Goal: Task Accomplishment & Management: Use online tool/utility

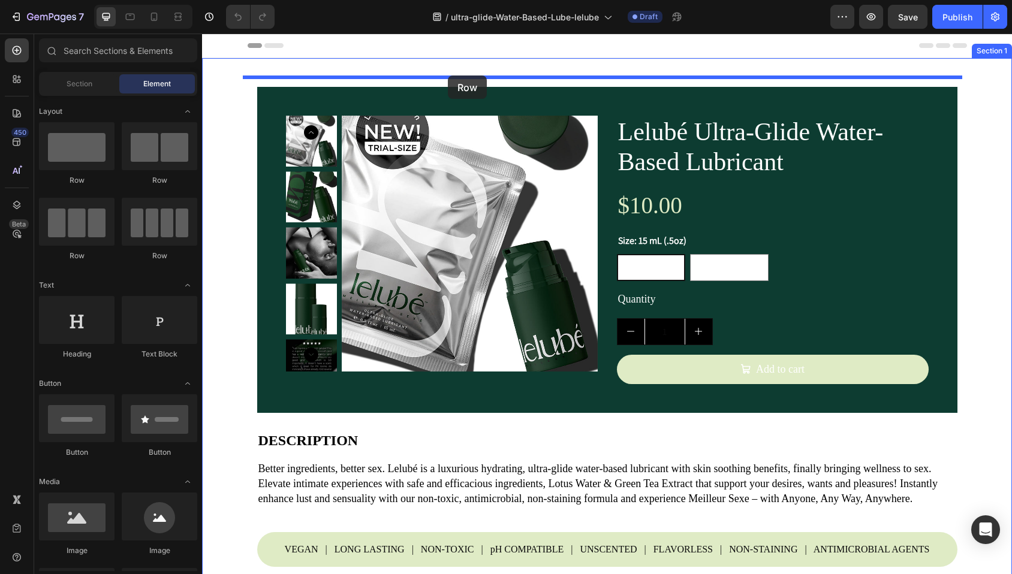
drag, startPoint x: 297, startPoint y: 194, endPoint x: 448, endPoint y: 76, distance: 191.6
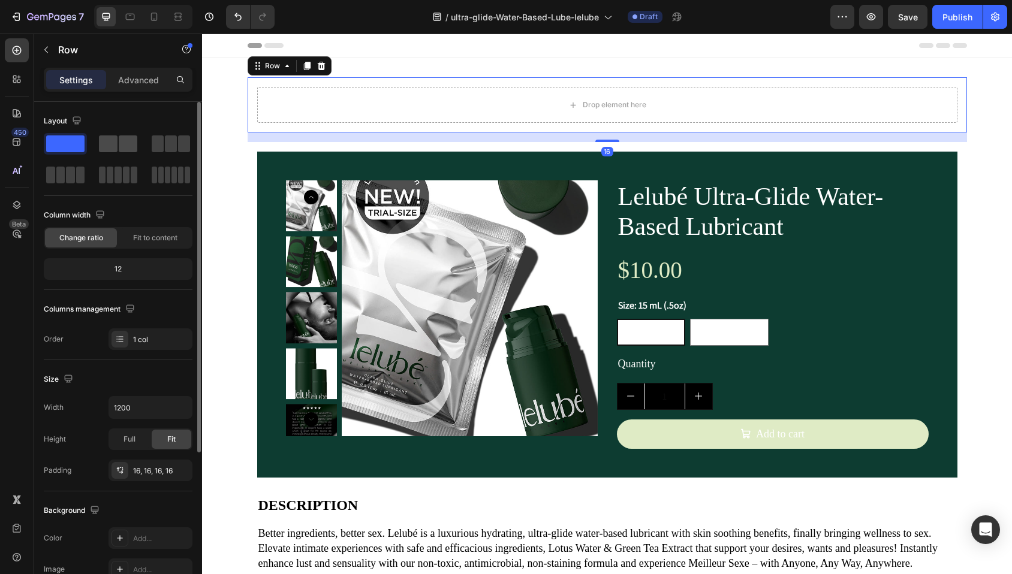
click at [119, 143] on span at bounding box center [128, 143] width 19 height 17
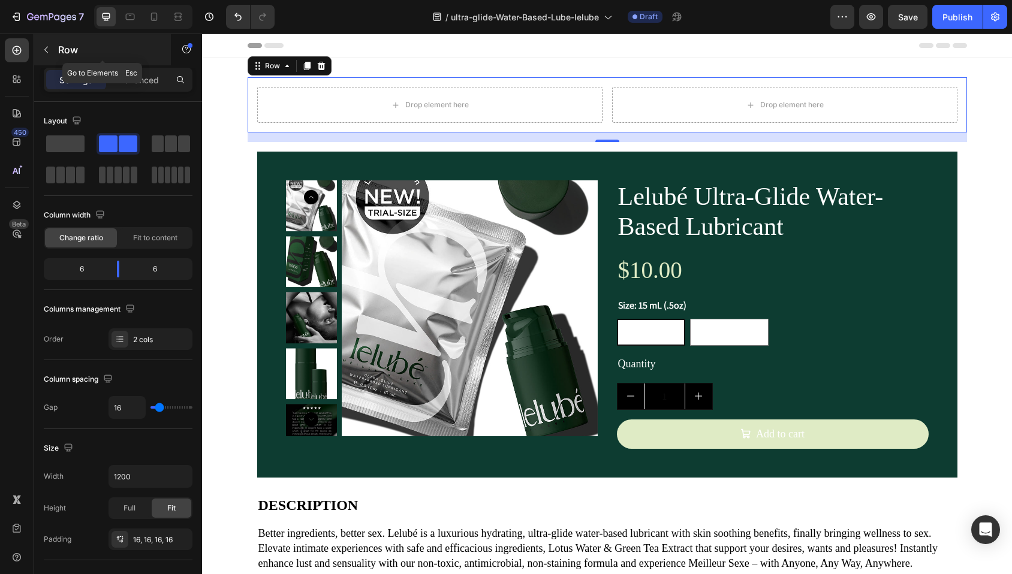
click at [44, 46] on icon "button" at bounding box center [46, 50] width 10 height 10
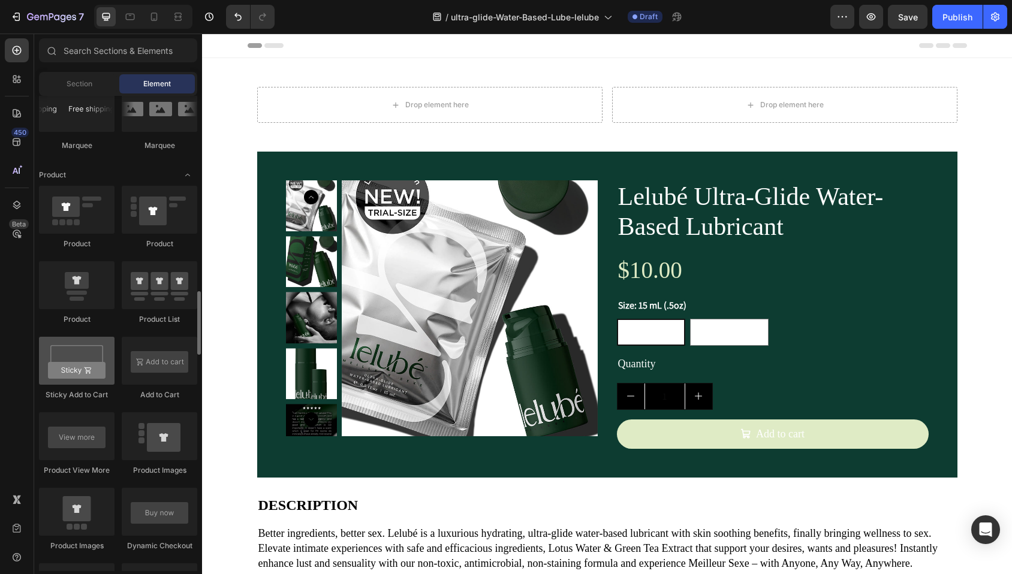
scroll to position [1488, 0]
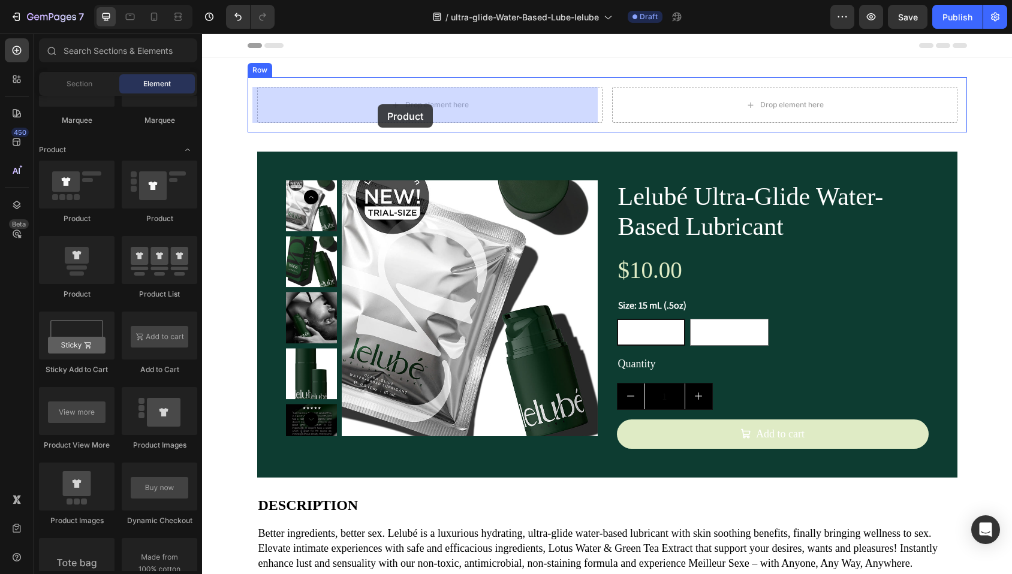
drag, startPoint x: 275, startPoint y: 304, endPoint x: 378, endPoint y: 104, distance: 224.7
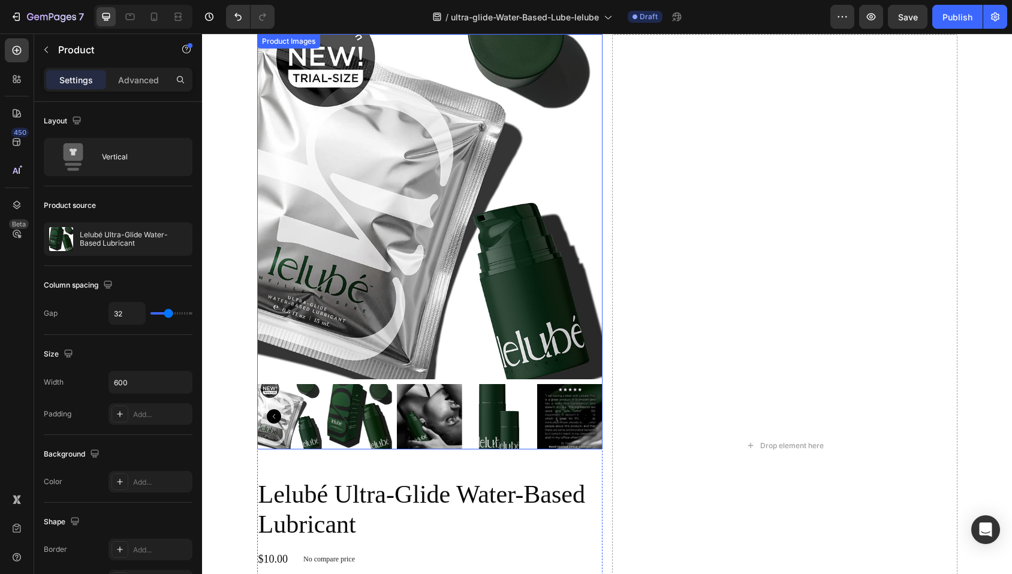
scroll to position [21, 0]
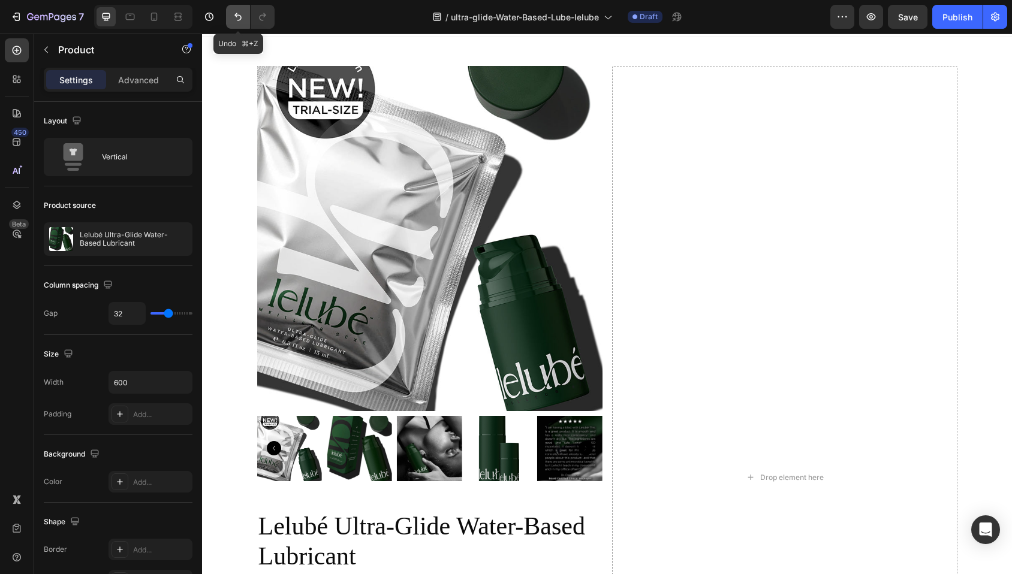
click at [237, 14] on icon "Undo/Redo" at bounding box center [238, 17] width 12 height 12
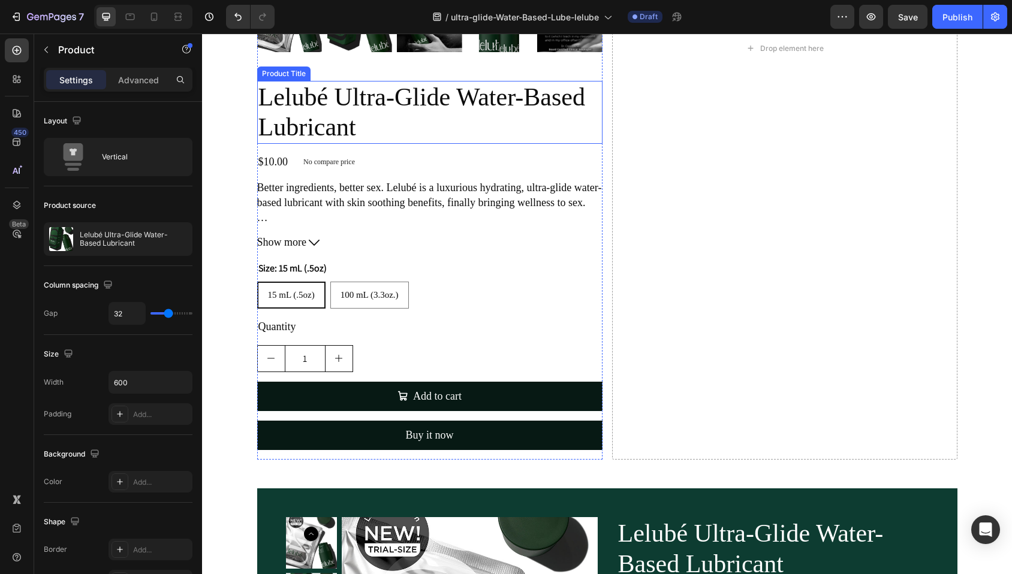
scroll to position [525, 0]
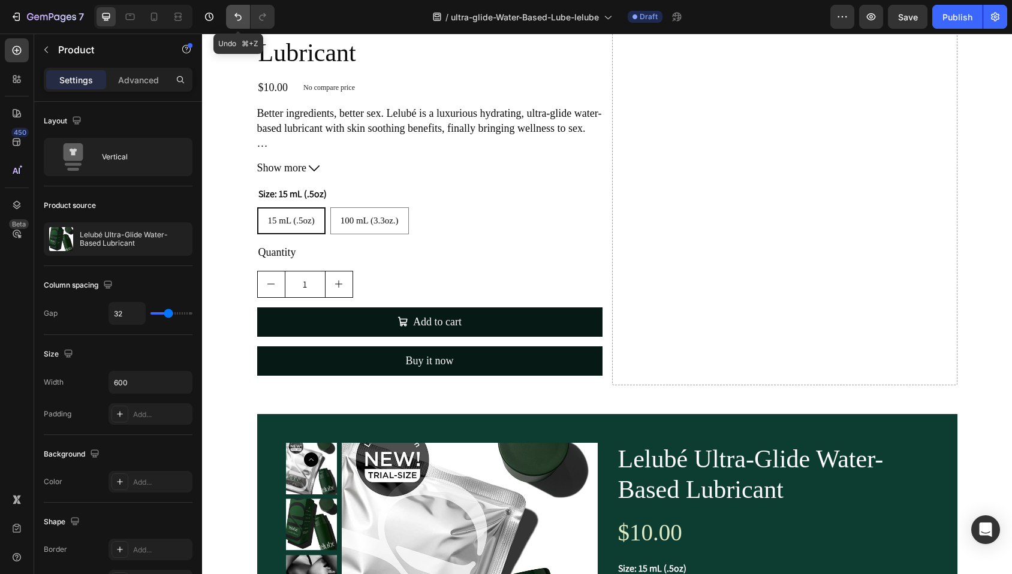
click at [240, 19] on icon "Undo/Redo" at bounding box center [238, 17] width 12 height 12
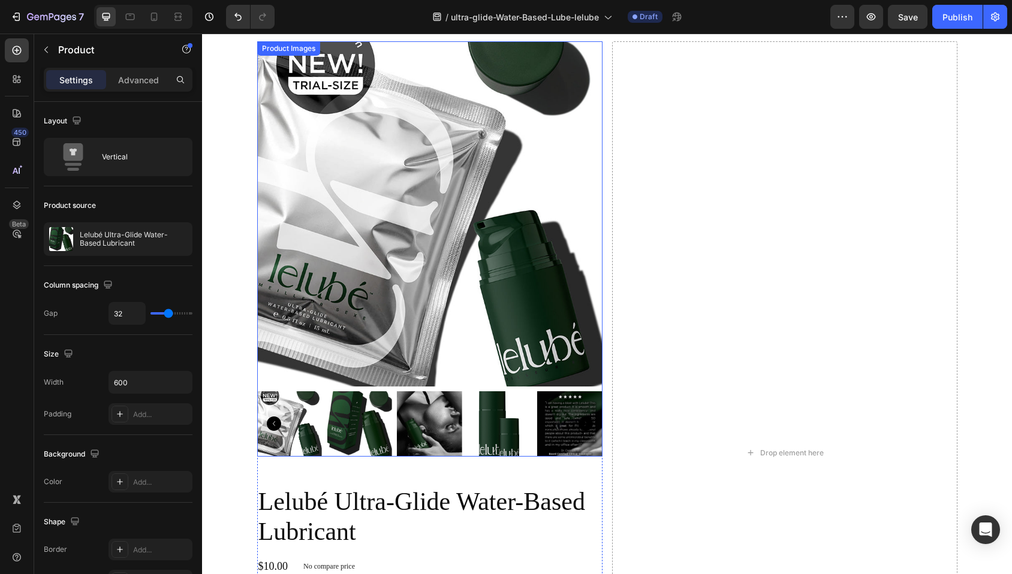
scroll to position [2, 0]
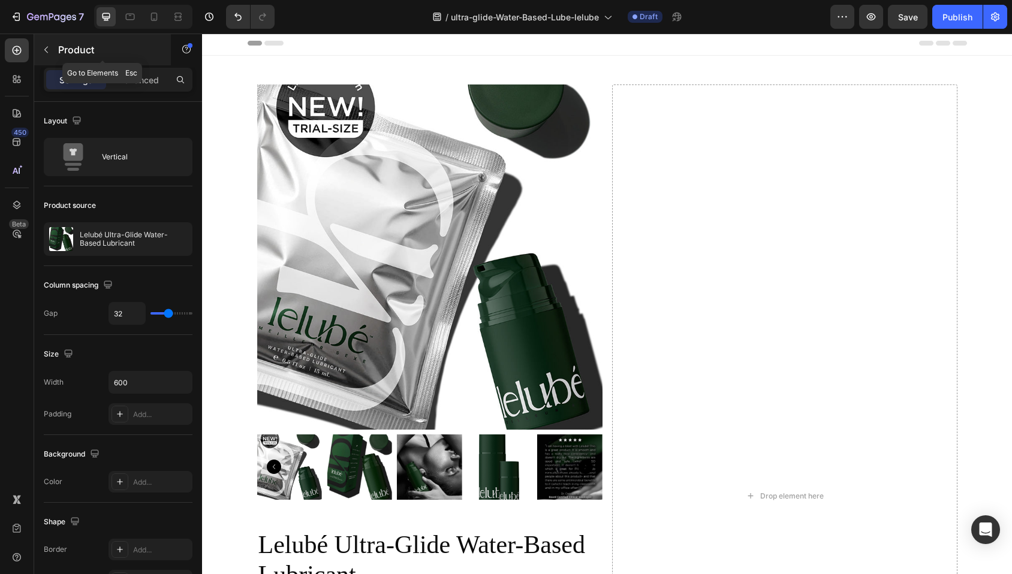
click at [47, 50] on icon "button" at bounding box center [46, 50] width 10 height 10
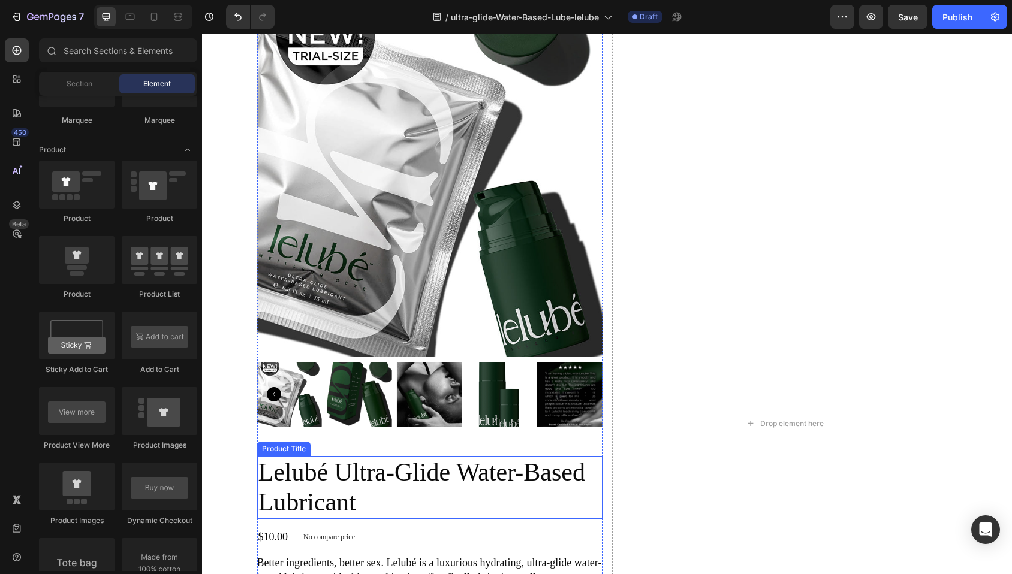
scroll to position [87, 0]
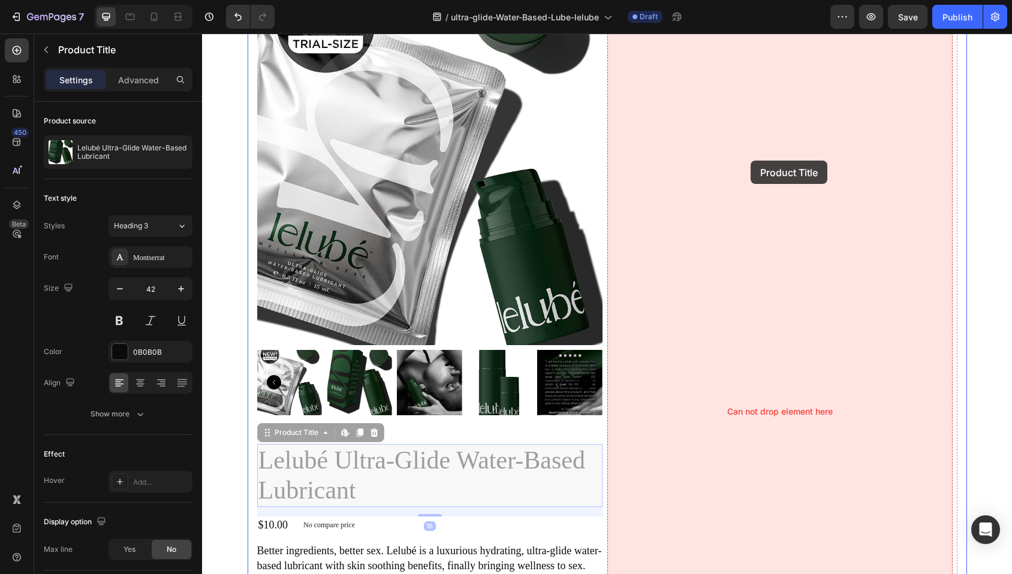
drag, startPoint x: 378, startPoint y: 472, endPoint x: 750, endPoint y: 161, distance: 485.1
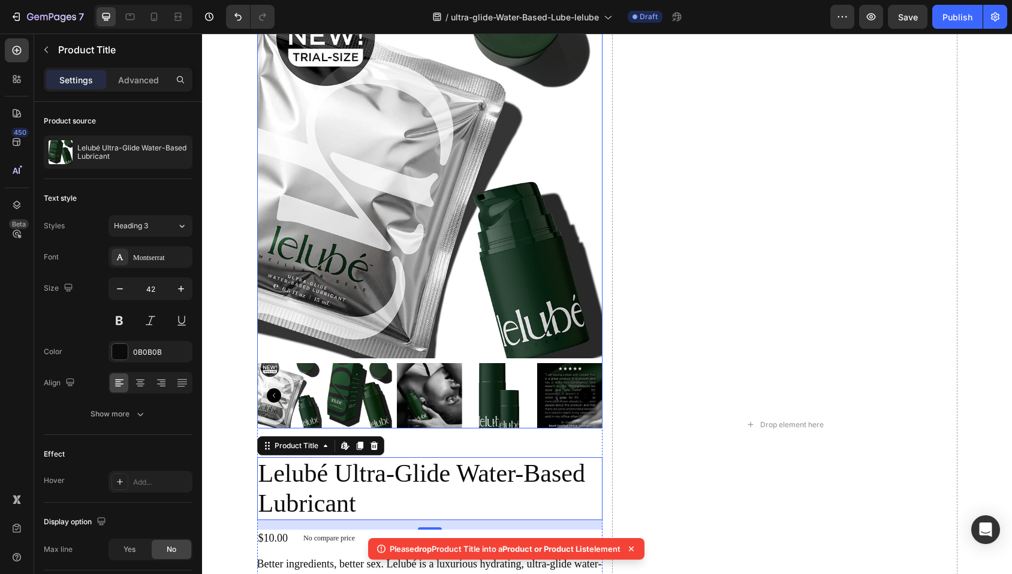
scroll to position [41, 0]
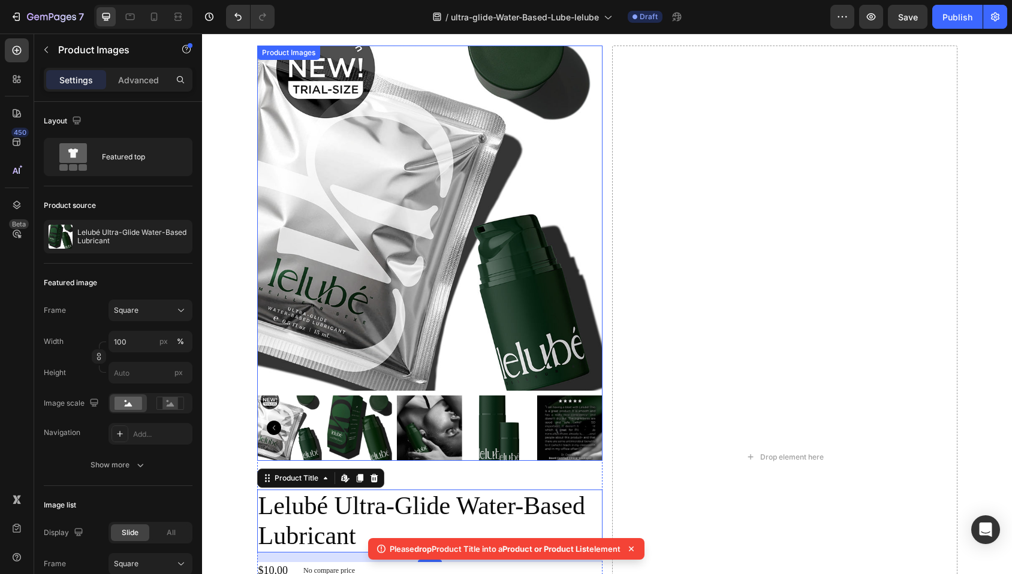
click at [487, 209] on img at bounding box center [429, 218] width 345 height 345
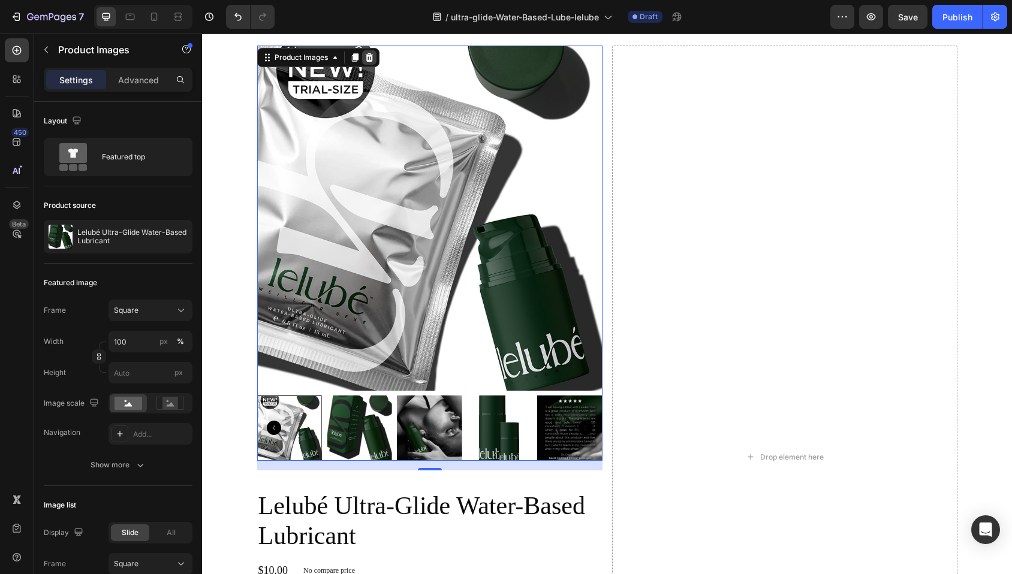
click at [365, 58] on icon at bounding box center [369, 57] width 8 height 8
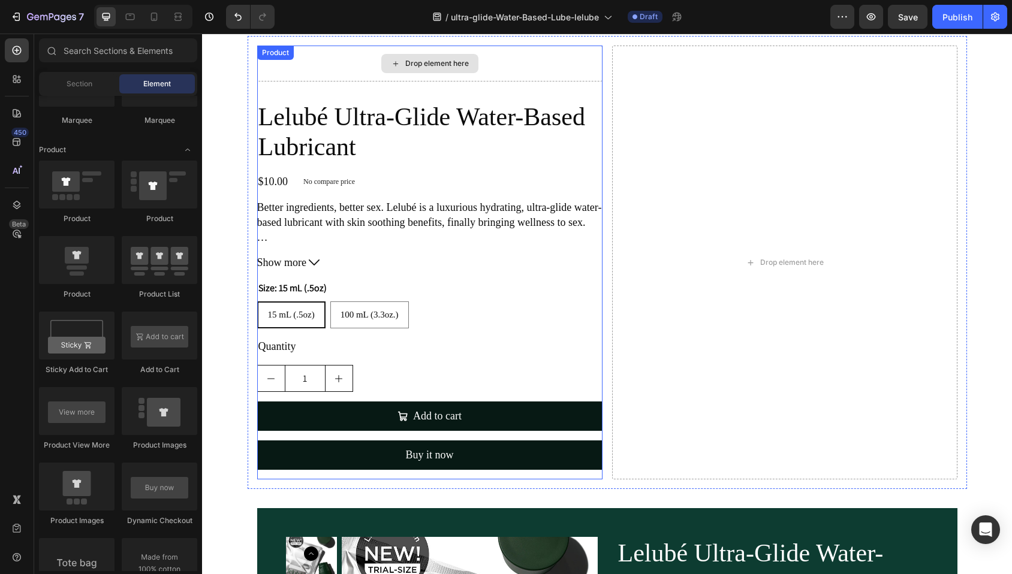
click at [317, 67] on div "Drop element here" at bounding box center [429, 64] width 345 height 36
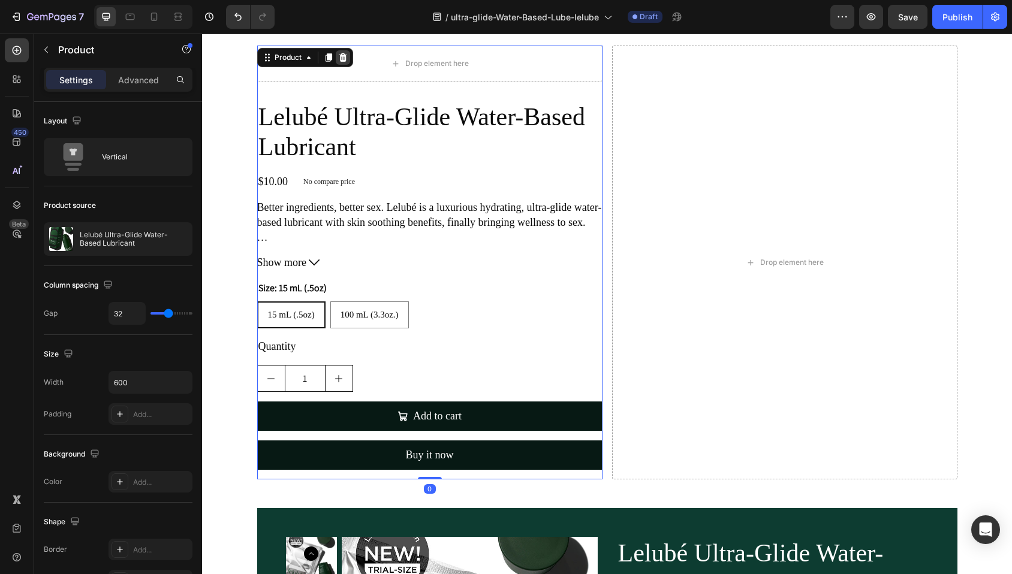
click at [339, 56] on icon at bounding box center [343, 57] width 8 height 8
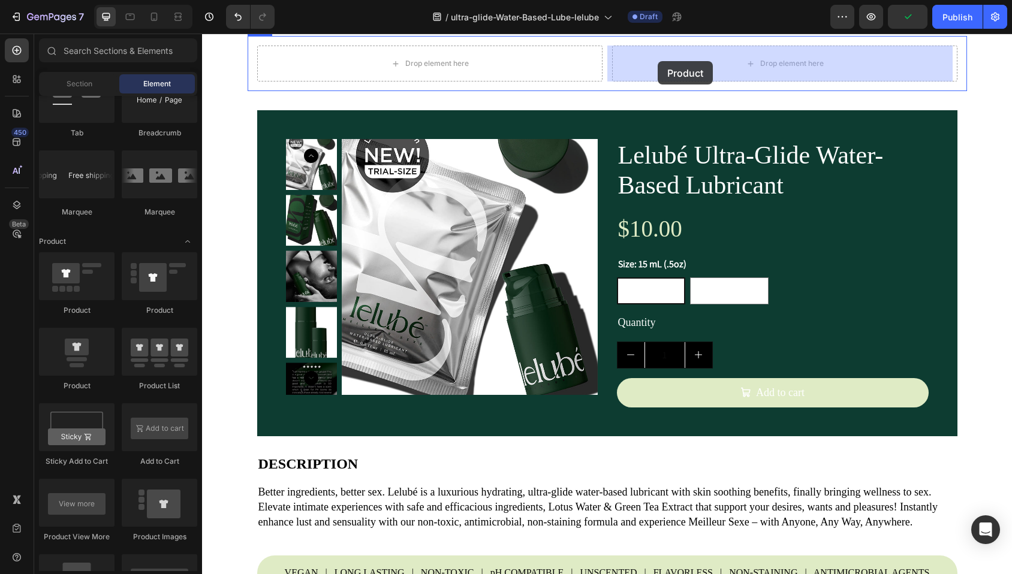
scroll to position [0, 0]
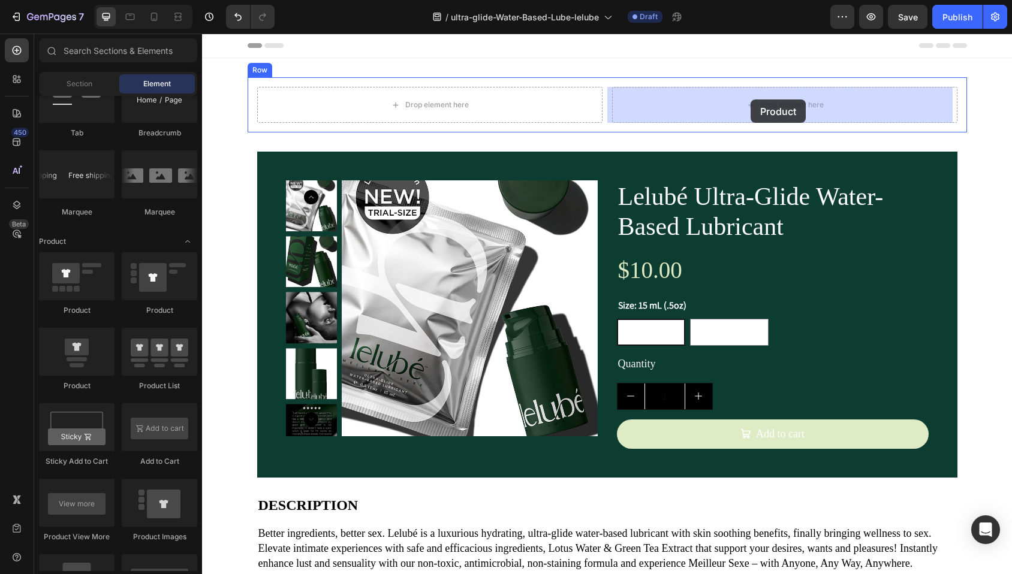
drag, startPoint x: 291, startPoint y: 390, endPoint x: 750, endPoint y: 100, distance: 544.0
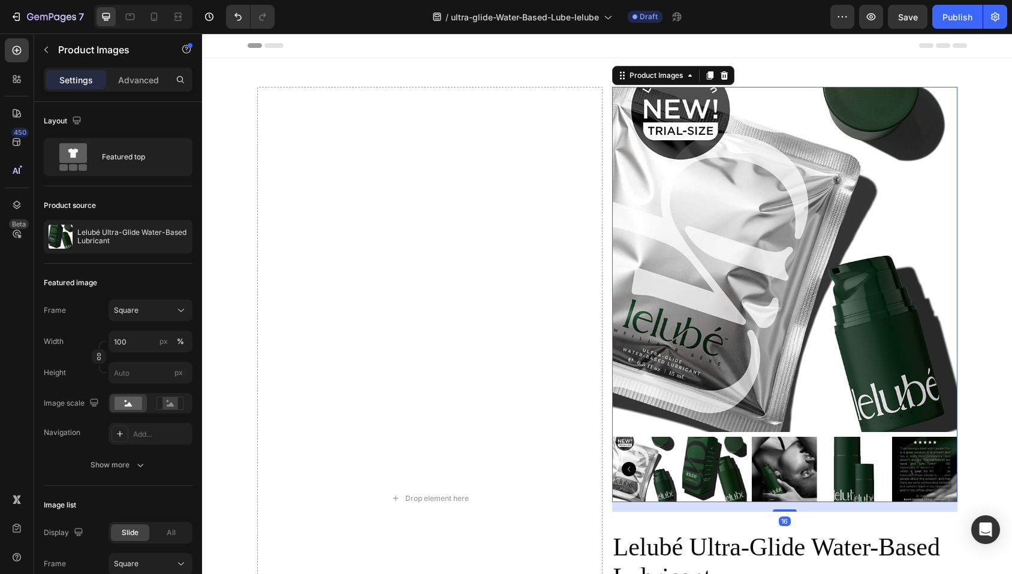
click at [729, 128] on img at bounding box center [784, 259] width 345 height 345
click at [721, 76] on icon at bounding box center [724, 76] width 10 height 10
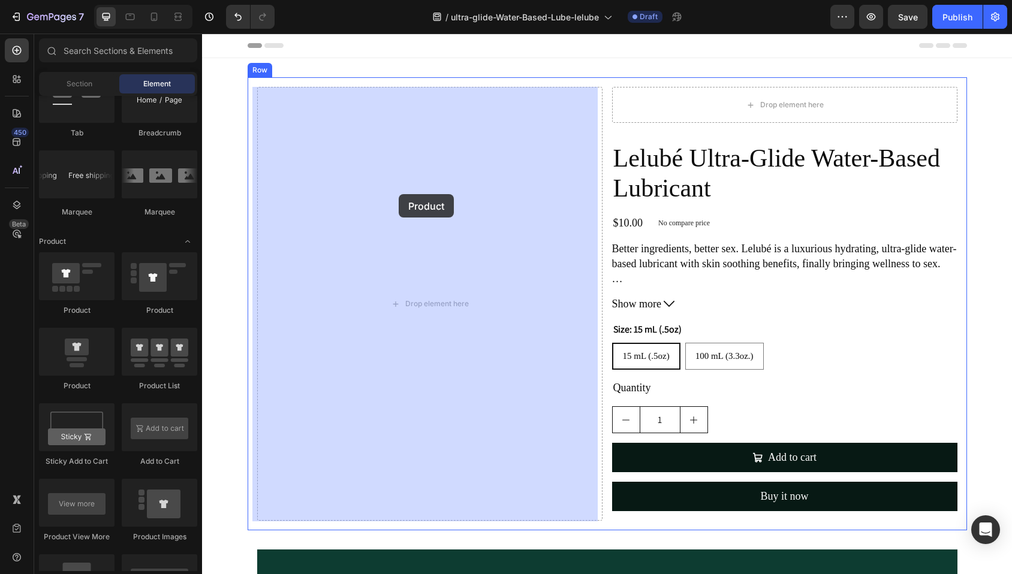
drag, startPoint x: 283, startPoint y: 329, endPoint x: 399, endPoint y: 194, distance: 177.7
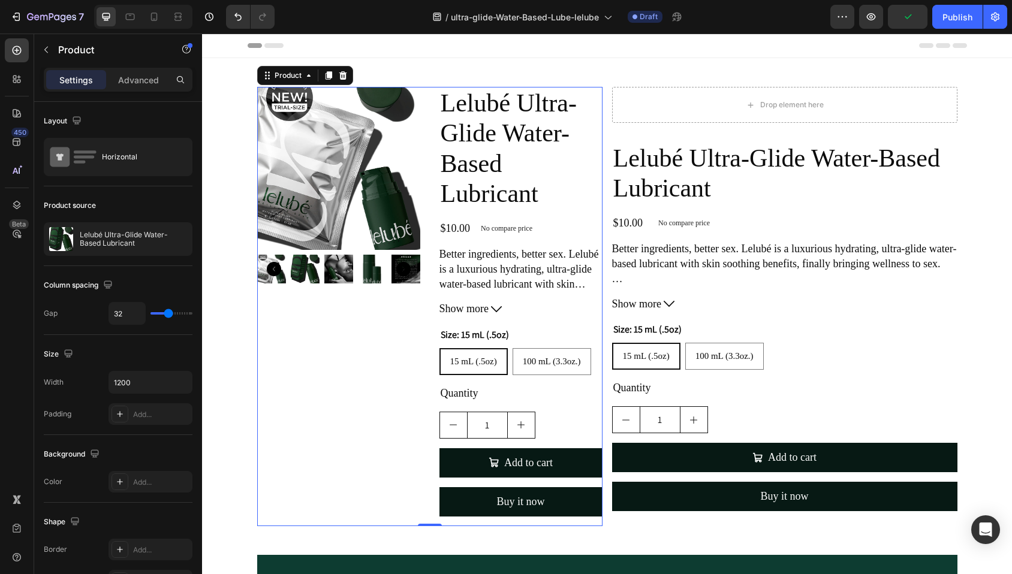
click at [339, 77] on icon at bounding box center [343, 75] width 8 height 8
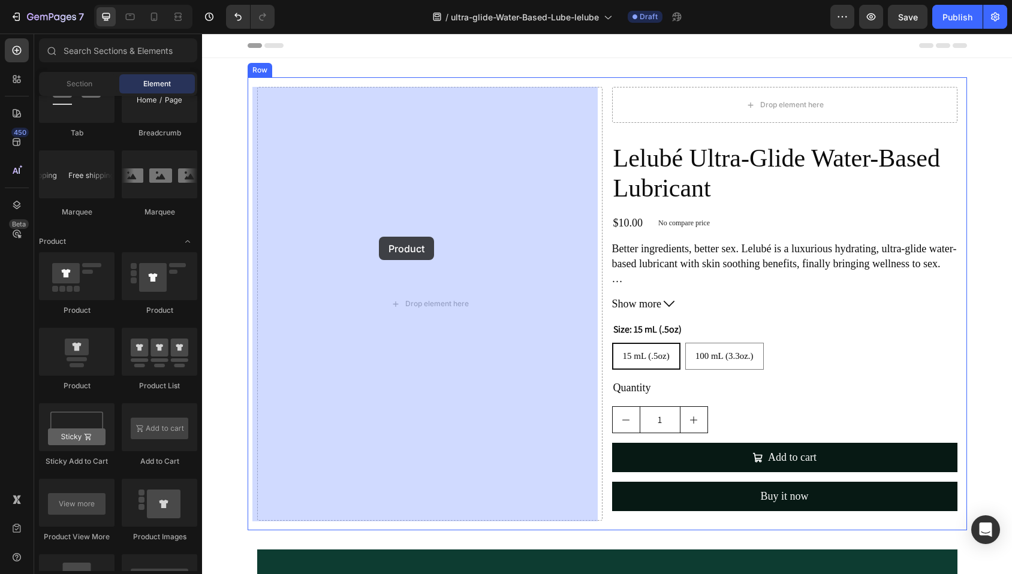
drag, startPoint x: 283, startPoint y: 390, endPoint x: 379, endPoint y: 237, distance: 180.5
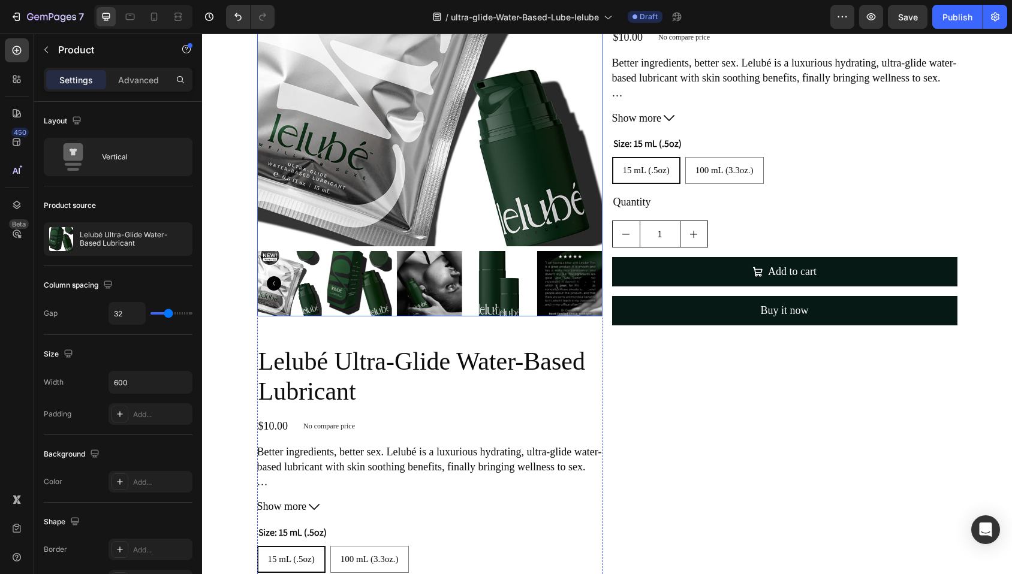
scroll to position [224, 0]
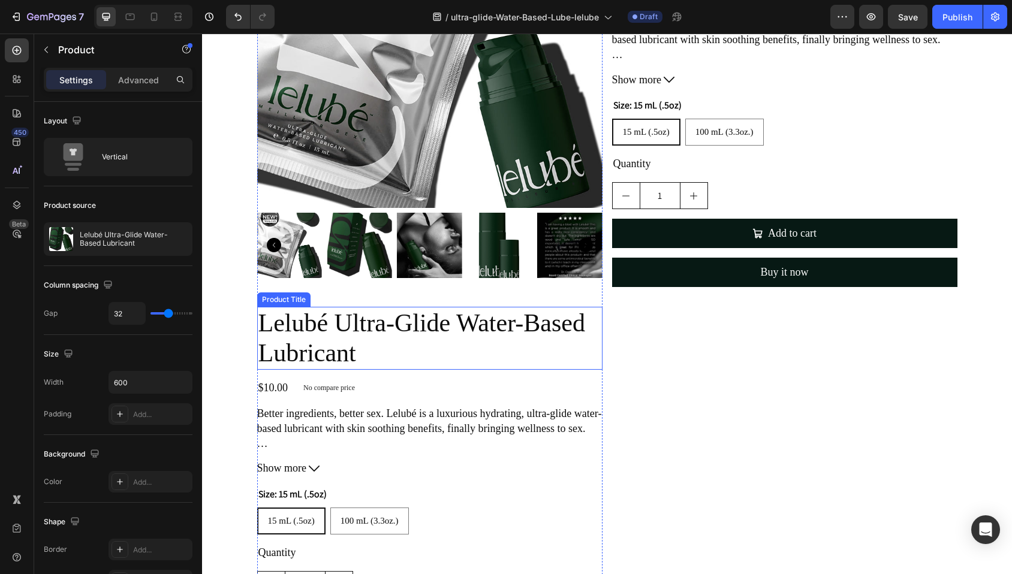
click at [333, 324] on h2 "Lelubé Ultra-Glide Water-Based Lubricant" at bounding box center [429, 338] width 345 height 63
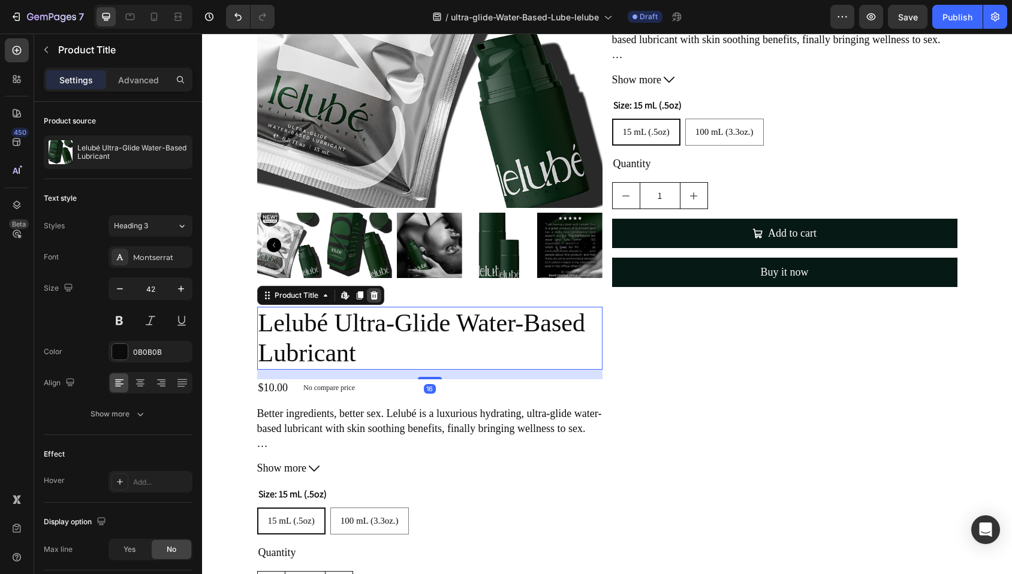
click at [370, 296] on icon at bounding box center [374, 295] width 8 height 8
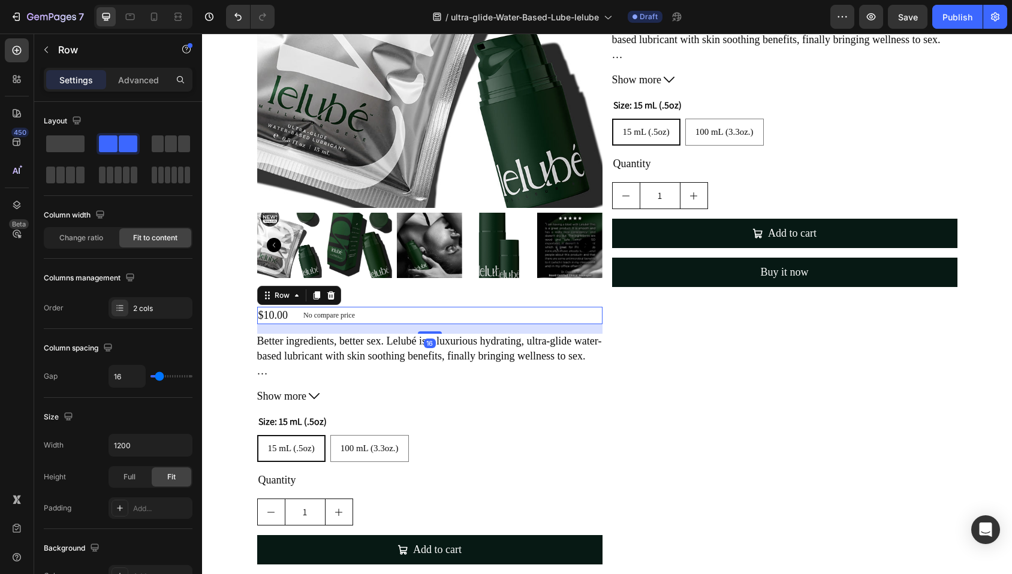
click at [379, 313] on div "$10.00 Product Price Product Price No compare price Product Price Row 16" at bounding box center [429, 315] width 345 height 17
click at [327, 297] on icon at bounding box center [331, 296] width 10 height 10
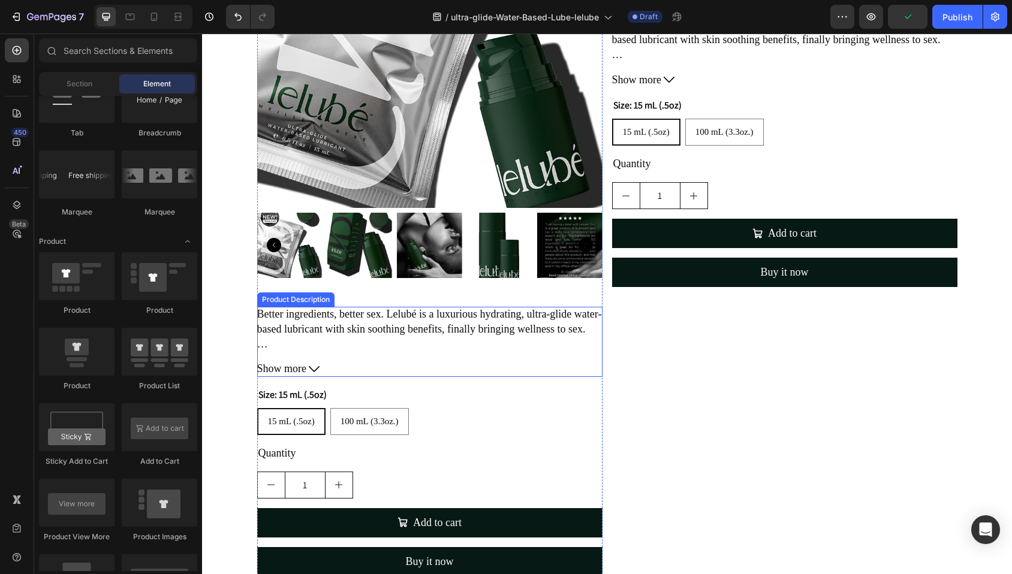
click at [377, 337] on div "Better ingredients, better sex. Lelubé is a luxurious hydrating, ultra-glide wa…" at bounding box center [429, 330] width 345 height 46
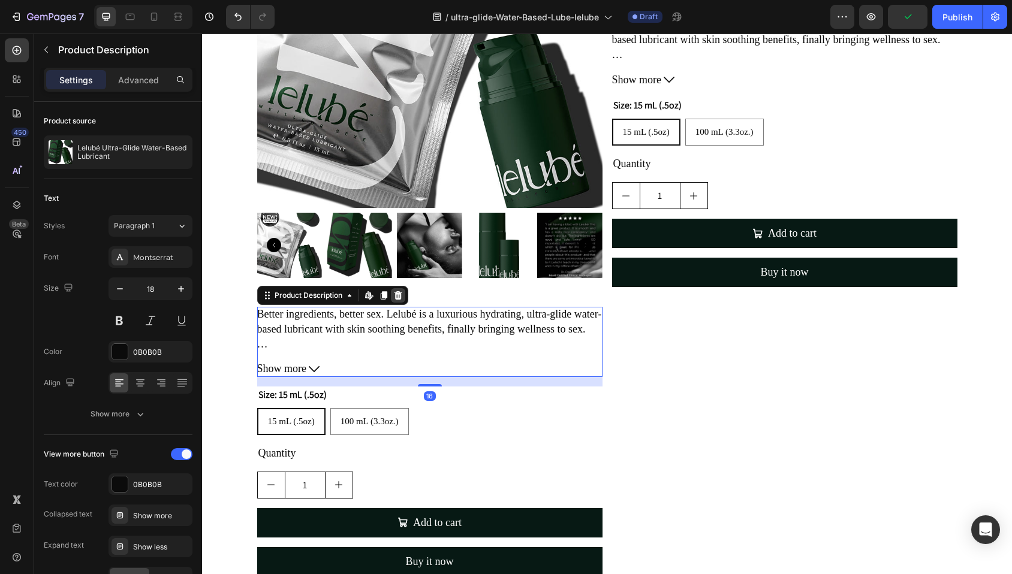
click at [394, 294] on icon at bounding box center [398, 295] width 8 height 8
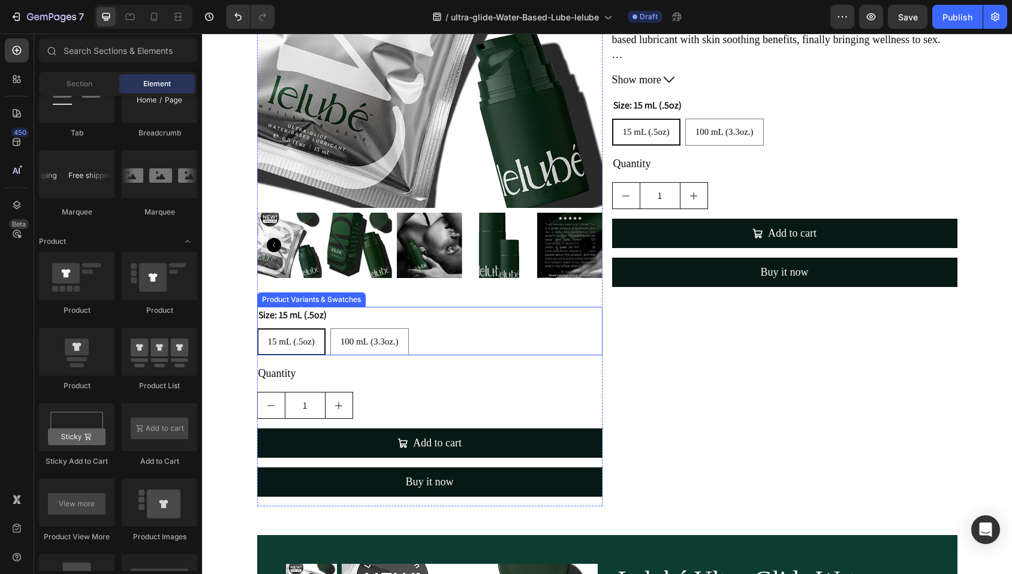
click at [421, 322] on div "Size: 15 mL (.5oz) 15 mL (.5oz) 15 mL (.5oz) 15 mL (.5oz) 100 mL (3.3oz.) 100 m…" at bounding box center [429, 331] width 345 height 49
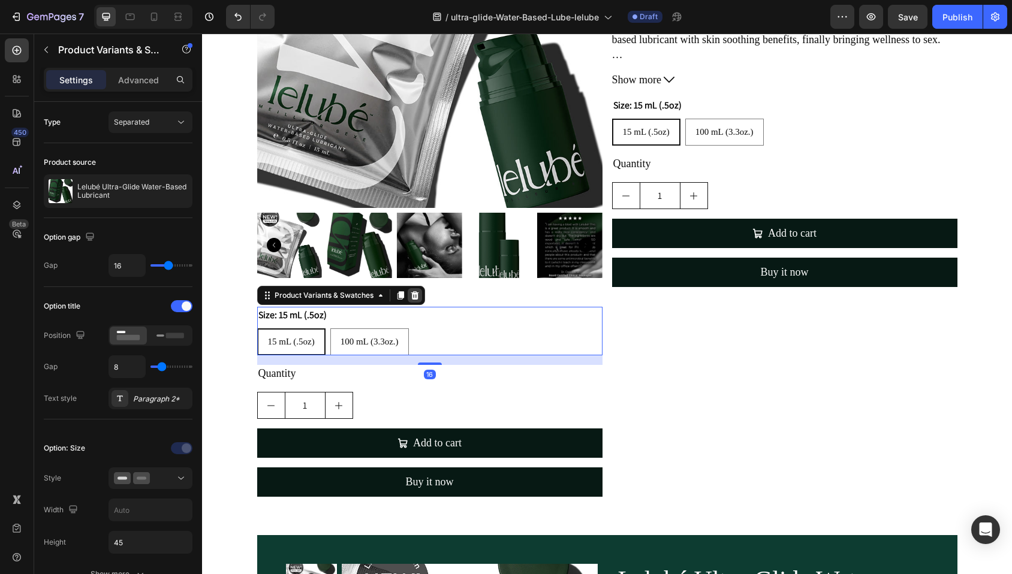
click at [411, 296] on icon at bounding box center [415, 295] width 8 height 8
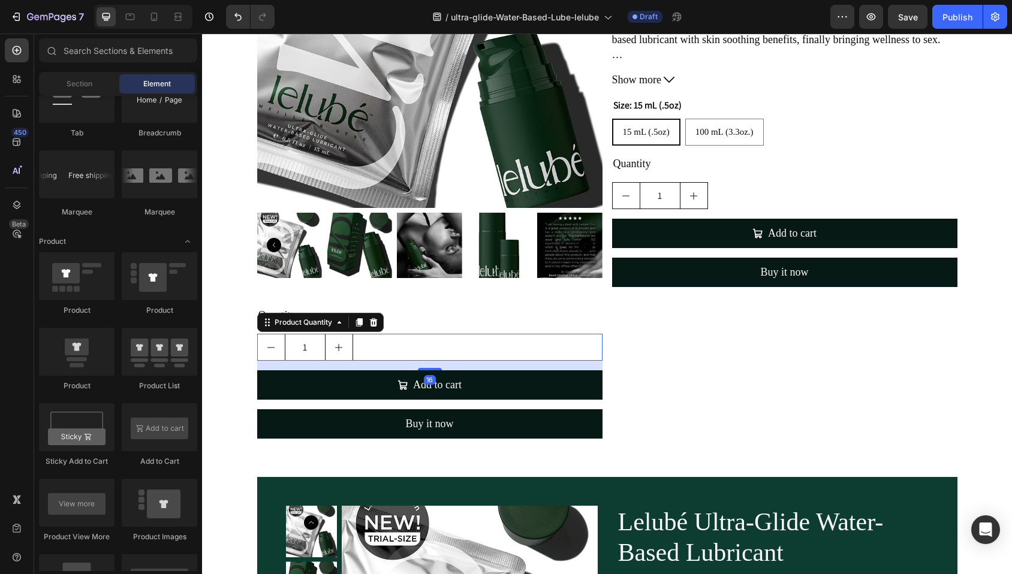
click at [411, 334] on div "1" at bounding box center [429, 347] width 345 height 27
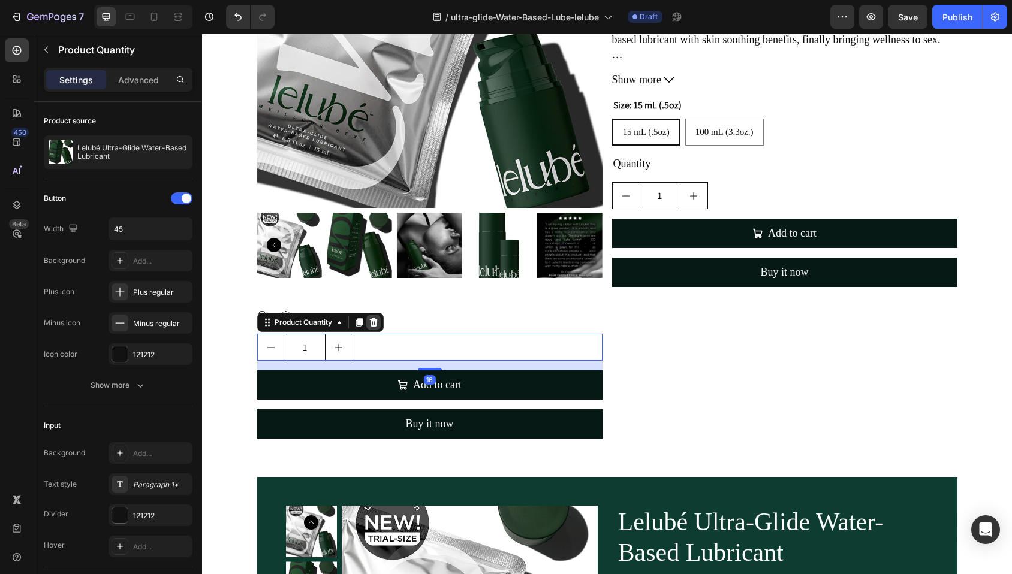
click at [369, 321] on icon at bounding box center [373, 322] width 8 height 8
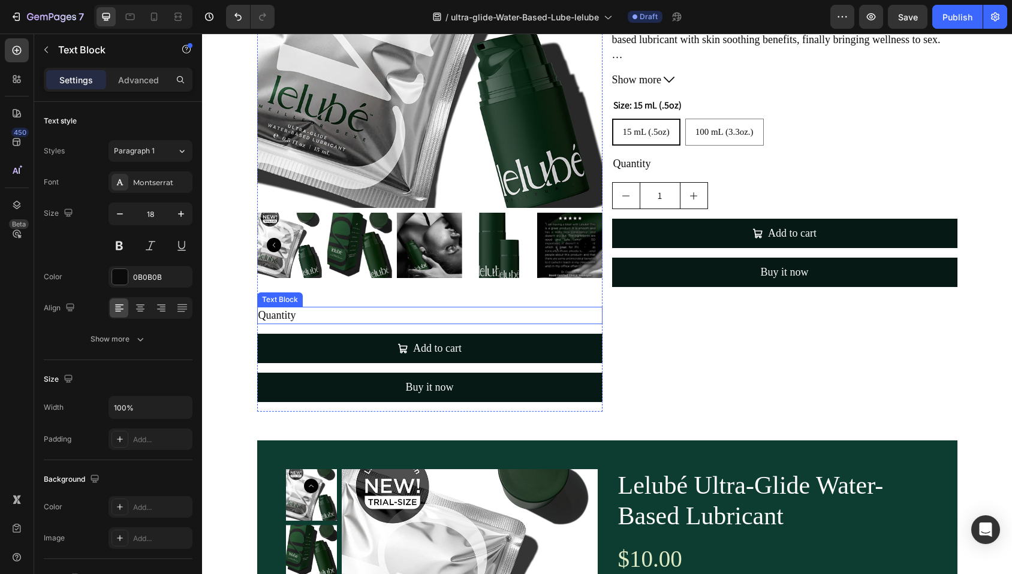
click at [370, 317] on div "Quantity" at bounding box center [429, 315] width 345 height 17
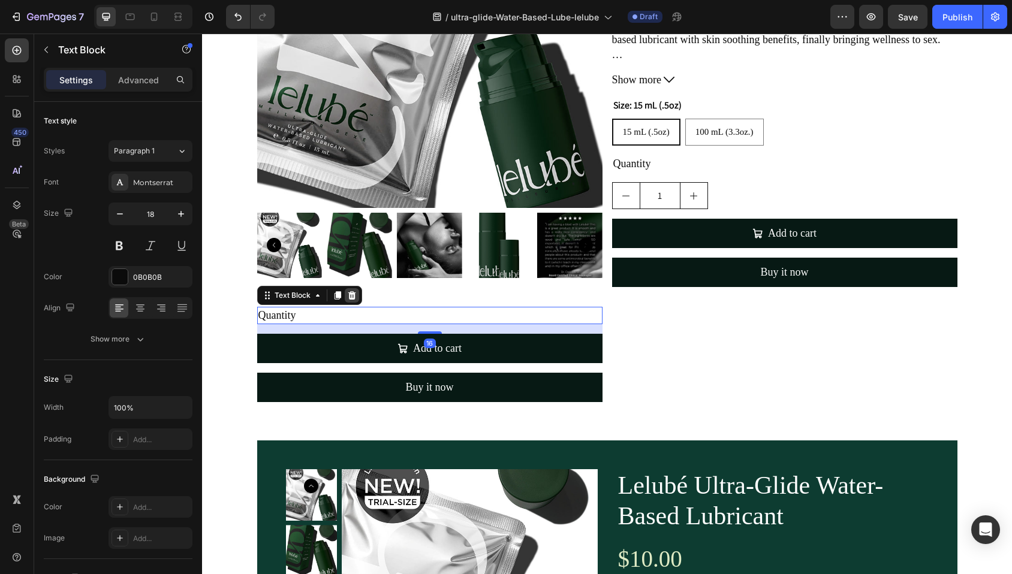
click at [348, 294] on icon at bounding box center [352, 295] width 8 height 8
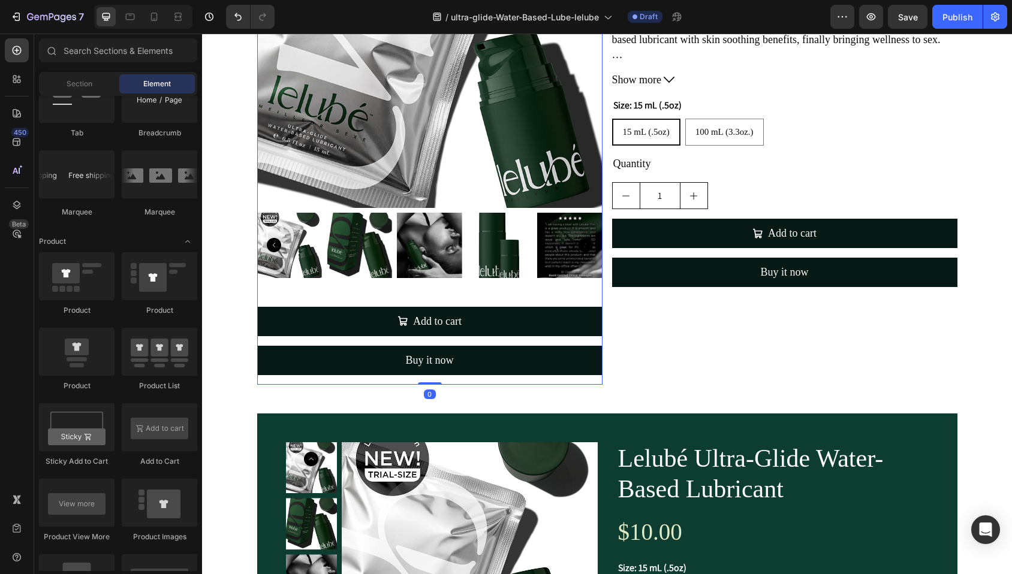
click at [290, 305] on div "Product Images Add to cart Add to Cart Buy it now Dynamic Checkout Product 0" at bounding box center [429, 124] width 345 height 522
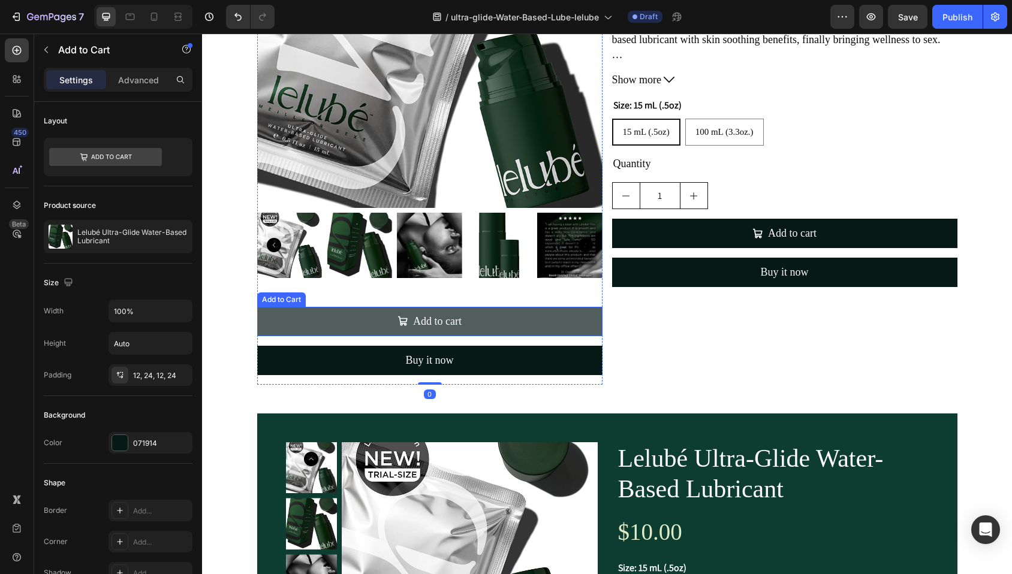
click at [308, 334] on button "Add to cart" at bounding box center [429, 321] width 345 height 29
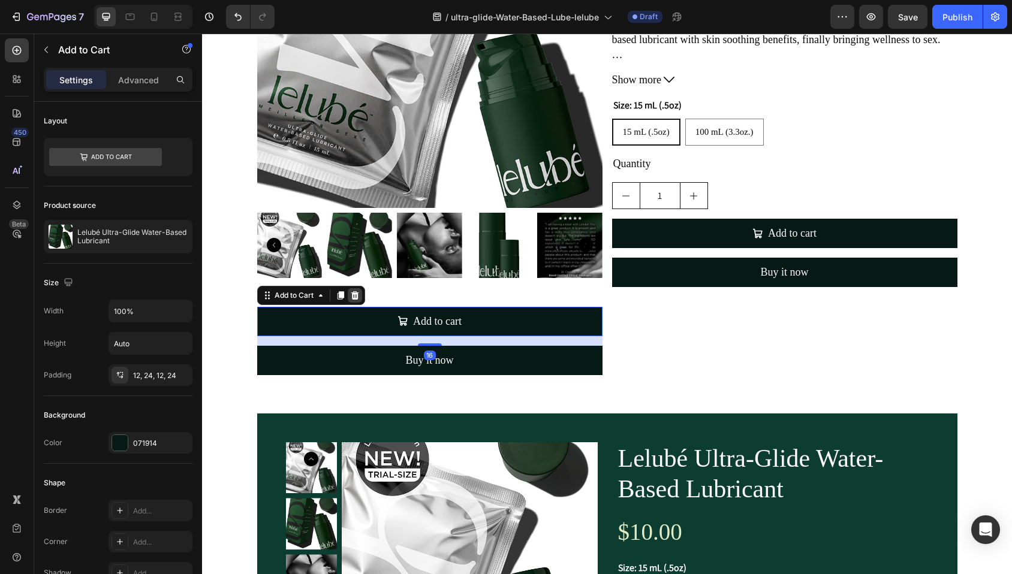
click at [351, 293] on icon at bounding box center [355, 295] width 8 height 8
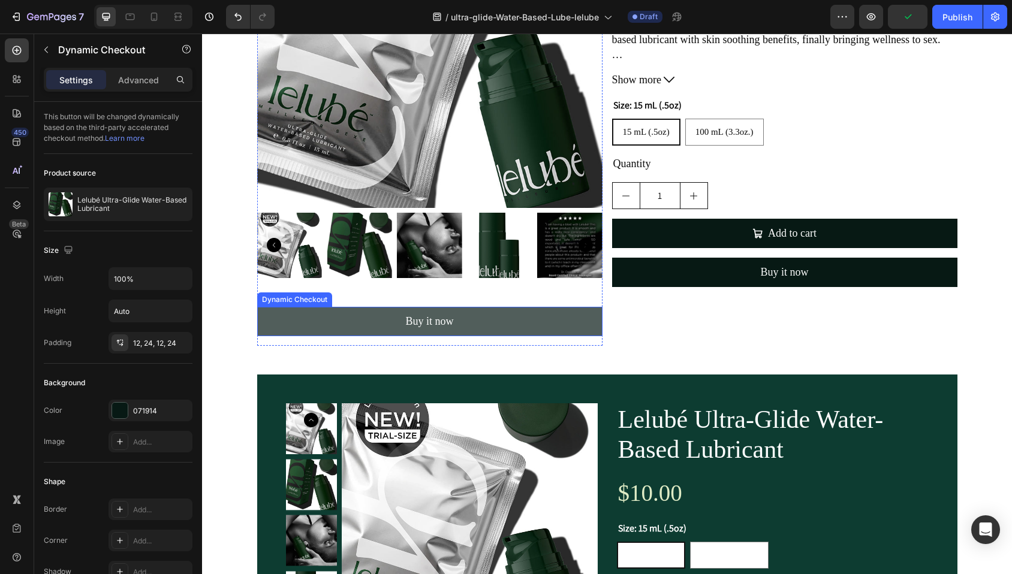
click at [318, 320] on button "Buy it now" at bounding box center [429, 321] width 345 height 29
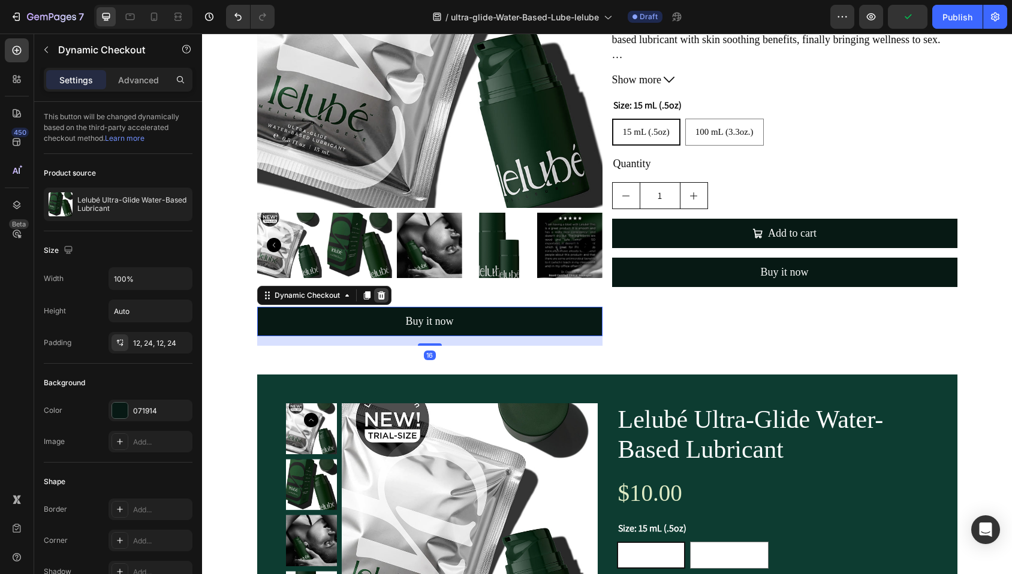
click at [377, 294] on icon at bounding box center [381, 295] width 8 height 8
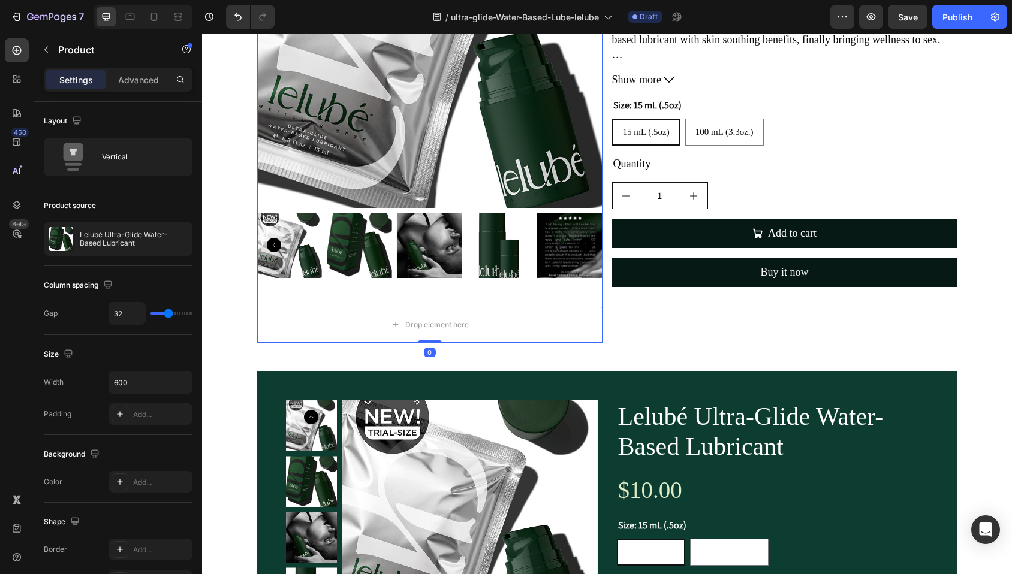
click at [343, 292] on div "Product Images Drop element here Product 0" at bounding box center [429, 103] width 345 height 480
click at [352, 306] on div "Product Images Drop element here Product 0" at bounding box center [429, 103] width 345 height 480
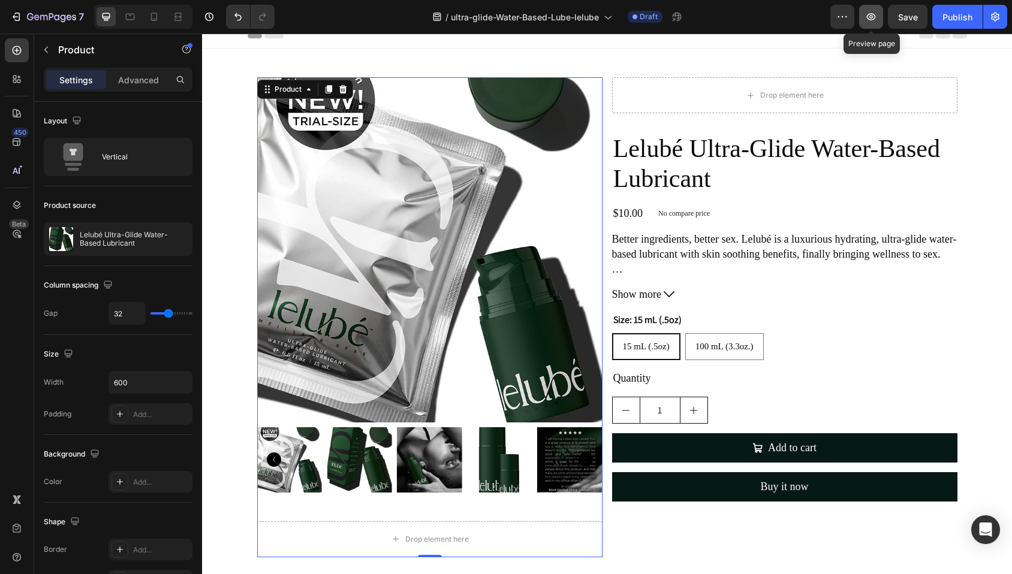
click at [874, 14] on icon "button" at bounding box center [871, 16] width 9 height 7
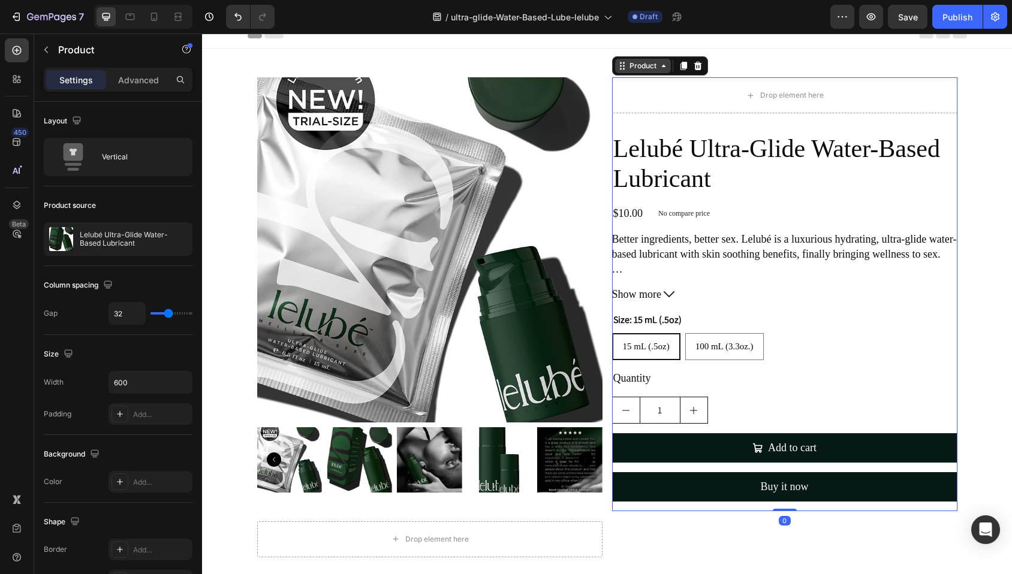
click at [629, 71] on div "Product" at bounding box center [643, 66] width 56 height 14
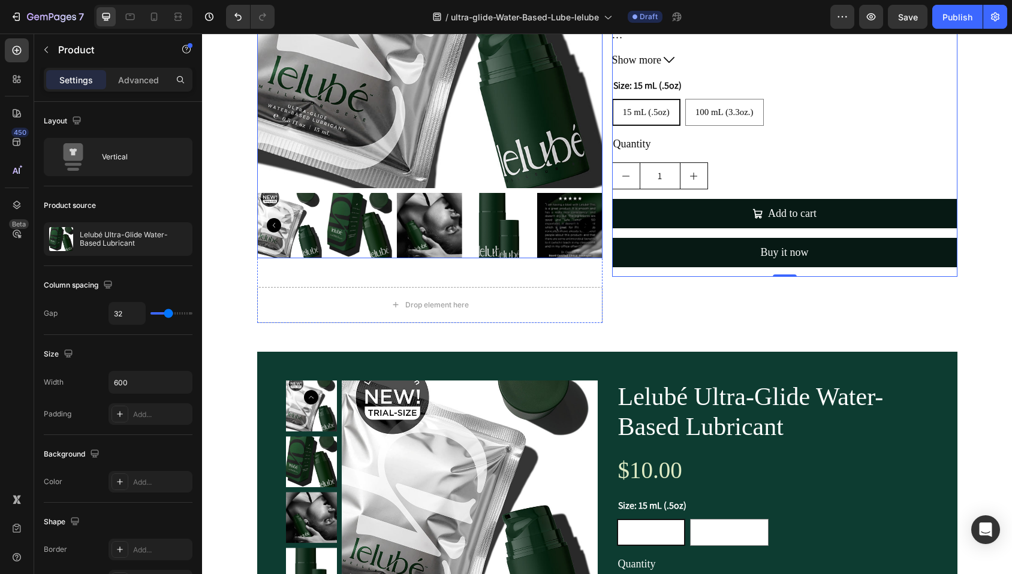
scroll to position [364, 0]
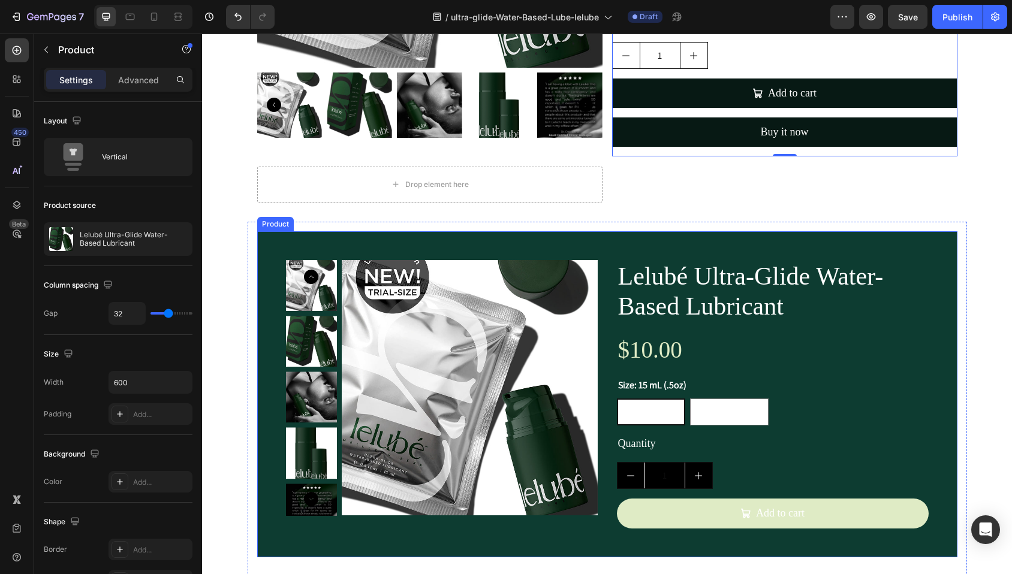
click at [659, 239] on div "Product Images Lelubé Ultra-Glide Water-Based Lubricant Product Title $10.00 Pr…" at bounding box center [607, 394] width 700 height 326
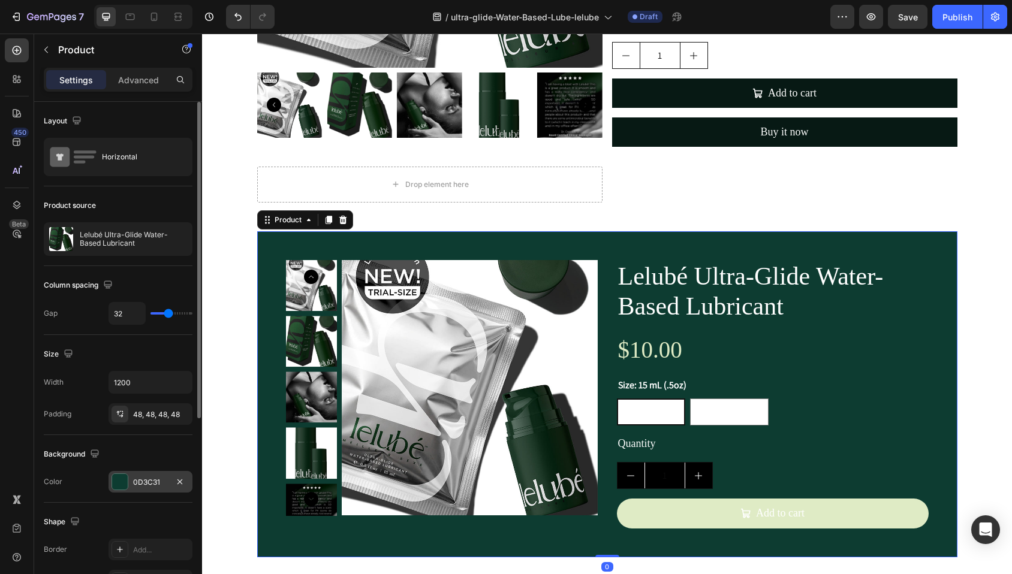
click at [139, 479] on div "0D3C31" at bounding box center [150, 482] width 35 height 11
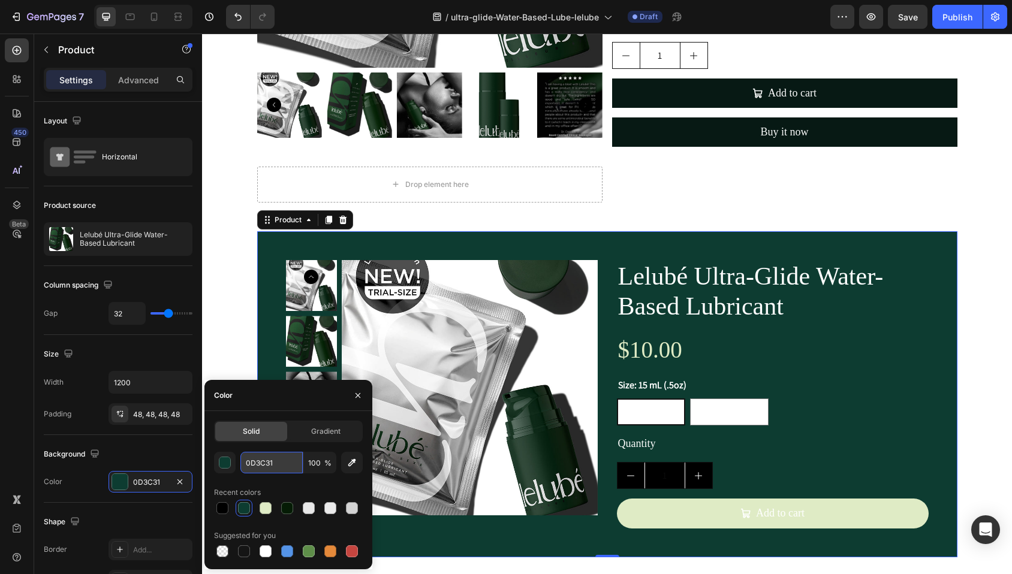
click at [256, 459] on input "0D3C31" at bounding box center [271, 463] width 62 height 22
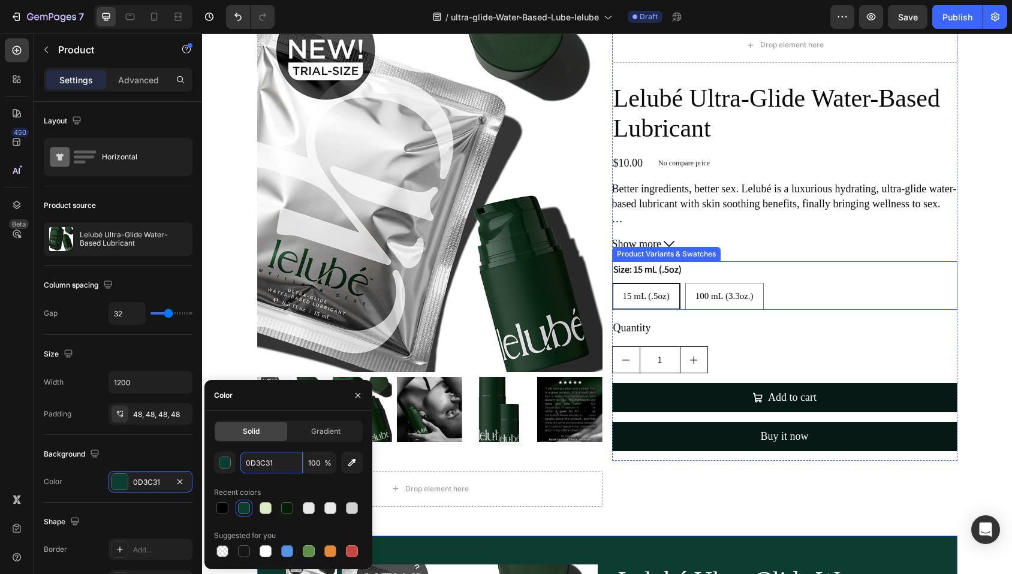
scroll to position [0, 0]
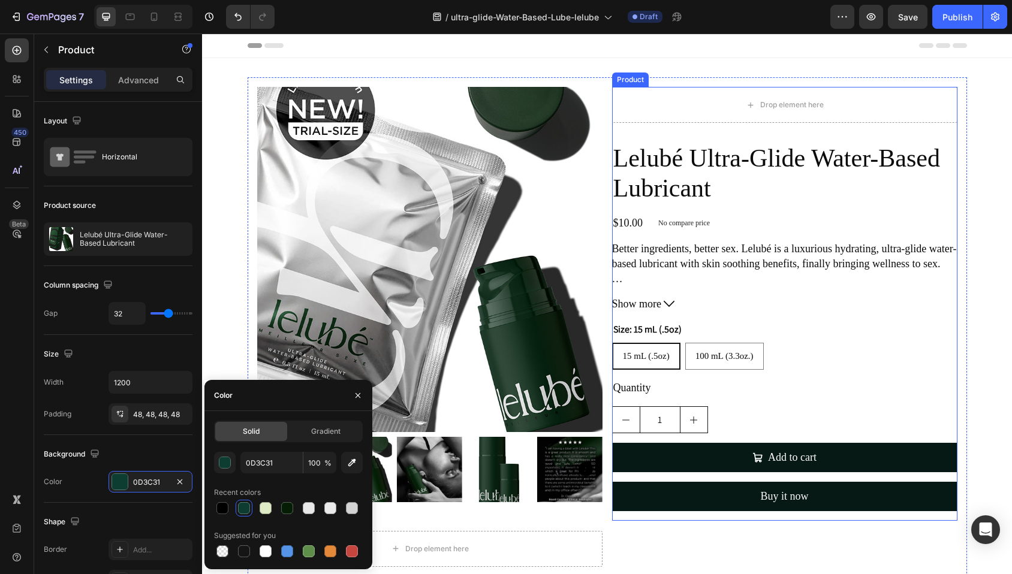
click at [741, 134] on div "Drop element here Lelubé Ultra-Glide Water-Based Lubricant Product Title $10.00…" at bounding box center [784, 304] width 345 height 434
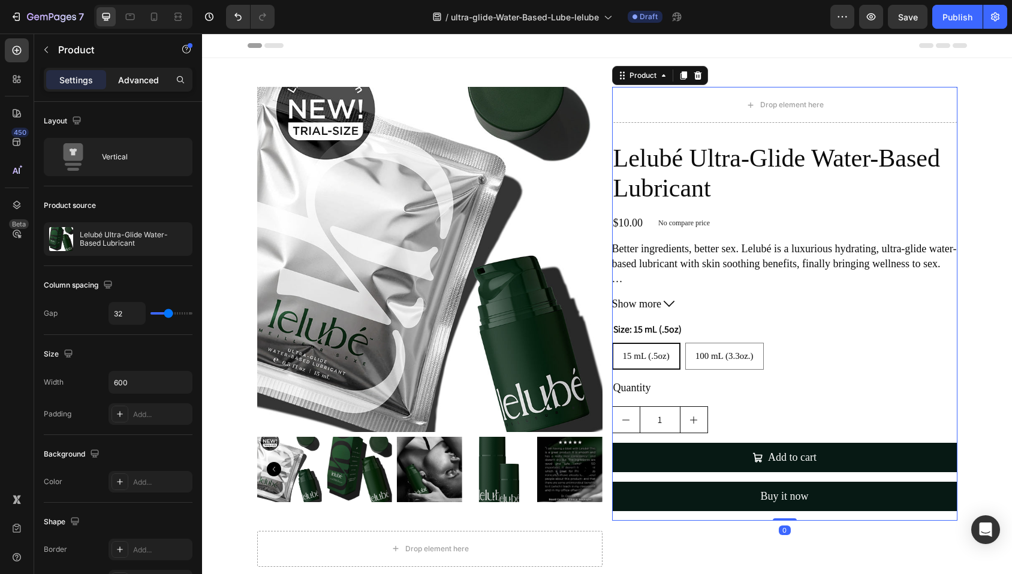
click at [149, 85] on p "Advanced" at bounding box center [138, 80] width 41 height 13
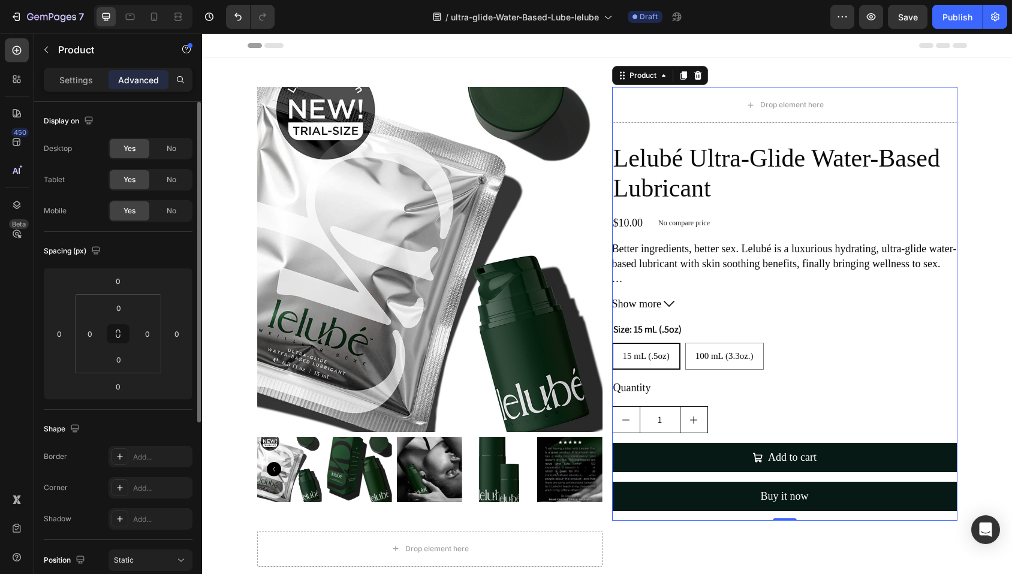
scroll to position [98, 0]
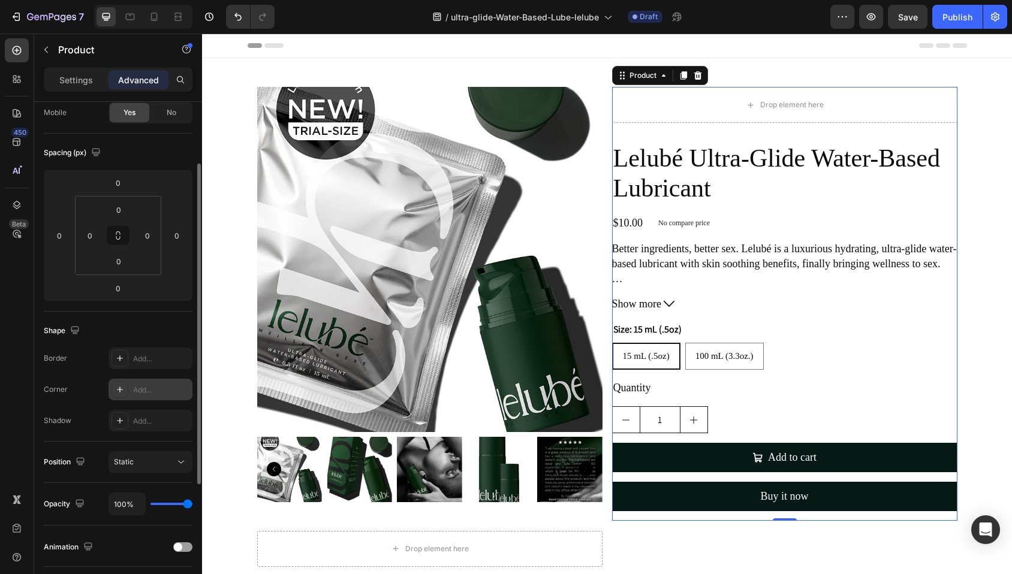
click at [118, 391] on icon at bounding box center [120, 390] width 10 height 10
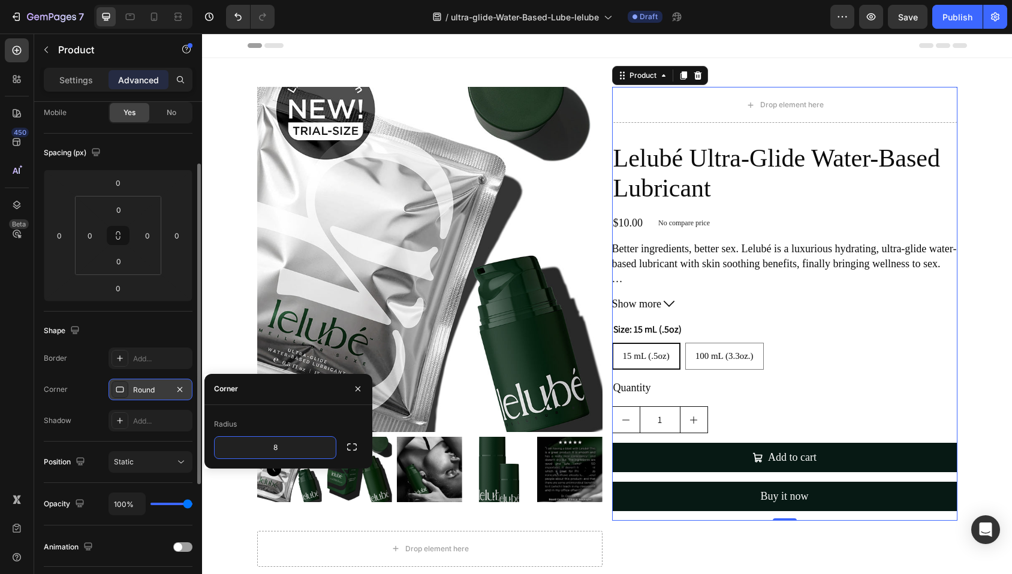
click at [122, 336] on div "Shape" at bounding box center [118, 330] width 149 height 19
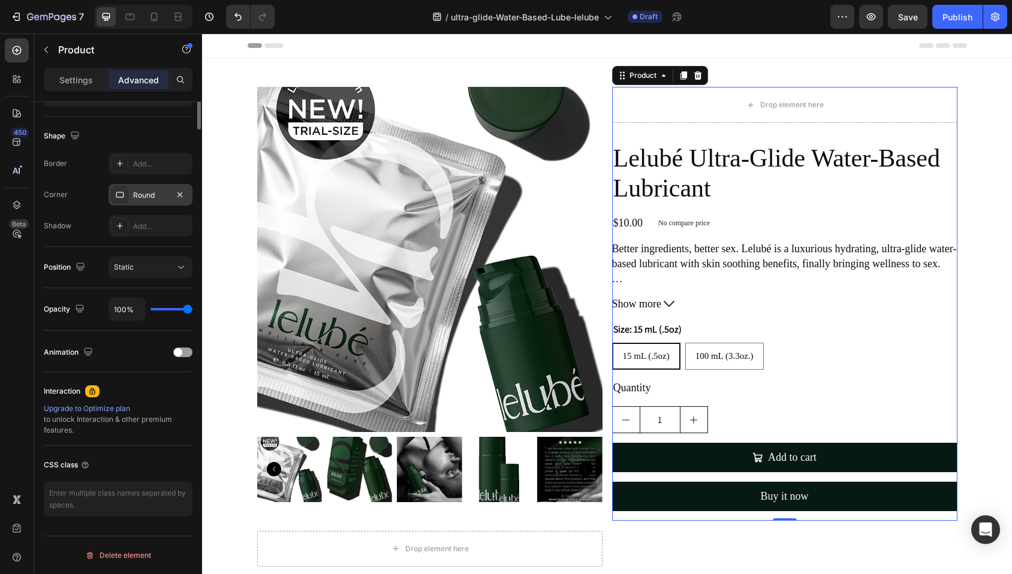
scroll to position [0, 0]
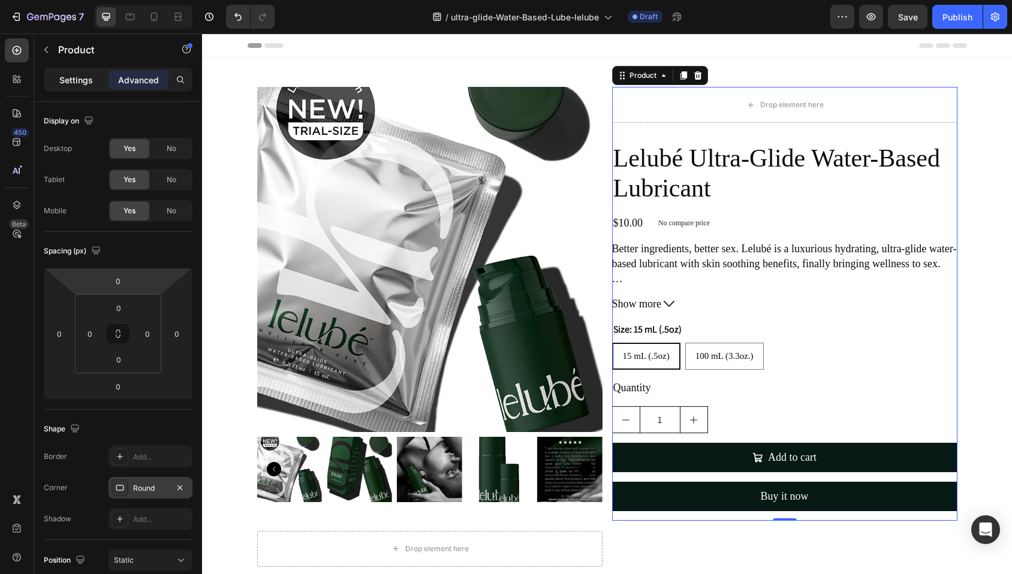
click at [62, 84] on p "Settings" at bounding box center [76, 80] width 34 height 13
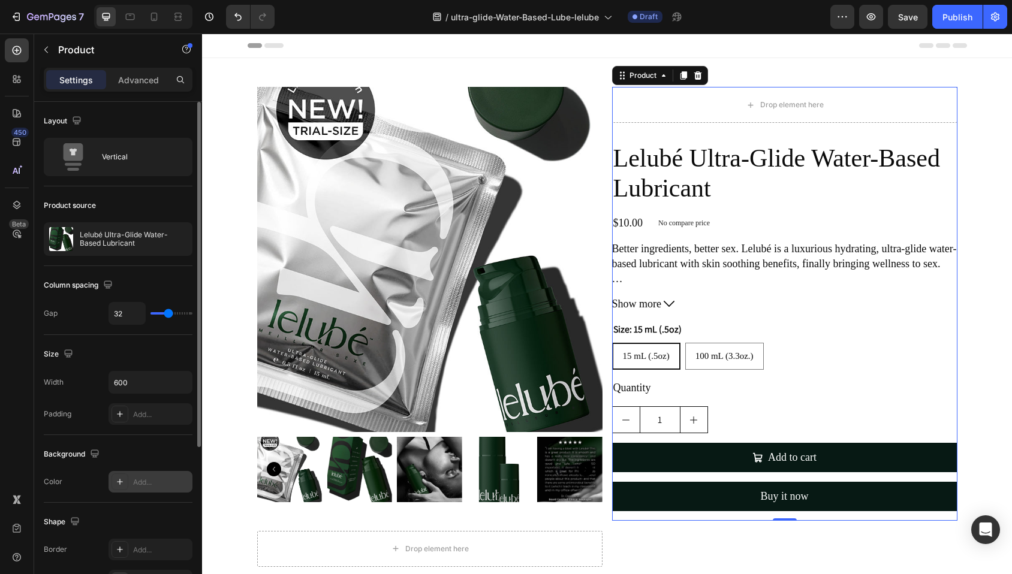
click at [150, 484] on div "Add..." at bounding box center [161, 482] width 56 height 11
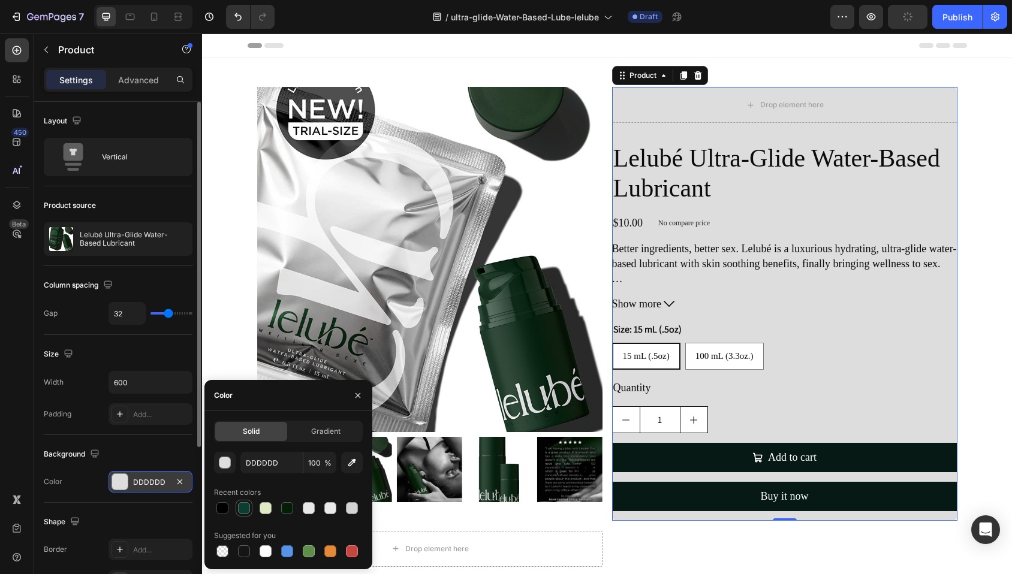
click at [246, 510] on div at bounding box center [244, 508] width 12 height 12
type input "0D3C31"
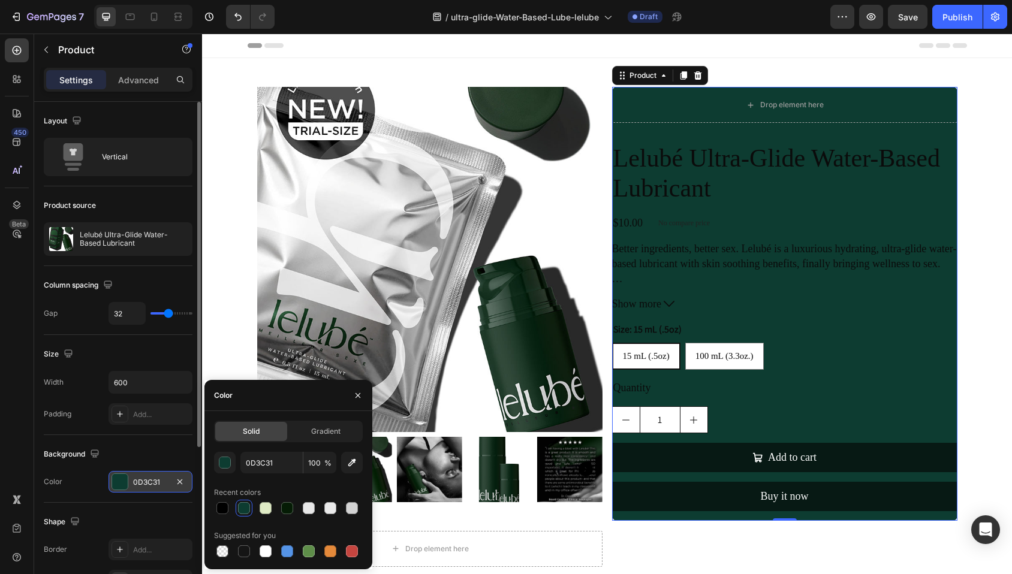
click at [142, 453] on div "Background" at bounding box center [118, 454] width 149 height 19
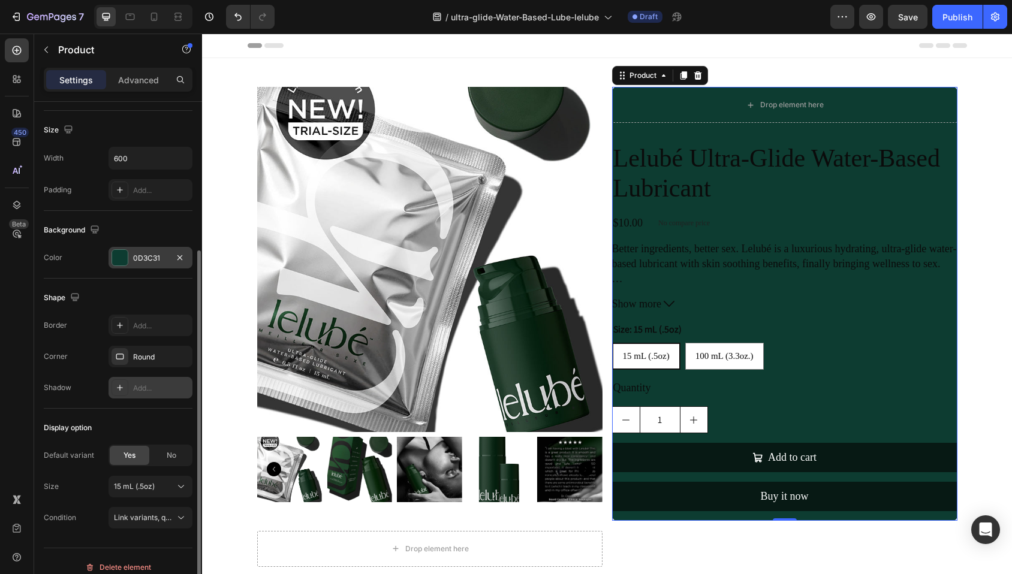
scroll to position [222, 0]
click at [132, 191] on div "Add..." at bounding box center [150, 193] width 84 height 22
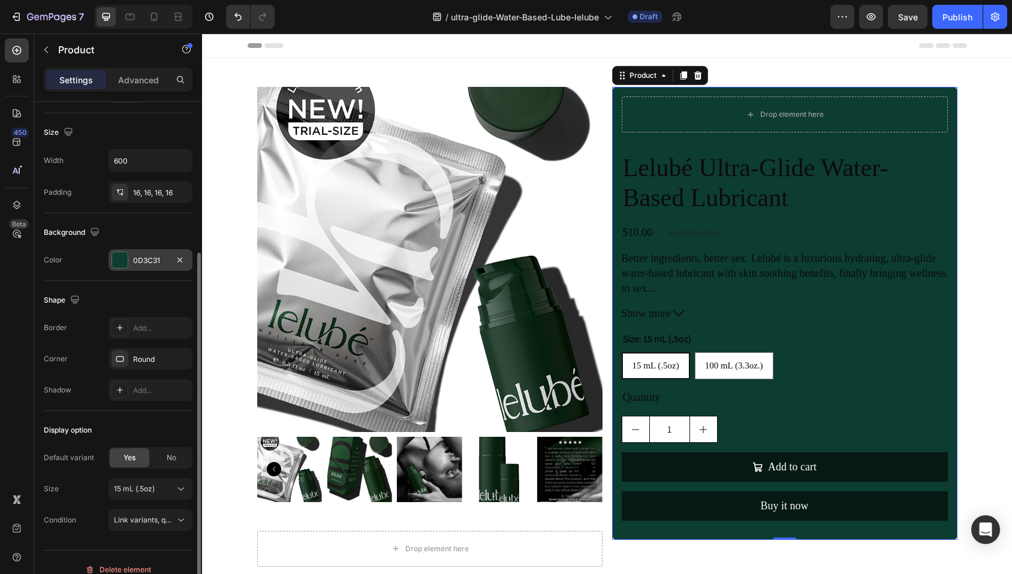
click at [137, 135] on div "Size" at bounding box center [118, 132] width 149 height 19
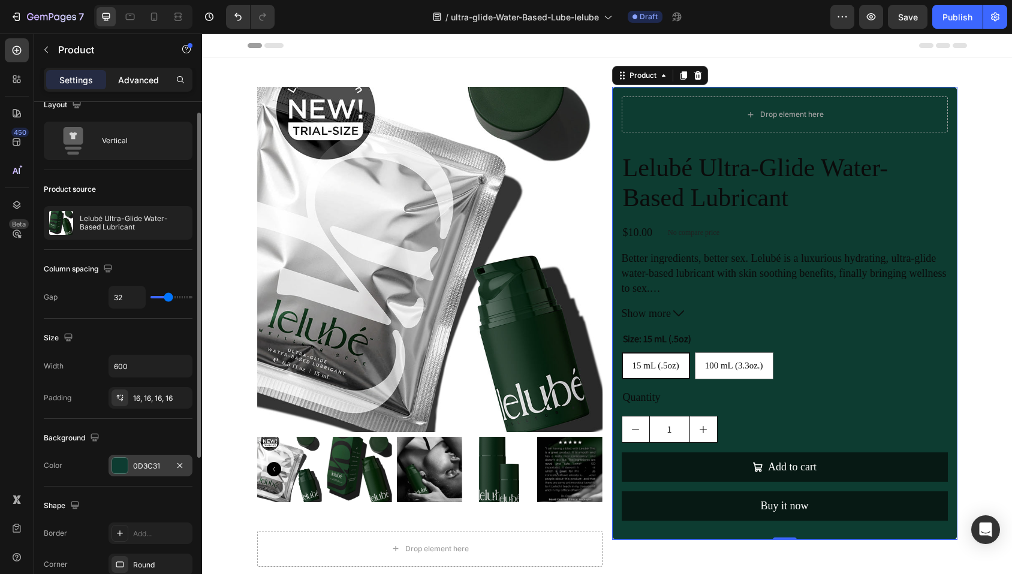
click at [135, 85] on p "Advanced" at bounding box center [138, 80] width 41 height 13
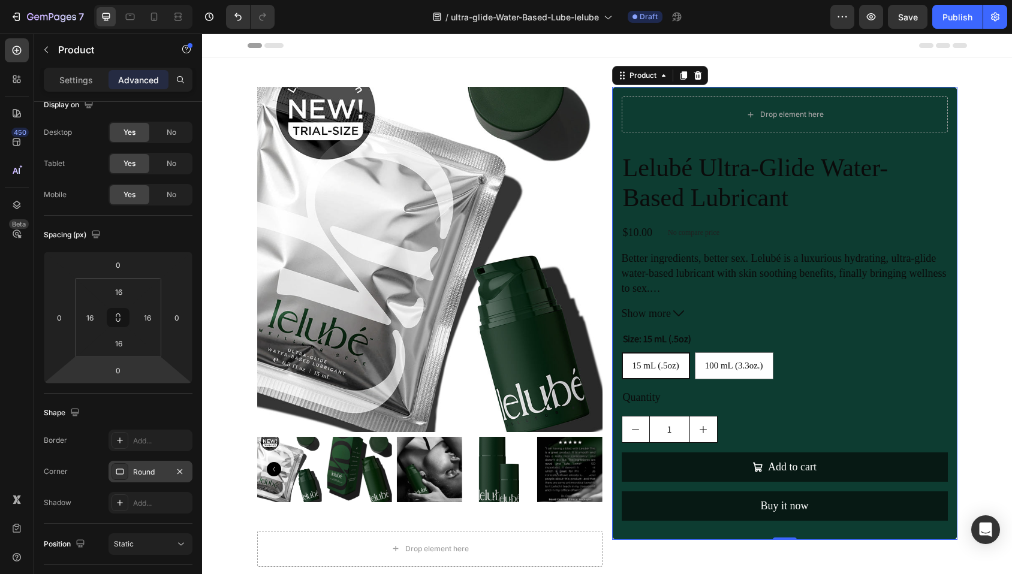
click at [137, 472] on div "Round" at bounding box center [150, 472] width 35 height 11
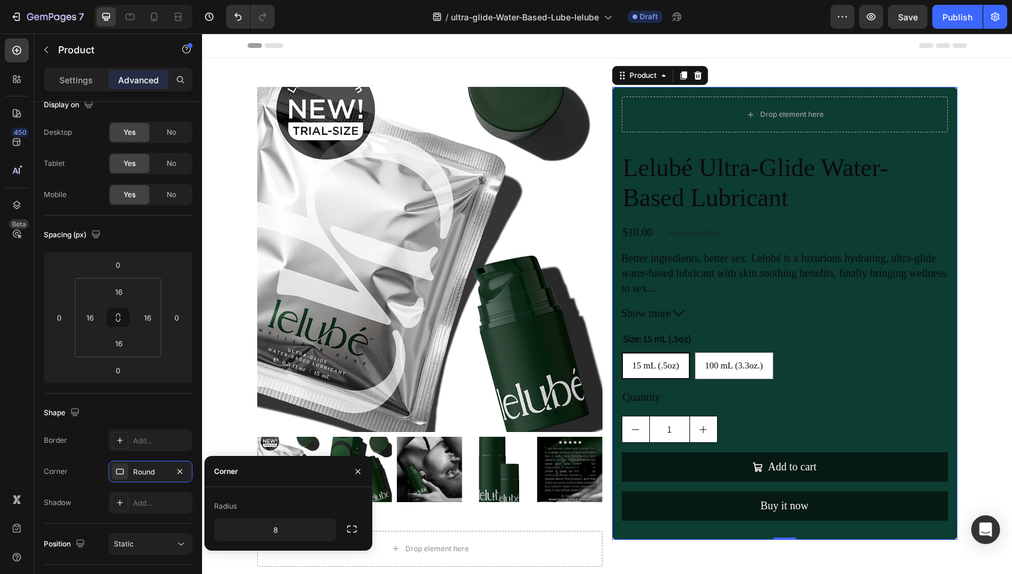
click at [150, 416] on div "Shape" at bounding box center [118, 412] width 149 height 19
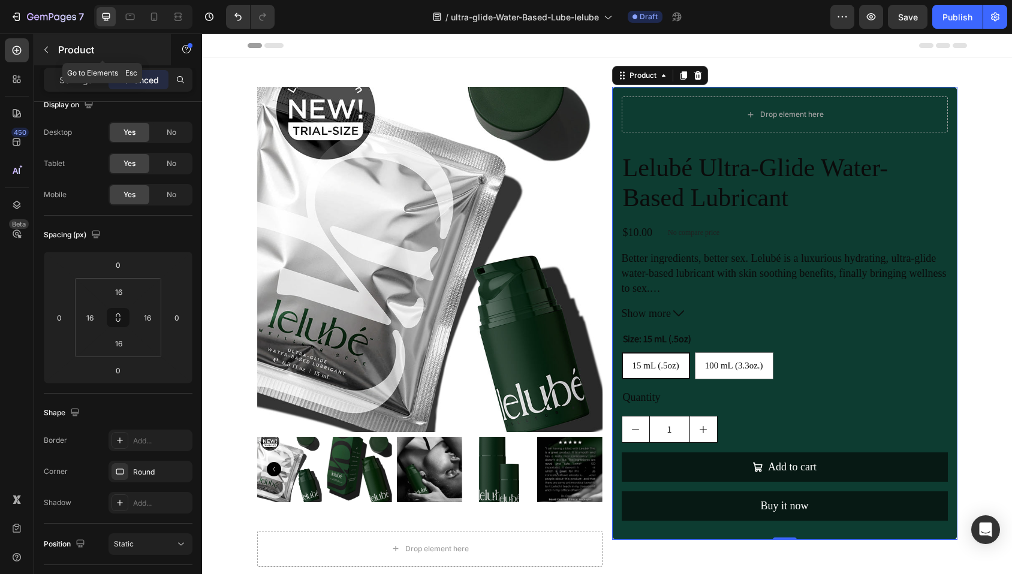
click at [47, 47] on icon "button" at bounding box center [46, 50] width 10 height 10
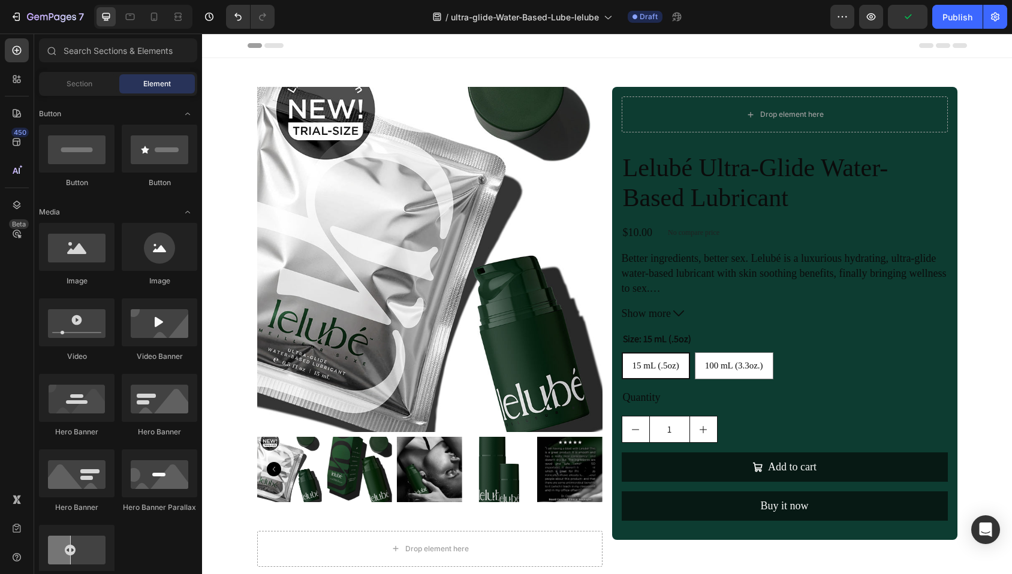
scroll to position [0, 0]
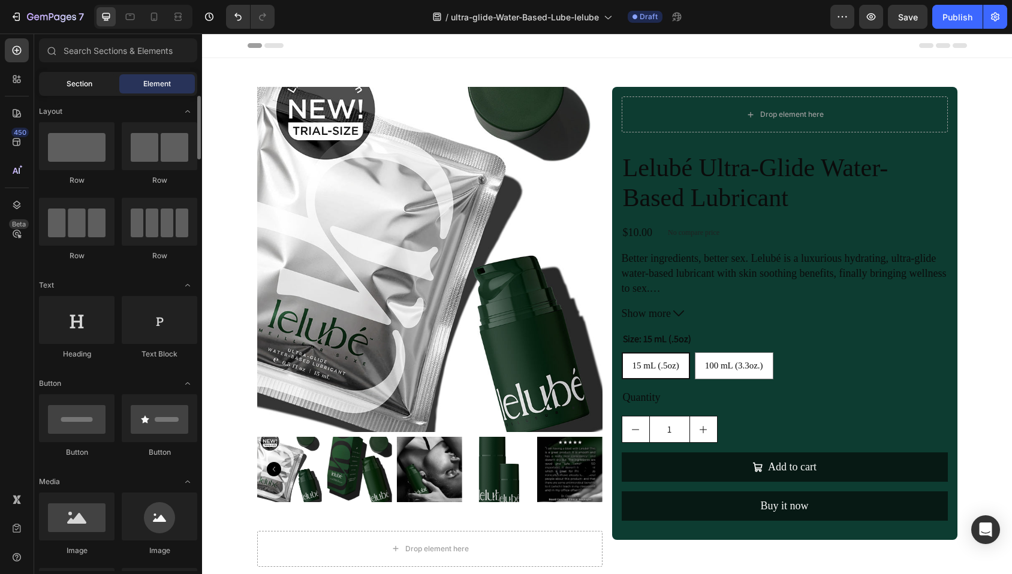
click at [89, 77] on div "Section" at bounding box center [79, 83] width 76 height 19
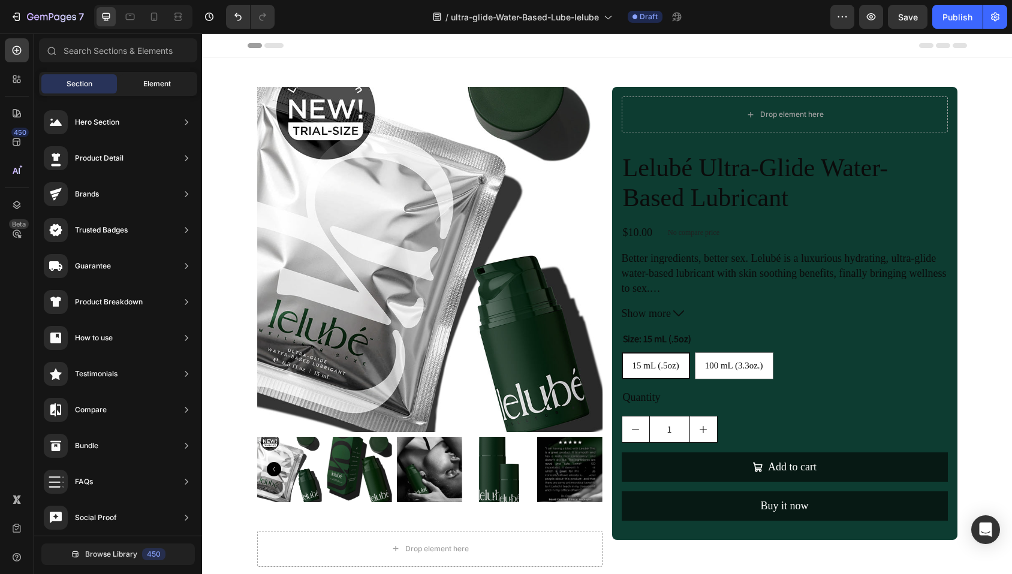
click at [152, 78] on div "Element" at bounding box center [157, 83] width 76 height 19
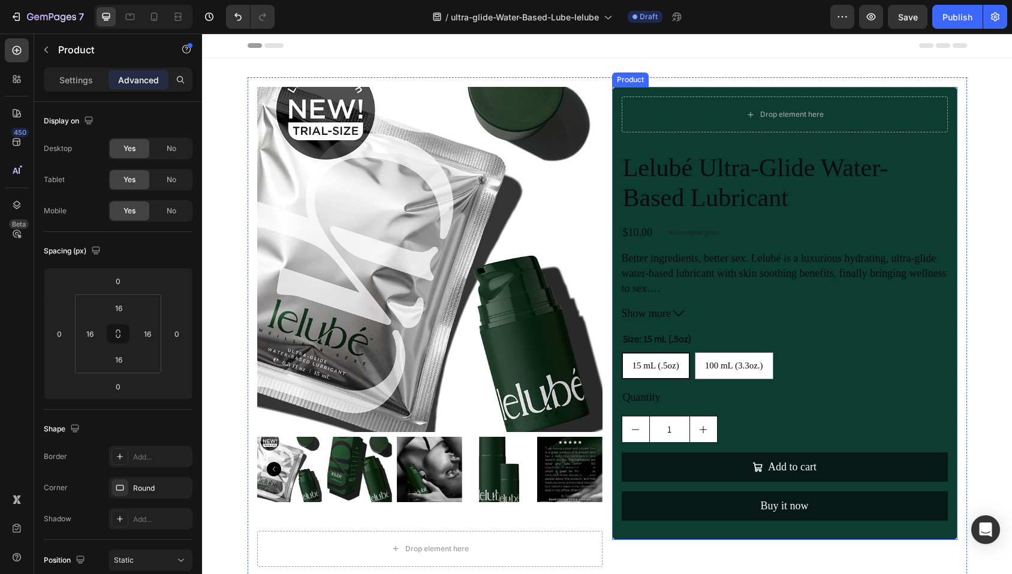
click at [673, 91] on div "Drop element here Lelubé Ultra-Glide Water-Based Lubricant Product Title $10.00…" at bounding box center [784, 313] width 345 height 453
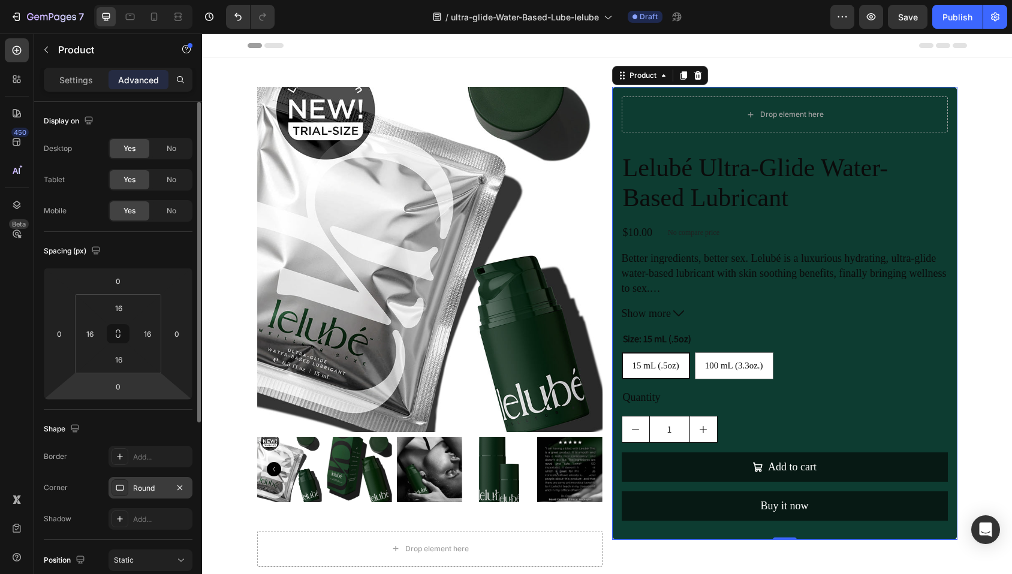
click at [154, 487] on div "Round" at bounding box center [150, 488] width 35 height 11
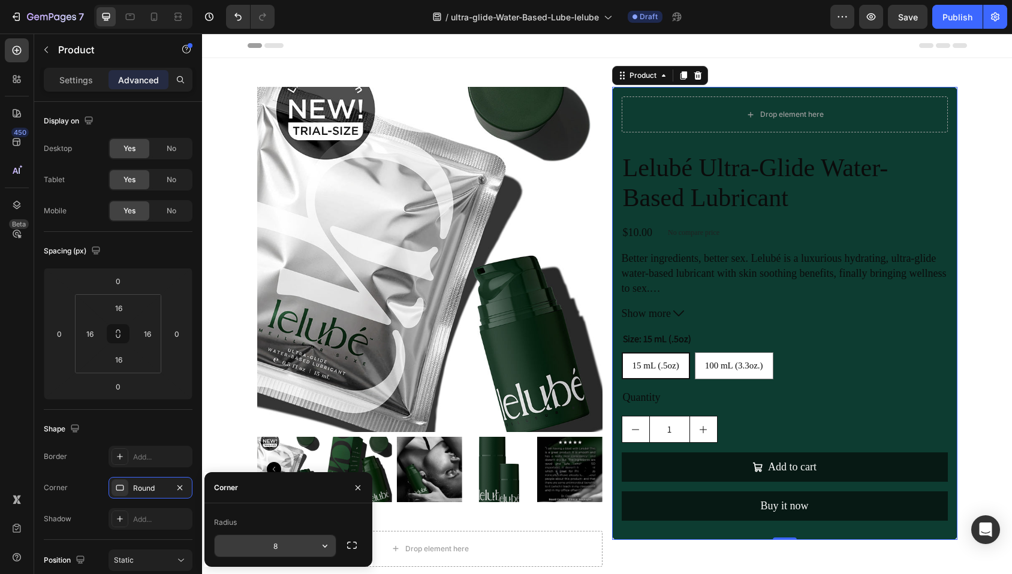
click at [278, 548] on input "8" at bounding box center [275, 546] width 121 height 22
click at [279, 548] on input "8" at bounding box center [275, 546] width 121 height 22
type input "40"
click at [710, 180] on h2 "Lelubé Ultra-Glide Water-Based Lubricant" at bounding box center [785, 183] width 326 height 63
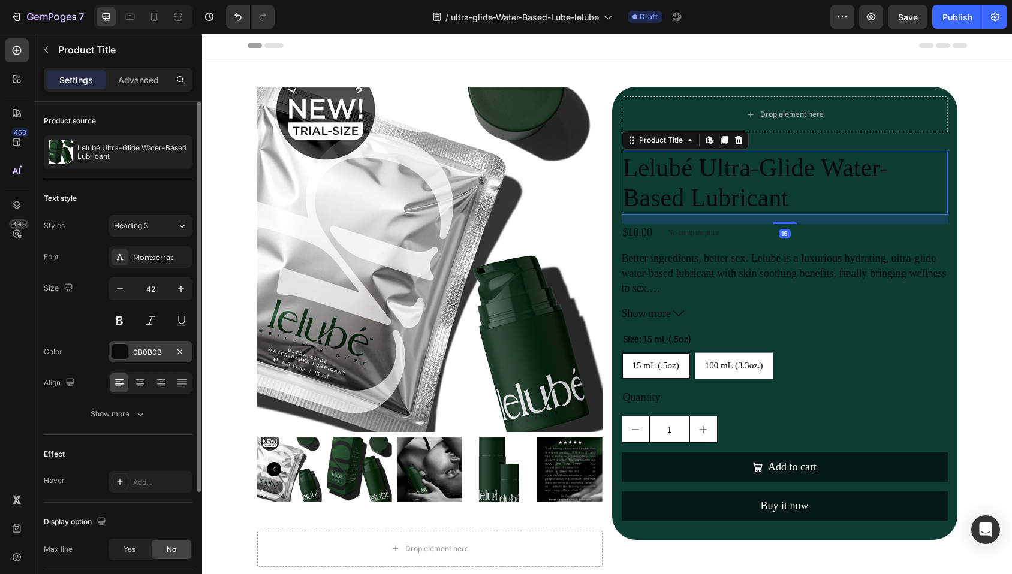
click at [116, 354] on div at bounding box center [120, 352] width 16 height 16
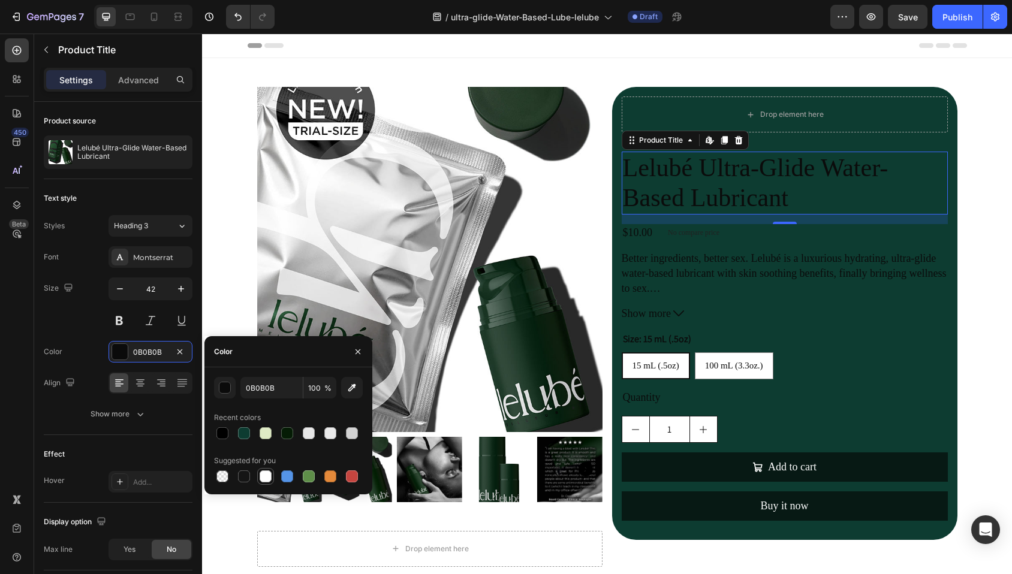
click at [266, 480] on div at bounding box center [266, 477] width 12 height 12
type input "FFFFFF"
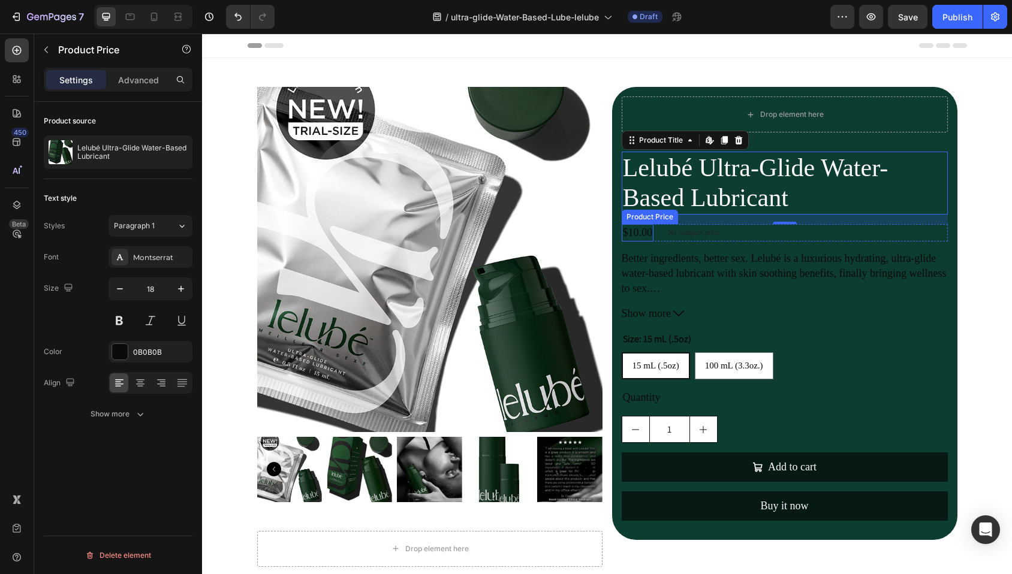
click at [645, 236] on div "$10.00" at bounding box center [638, 232] width 32 height 17
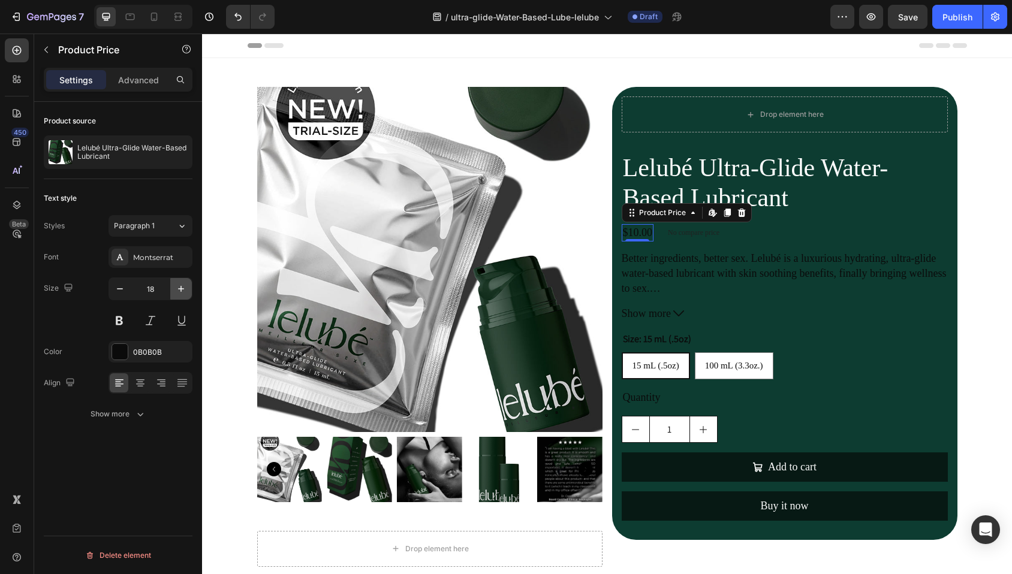
click at [183, 289] on icon "button" at bounding box center [181, 289] width 12 height 12
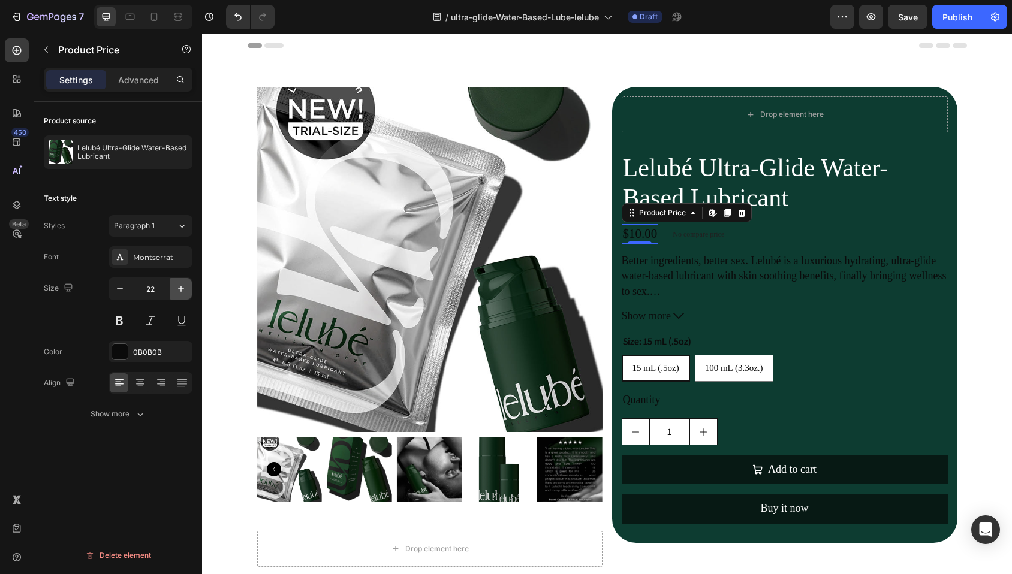
click at [183, 289] on icon "button" at bounding box center [181, 289] width 12 height 12
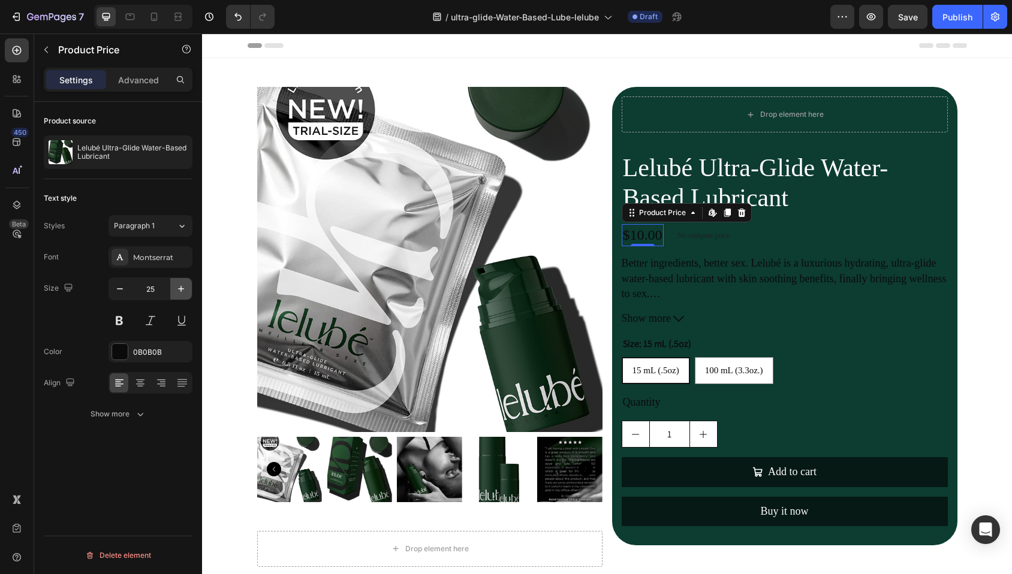
click at [183, 289] on icon "button" at bounding box center [181, 289] width 12 height 12
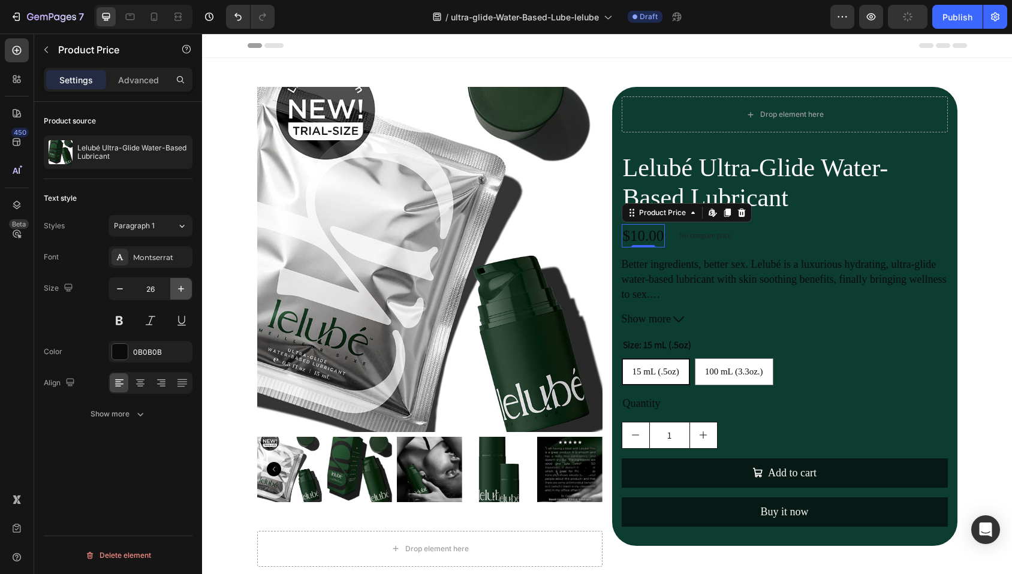
click at [183, 289] on icon "button" at bounding box center [181, 289] width 12 height 12
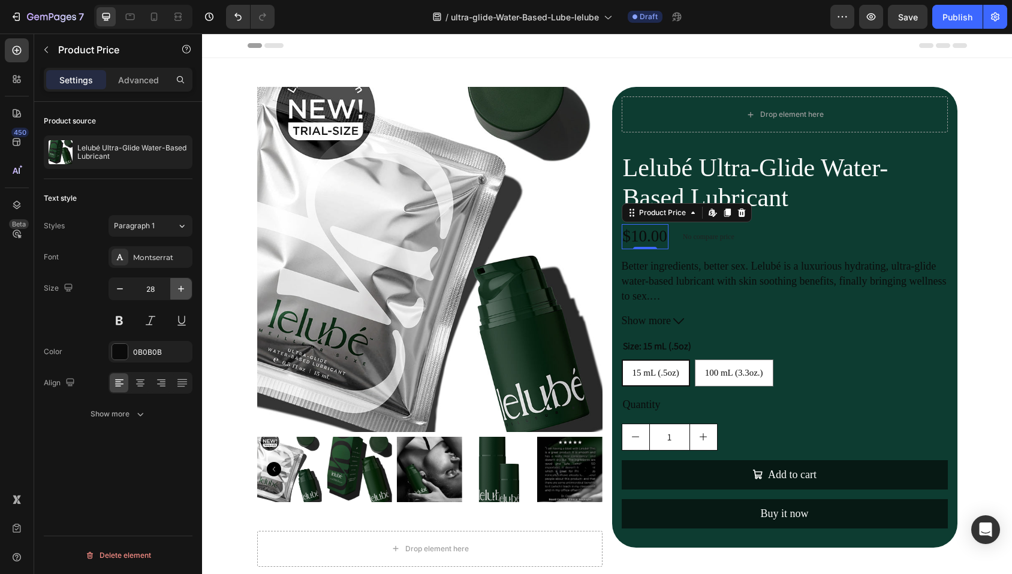
click at [183, 289] on icon "button" at bounding box center [181, 289] width 12 height 12
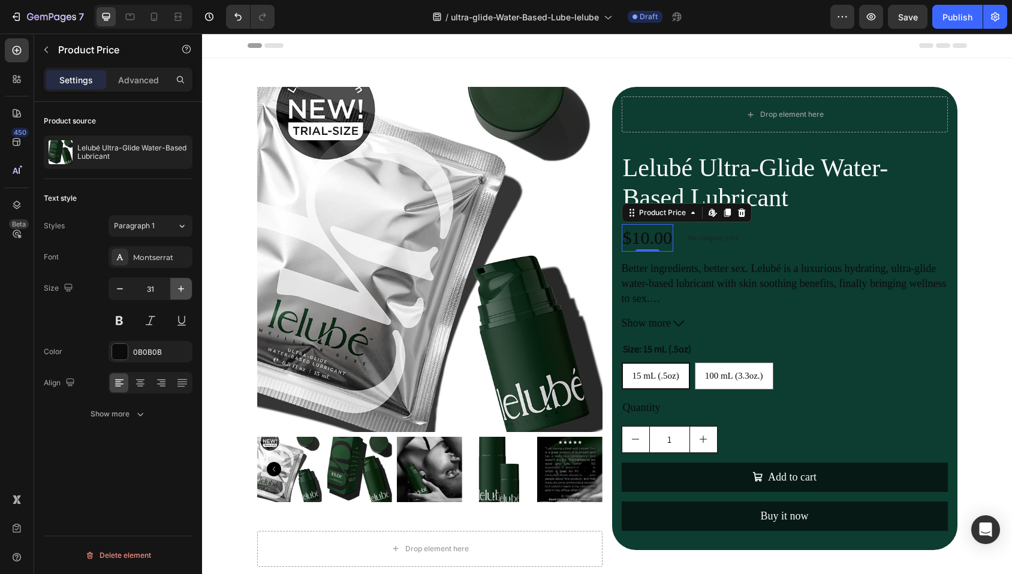
click at [183, 289] on icon "button" at bounding box center [181, 289] width 12 height 12
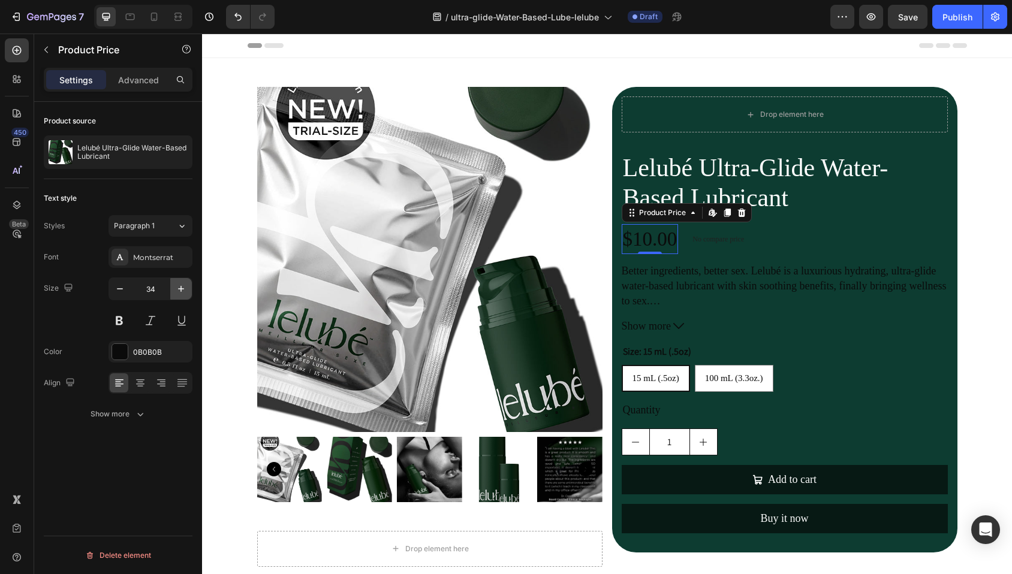
click at [183, 289] on icon "button" at bounding box center [181, 289] width 12 height 12
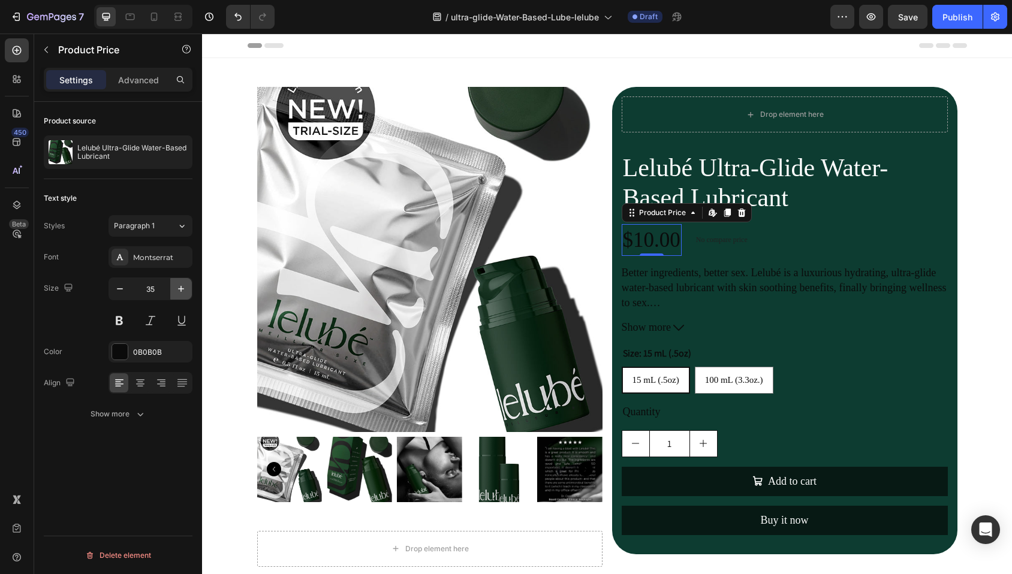
click at [183, 289] on icon "button" at bounding box center [181, 289] width 12 height 12
type input "36"
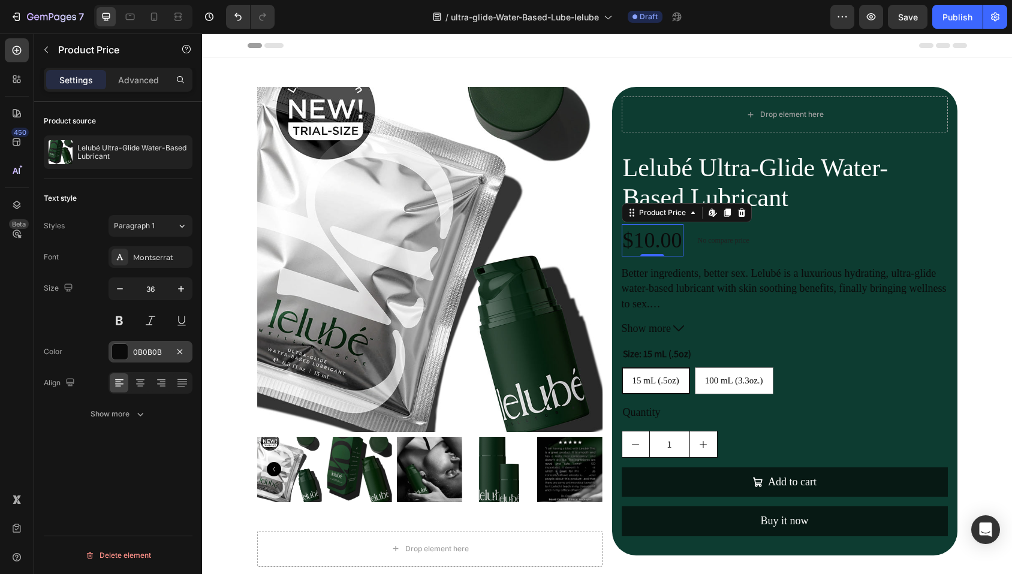
click at [123, 345] on div at bounding box center [120, 352] width 16 height 16
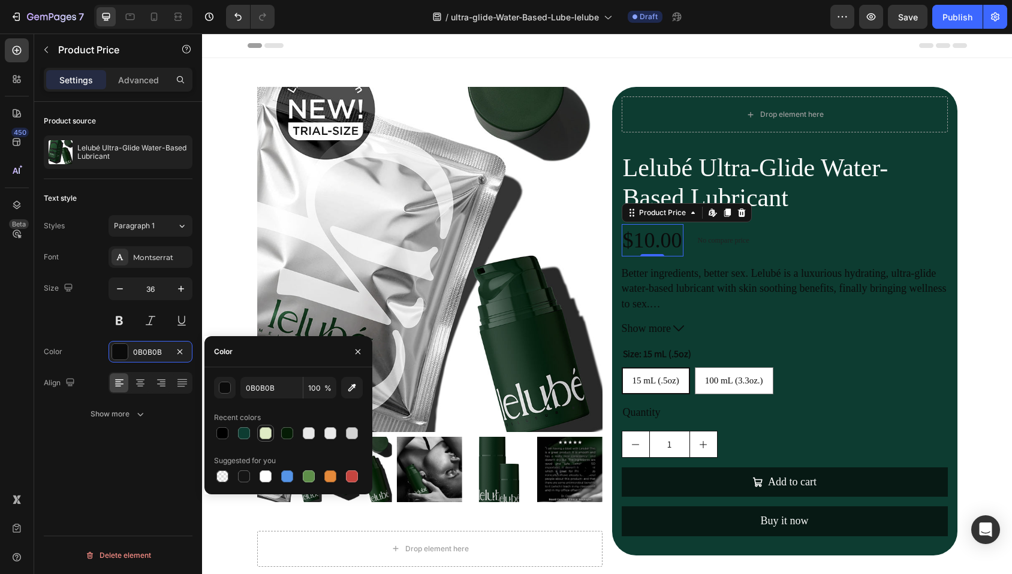
click at [268, 428] on div at bounding box center [266, 433] width 12 height 12
type input "DFEBC5"
click at [754, 247] on div "No compare price" at bounding box center [723, 240] width 61 height 17
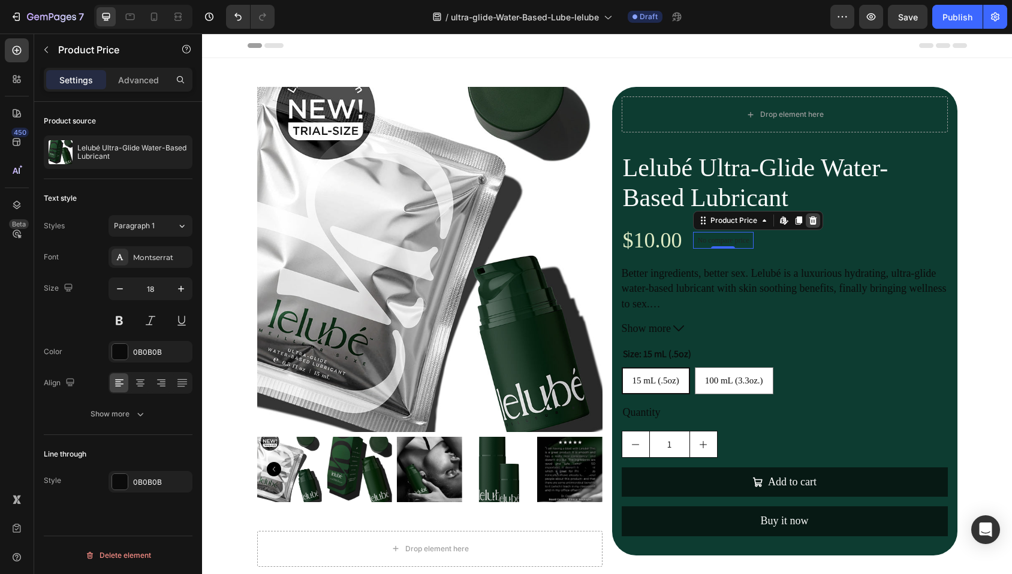
click at [816, 220] on icon at bounding box center [813, 220] width 8 height 8
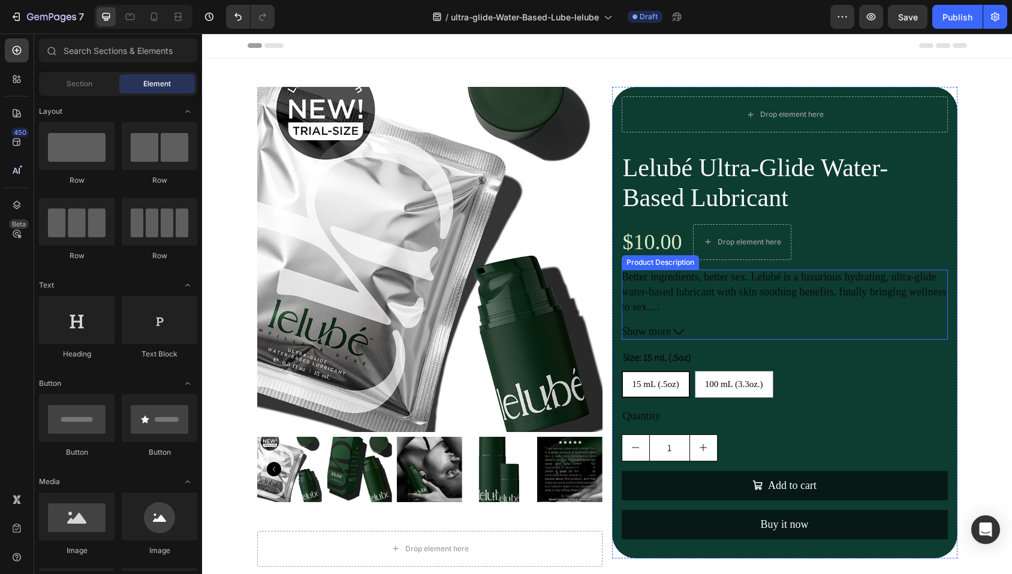
click at [716, 291] on p "Better ingredients, better sex. Lelubé is a luxurious hydrating, ultra-glide wa…" at bounding box center [784, 420] width 325 height 299
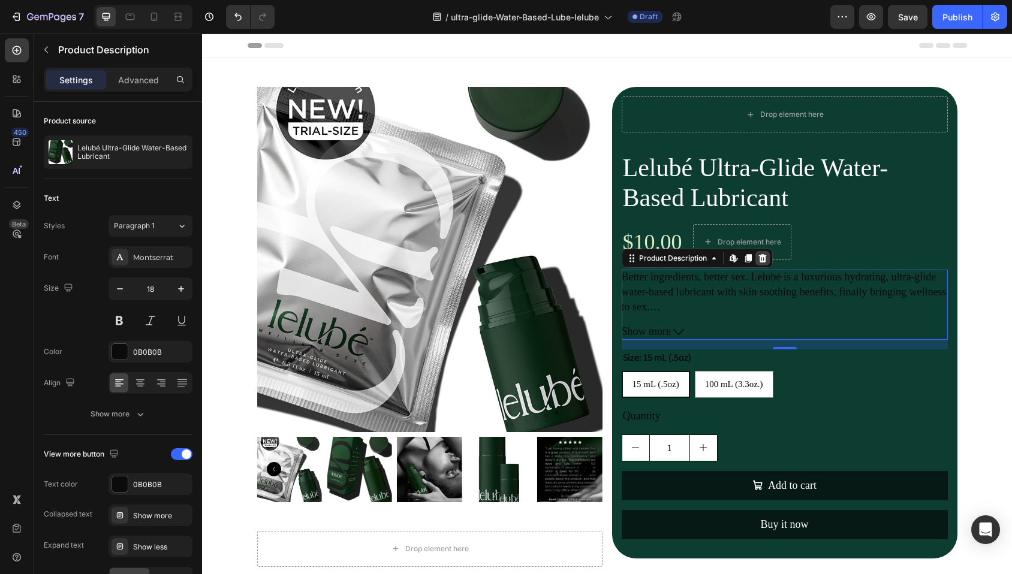
click at [758, 258] on icon at bounding box center [762, 258] width 8 height 8
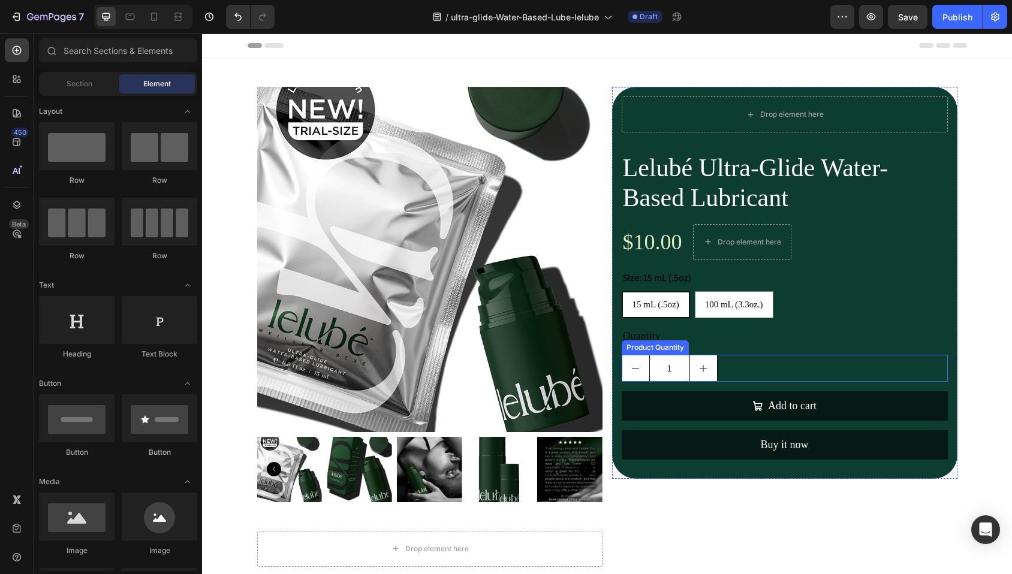
click at [737, 372] on div "1" at bounding box center [785, 368] width 326 height 27
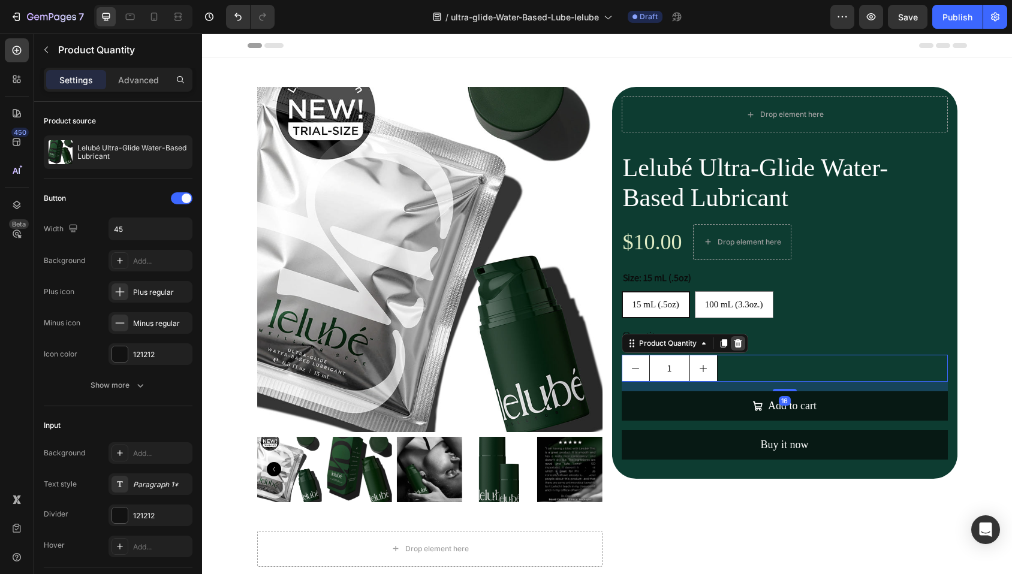
click at [734, 342] on icon at bounding box center [738, 343] width 8 height 8
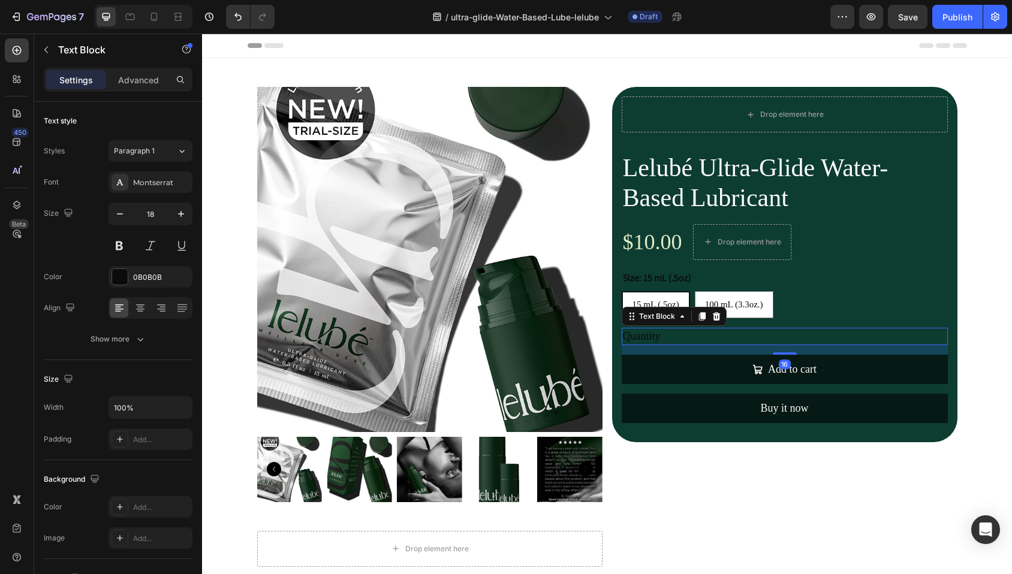
click at [671, 337] on div "Quantity" at bounding box center [785, 336] width 326 height 17
click at [712, 315] on icon at bounding box center [716, 316] width 8 height 8
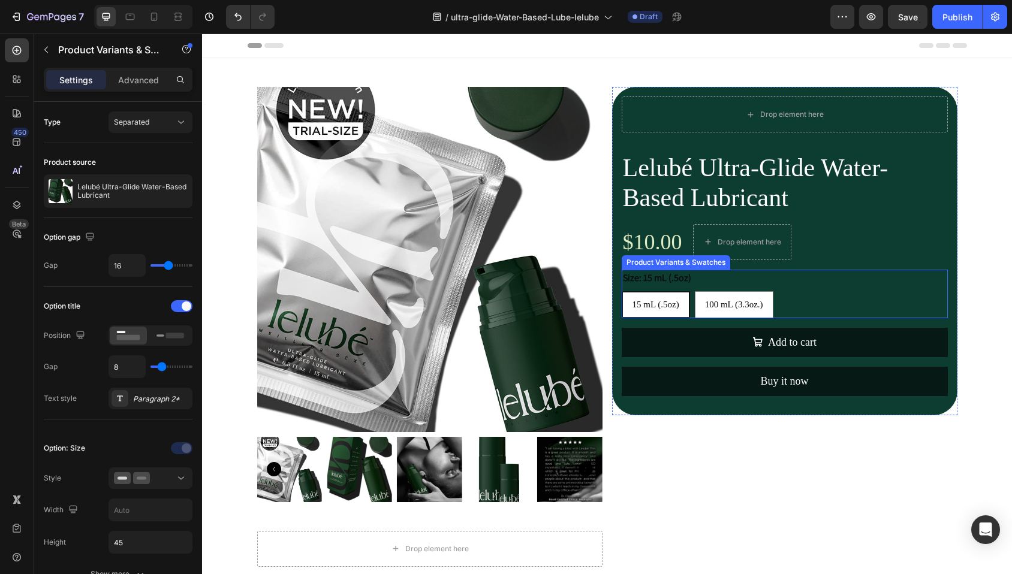
click at [692, 280] on div "Size: 15 mL (.5oz) 15 mL (.5oz) 15 mL (.5oz) 15 mL (.5oz) 100 mL (3.3oz.) 100 m…" at bounding box center [785, 294] width 326 height 49
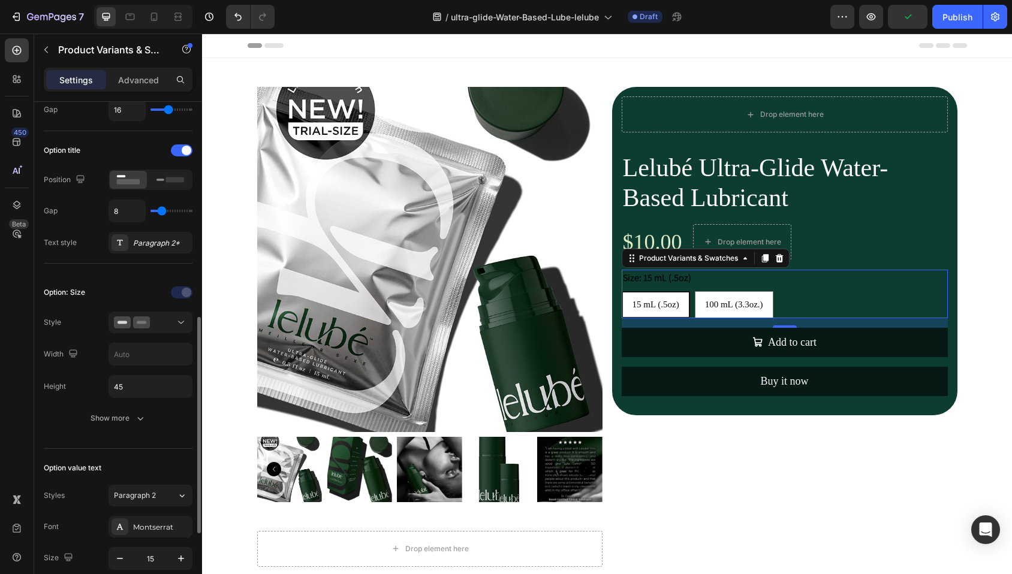
scroll to position [260, 0]
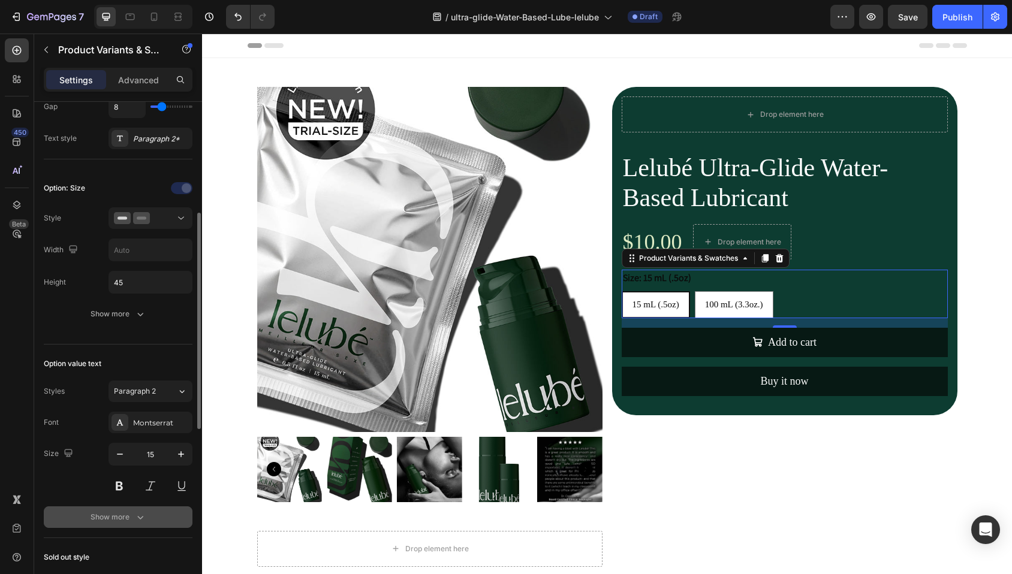
click at [114, 508] on button "Show more" at bounding box center [118, 518] width 149 height 22
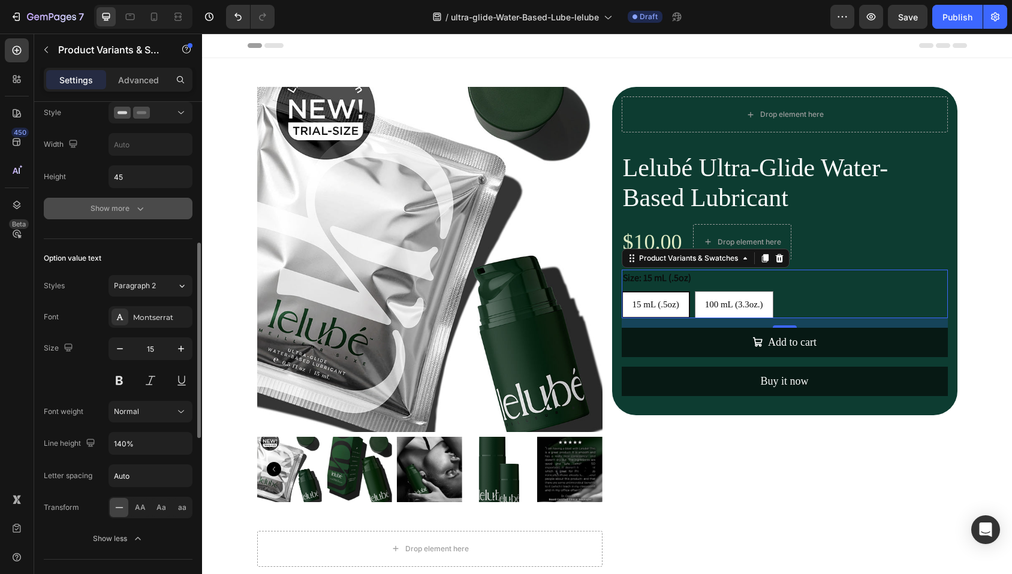
click at [117, 214] on div "Show more" at bounding box center [119, 209] width 56 height 12
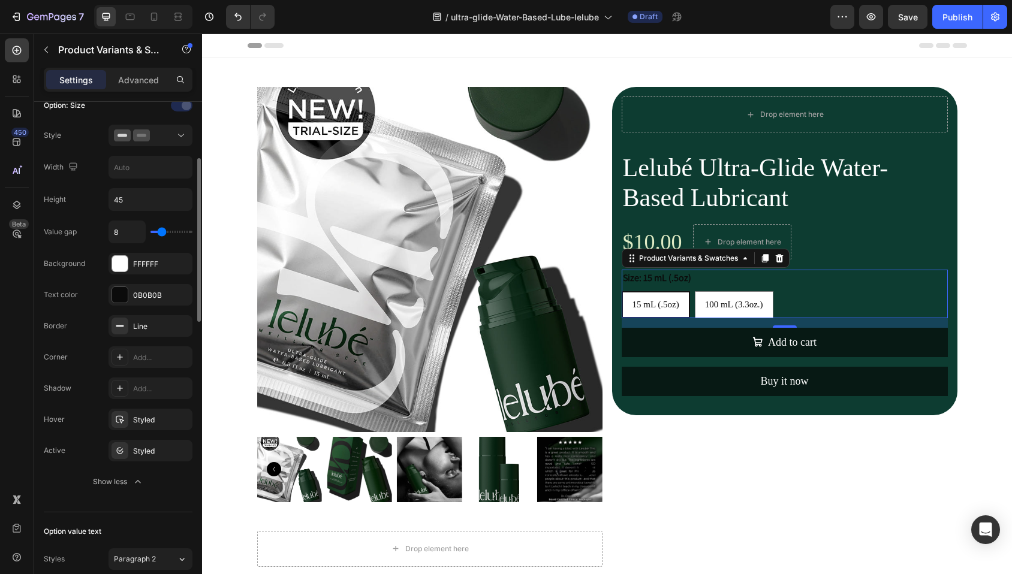
scroll to position [302, 0]
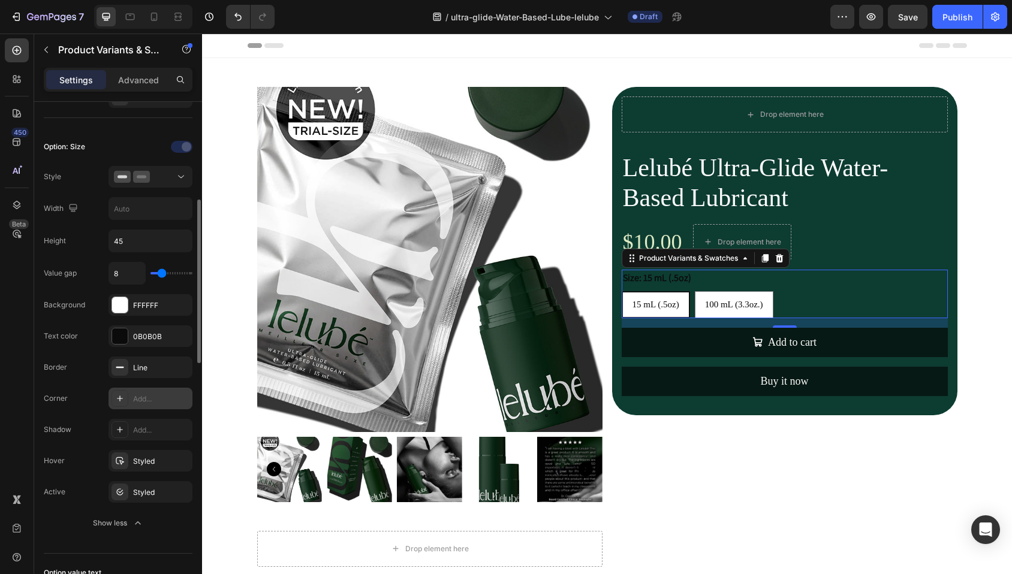
click at [122, 399] on icon at bounding box center [120, 399] width 10 height 10
radio input "true"
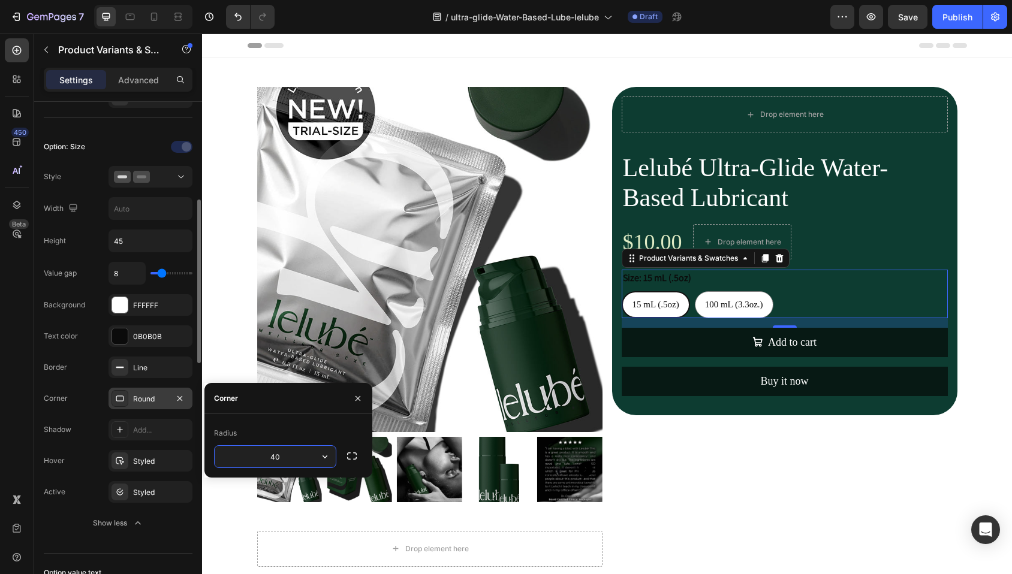
type input "4"
type input "20"
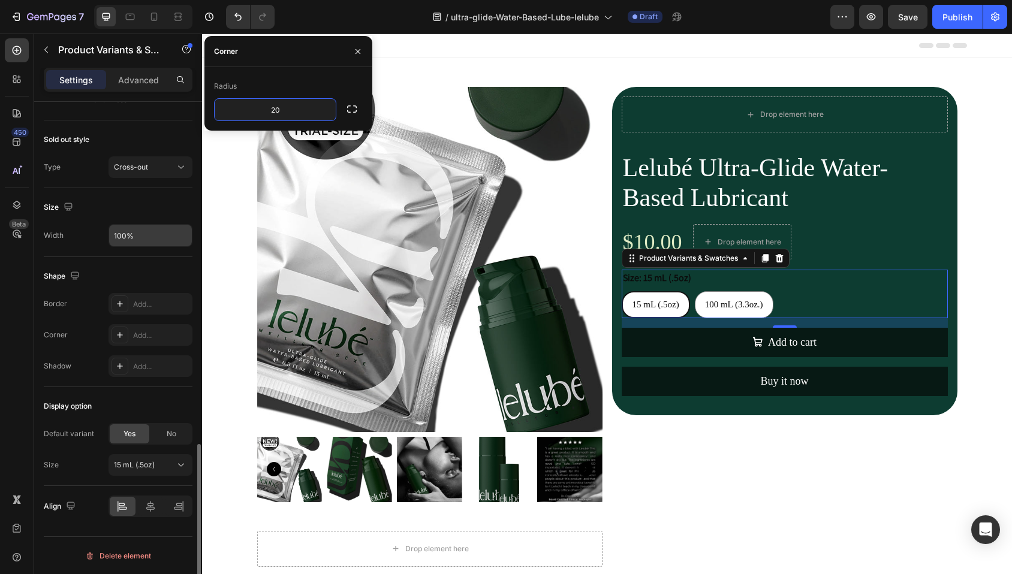
scroll to position [1056, 0]
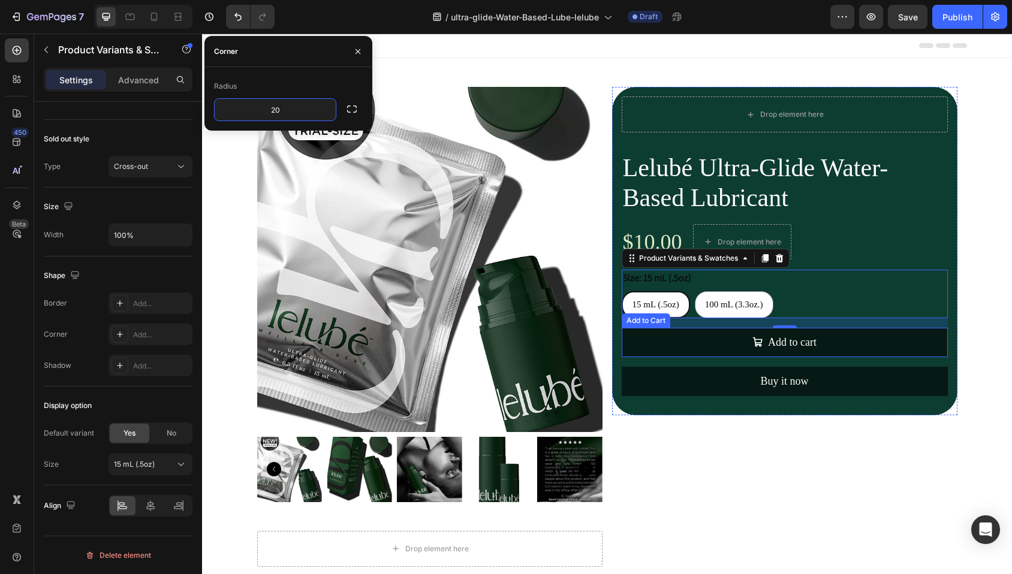
click at [640, 322] on div "Add to Cart" at bounding box center [646, 320] width 44 height 11
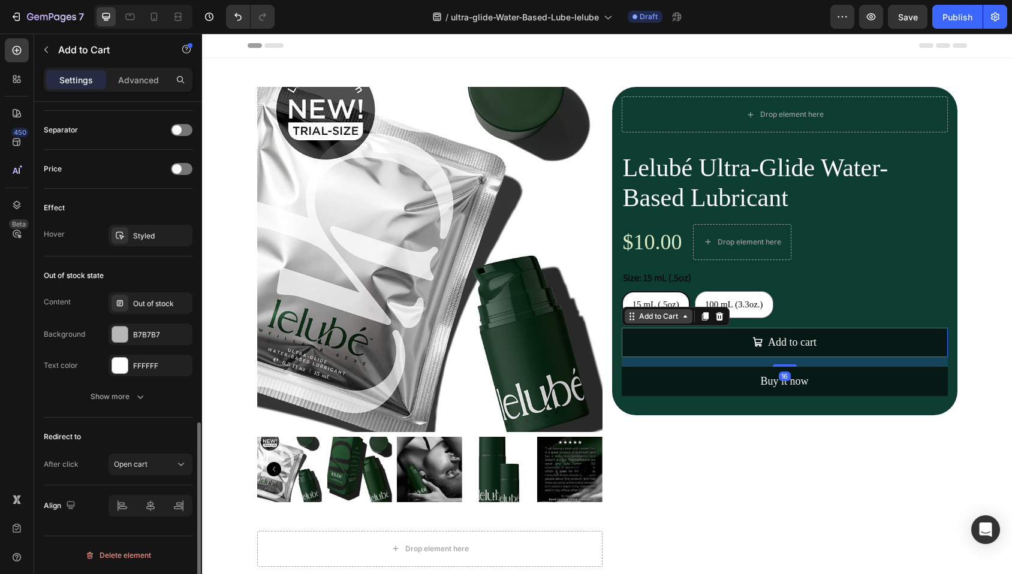
scroll to position [0, 0]
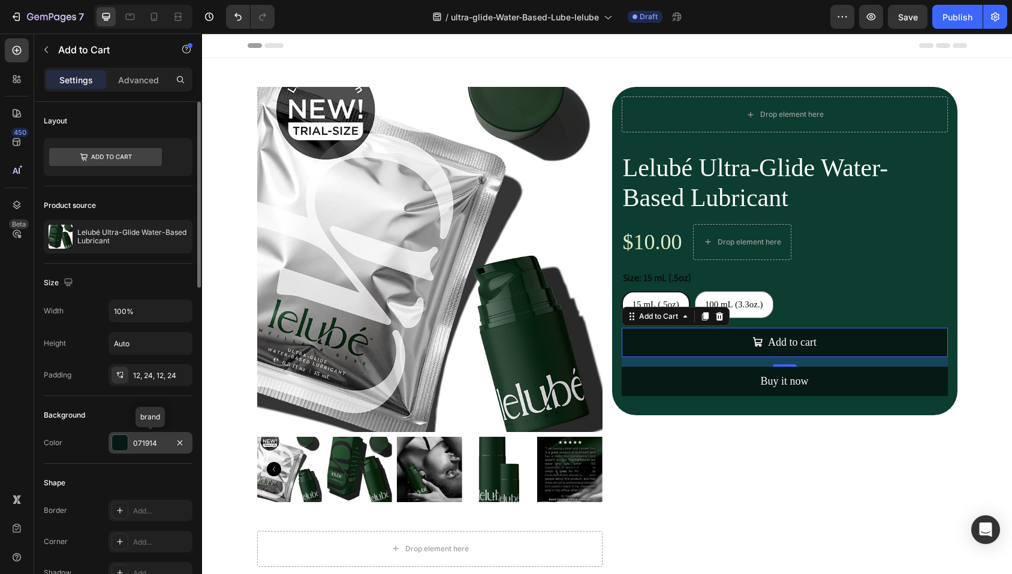
click at [120, 442] on div at bounding box center [120, 443] width 16 height 16
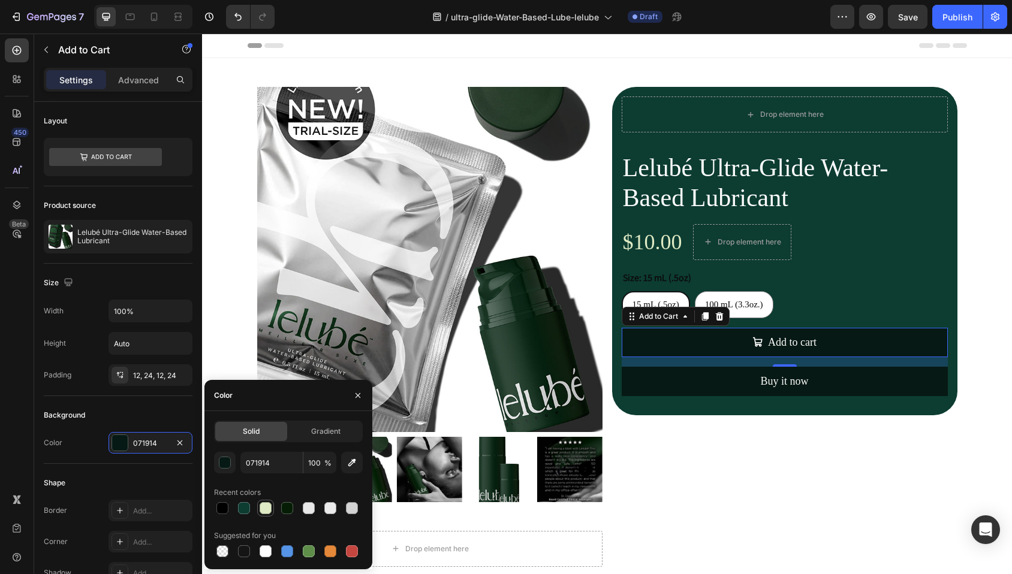
click at [267, 505] on div at bounding box center [266, 508] width 12 height 12
type input "DFEBC5"
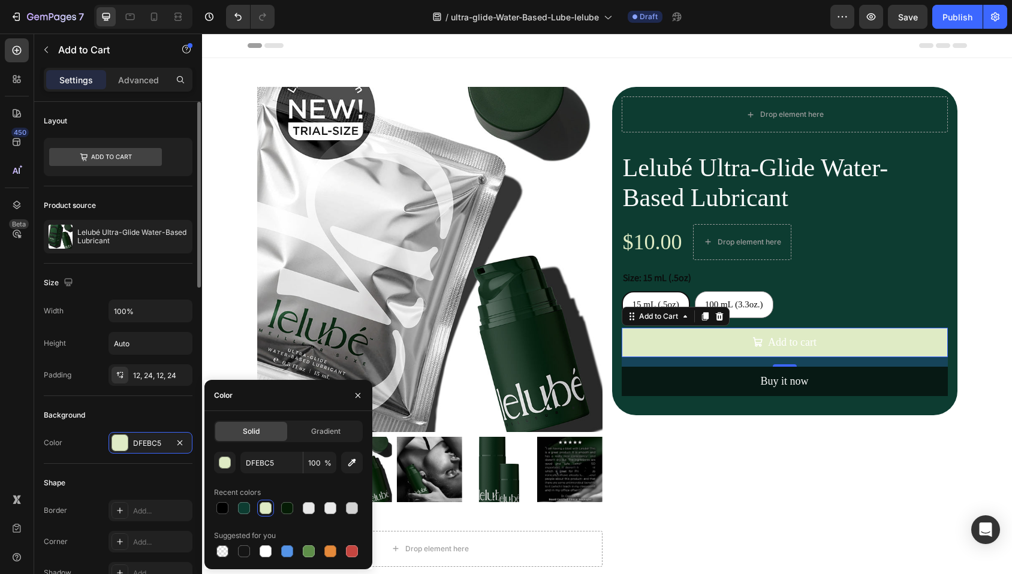
click at [148, 421] on div "Background" at bounding box center [118, 415] width 149 height 19
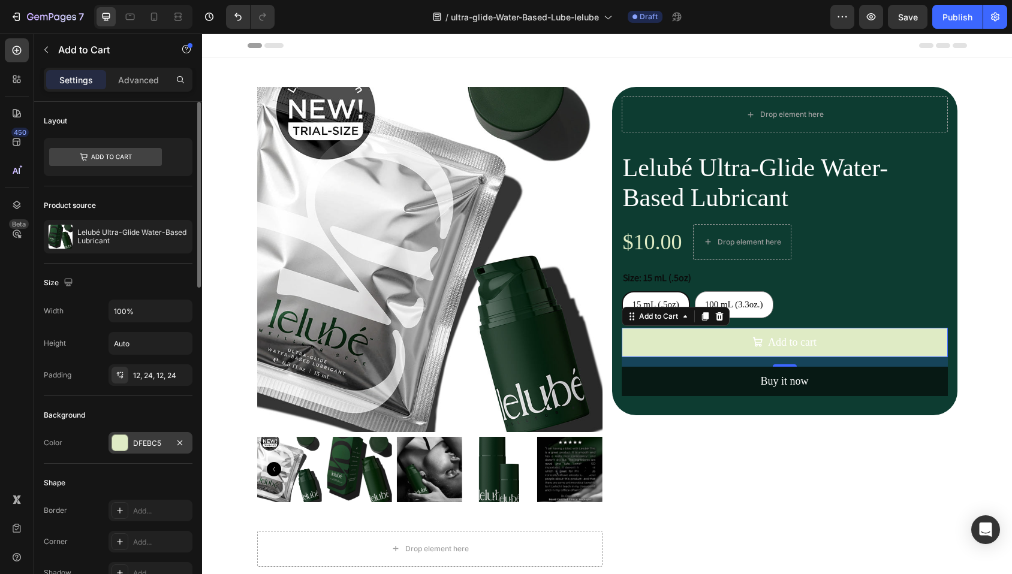
scroll to position [93, 0]
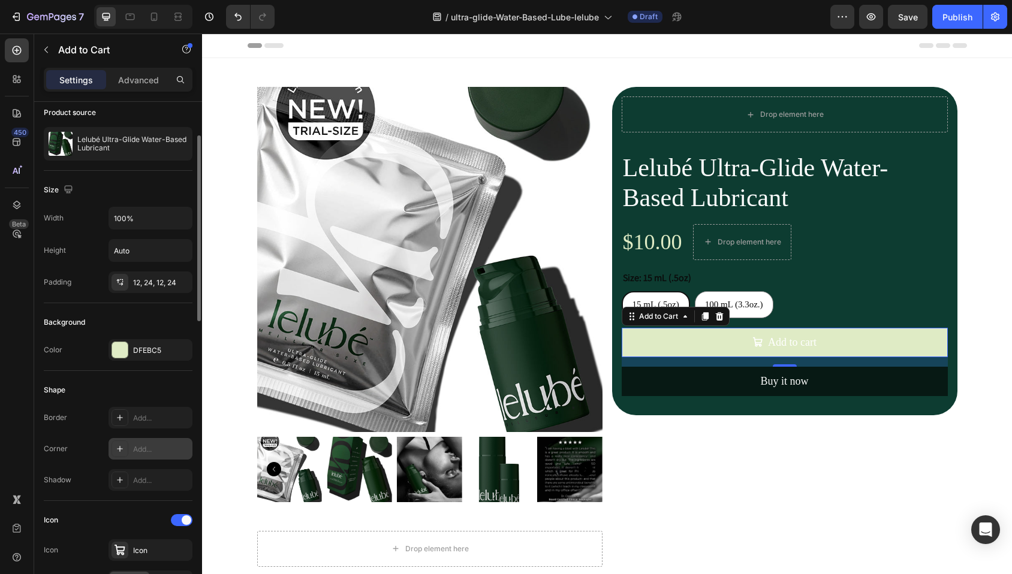
click at [133, 451] on div "Add..." at bounding box center [161, 449] width 56 height 11
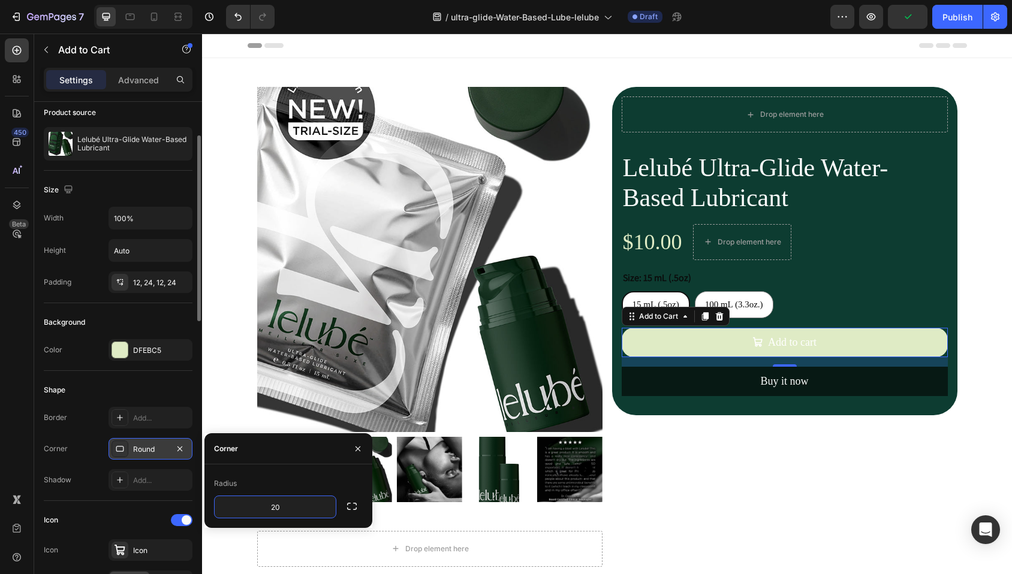
type input "2"
type input "4"
type input "50"
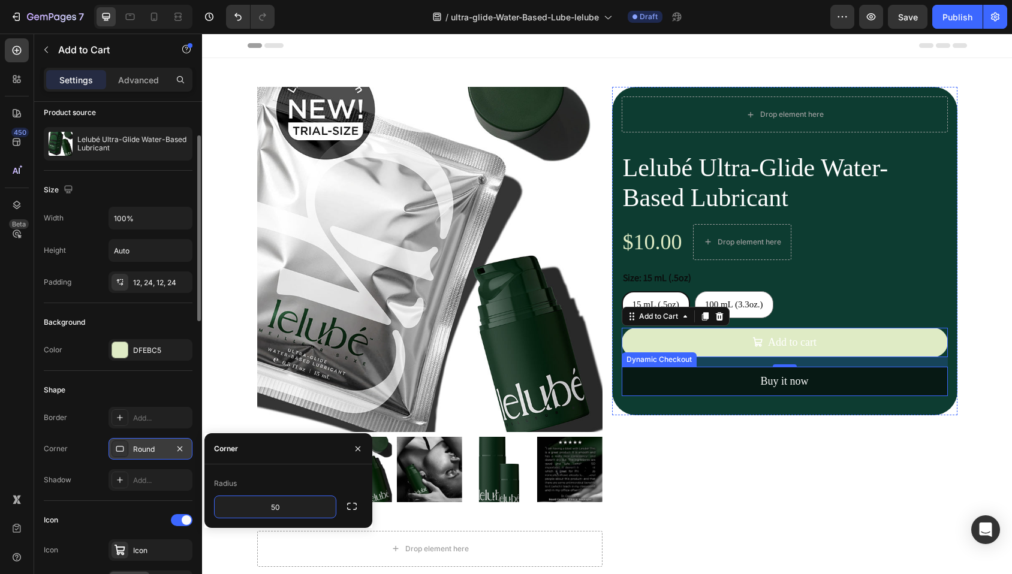
click at [656, 363] on div "Dynamic Checkout" at bounding box center [659, 359] width 75 height 14
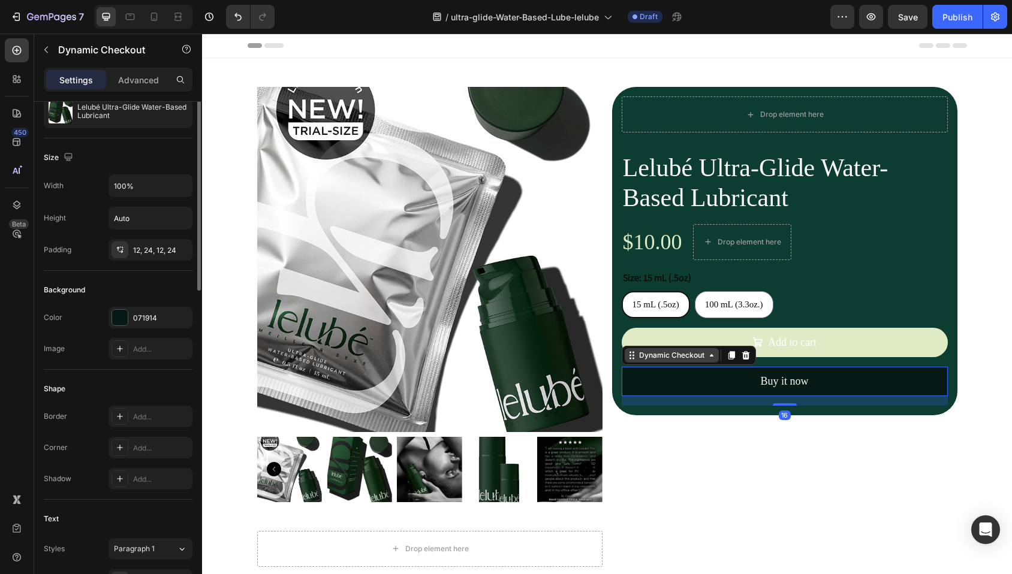
scroll to position [0, 0]
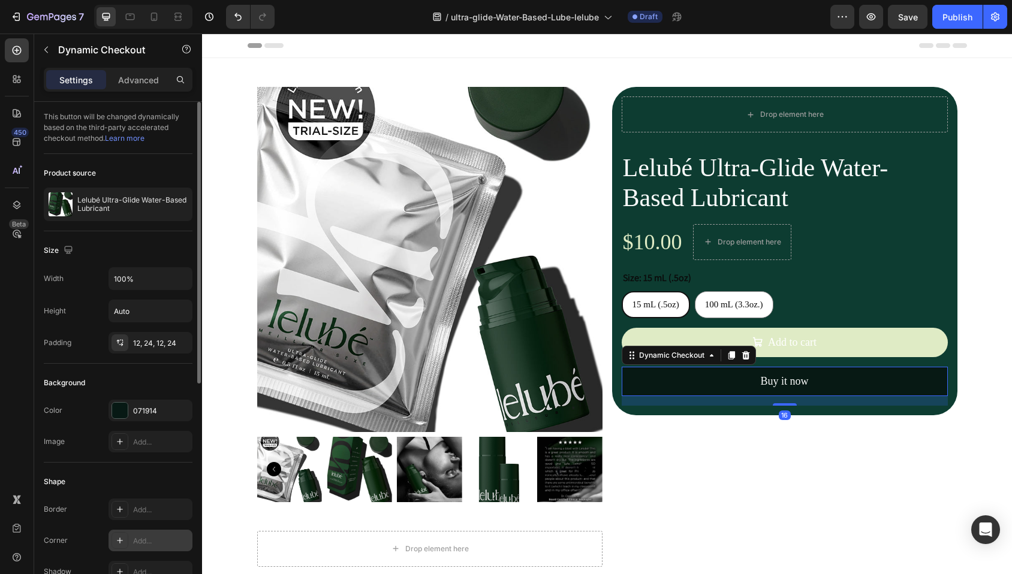
click at [135, 538] on div "Add..." at bounding box center [161, 541] width 56 height 11
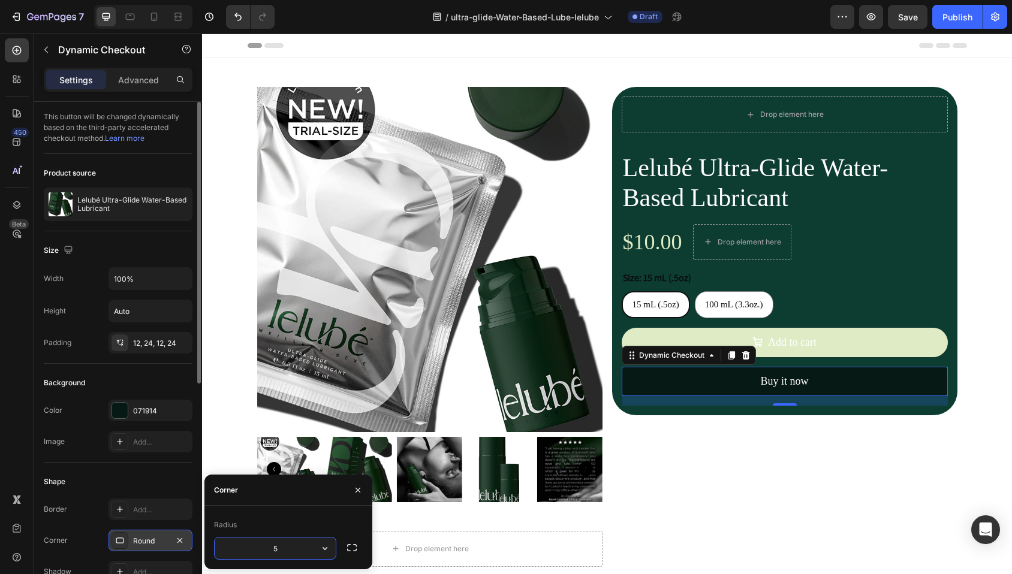
type input "50"
click at [625, 324] on div "Add to Cart" at bounding box center [646, 321] width 49 height 14
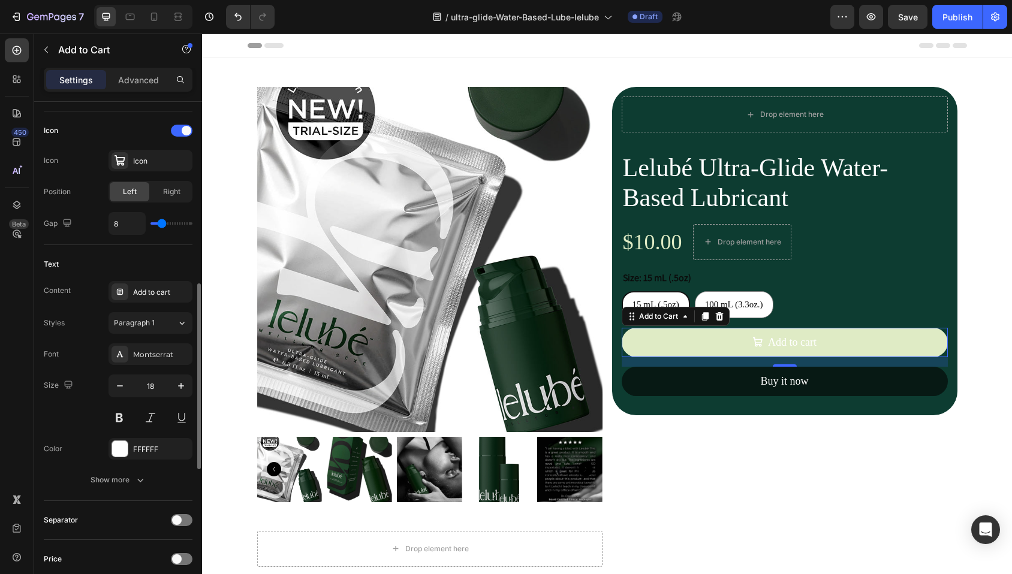
scroll to position [486, 0]
click at [123, 447] on div at bounding box center [120, 446] width 16 height 16
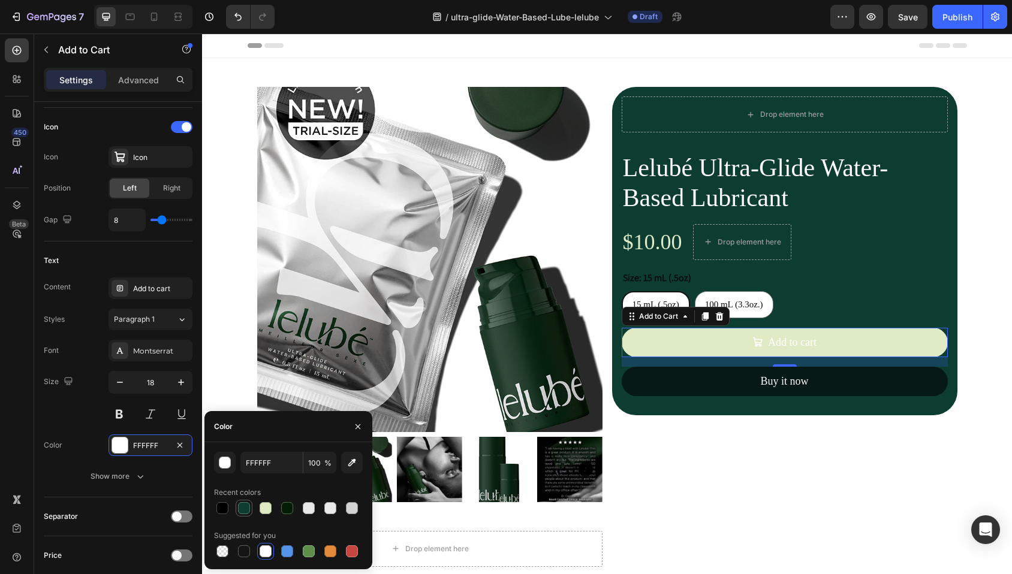
click at [243, 508] on div at bounding box center [244, 508] width 12 height 12
type input "0D3C31"
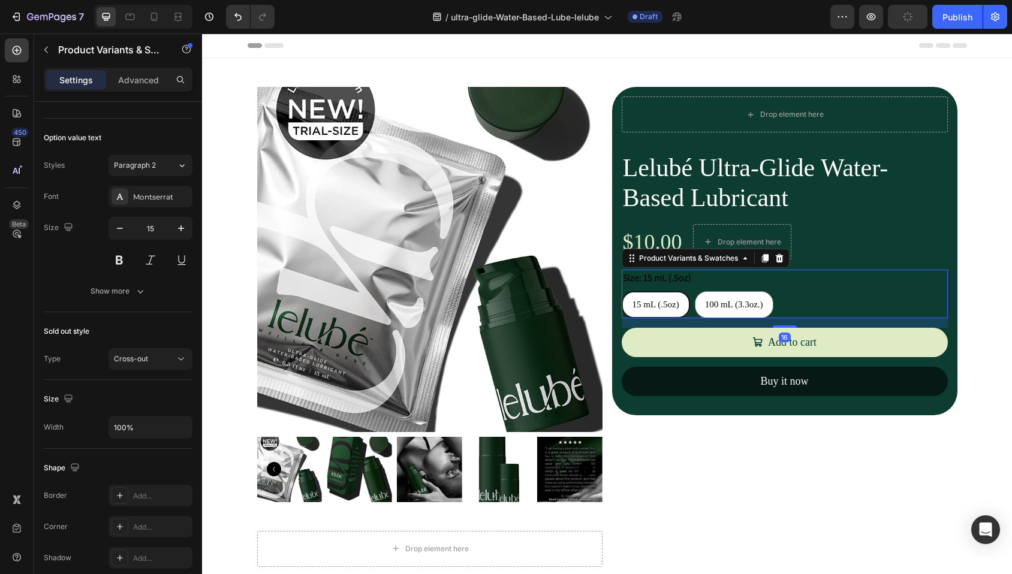
click at [696, 279] on div "Size: 15 mL (.5oz) 15 mL (.5oz) 15 mL (.5oz) 15 mL (.5oz) 100 mL (3.3oz.) 100 m…" at bounding box center [785, 294] width 326 height 49
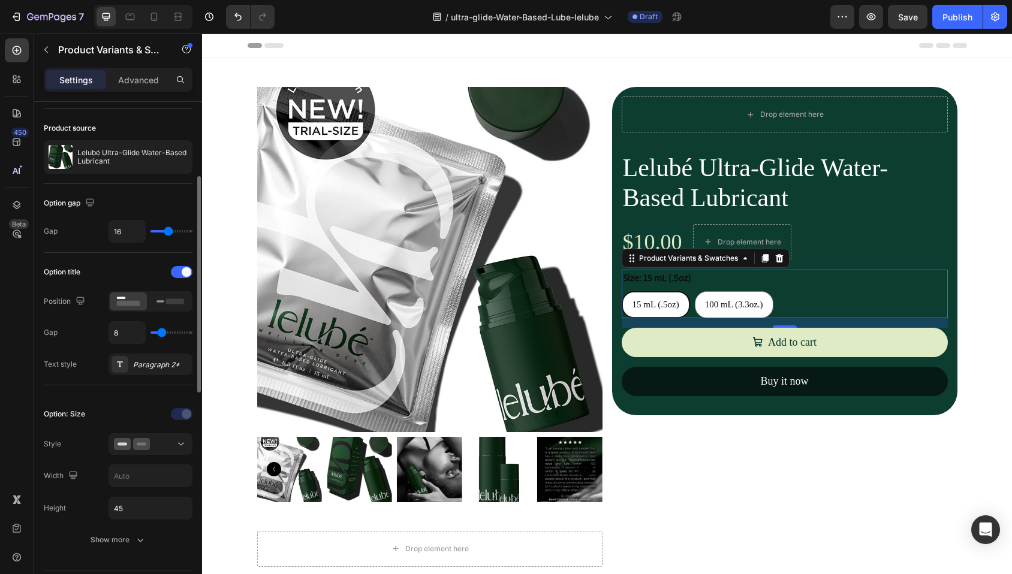
scroll to position [76, 0]
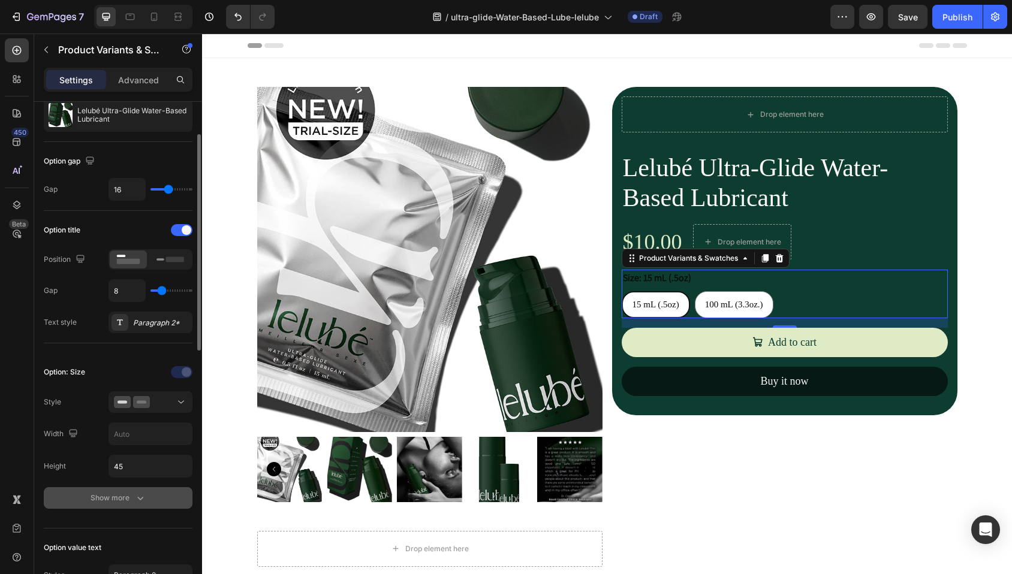
click at [118, 497] on div "Show more" at bounding box center [119, 498] width 56 height 12
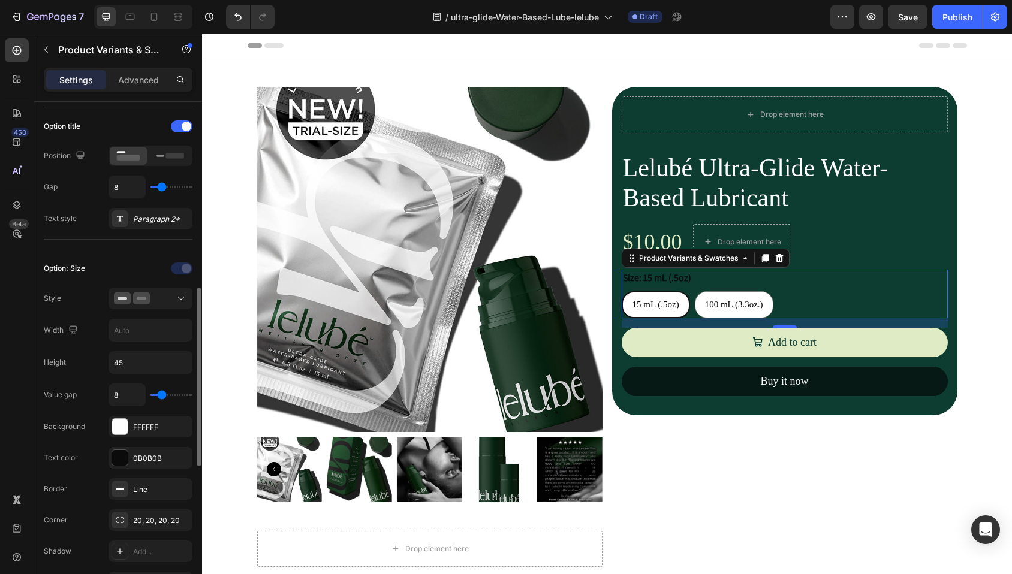
scroll to position [270, 0]
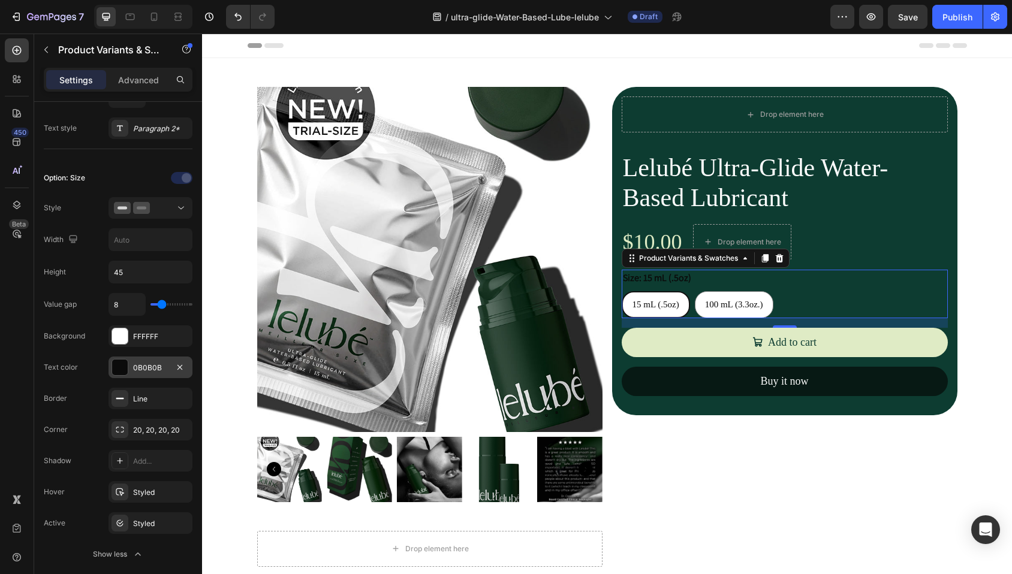
click at [120, 369] on div at bounding box center [120, 368] width 16 height 16
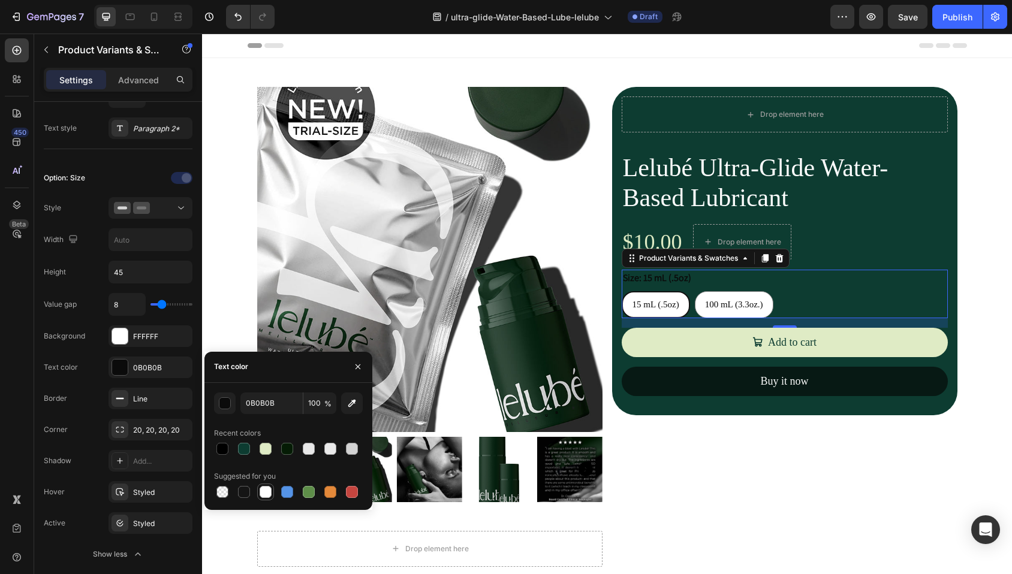
click at [264, 492] on div at bounding box center [266, 492] width 12 height 12
click at [245, 493] on div at bounding box center [244, 492] width 12 height 12
click at [228, 444] on div at bounding box center [222, 449] width 14 height 14
type input "000000"
click at [99, 481] on div "Corner 20, 20, 20, 20" at bounding box center [118, 492] width 149 height 22
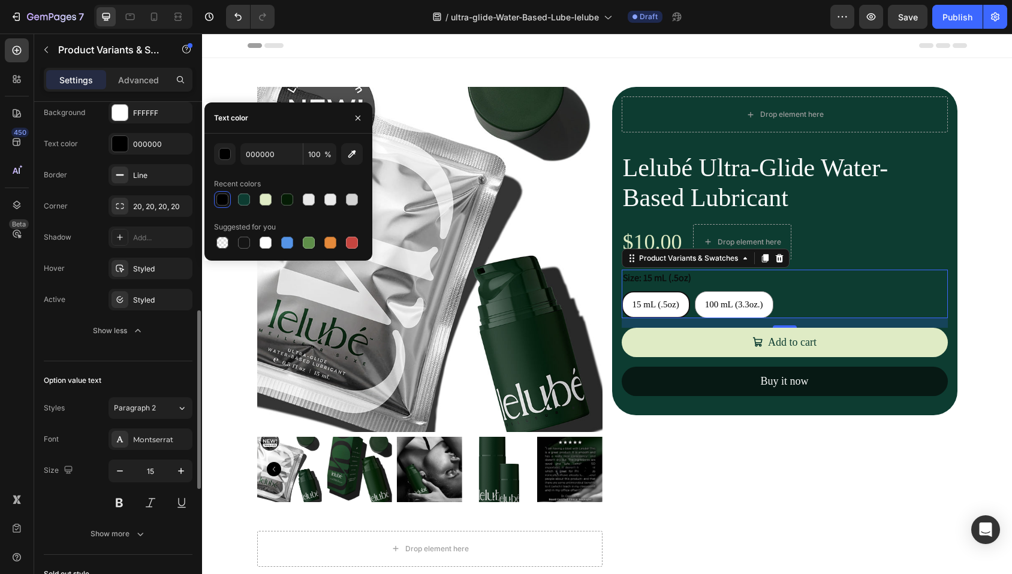
scroll to position [520, 0]
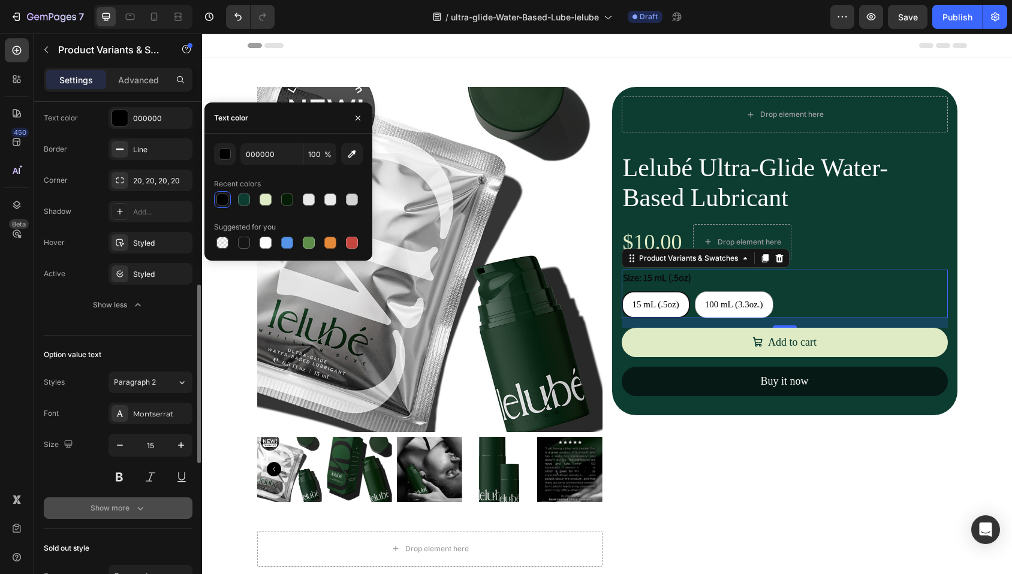
click at [123, 513] on div "Show more" at bounding box center [119, 508] width 56 height 12
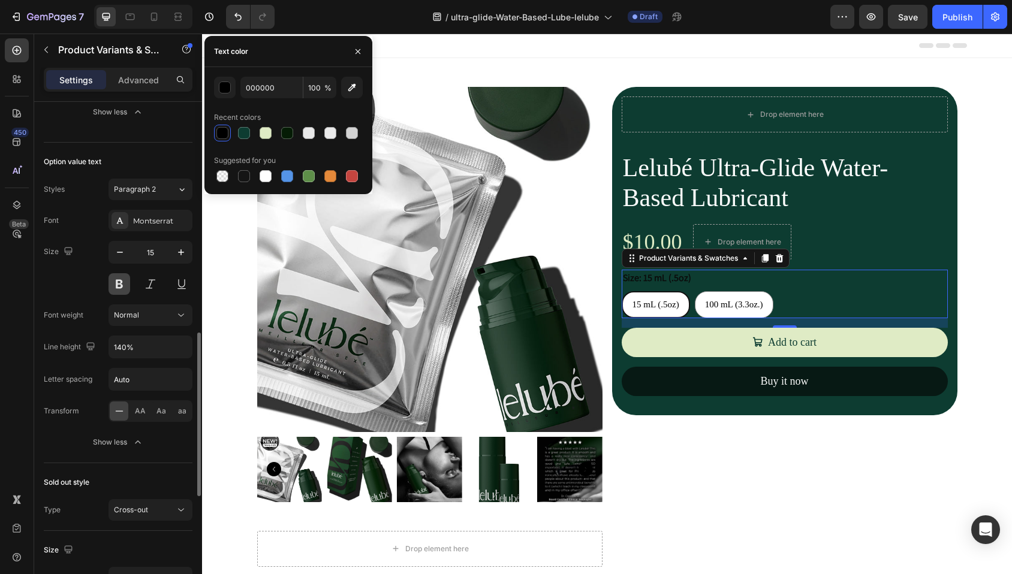
scroll to position [739, 0]
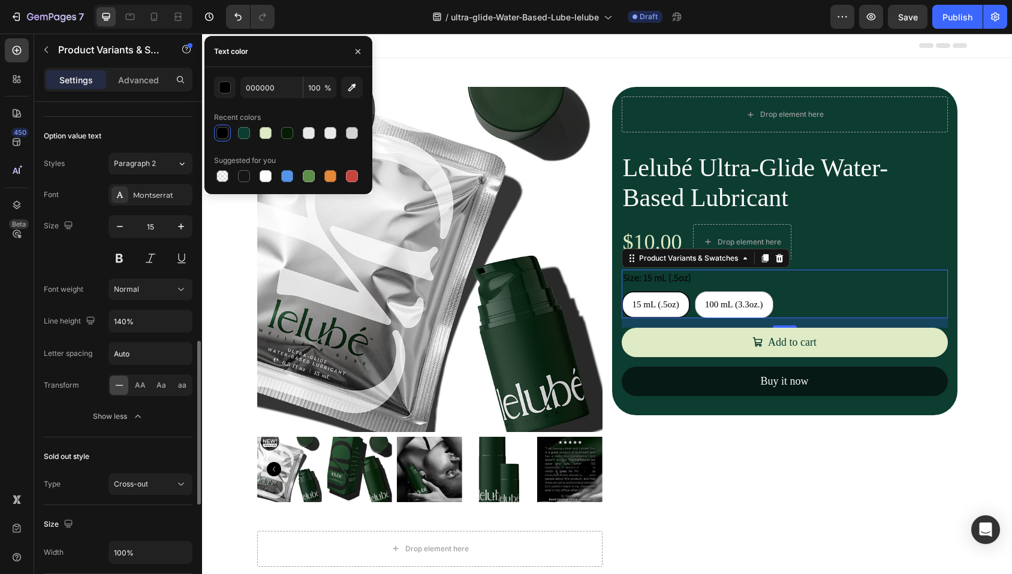
click at [78, 252] on div "Size 15" at bounding box center [118, 242] width 149 height 54
click at [173, 164] on div "Paragraph 2" at bounding box center [145, 163] width 63 height 11
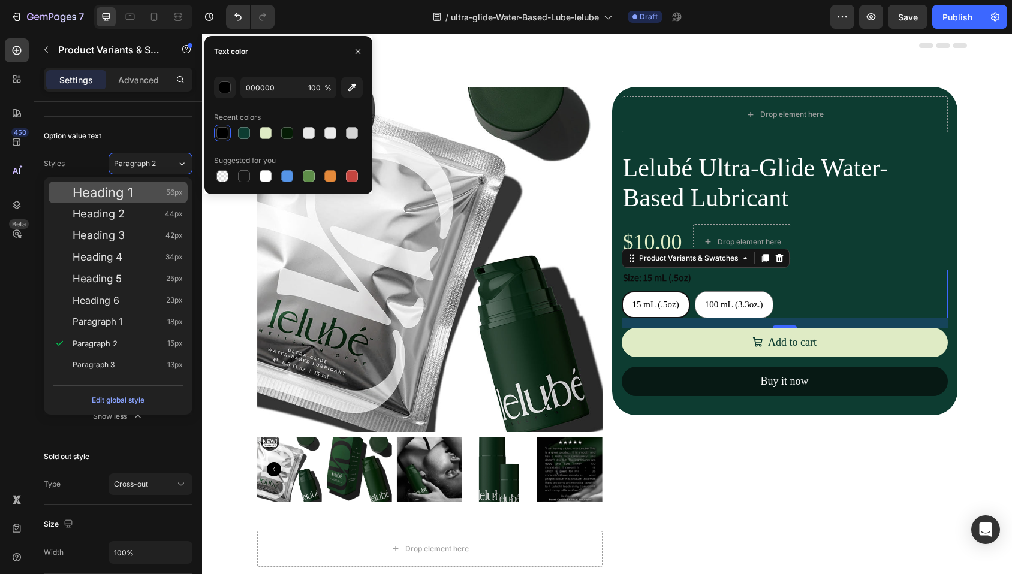
click at [137, 188] on div "Heading 1 56px" at bounding box center [128, 192] width 110 height 12
type input "56"
type input "120%"
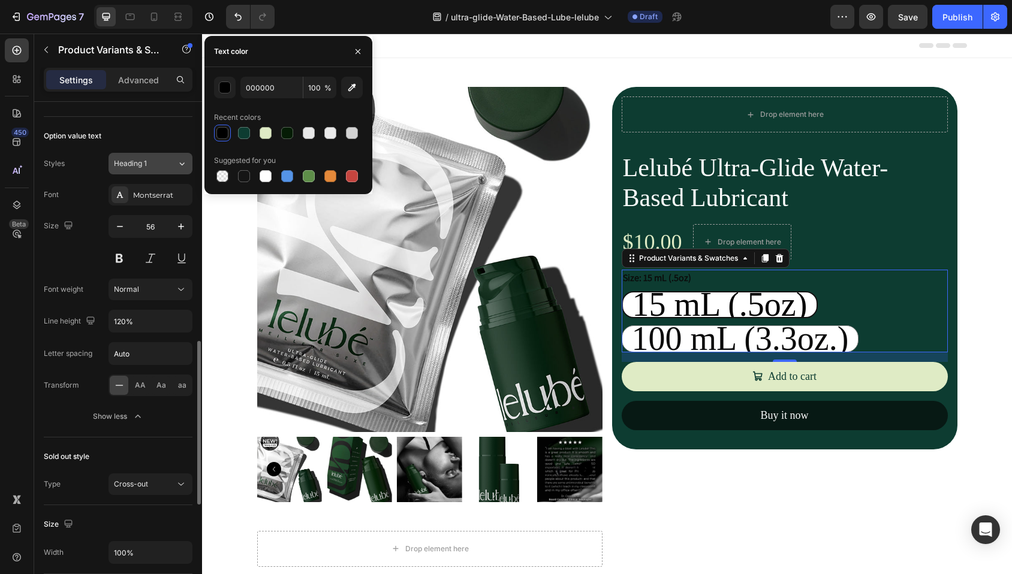
click at [165, 163] on div "Heading 1" at bounding box center [145, 163] width 63 height 11
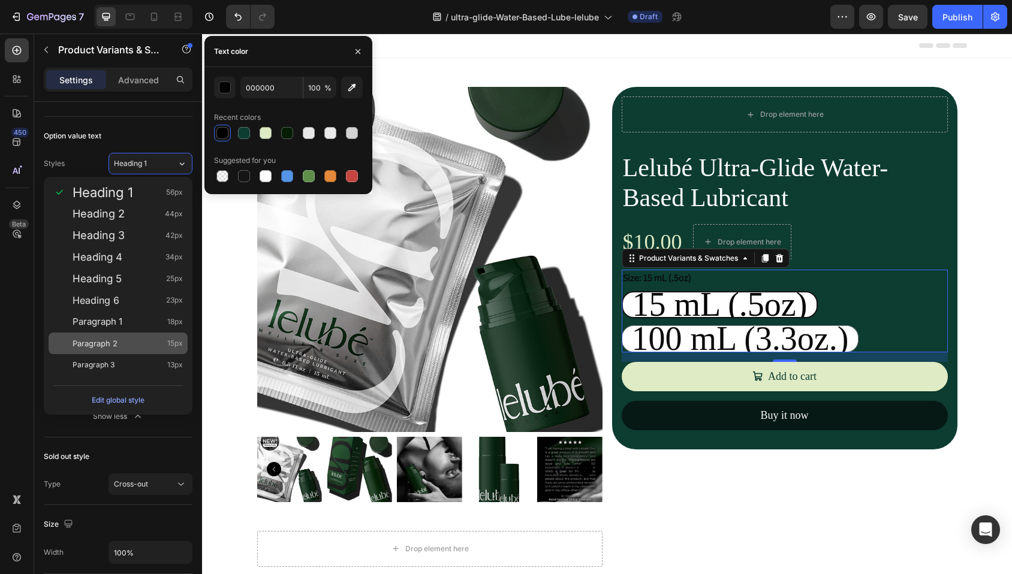
click at [139, 344] on div "Paragraph 2 15px" at bounding box center [128, 343] width 110 height 12
type input "15"
type input "140%"
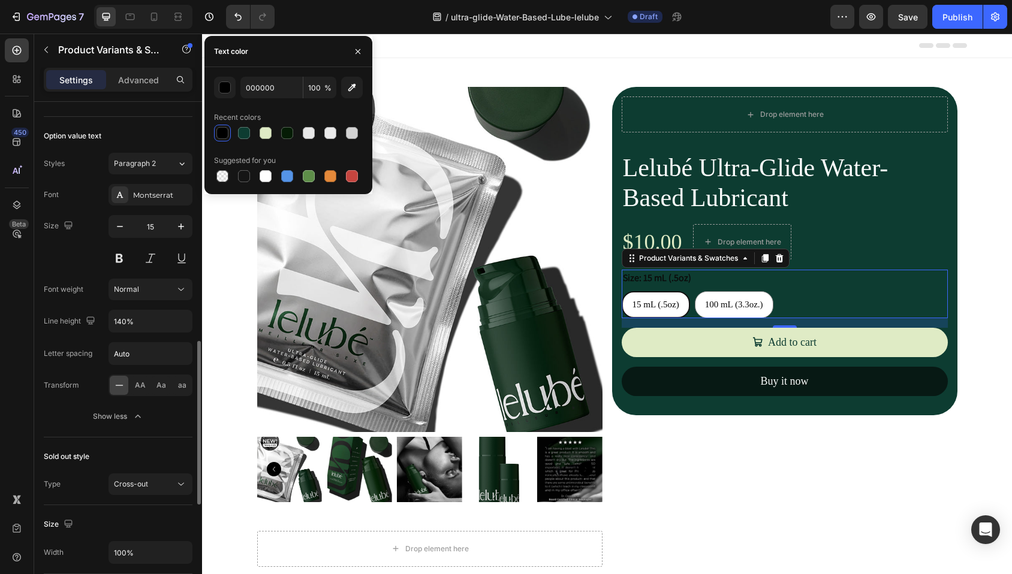
click at [146, 136] on div "Option value text" at bounding box center [118, 135] width 149 height 19
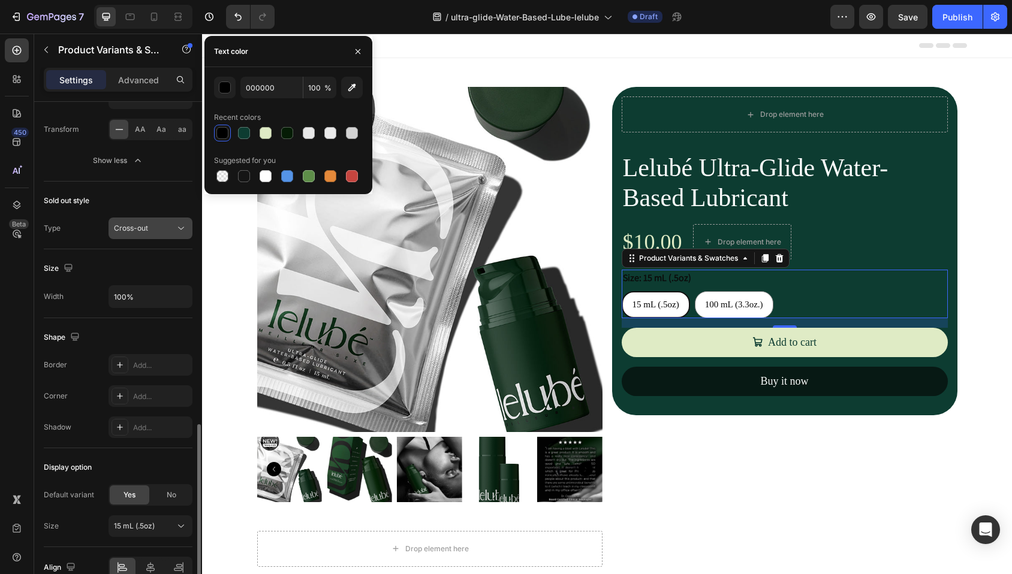
scroll to position [1056, 0]
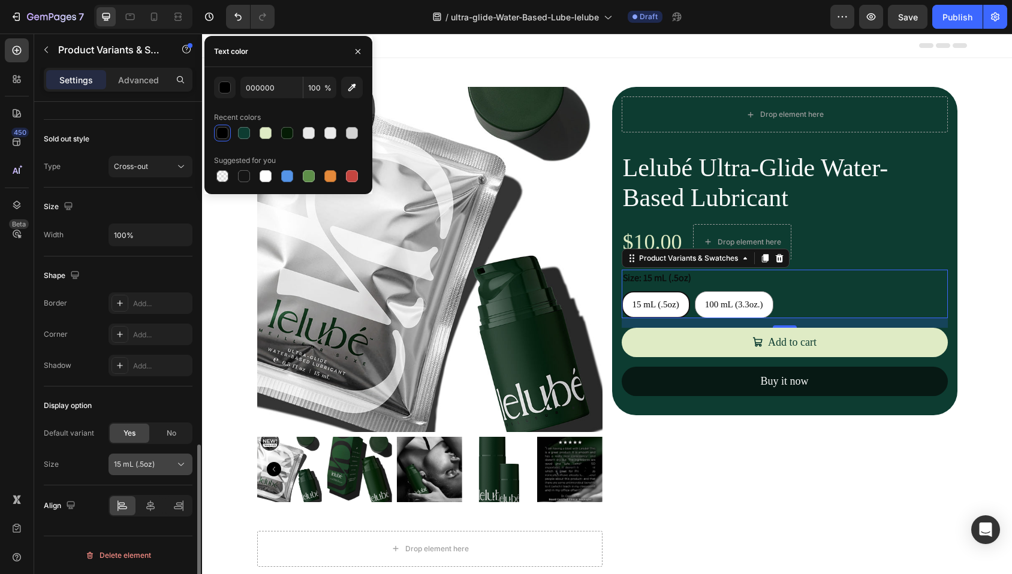
click at [152, 466] on span "15 mL (.5oz)" at bounding box center [134, 464] width 41 height 11
click at [76, 460] on div "Size 15 mL (.5oz)" at bounding box center [118, 465] width 149 height 22
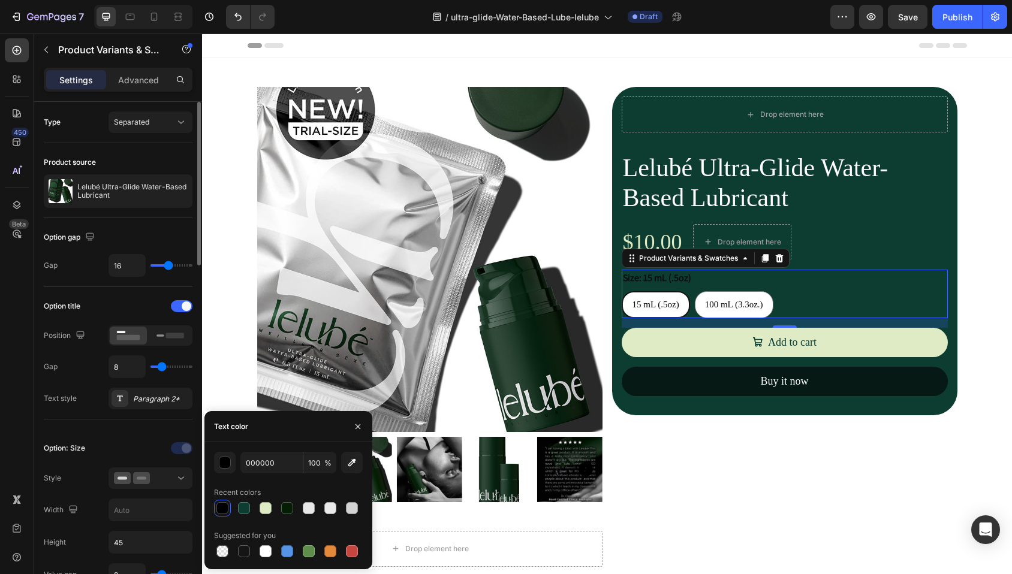
click at [91, 126] on div "Type Separated" at bounding box center [118, 122] width 149 height 22
click at [683, 285] on legend "Size: 15 mL (.5oz)" at bounding box center [657, 278] width 71 height 17
click at [686, 281] on legend "Size: 15 mL (.5oz)" at bounding box center [657, 278] width 71 height 17
click at [151, 125] on div "Separated" at bounding box center [144, 122] width 61 height 11
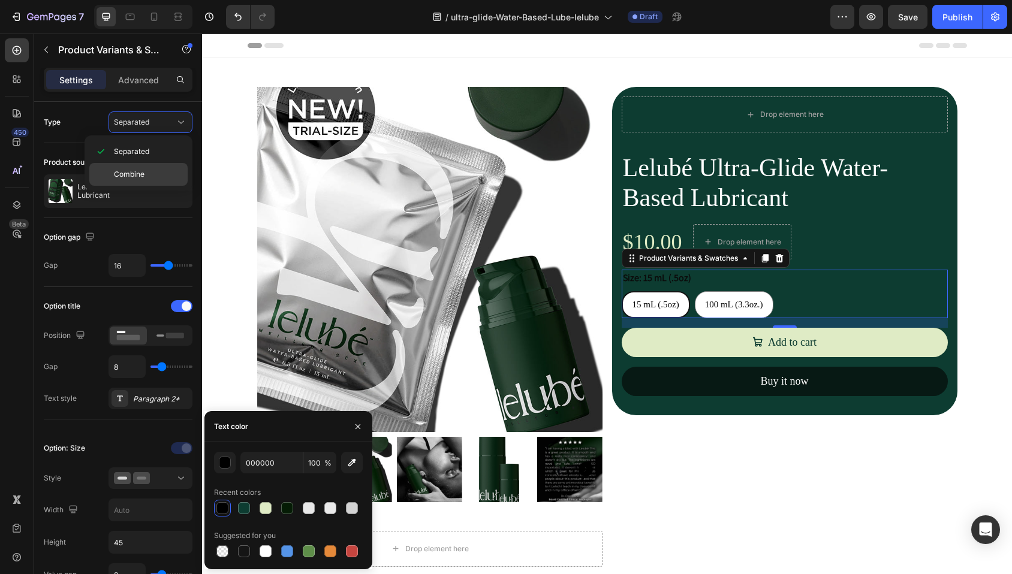
click at [145, 167] on div "Combine" at bounding box center [138, 174] width 98 height 23
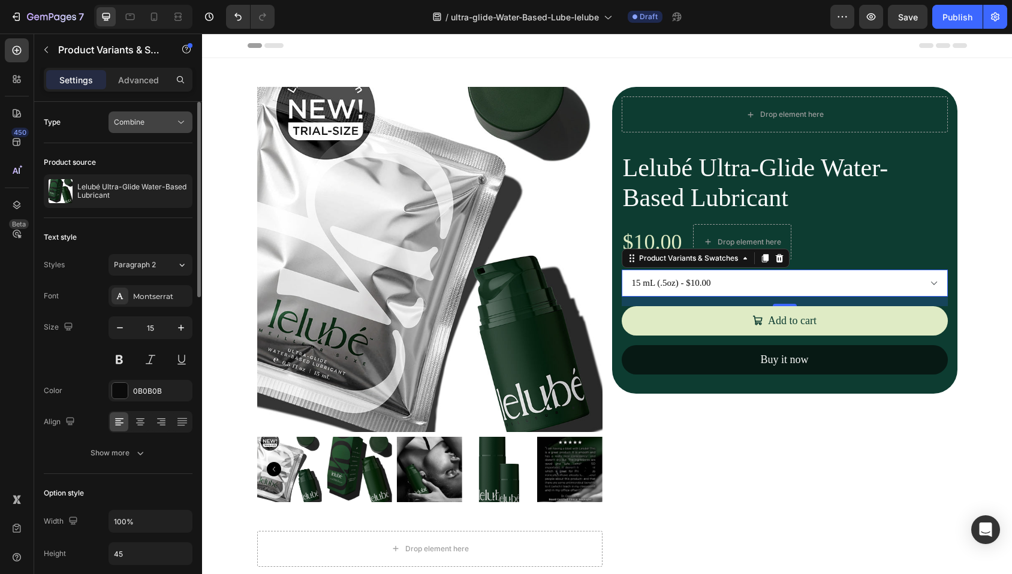
click at [158, 122] on div "Combine" at bounding box center [144, 122] width 61 height 11
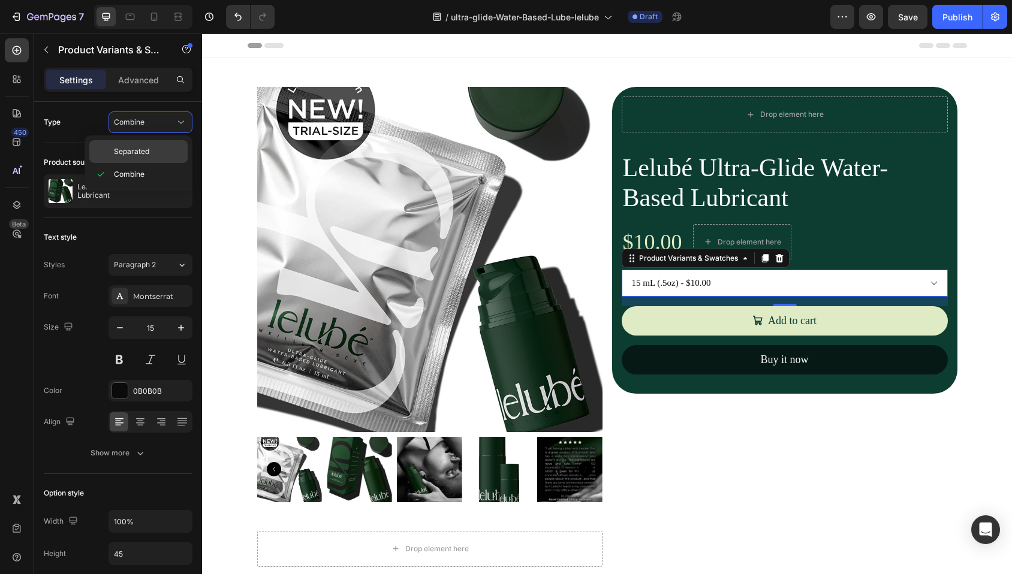
click at [149, 153] on p "Separated" at bounding box center [148, 151] width 68 height 11
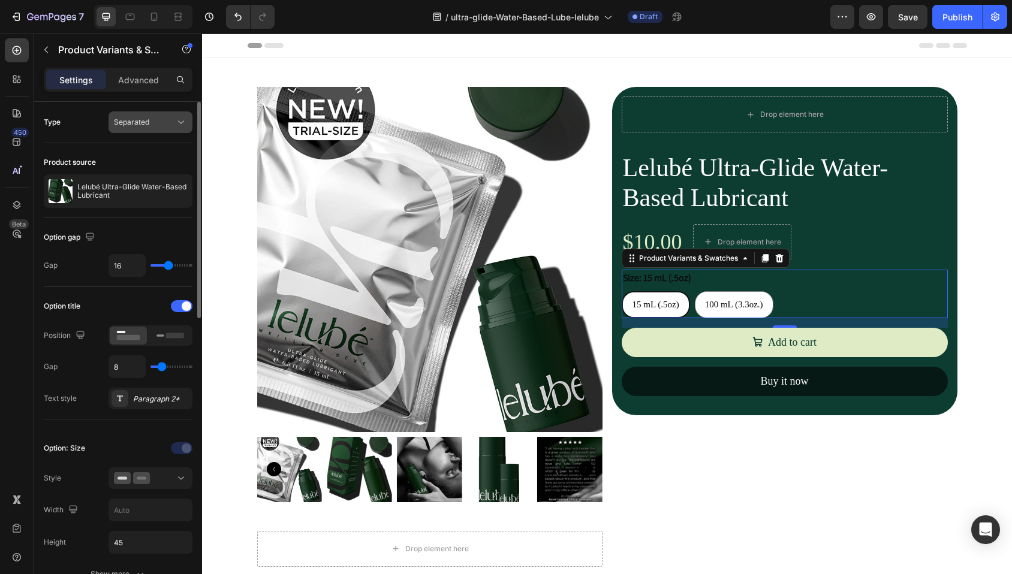
click at [150, 120] on div "Separated" at bounding box center [144, 122] width 61 height 11
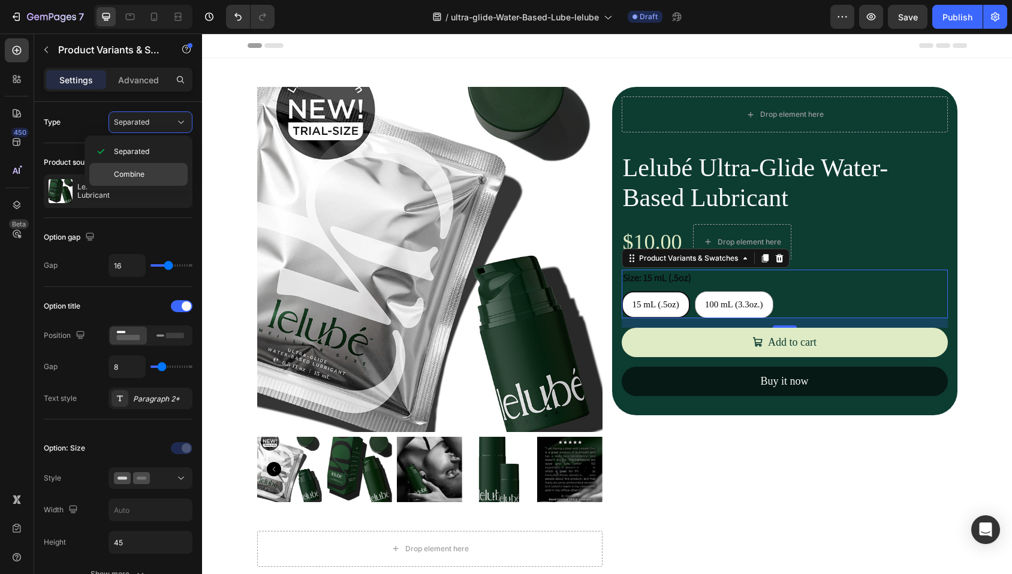
click at [156, 170] on p "Combine" at bounding box center [148, 174] width 68 height 11
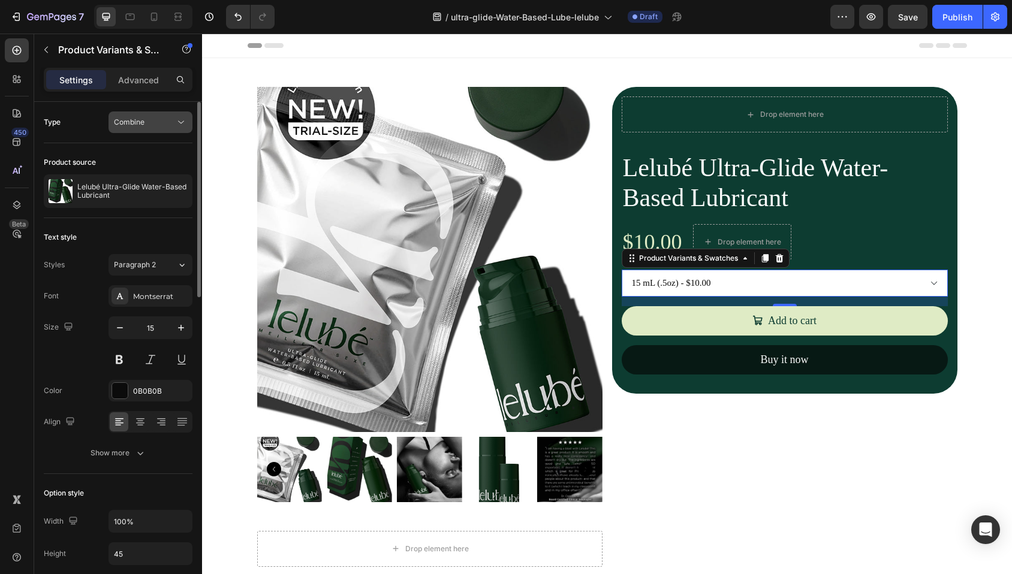
click at [159, 125] on div "Combine" at bounding box center [144, 122] width 61 height 11
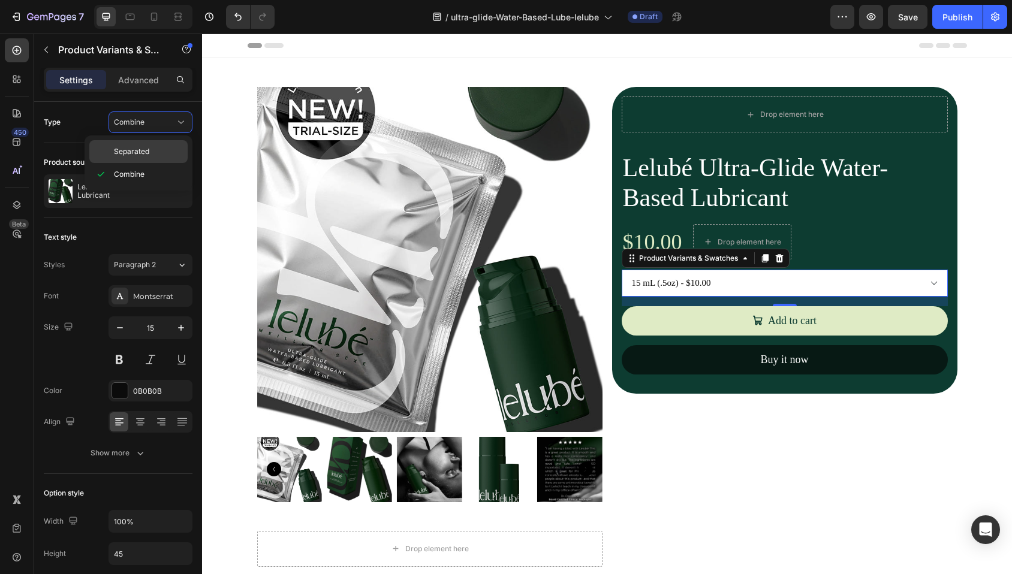
click at [156, 158] on div "Separated" at bounding box center [138, 151] width 98 height 23
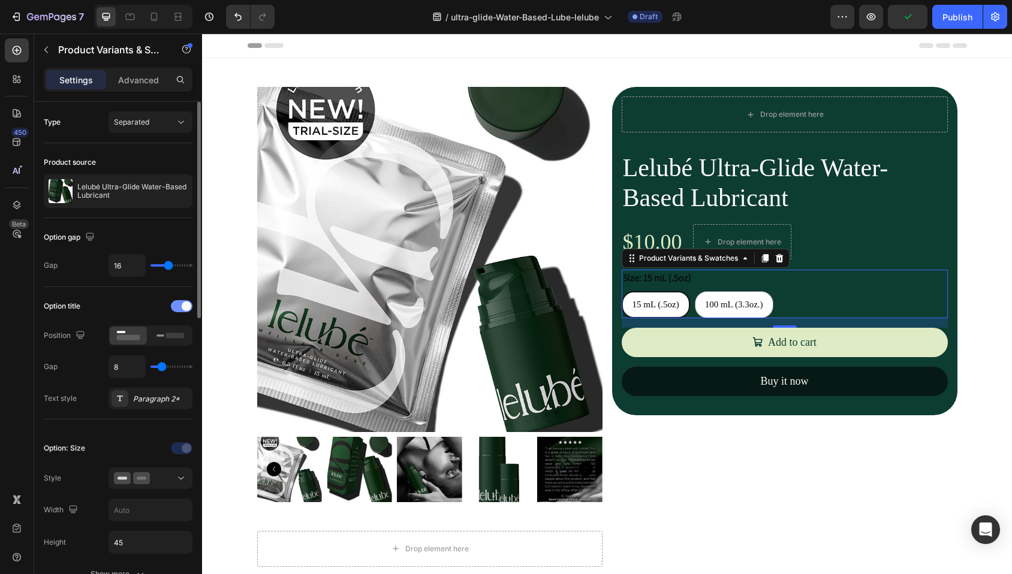
click at [178, 307] on div at bounding box center [182, 306] width 22 height 12
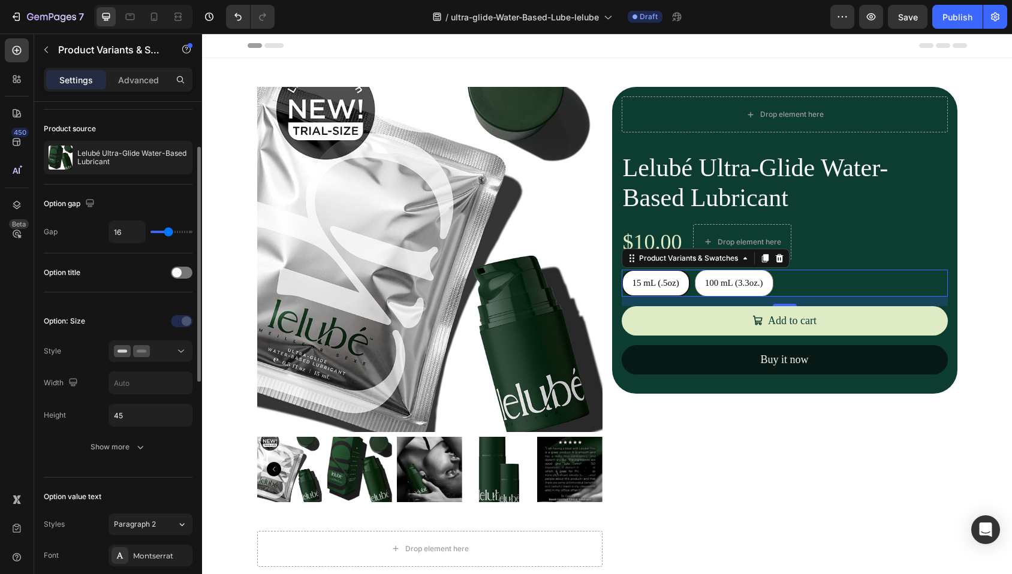
scroll to position [54, 0]
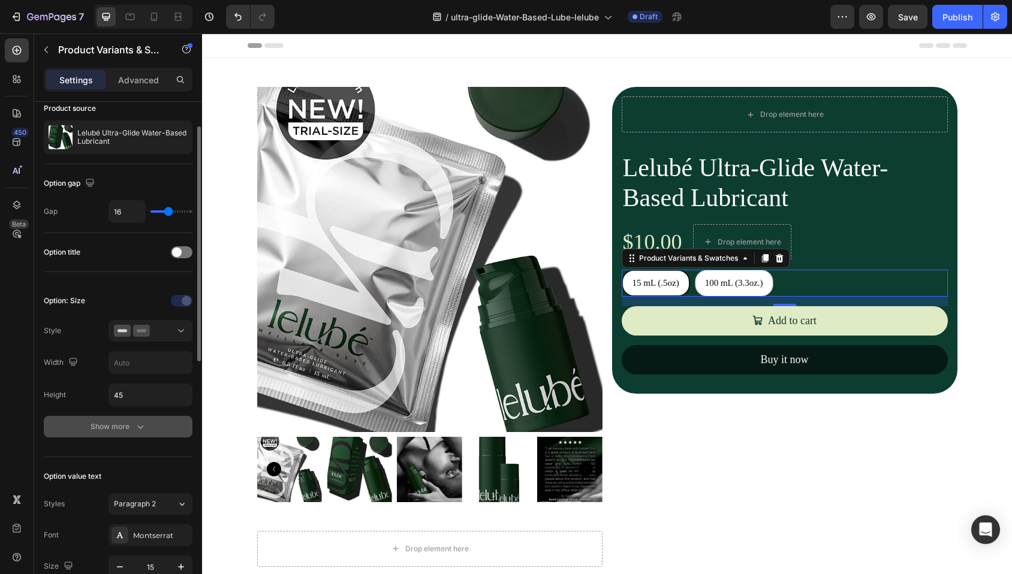
click at [124, 434] on button "Show more" at bounding box center [118, 427] width 149 height 22
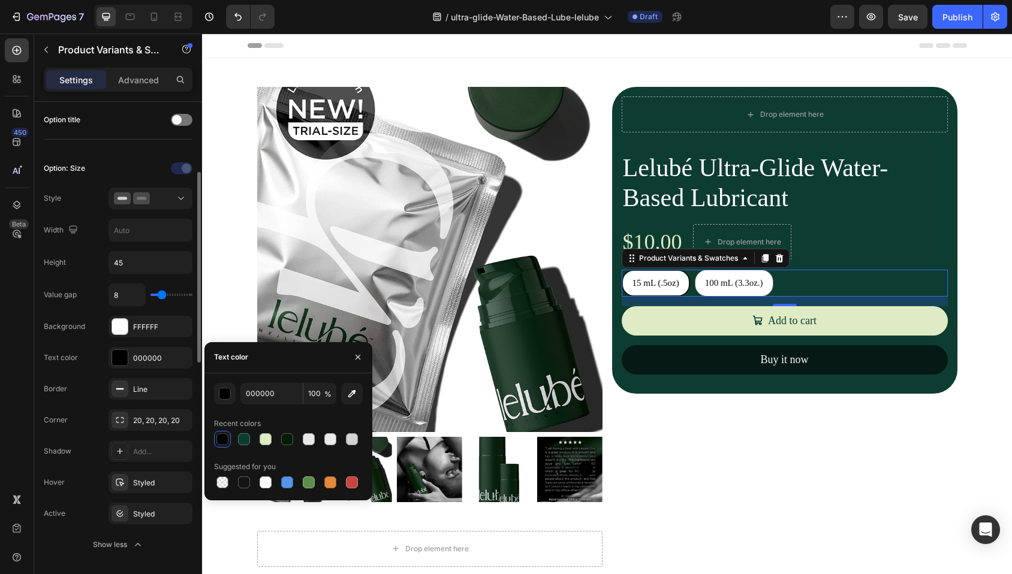
scroll to position [267, 0]
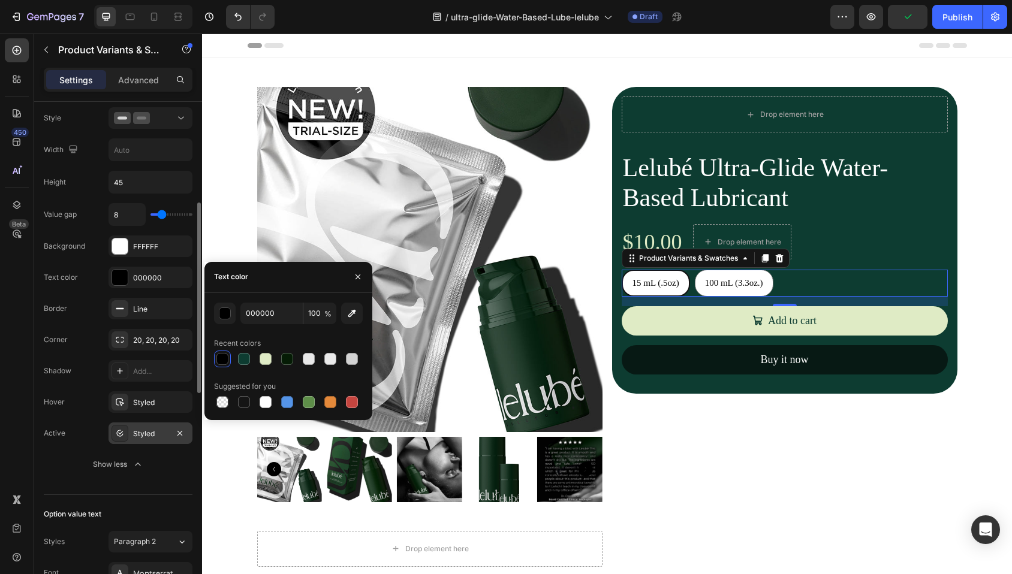
click at [152, 432] on div "Styled" at bounding box center [150, 434] width 35 height 11
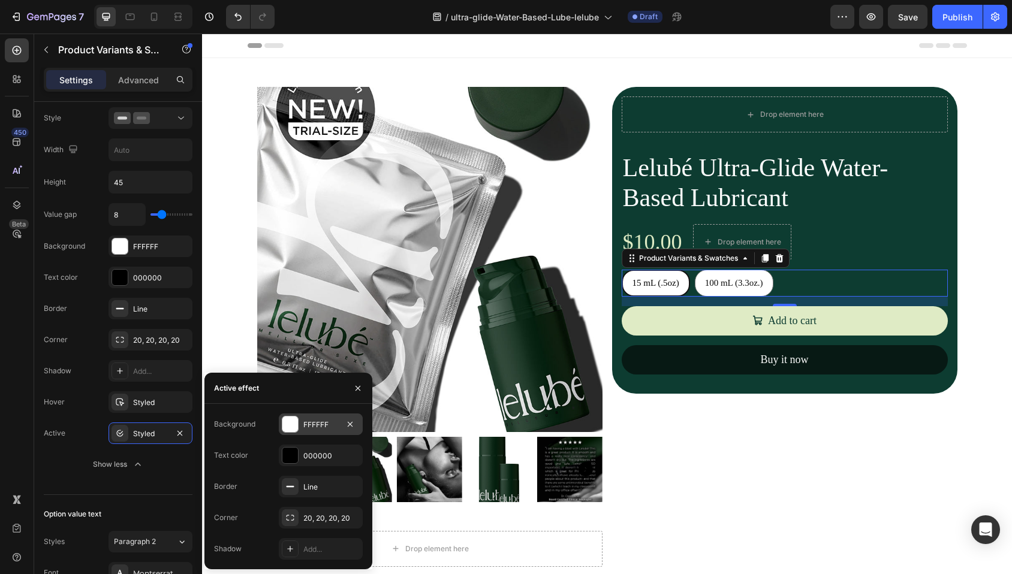
click at [288, 427] on div at bounding box center [290, 425] width 16 height 16
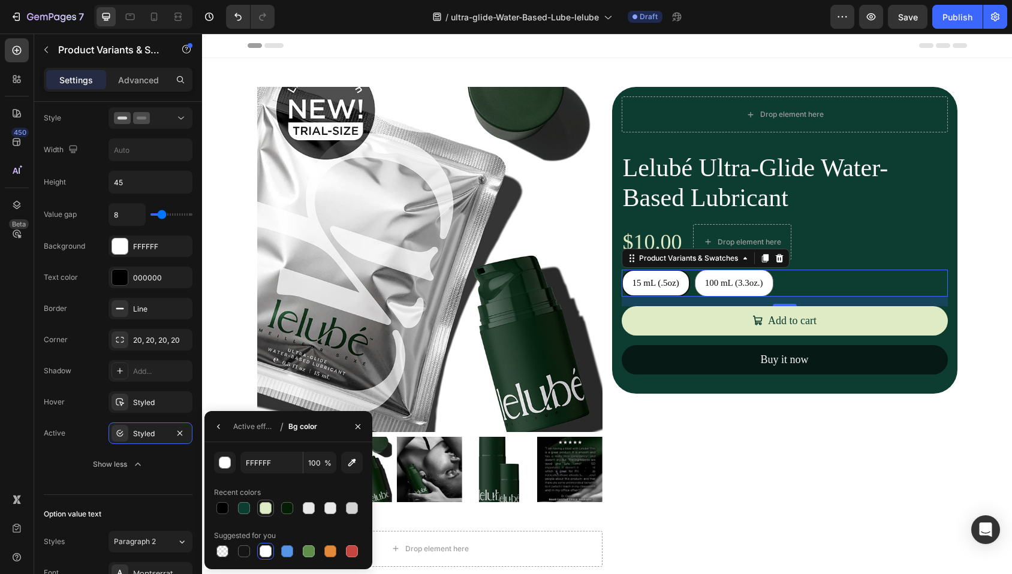
click at [261, 511] on div at bounding box center [266, 508] width 12 height 12
click at [245, 510] on div at bounding box center [244, 508] width 12 height 12
click at [265, 545] on div at bounding box center [266, 551] width 12 height 12
type input "FFFFFF"
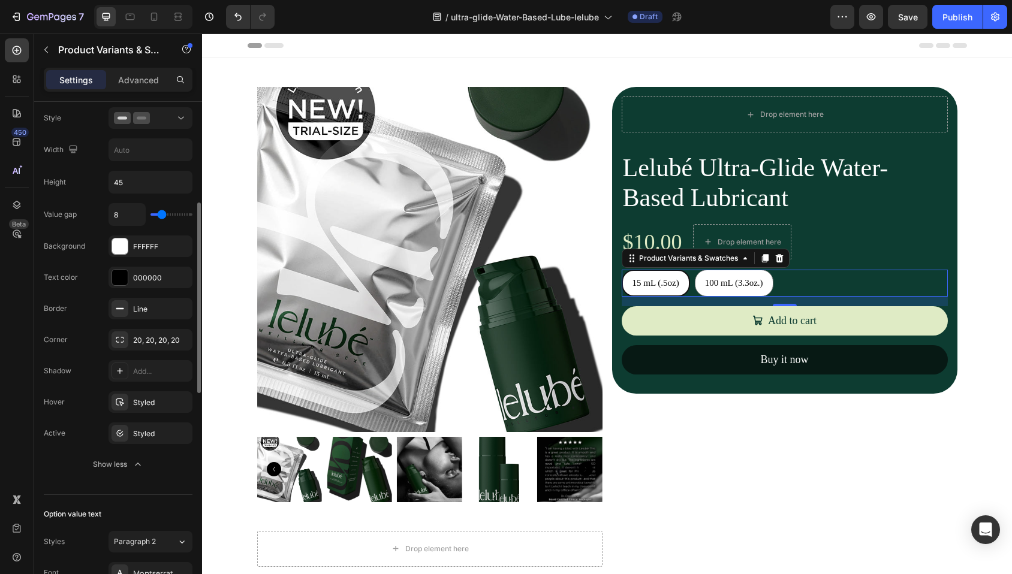
click at [62, 485] on div "Option: Size Style Width Height 45 Value gap 8 Background FFFFFF Text color 000…" at bounding box center [118, 277] width 149 height 436
click at [124, 249] on div at bounding box center [120, 247] width 16 height 16
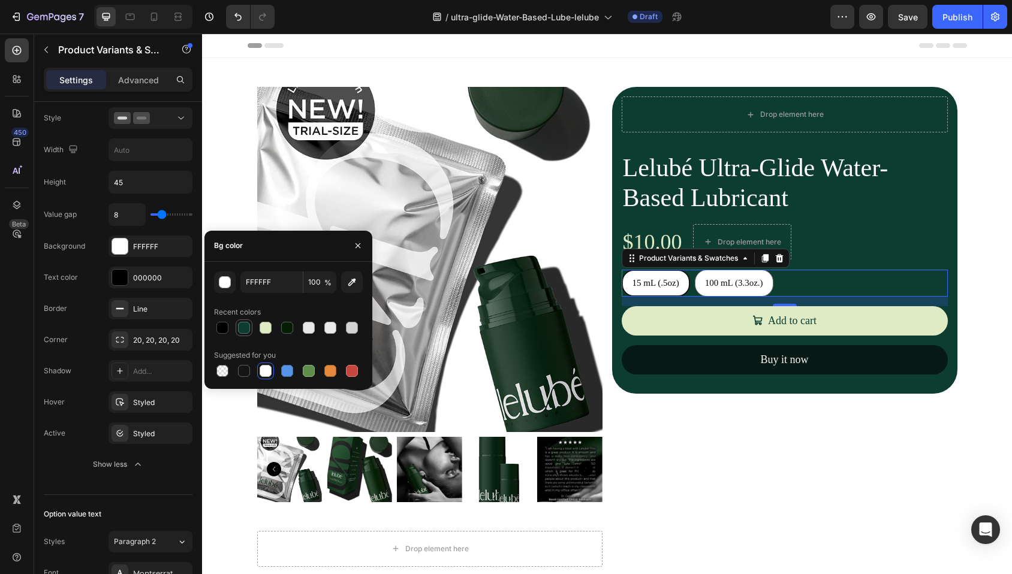
click at [243, 328] on div at bounding box center [244, 328] width 12 height 12
type input "0D3C31"
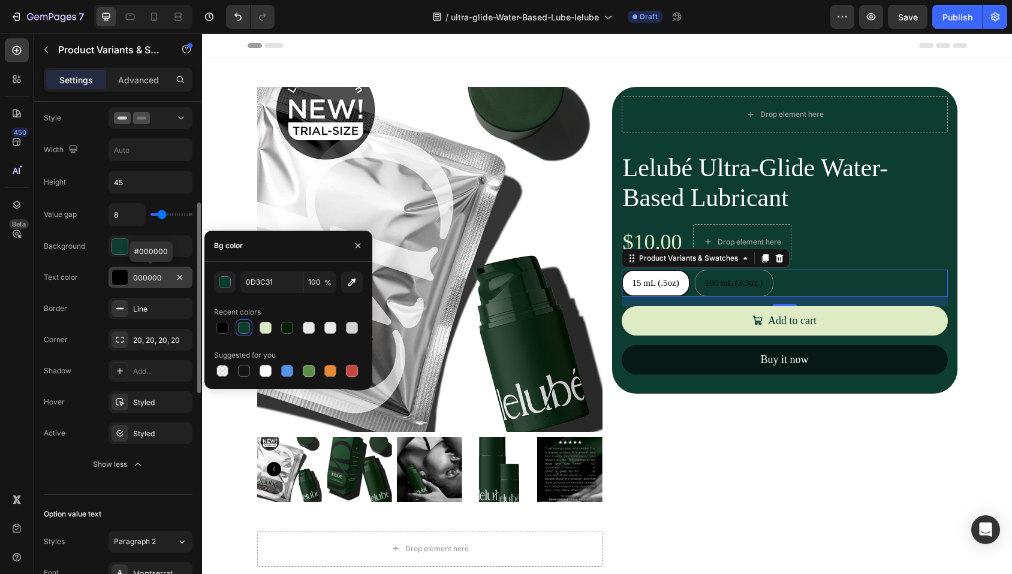
click at [113, 277] on div at bounding box center [120, 278] width 16 height 16
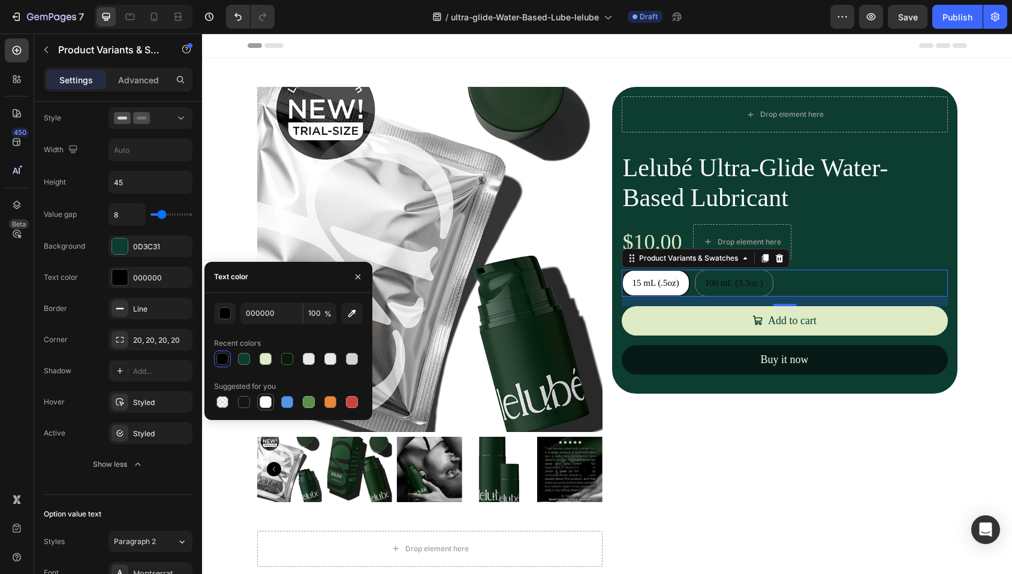
click at [266, 400] on div at bounding box center [266, 402] width 12 height 12
click at [222, 361] on div at bounding box center [222, 359] width 12 height 12
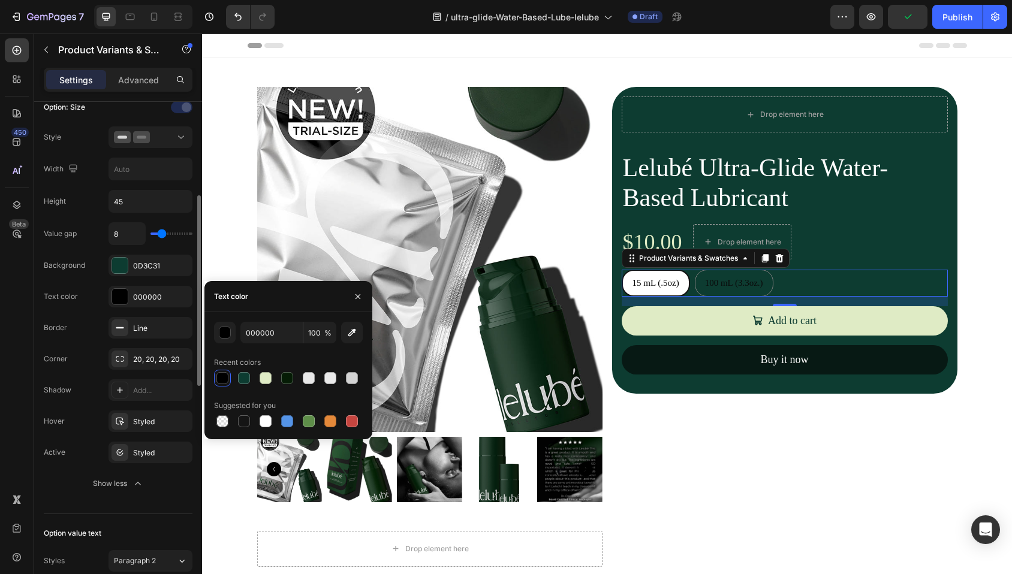
scroll to position [217, 0]
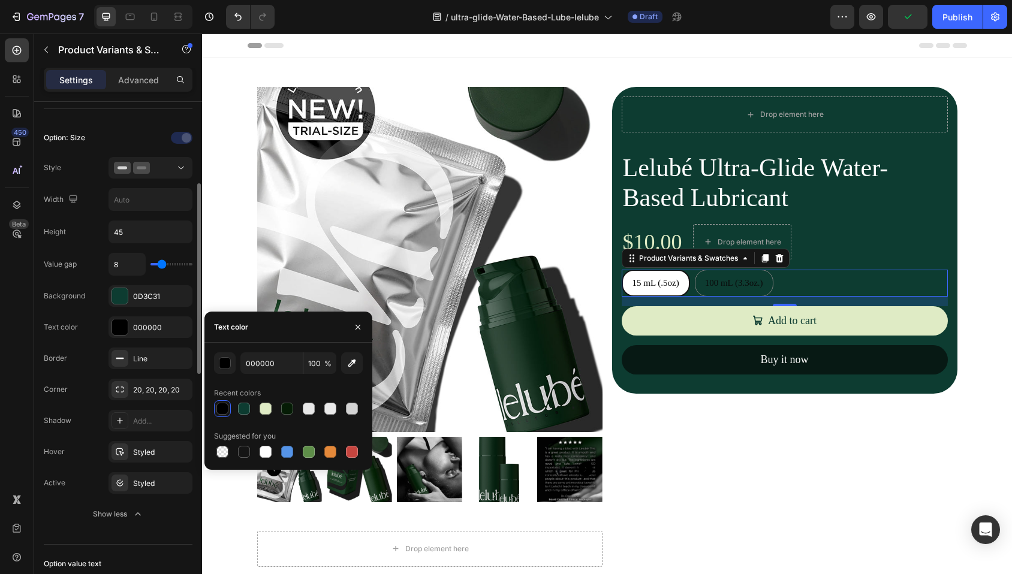
click at [172, 535] on div "Option: Size Style Width Height 45 Value gap 8 Background 0D3C31 Text color 000…" at bounding box center [118, 327] width 149 height 436
click at [116, 328] on div at bounding box center [120, 328] width 16 height 16
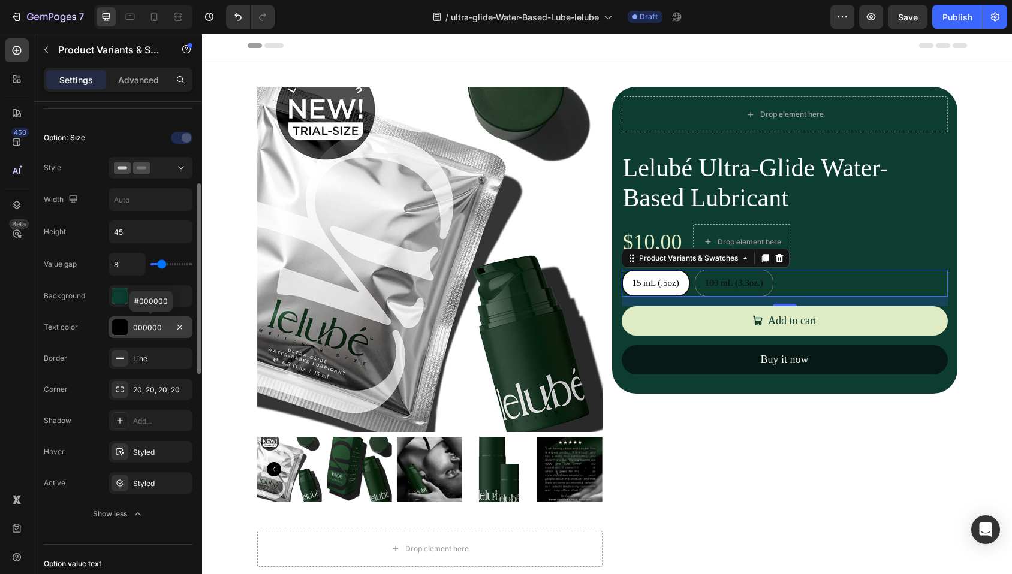
click at [116, 328] on div at bounding box center [120, 328] width 16 height 16
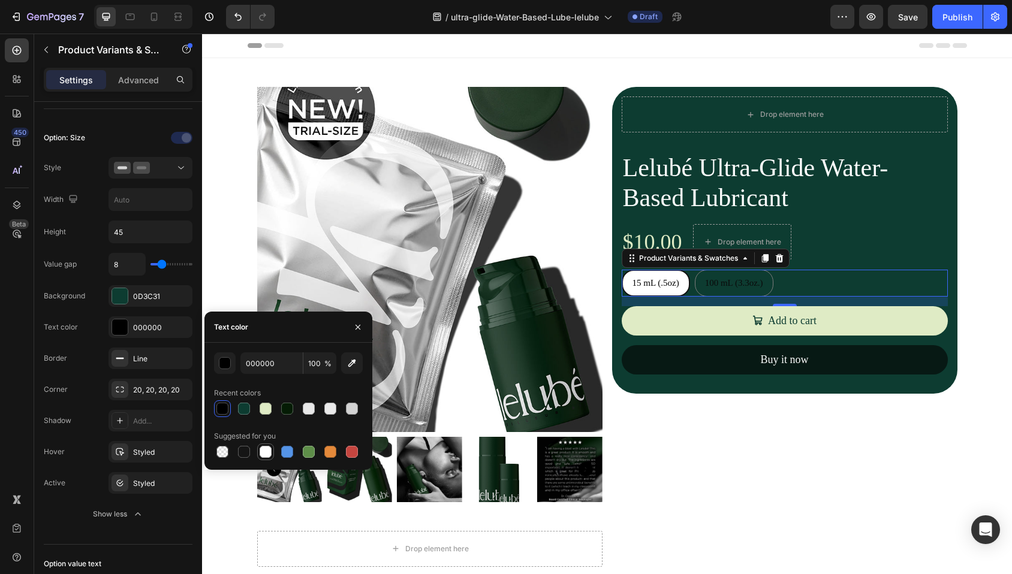
click at [269, 451] on div at bounding box center [266, 452] width 12 height 12
type input "FFFFFF"
click at [161, 538] on div "Option: Size Style Width Height 45 Value gap 8 Background 0D3C31 Text color FFF…" at bounding box center [118, 327] width 149 height 436
click at [121, 481] on icon at bounding box center [120, 483] width 10 height 10
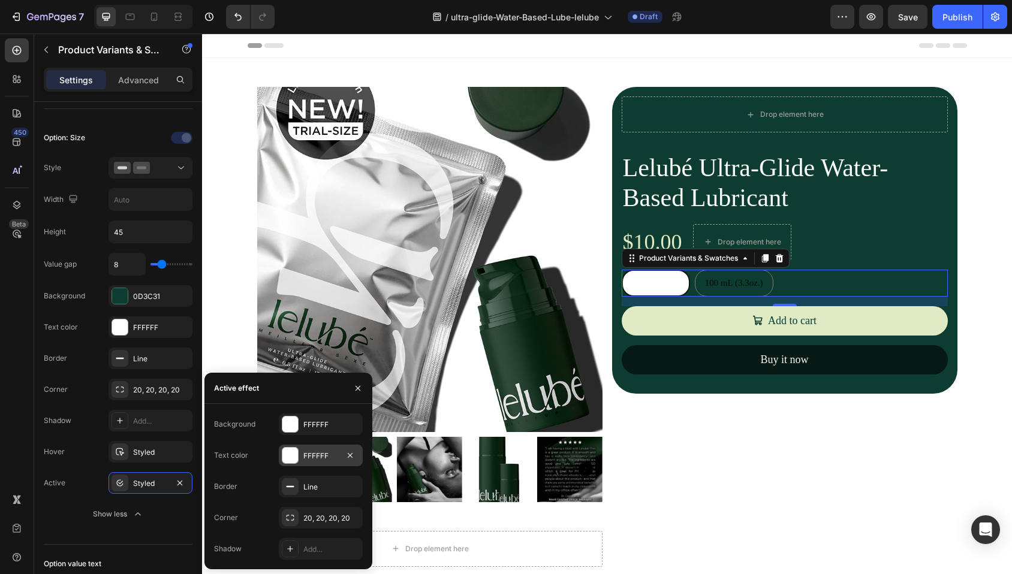
click at [286, 454] on div at bounding box center [290, 456] width 16 height 16
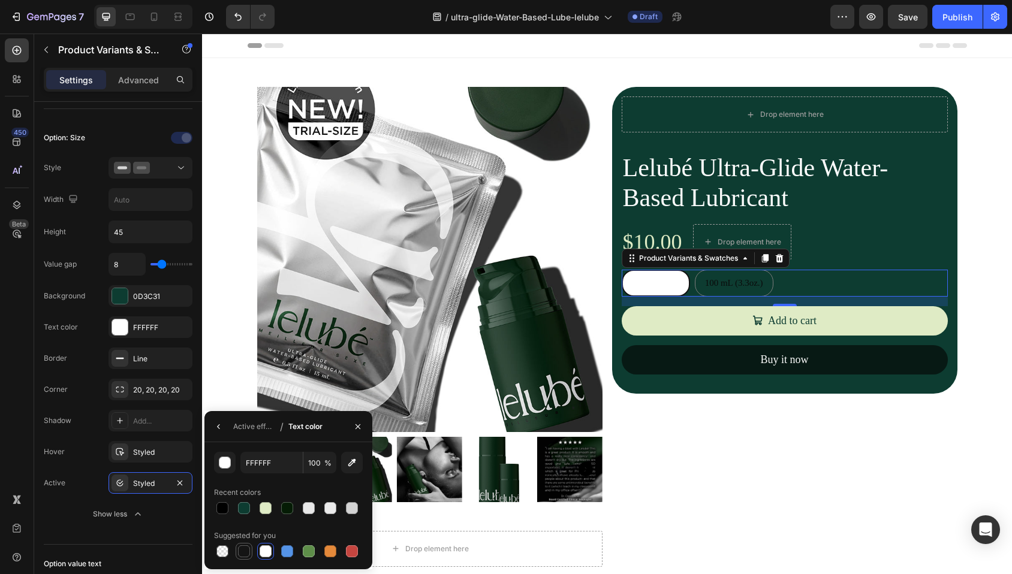
click at [240, 551] on div at bounding box center [244, 551] width 12 height 12
type input "151515"
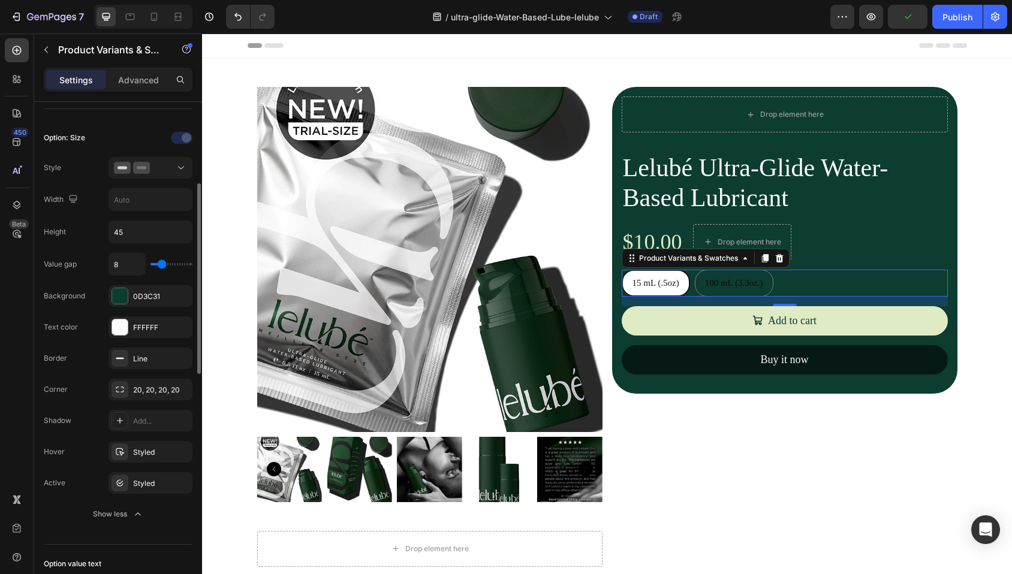
click at [132, 538] on div "Option: Size Style Width Height 45 Value gap 8 Background 0D3C31 Text color FFF…" at bounding box center [118, 327] width 149 height 436
click at [165, 537] on div "Option: Size Style Width Height 45 Value gap 8 Background 0D3C31 Text color FFF…" at bounding box center [118, 327] width 149 height 436
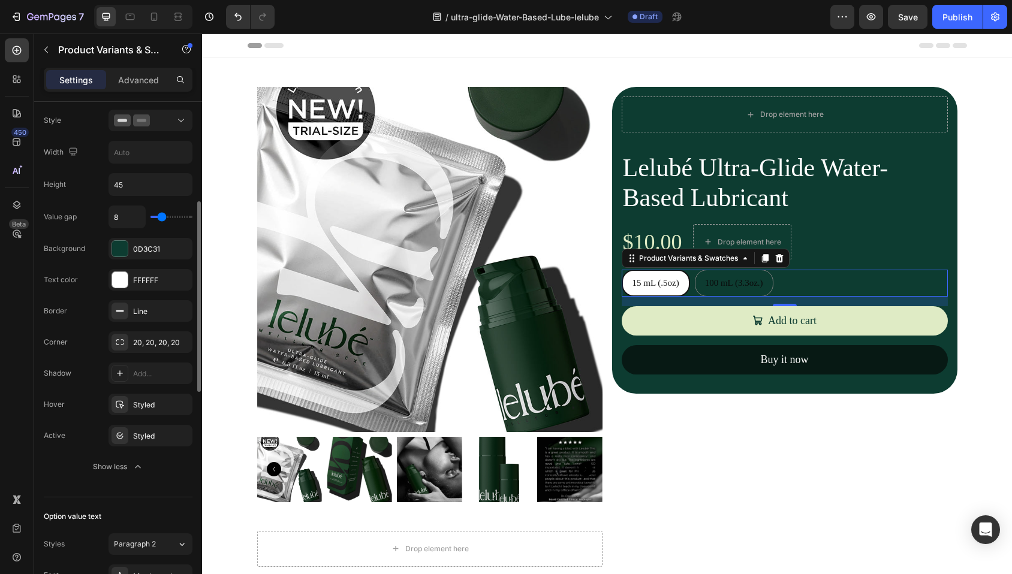
scroll to position [366, 0]
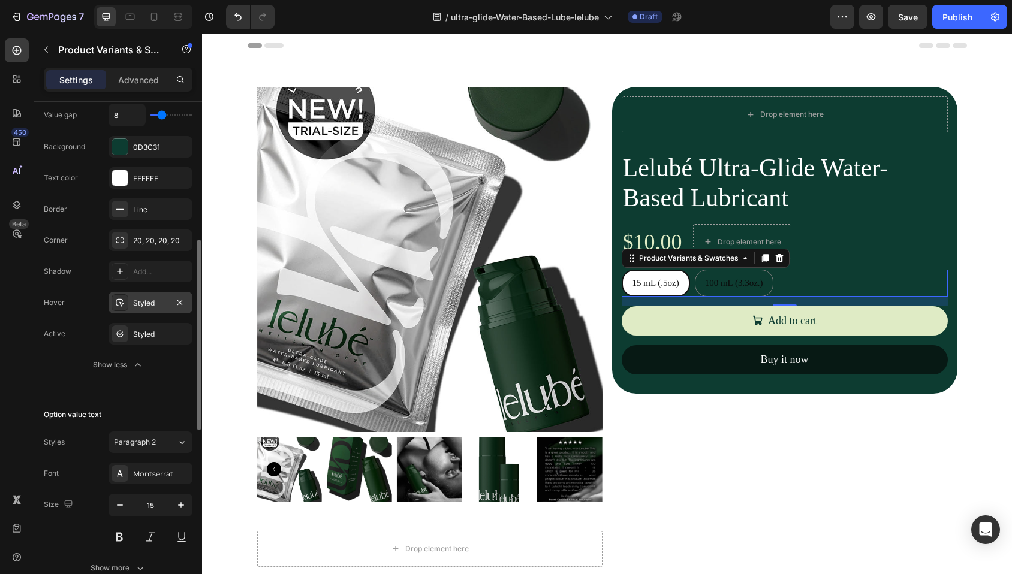
click at [125, 300] on div at bounding box center [119, 302] width 17 height 17
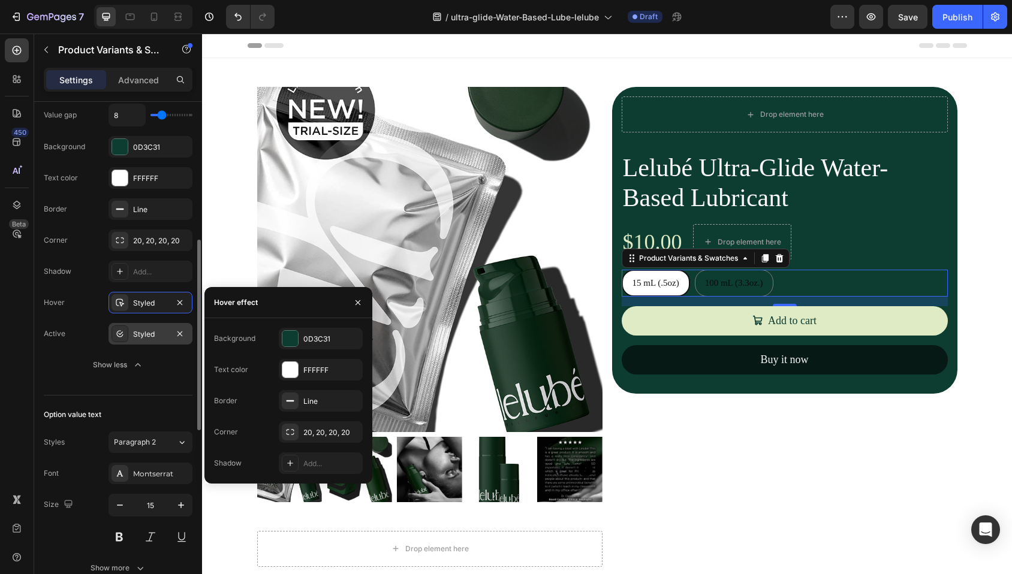
click at [146, 337] on div "Styled" at bounding box center [150, 334] width 35 height 11
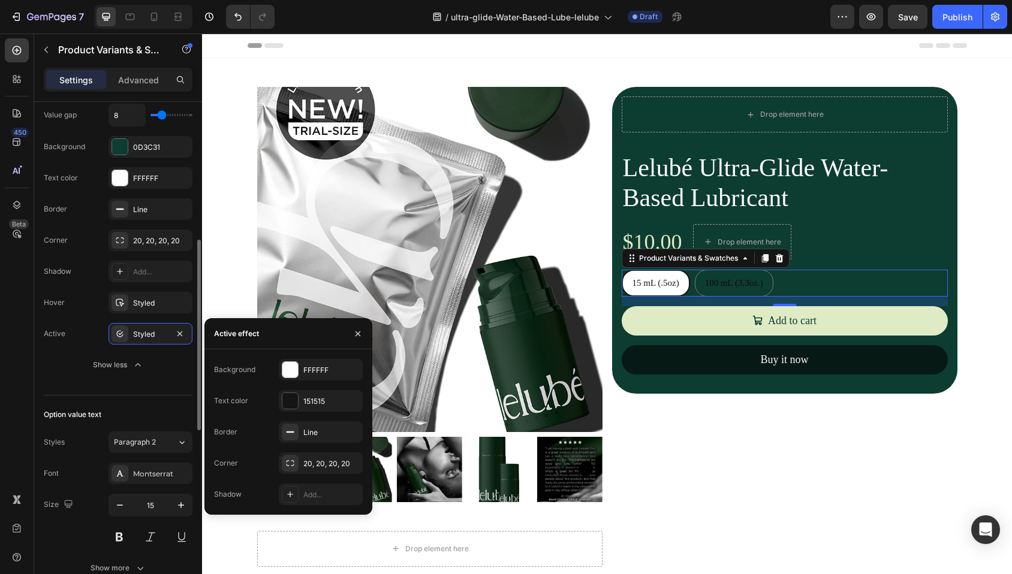
click at [172, 388] on div "Option: Size Style Width Height 45 Value gap 8 Background 0D3C31 Text color FFF…" at bounding box center [118, 178] width 149 height 436
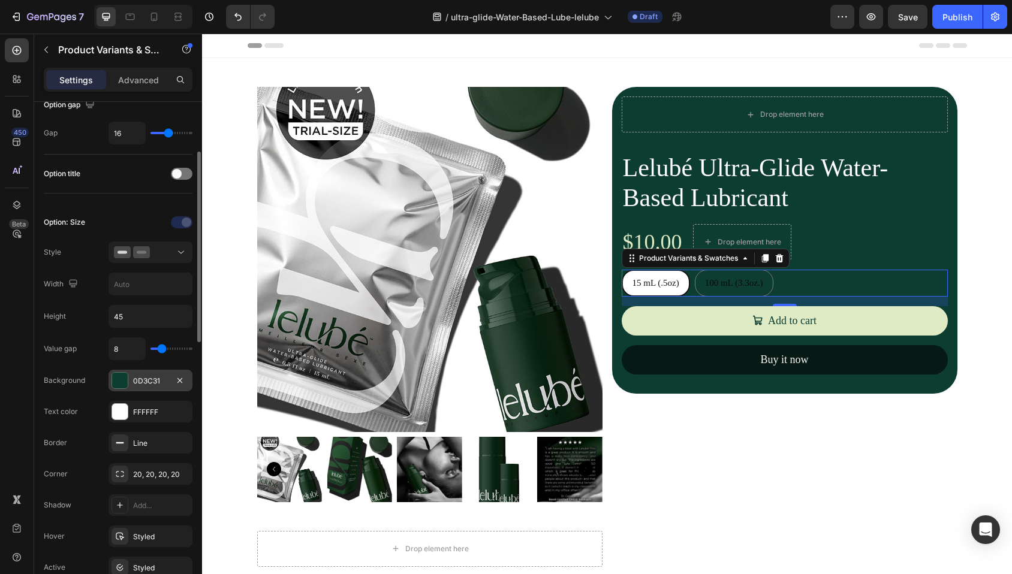
scroll to position [135, 0]
click at [125, 409] on div at bounding box center [120, 410] width 16 height 16
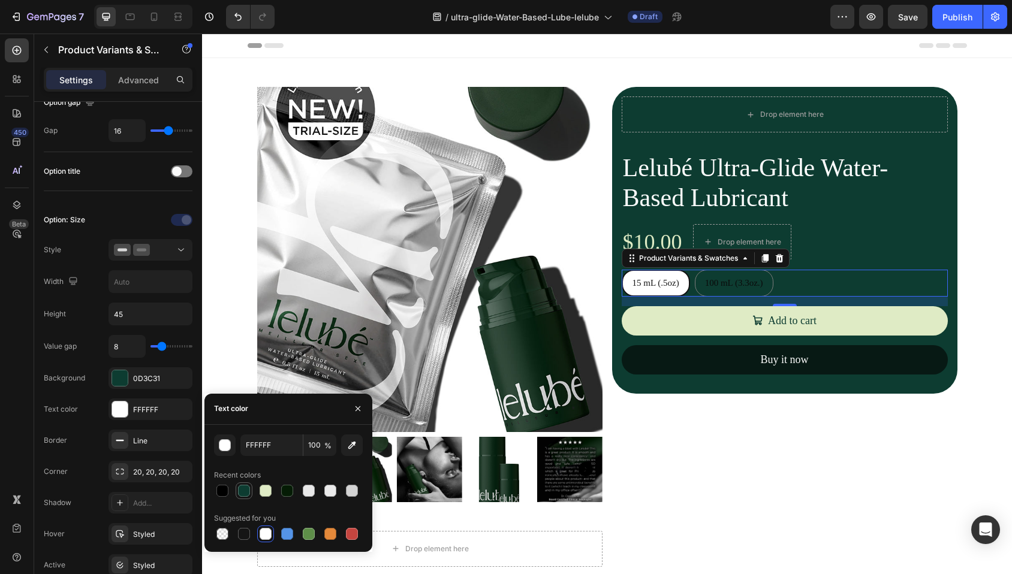
click at [241, 490] on div at bounding box center [244, 491] width 12 height 12
click at [224, 492] on div at bounding box center [222, 491] width 12 height 12
click at [264, 535] on div at bounding box center [266, 534] width 12 height 12
type input "FFFFFF"
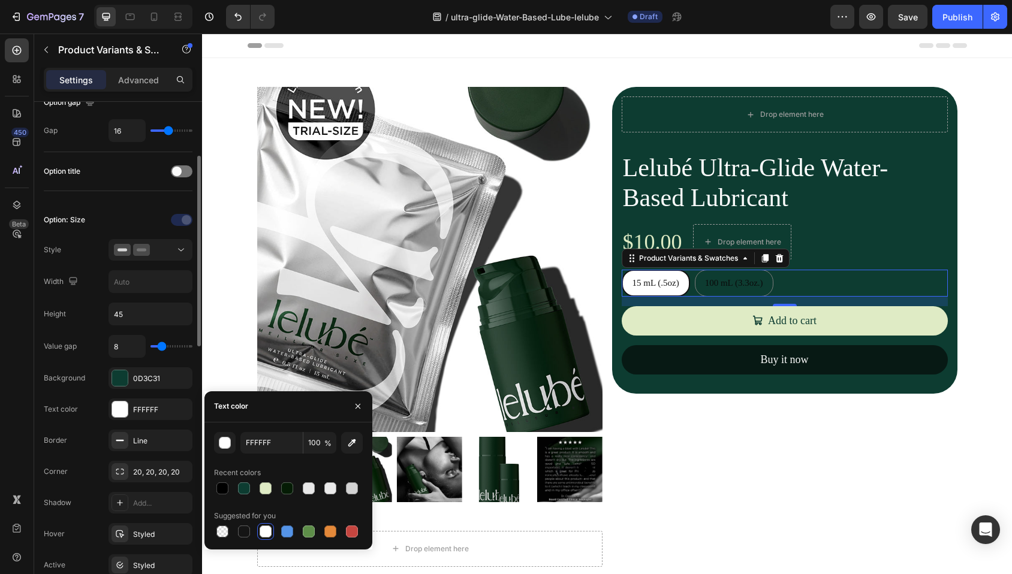
scroll to position [200, 0]
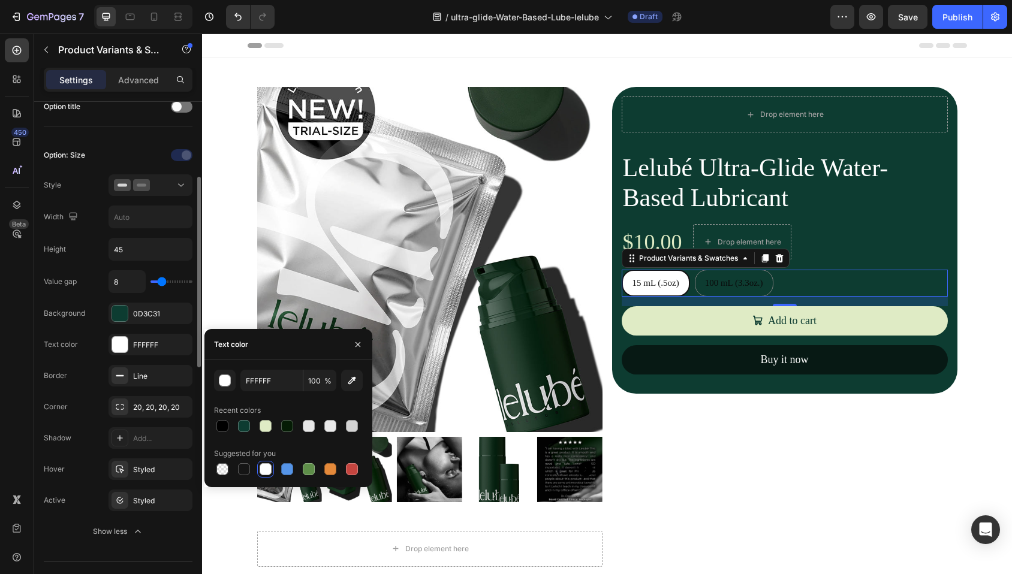
click at [151, 547] on div "Option: Size Style Width Height 45 Value gap 8 Background 0D3C31 Text color FFF…" at bounding box center [118, 344] width 149 height 416
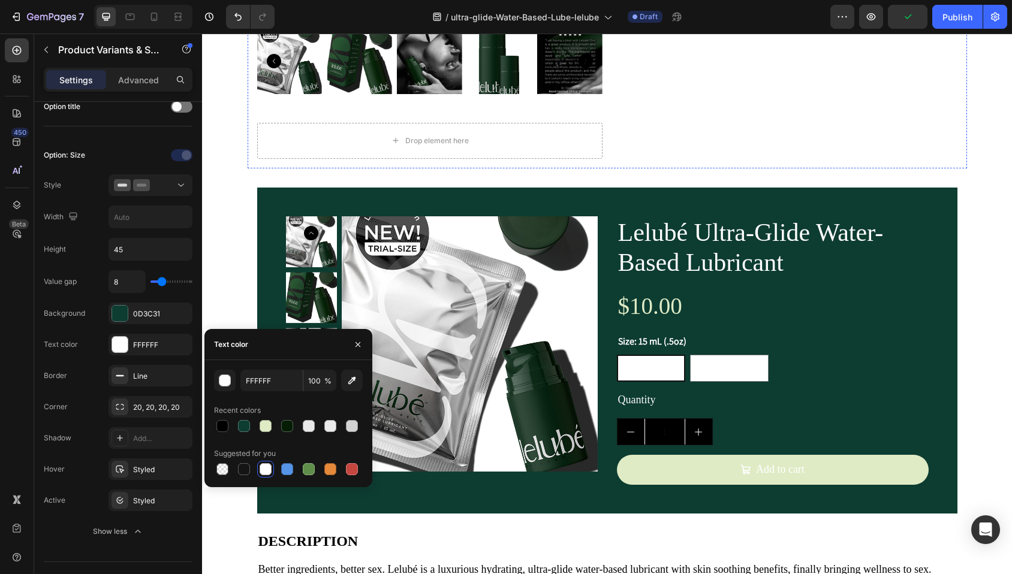
scroll to position [412, 0]
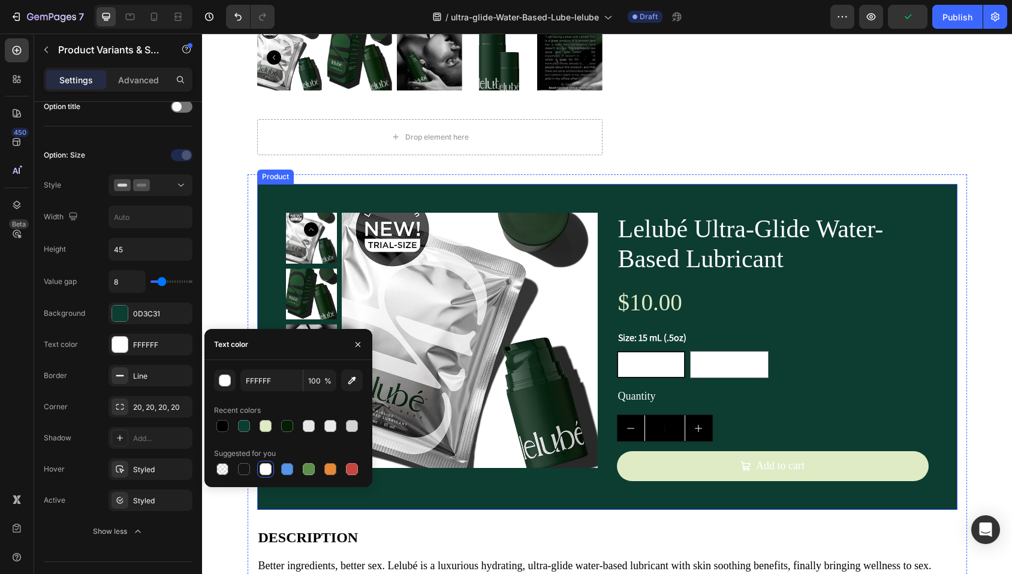
click at [380, 197] on div "Product Images Lelubé Ultra-Glide Water-Based Lubricant Product Title $10.00 Pr…" at bounding box center [607, 347] width 700 height 326
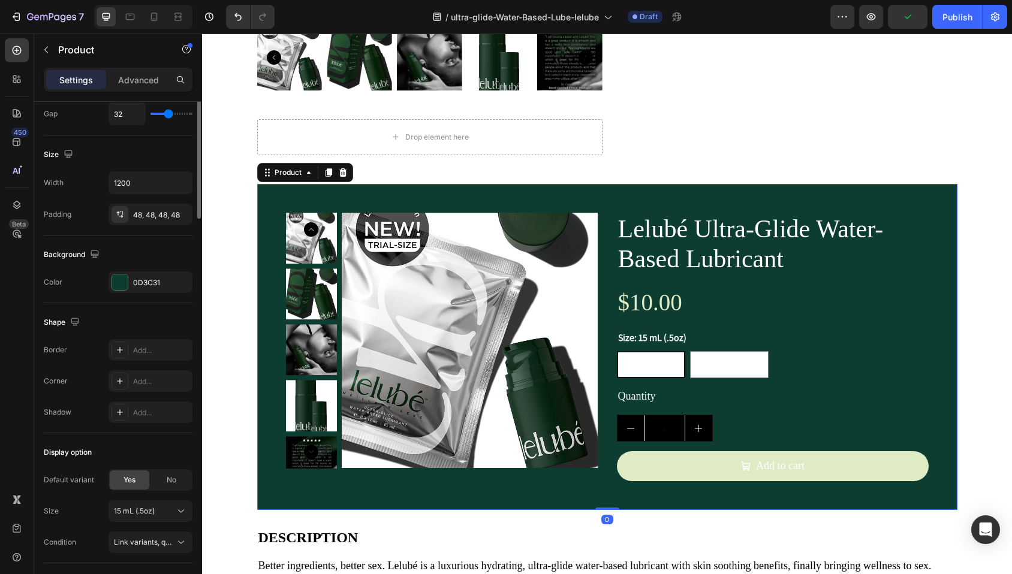
scroll to position [0, 0]
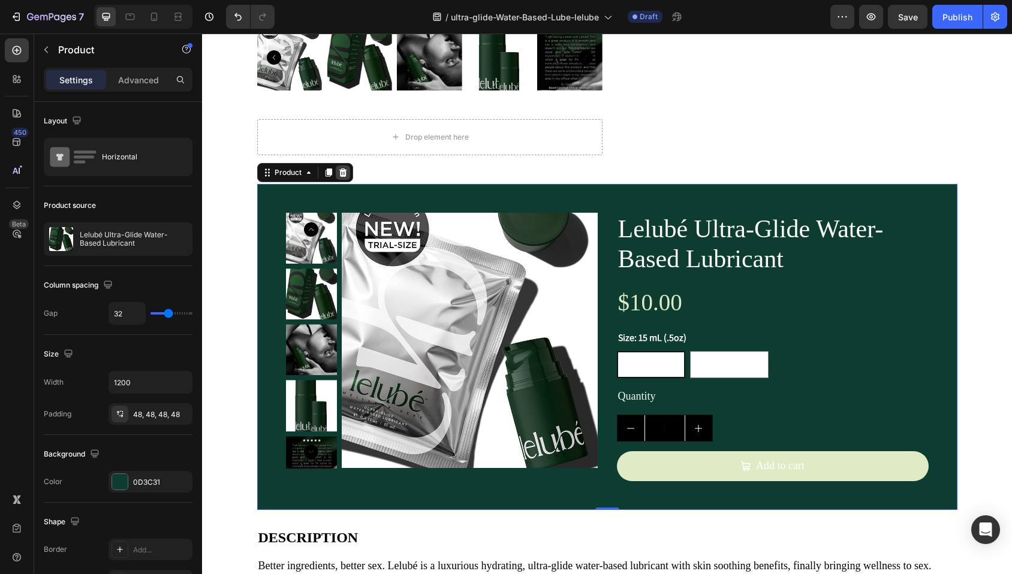
click at [339, 176] on icon at bounding box center [343, 172] width 8 height 8
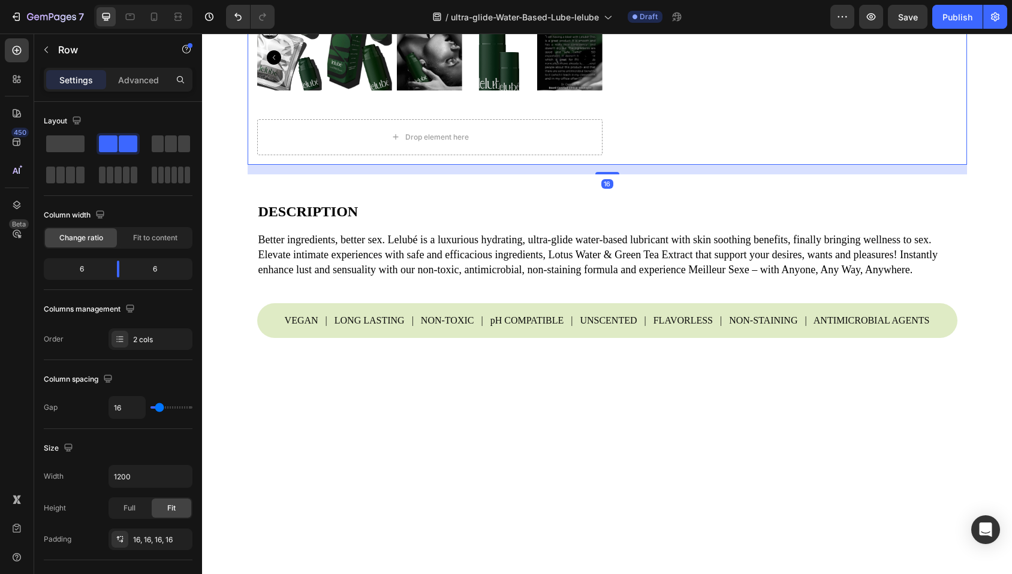
click at [493, 128] on div "Drop element here" at bounding box center [429, 137] width 345 height 36
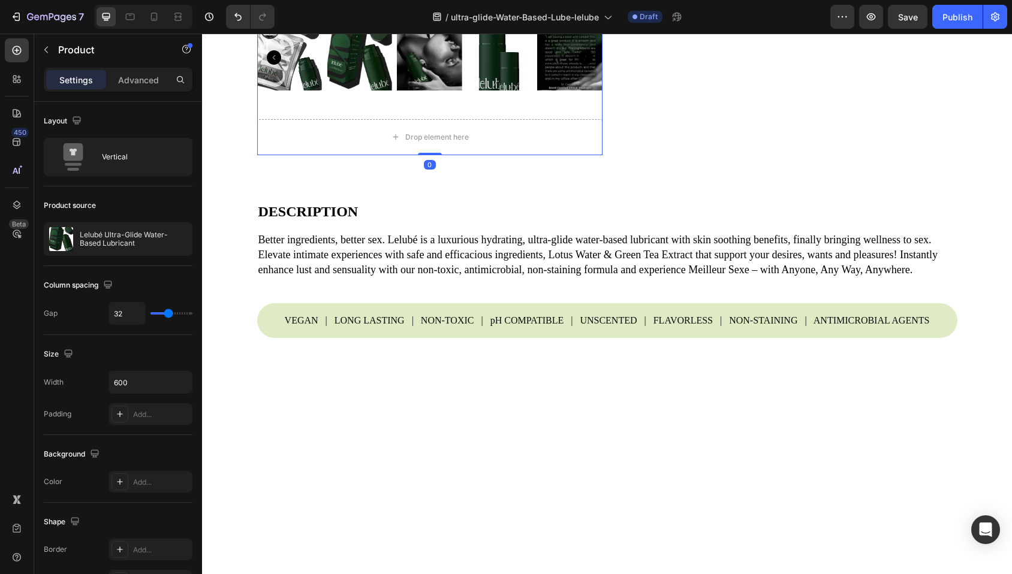
drag, startPoint x: 427, startPoint y: 152, endPoint x: 430, endPoint y: 107, distance: 44.5
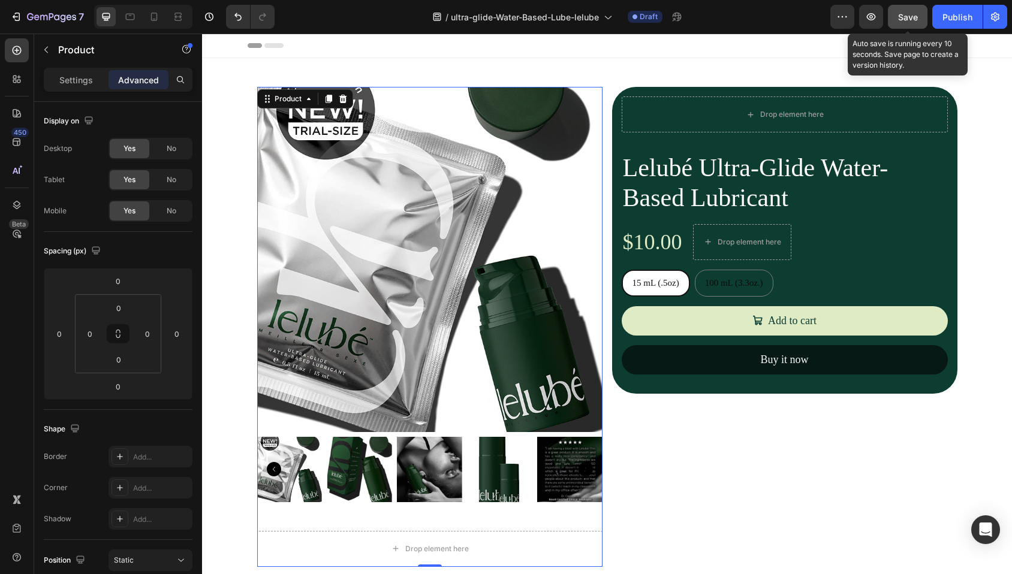
click at [915, 19] on span "Save" at bounding box center [908, 17] width 20 height 10
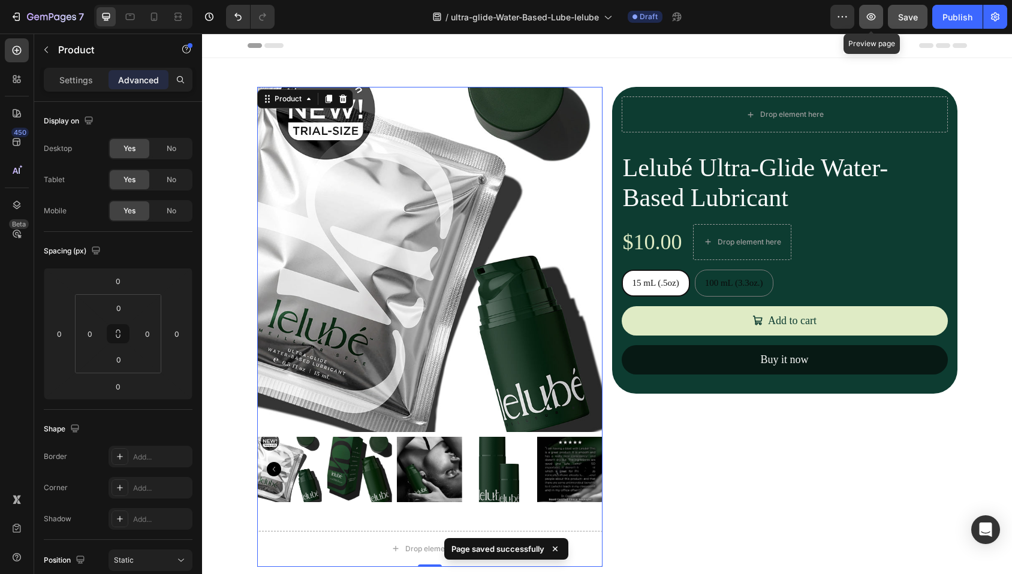
click at [870, 19] on icon "button" at bounding box center [871, 17] width 12 height 12
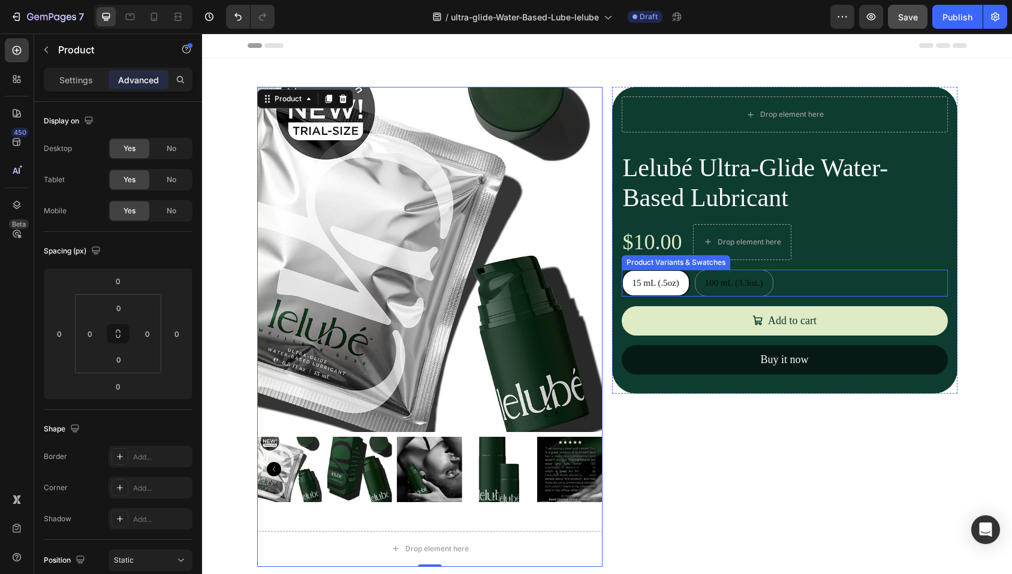
click at [817, 284] on div "15 mL (.5oz) 15 mL (.5oz) 15 mL (.5oz) 100 mL (3.3oz.) 100 mL (3.3oz.) 100 mL (…" at bounding box center [785, 283] width 326 height 27
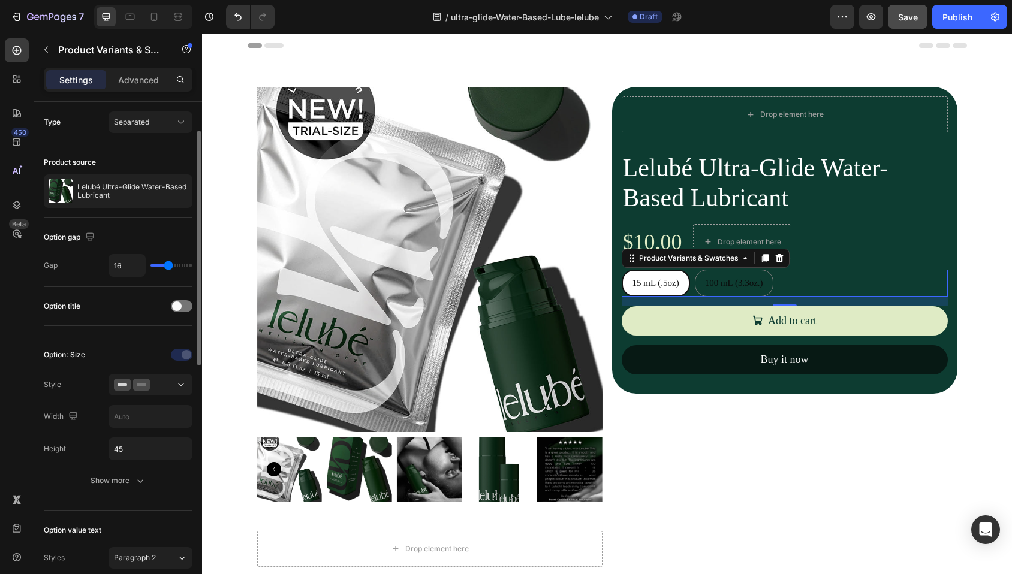
scroll to position [20, 0]
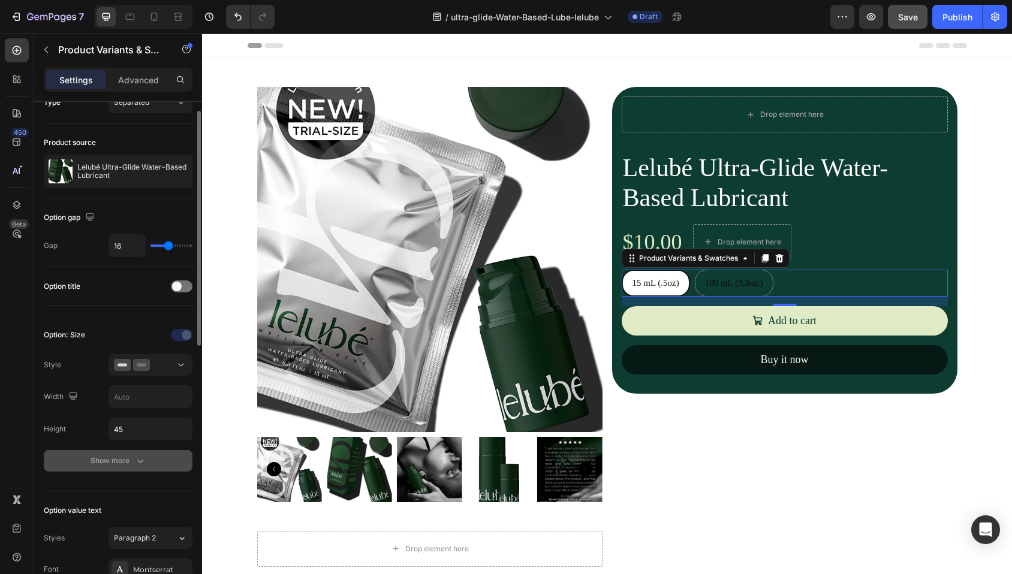
click at [125, 461] on div "Show more" at bounding box center [119, 461] width 56 height 12
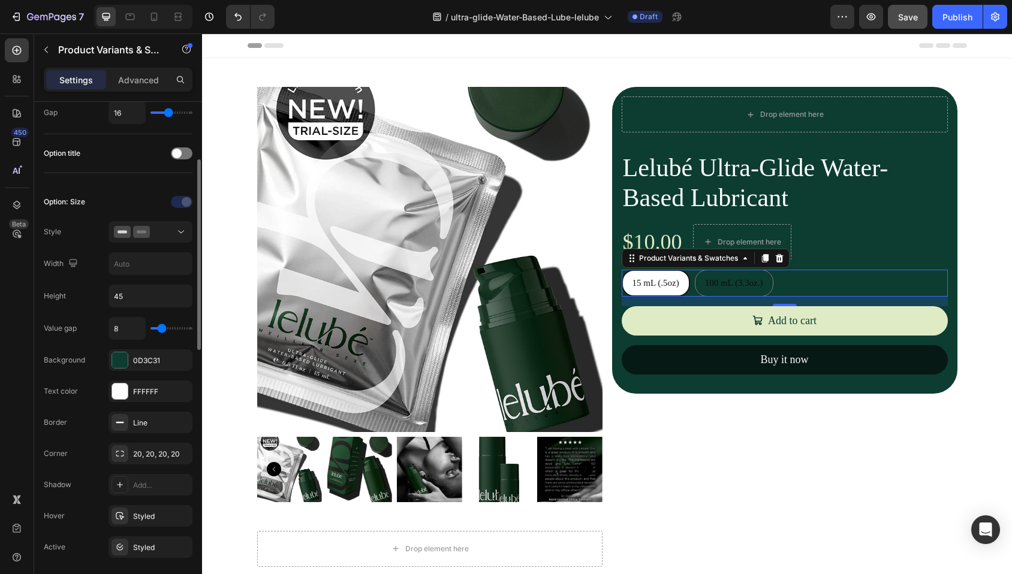
scroll to position [155, 0]
click at [154, 418] on div "Line" at bounding box center [150, 420] width 35 height 11
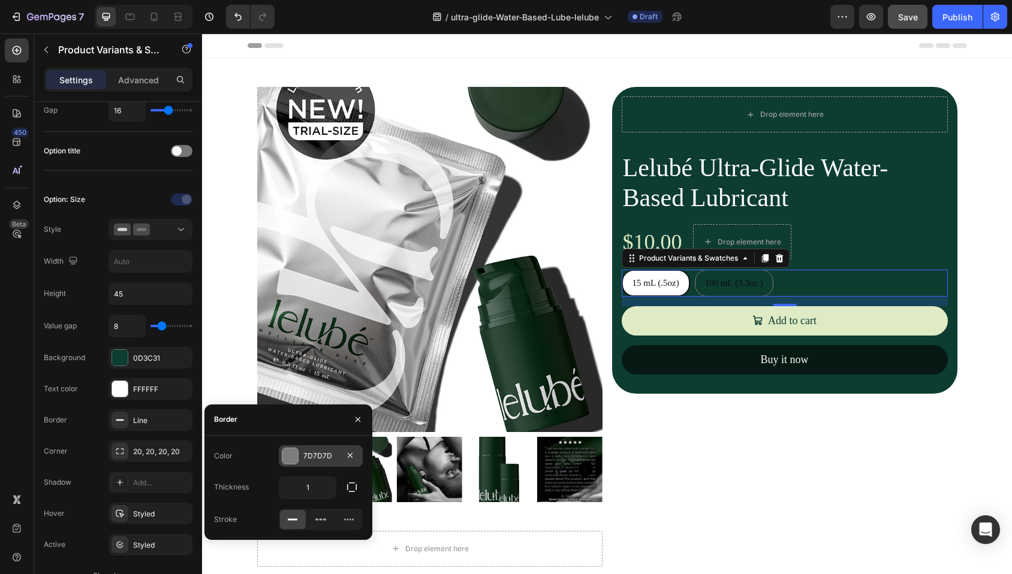
click at [289, 455] on div at bounding box center [290, 456] width 16 height 16
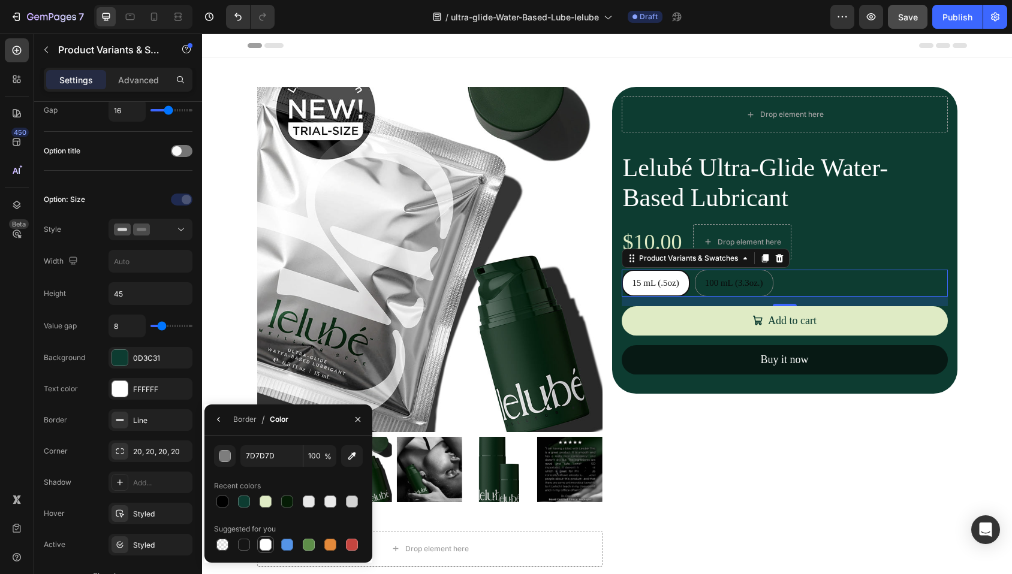
click at [264, 546] on div at bounding box center [266, 545] width 12 height 12
type input "FFFFFF"
click at [107, 192] on div "Option: Size" at bounding box center [118, 199] width 149 height 19
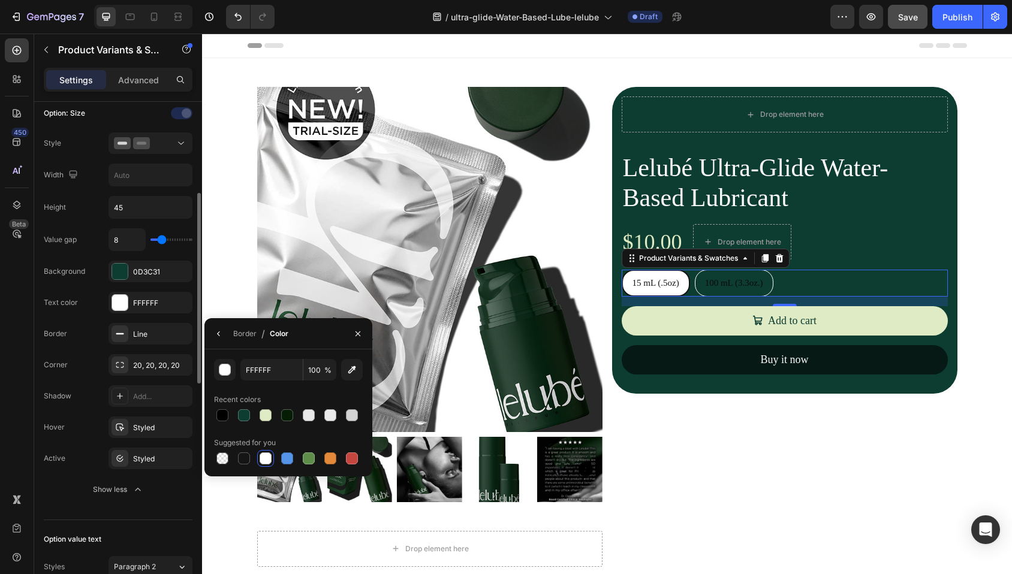
click at [140, 530] on div "Option value text" at bounding box center [118, 539] width 149 height 19
click at [141, 462] on div "Styled" at bounding box center [150, 459] width 35 height 11
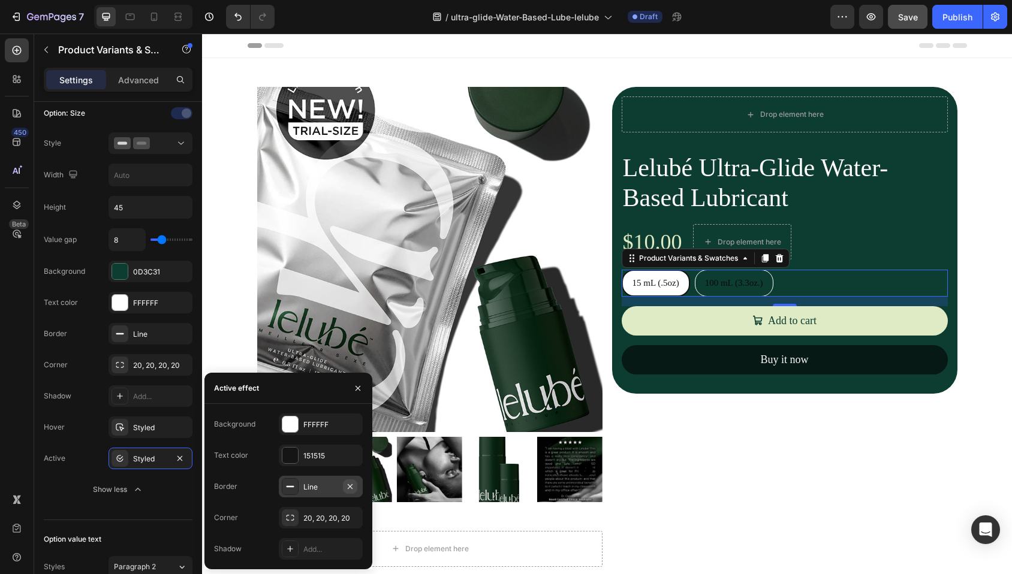
click at [351, 486] on icon "button" at bounding box center [350, 487] width 10 height 10
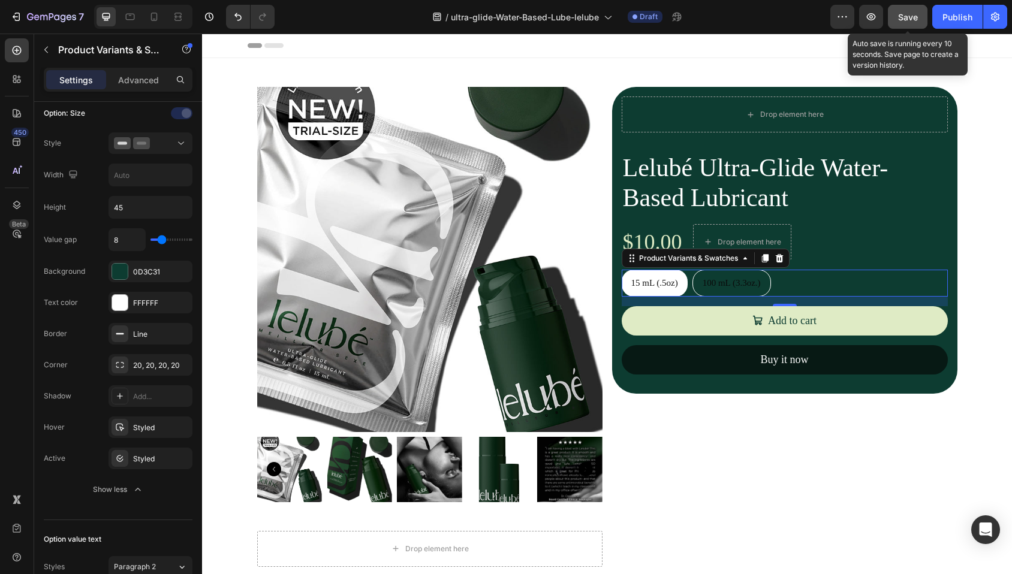
click at [912, 21] on span "Save" at bounding box center [908, 17] width 20 height 10
click at [870, 20] on icon "button" at bounding box center [871, 16] width 9 height 7
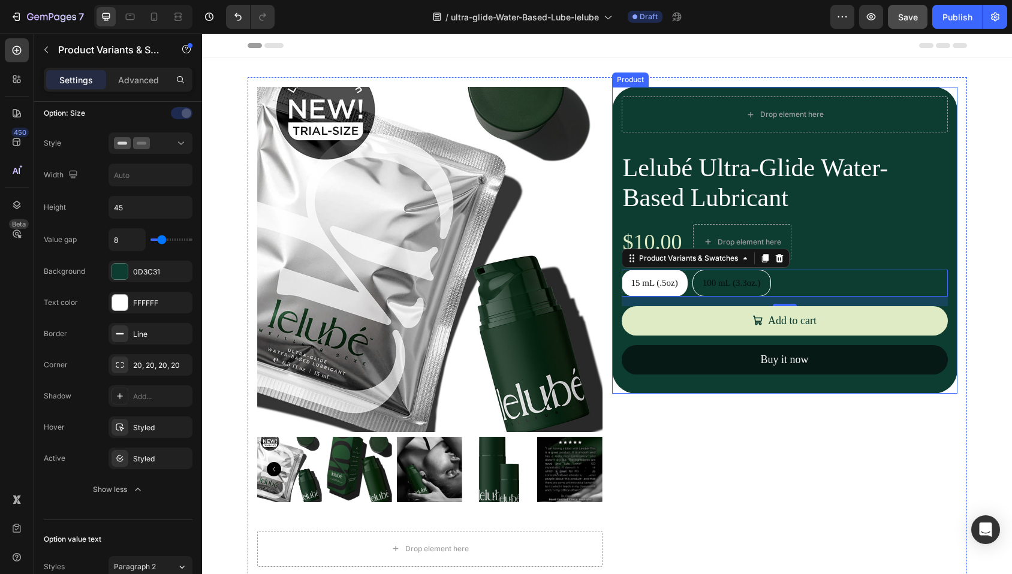
click at [740, 384] on div "Lelubé Ultra-Glide Water-Based Lubricant Product Title $10.00 Product Price Pro…" at bounding box center [785, 268] width 326 height 233
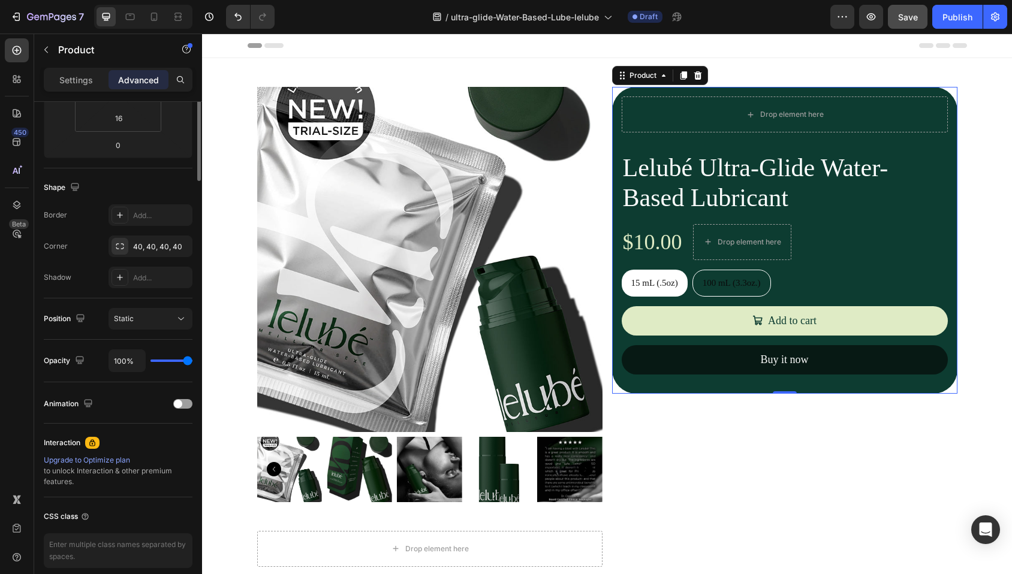
scroll to position [0, 0]
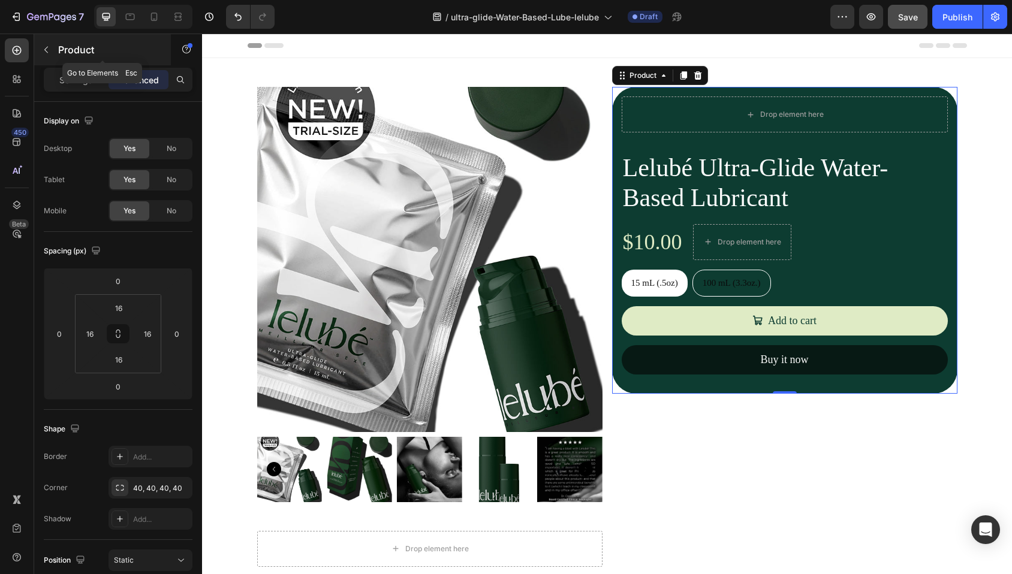
click at [50, 47] on icon "button" at bounding box center [46, 50] width 10 height 10
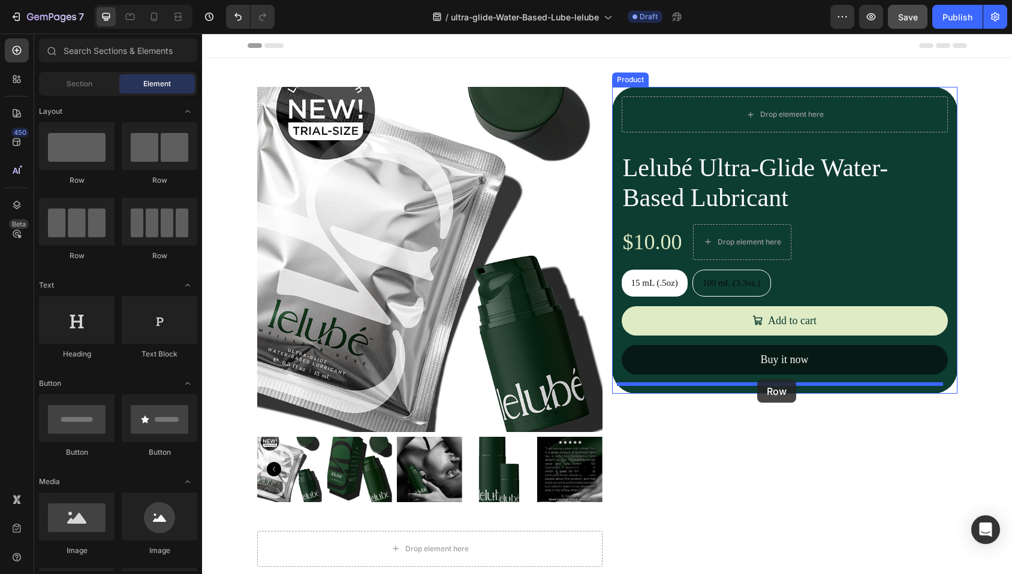
drag, startPoint x: 275, startPoint y: 264, endPoint x: 757, endPoint y: 379, distance: 496.1
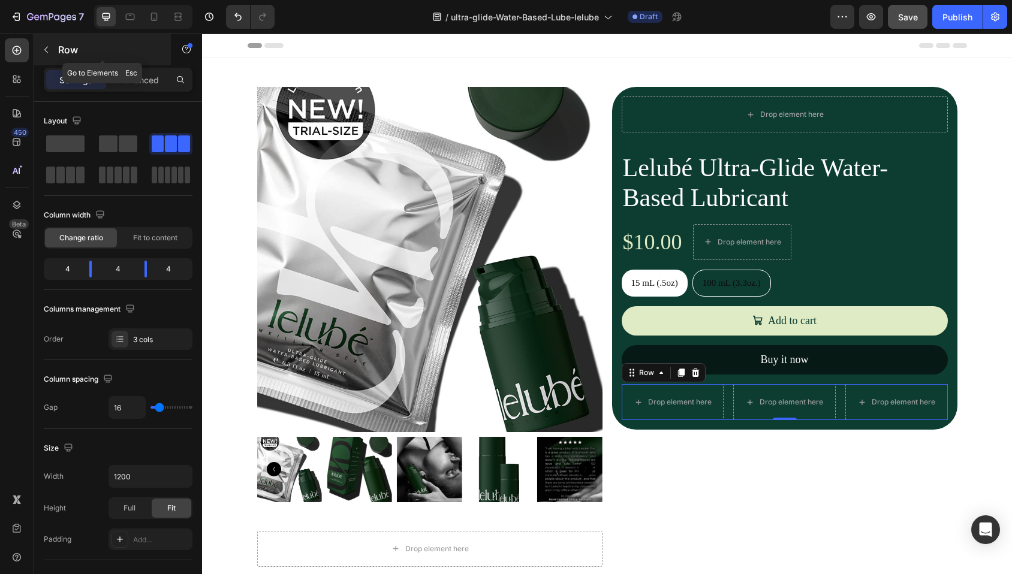
click at [47, 50] on icon "button" at bounding box center [46, 50] width 10 height 10
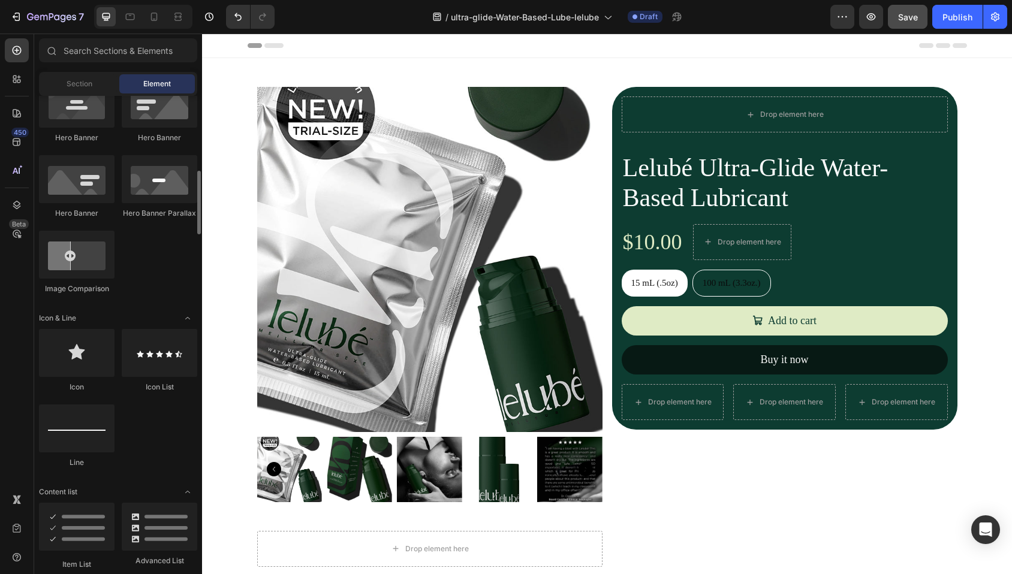
scroll to position [566, 0]
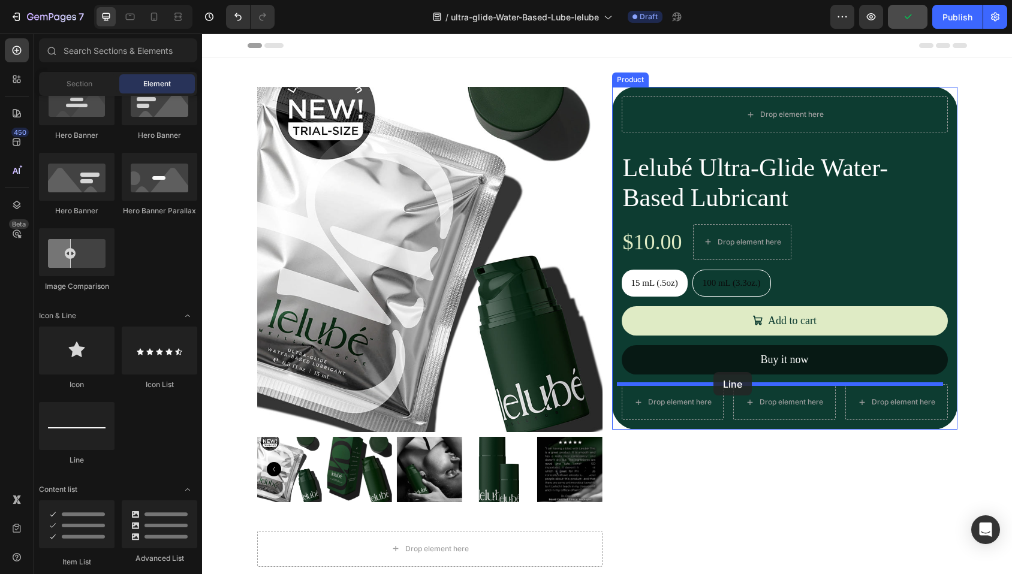
drag, startPoint x: 290, startPoint y: 463, endPoint x: 713, endPoint y: 372, distance: 433.5
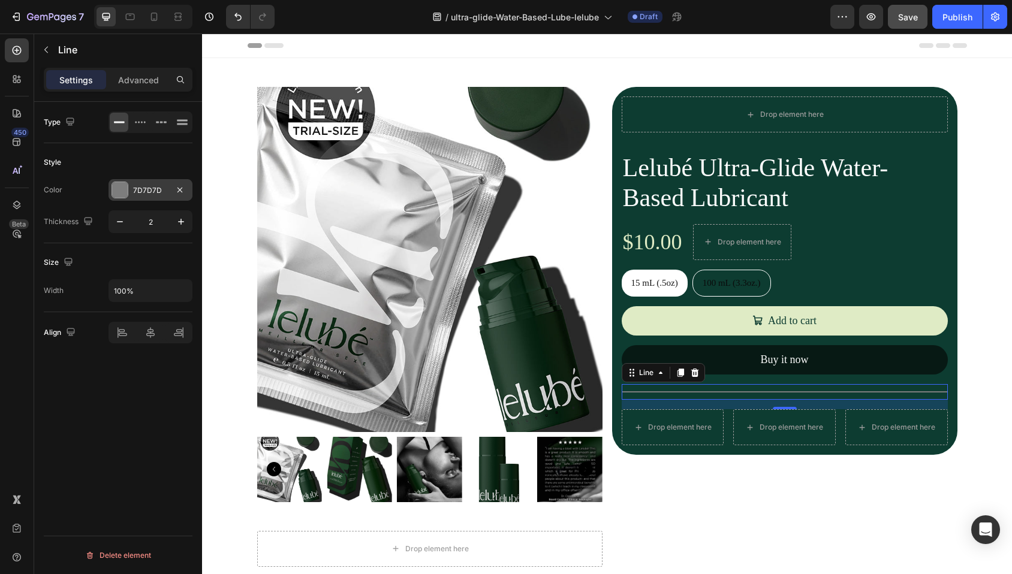
click at [122, 185] on div at bounding box center [120, 190] width 16 height 16
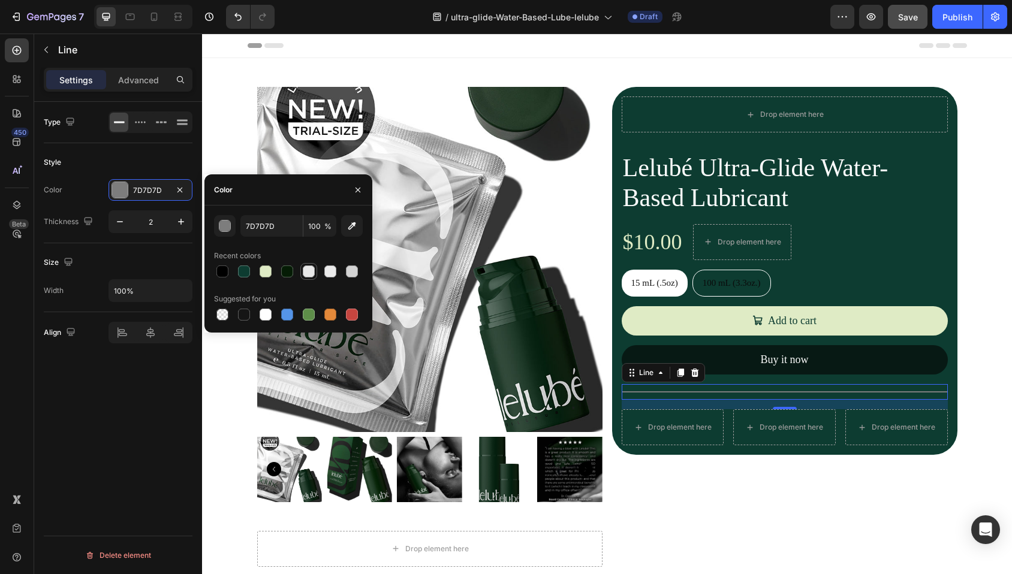
click at [306, 270] on div at bounding box center [309, 272] width 12 height 12
click at [348, 273] on div at bounding box center [352, 272] width 12 height 12
click at [261, 313] on div at bounding box center [266, 315] width 12 height 12
type input "FFFFFF"
click at [118, 224] on icon "button" at bounding box center [120, 222] width 12 height 12
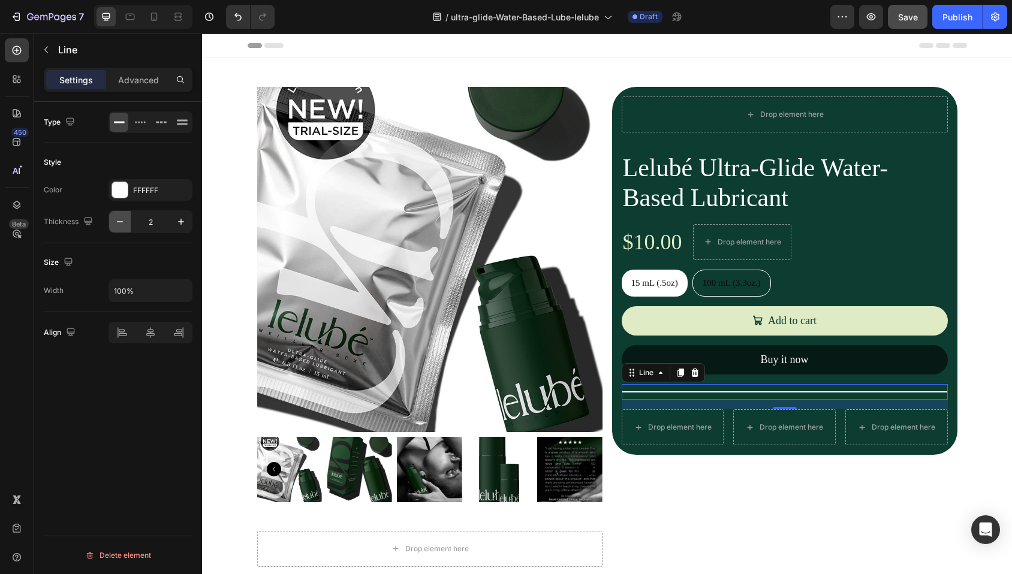
type input "1"
click at [139, 399] on div "Type Style Color FFFFFF Thickness 1 Size Width 100% Align Delete element" at bounding box center [118, 355] width 168 height 507
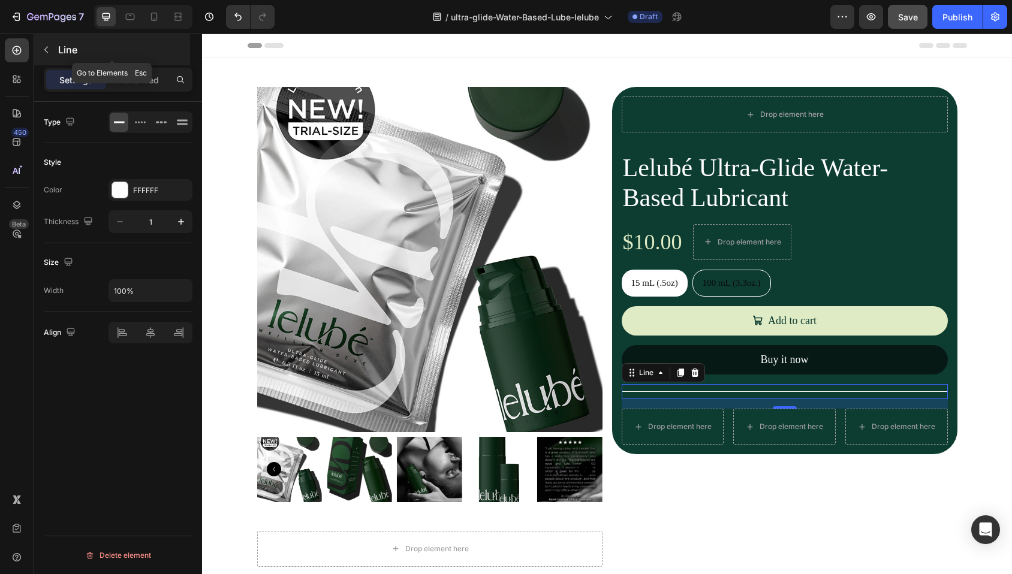
click at [45, 50] on icon "button" at bounding box center [46, 50] width 4 height 7
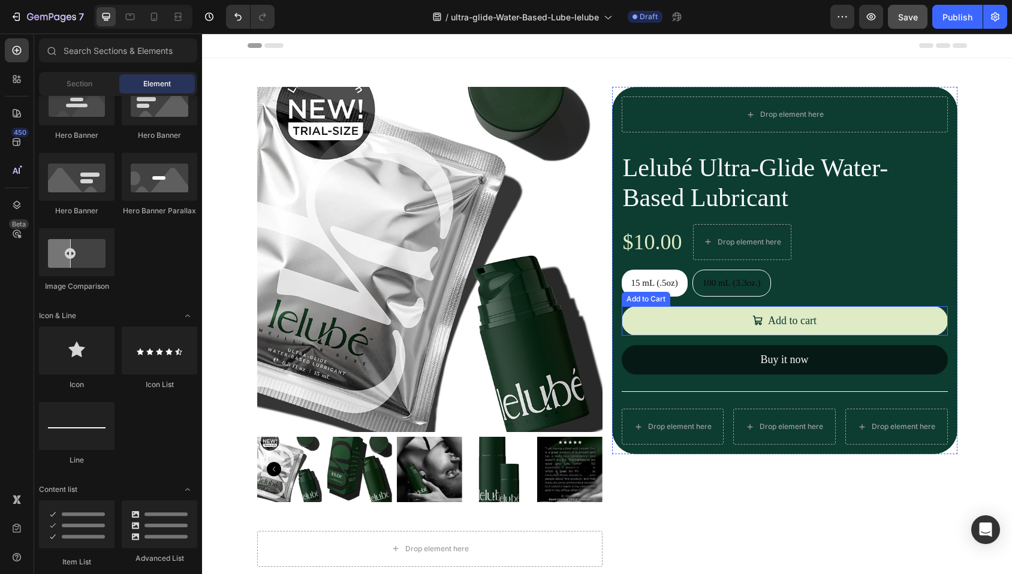
click at [643, 300] on div "Add to Cart" at bounding box center [646, 299] width 44 height 11
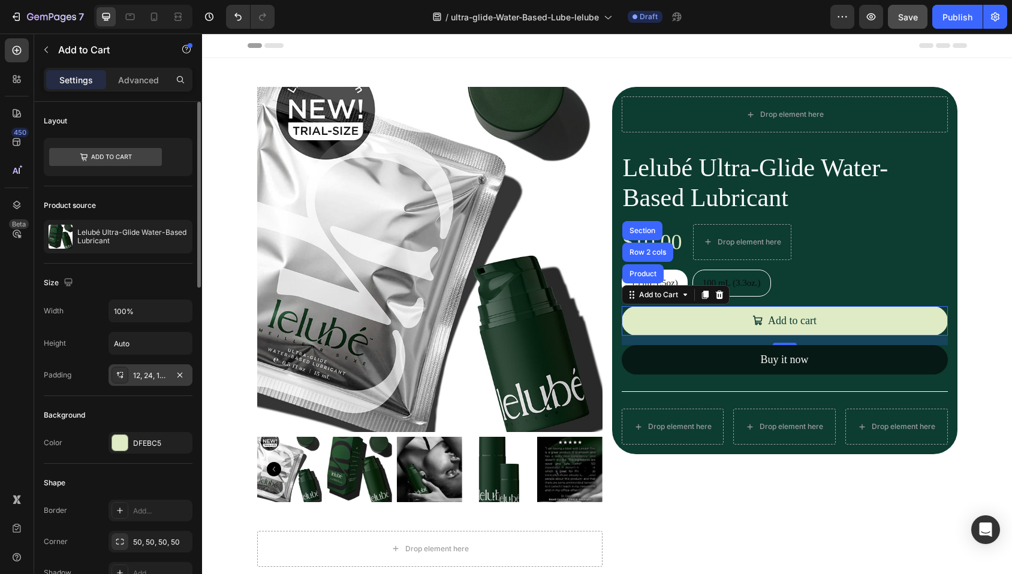
click at [157, 379] on div "12, 24, 12, 24" at bounding box center [150, 375] width 35 height 11
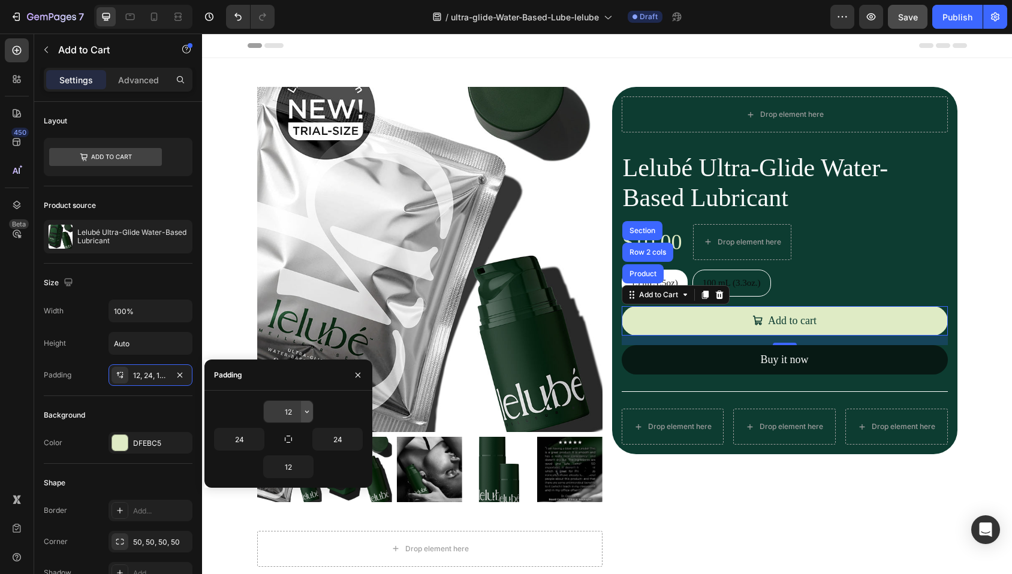
click at [309, 415] on icon "button" at bounding box center [307, 412] width 10 height 10
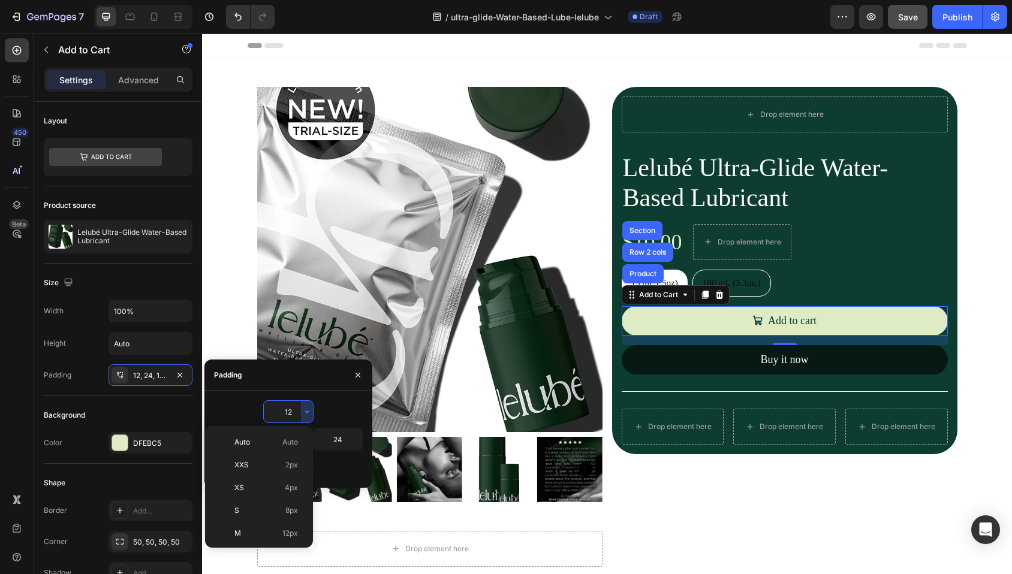
click at [290, 409] on input "12" at bounding box center [288, 412] width 49 height 22
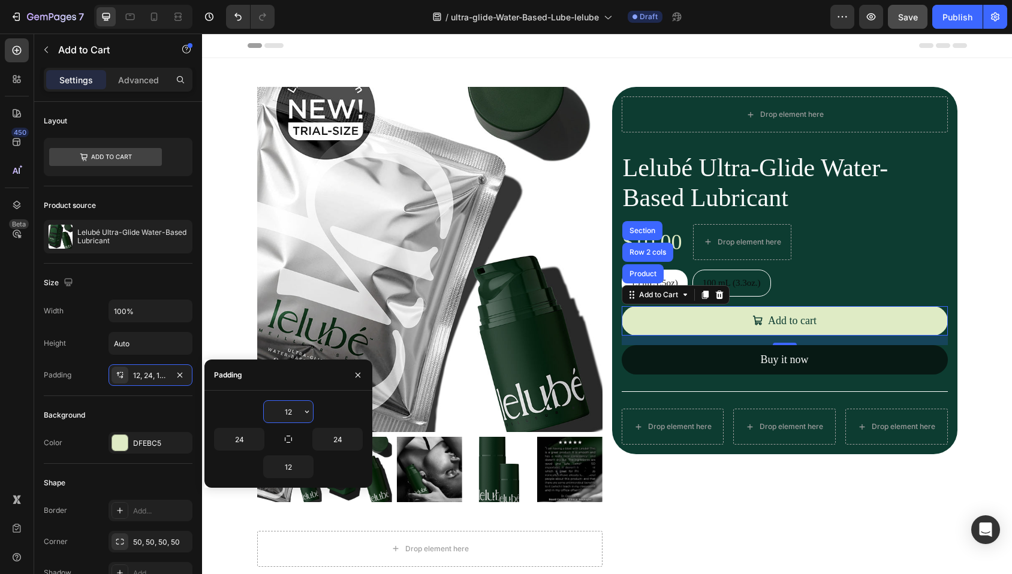
click at [290, 409] on input "12" at bounding box center [288, 412] width 49 height 22
type input "12"
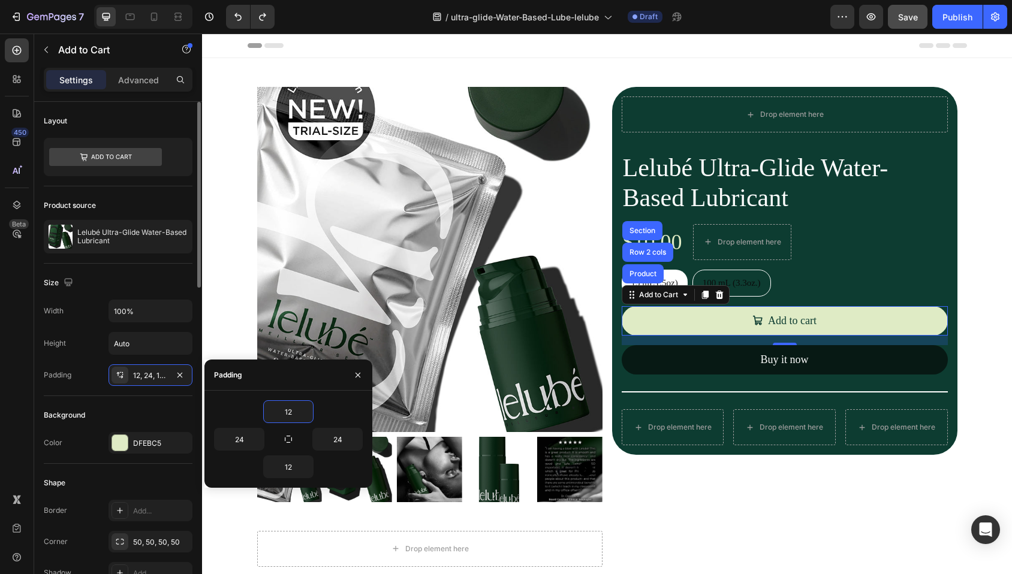
click at [171, 282] on div "Size" at bounding box center [118, 282] width 149 height 19
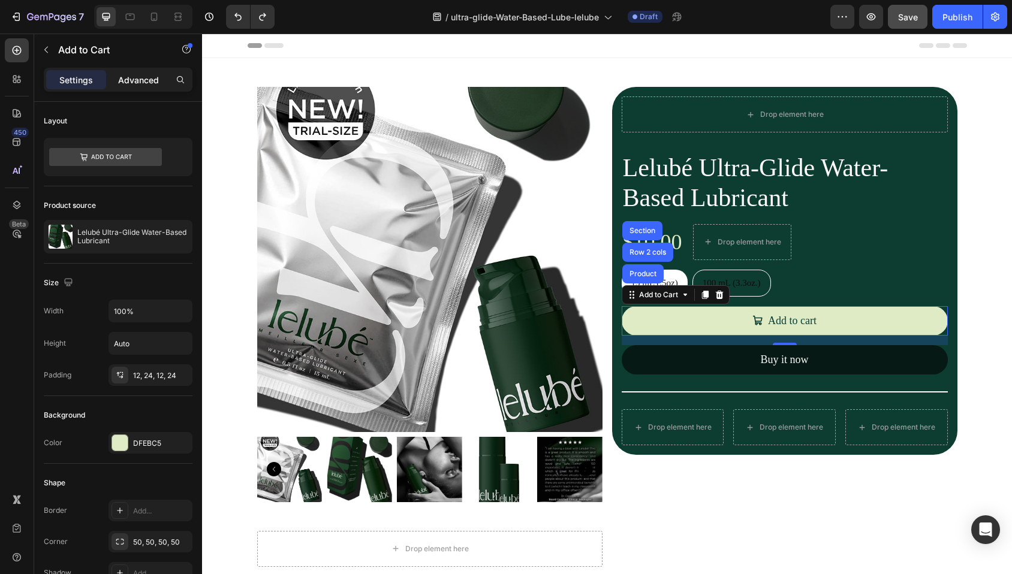
click at [134, 81] on p "Advanced" at bounding box center [138, 80] width 41 height 13
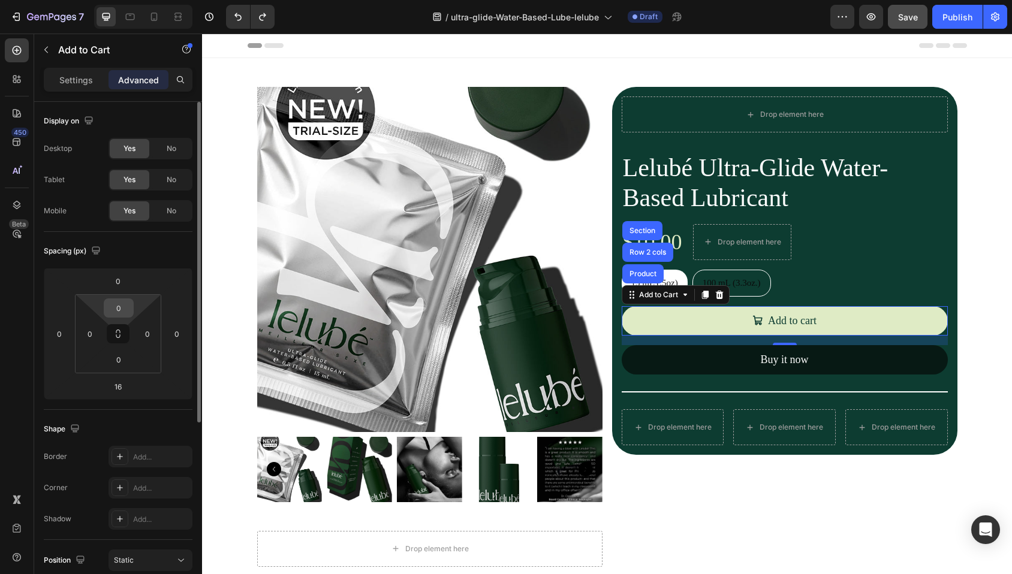
click at [121, 308] on input "0" at bounding box center [119, 308] width 24 height 18
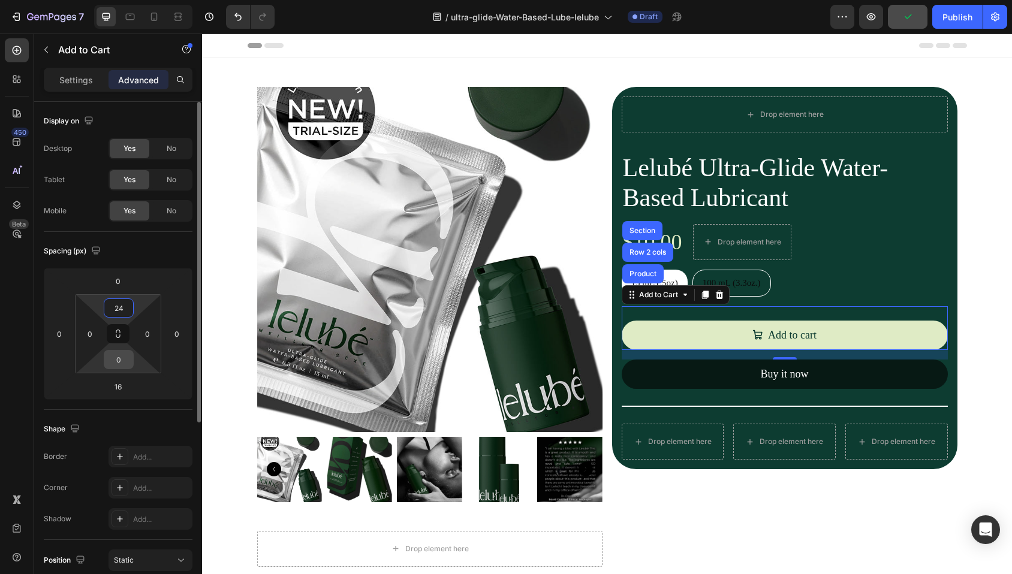
type input "24"
click at [129, 360] on input "0" at bounding box center [119, 360] width 24 height 18
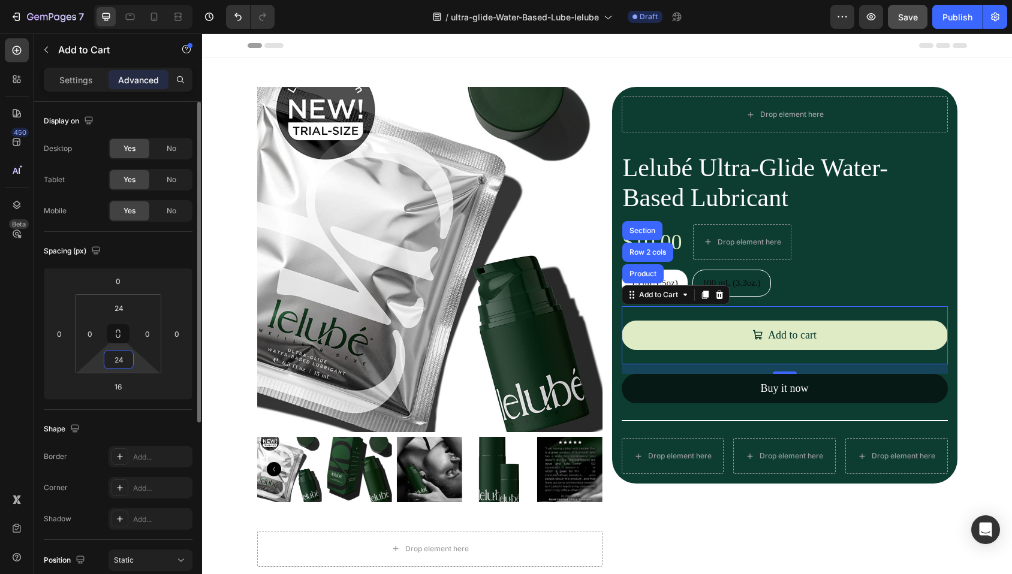
type input "24"
click at [149, 248] on div "Spacing (px)" at bounding box center [118, 251] width 149 height 19
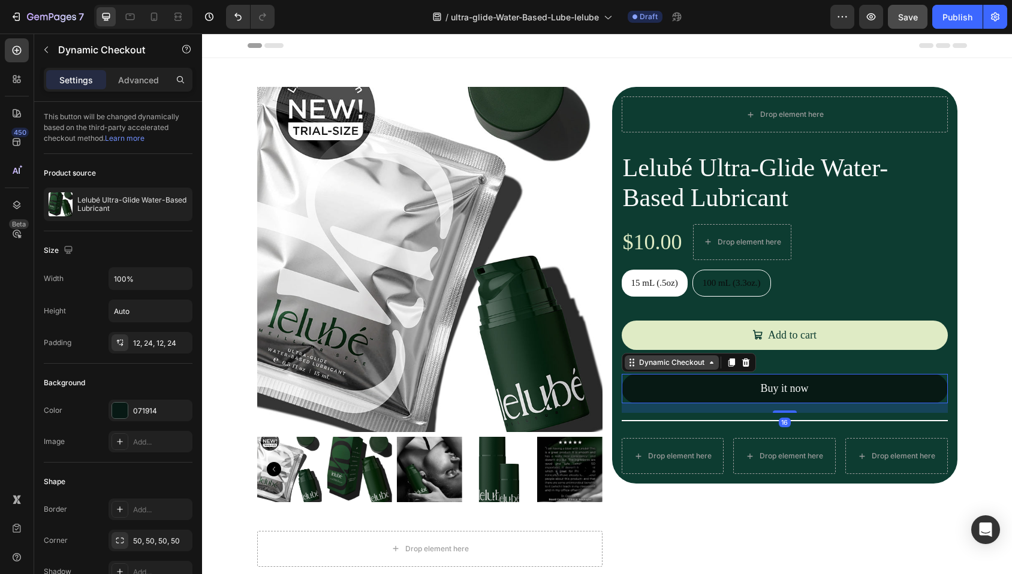
click at [652, 371] on div "Dynamic Checkout" at bounding box center [689, 362] width 134 height 19
click at [742, 363] on icon at bounding box center [746, 362] width 8 height 8
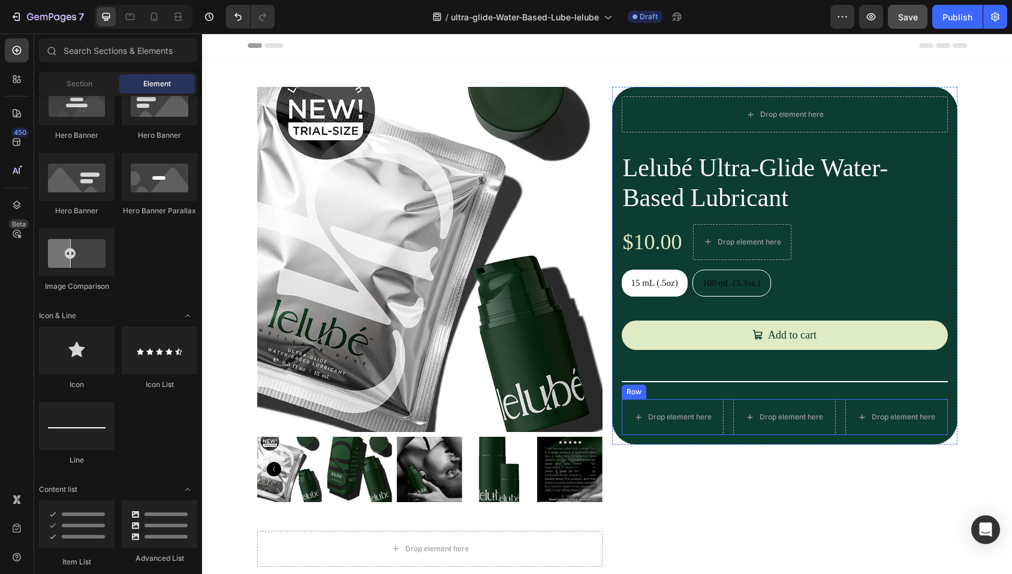
click at [630, 395] on div "Row" at bounding box center [634, 392] width 25 height 14
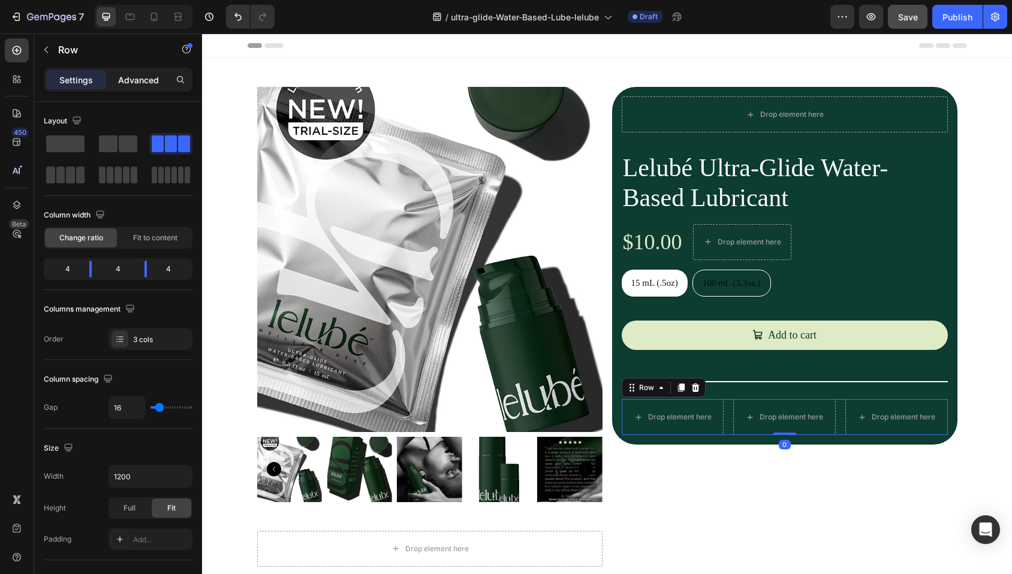
click at [140, 82] on p "Advanced" at bounding box center [138, 80] width 41 height 13
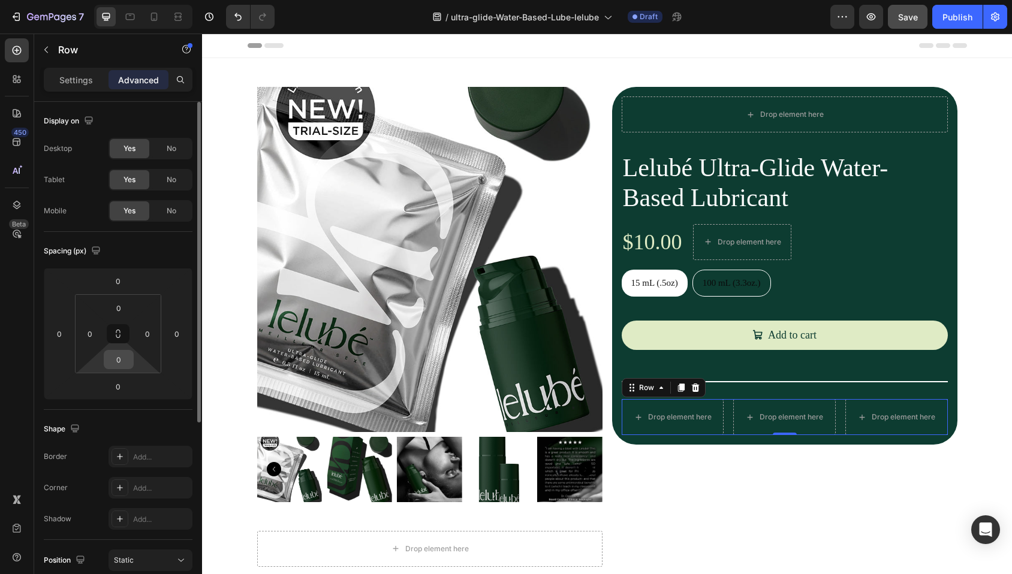
click at [122, 358] on input "0" at bounding box center [119, 360] width 24 height 18
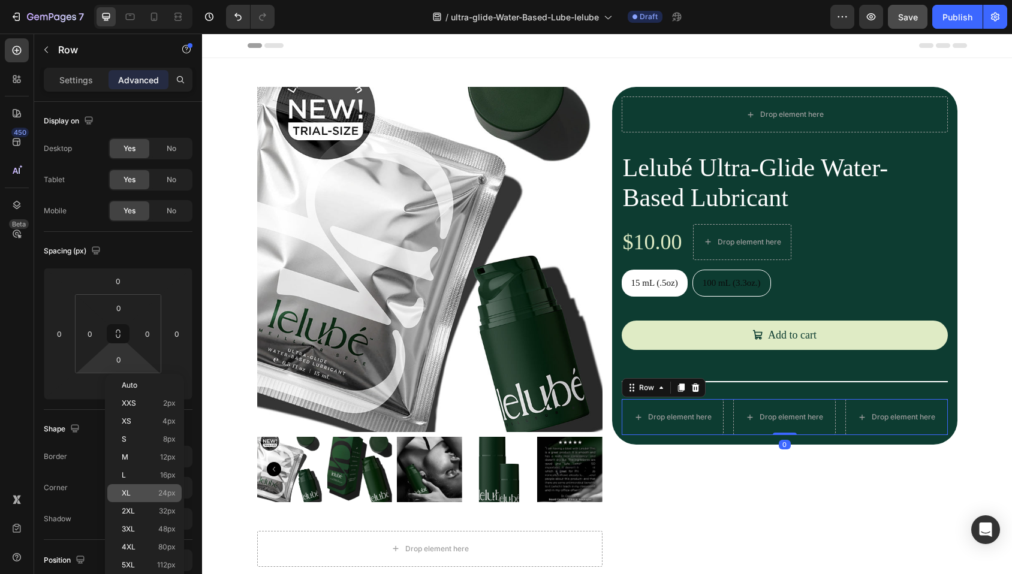
click at [152, 493] on p "XL 24px" at bounding box center [149, 493] width 54 height 8
type input "24"
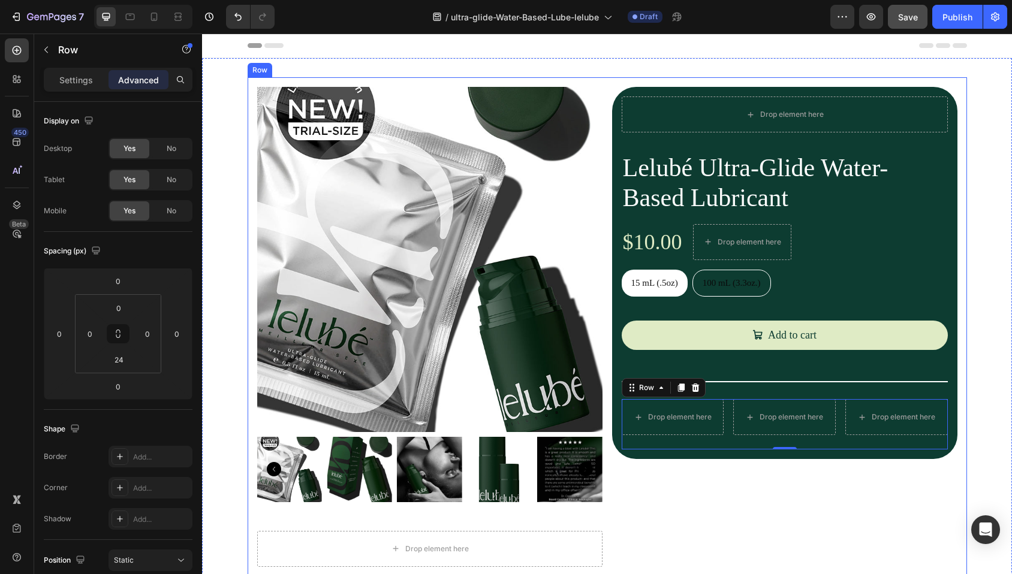
click at [810, 518] on div "Drop element here Lelubé Ultra-Glide Water-Based Lubricant Product Title $10.00…" at bounding box center [784, 327] width 345 height 480
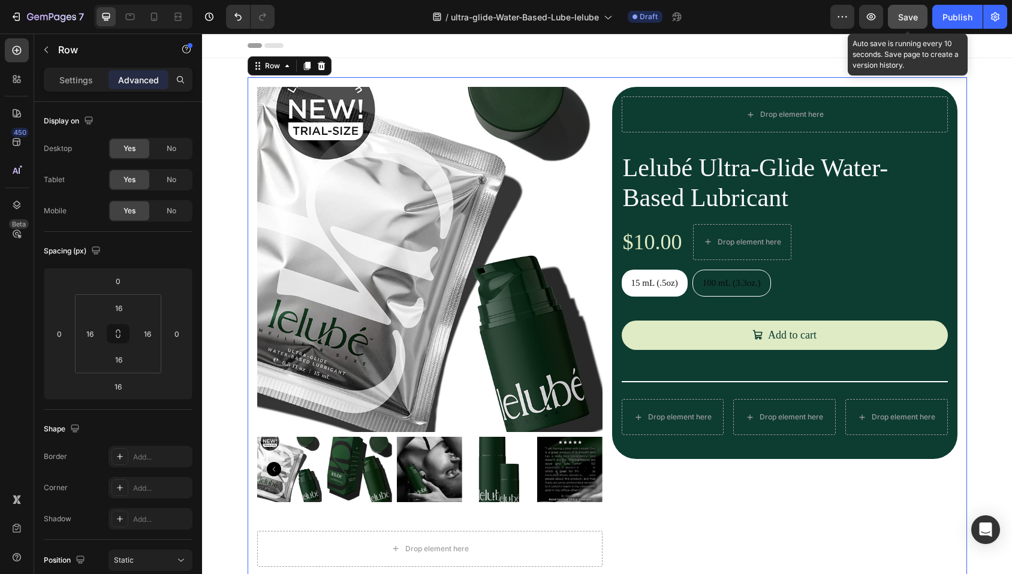
click at [908, 20] on span "Save" at bounding box center [908, 17] width 20 height 10
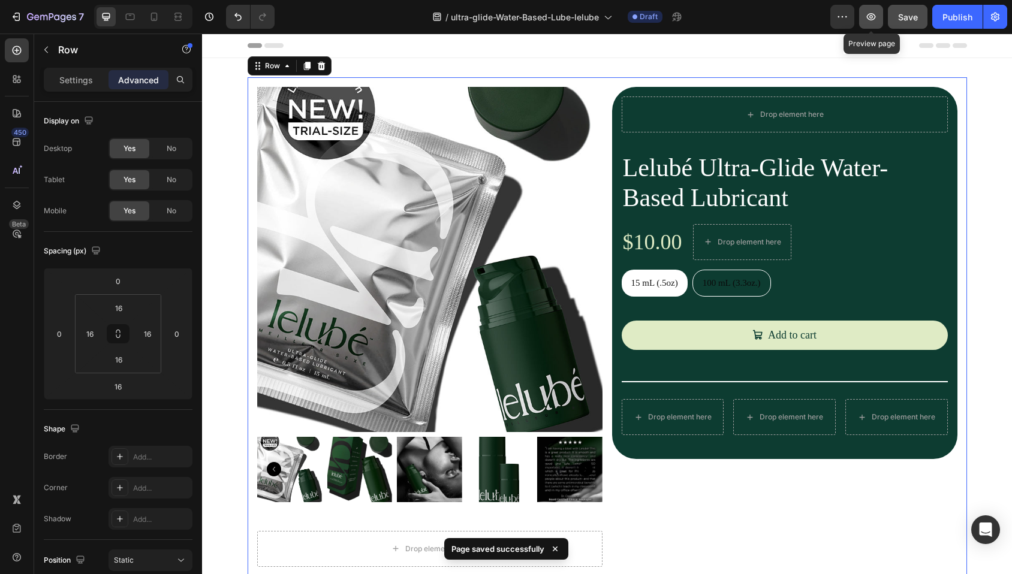
click at [873, 13] on icon "button" at bounding box center [871, 17] width 12 height 12
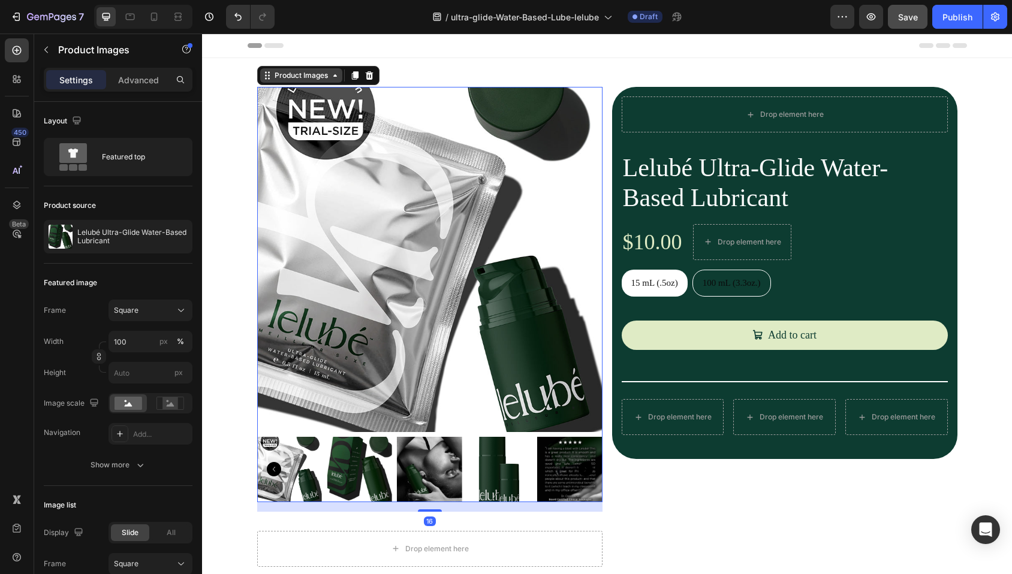
click at [283, 81] on div "Product Images" at bounding box center [301, 75] width 82 height 14
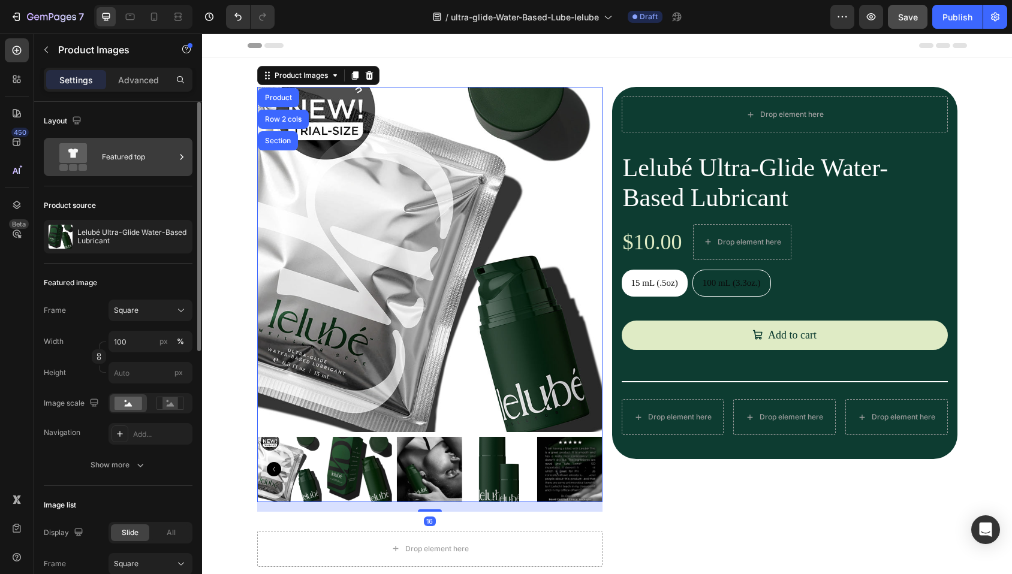
click at [129, 157] on div "Featured top" at bounding box center [138, 157] width 73 height 28
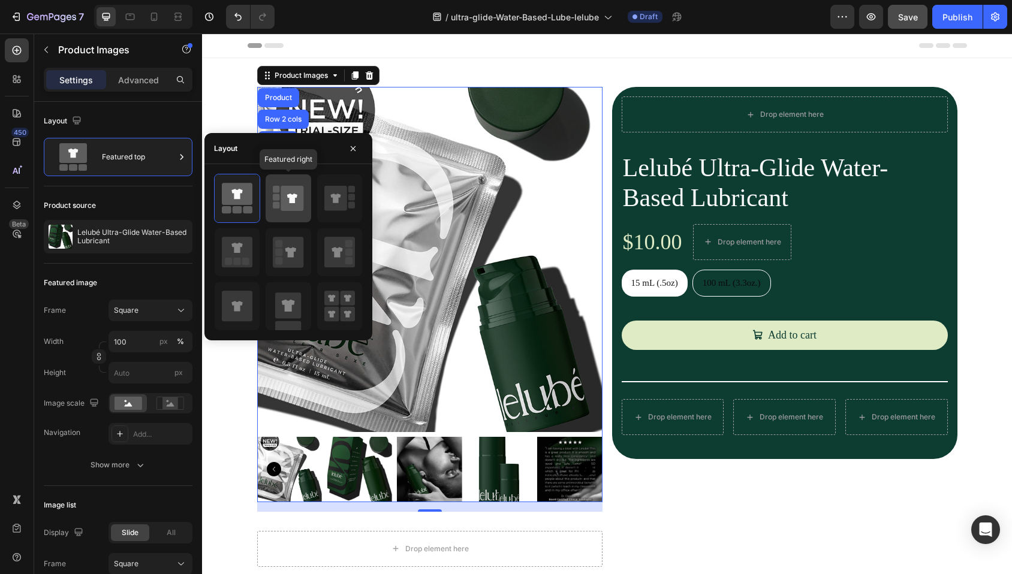
click at [288, 203] on icon at bounding box center [292, 198] width 23 height 25
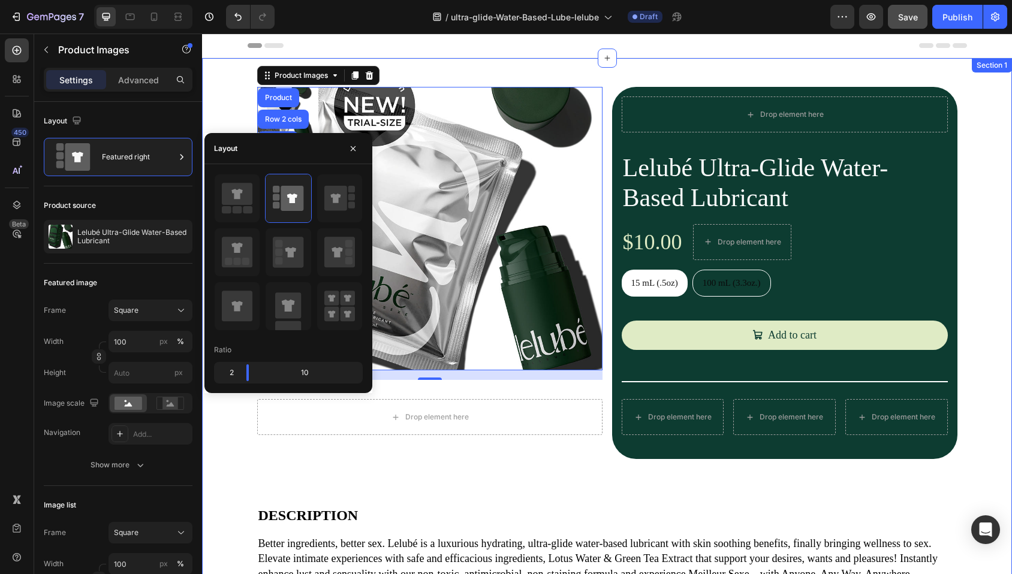
click at [503, 469] on div "Product Images Product Row 2 cols Section 16 Drop element here Product Drop ele…" at bounding box center [607, 371] width 810 height 589
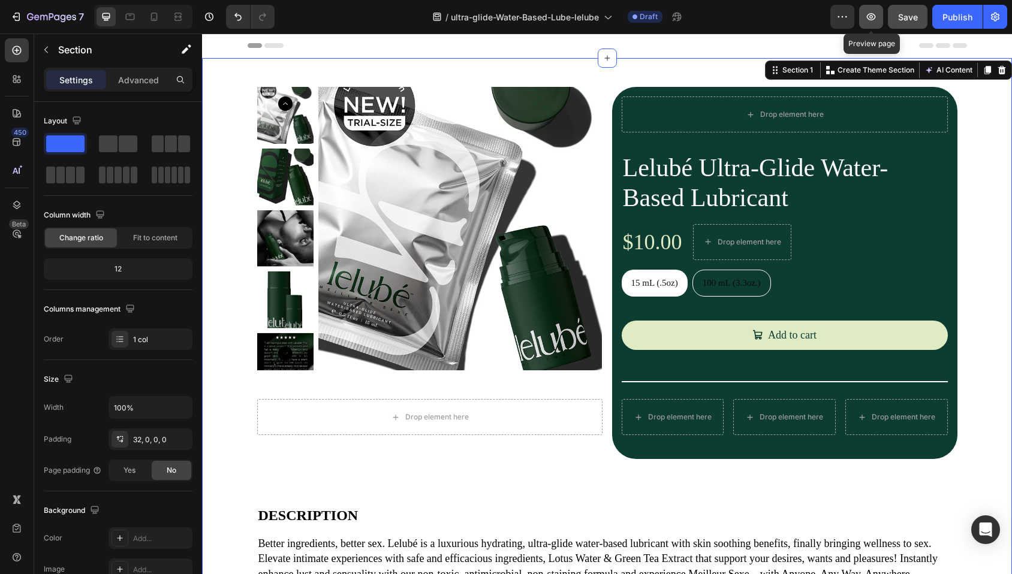
click at [869, 20] on icon "button" at bounding box center [871, 17] width 12 height 12
click at [363, 392] on div "Product Images Drop element here Product" at bounding box center [429, 261] width 345 height 348
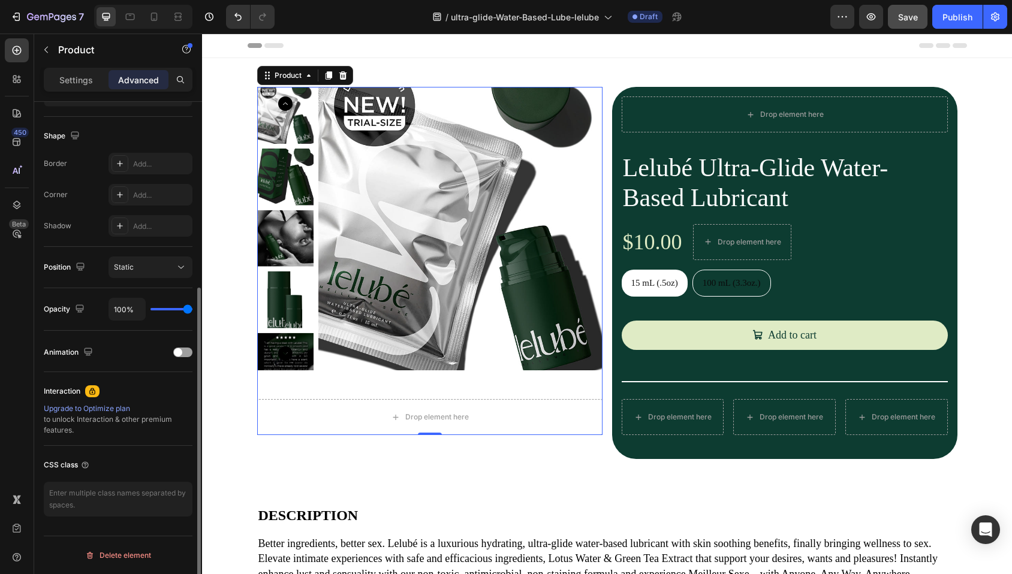
scroll to position [0, 0]
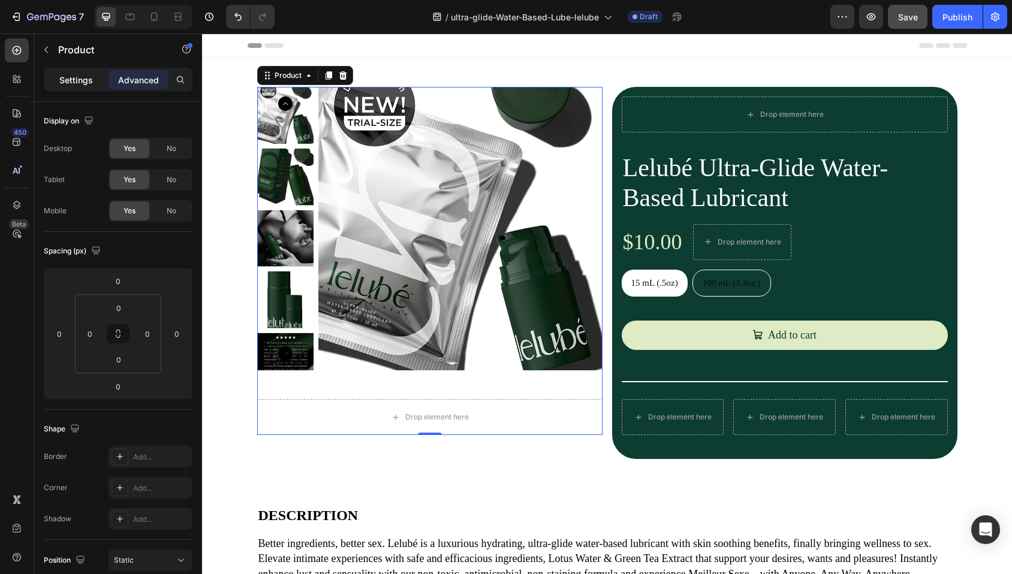
click at [62, 77] on p "Settings" at bounding box center [76, 80] width 34 height 13
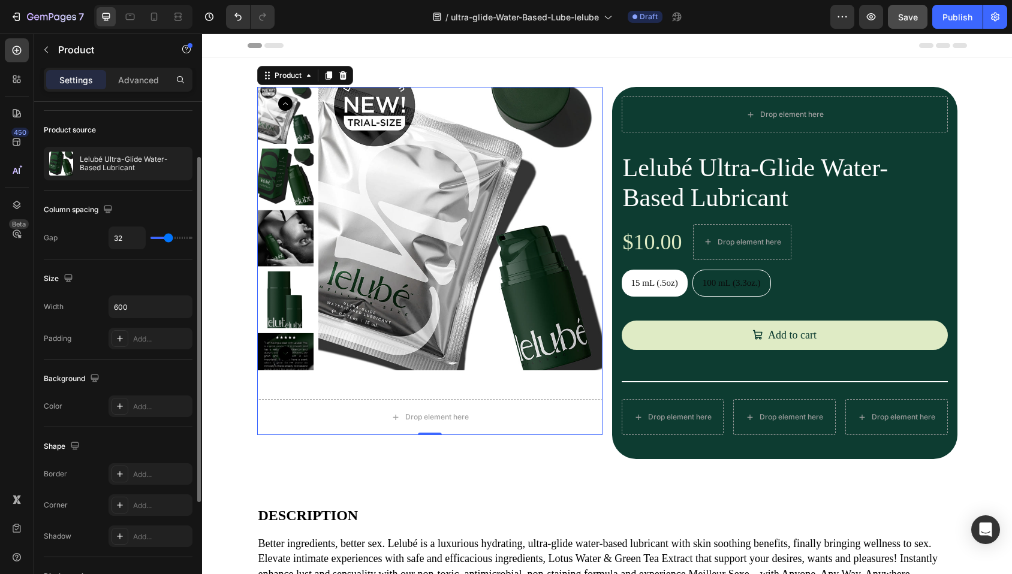
scroll to position [236, 0]
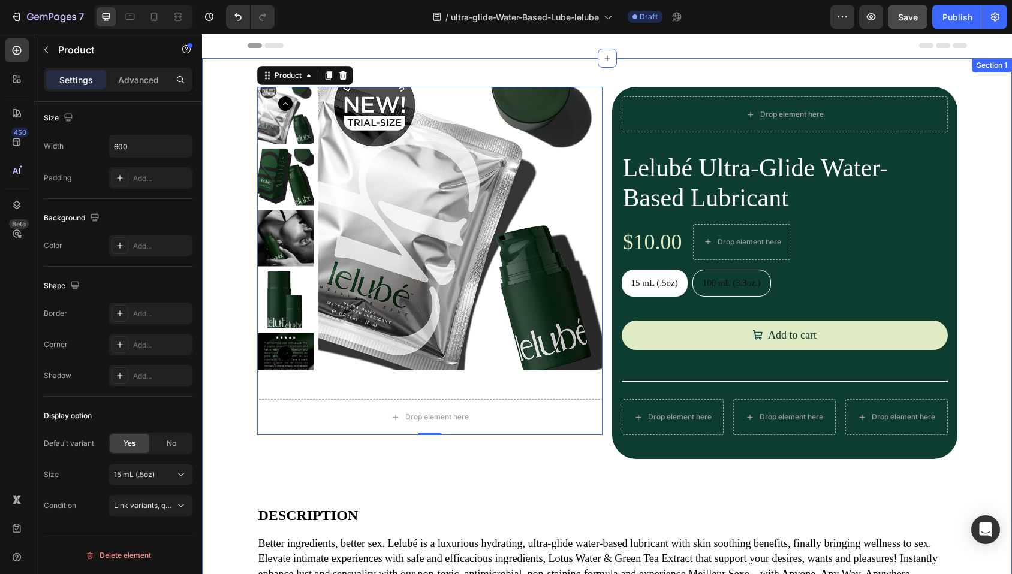
click at [447, 474] on div "Product Images Drop element here Product 0 Drop element here Lelubé Ultra-Glide…" at bounding box center [607, 371] width 810 height 589
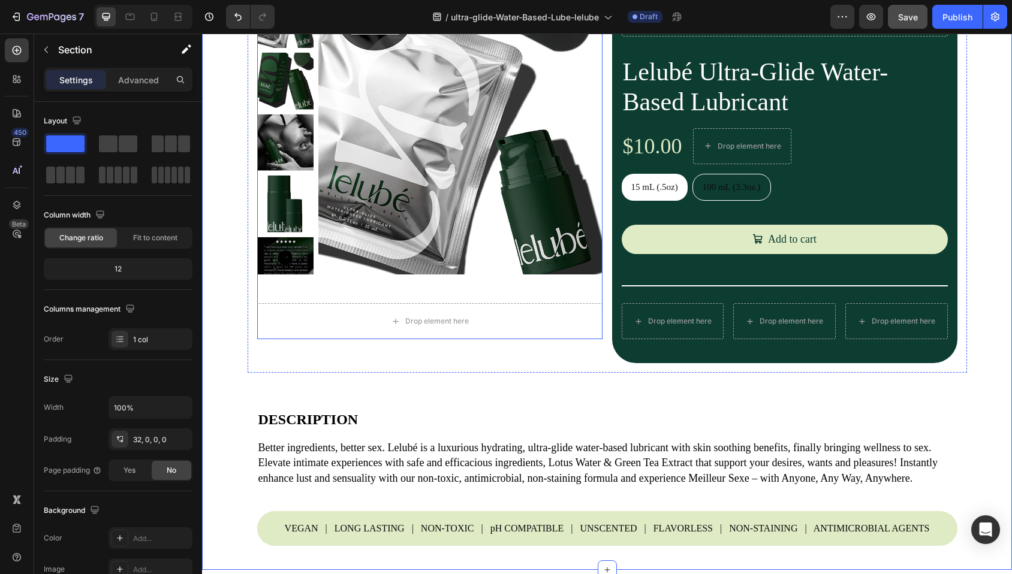
scroll to position [99, 0]
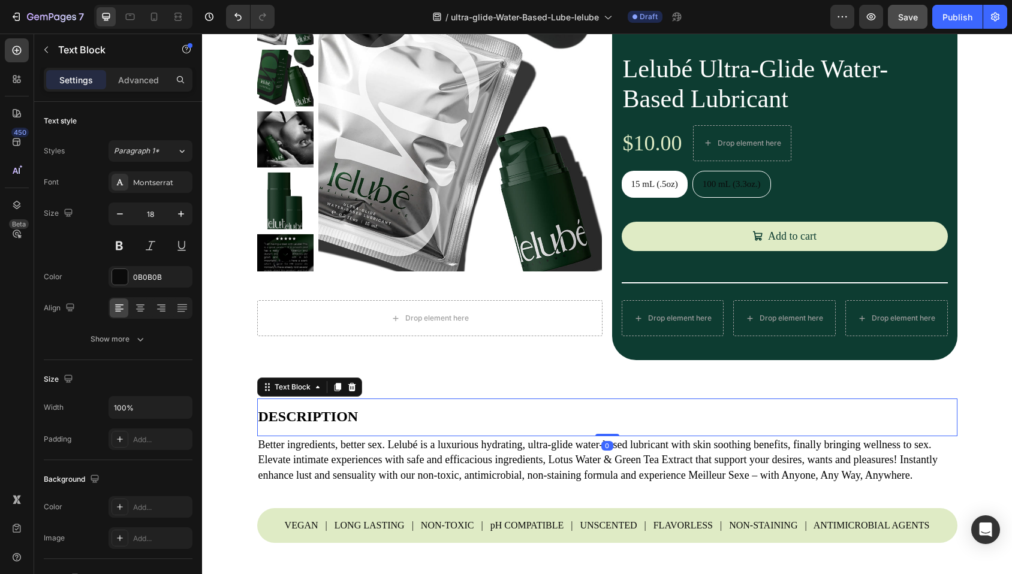
click at [358, 421] on p "DESCRIPTION" at bounding box center [607, 417] width 698 height 16
click at [335, 421] on strong "DESCRIPTION" at bounding box center [308, 417] width 100 height 16
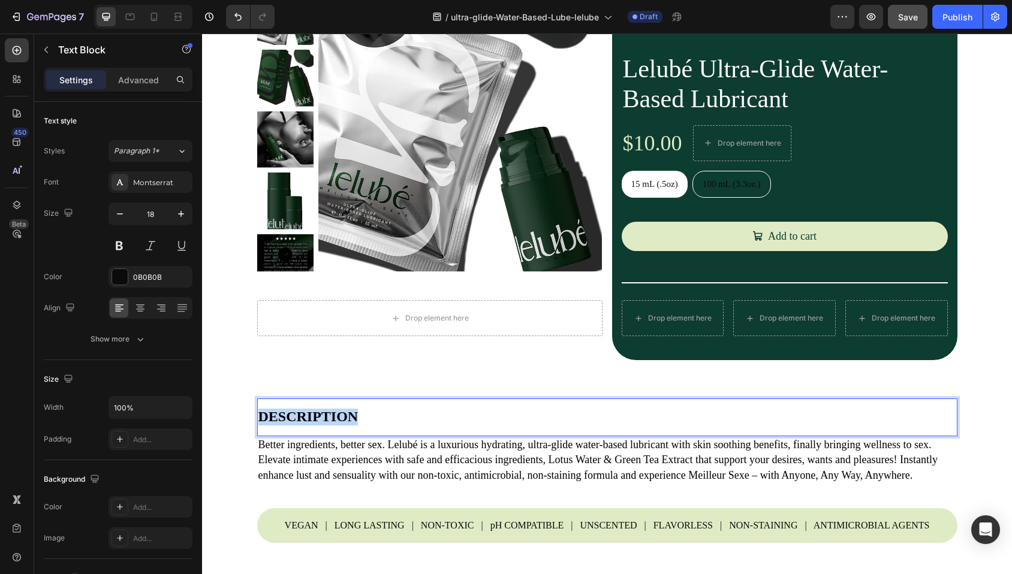
click at [335, 421] on strong "DESCRIPTION" at bounding box center [308, 417] width 100 height 16
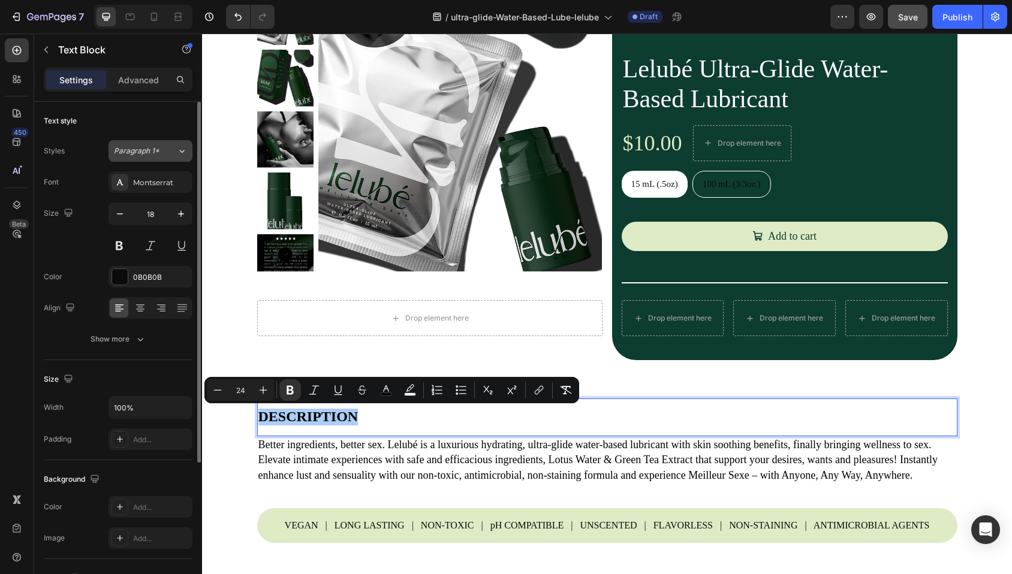
click at [174, 153] on div "Paragraph 1*" at bounding box center [145, 151] width 63 height 11
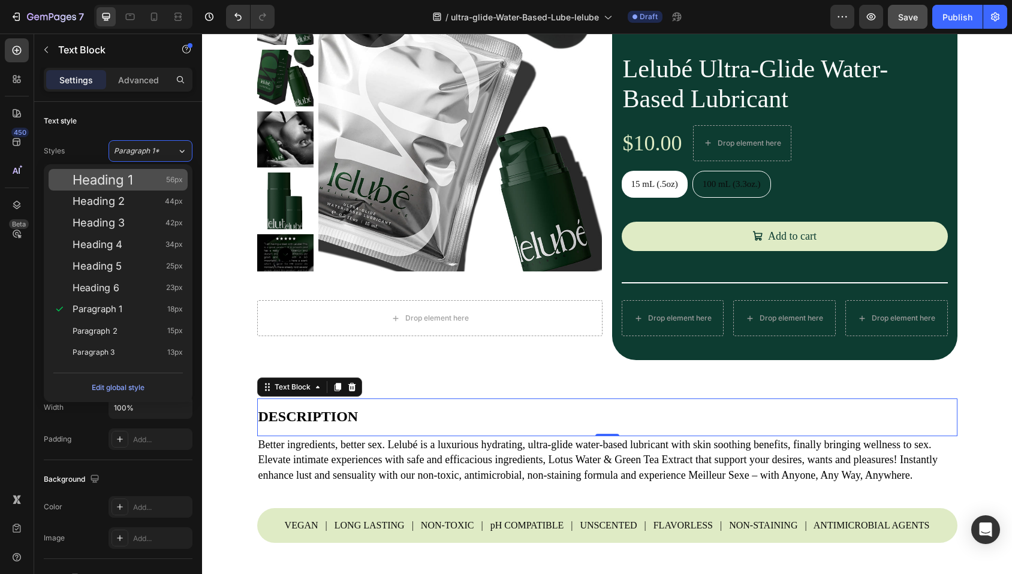
click at [158, 183] on div "Heading 1 56px" at bounding box center [128, 180] width 110 height 12
type input "56"
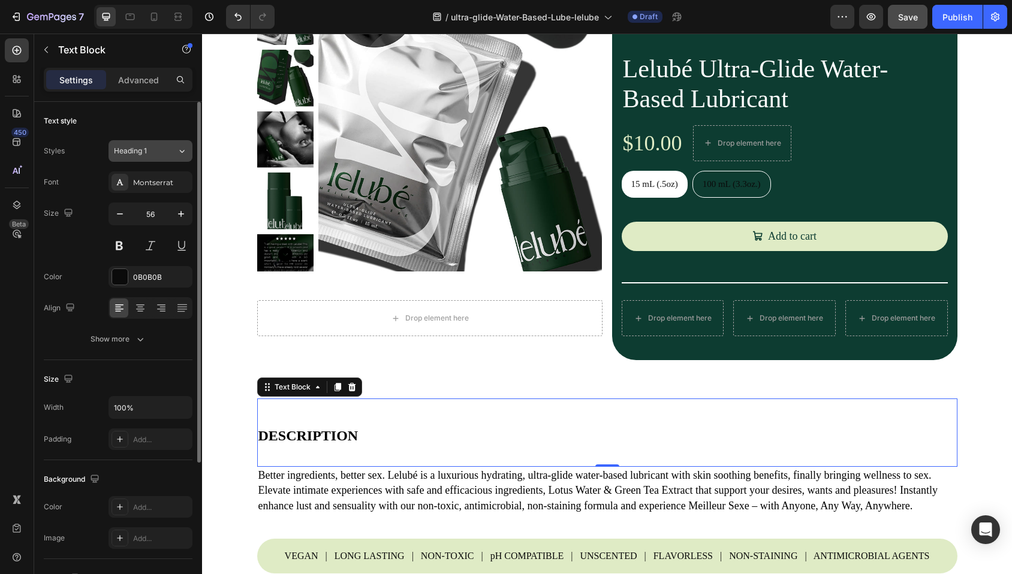
click at [171, 152] on div "Heading 1" at bounding box center [145, 151] width 63 height 11
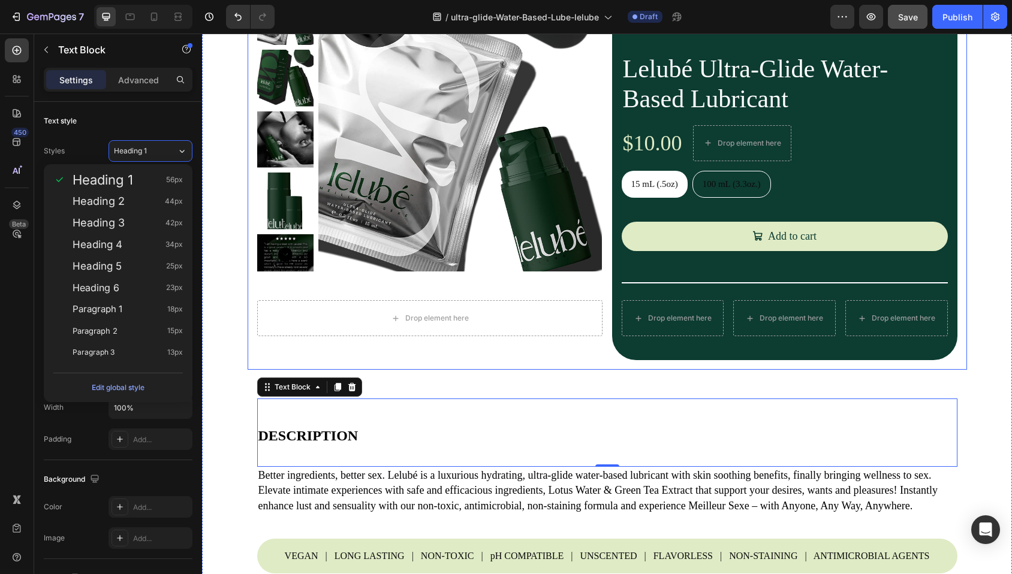
click at [327, 359] on div "Product Images Drop element here Product" at bounding box center [429, 174] width 345 height 372
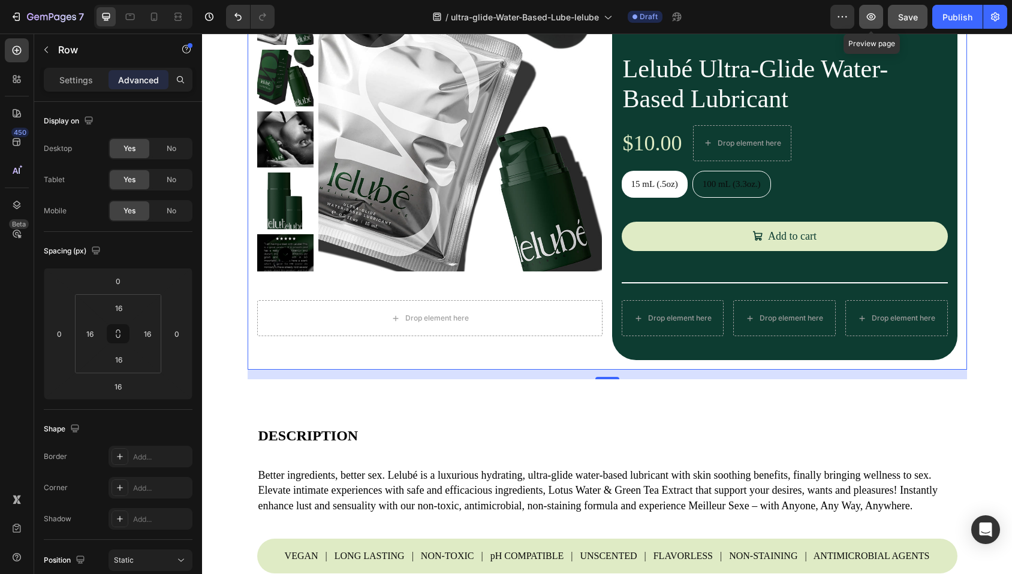
click at [866, 10] on button "button" at bounding box center [871, 17] width 24 height 24
click at [234, 14] on icon "Undo/Redo" at bounding box center [238, 17] width 12 height 12
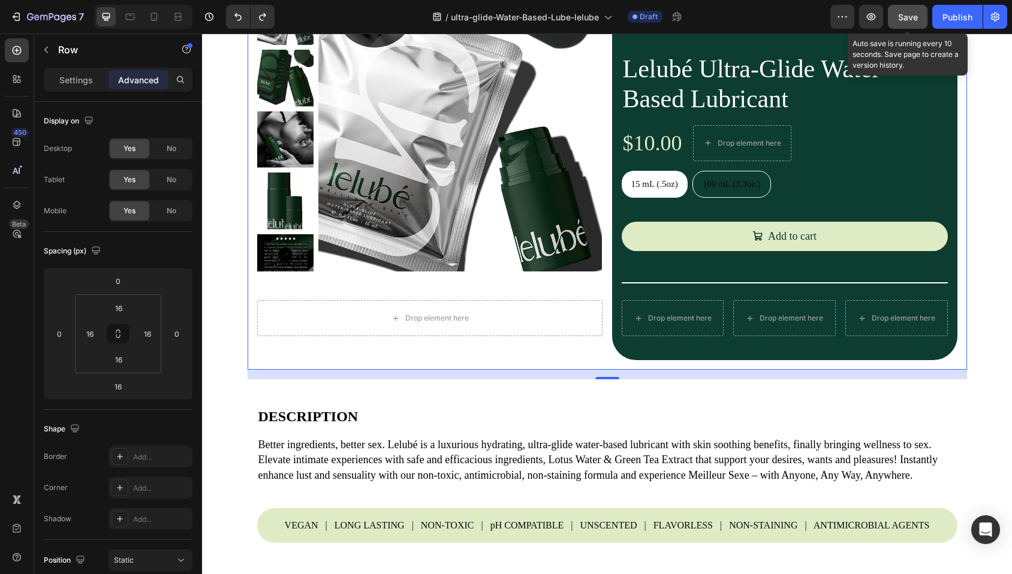
click at [894, 16] on button "Save" at bounding box center [908, 17] width 40 height 24
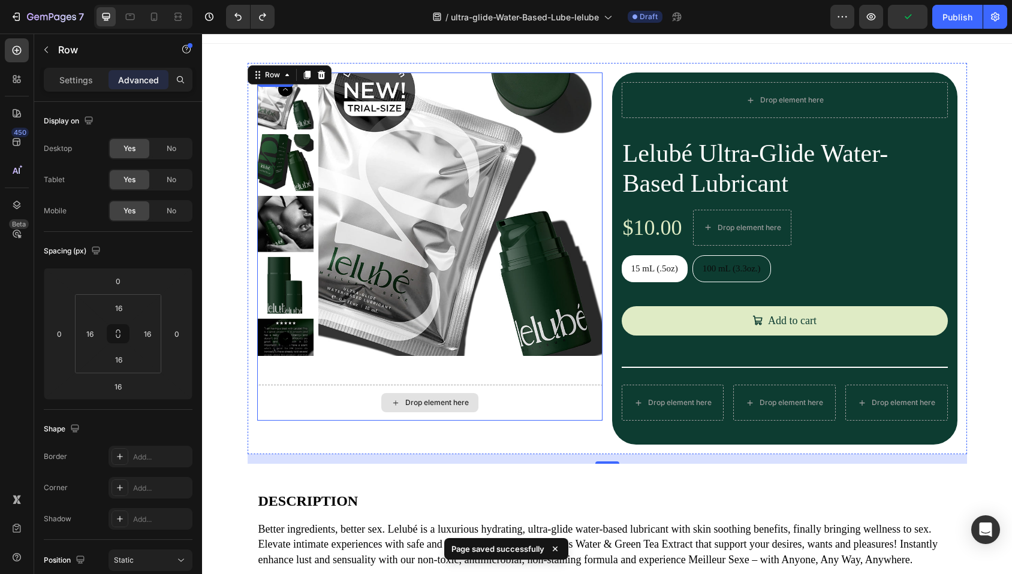
scroll to position [14, 0]
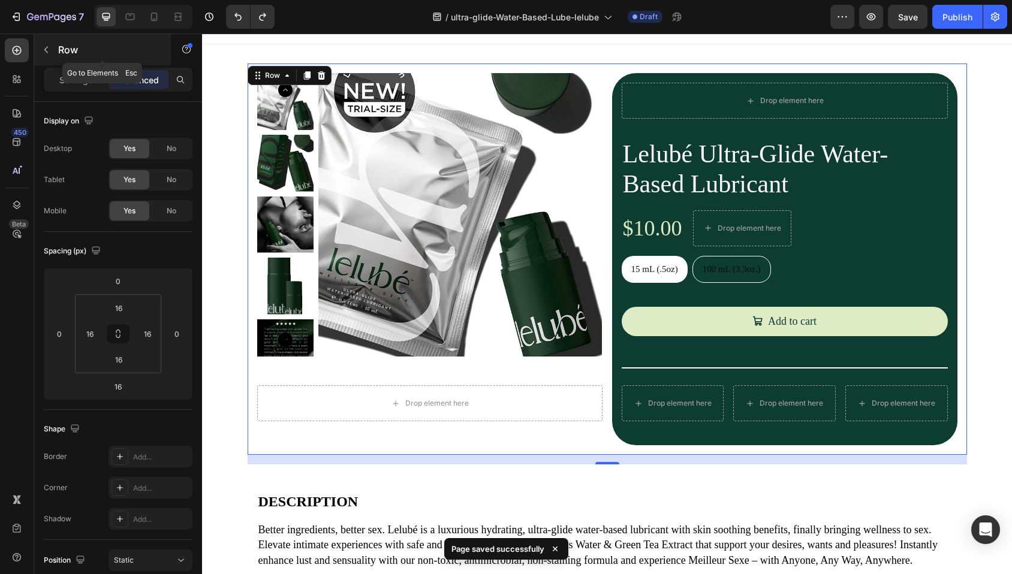
click at [46, 47] on icon "button" at bounding box center [46, 50] width 10 height 10
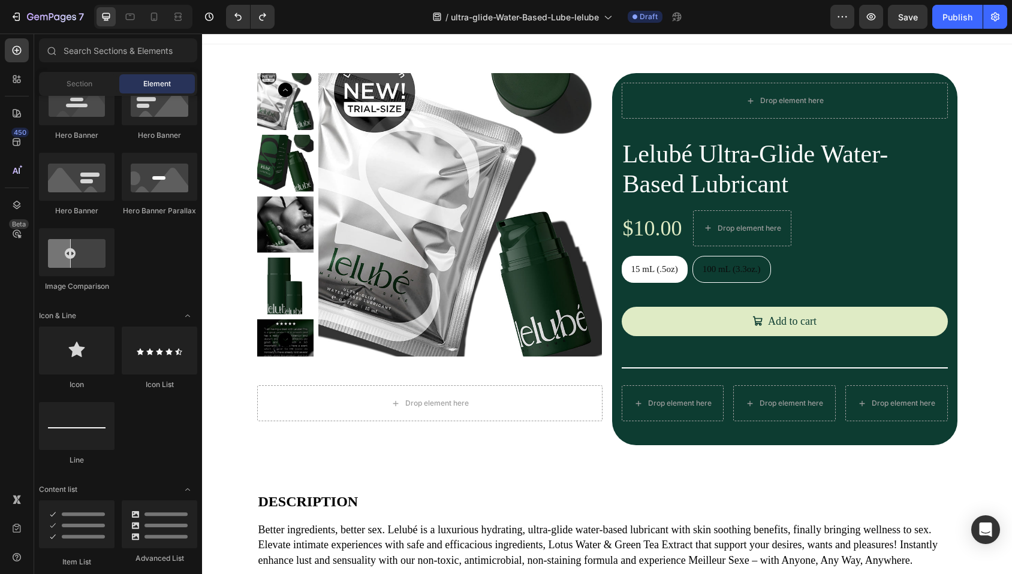
scroll to position [652, 0]
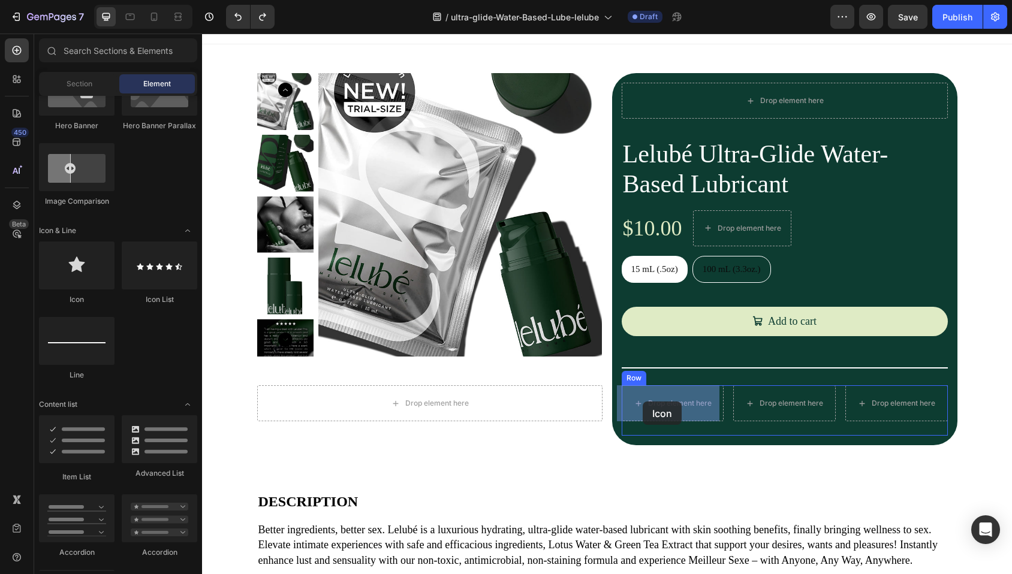
drag, startPoint x: 280, startPoint y: 304, endPoint x: 643, endPoint y: 402, distance: 375.6
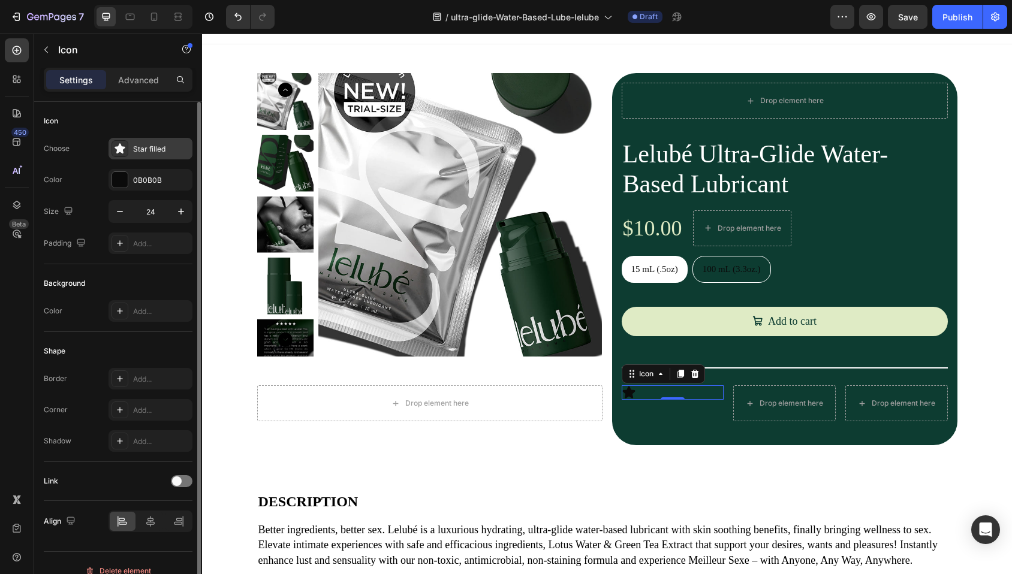
click at [146, 153] on div "Star filled" at bounding box center [161, 149] width 56 height 11
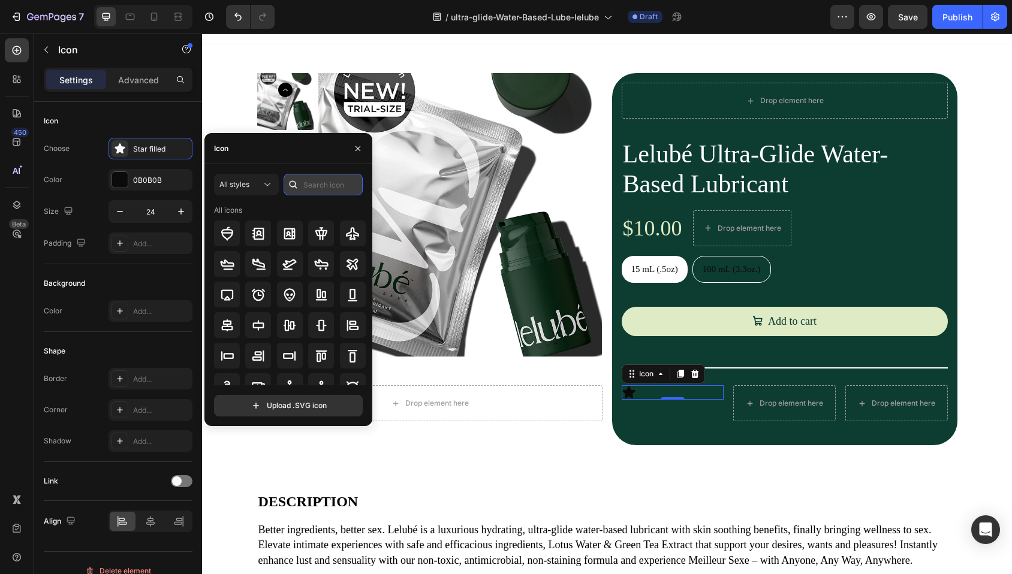
click at [344, 187] on input "text" at bounding box center [323, 185] width 79 height 22
type input "shipping"
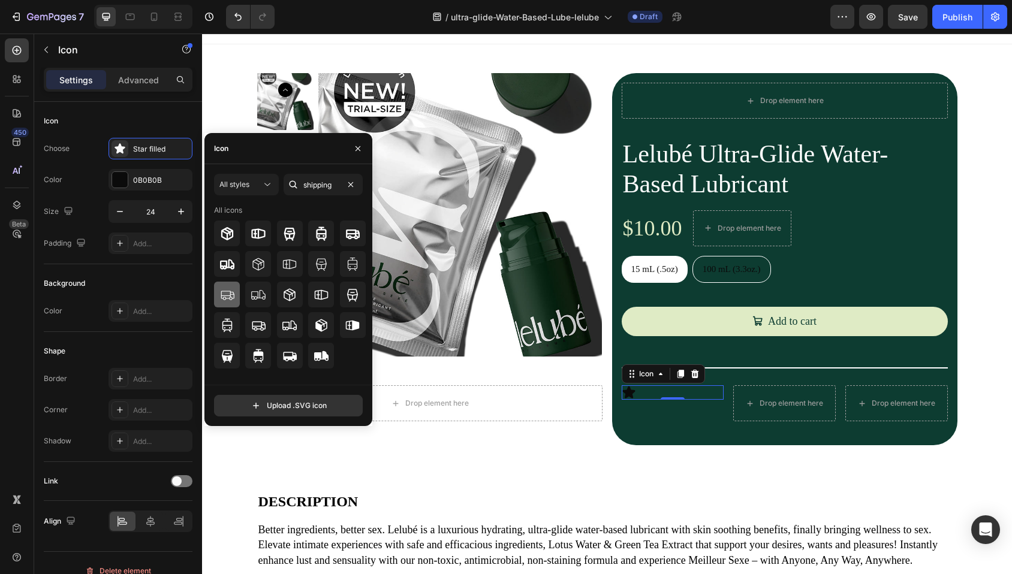
click at [231, 296] on icon at bounding box center [227, 295] width 14 height 14
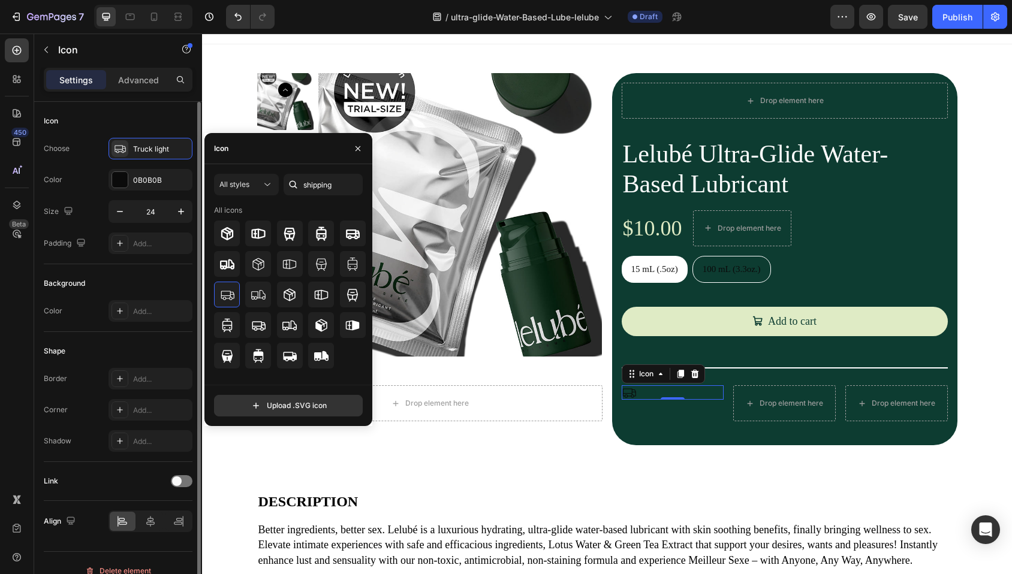
click at [129, 122] on div "Icon" at bounding box center [118, 120] width 149 height 19
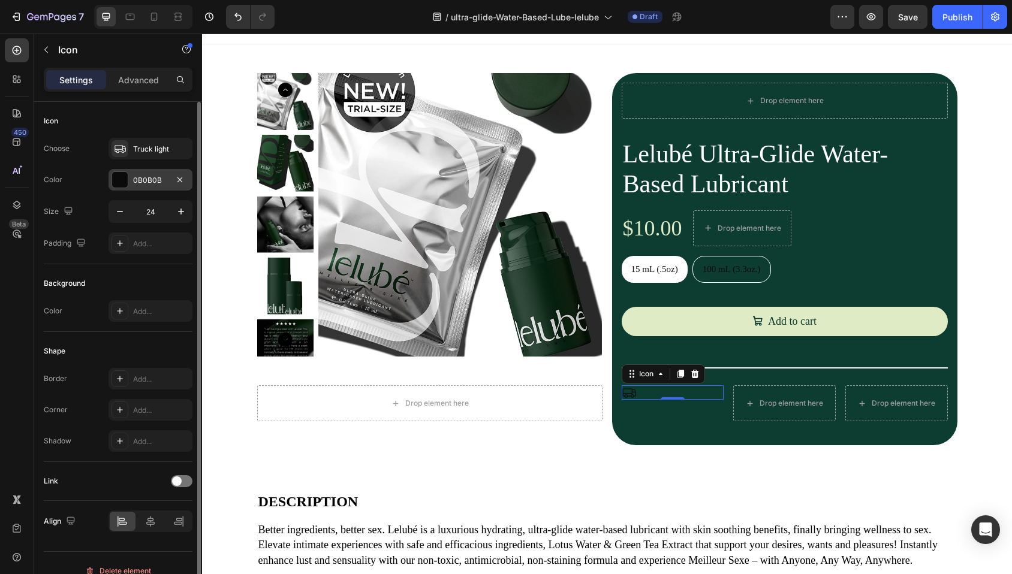
click at [118, 180] on div at bounding box center [120, 180] width 16 height 16
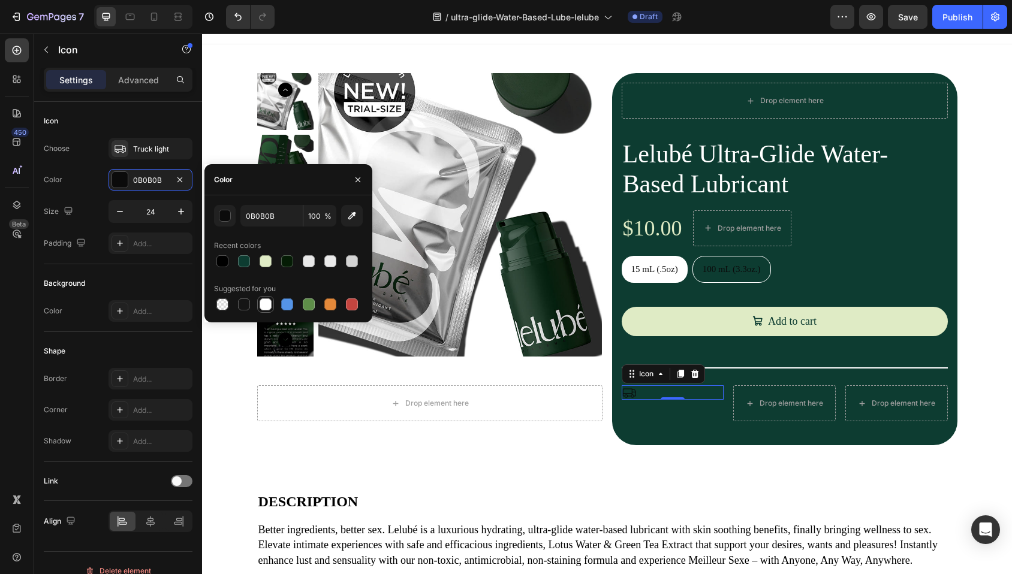
click at [264, 303] on div at bounding box center [266, 305] width 12 height 12
type input "FFFFFF"
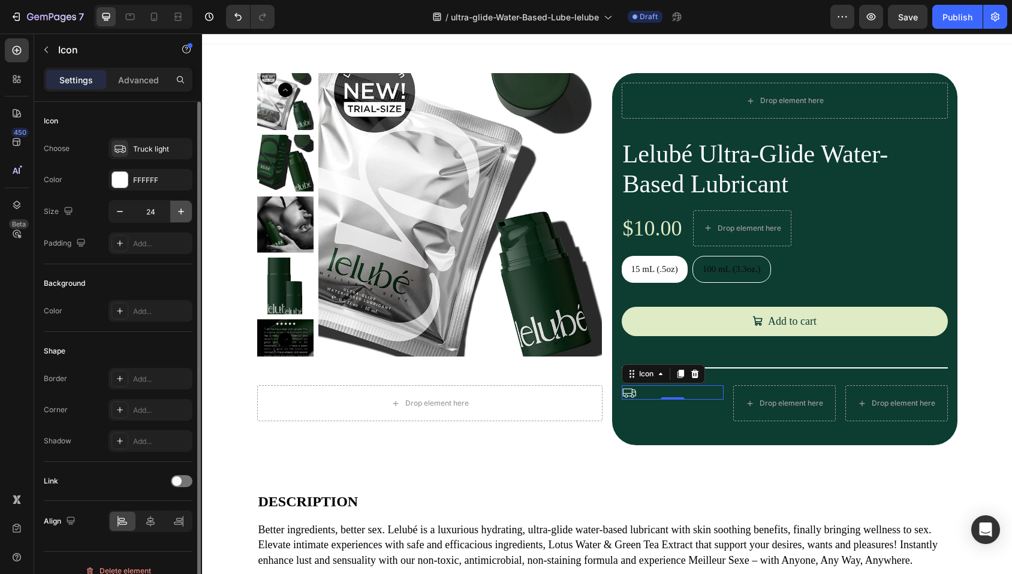
click at [182, 212] on icon "button" at bounding box center [181, 212] width 12 height 12
type input "28"
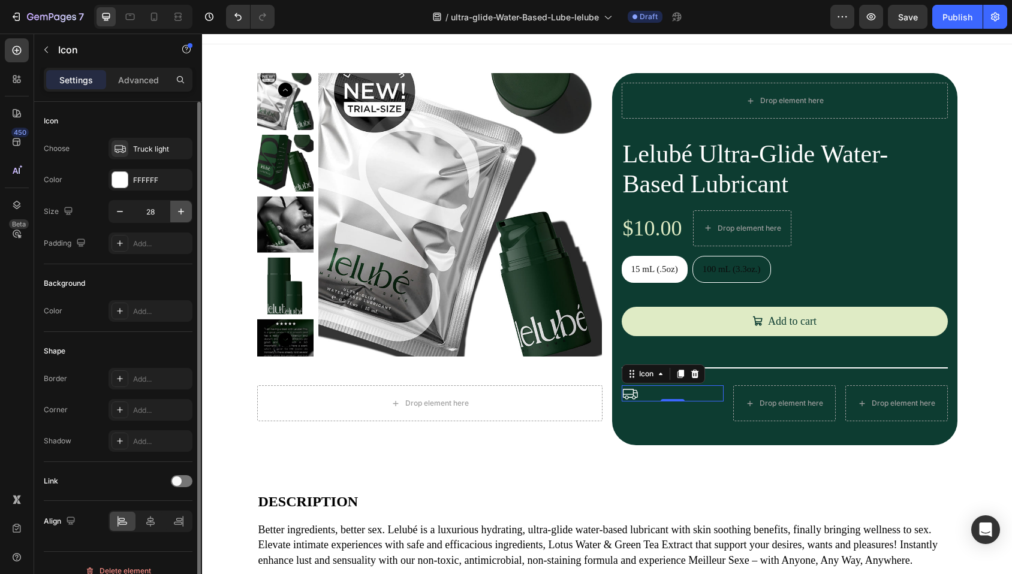
click at [182, 212] on icon "button" at bounding box center [181, 212] width 12 height 12
type input "32"
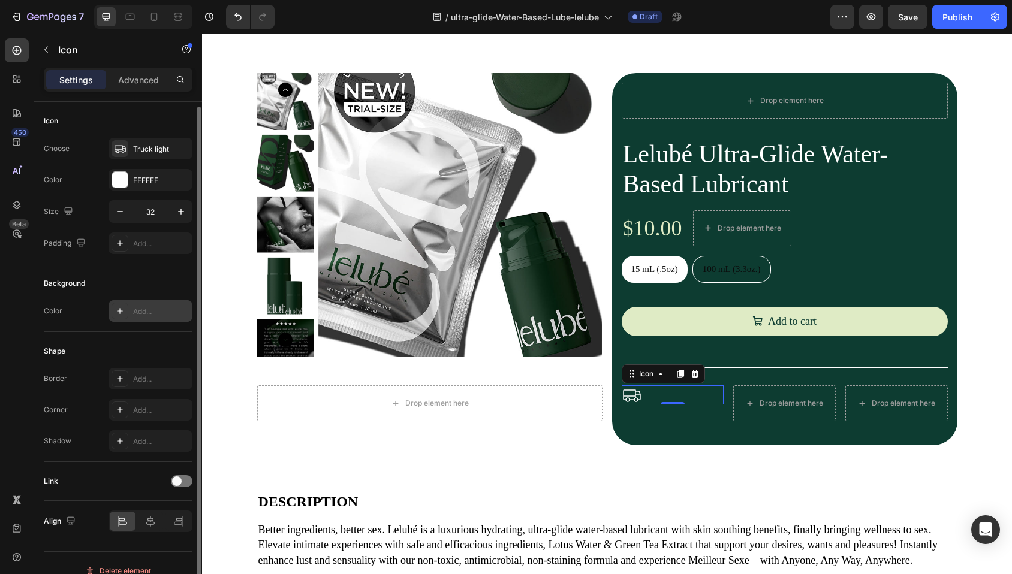
scroll to position [16, 0]
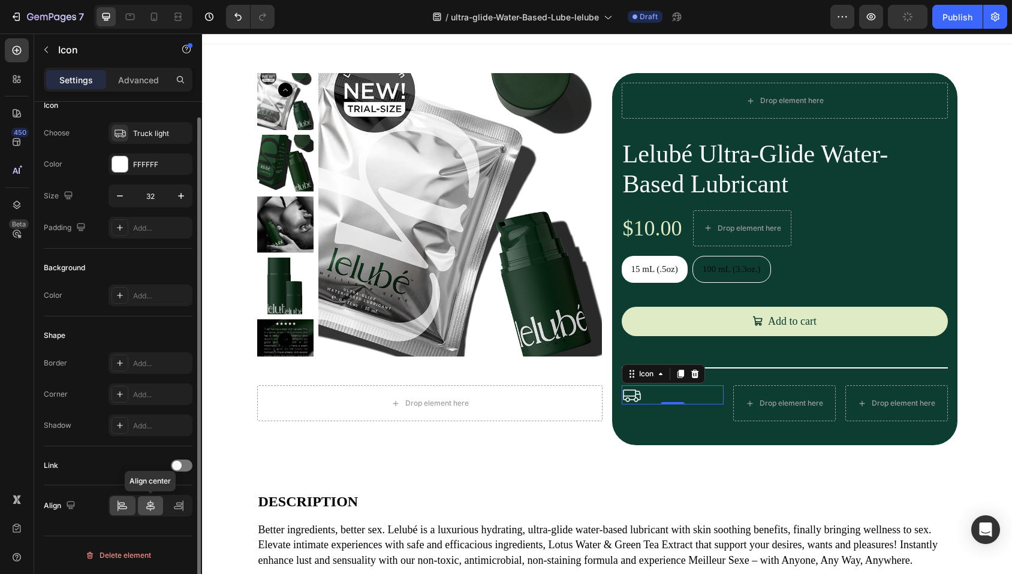
click at [152, 499] on div at bounding box center [151, 505] width 26 height 19
click at [144, 299] on div "Add..." at bounding box center [161, 296] width 56 height 11
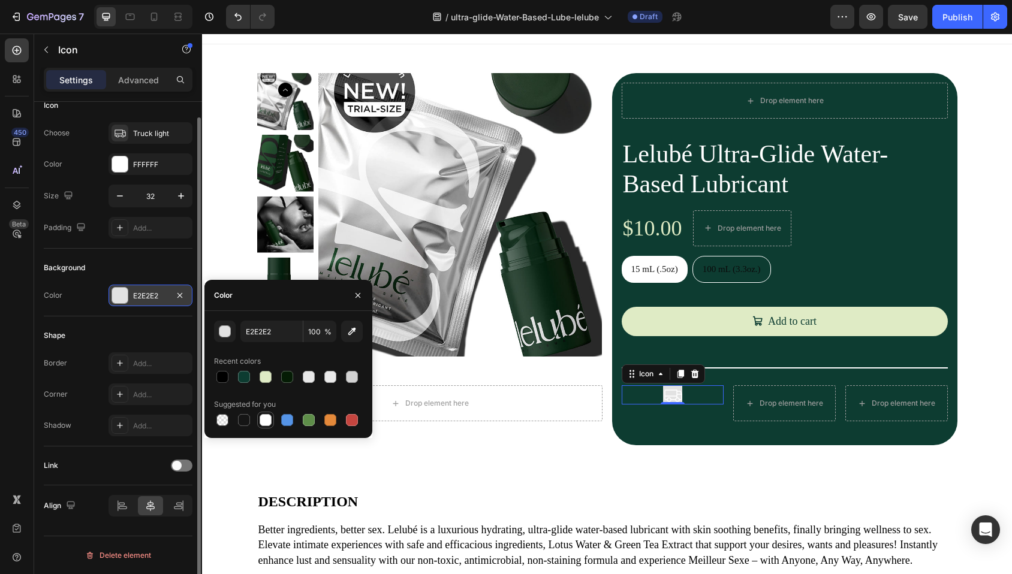
click at [265, 421] on div at bounding box center [266, 420] width 12 height 12
type input "FFFFFF"
click at [121, 327] on div "Shape" at bounding box center [118, 335] width 149 height 19
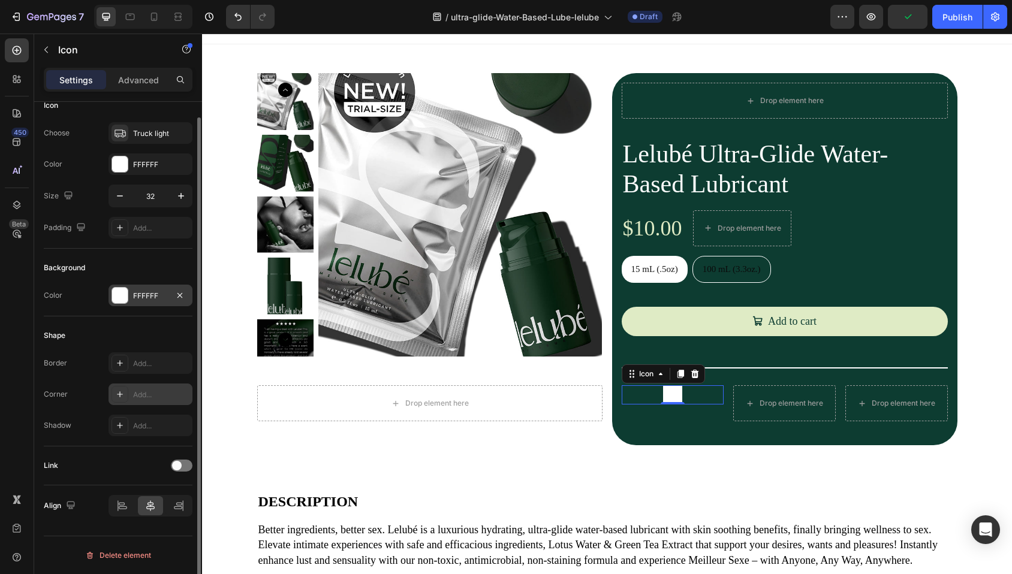
click at [140, 397] on div "Add..." at bounding box center [161, 395] width 56 height 11
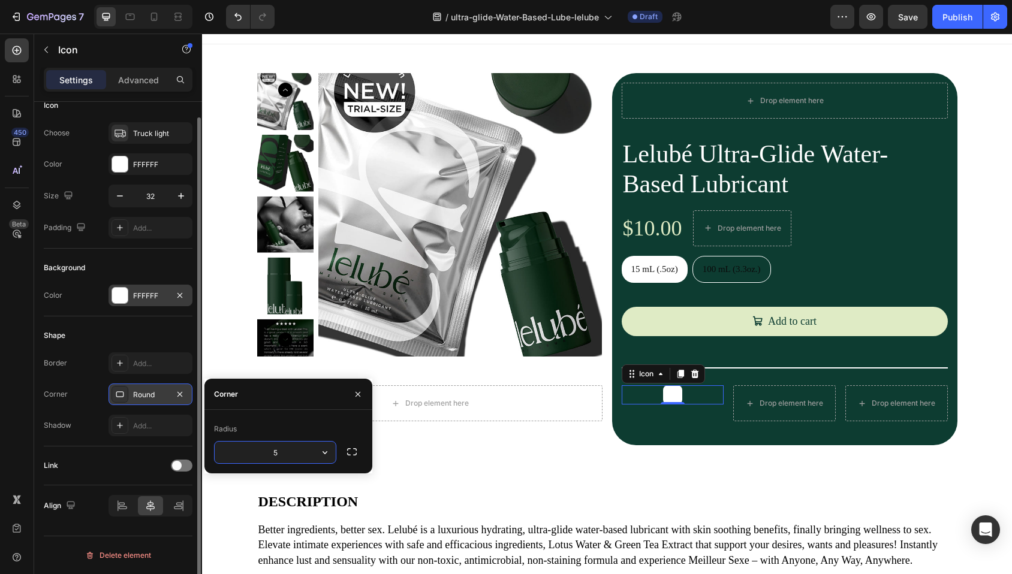
type input "50"
click at [136, 269] on div "Background" at bounding box center [118, 267] width 149 height 19
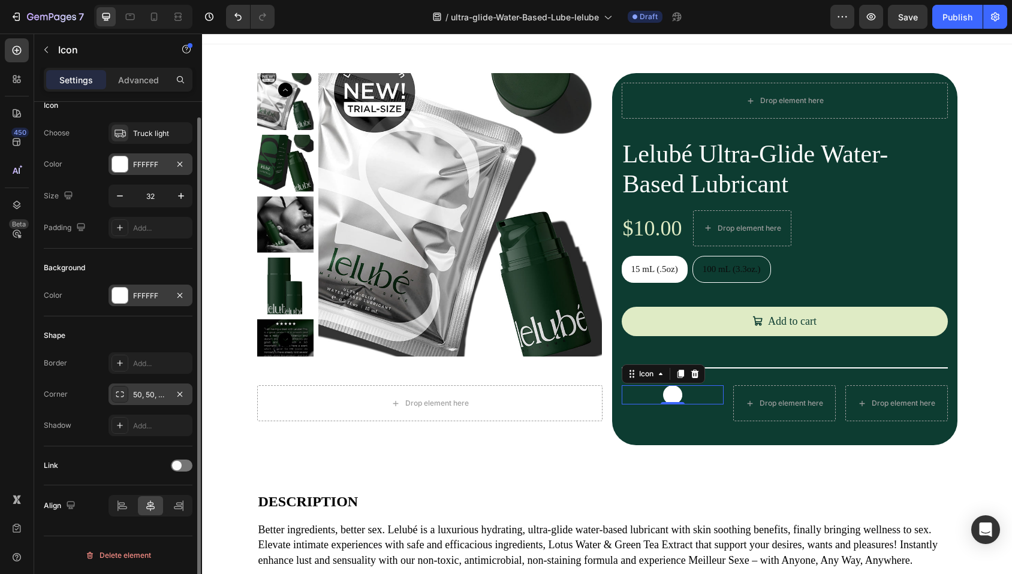
click at [125, 161] on div at bounding box center [120, 164] width 16 height 16
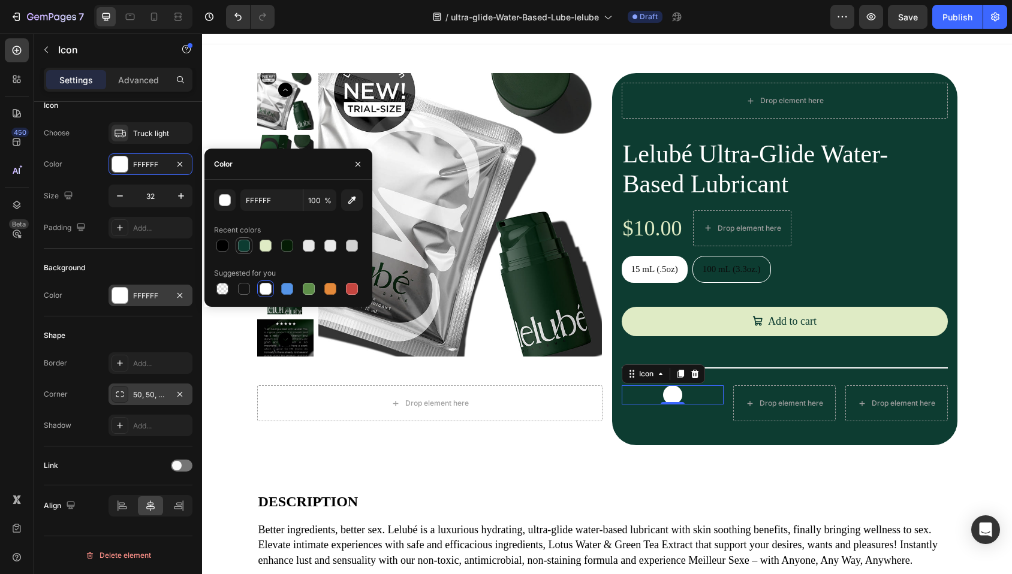
click at [246, 245] on div at bounding box center [244, 246] width 12 height 12
type input "0D3C31"
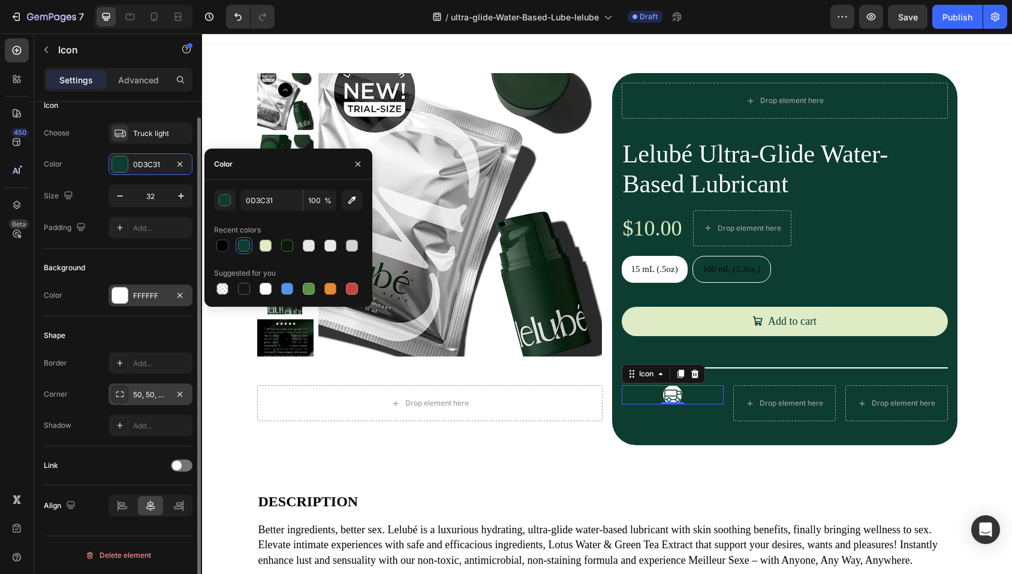
click at [140, 266] on div "Background" at bounding box center [118, 267] width 149 height 19
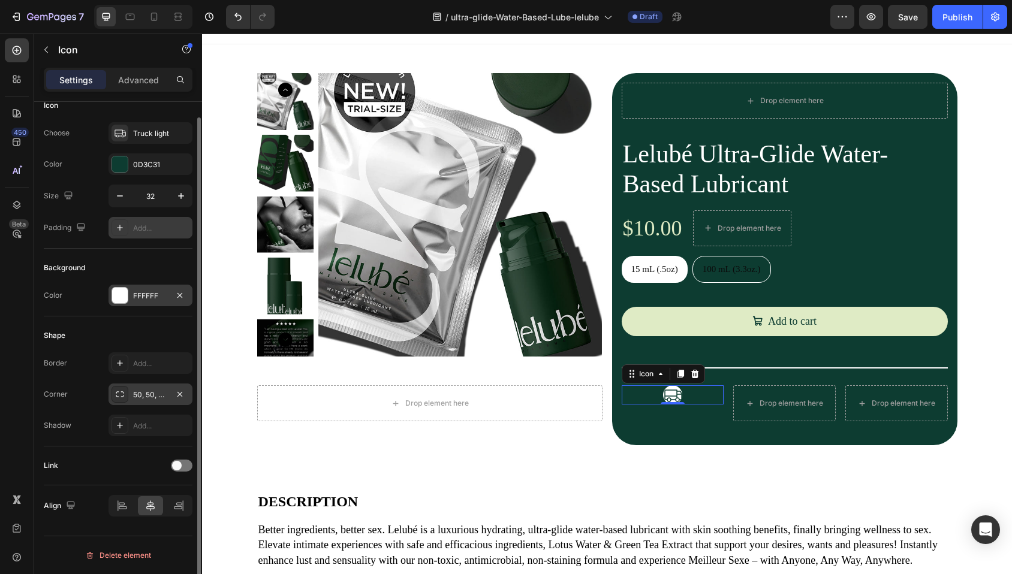
click at [144, 230] on div "Add..." at bounding box center [161, 228] width 56 height 11
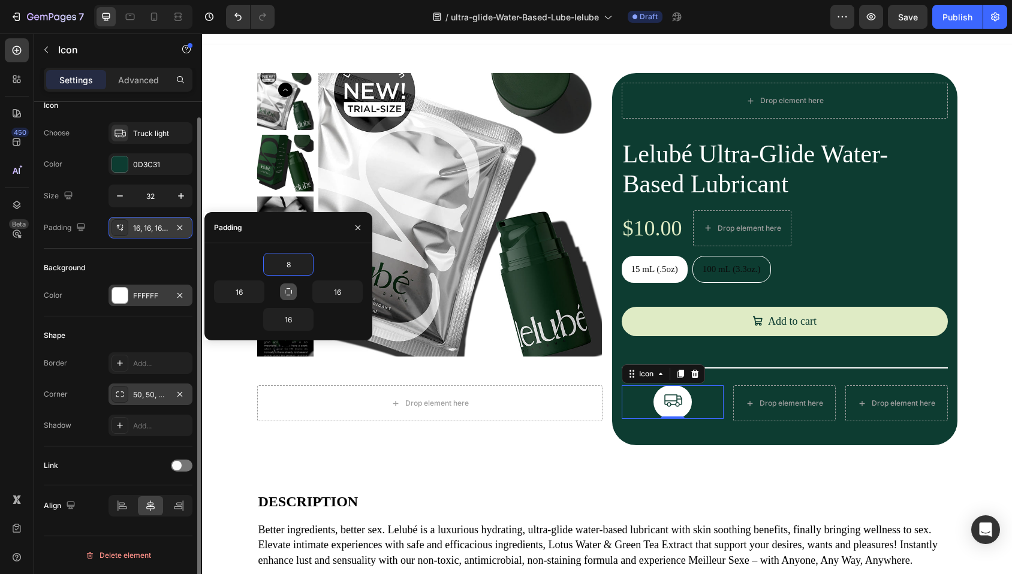
type input "8"
click at [290, 289] on icon "button" at bounding box center [289, 292] width 10 height 10
type input "8"
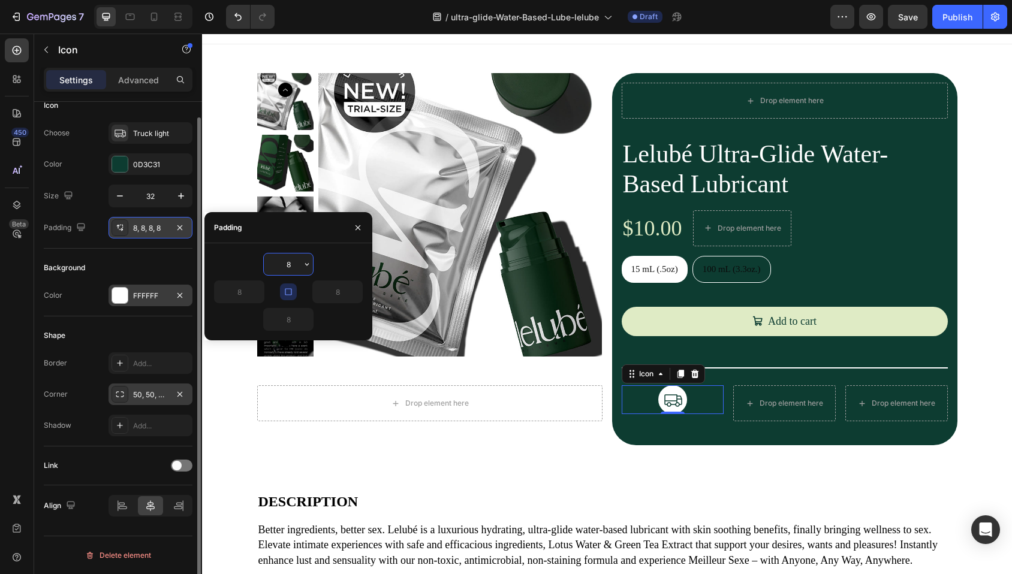
click at [287, 266] on input "8" at bounding box center [288, 265] width 49 height 22
type input "10"
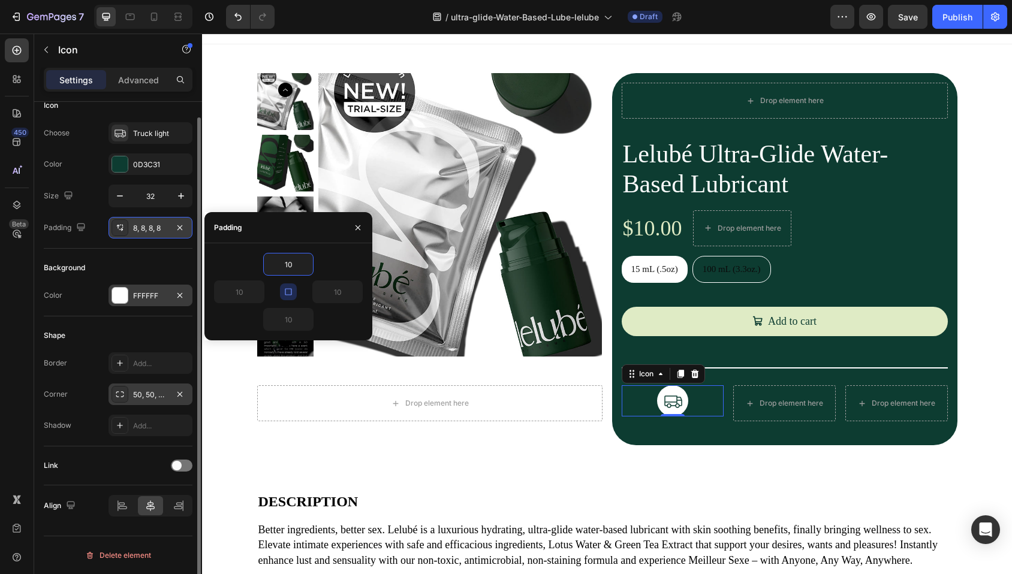
click at [289, 294] on icon "button" at bounding box center [289, 292] width 10 height 10
click at [134, 264] on div "Background" at bounding box center [118, 267] width 149 height 19
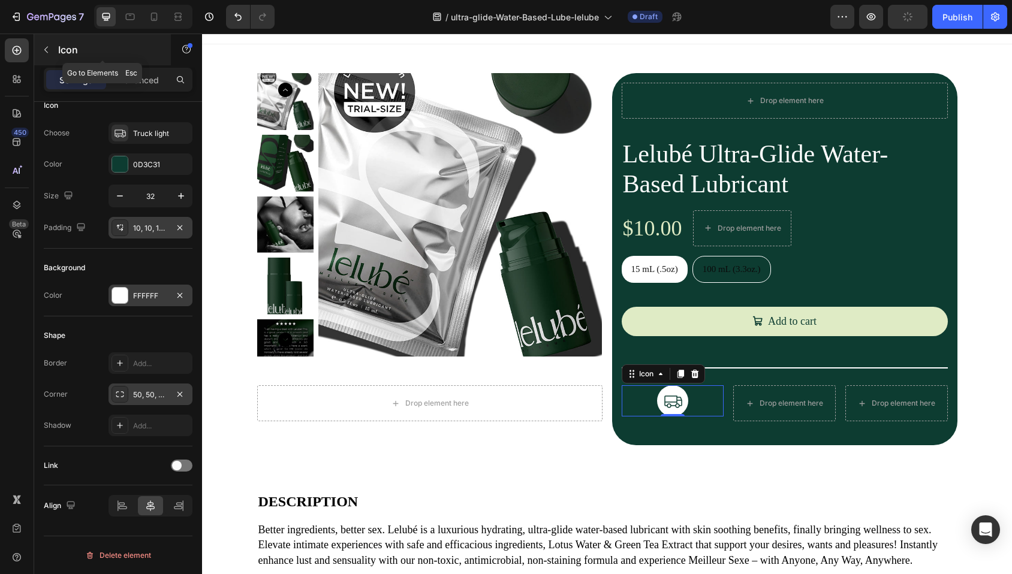
click at [49, 52] on icon "button" at bounding box center [46, 50] width 10 height 10
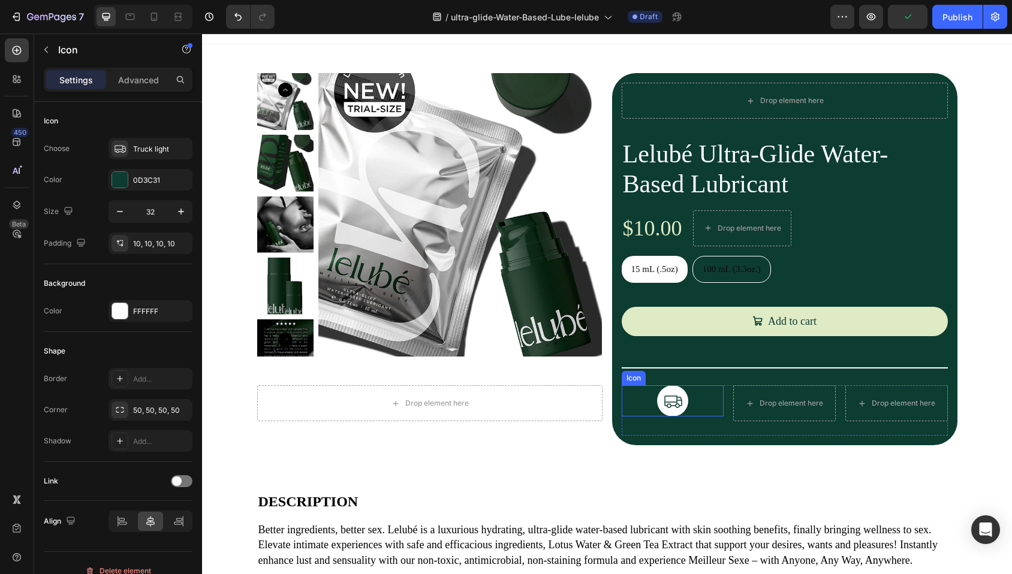
click at [689, 400] on div "Icon" at bounding box center [673, 400] width 103 height 31
click at [676, 376] on icon at bounding box center [681, 374] width 10 height 10
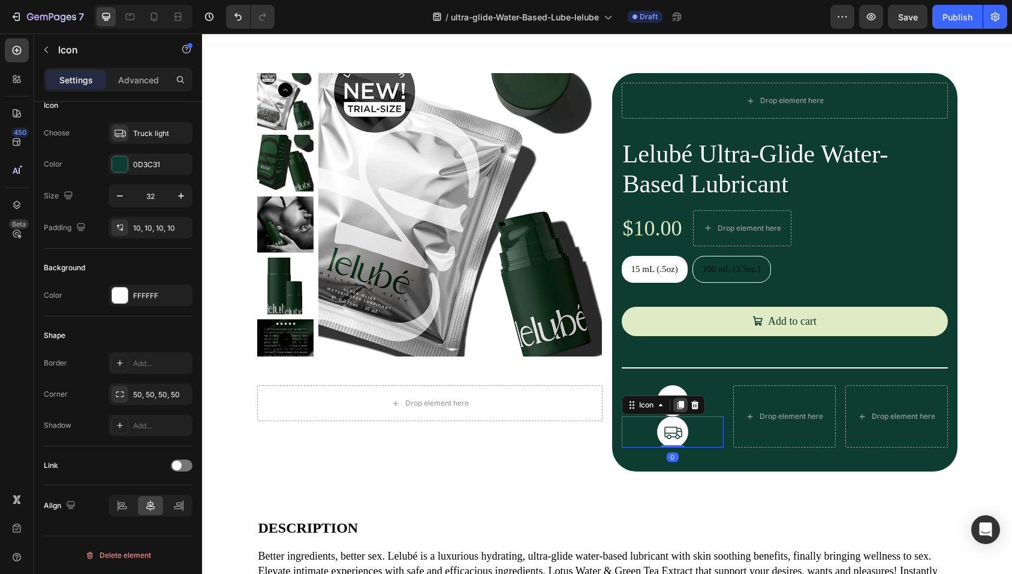
click at [677, 405] on icon at bounding box center [680, 405] width 7 height 8
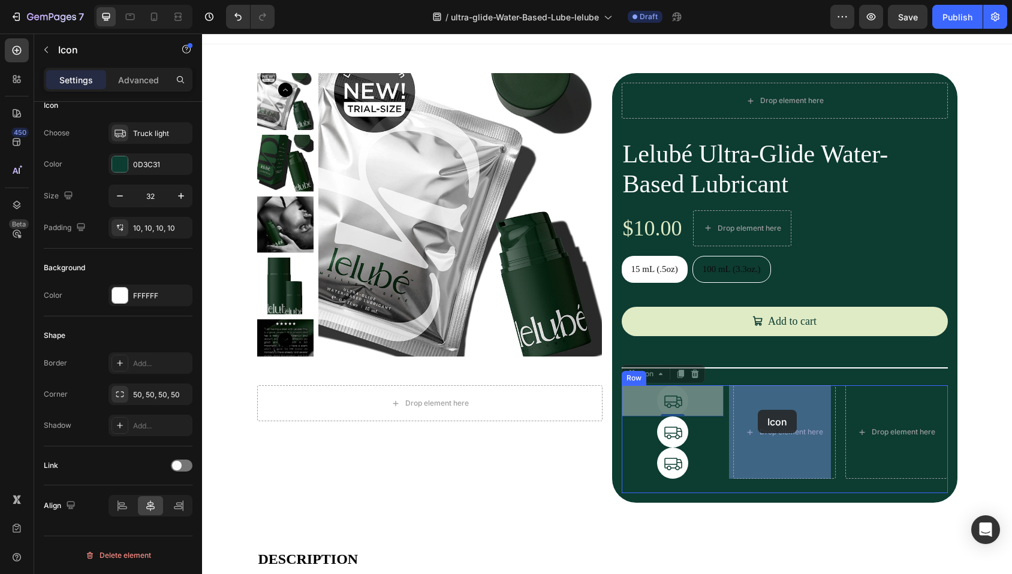
drag, startPoint x: 689, startPoint y: 401, endPoint x: 758, endPoint y: 410, distance: 68.9
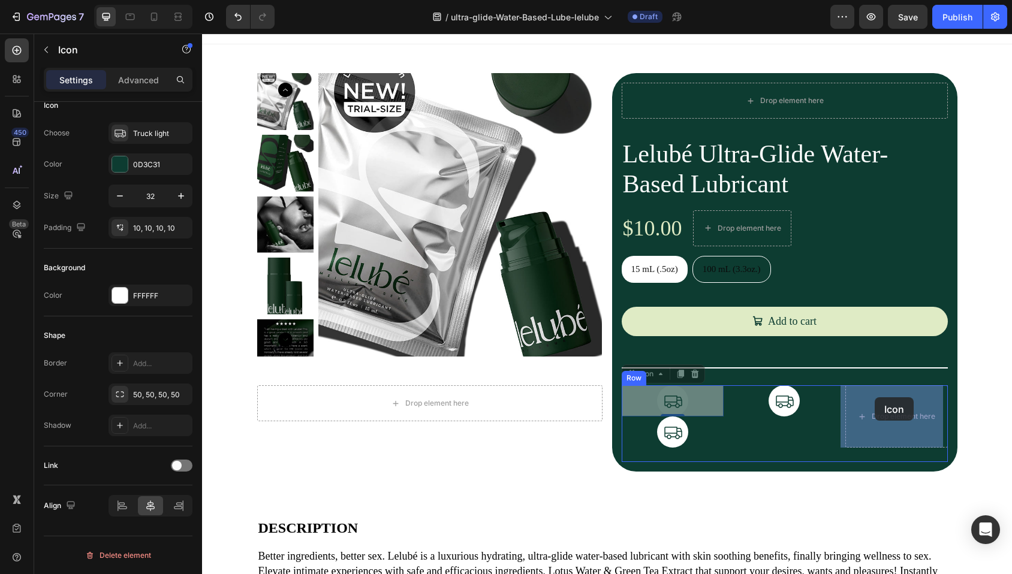
drag, startPoint x: 694, startPoint y: 400, endPoint x: 875, endPoint y: 397, distance: 181.0
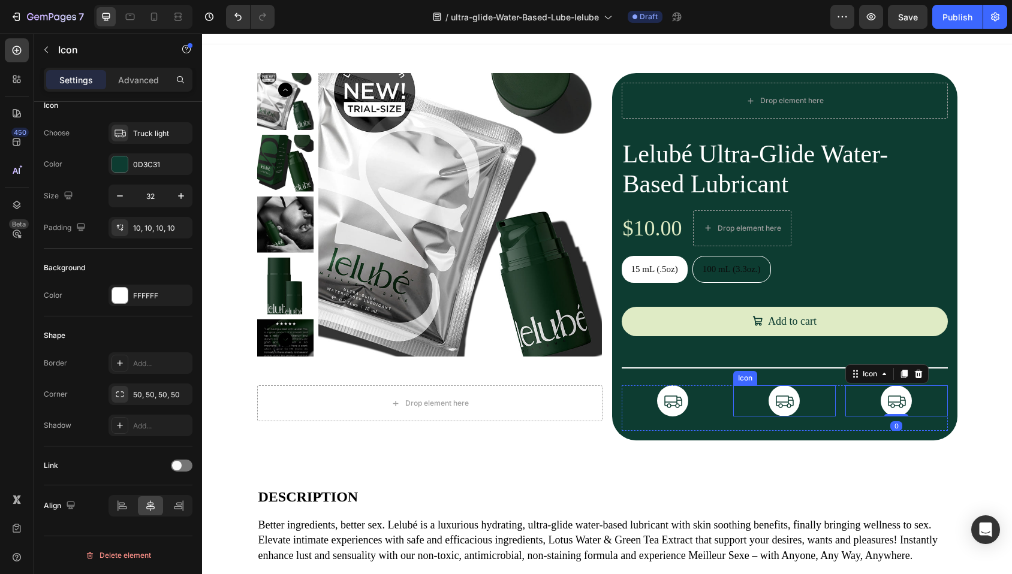
click at [799, 395] on div "Icon" at bounding box center [784, 400] width 103 height 31
click at [750, 374] on div "Icon" at bounding box center [757, 374] width 19 height 0
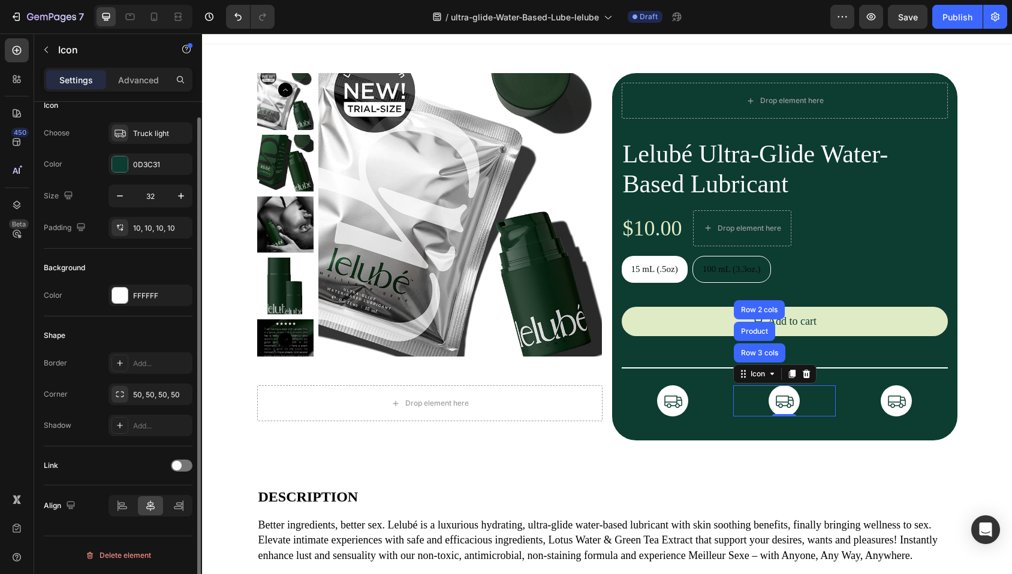
click at [152, 113] on div "Icon" at bounding box center [118, 105] width 149 height 19
click at [150, 129] on div "Truck light" at bounding box center [161, 133] width 56 height 11
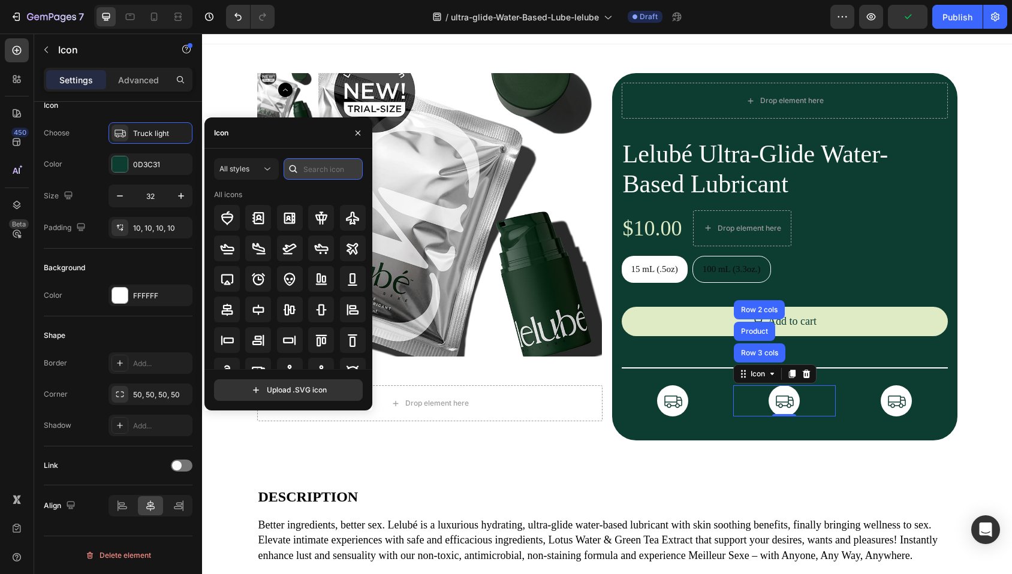
click at [311, 171] on input "text" at bounding box center [323, 169] width 79 height 22
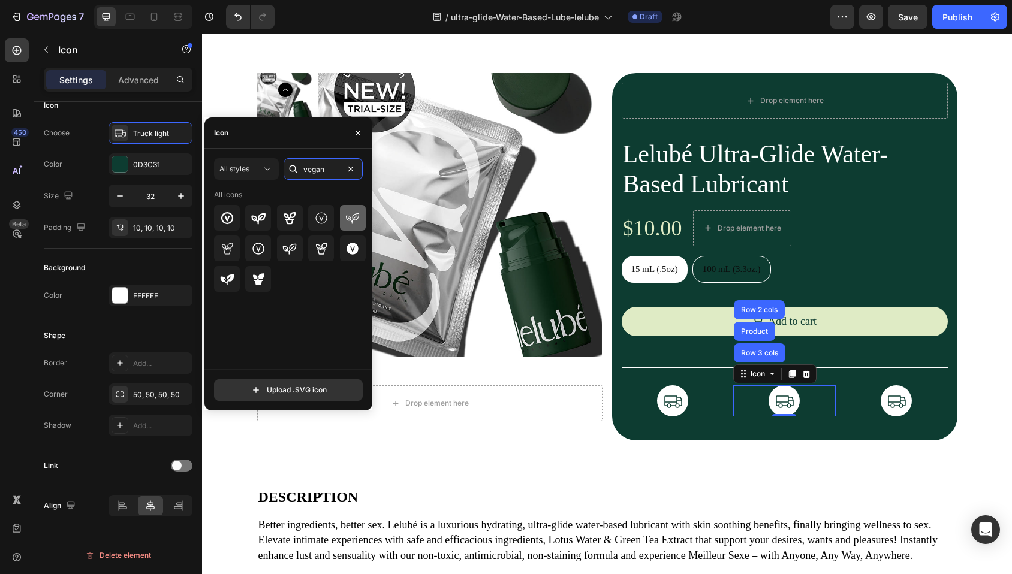
type input "vegan"
click at [350, 220] on icon at bounding box center [352, 218] width 13 height 11
click at [911, 407] on div "Icon" at bounding box center [896, 400] width 103 height 31
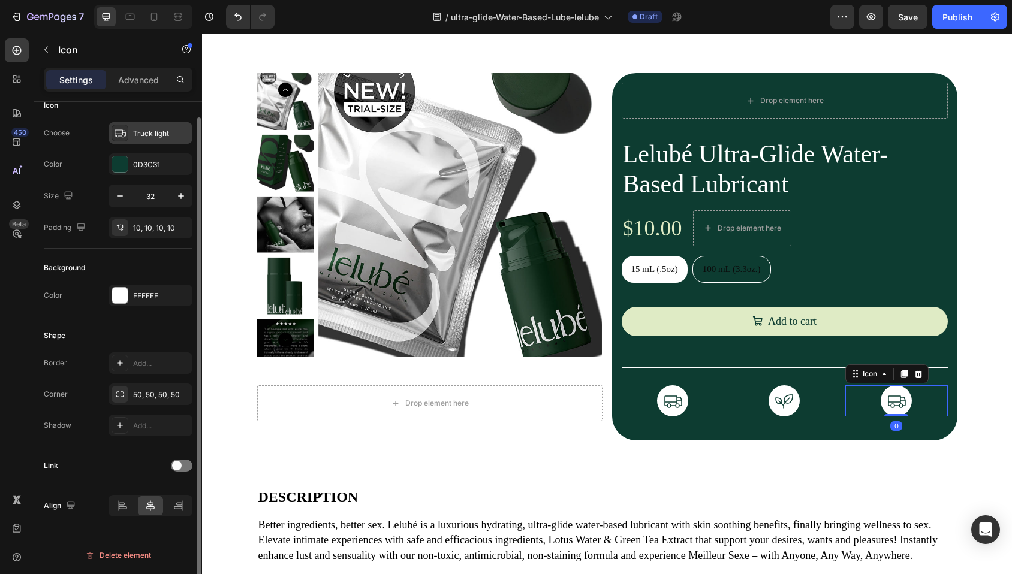
click at [180, 136] on div "Truck light" at bounding box center [161, 133] width 56 height 11
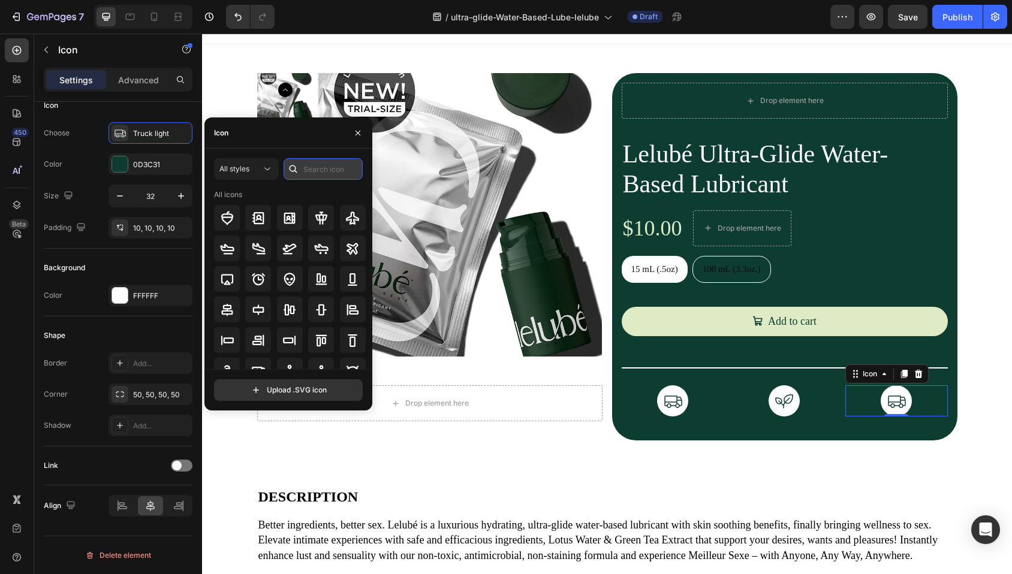
click at [317, 173] on input "text" at bounding box center [323, 169] width 79 height 22
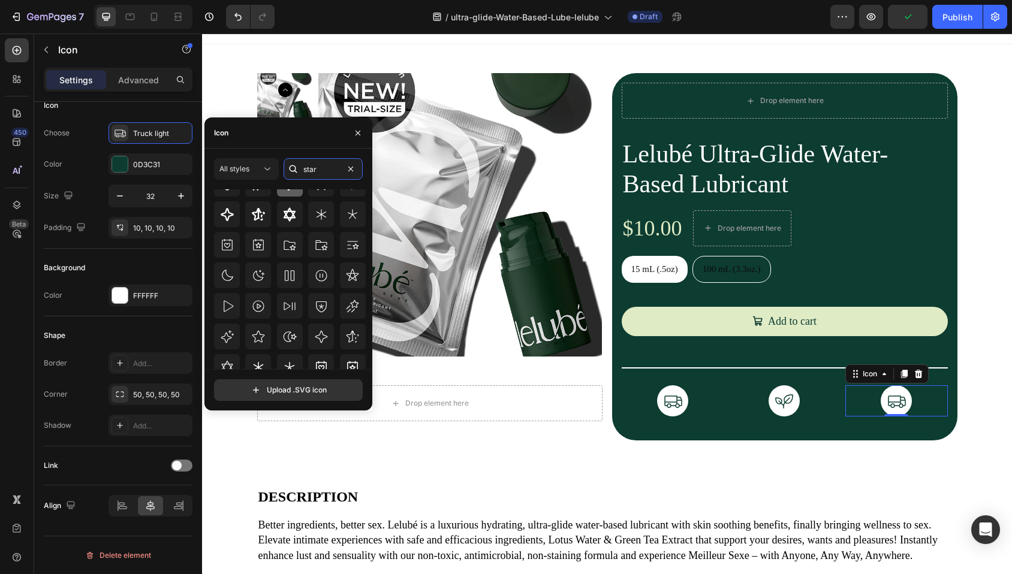
scroll to position [132, 0]
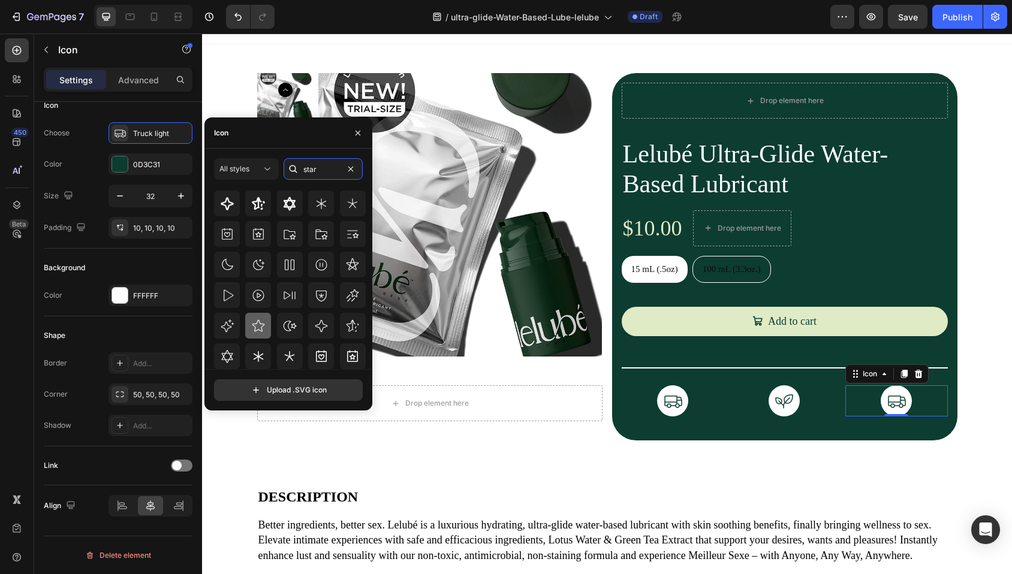
type input "star"
click at [252, 324] on icon at bounding box center [258, 326] width 14 height 14
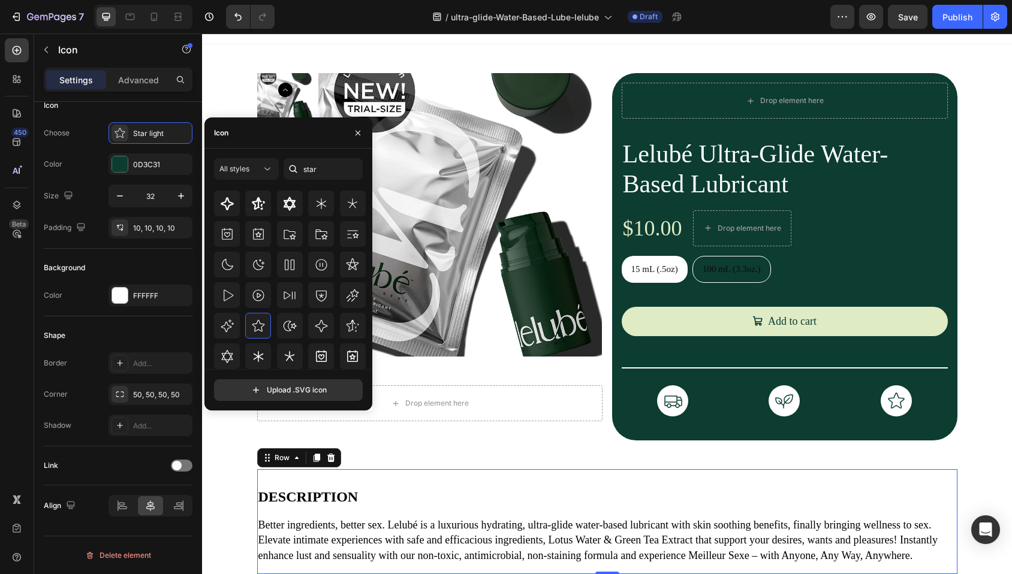
click at [776, 474] on div "DESCRIPTION Text Block Better ingredients, better sex. Lelubé is a luxurious hy…" at bounding box center [607, 521] width 700 height 105
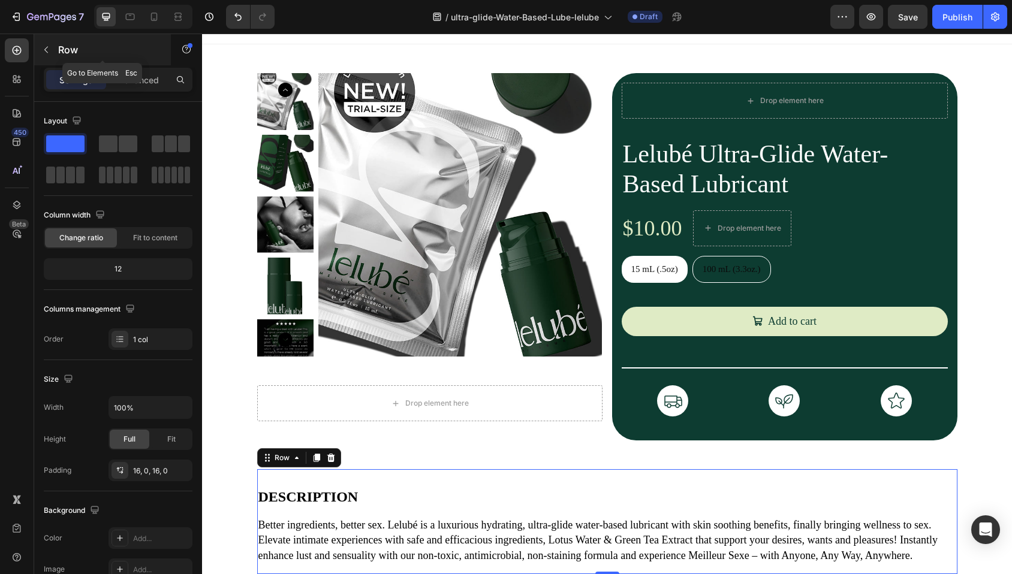
click at [47, 50] on icon "button" at bounding box center [46, 50] width 10 height 10
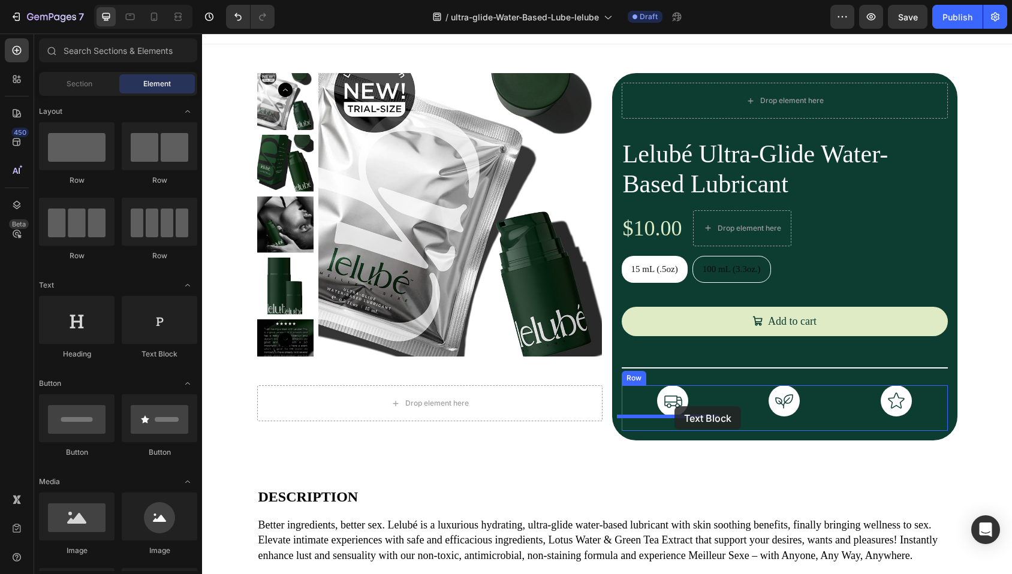
drag, startPoint x: 358, startPoint y: 366, endPoint x: 674, endPoint y: 406, distance: 318.5
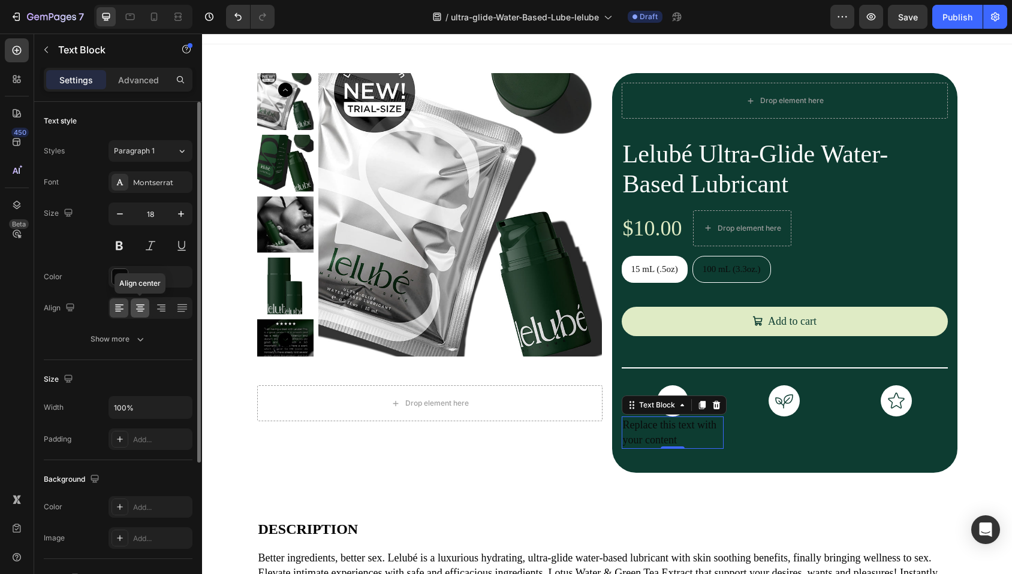
click at [140, 307] on icon at bounding box center [140, 307] width 6 height 1
click at [125, 282] on div at bounding box center [120, 277] width 16 height 16
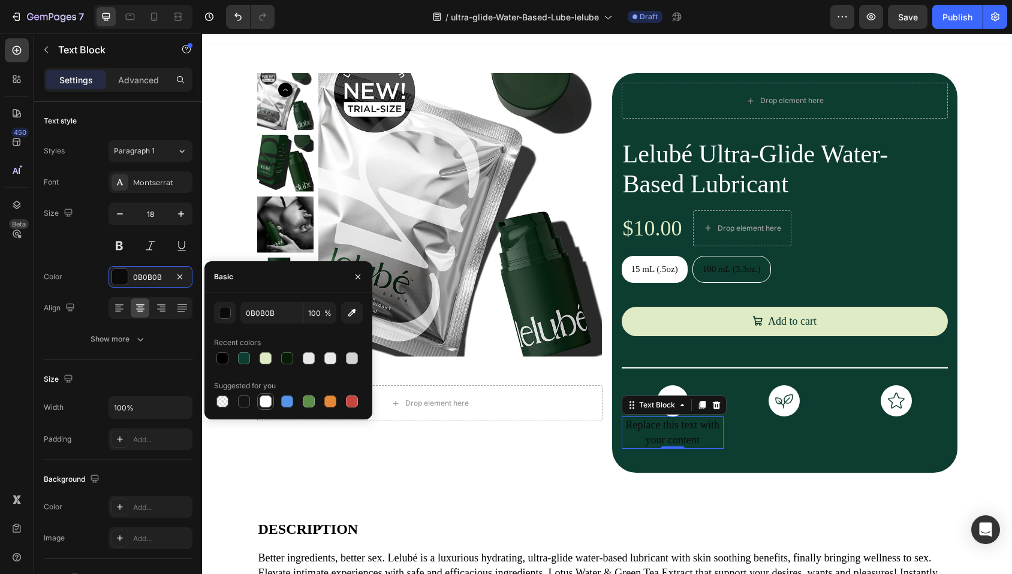
click at [269, 397] on div at bounding box center [266, 402] width 12 height 12
type input "FFFFFF"
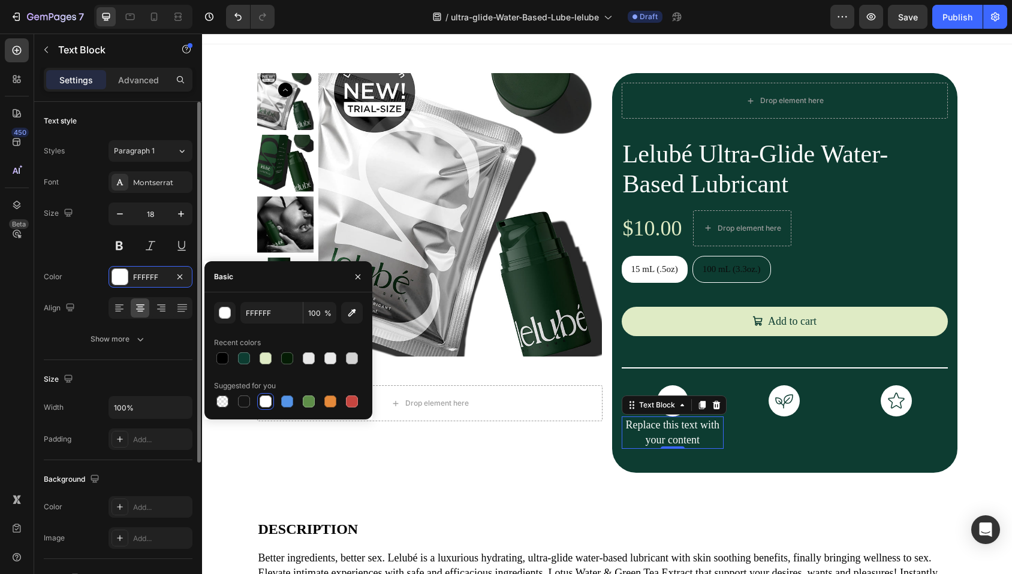
click at [91, 260] on div "Font Montserrat Size 18 Color FFFFFF Align Show more" at bounding box center [118, 260] width 149 height 179
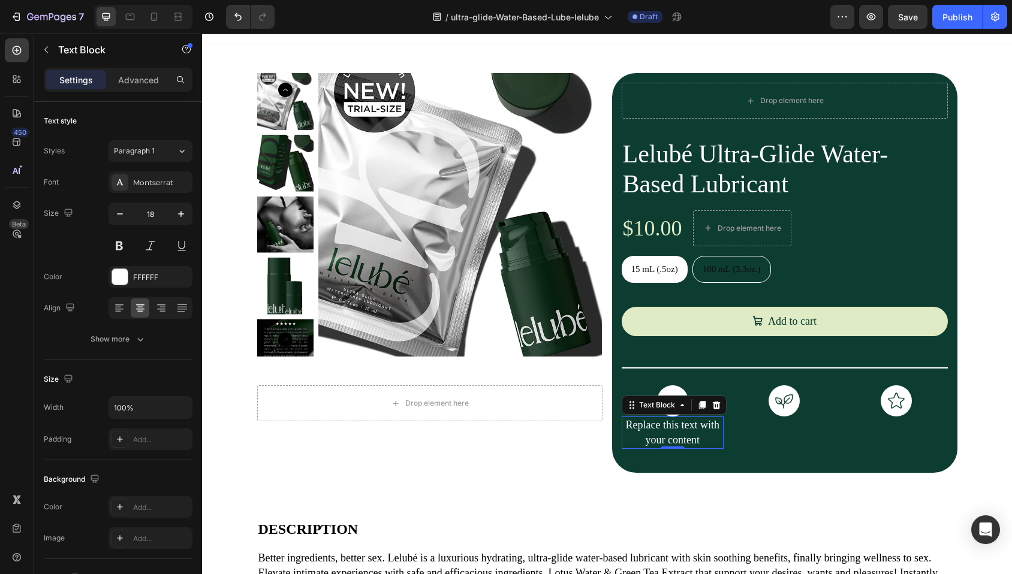
click at [669, 431] on div "Replace this text with your content" at bounding box center [673, 433] width 103 height 32
click at [669, 431] on p "Replace this text with your content" at bounding box center [673, 433] width 100 height 30
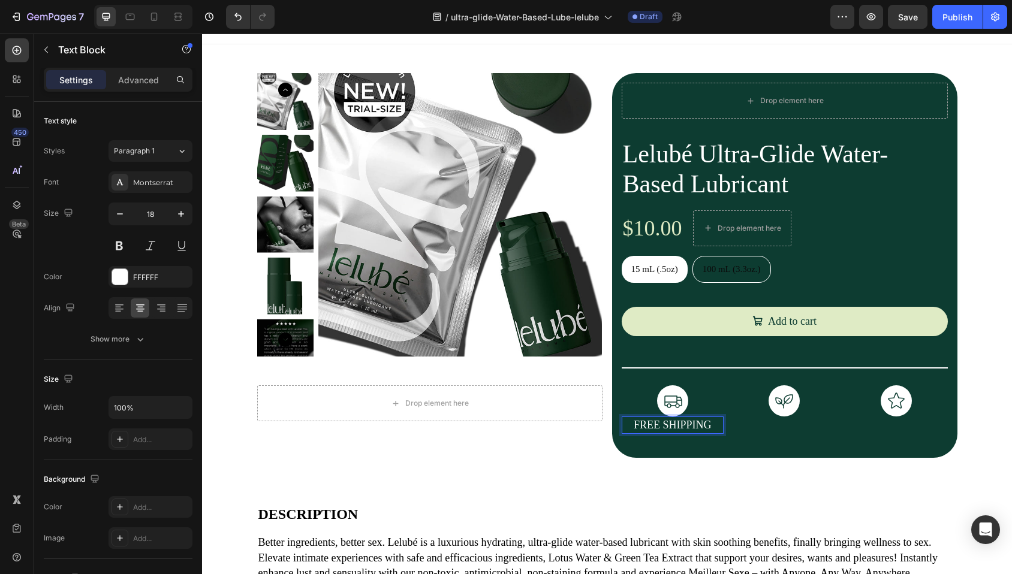
click at [648, 428] on p "FREE SHIPPING" at bounding box center [673, 425] width 100 height 15
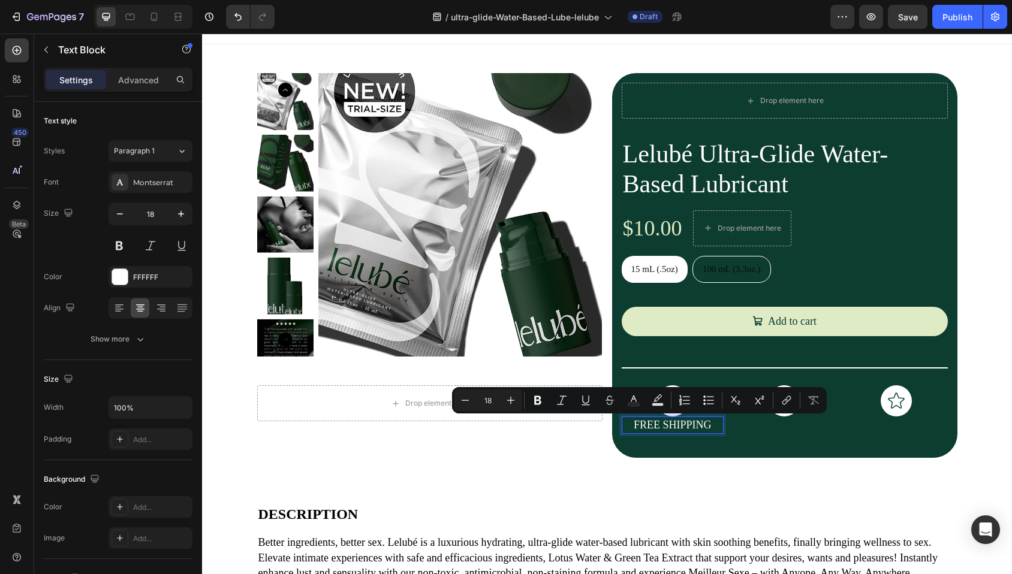
click at [673, 424] on p "FREE SHIPPING" at bounding box center [673, 425] width 100 height 15
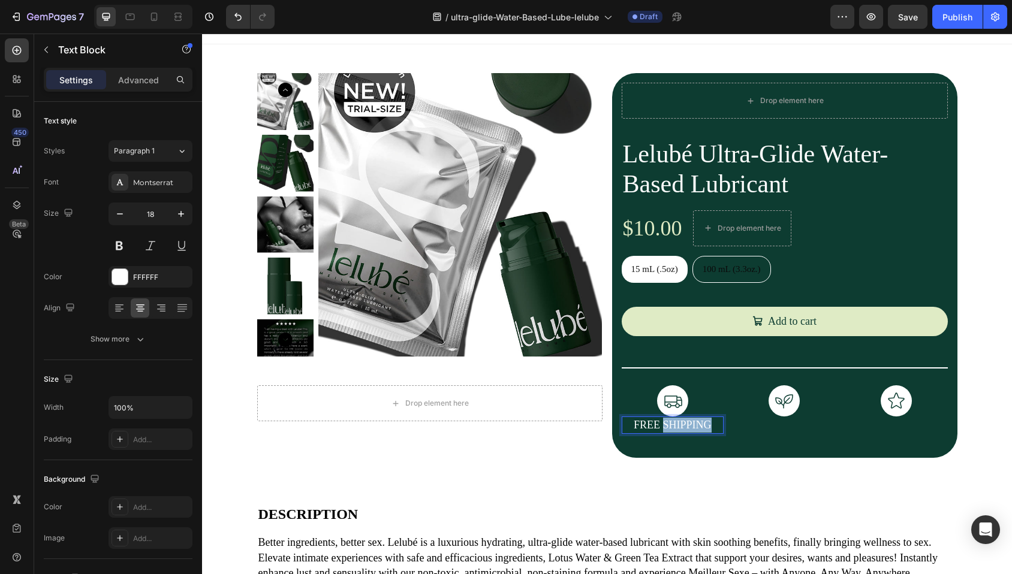
click at [673, 424] on p "FREE SHIPPING" at bounding box center [673, 425] width 100 height 15
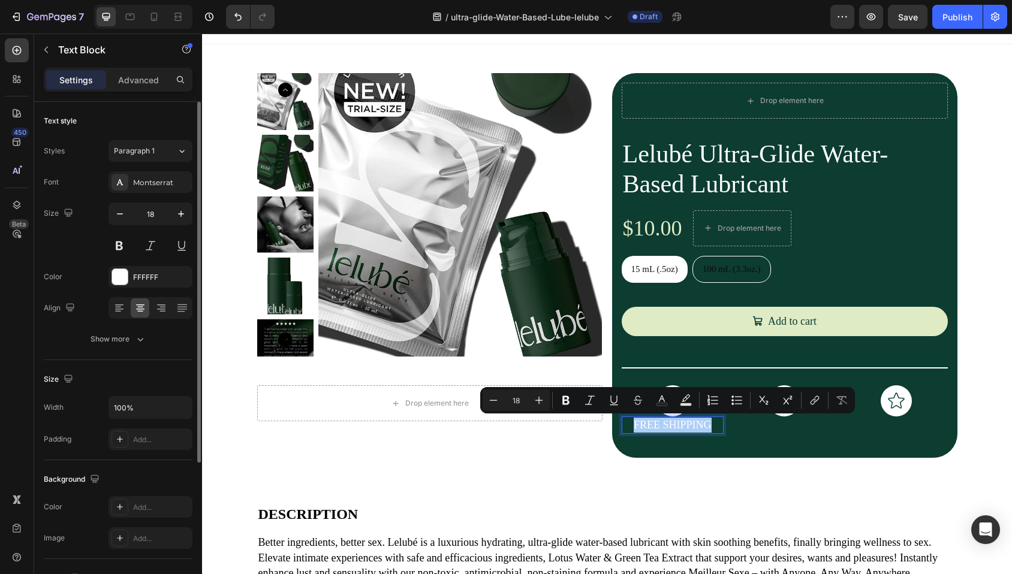
click at [175, 366] on div "Size Width 100% Padding Add..." at bounding box center [118, 410] width 149 height 100
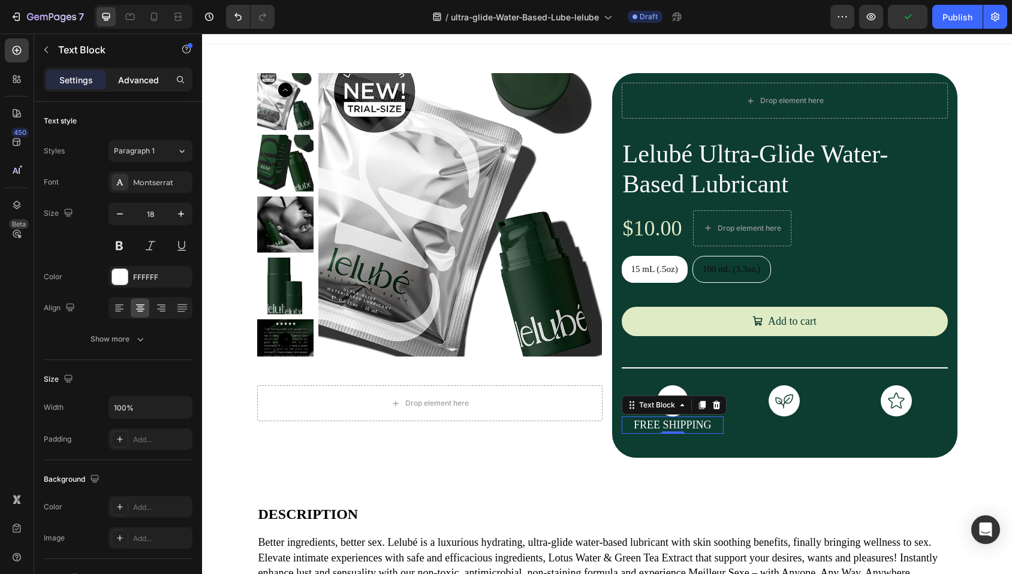
click at [131, 83] on p "Advanced" at bounding box center [138, 80] width 41 height 13
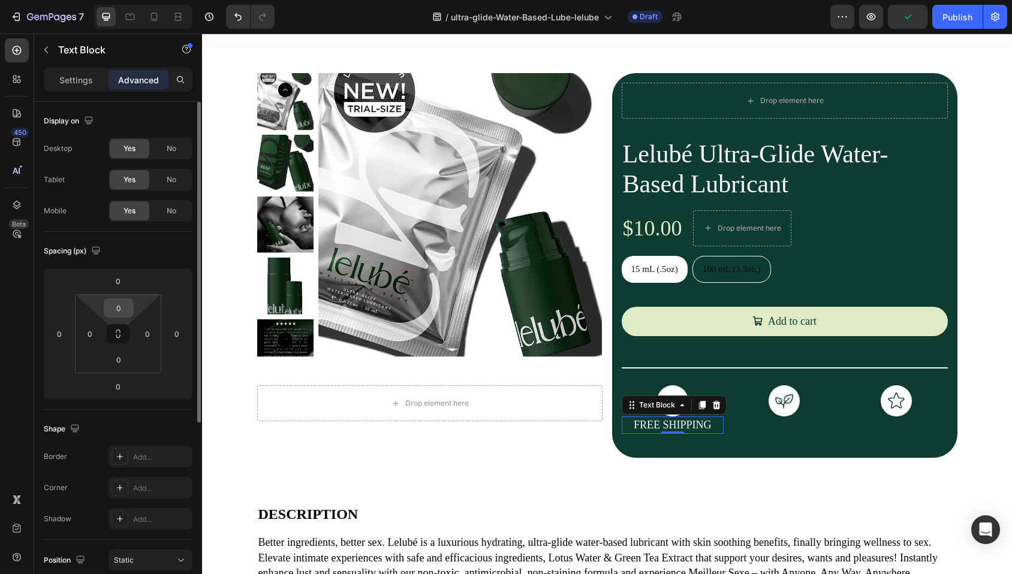
click at [120, 313] on input "0" at bounding box center [119, 308] width 24 height 18
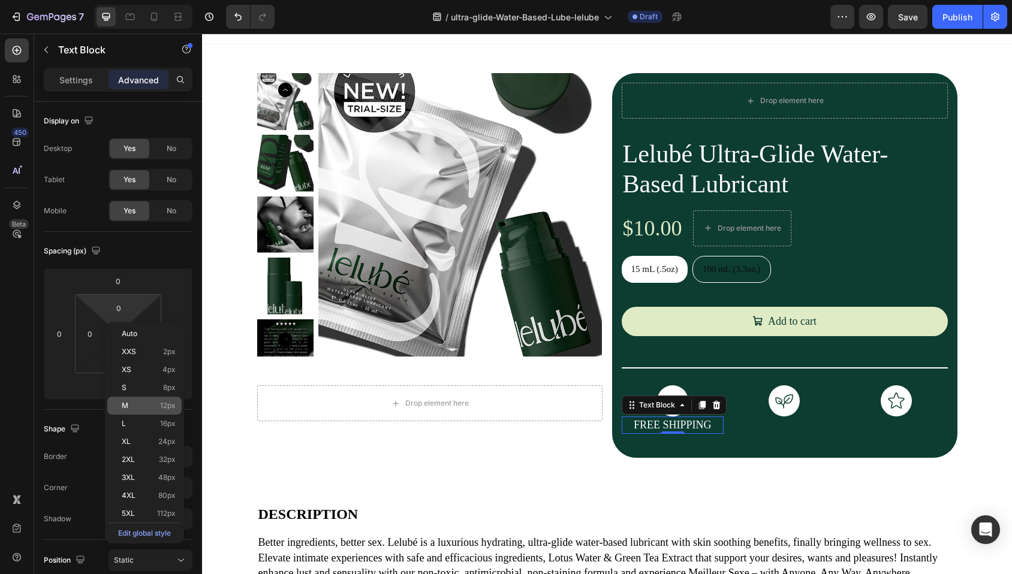
click at [146, 407] on p "M 12px" at bounding box center [149, 406] width 54 height 8
type input "12"
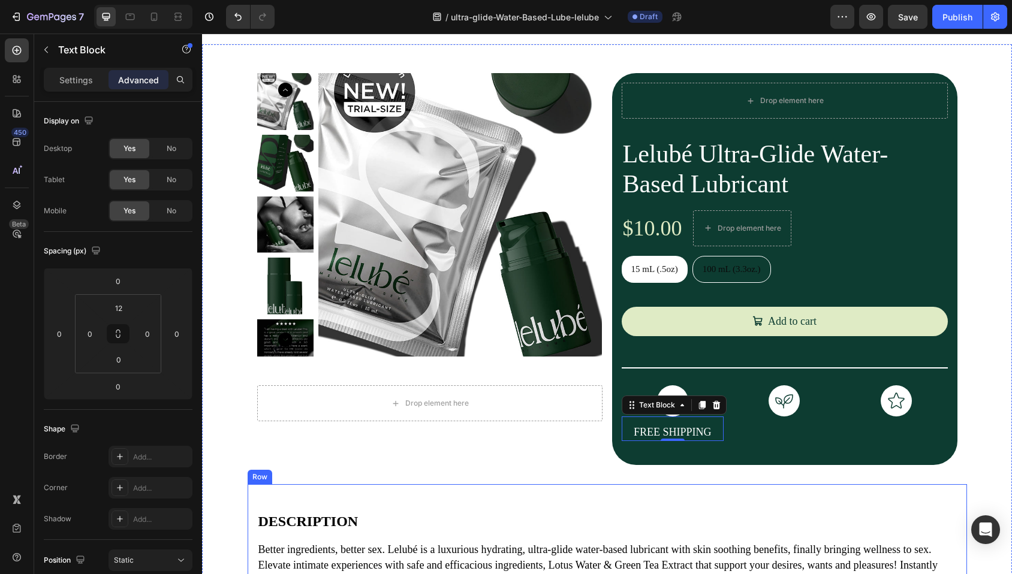
click at [618, 492] on div "DESCRIPTION Text Block Better ingredients, better sex. Lelubé is a luxurious hy…" at bounding box center [607, 578] width 719 height 188
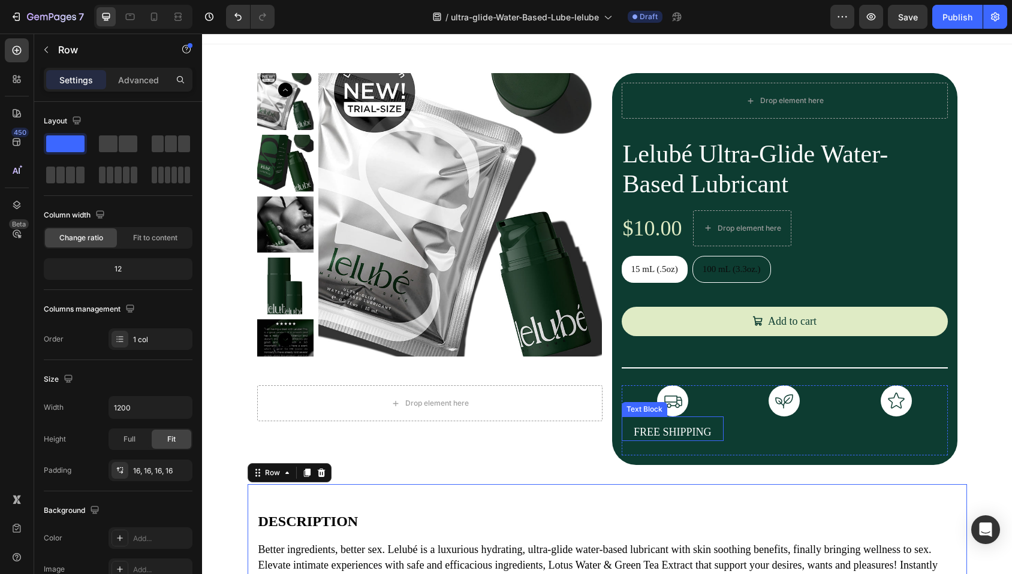
click at [671, 431] on p "FREE SHIPPING" at bounding box center [673, 432] width 100 height 15
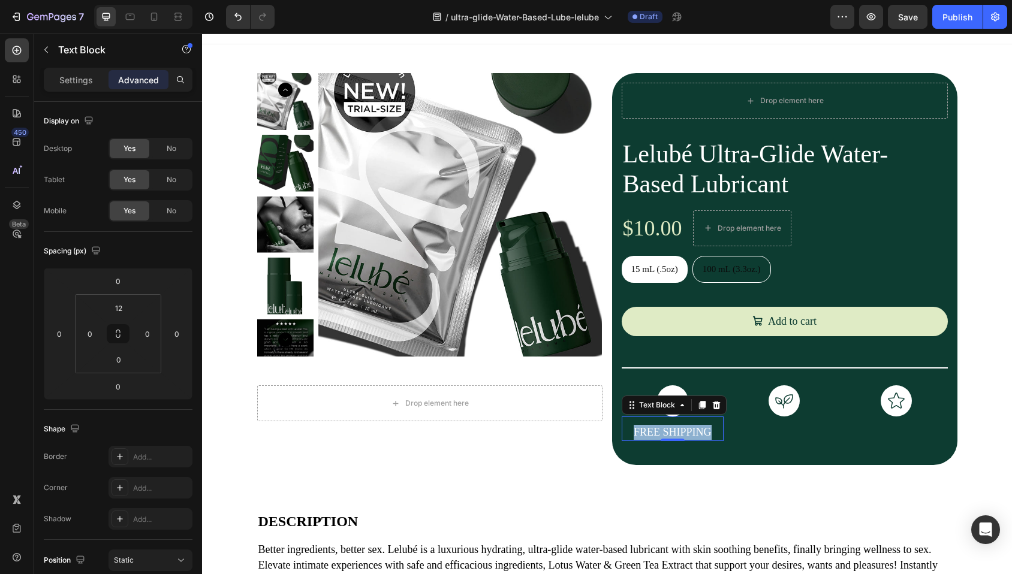
click at [671, 431] on p "FREE SHIPPING" at bounding box center [673, 432] width 100 height 15
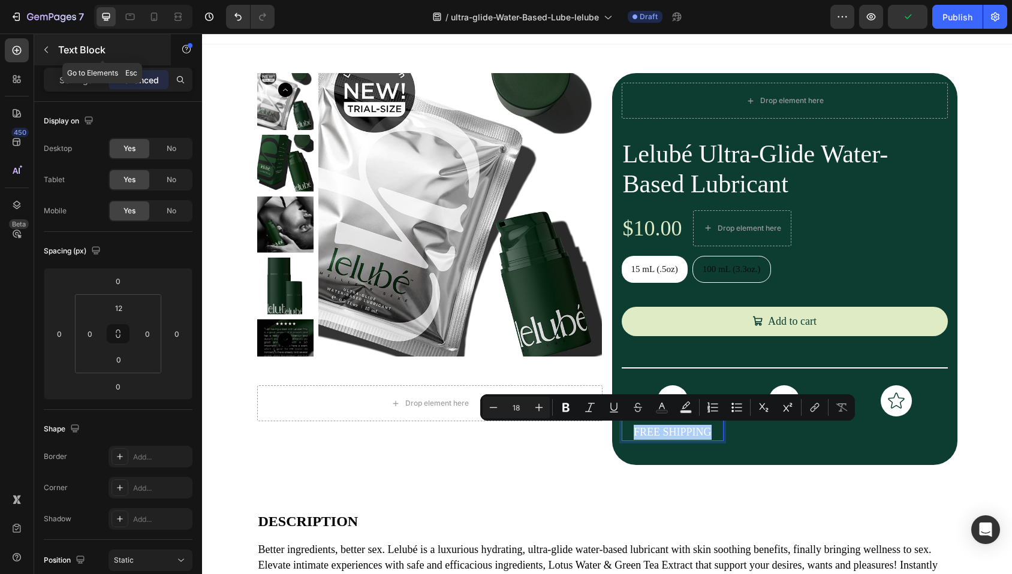
click at [48, 50] on icon "button" at bounding box center [46, 50] width 10 height 10
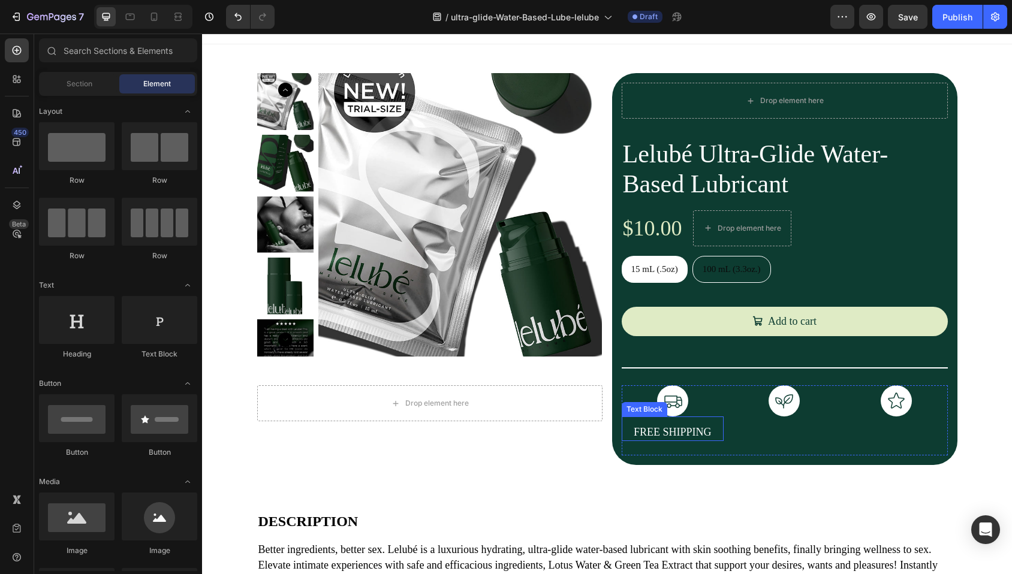
click at [697, 430] on p "FREE SHIPPING" at bounding box center [673, 432] width 100 height 15
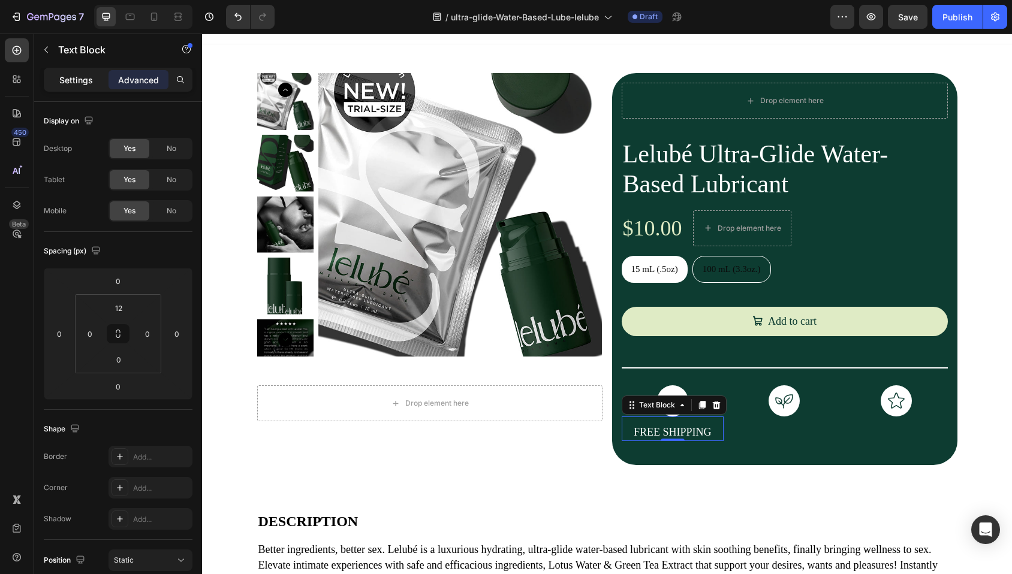
click at [79, 79] on p "Settings" at bounding box center [76, 80] width 34 height 13
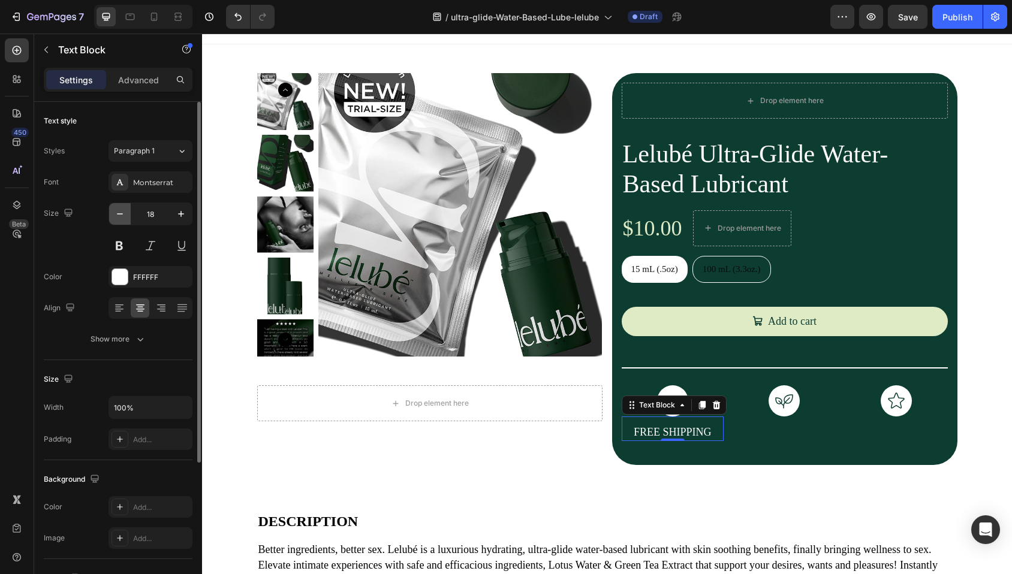
click at [119, 213] on icon "button" at bounding box center [120, 214] width 12 height 12
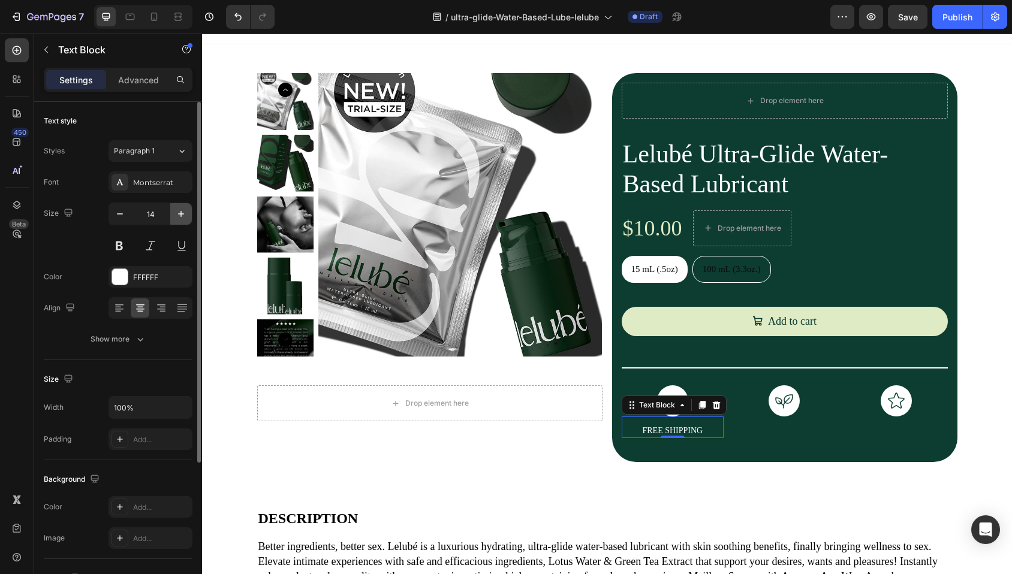
click at [176, 216] on icon "button" at bounding box center [181, 214] width 12 height 12
type input "15"
click at [122, 243] on button at bounding box center [119, 246] width 22 height 22
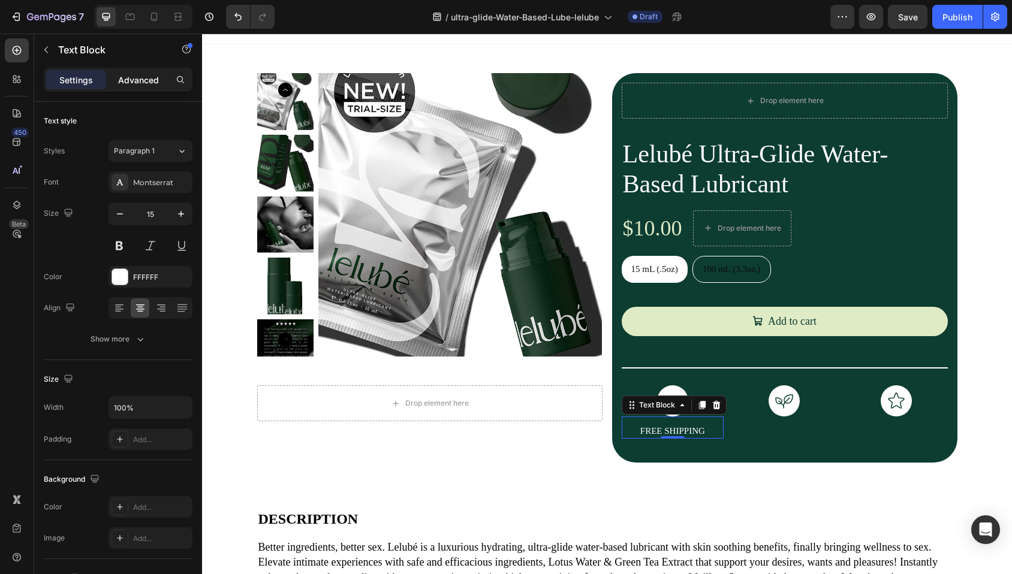
click at [117, 80] on div "Advanced" at bounding box center [138, 79] width 60 height 19
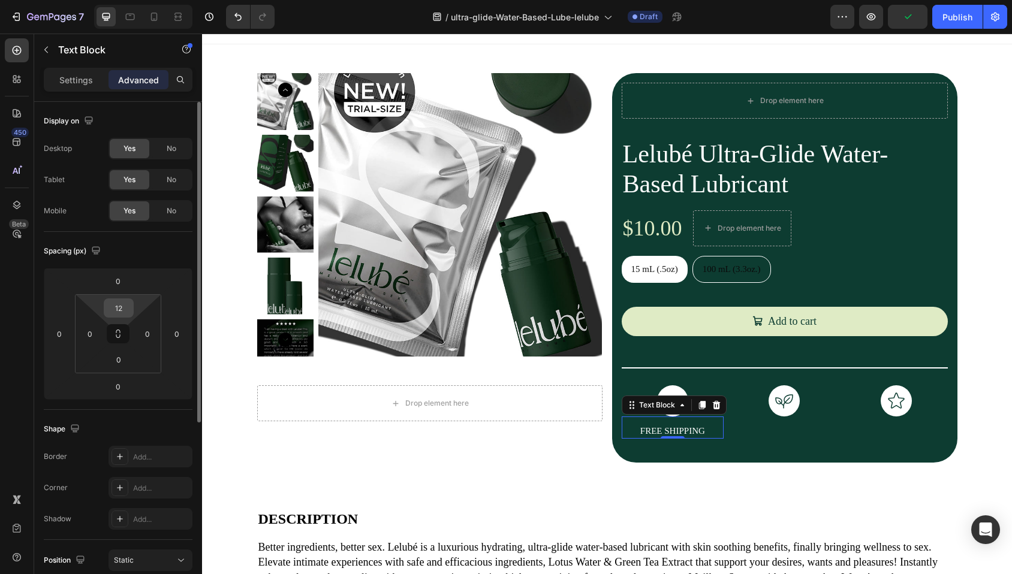
click at [123, 309] on input "12" at bounding box center [119, 308] width 24 height 18
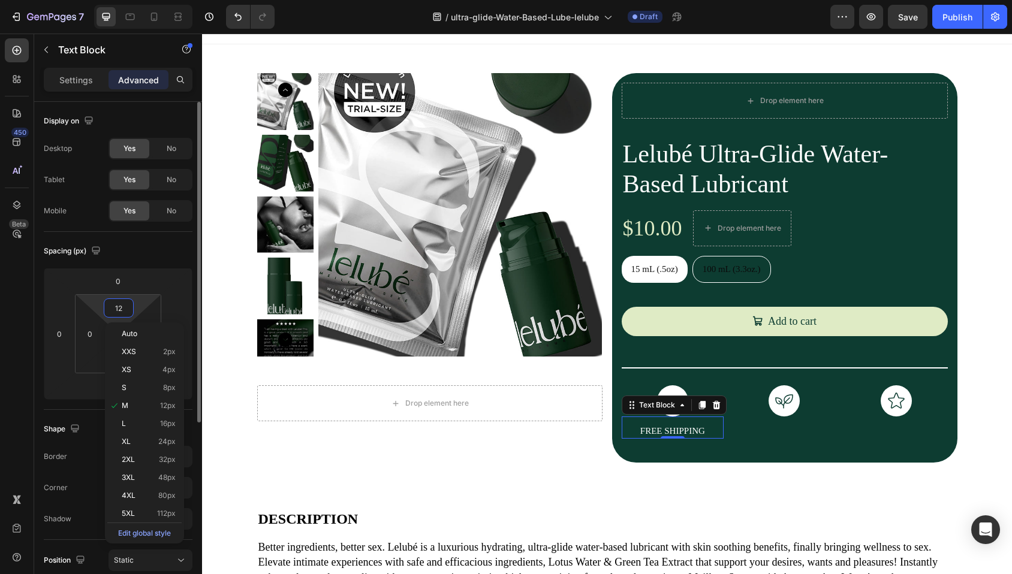
type input "8"
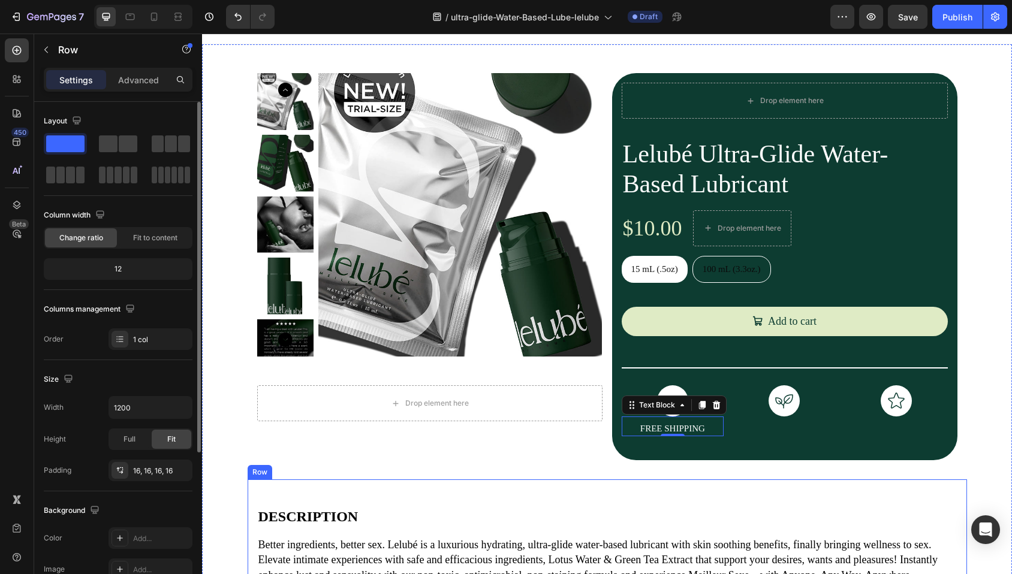
click at [655, 480] on div "DESCRIPTION Text Block Better ingredients, better sex. Lelubé is a luxurious hy…" at bounding box center [607, 574] width 719 height 188
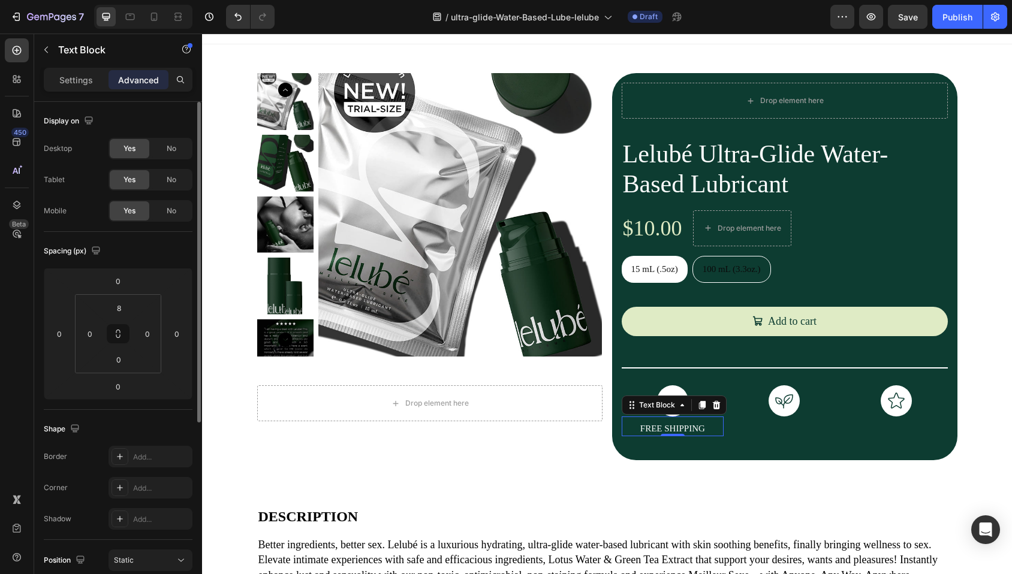
click at [715, 431] on p "FREE SHIPPING" at bounding box center [673, 429] width 100 height 13
click at [698, 409] on icon at bounding box center [701, 405] width 7 height 8
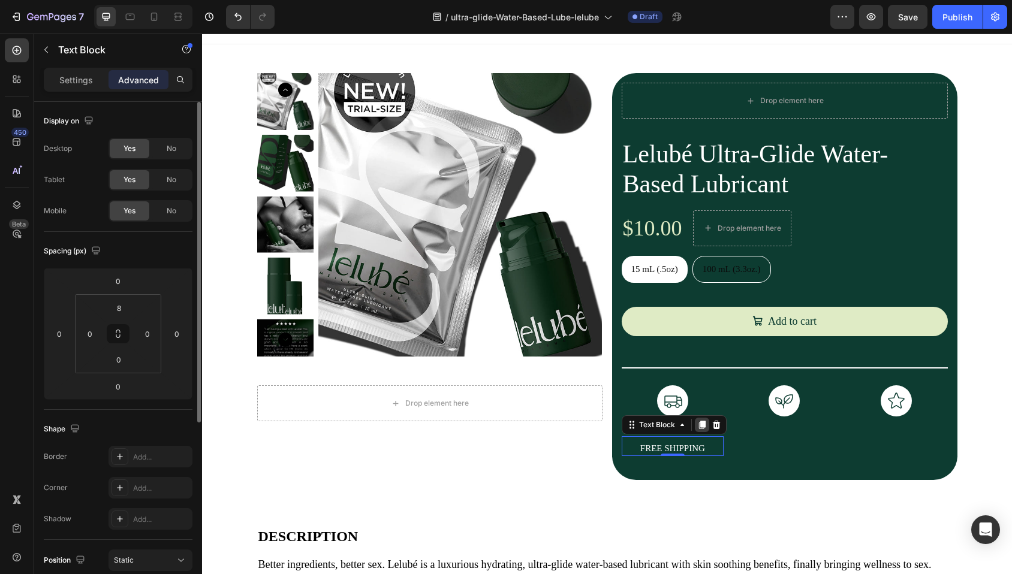
click at [698, 424] on icon at bounding box center [701, 425] width 7 height 8
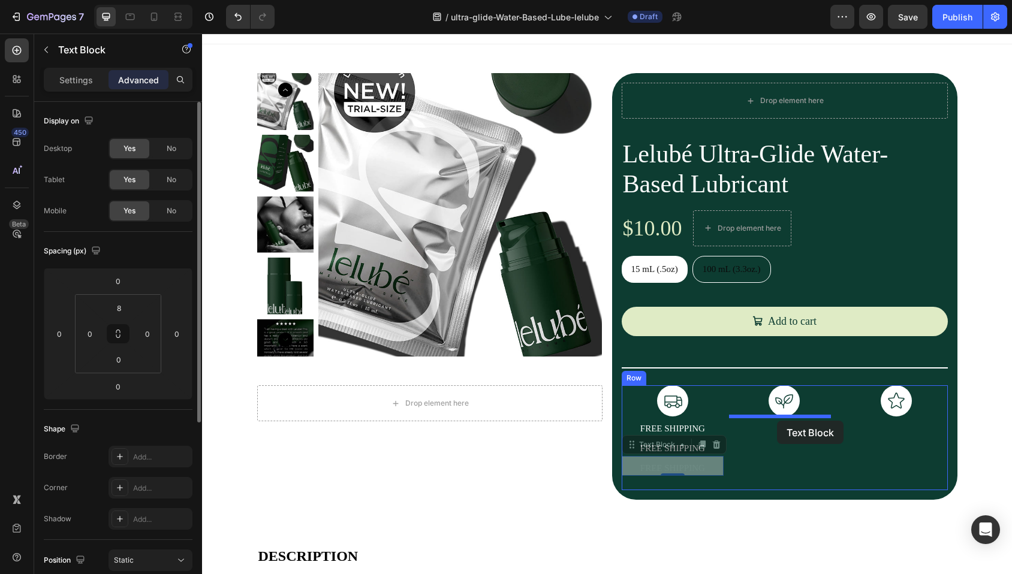
drag, startPoint x: 627, startPoint y: 447, endPoint x: 777, endPoint y: 421, distance: 152.1
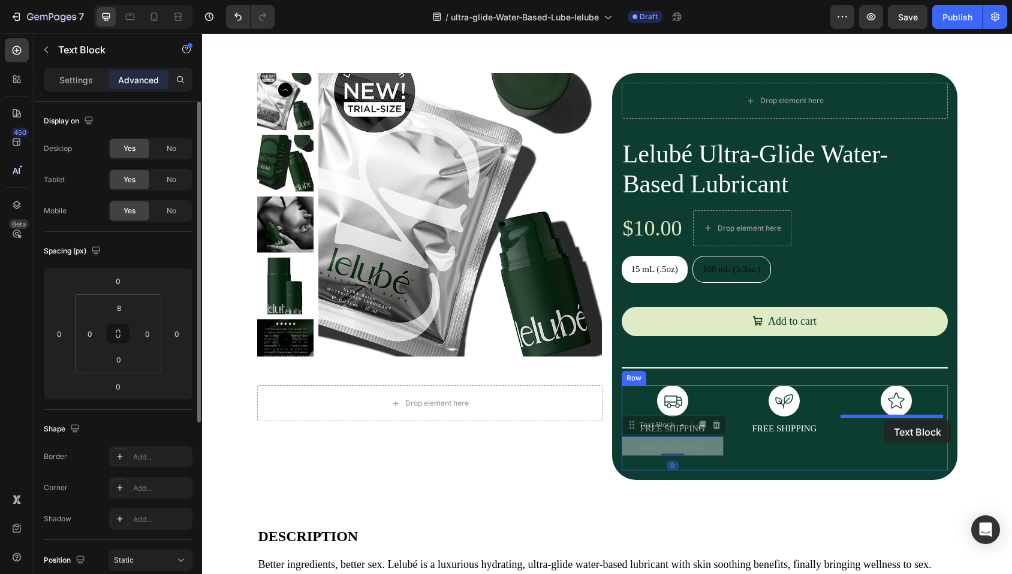
drag, startPoint x: 637, startPoint y: 430, endPoint x: 884, endPoint y: 420, distance: 247.8
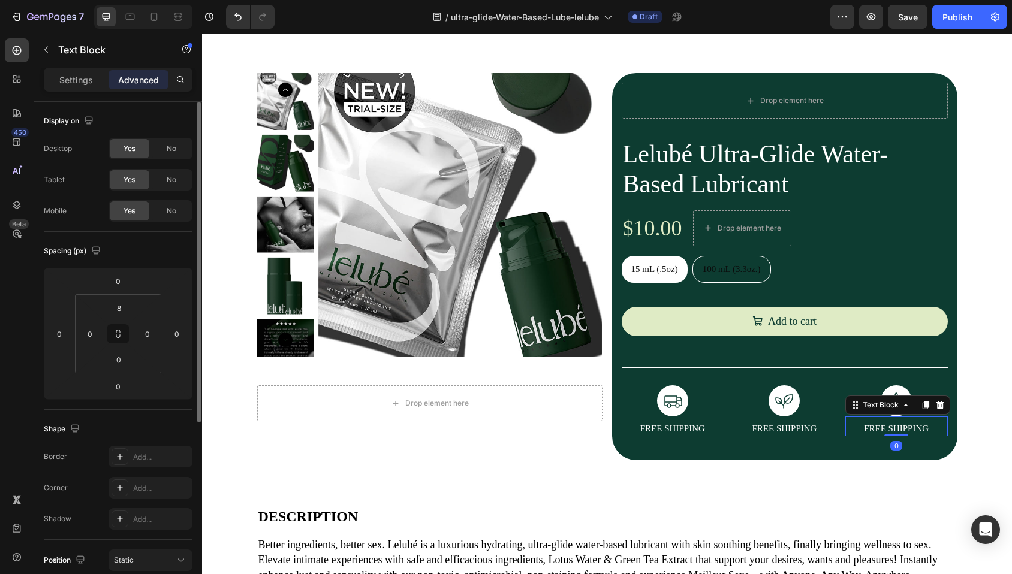
click at [881, 425] on p "FREE SHIPPING" at bounding box center [896, 429] width 100 height 13
click at [775, 429] on p "FREE SHIPPING" at bounding box center [784, 429] width 100 height 13
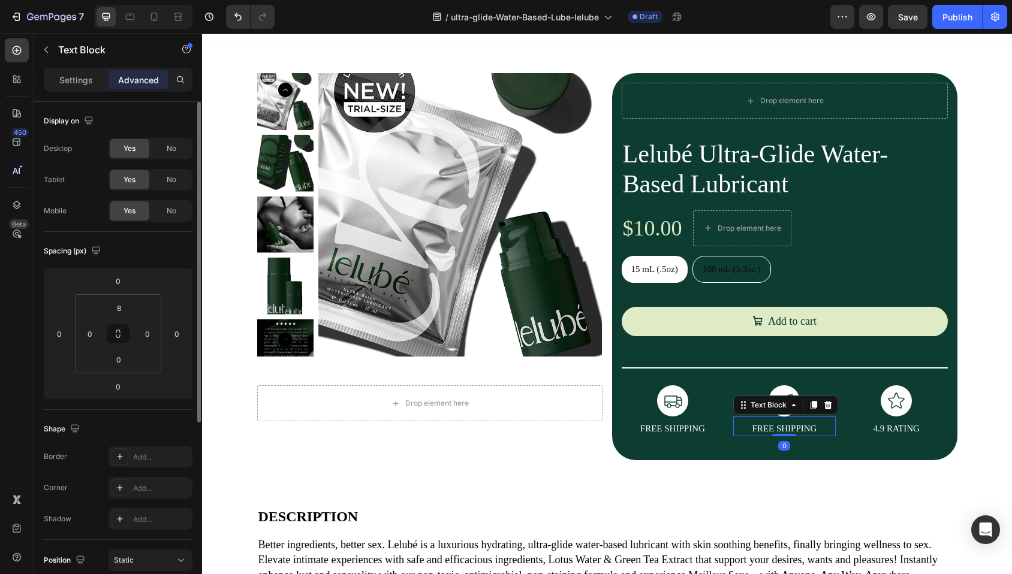
click at [775, 429] on p "FREE SHIPPING" at bounding box center [784, 429] width 100 height 13
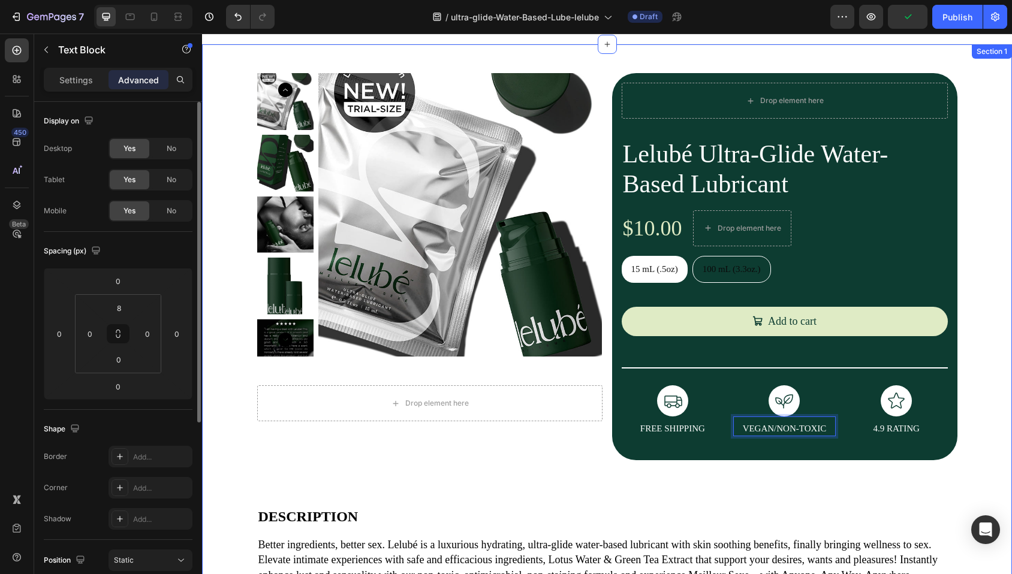
click at [981, 236] on div "Product Images Drop element here Product Drop element here Lelubé Ultra-Glide W…" at bounding box center [607, 366] width 810 height 604
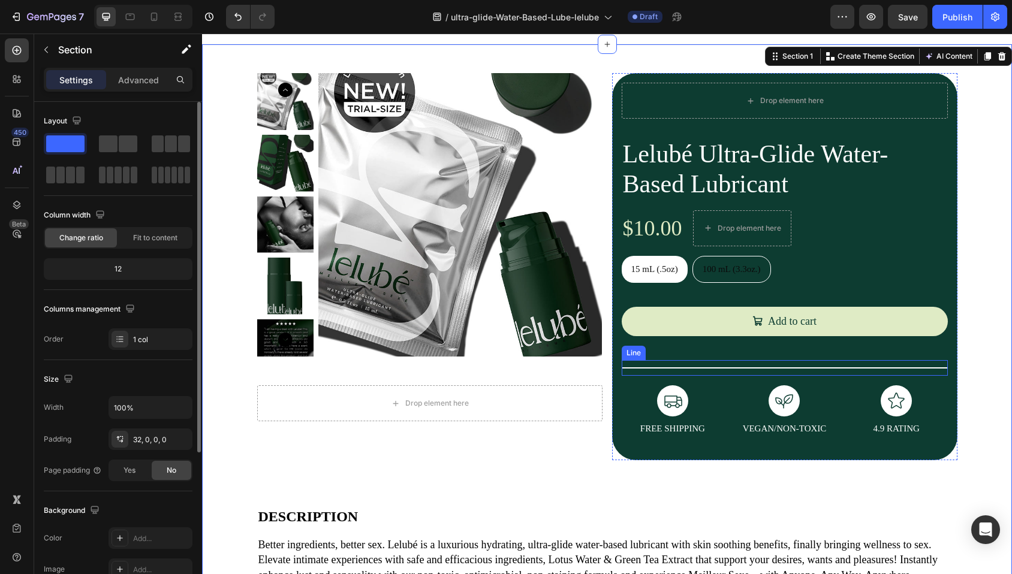
click at [754, 369] on div "Title Line" at bounding box center [785, 368] width 326 height 16
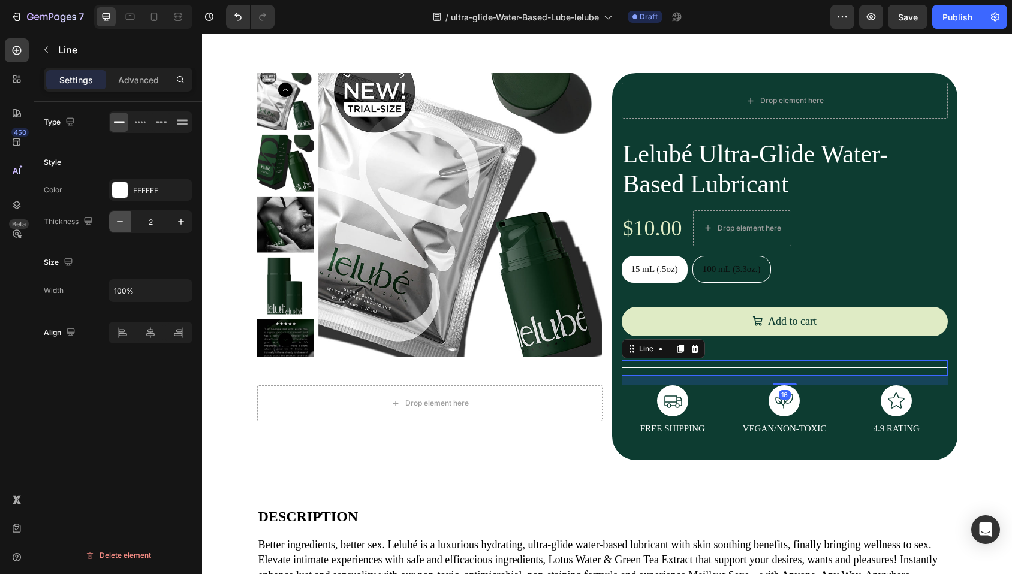
click at [119, 221] on icon "button" at bounding box center [120, 221] width 6 height 1
type input "1"
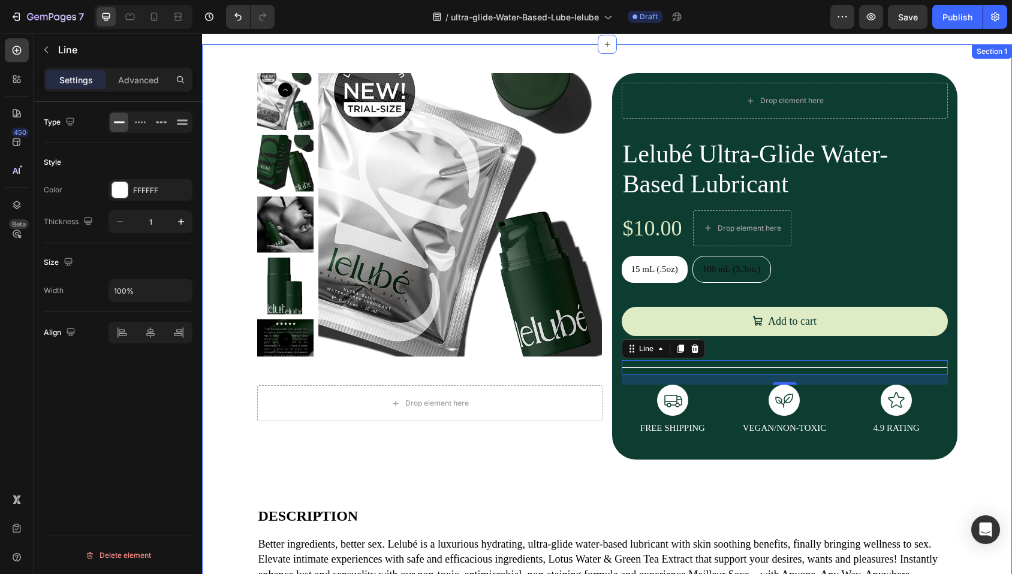
click at [973, 226] on div "Product Images Drop element here Product Drop element here Lelubé Ultra-Glide W…" at bounding box center [607, 365] width 810 height 603
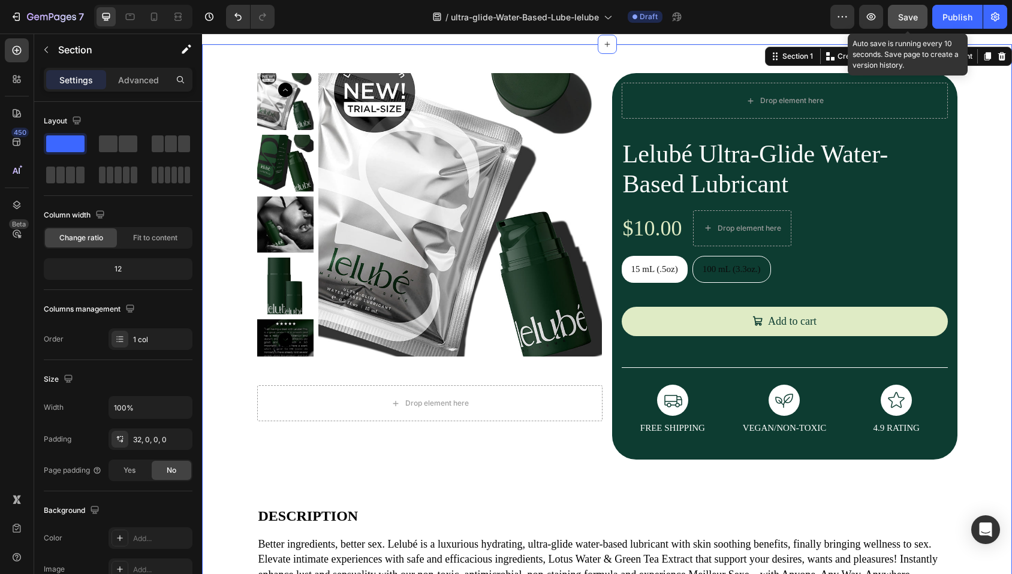
click at [913, 20] on span "Save" at bounding box center [908, 17] width 20 height 10
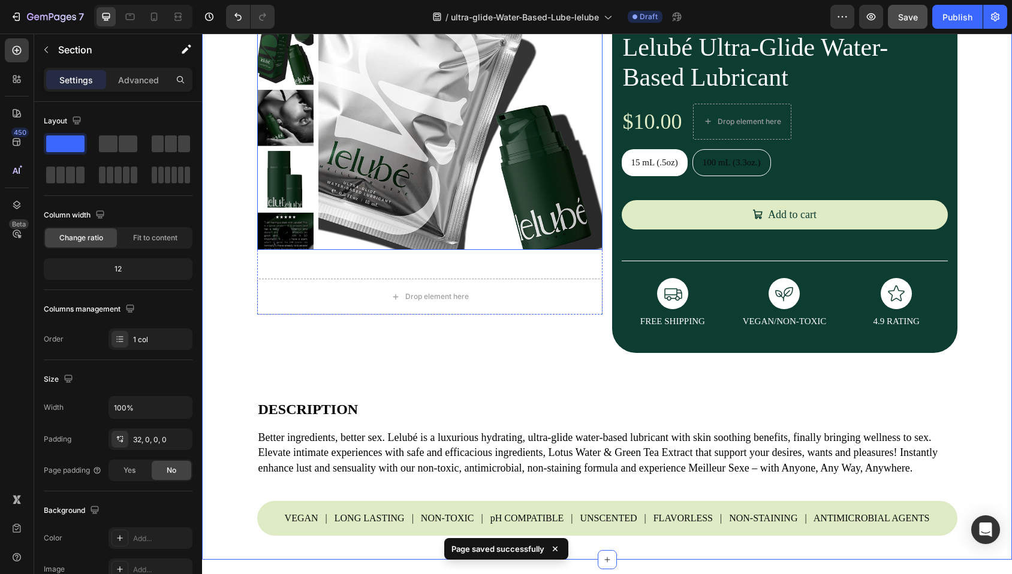
scroll to position [122, 0]
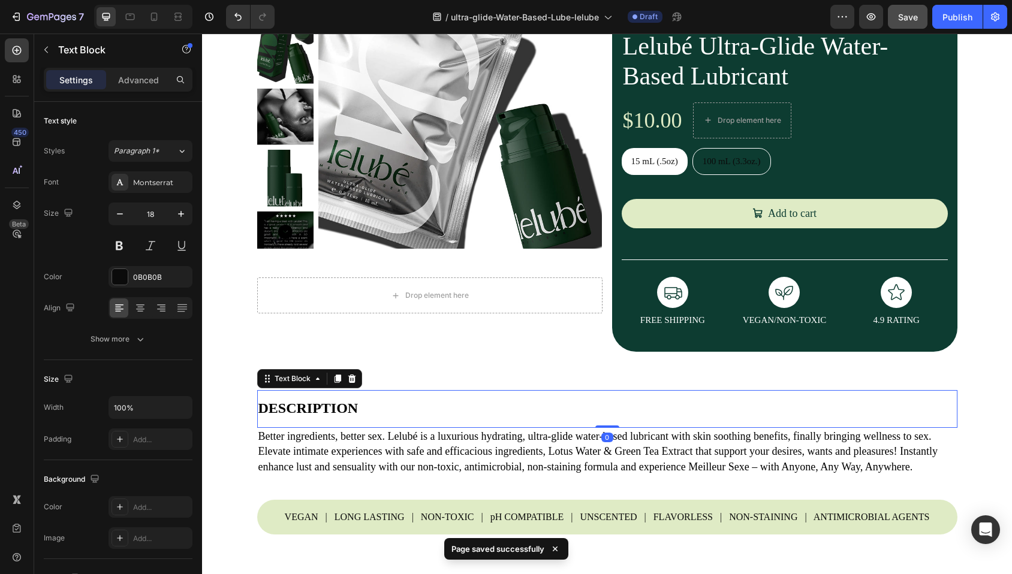
click at [312, 411] on strong "DESCRIPTION" at bounding box center [308, 408] width 100 height 16
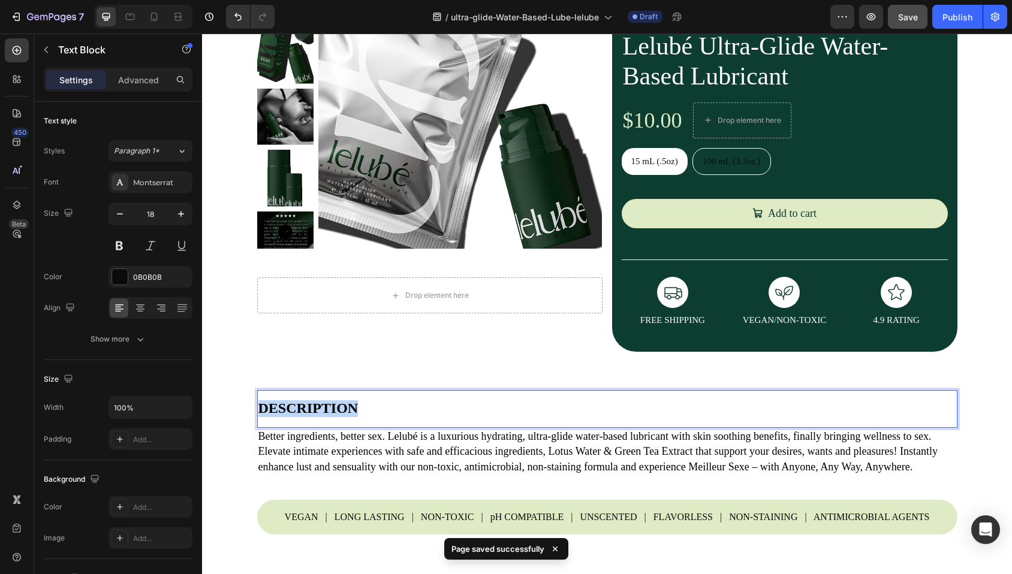
click at [312, 411] on strong "DESCRIPTION" at bounding box center [308, 408] width 100 height 16
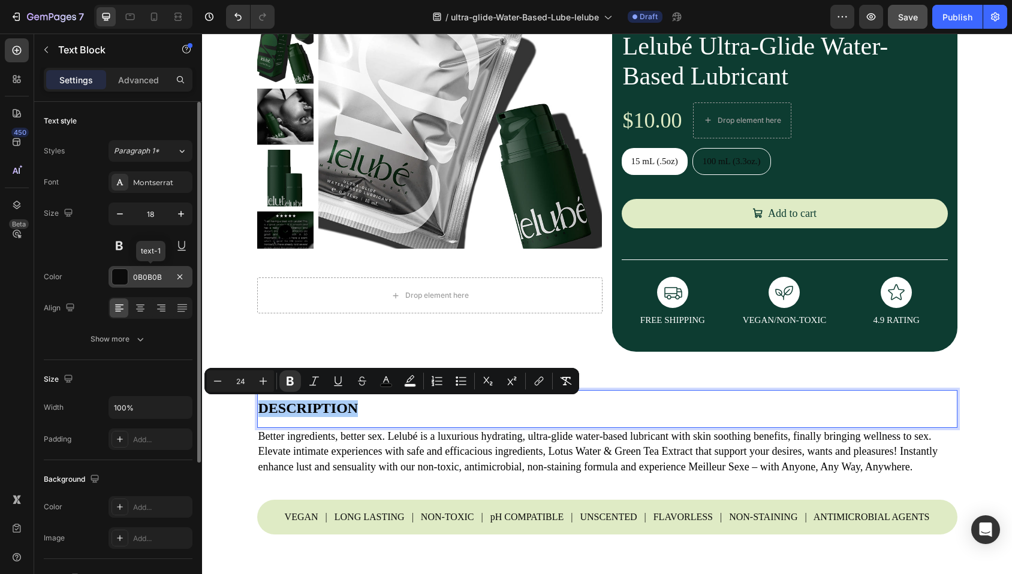
click at [119, 281] on div at bounding box center [120, 277] width 16 height 16
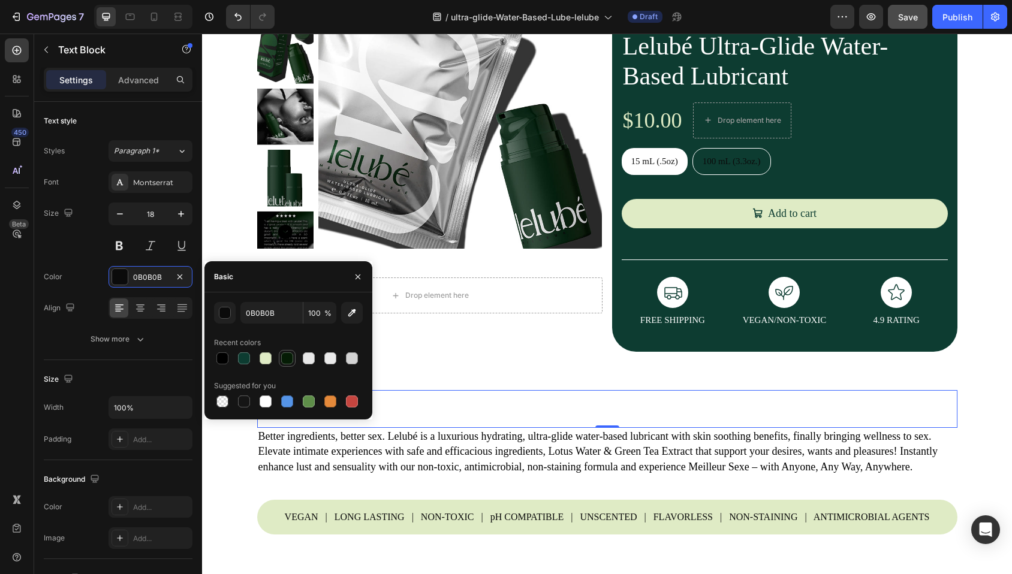
click at [287, 357] on div at bounding box center [287, 358] width 12 height 12
type input "051C05"
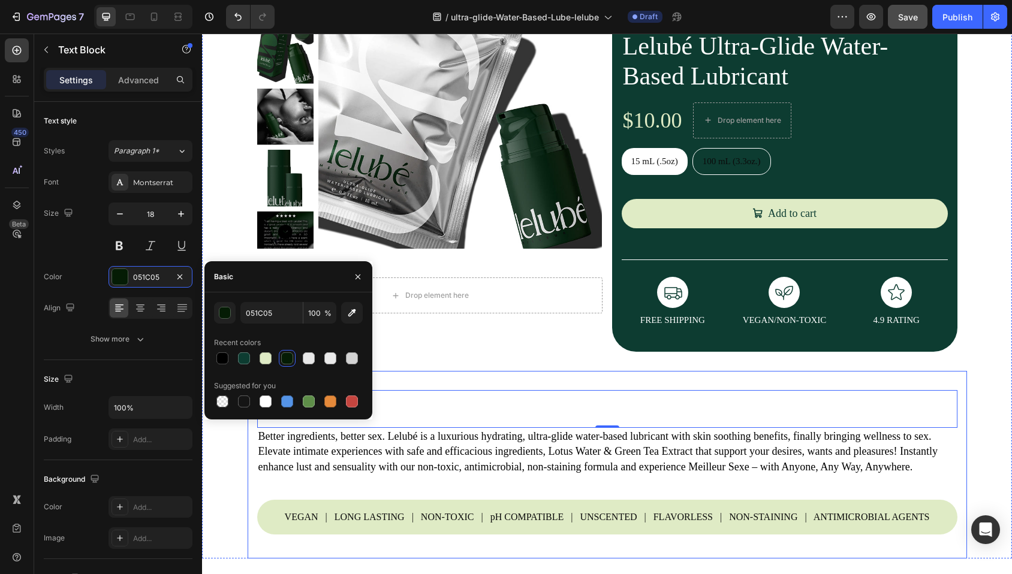
click at [417, 376] on div "DESCRIPTION Text Block 0 Better ingredients, better sex. Lelubé is a luxurious …" at bounding box center [607, 465] width 719 height 188
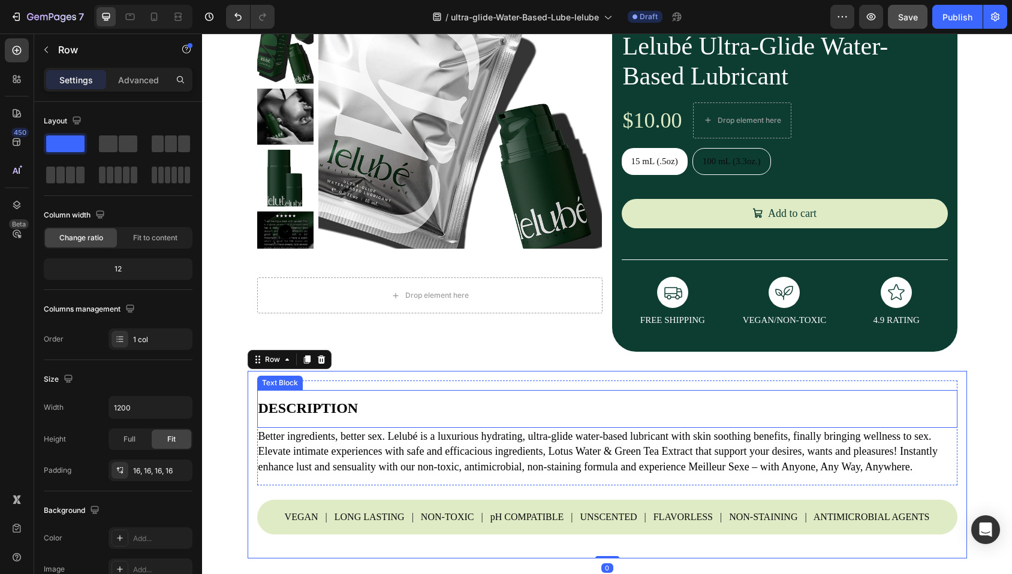
click at [282, 412] on strong "DESCRIPTION" at bounding box center [308, 408] width 100 height 16
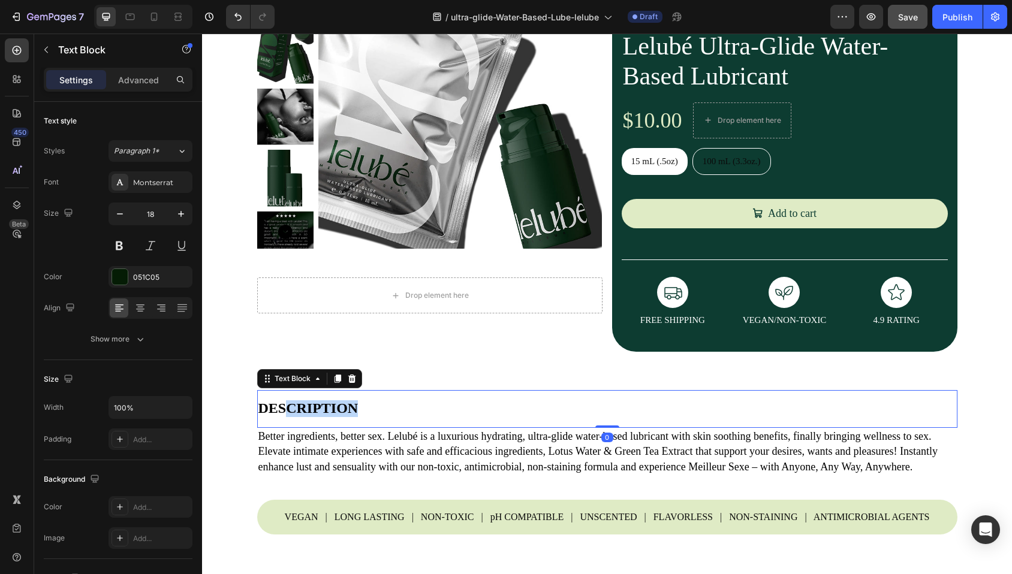
click at [283, 412] on strong "DESCRIPTION" at bounding box center [308, 408] width 100 height 16
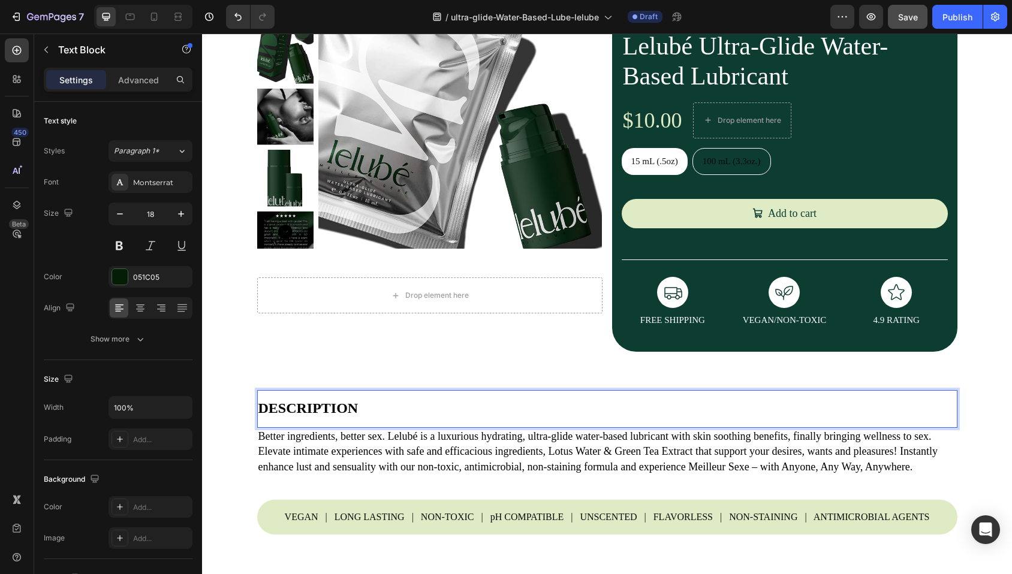
click at [297, 407] on strong "DESCRIPTION" at bounding box center [308, 408] width 100 height 16
click at [296, 411] on div "Rich Text Editor. Editing area: main" at bounding box center [607, 408] width 700 height 17
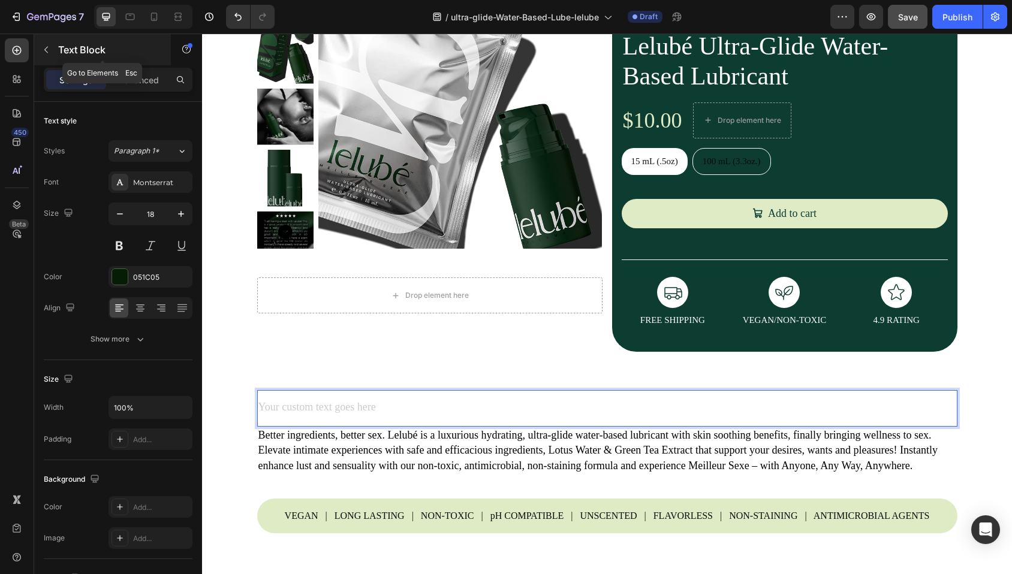
click at [44, 51] on icon "button" at bounding box center [46, 50] width 10 height 10
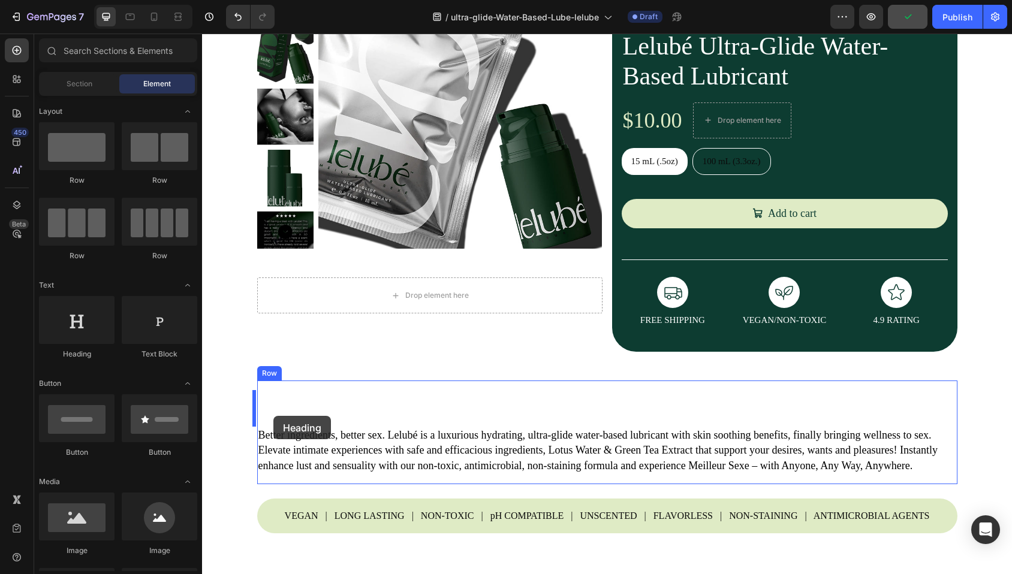
drag, startPoint x: 344, startPoint y: 384, endPoint x: 273, endPoint y: 416, distance: 77.5
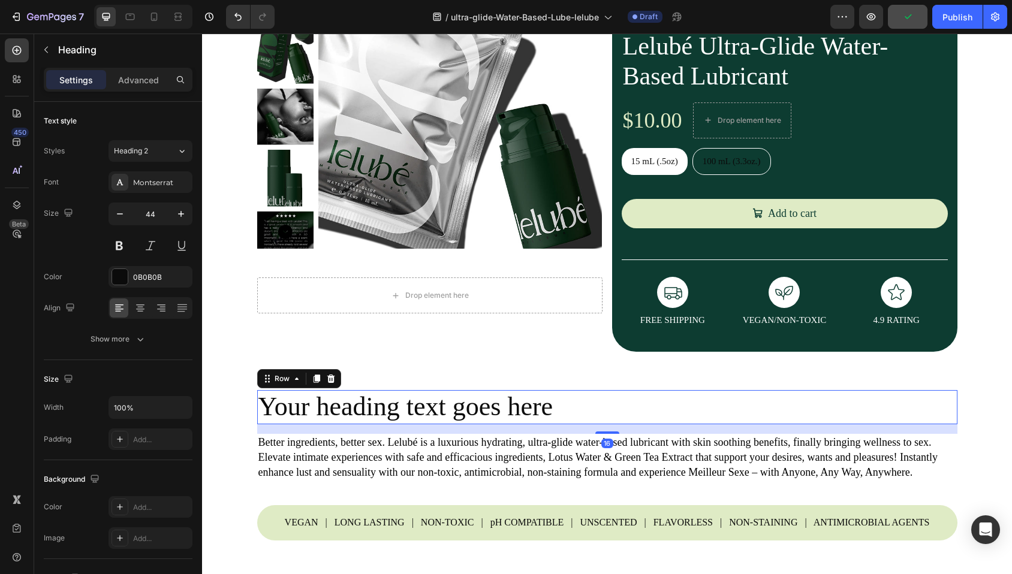
click at [652, 424] on div "Text Block" at bounding box center [784, 407] width 345 height 34
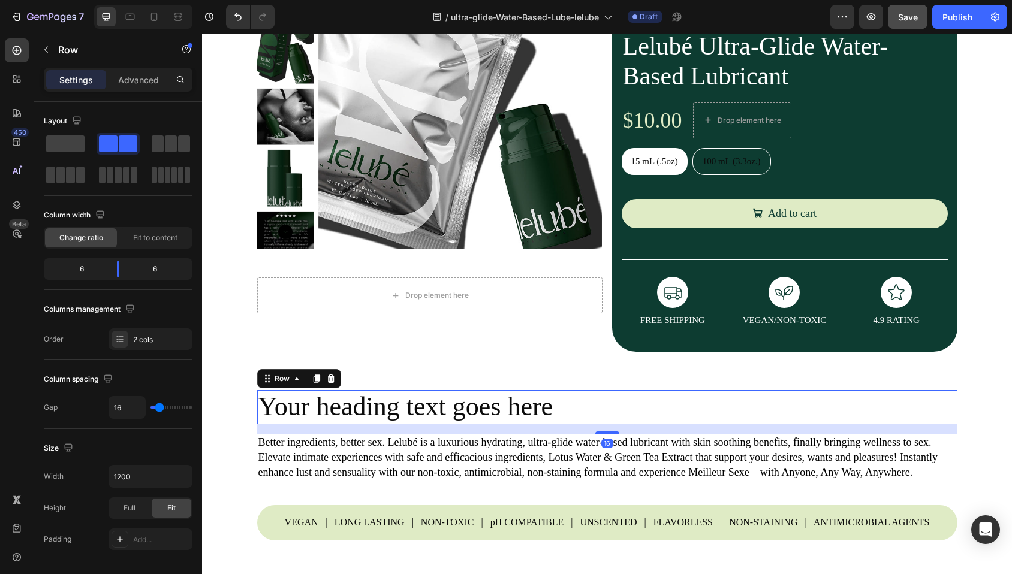
click at [377, 434] on div "16" at bounding box center [607, 429] width 700 height 10
click at [319, 358] on div "Product Images Drop element here Product Drop element here Lelubé Ultra-Glide W…" at bounding box center [607, 159] width 719 height 406
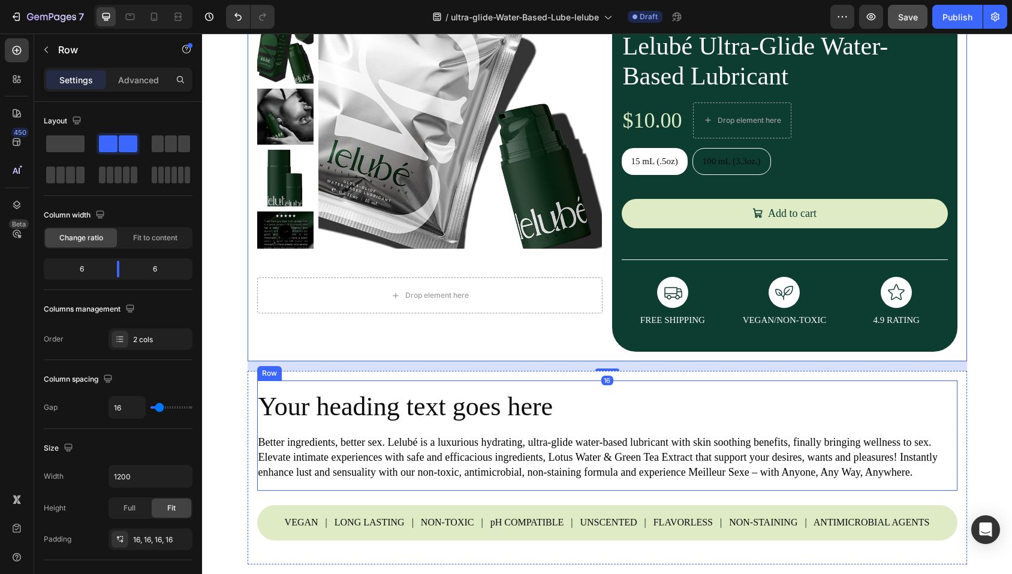
click at [361, 387] on div "Your heading text goes here Heading Text Block Row Better ingredients, better s…" at bounding box center [607, 436] width 700 height 110
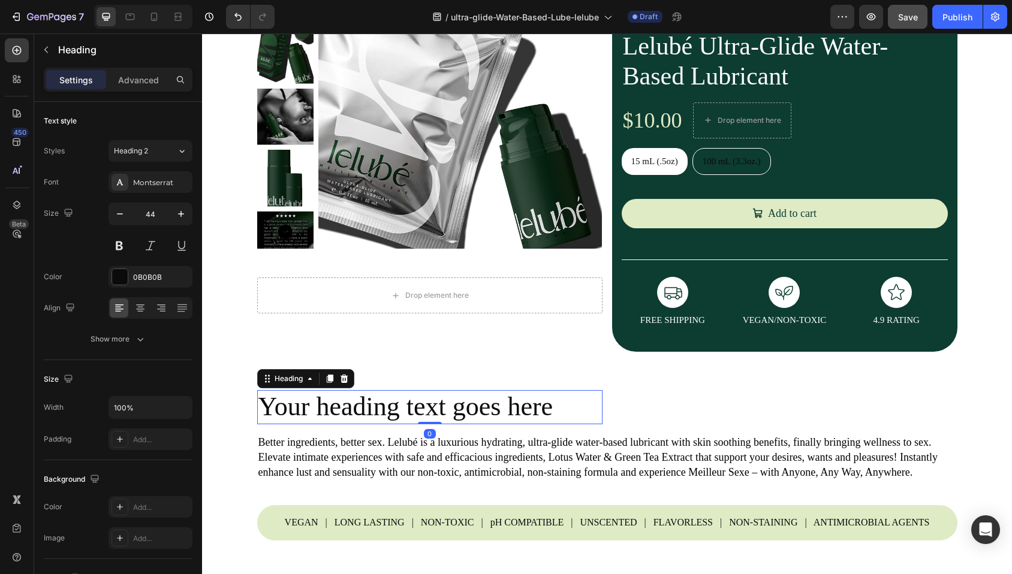
click at [274, 424] on h2 "Your heading text goes here" at bounding box center [429, 407] width 345 height 34
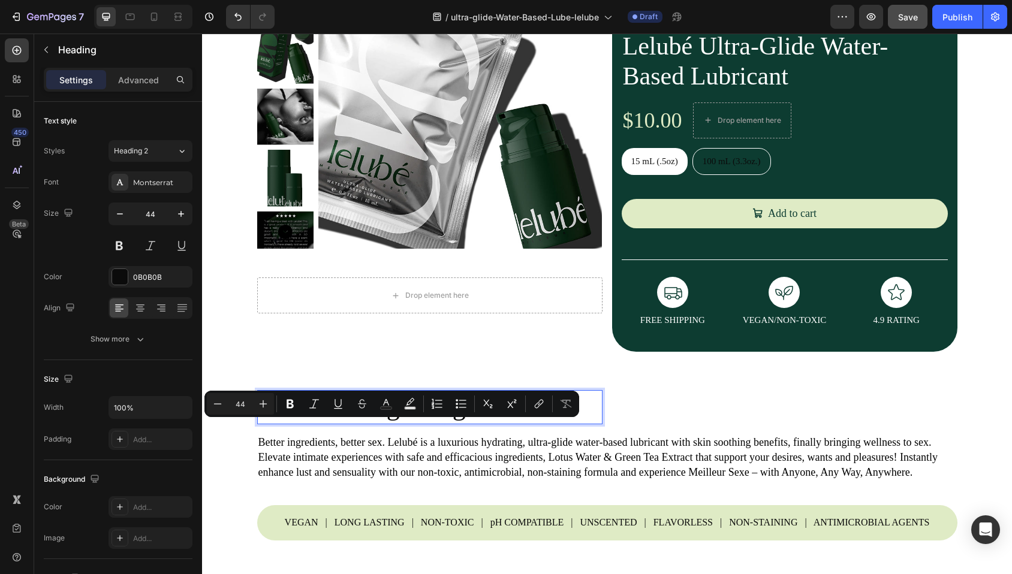
click at [275, 423] on p "Your heading text goes here" at bounding box center [429, 407] width 343 height 32
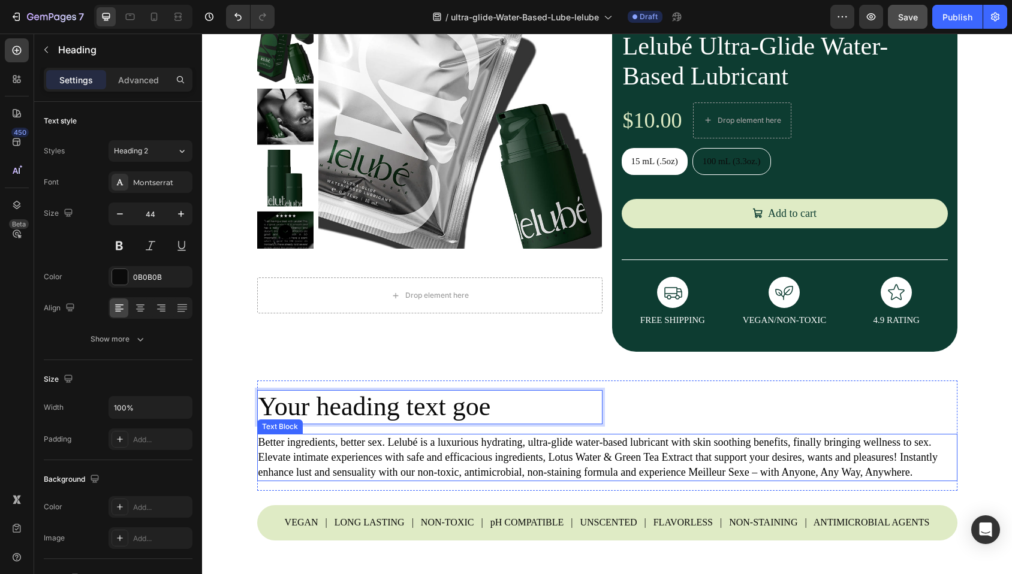
click at [278, 442] on span "Better ingredients, better sex. Lelubé is a luxurious hydrating, ultra-glide wa…" at bounding box center [597, 457] width 679 height 42
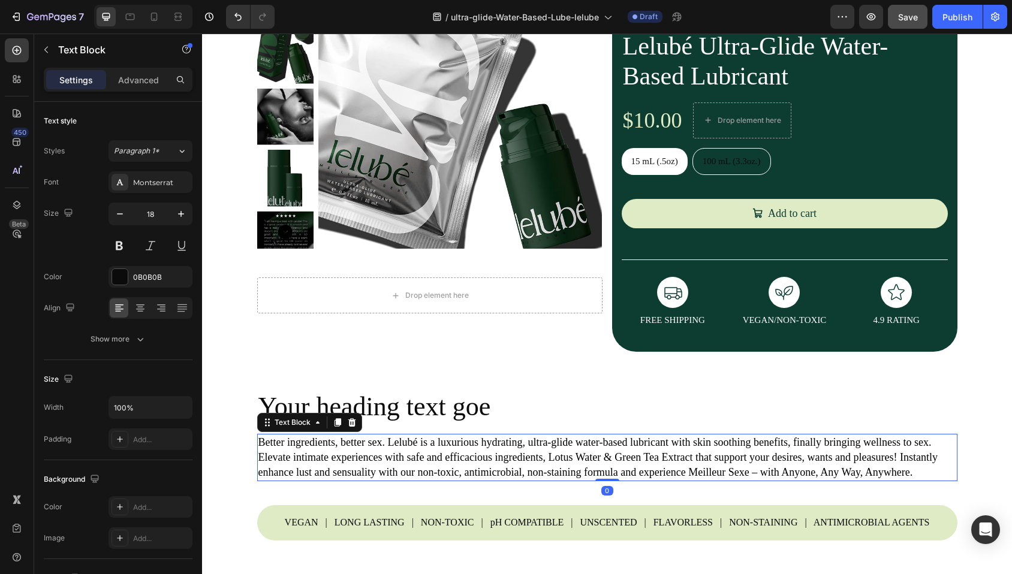
click at [278, 442] on span "Better ingredients, better sex. Lelubé is a luxurious hydrating, ultra-glide wa…" at bounding box center [597, 457] width 679 height 42
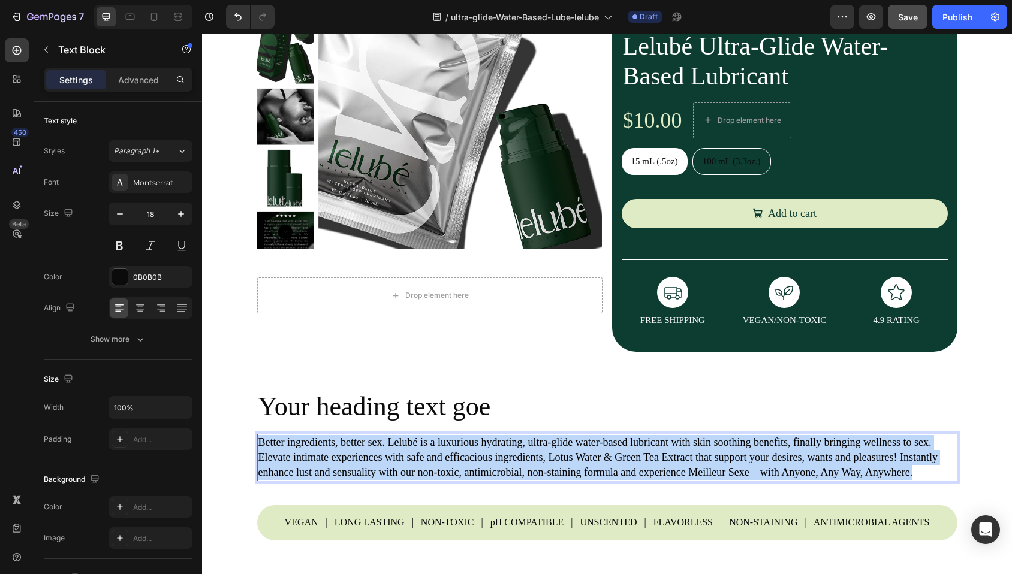
click at [278, 442] on span "Better ingredients, better sex. Lelubé is a luxurious hydrating, ultra-glide wa…" at bounding box center [597, 457] width 679 height 42
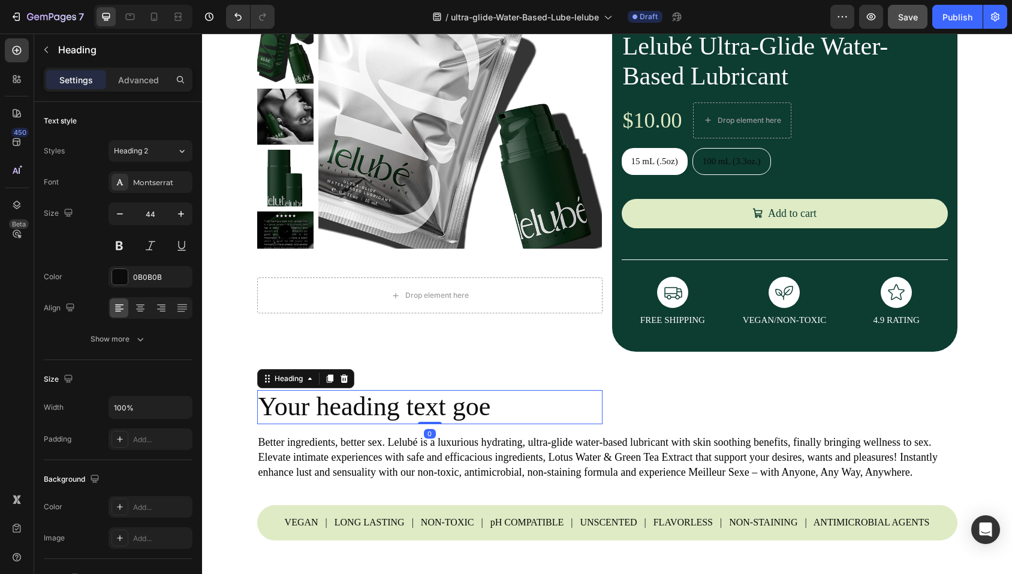
click at [304, 408] on p "Your heading text goe" at bounding box center [429, 407] width 343 height 32
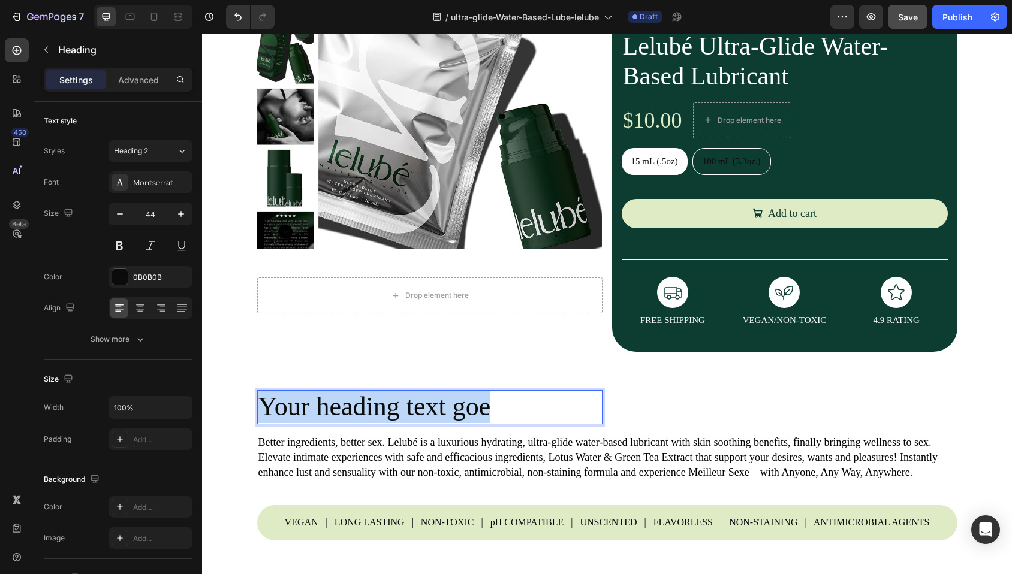
click at [304, 408] on p "Your heading text goe" at bounding box center [429, 407] width 343 height 32
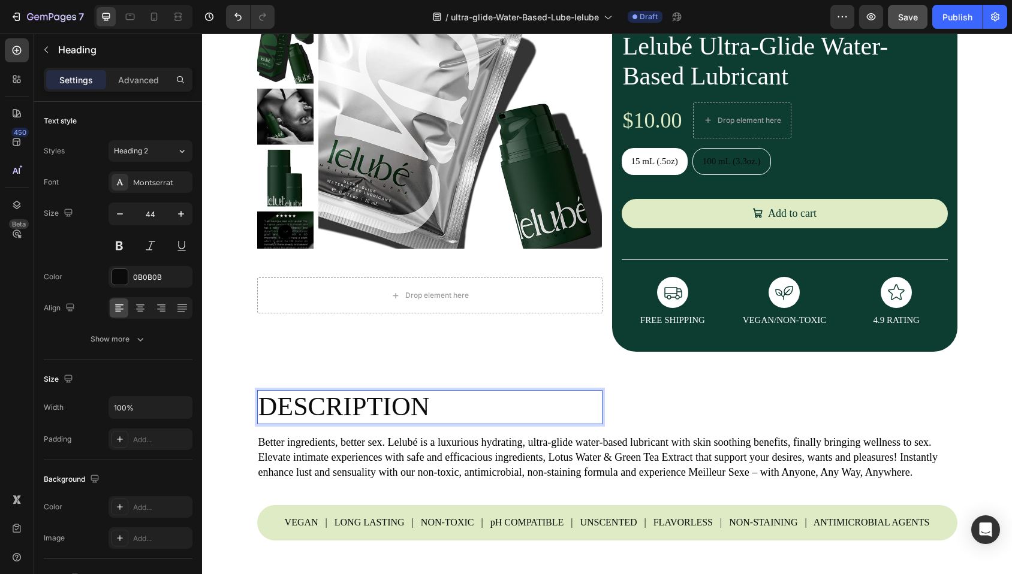
click at [304, 405] on p "DESCRIPTION" at bounding box center [429, 407] width 343 height 32
click at [304, 404] on p "DESCRIPTION" at bounding box center [429, 407] width 343 height 32
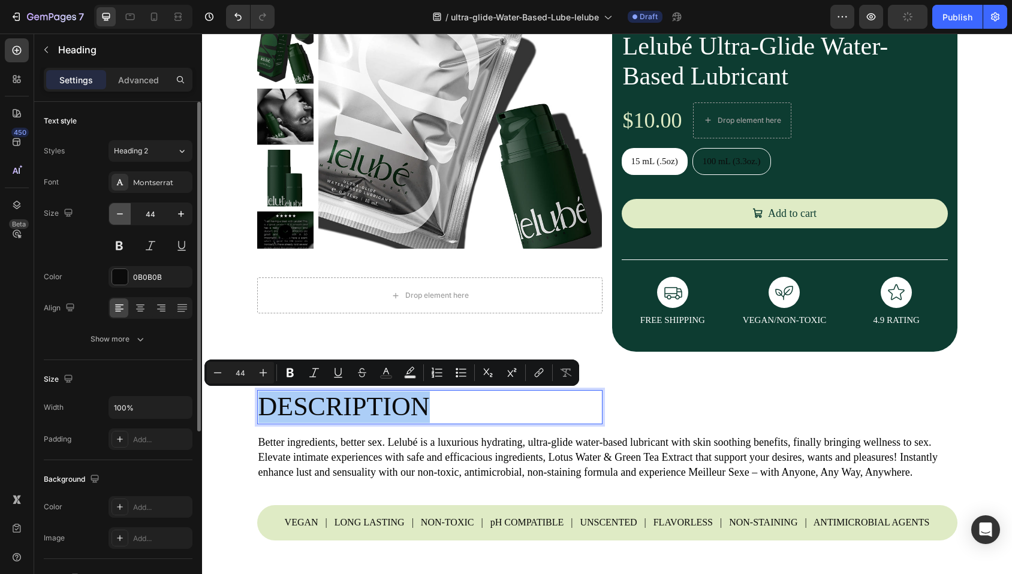
click at [121, 215] on icon "button" at bounding box center [120, 214] width 12 height 12
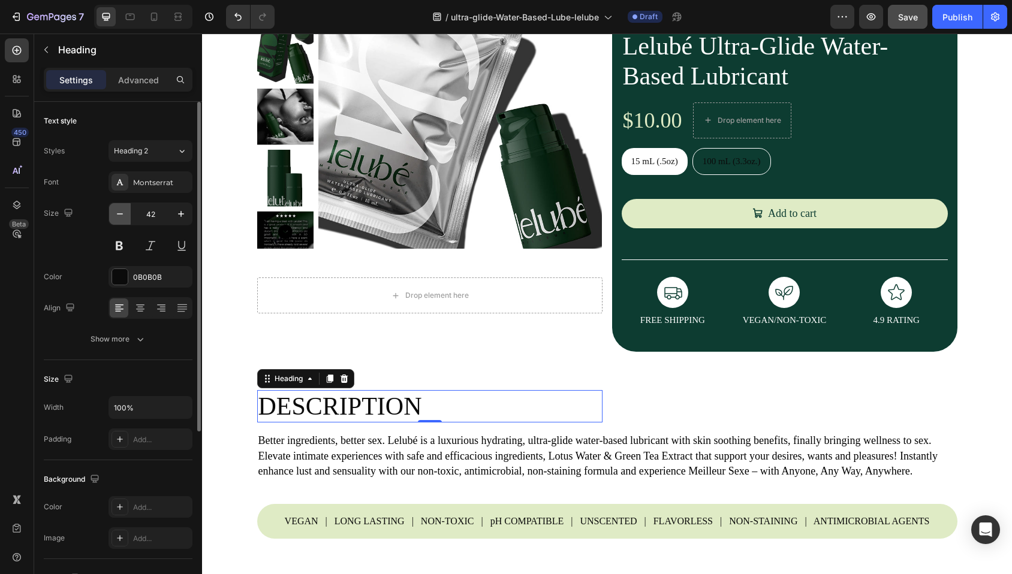
click at [117, 212] on icon "button" at bounding box center [120, 214] width 12 height 12
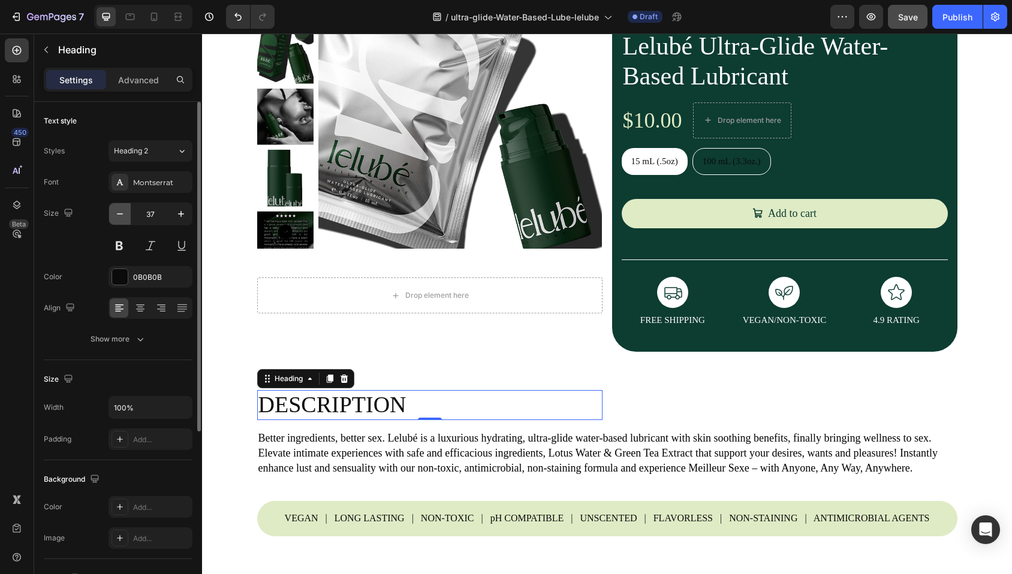
click at [117, 212] on icon "button" at bounding box center [120, 214] width 12 height 12
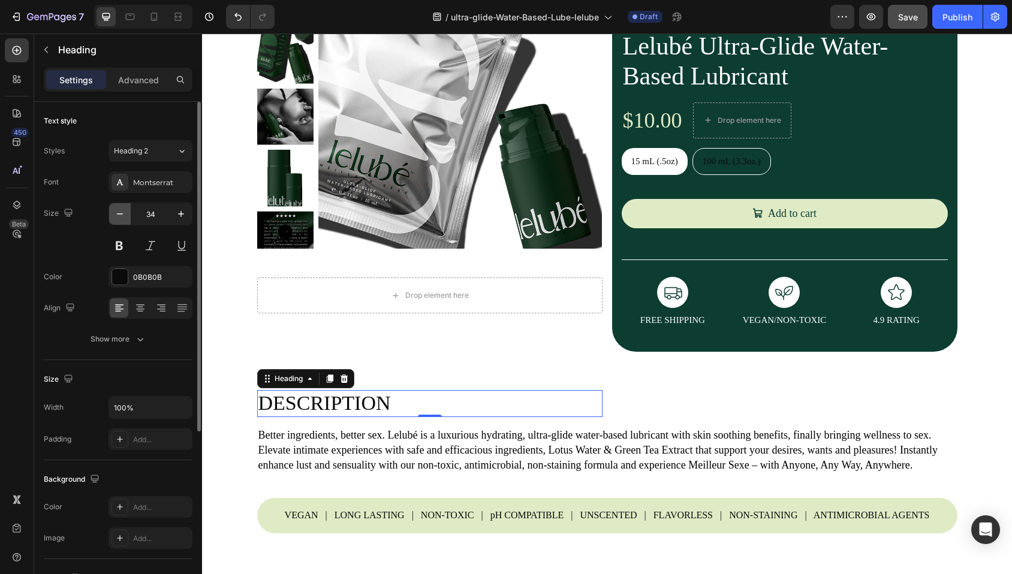
click at [117, 212] on icon "button" at bounding box center [120, 214] width 12 height 12
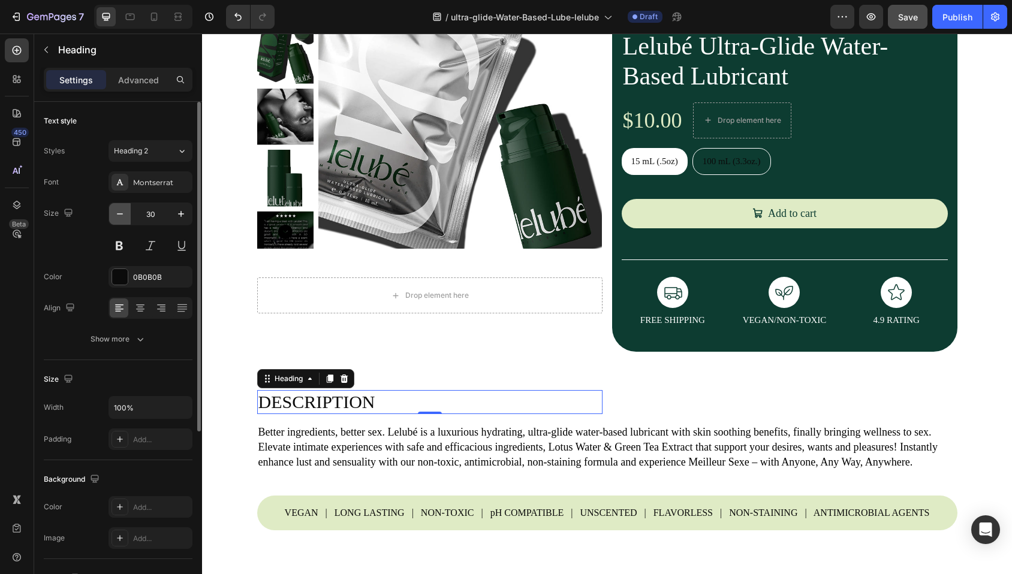
type input "29"
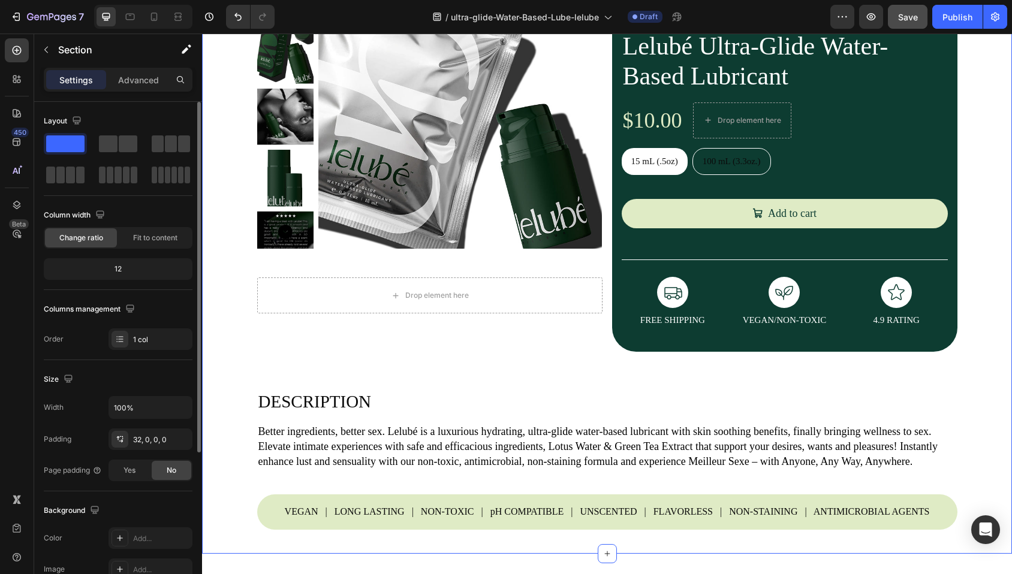
click at [219, 357] on div "Product Images Drop element here Product Drop element here Lelubé Ultra-Glide W…" at bounding box center [607, 255] width 810 height 598
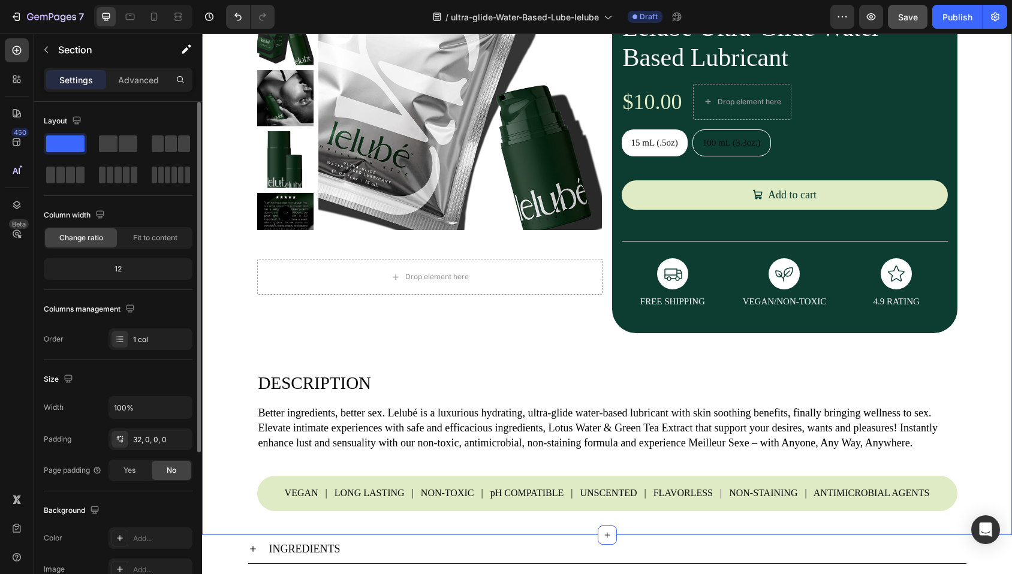
scroll to position [142, 0]
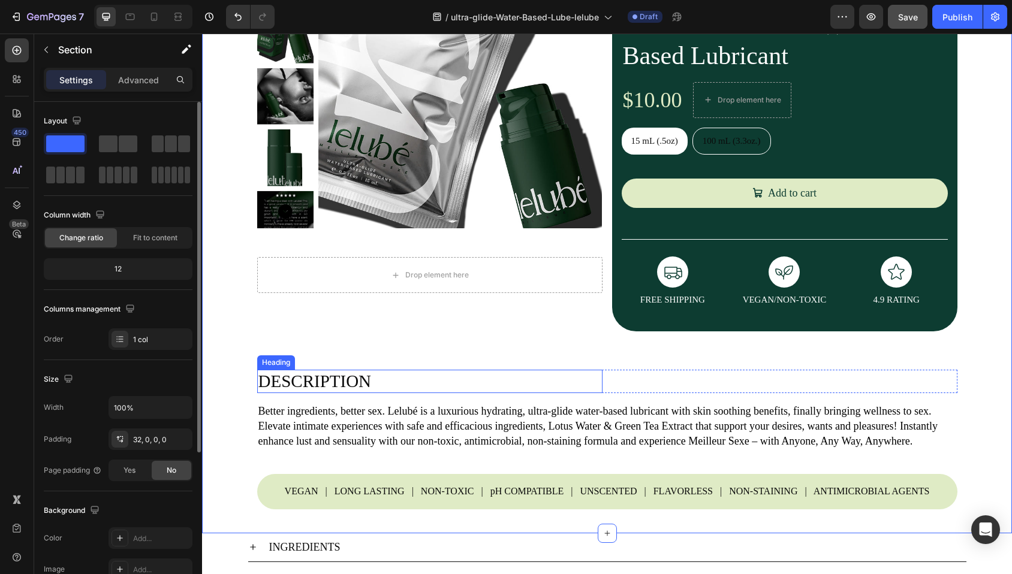
click at [383, 376] on p "DESCRIPTION" at bounding box center [429, 381] width 343 height 21
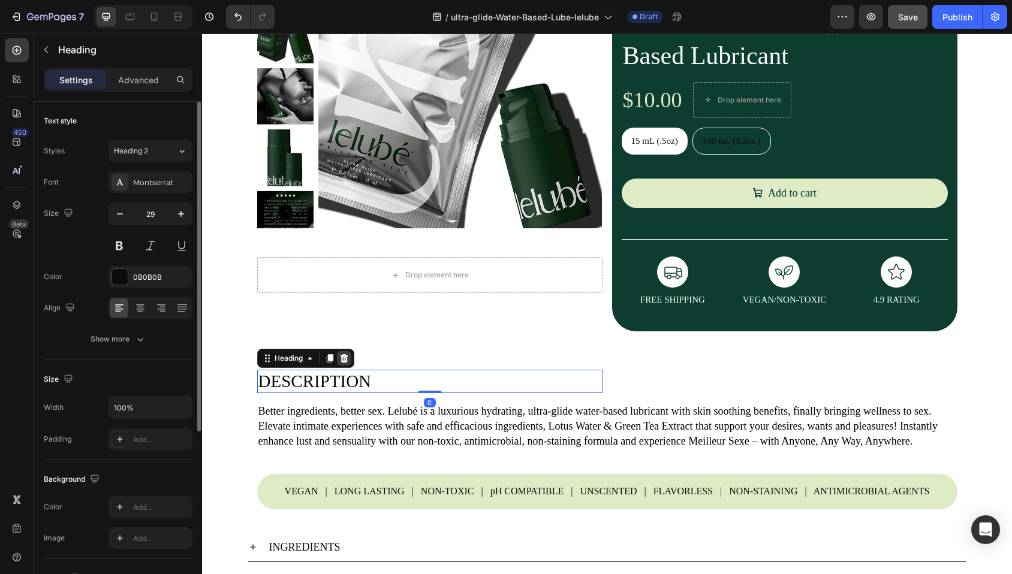
click at [340, 357] on icon at bounding box center [344, 358] width 8 height 8
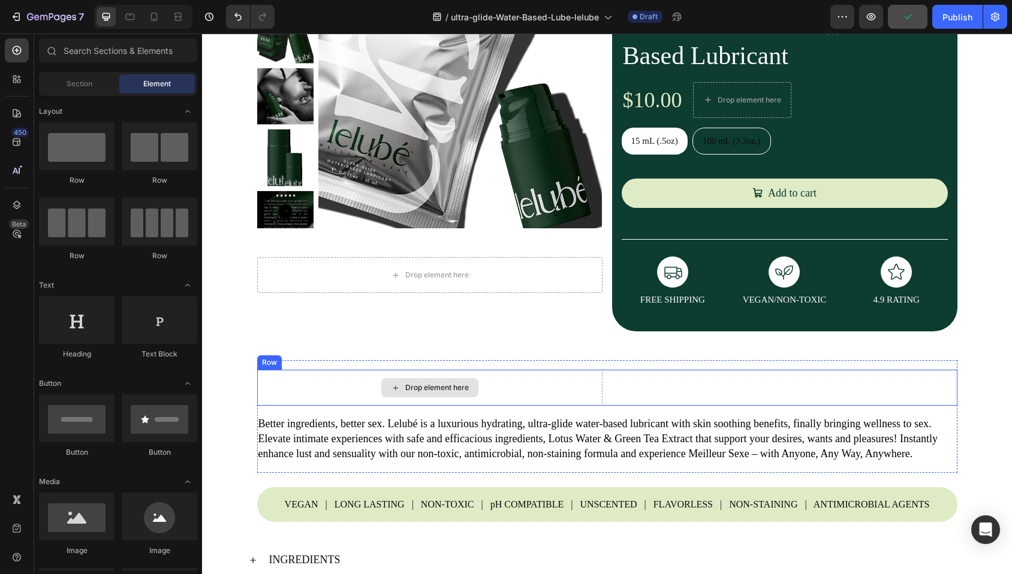
click at [520, 385] on div "Drop element here" at bounding box center [429, 388] width 345 height 36
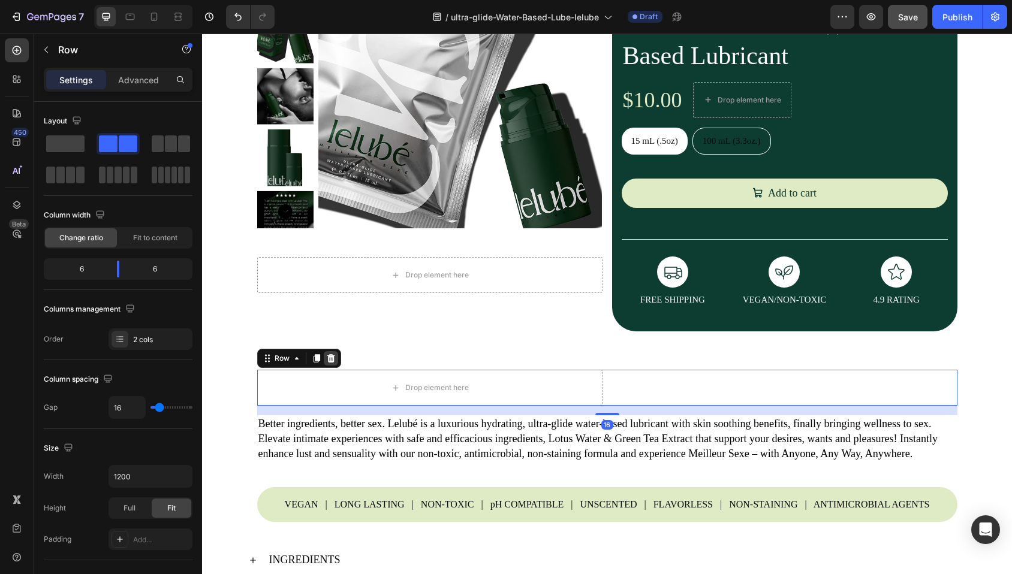
click at [326, 357] on icon at bounding box center [331, 359] width 10 height 10
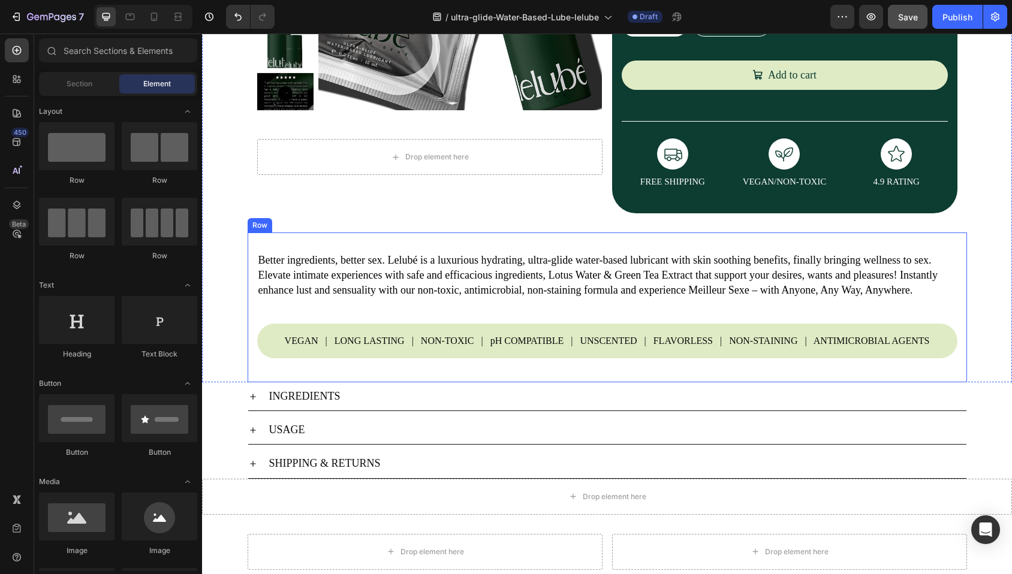
scroll to position [261, 0]
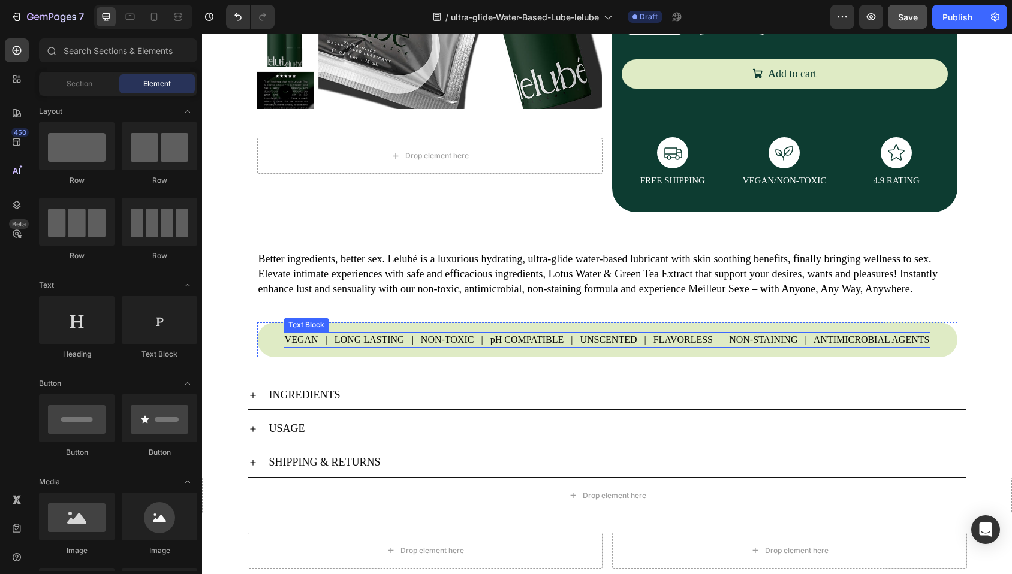
click at [337, 346] on p "VEGAN | LONG LASTING | NON-TOXIC | pH COMPATIBLE | UNSCENTED | FLAVORLESS | NON…" at bounding box center [607, 339] width 645 height 13
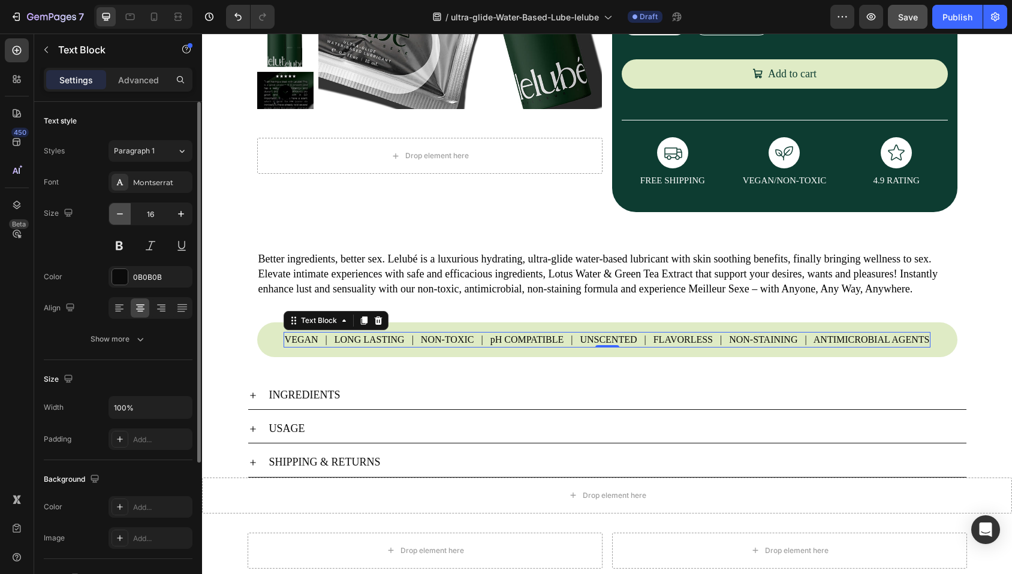
click at [118, 212] on icon "button" at bounding box center [120, 214] width 12 height 12
type input "15"
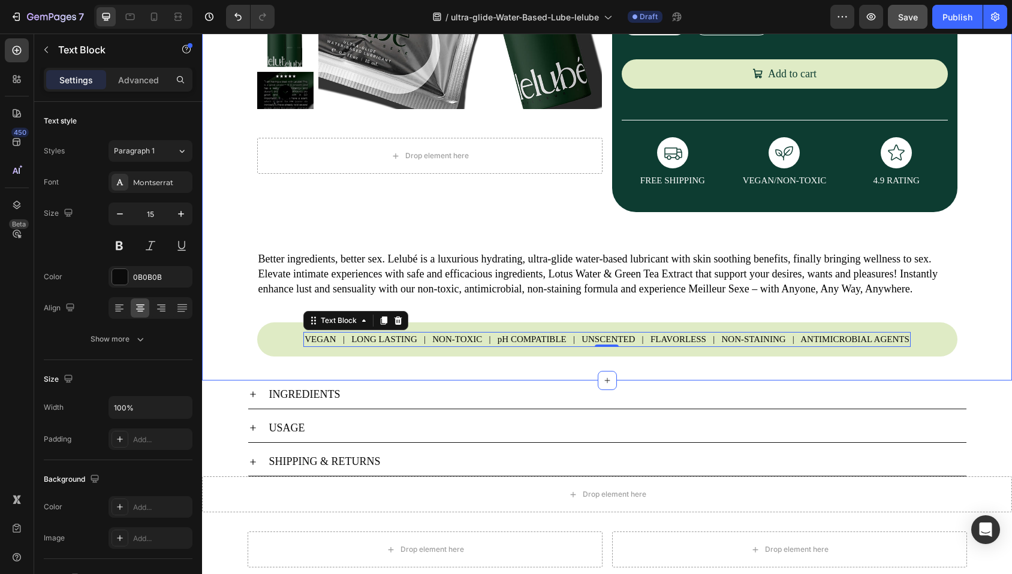
click at [228, 358] on div "Product Images Drop element here Product Drop element here Lelubé Ultra-Glide W…" at bounding box center [607, 98] width 810 height 565
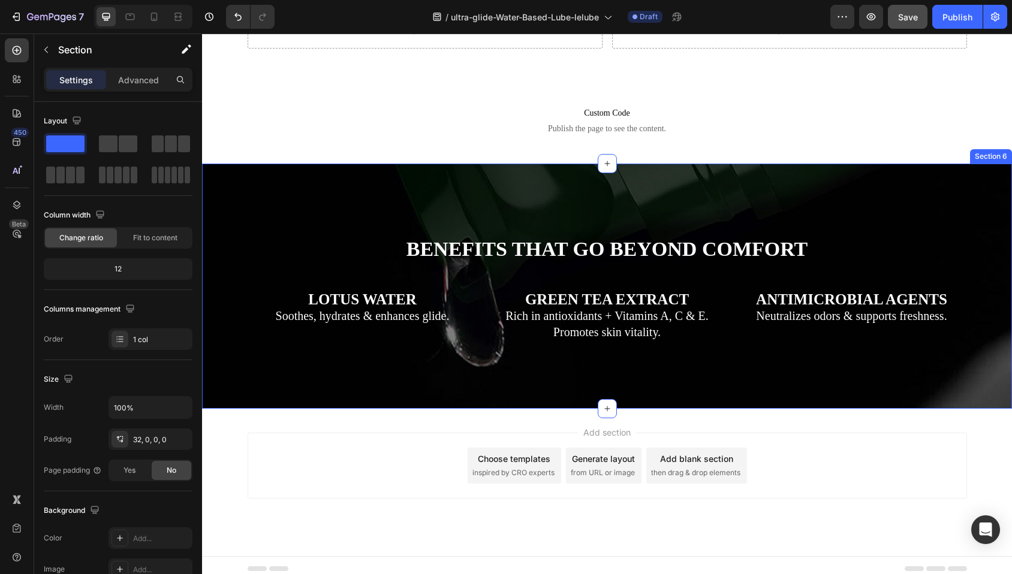
scroll to position [801, 0]
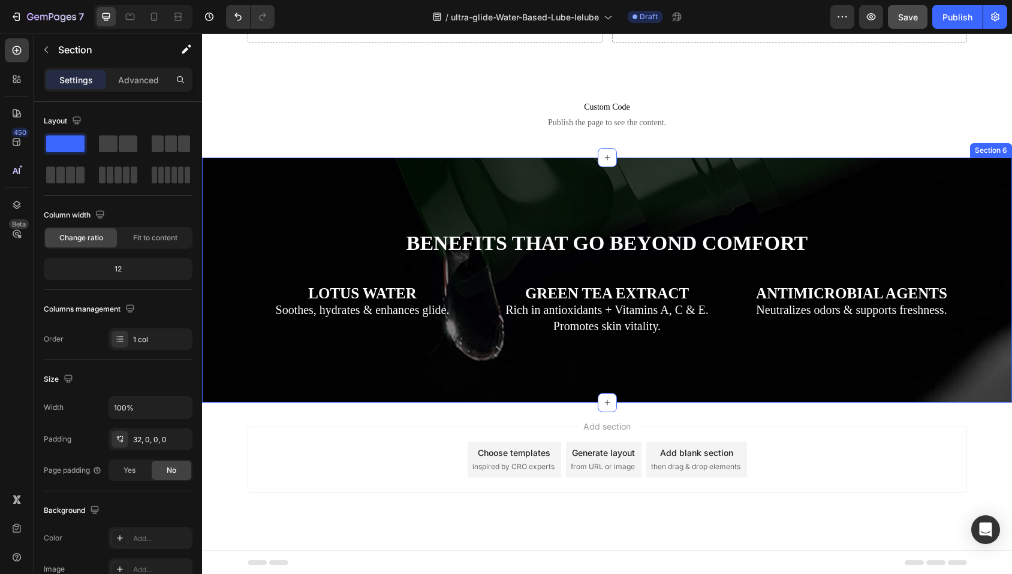
click at [417, 186] on div "BENEFITS THAT GO BEYOND COMFORT Heading LOTUS WATER Soothes, hydrates & enhance…" at bounding box center [607, 280] width 810 height 245
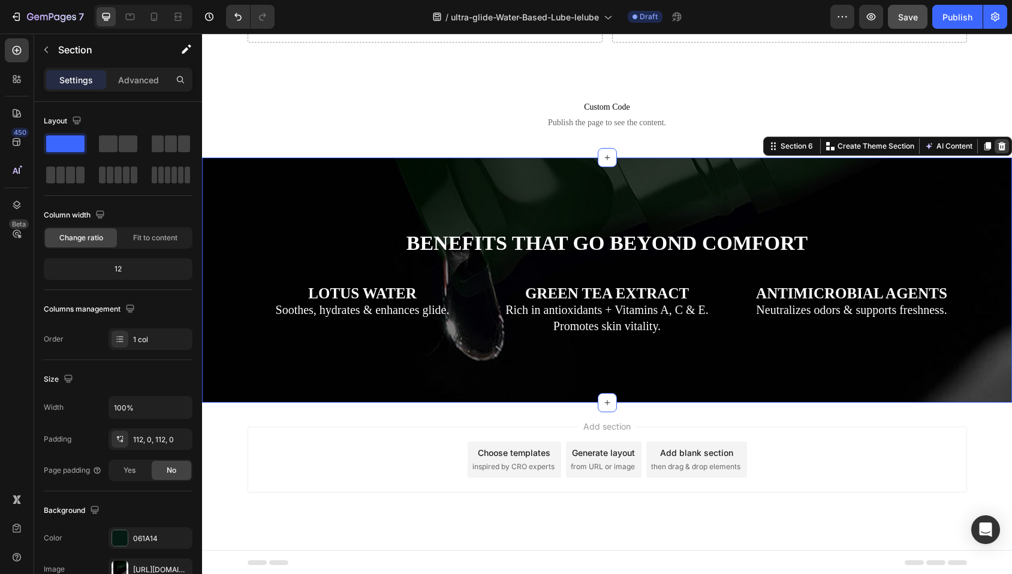
click at [997, 147] on icon at bounding box center [1002, 146] width 10 height 10
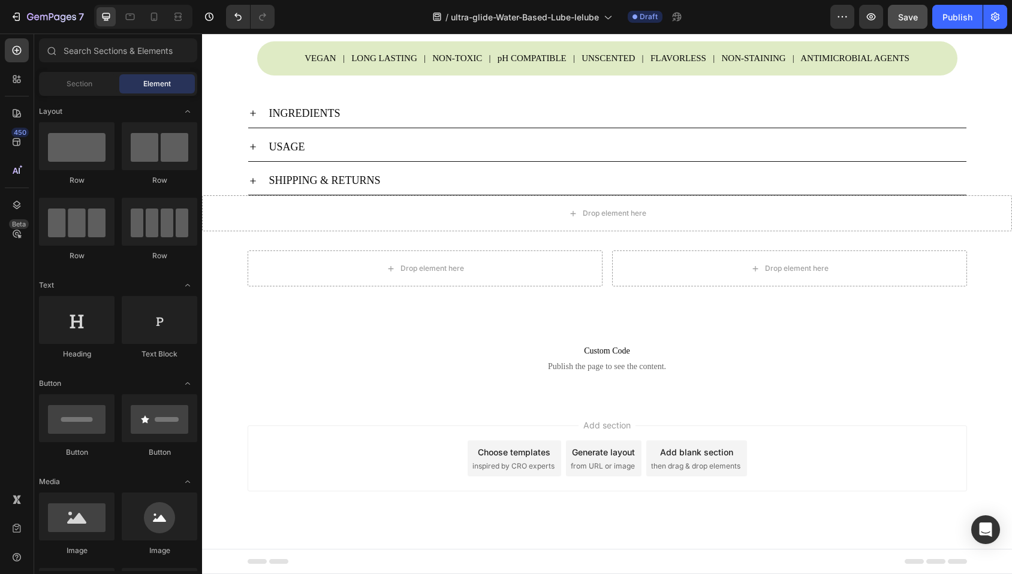
scroll to position [557, 0]
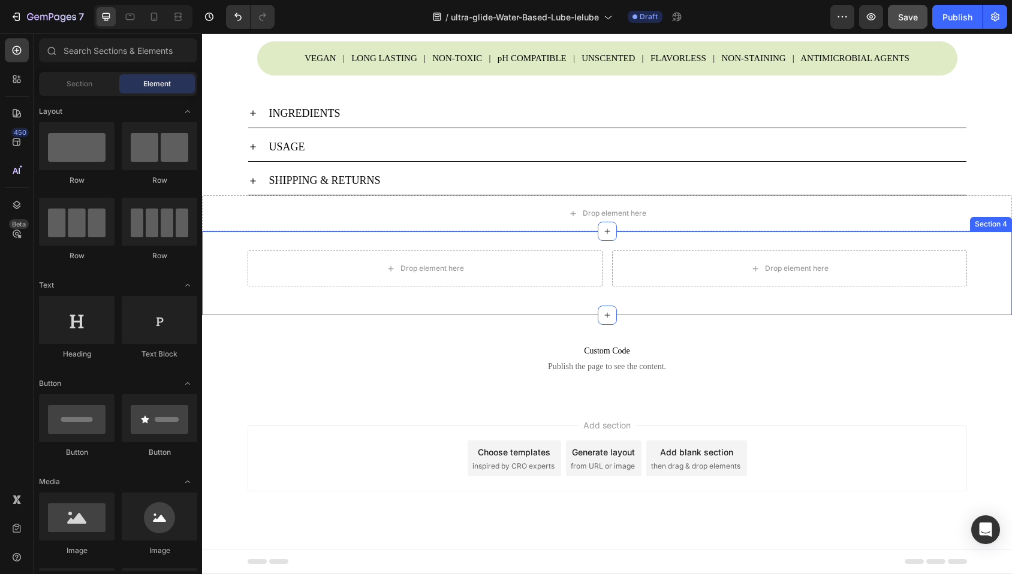
click at [293, 241] on div "Drop element here Drop element here Row Section 4" at bounding box center [607, 273] width 810 height 84
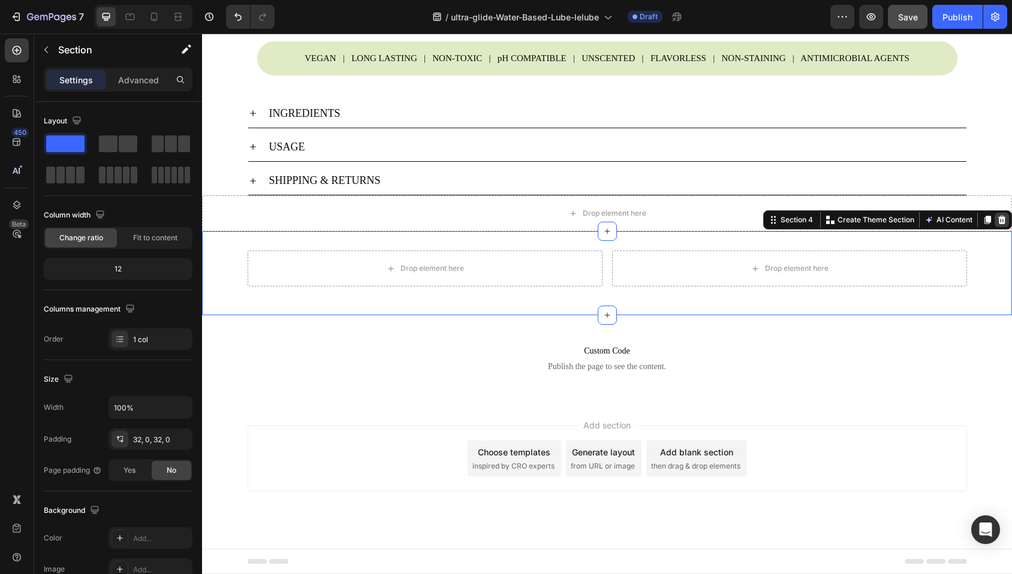
click at [998, 221] on icon at bounding box center [1002, 220] width 8 height 8
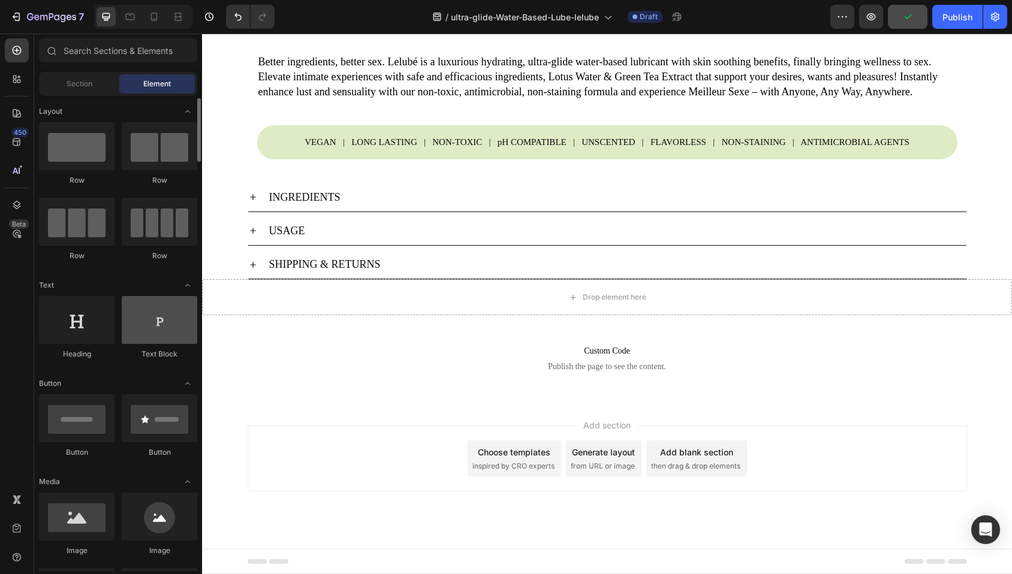
scroll to position [13, 0]
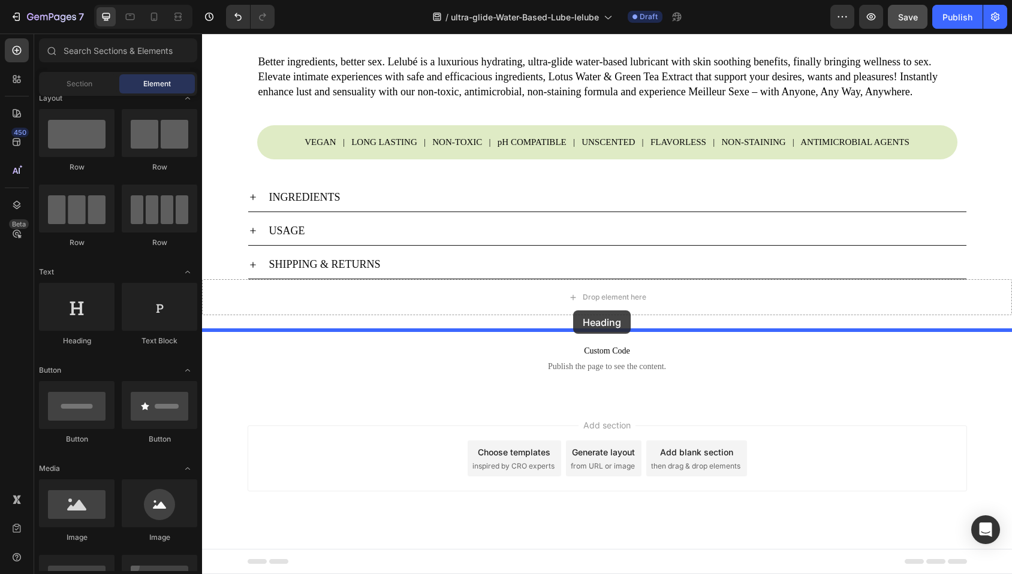
drag, startPoint x: 284, startPoint y: 340, endPoint x: 573, endPoint y: 311, distance: 290.5
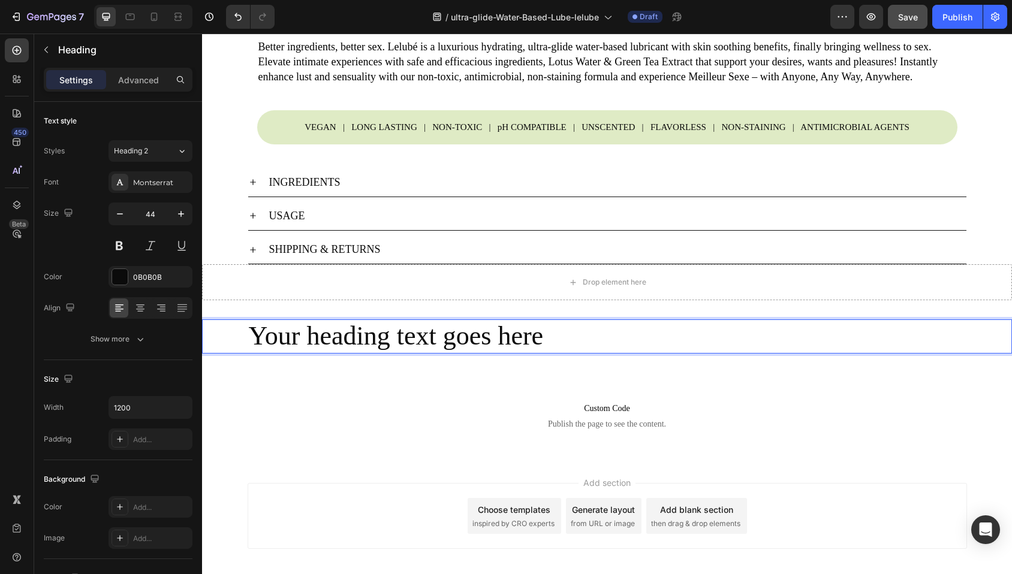
click at [378, 352] on h2 "Your heading text goes here" at bounding box center [607, 337] width 719 height 34
click at [378, 352] on p "Your heading text goes here" at bounding box center [607, 337] width 717 height 32
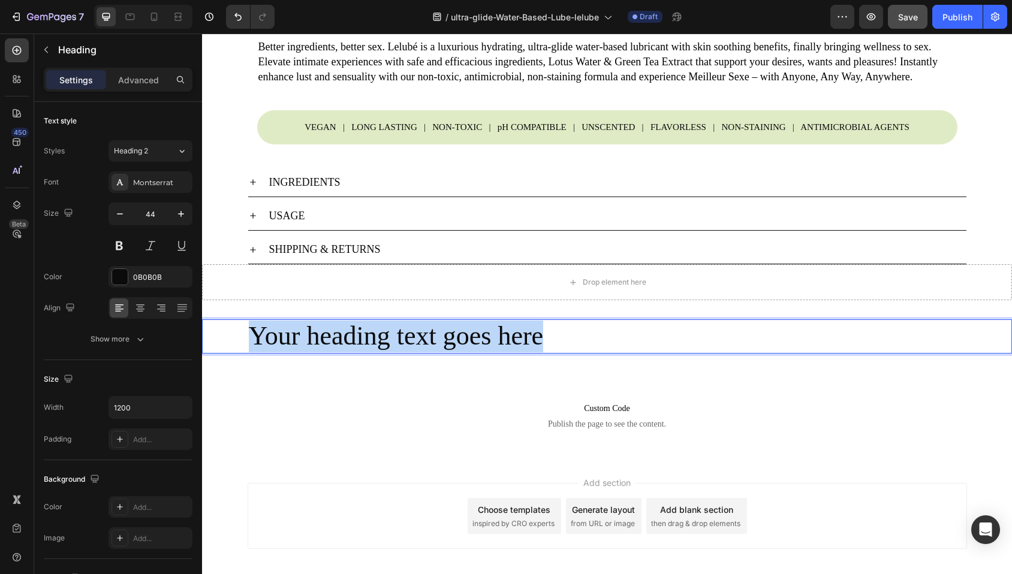
click at [378, 352] on p "Your heading text goes here" at bounding box center [607, 337] width 717 height 32
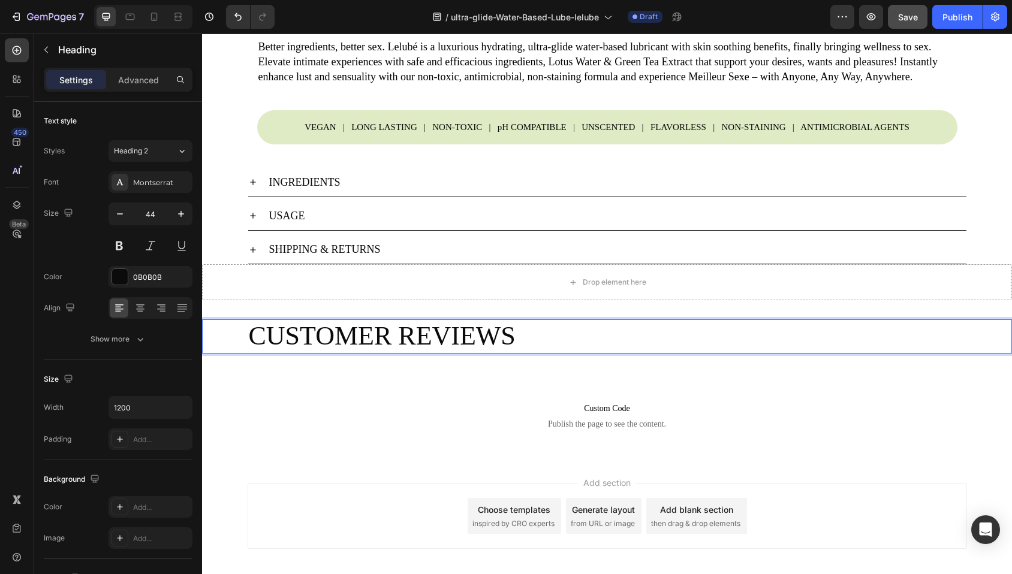
click at [409, 352] on p "CUSTOMER REVIEWS" at bounding box center [607, 337] width 717 height 32
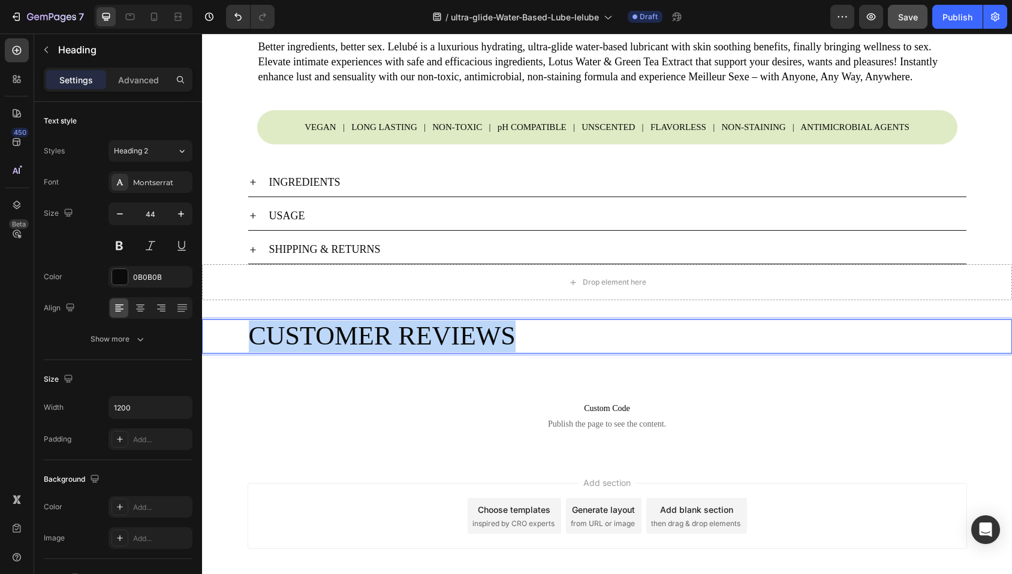
click at [409, 352] on p "CUSTOMER REVIEWS" at bounding box center [607, 337] width 717 height 32
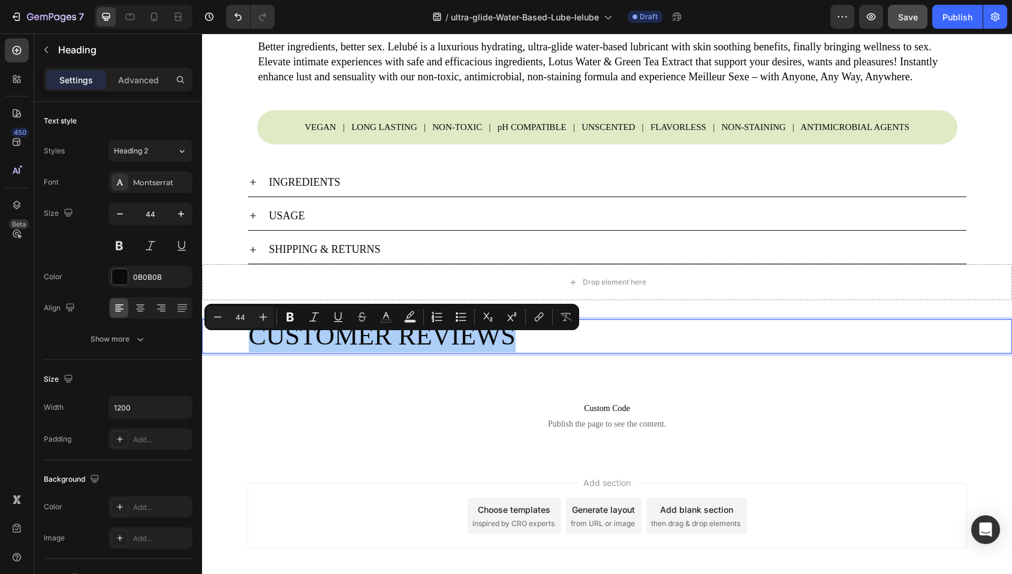
click at [238, 321] on input "44" at bounding box center [240, 317] width 24 height 14
click at [242, 317] on input "44" at bounding box center [240, 317] width 24 height 14
type input "30"
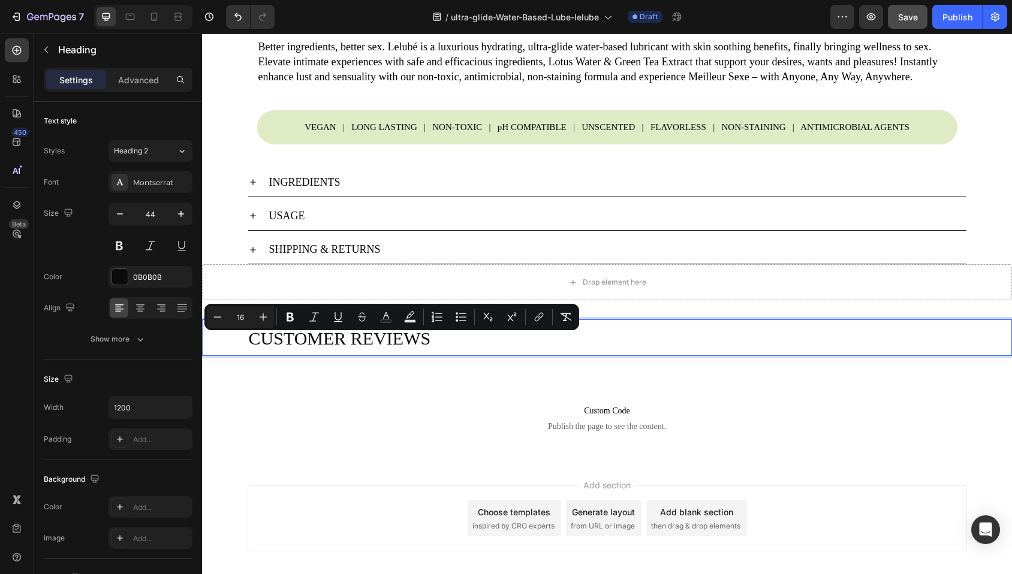
click at [231, 527] on div "Add section Choose templates inspired by CRO experts Generate layout from URL o…" at bounding box center [607, 535] width 810 height 147
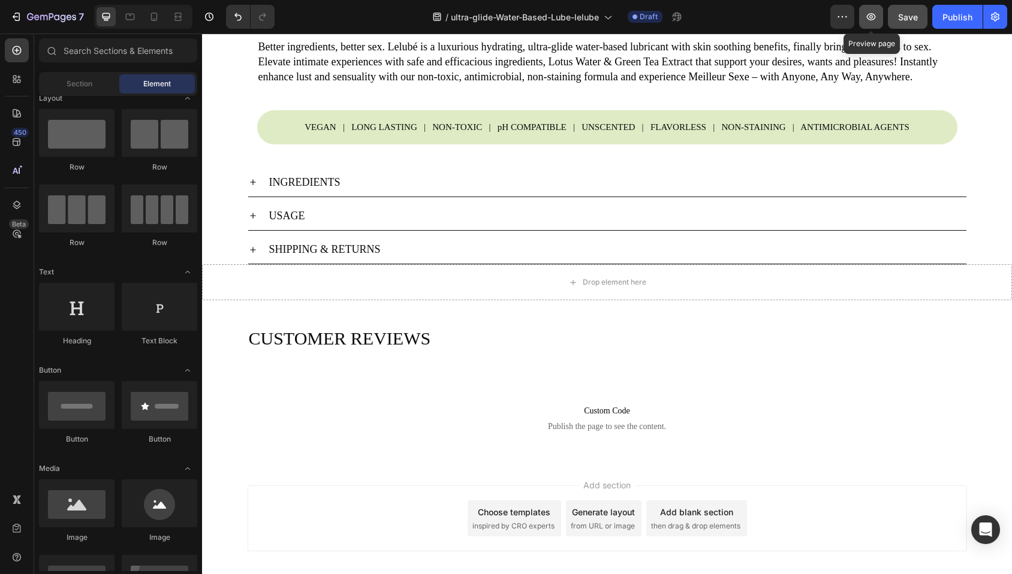
click at [865, 14] on button "button" at bounding box center [871, 17] width 24 height 24
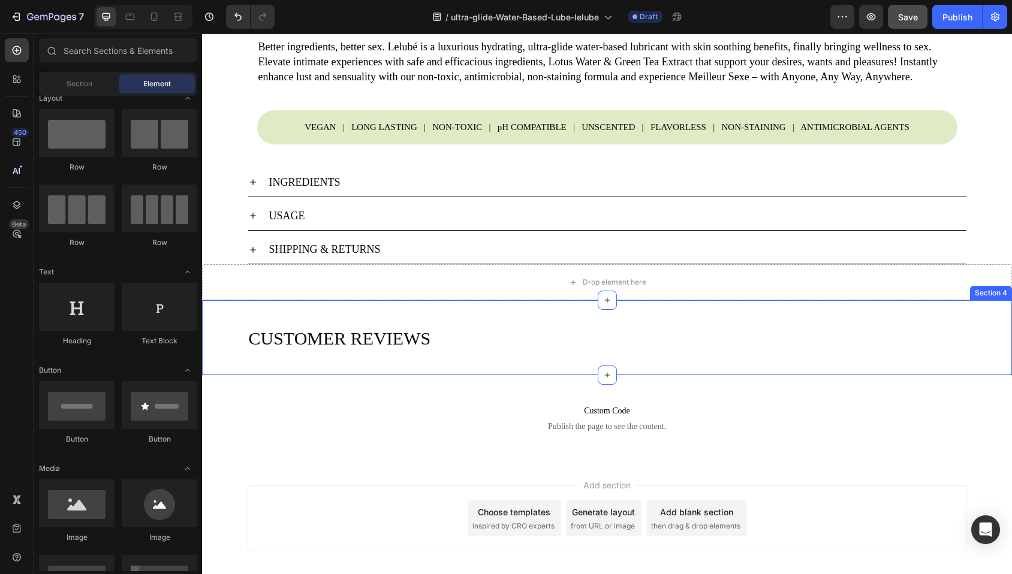
click at [397, 375] on div "⁠⁠⁠⁠⁠⁠⁠ CUSTOMER REVIEWS Heading Section 4" at bounding box center [607, 337] width 810 height 75
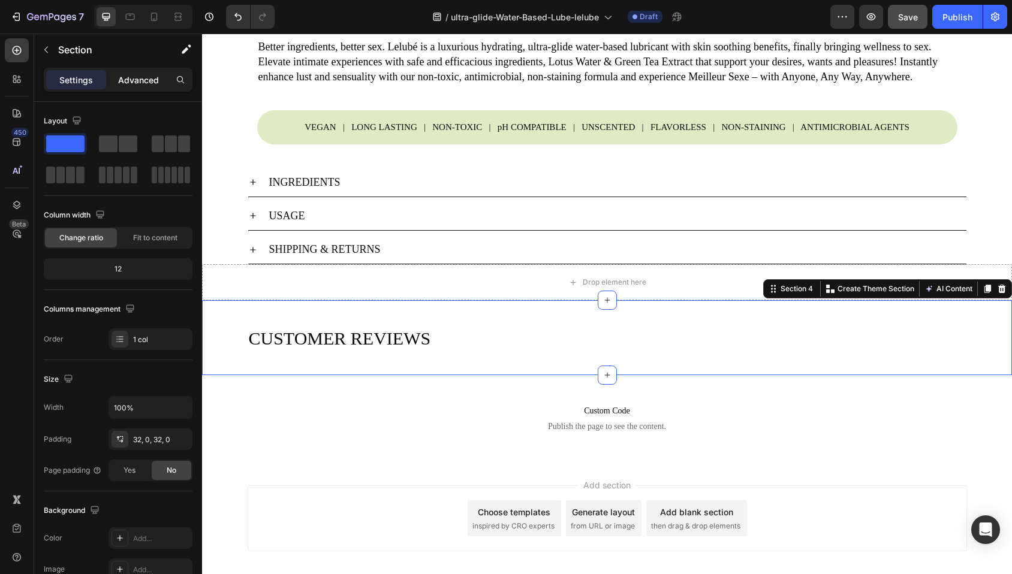
click at [138, 76] on p "Advanced" at bounding box center [138, 80] width 41 height 13
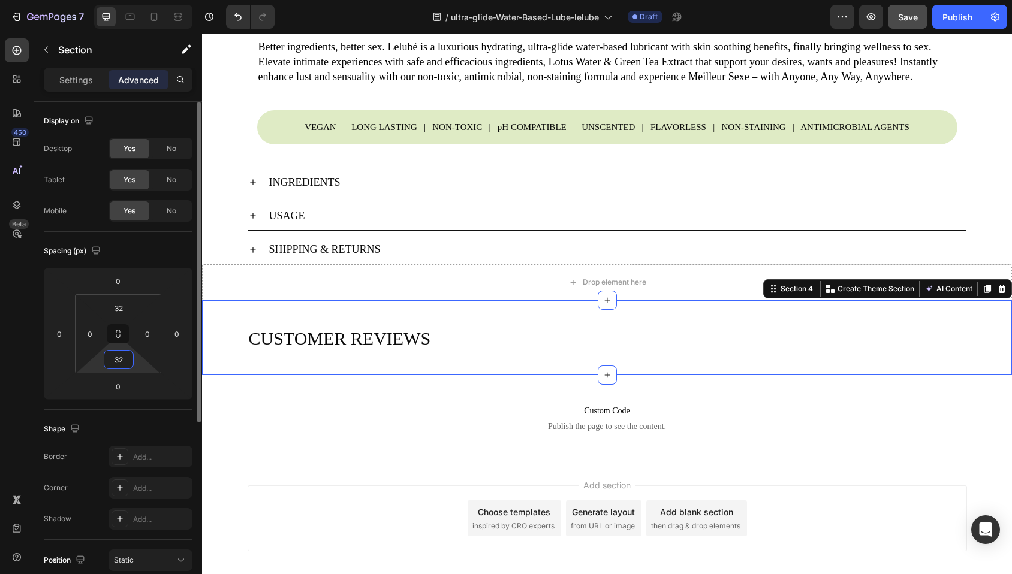
click at [119, 360] on input "32" at bounding box center [119, 360] width 24 height 18
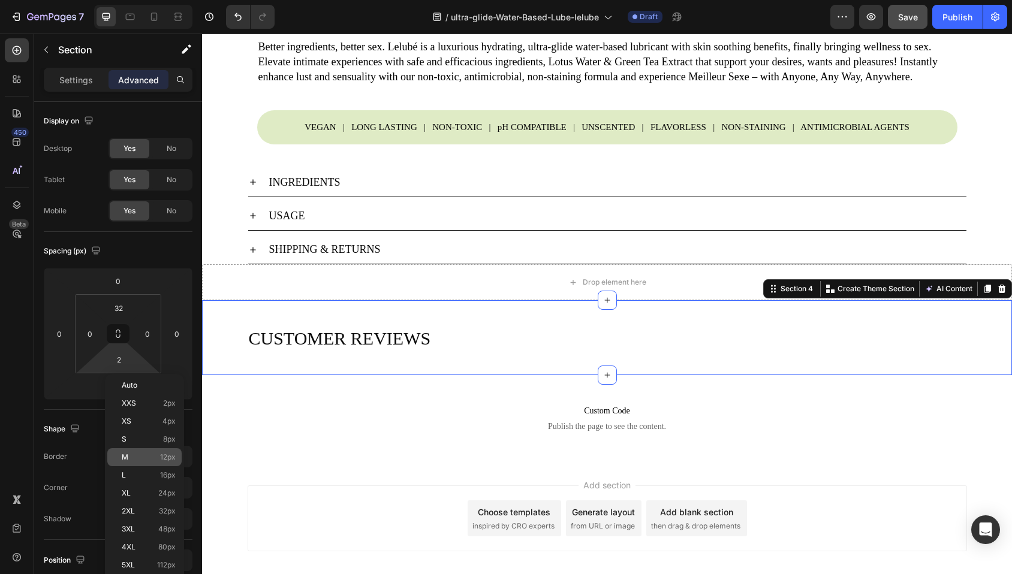
click at [151, 460] on p "M 12px" at bounding box center [149, 457] width 54 height 8
type input "12"
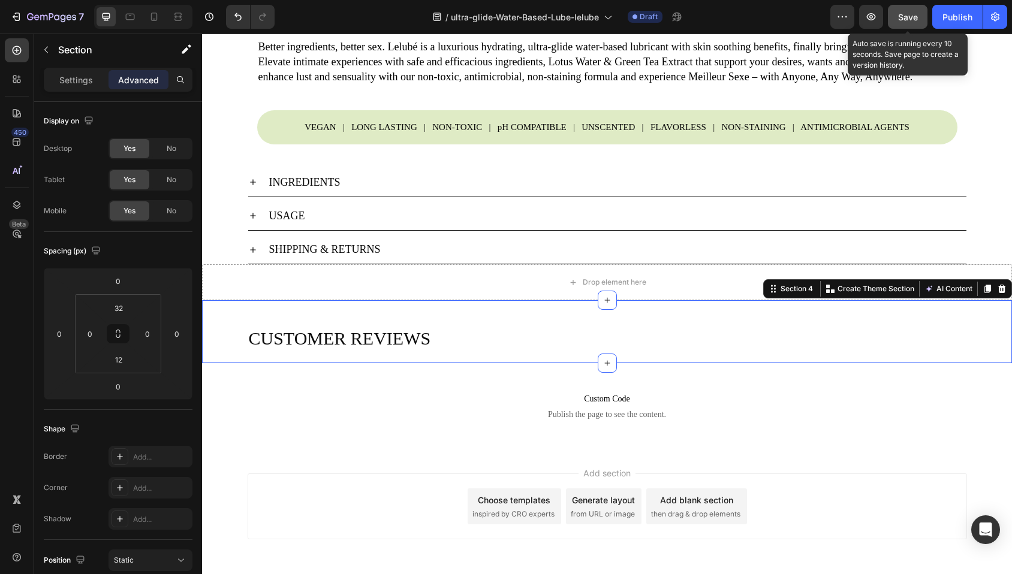
click at [906, 19] on span "Save" at bounding box center [908, 17] width 20 height 10
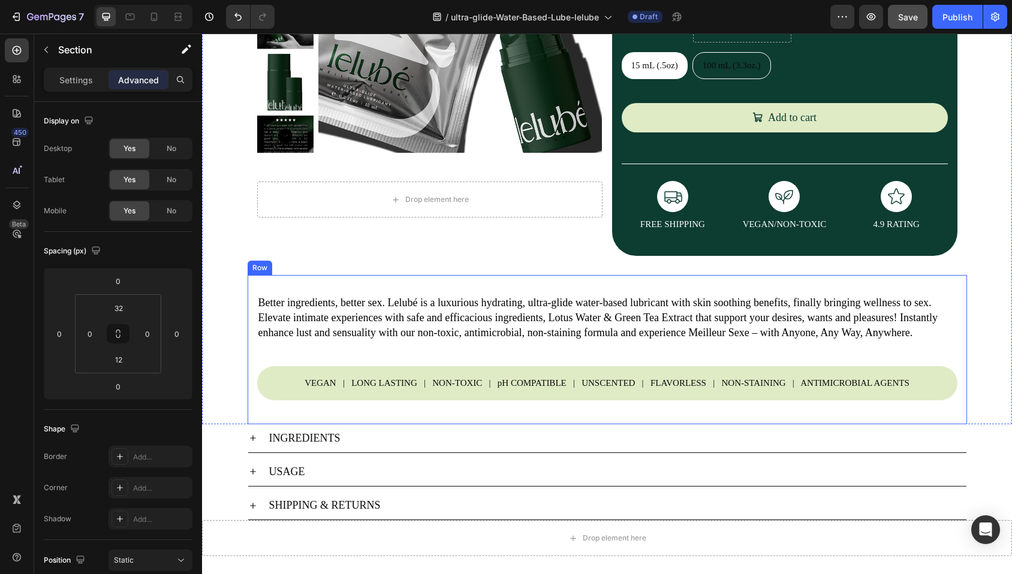
scroll to position [256, 0]
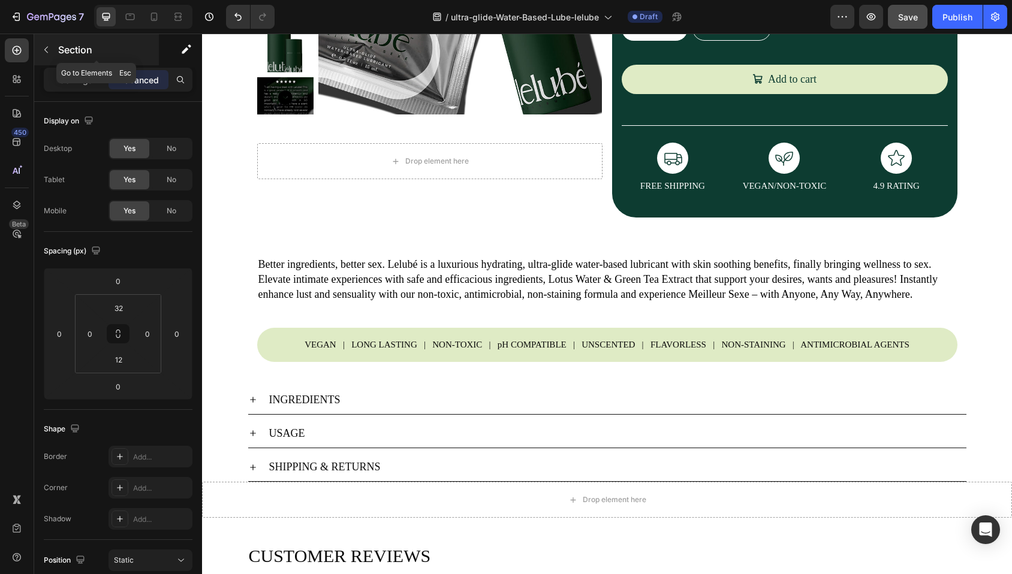
click at [46, 49] on icon "button" at bounding box center [46, 50] width 4 height 7
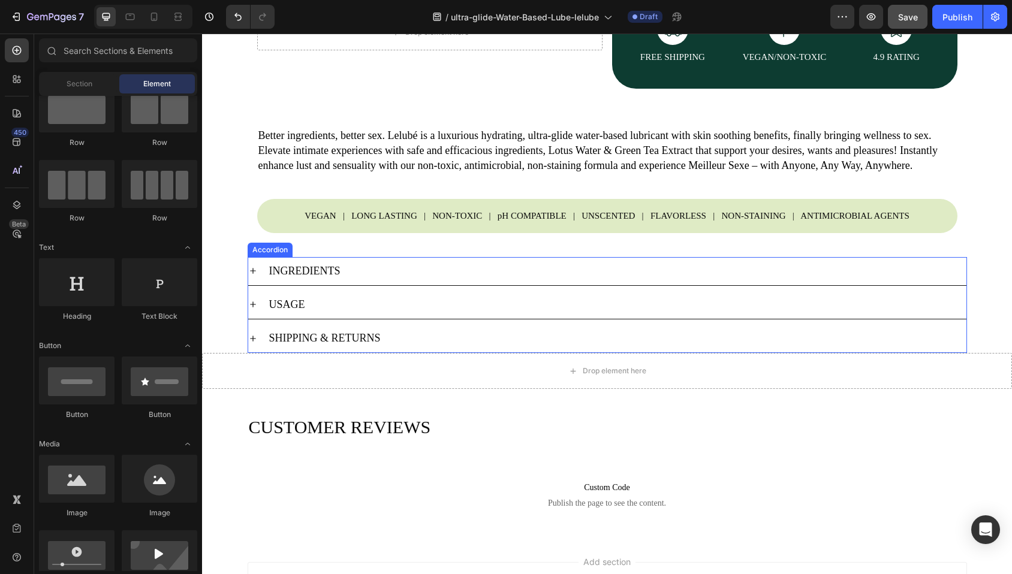
scroll to position [395, 0]
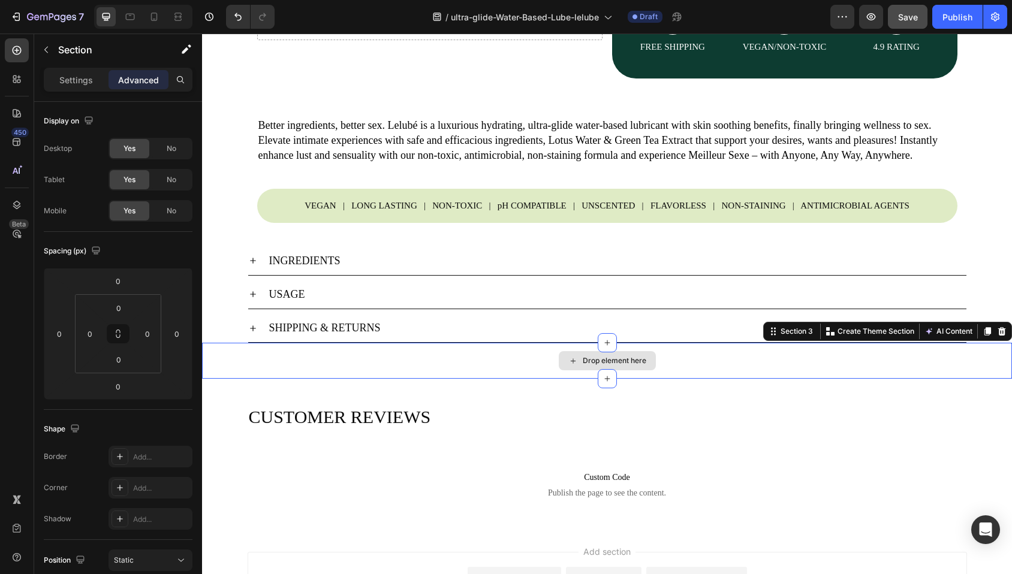
click at [373, 379] on div "Drop element here" at bounding box center [607, 361] width 810 height 36
click at [998, 336] on icon at bounding box center [1002, 331] width 8 height 8
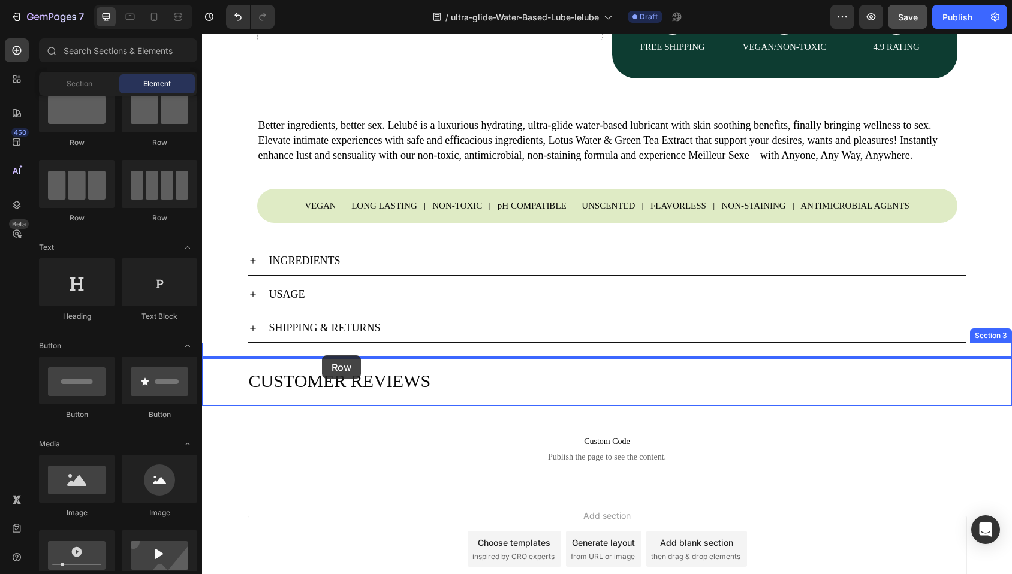
drag, startPoint x: 299, startPoint y: 180, endPoint x: 322, endPoint y: 355, distance: 177.2
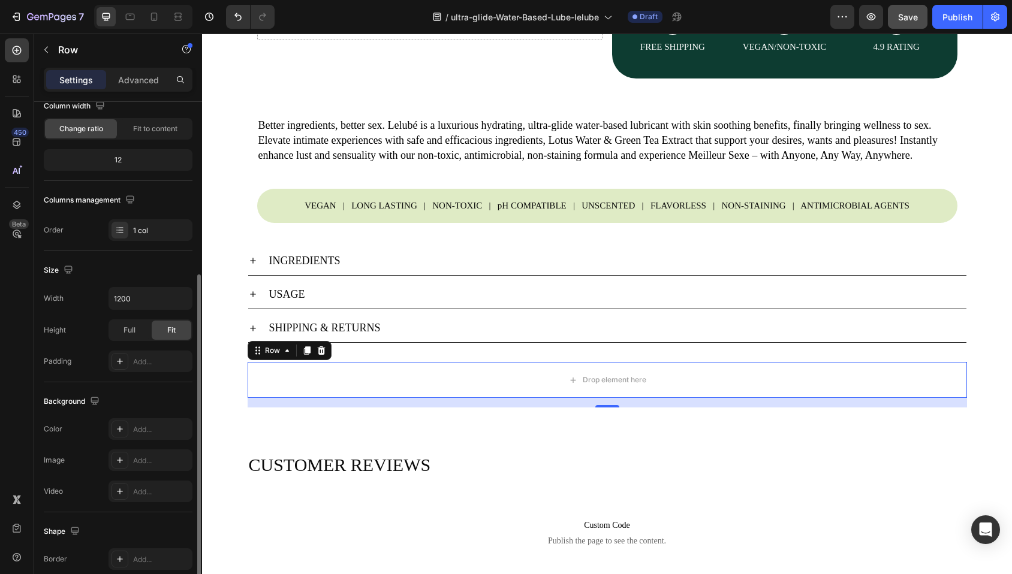
scroll to position [167, 0]
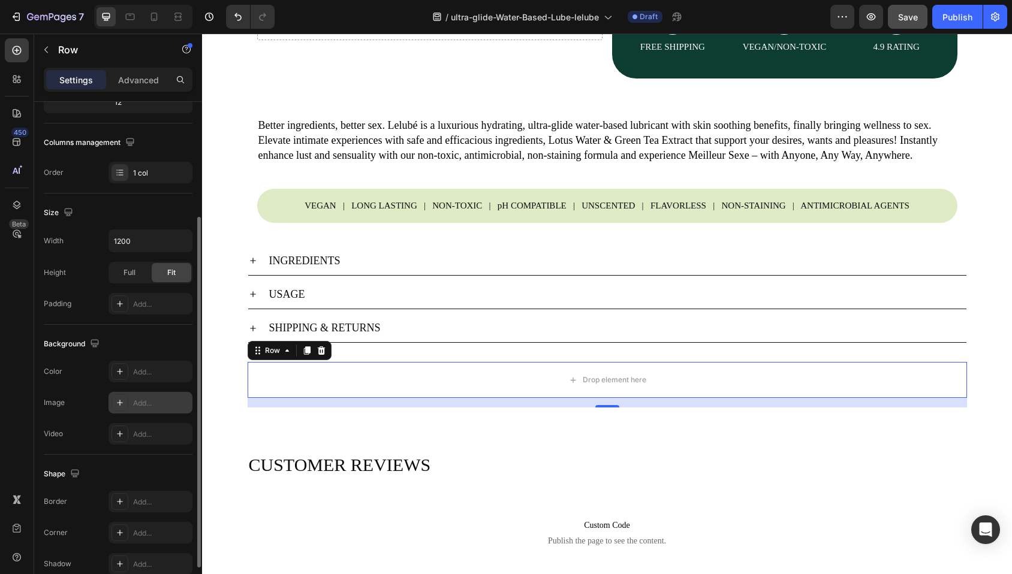
click at [120, 405] on icon at bounding box center [120, 403] width 10 height 10
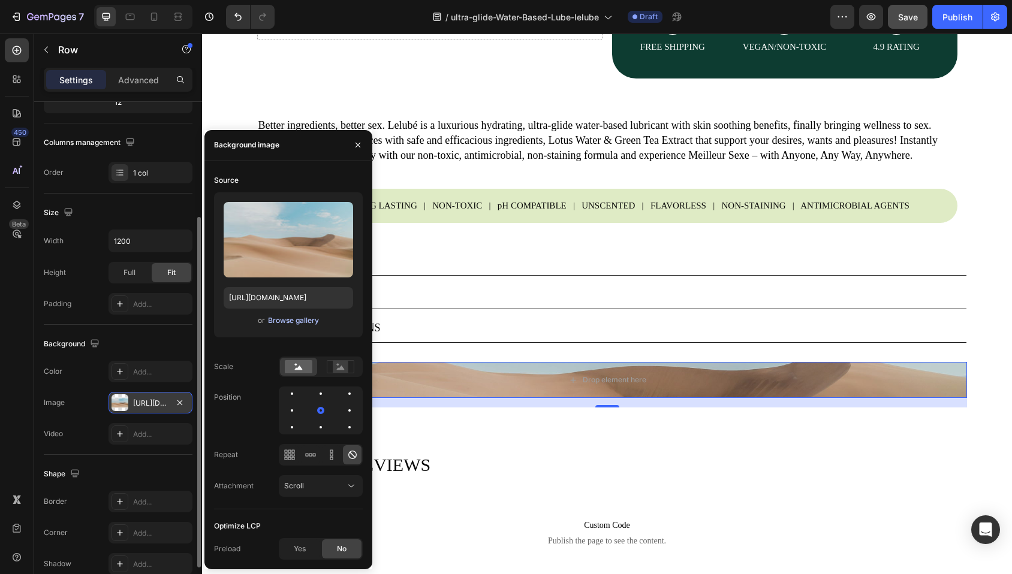
click at [287, 320] on div "Browse gallery" at bounding box center [293, 320] width 51 height 11
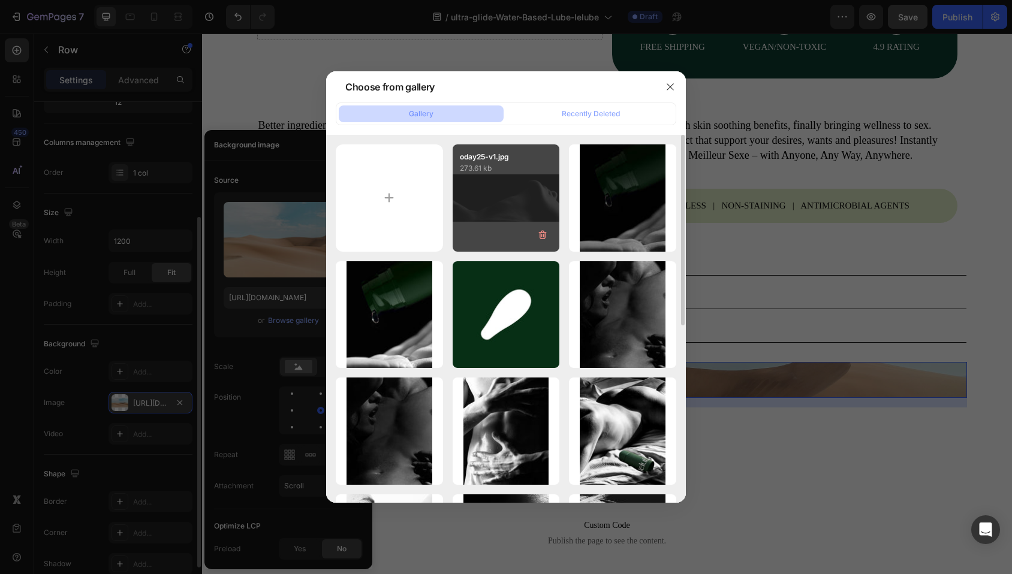
click at [510, 220] on div "oday25-v1.jpg 273.61 kb" at bounding box center [506, 197] width 107 height 107
type input "[URL][DOMAIN_NAME]"
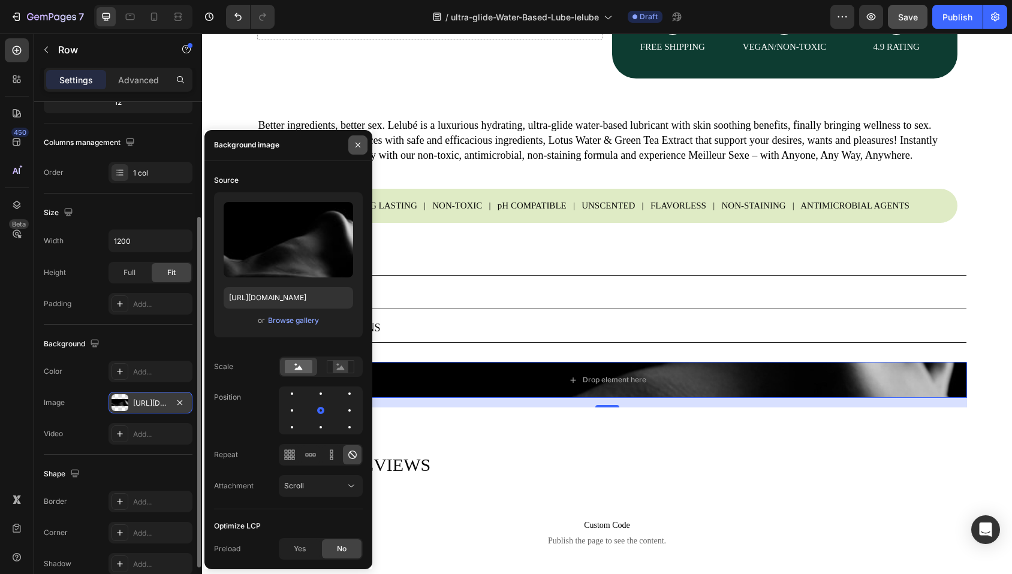
click at [357, 149] on icon "button" at bounding box center [358, 145] width 10 height 10
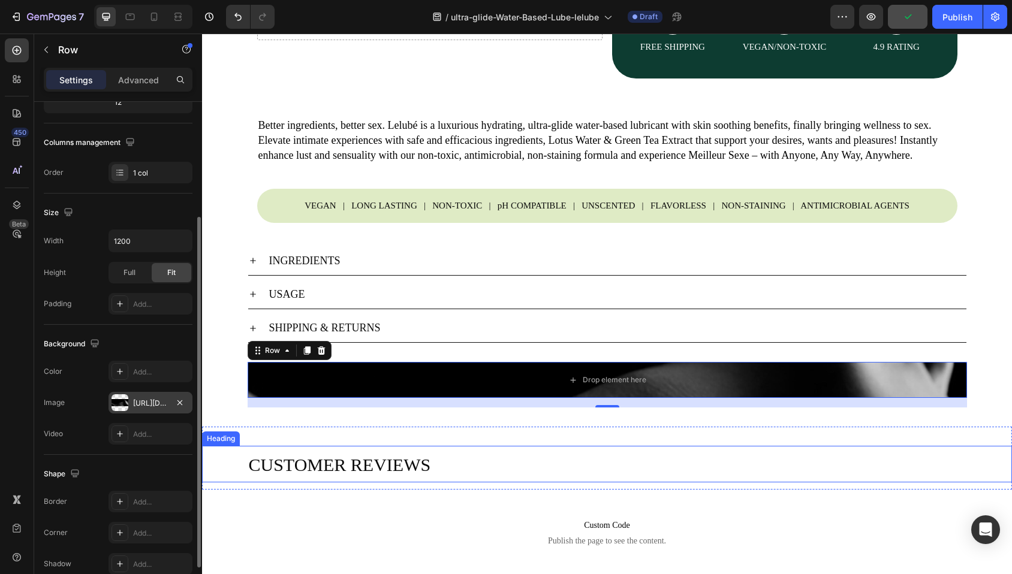
click at [381, 469] on h2 "CUSTOMER REVIEWS" at bounding box center [607, 464] width 719 height 37
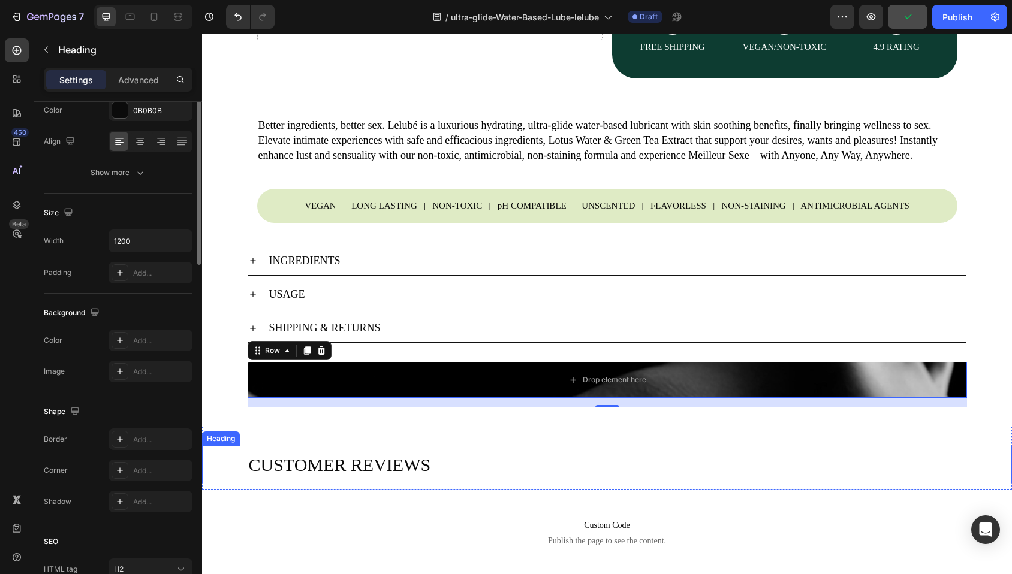
scroll to position [0, 0]
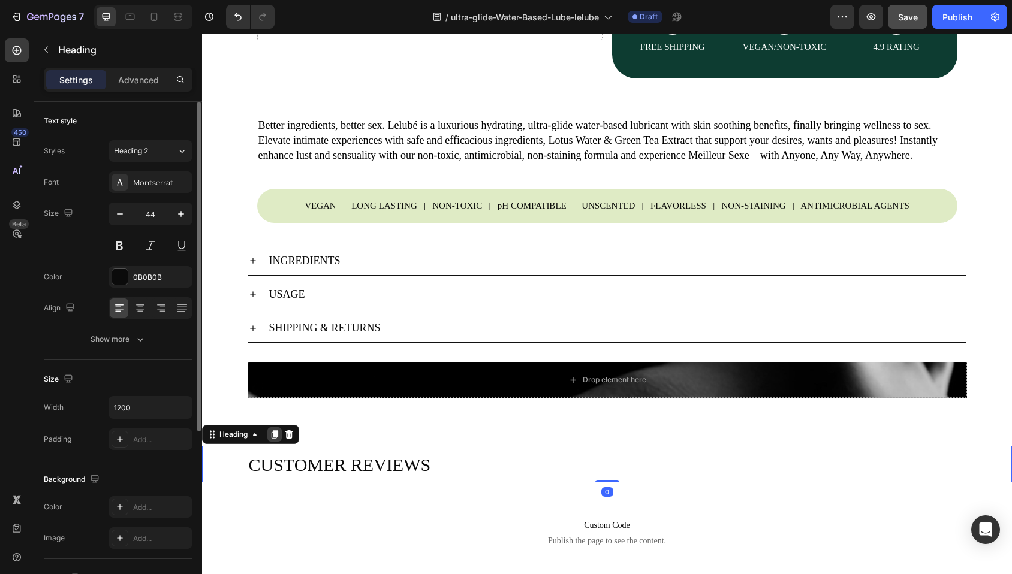
click at [277, 439] on icon at bounding box center [275, 434] width 7 height 8
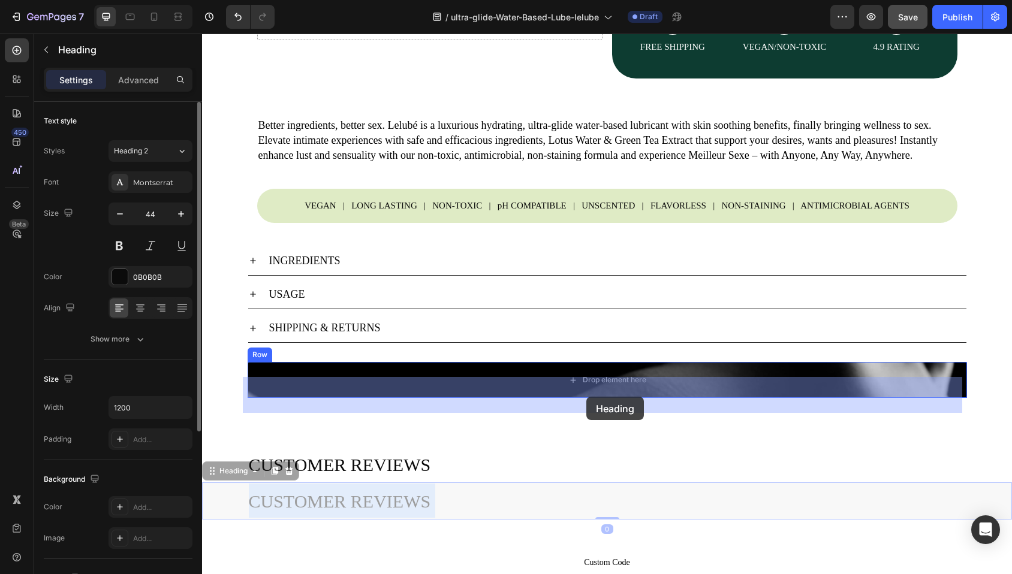
drag, startPoint x: 345, startPoint y: 506, endPoint x: 586, endPoint y: 397, distance: 265.1
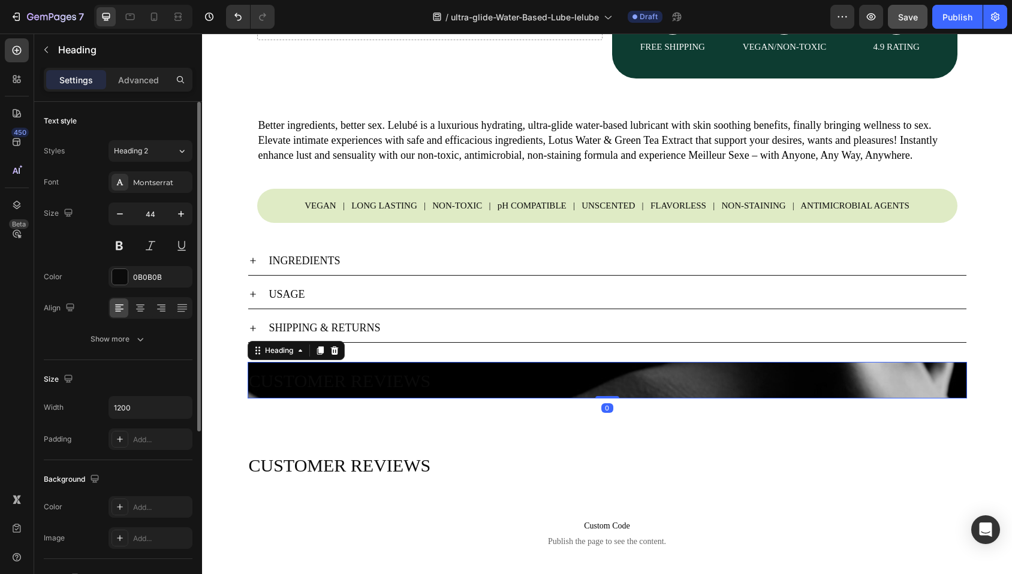
click at [544, 399] on h2 "CUSTOMER REVIEWS" at bounding box center [607, 380] width 719 height 37
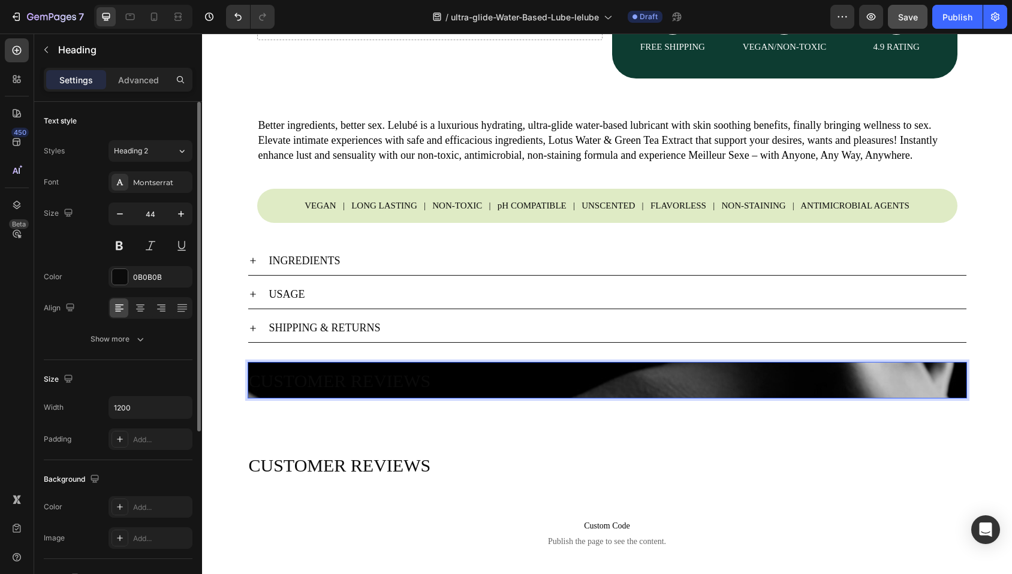
click at [544, 397] on p "CUSTOMER REVIEWS" at bounding box center [607, 380] width 717 height 34
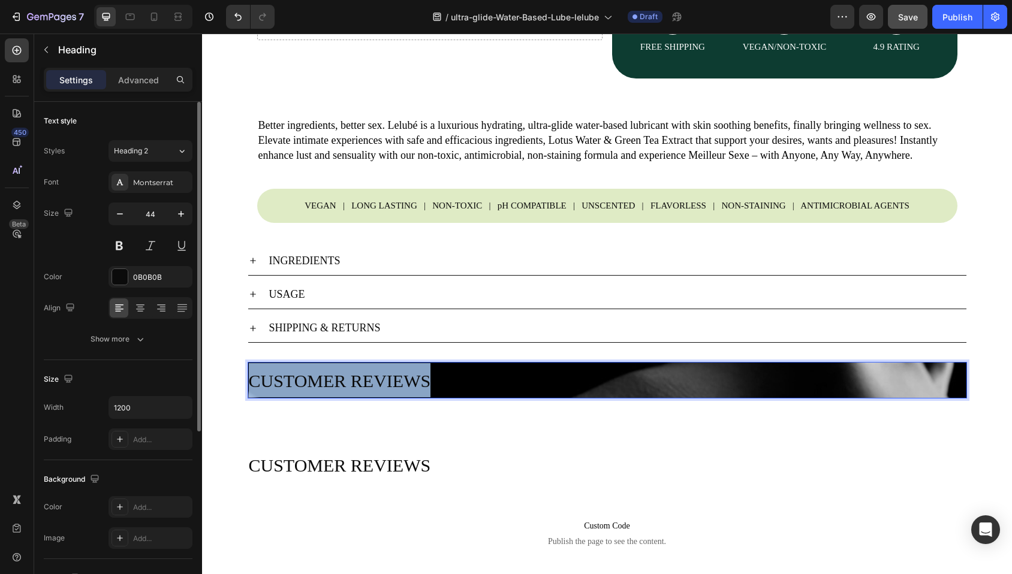
click at [544, 397] on p "CUSTOMER REVIEWS" at bounding box center [607, 380] width 717 height 34
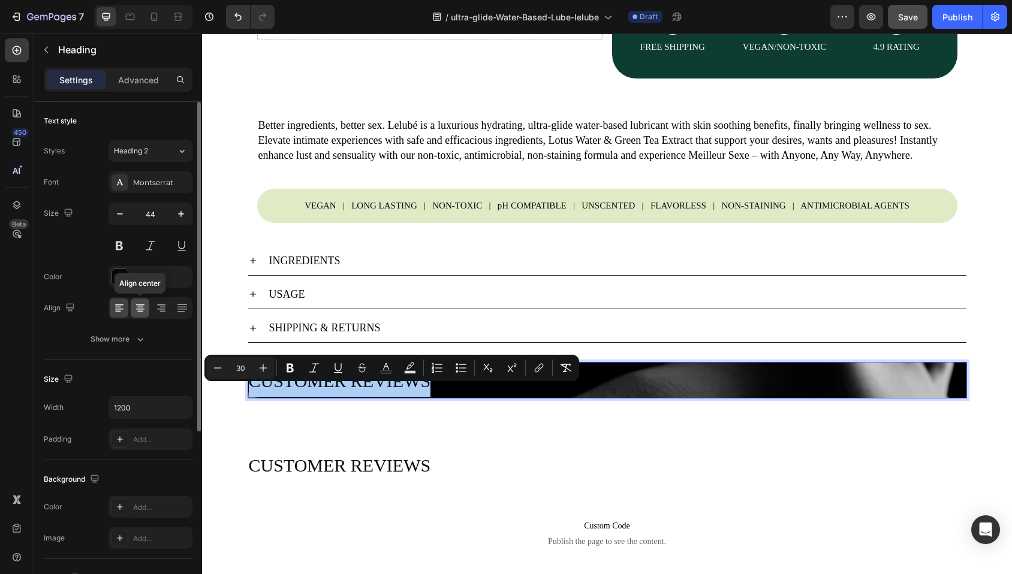
click at [142, 307] on icon at bounding box center [140, 307] width 6 height 1
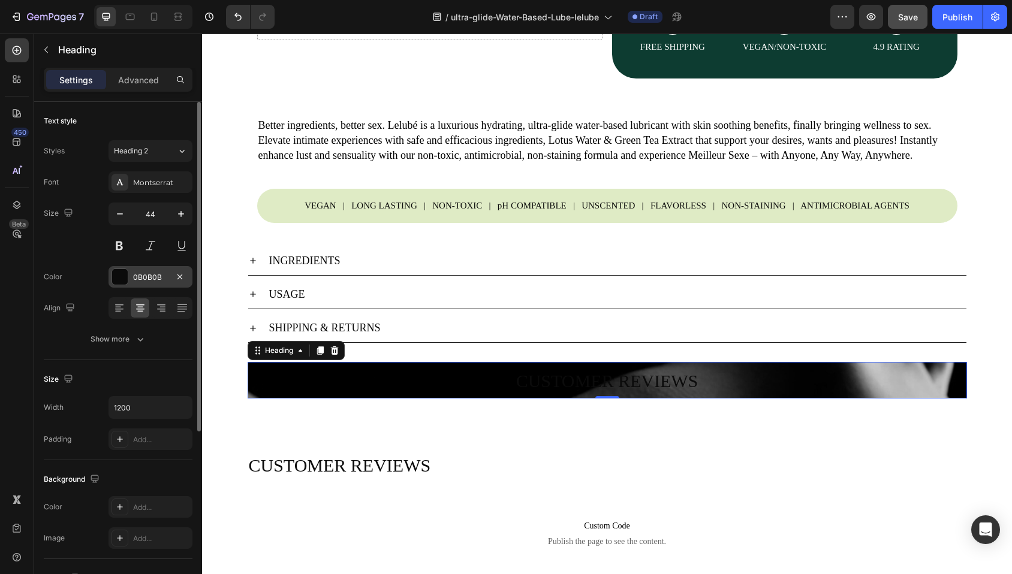
click at [123, 280] on div at bounding box center [120, 277] width 16 height 16
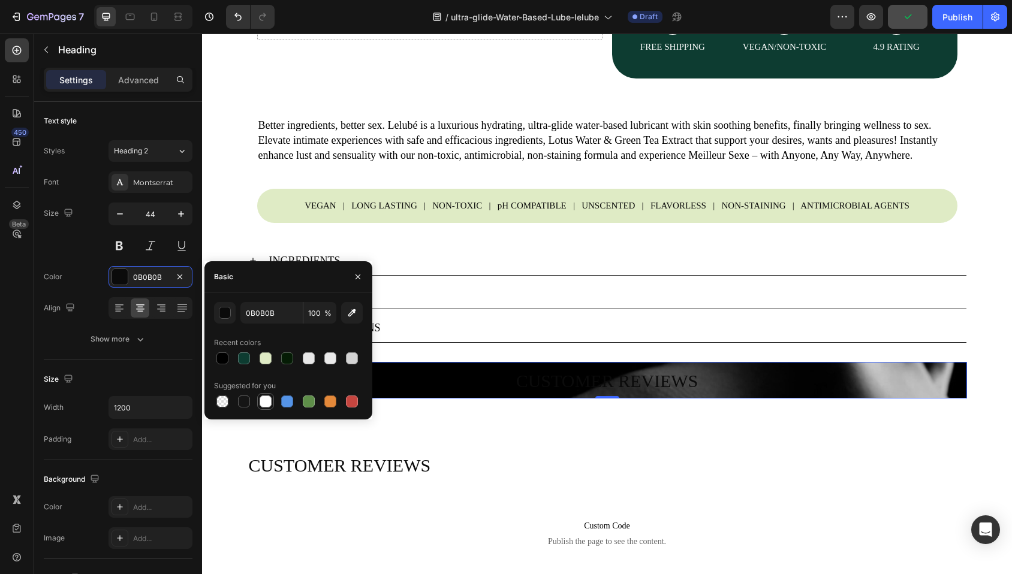
click at [263, 400] on div at bounding box center [266, 402] width 12 height 12
type input "FFFFFF"
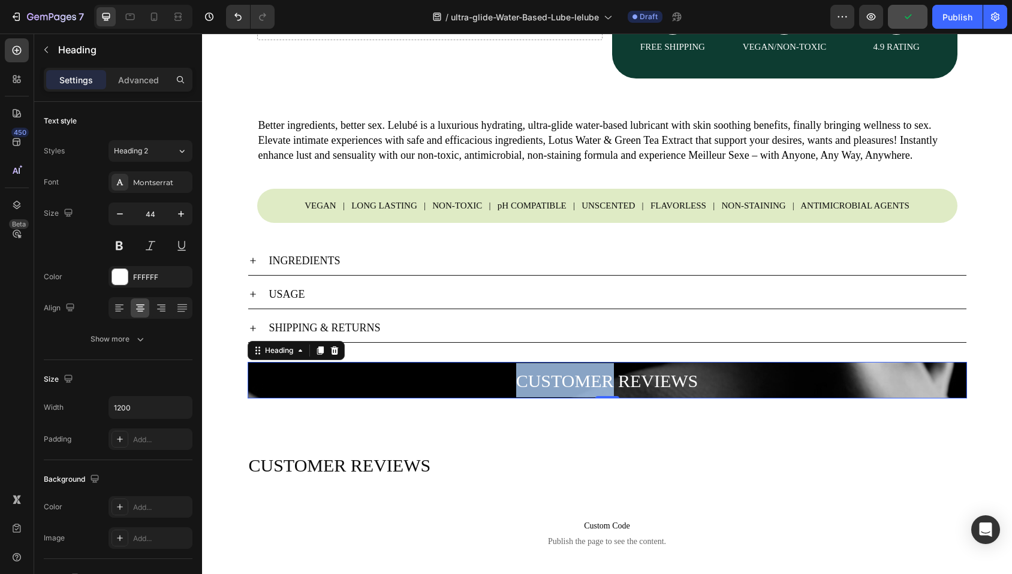
click at [562, 391] on span "CUSTOMER REVIEWS" at bounding box center [607, 381] width 182 height 20
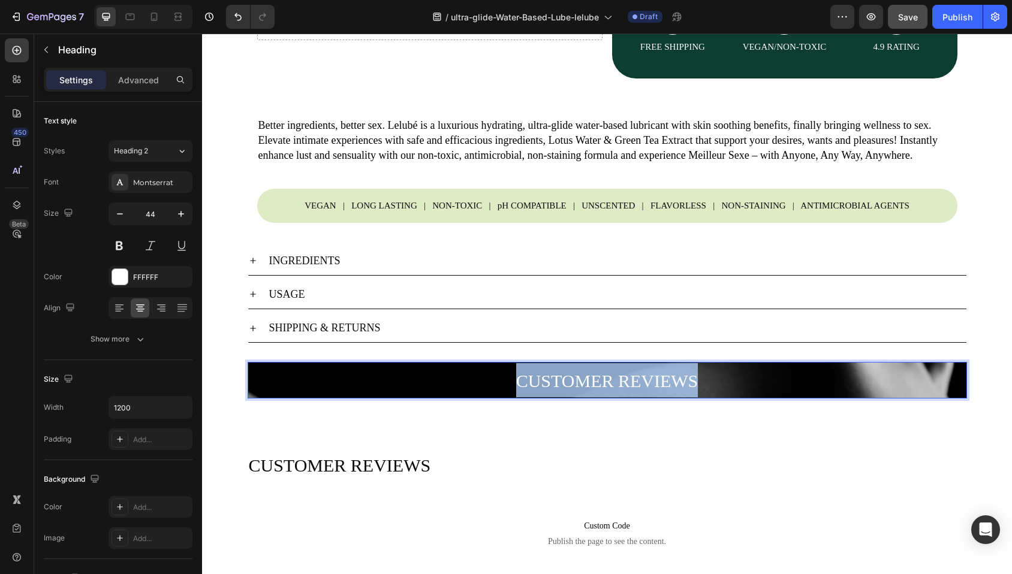
click at [562, 391] on span "CUSTOMER REVIEWS" at bounding box center [607, 381] width 182 height 20
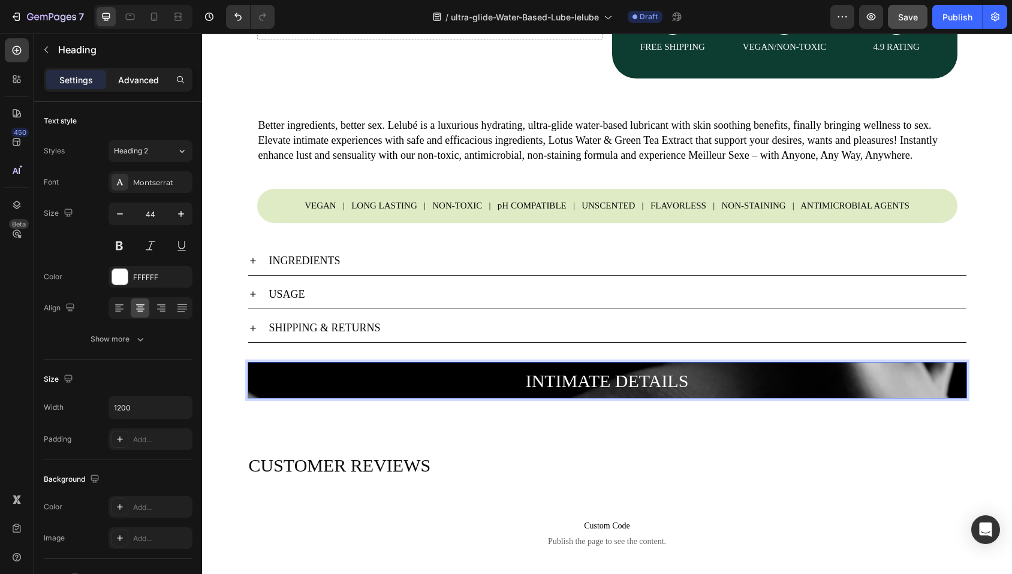
click at [146, 84] on p "Advanced" at bounding box center [138, 80] width 41 height 13
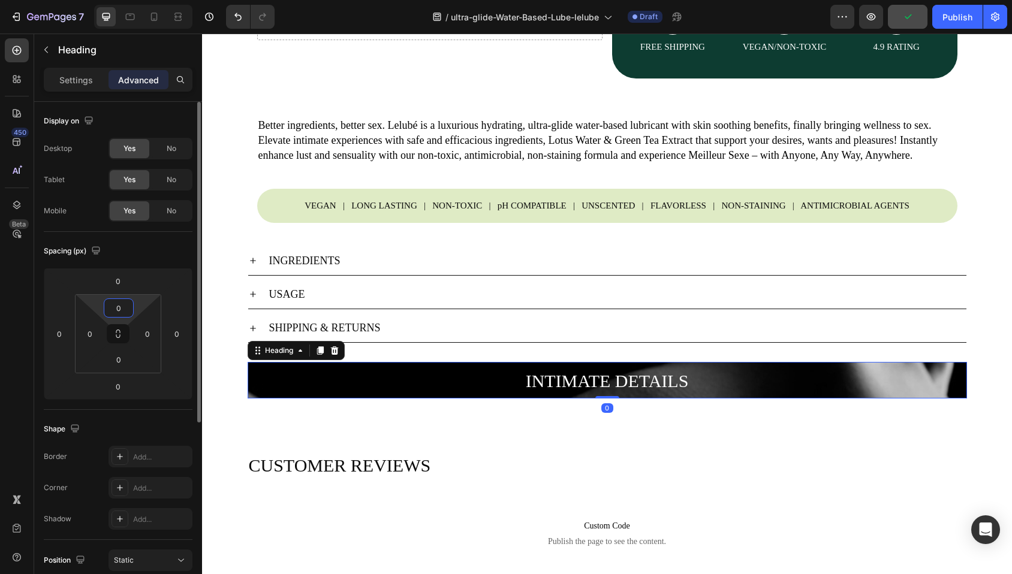
click at [113, 312] on input "0" at bounding box center [119, 308] width 24 height 18
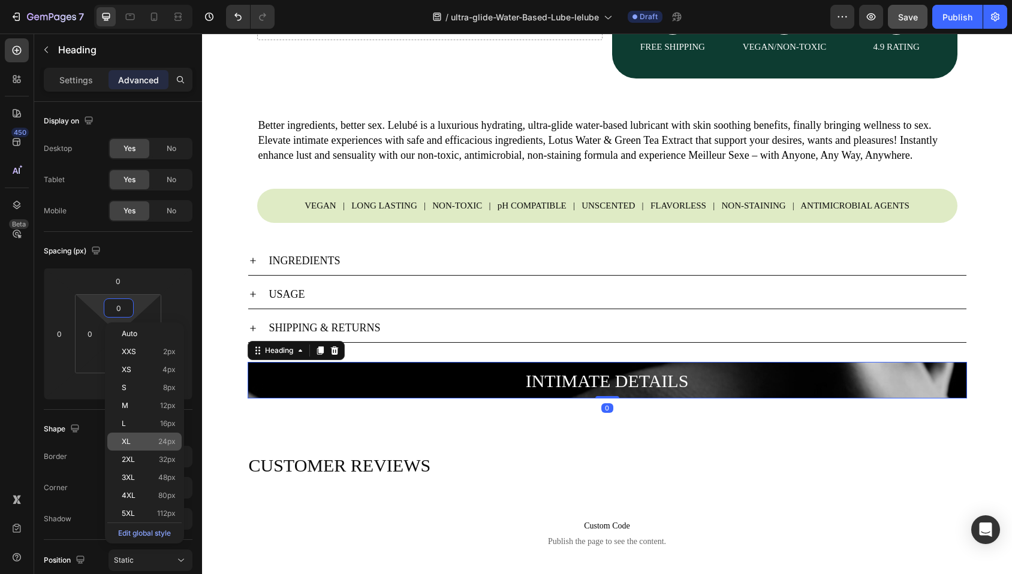
click at [148, 439] on p "XL 24px" at bounding box center [149, 442] width 54 height 8
type input "24"
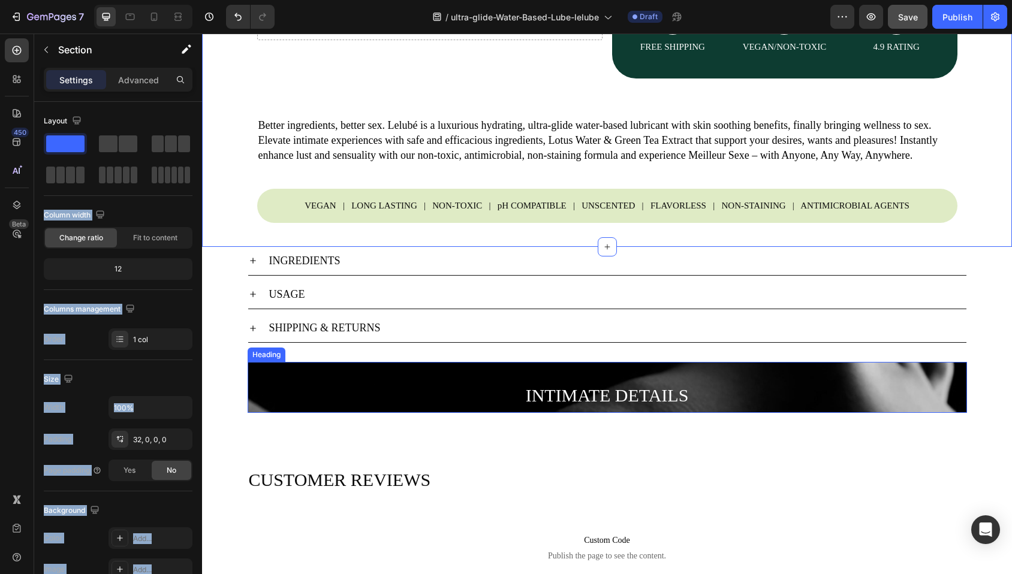
drag, startPoint x: 321, startPoint y: 199, endPoint x: 568, endPoint y: 423, distance: 333.1
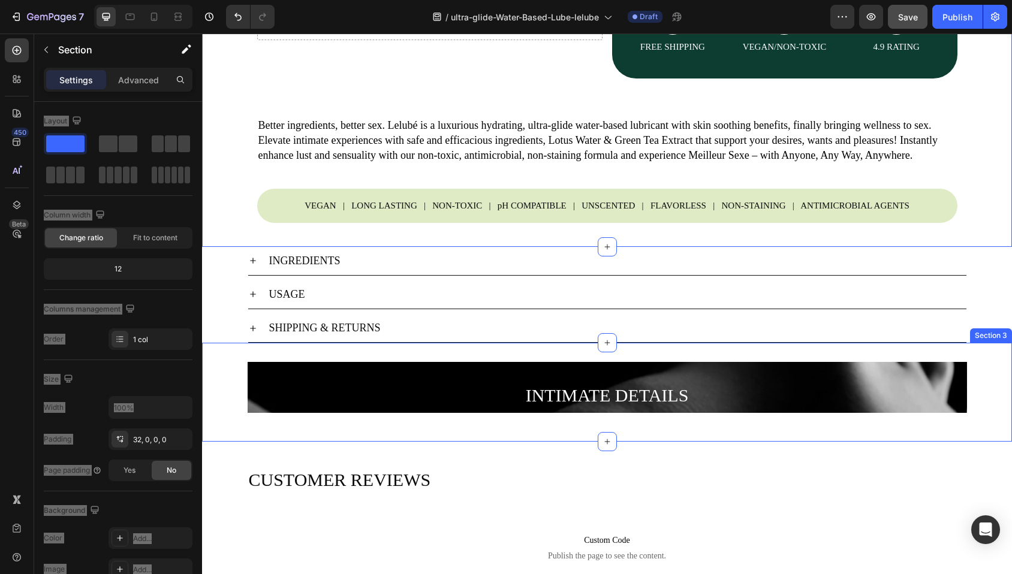
click at [266, 423] on div "⁠⁠⁠⁠⁠⁠⁠ [STREET_ADDRESS]" at bounding box center [607, 392] width 810 height 61
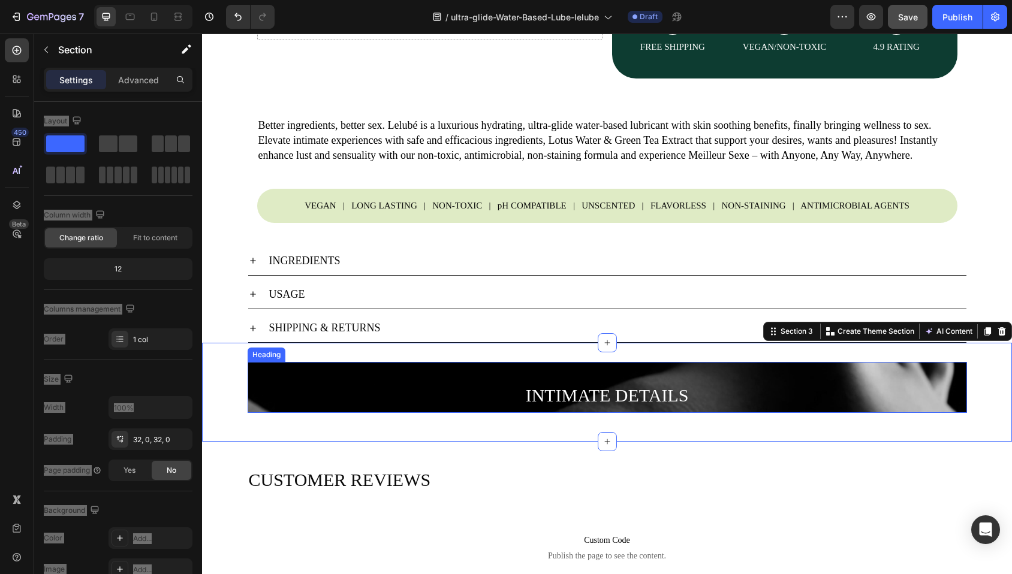
click at [267, 423] on div "⁠⁠⁠⁠⁠⁠⁠ [STREET_ADDRESS]" at bounding box center [607, 392] width 810 height 61
click at [271, 396] on p "⁠⁠⁠⁠⁠⁠⁠ INTIMATE DETAILS" at bounding box center [607, 395] width 717 height 34
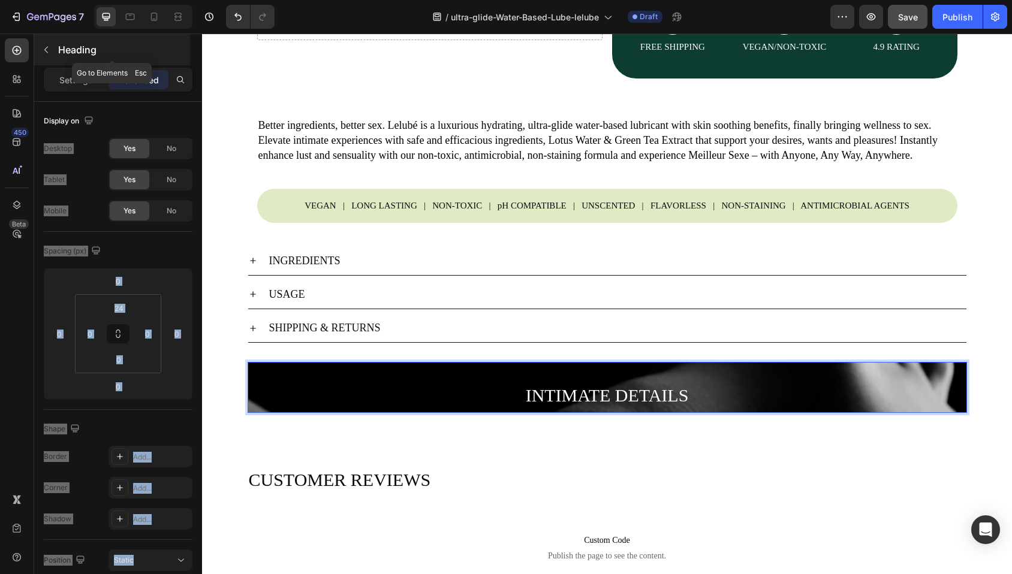
click at [46, 44] on button "button" at bounding box center [46, 49] width 19 height 19
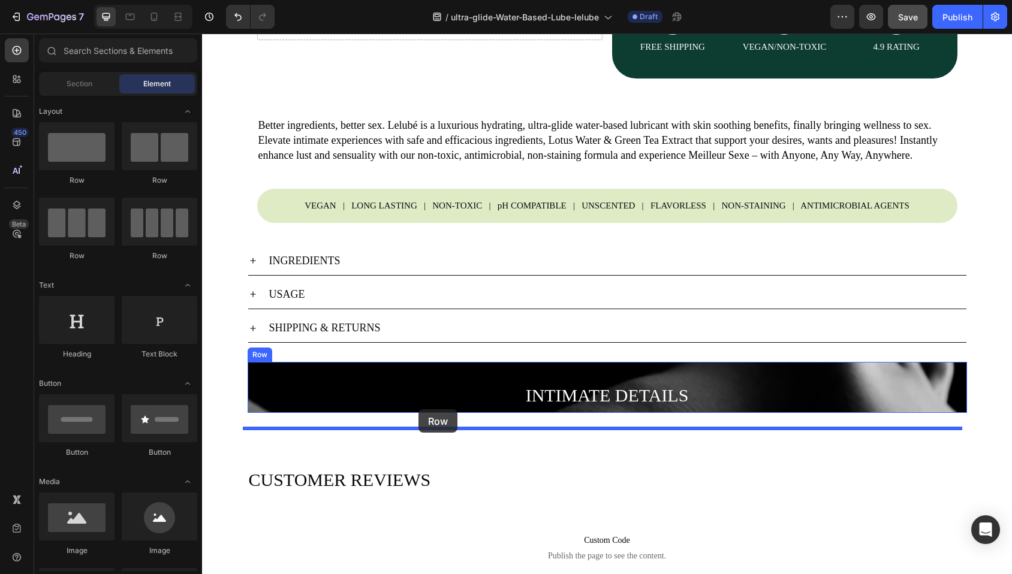
drag, startPoint x: 341, startPoint y: 237, endPoint x: 418, endPoint y: 409, distance: 188.6
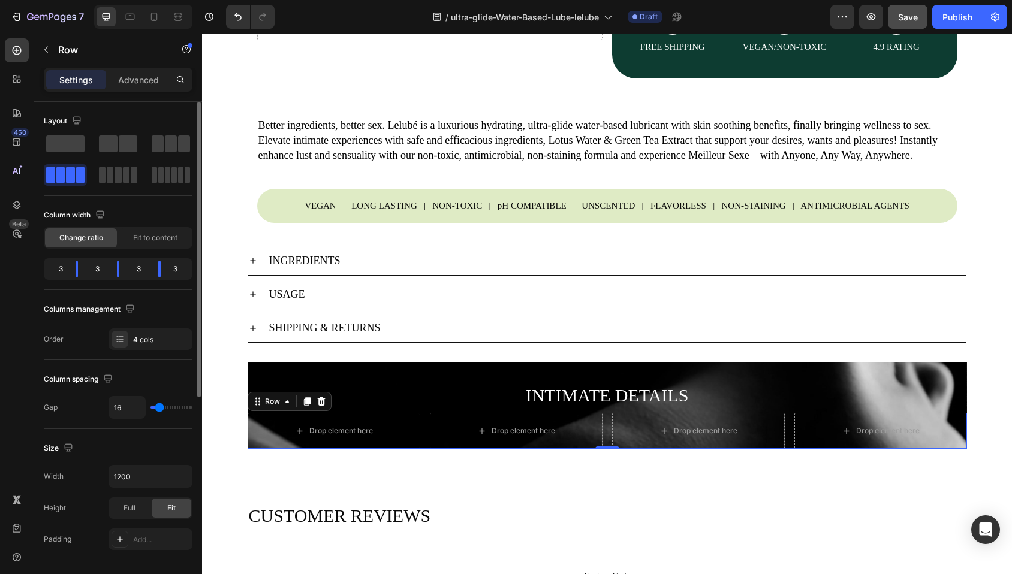
click at [131, 212] on div "Column width" at bounding box center [118, 215] width 149 height 19
click at [122, 340] on icon at bounding box center [120, 339] width 10 height 10
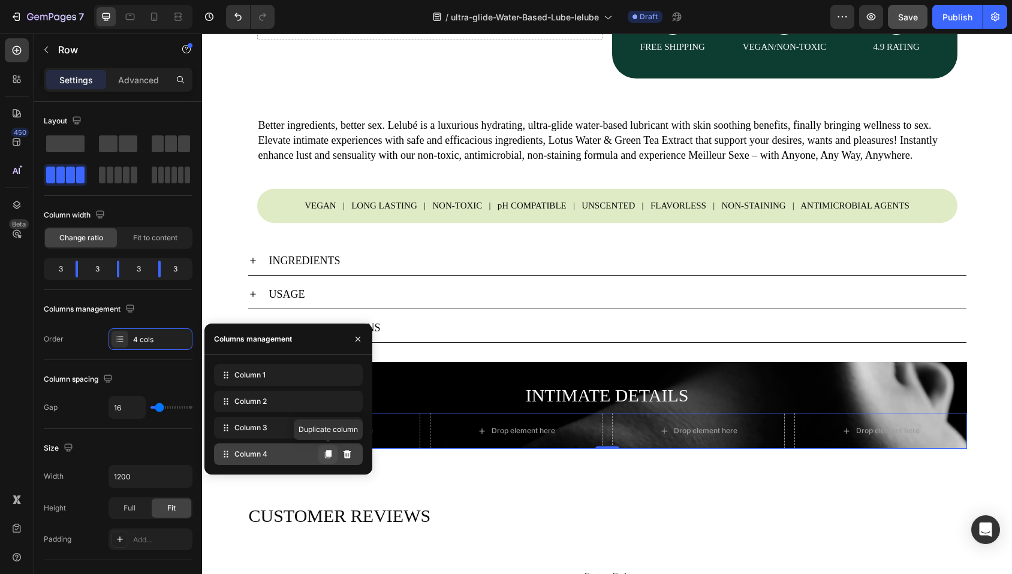
click at [328, 455] on icon at bounding box center [328, 454] width 7 height 8
click at [328, 454] on icon at bounding box center [328, 454] width 7 height 8
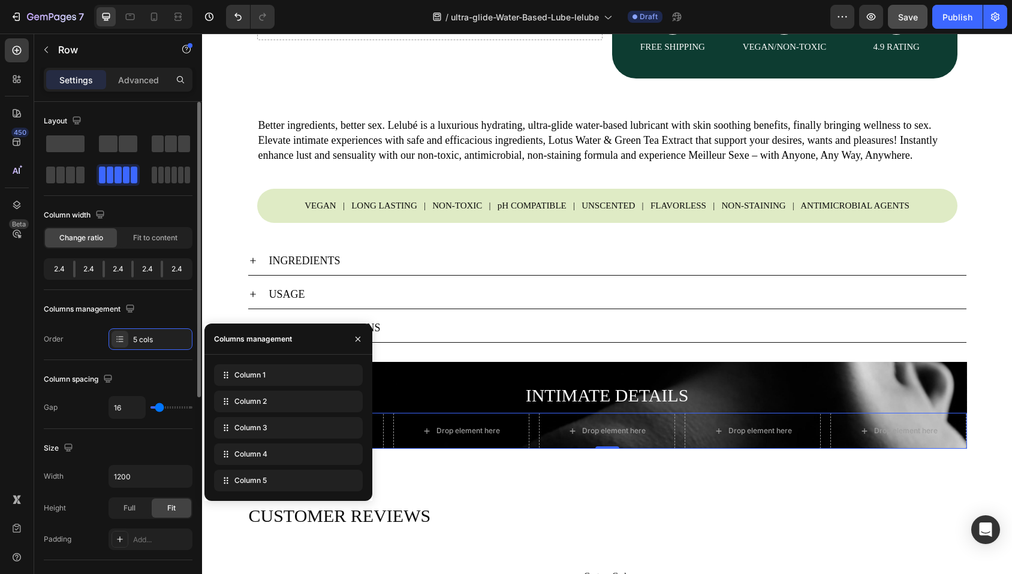
click at [171, 306] on div "Columns management" at bounding box center [118, 309] width 149 height 19
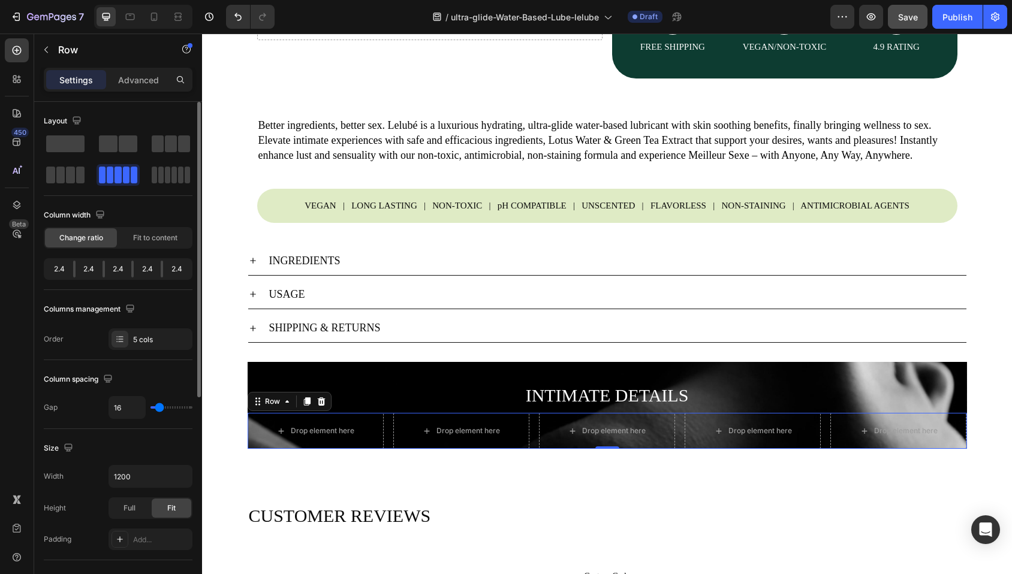
scroll to position [23, 0]
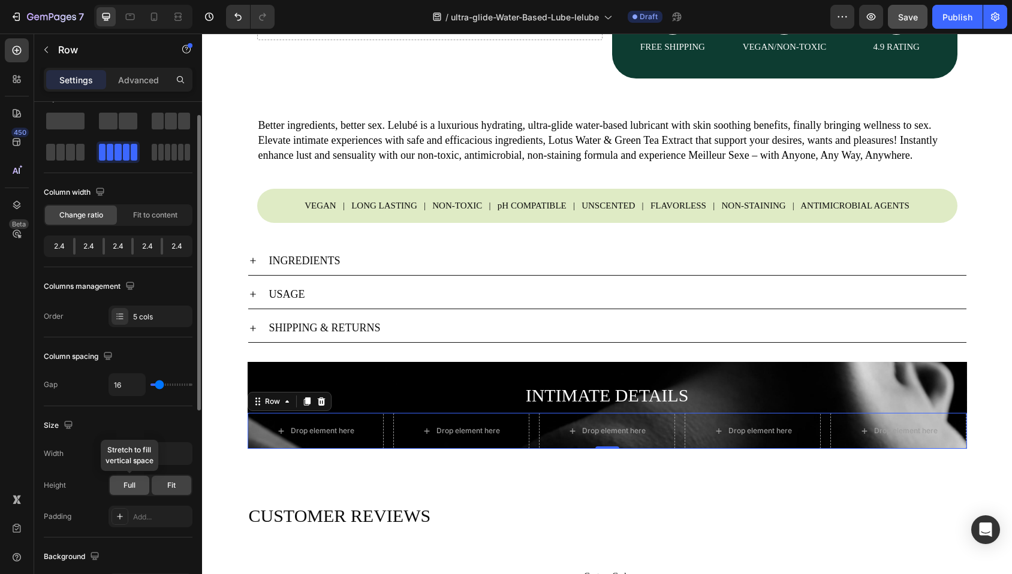
click at [135, 482] on span "Full" at bounding box center [129, 485] width 12 height 11
click at [173, 480] on span "Fit" at bounding box center [171, 485] width 8 height 11
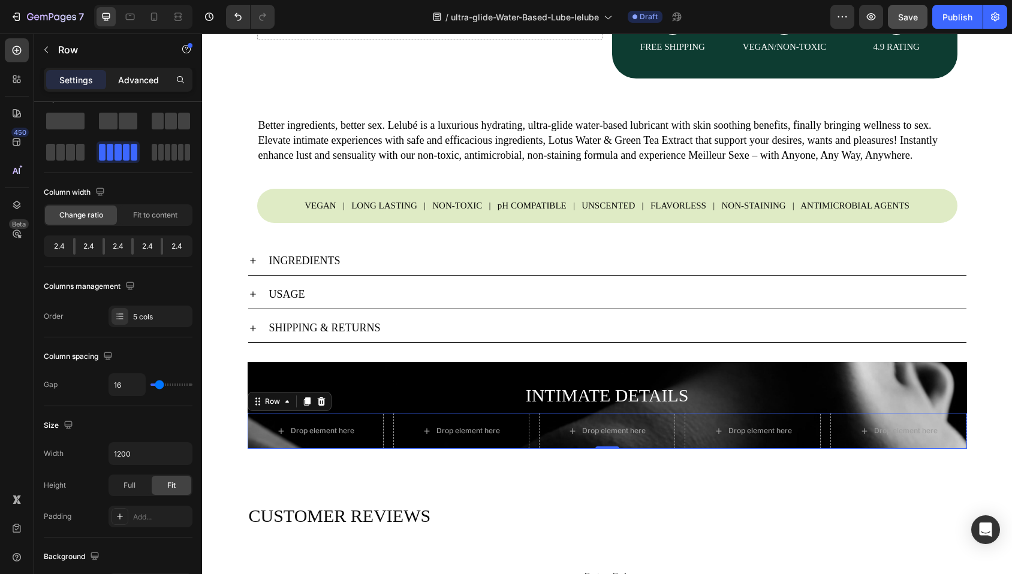
click at [153, 79] on p "Advanced" at bounding box center [138, 80] width 41 height 13
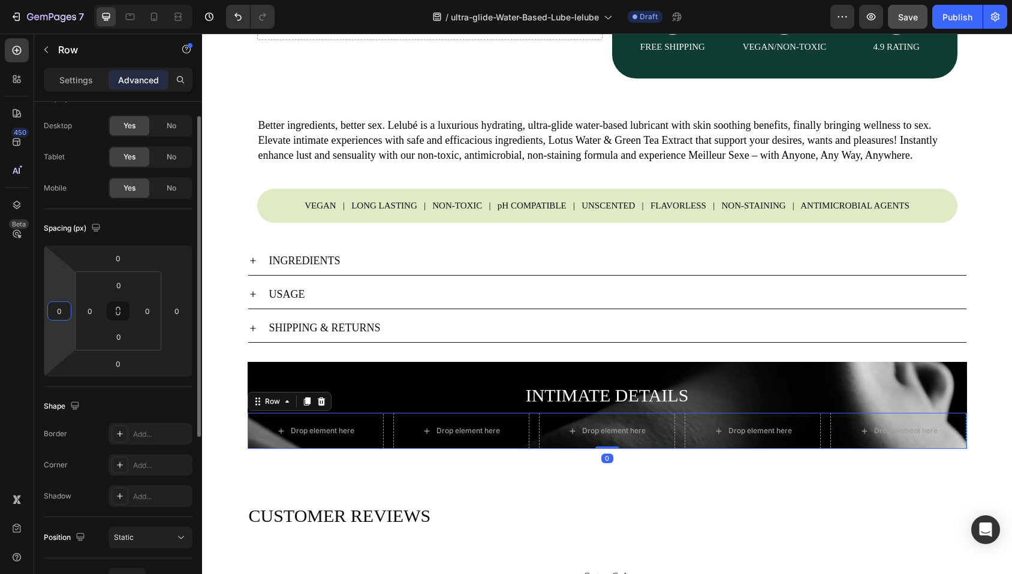
click at [62, 311] on input "0" at bounding box center [59, 311] width 18 height 18
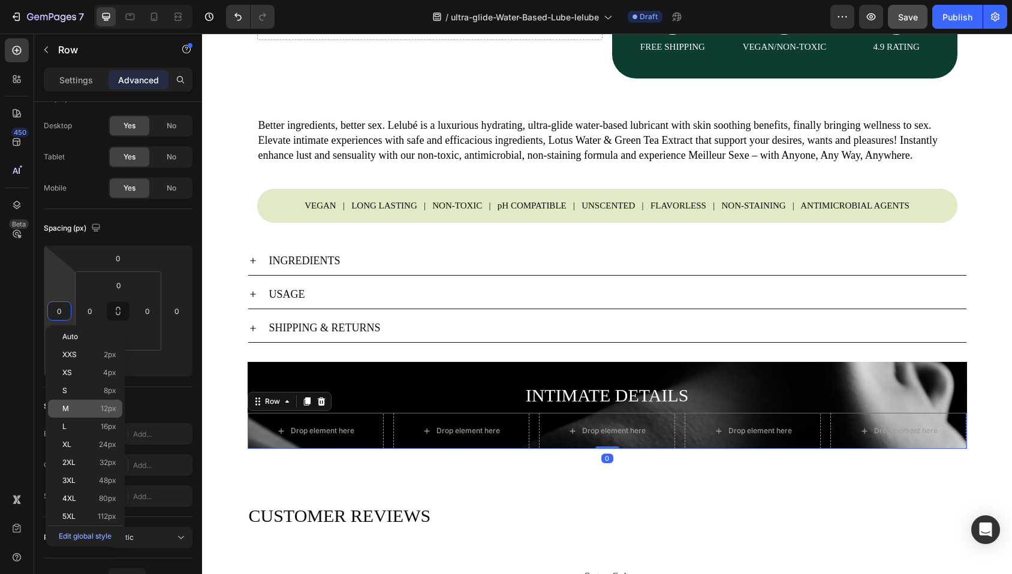
click at [97, 406] on p "M 12px" at bounding box center [89, 409] width 54 height 8
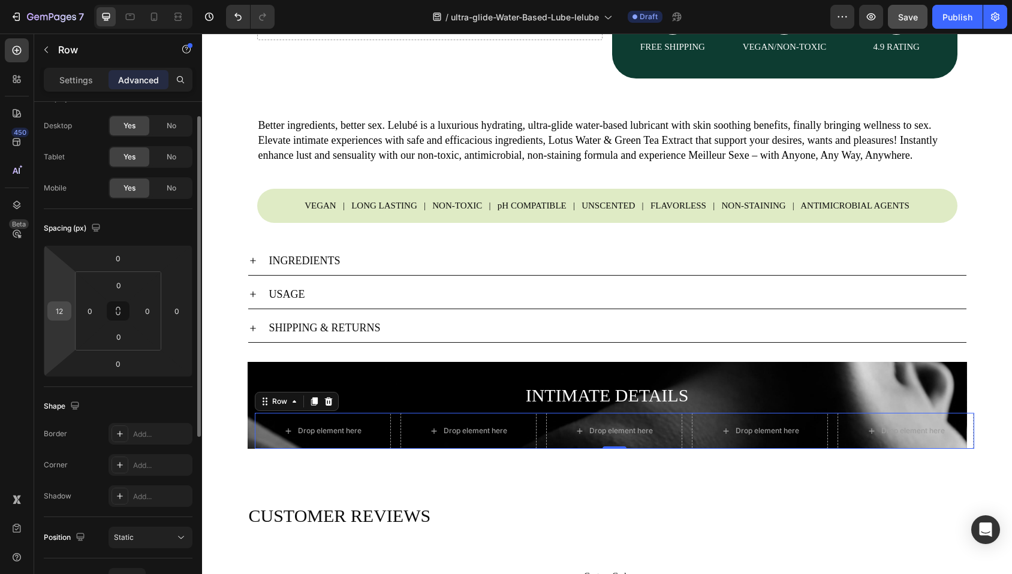
click at [59, 309] on input "12" at bounding box center [59, 311] width 18 height 18
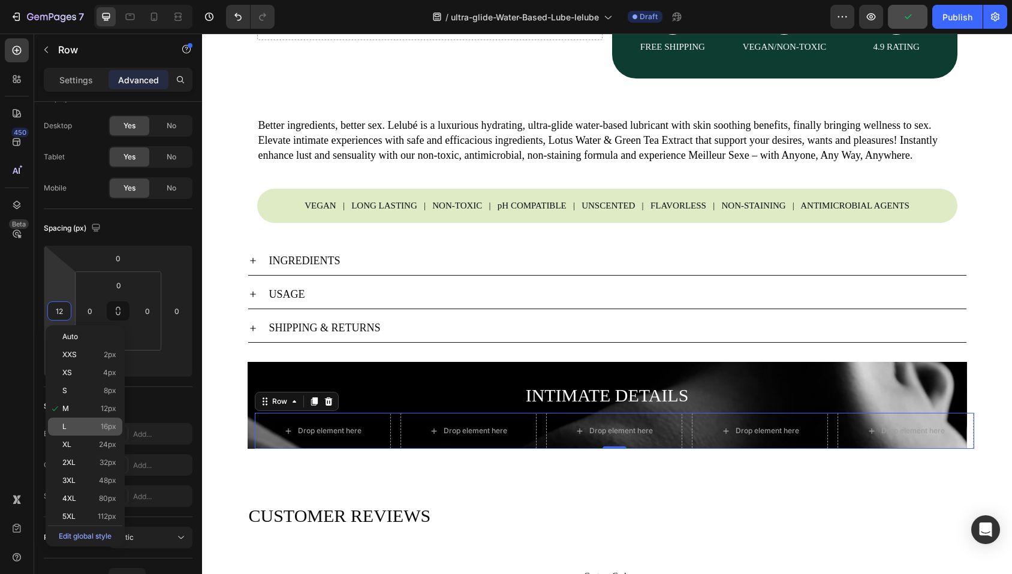
click at [94, 429] on p "L 16px" at bounding box center [89, 427] width 54 height 8
type input "16"
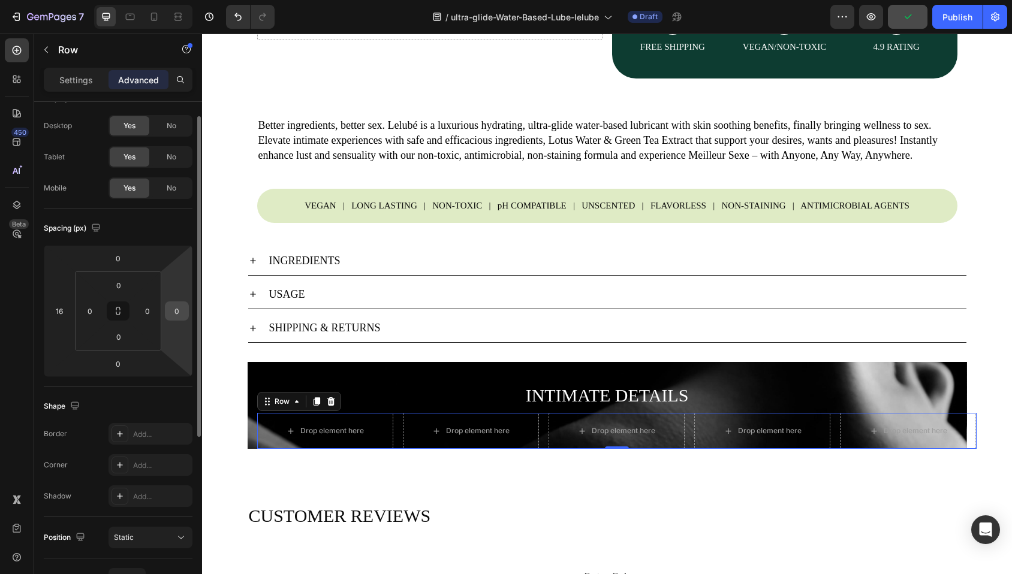
click at [176, 304] on input "0" at bounding box center [177, 311] width 18 height 18
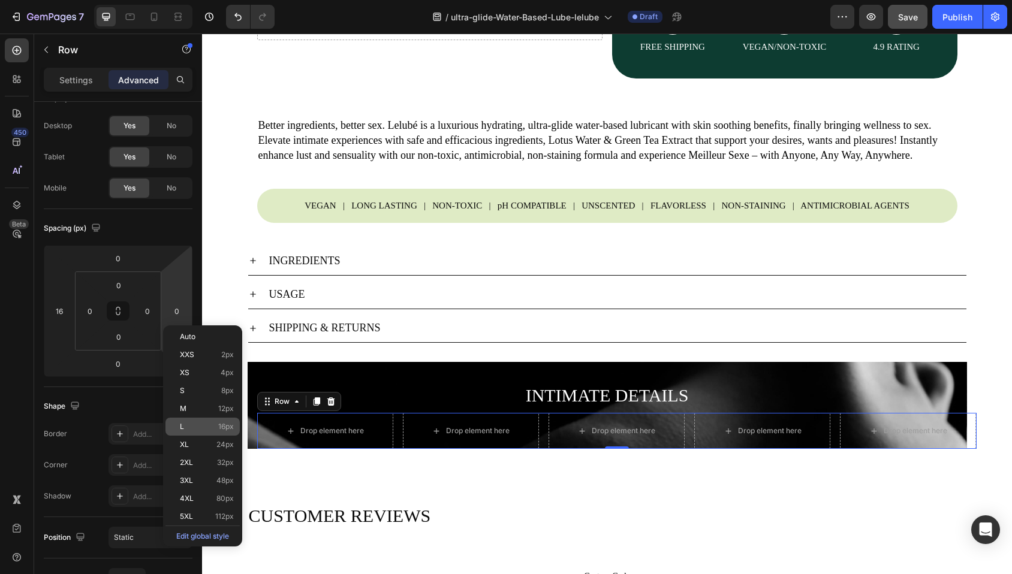
click at [195, 425] on p "L 16px" at bounding box center [207, 427] width 54 height 8
type input "16"
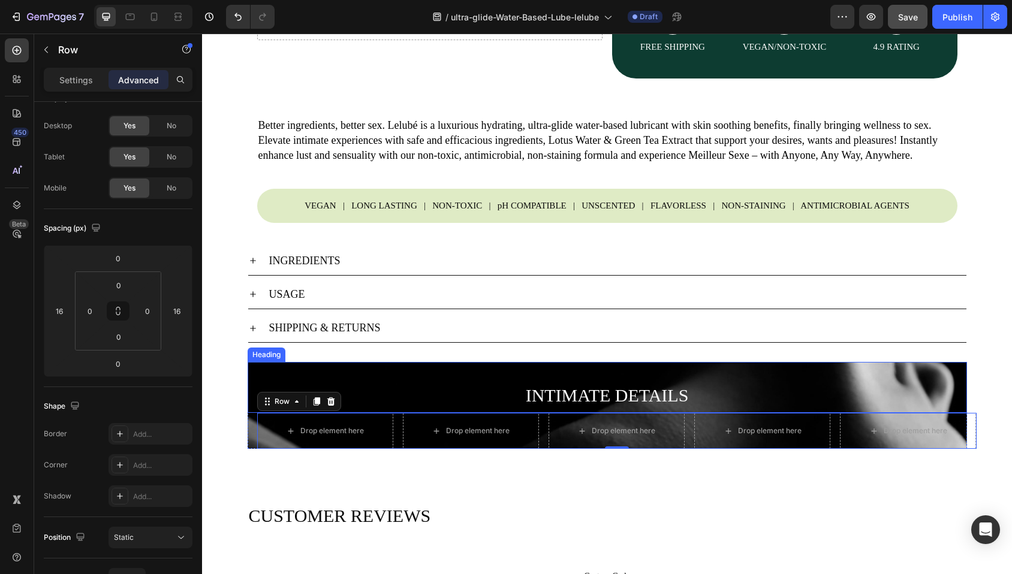
click at [903, 397] on p "⁠⁠⁠⁠⁠⁠⁠ INTIMATE DETAILS" at bounding box center [607, 395] width 717 height 34
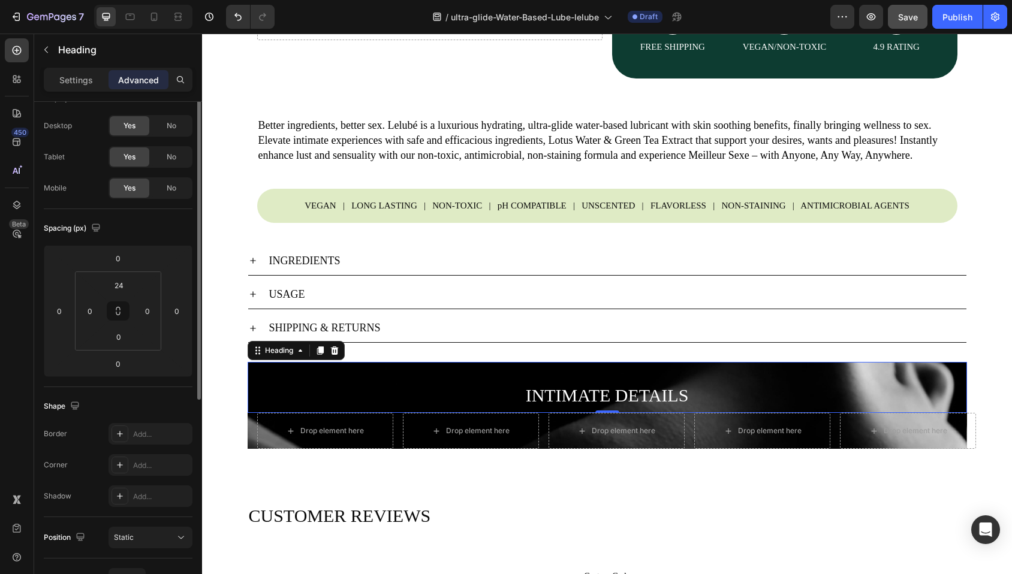
scroll to position [0, 0]
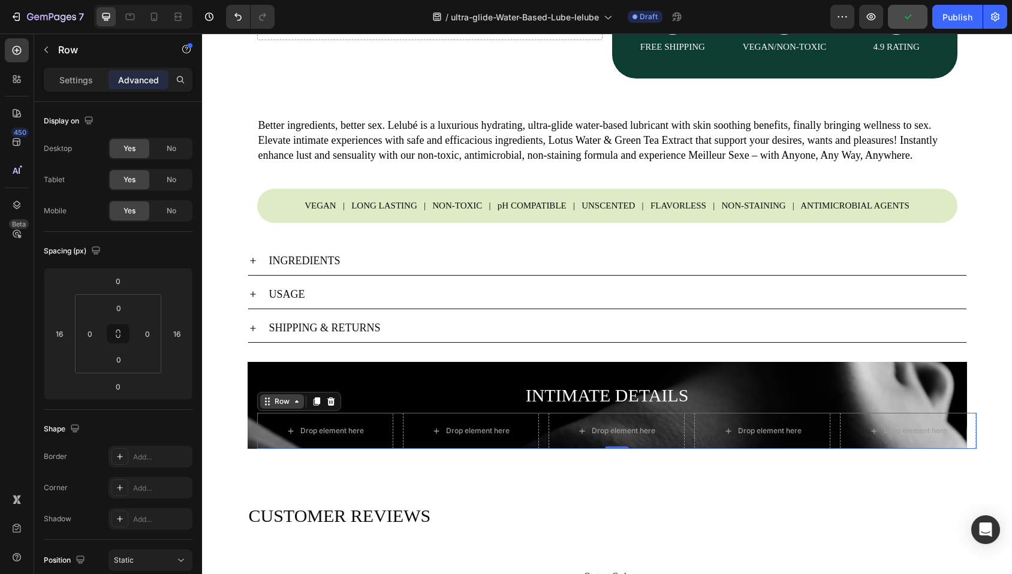
click at [266, 409] on div "Row" at bounding box center [282, 401] width 44 height 14
click at [951, 390] on div "⁠⁠⁠⁠⁠⁠⁠ INTIMATE DETAILS Heading" at bounding box center [607, 387] width 719 height 51
click at [943, 432] on div "Drop element here" at bounding box center [908, 431] width 136 height 36
click at [249, 435] on div "⁠⁠⁠⁠⁠⁠⁠ INTIMATE DETAILS Heading Drop element here Drop element here Drop eleme…" at bounding box center [607, 405] width 719 height 87
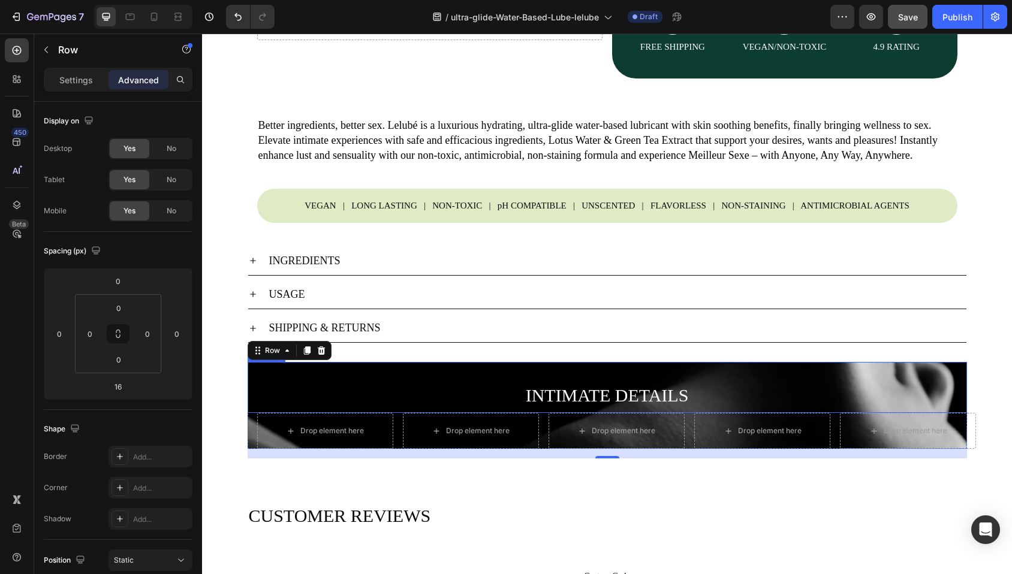
click at [940, 397] on p "⁠⁠⁠⁠⁠⁠⁠ INTIMATE DETAILS" at bounding box center [607, 395] width 717 height 34
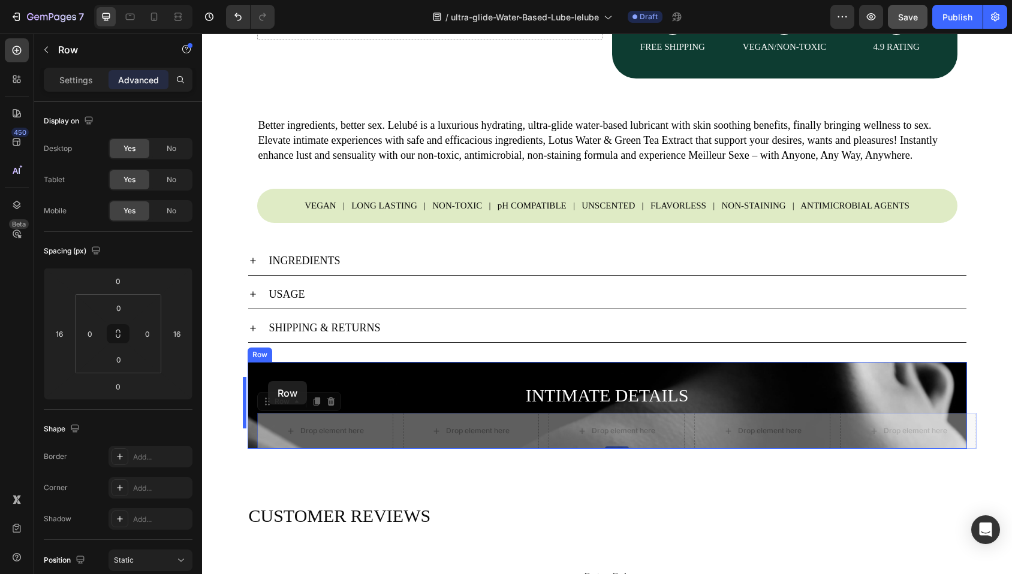
drag, startPoint x: 266, startPoint y: 423, endPoint x: 268, endPoint y: 381, distance: 42.0
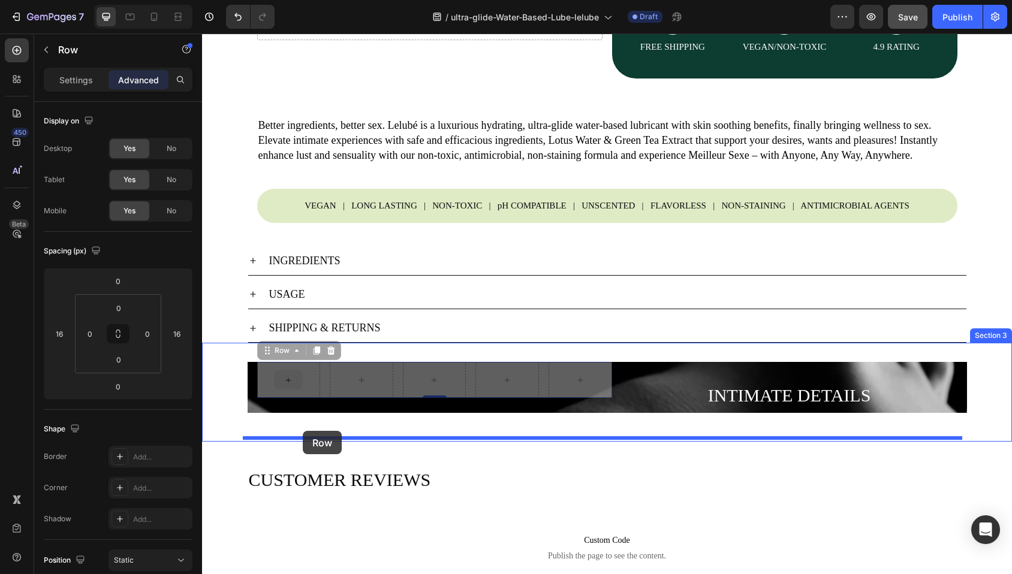
drag, startPoint x: 261, startPoint y: 364, endPoint x: 303, endPoint y: 431, distance: 78.9
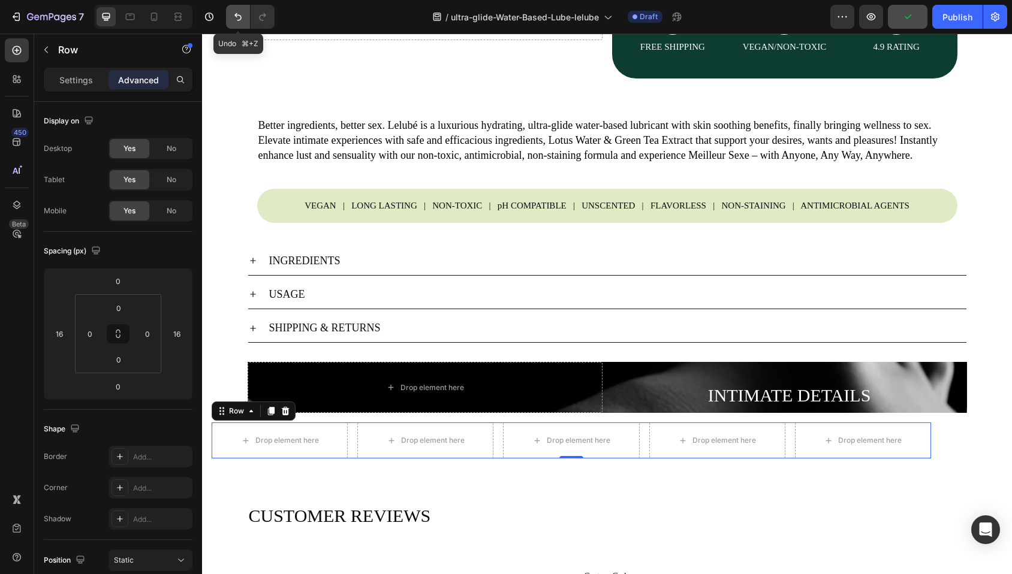
click at [236, 16] on icon "Undo/Redo" at bounding box center [237, 17] width 7 height 8
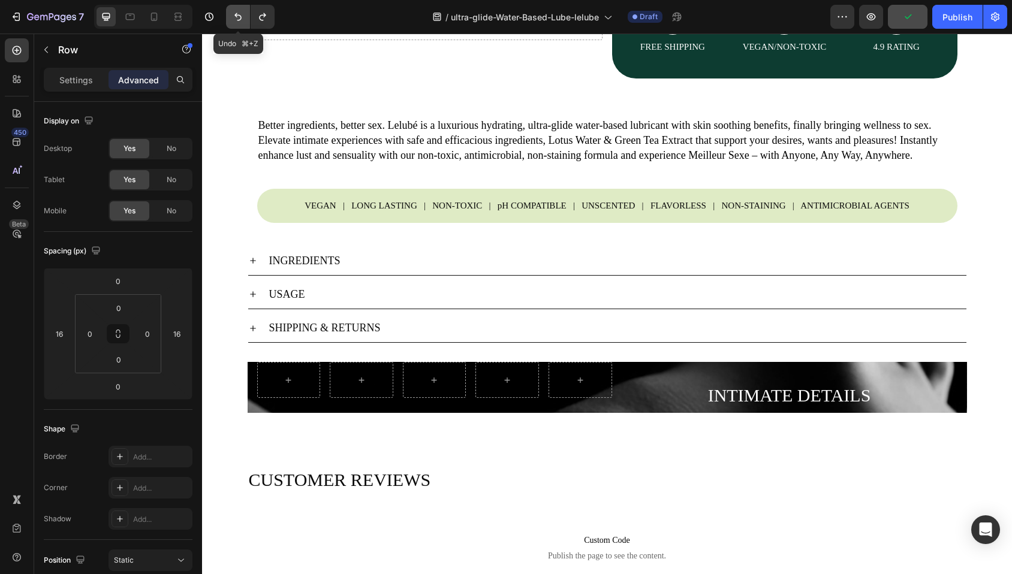
click at [236, 16] on icon "Undo/Redo" at bounding box center [237, 17] width 7 height 8
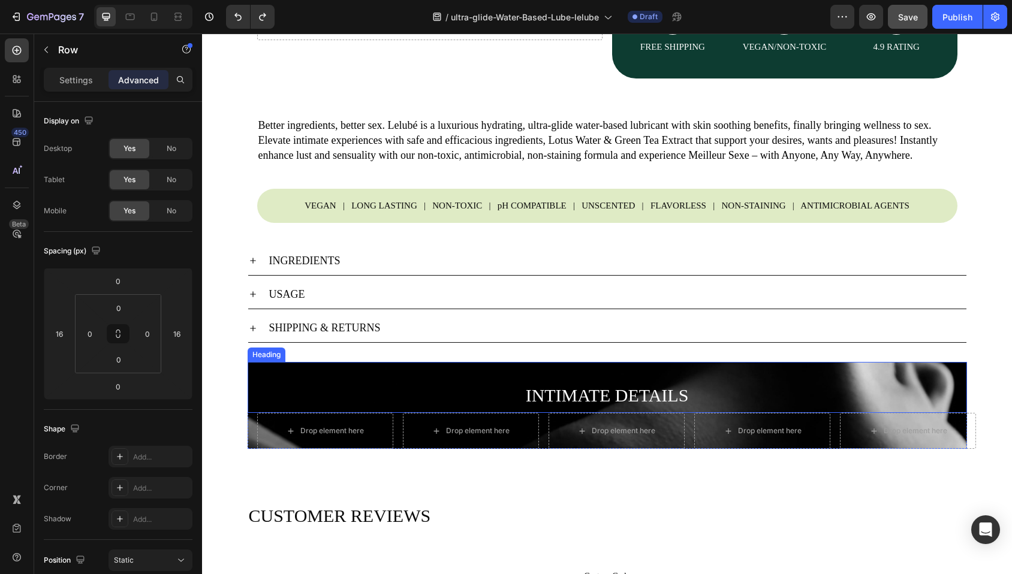
click at [738, 399] on p "⁠⁠⁠⁠⁠⁠⁠ INTIMATE DETAILS" at bounding box center [607, 395] width 717 height 34
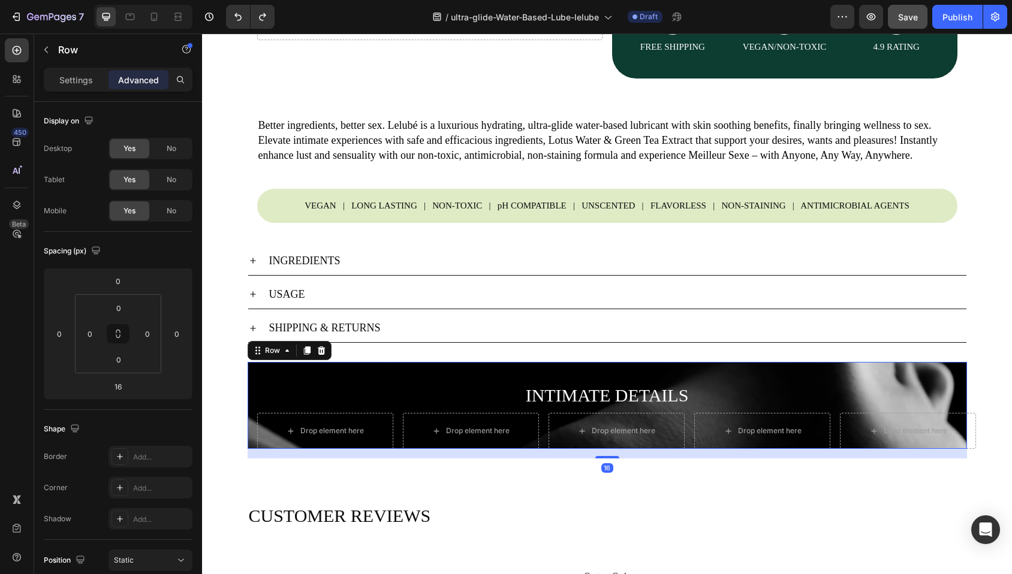
click at [248, 449] on div "⁠⁠⁠⁠⁠⁠⁠ INTIMATE DETAILS Heading Drop element here Drop element here Drop eleme…" at bounding box center [607, 405] width 719 height 87
click at [46, 50] on icon "button" at bounding box center [46, 50] width 10 height 10
click at [248, 449] on div "⁠⁠⁠⁠⁠⁠⁠ INTIMATE DETAILS Heading Drop element here Drop element here Drop eleme…" at bounding box center [607, 405] width 719 height 87
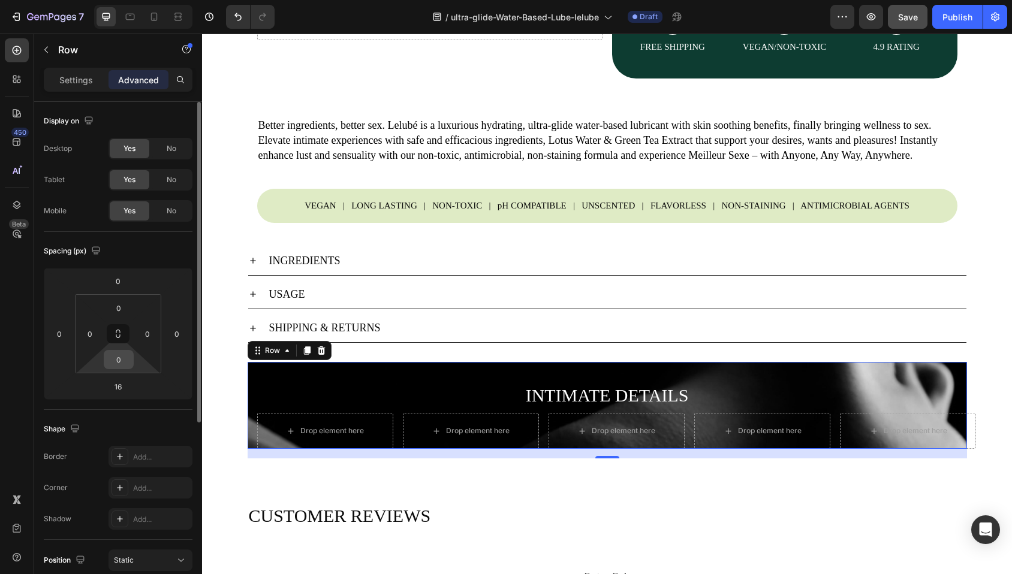
click at [116, 358] on input "0" at bounding box center [119, 360] width 24 height 18
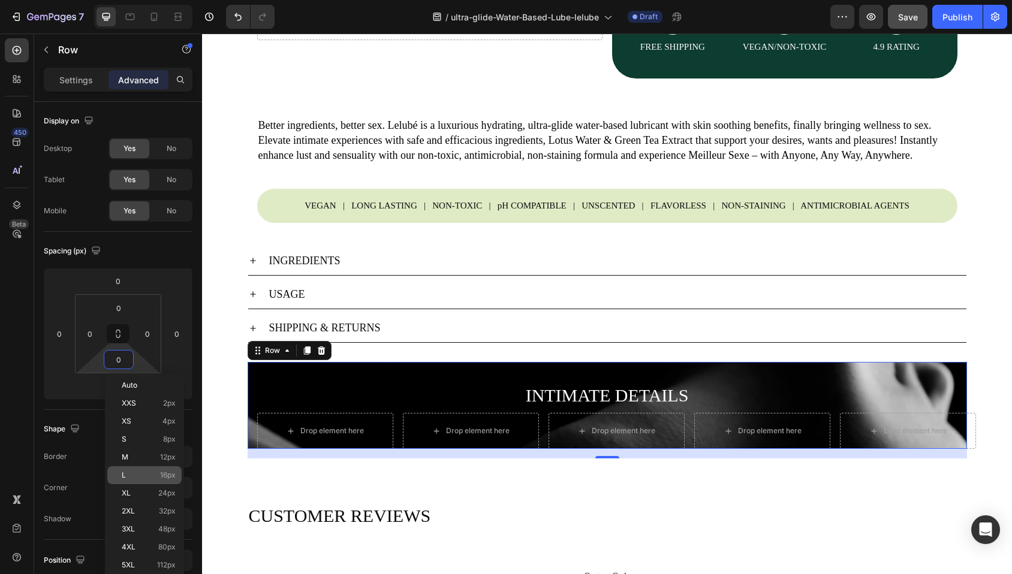
click at [165, 472] on span "16px" at bounding box center [168, 475] width 16 height 8
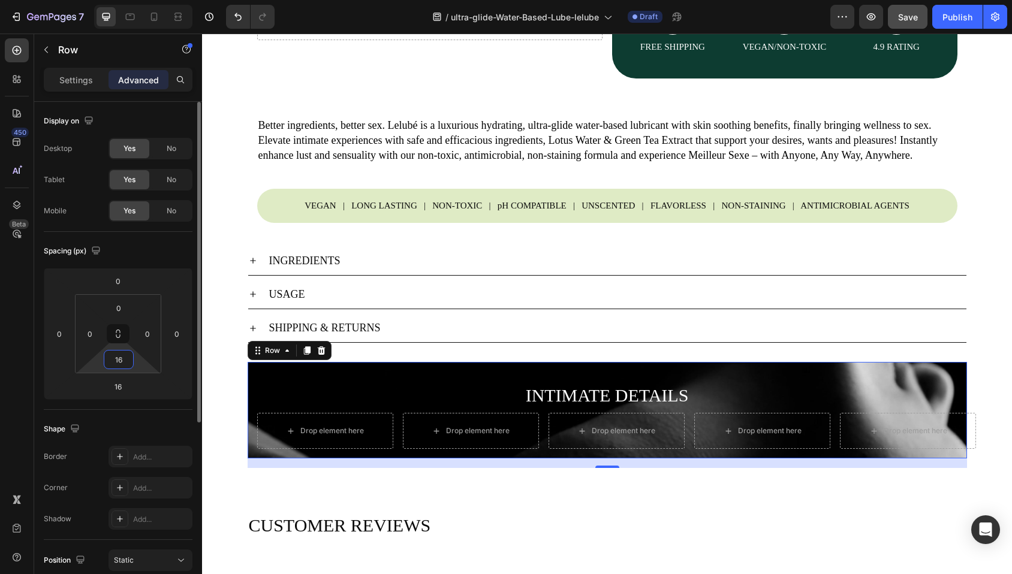
click at [115, 360] on input "16" at bounding box center [119, 360] width 24 height 18
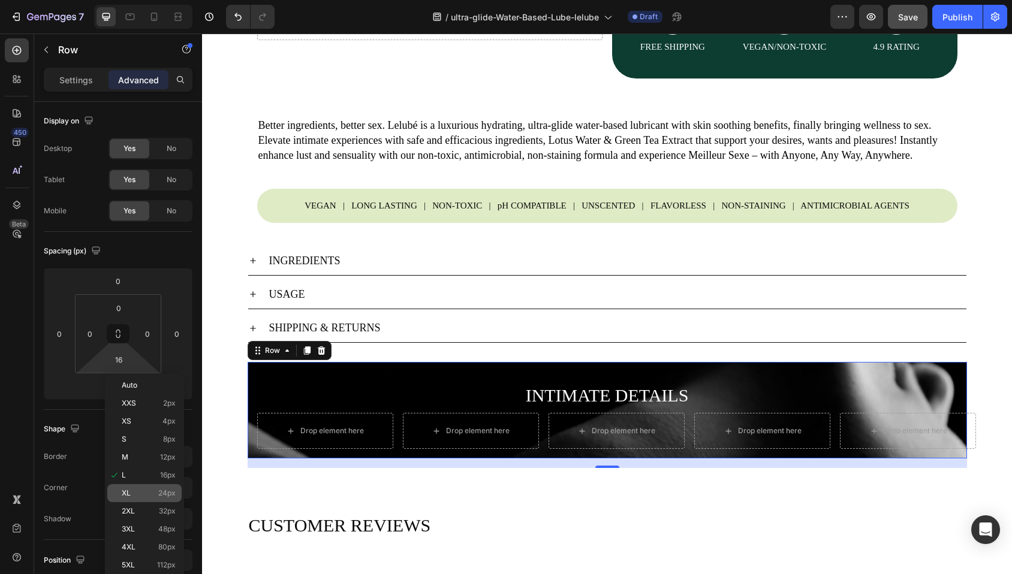
click at [141, 499] on div "XL 24px" at bounding box center [144, 493] width 74 height 18
type input "24"
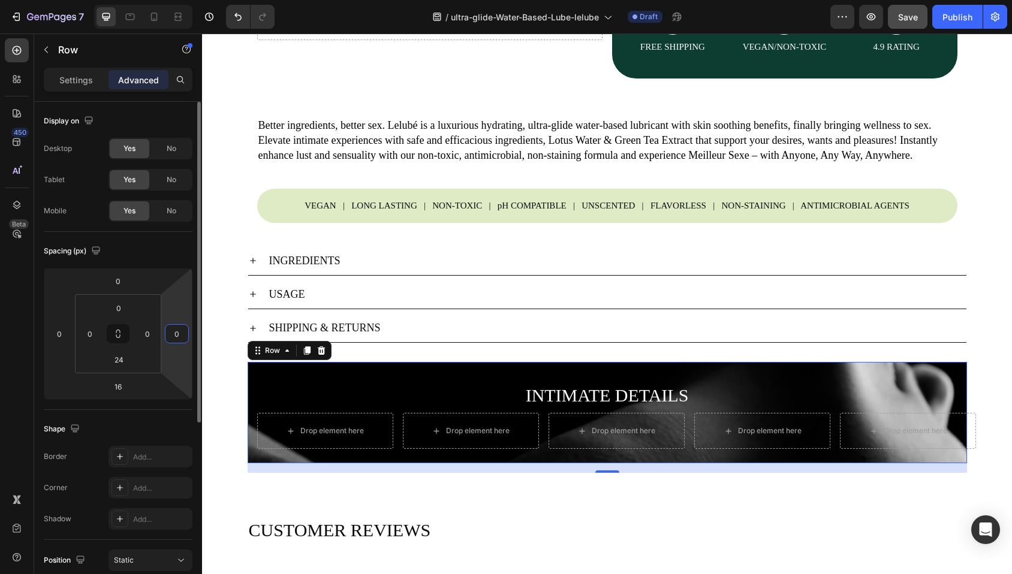
click at [173, 334] on input "0" at bounding box center [177, 334] width 18 height 18
click at [0, 0] on div "Spacing (px) 0 0 16 0 0 0 24 0" at bounding box center [0, 0] width 0 height 0
click at [89, 83] on p "Settings" at bounding box center [76, 80] width 34 height 13
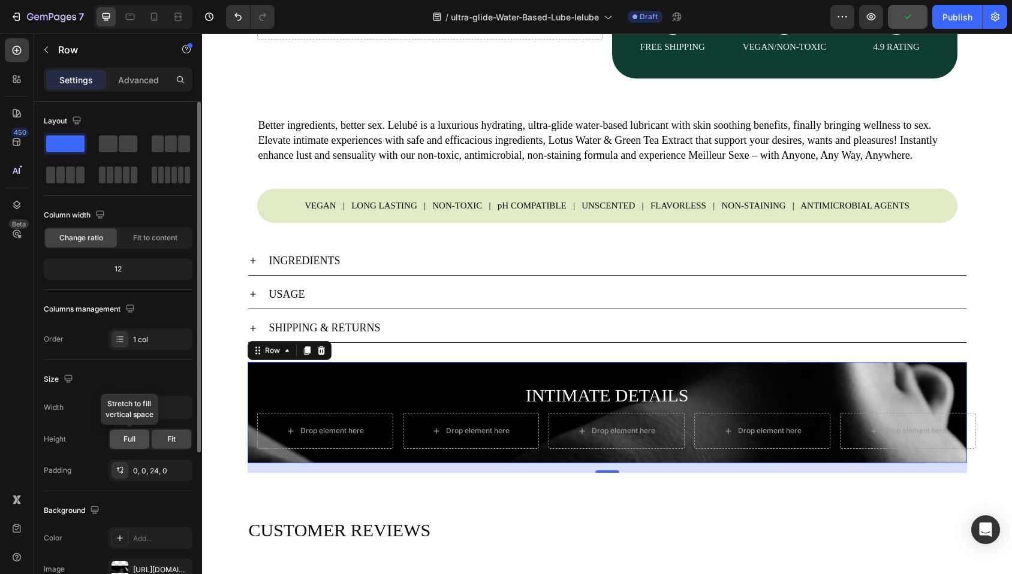
click at [131, 434] on span "Full" at bounding box center [129, 439] width 12 height 11
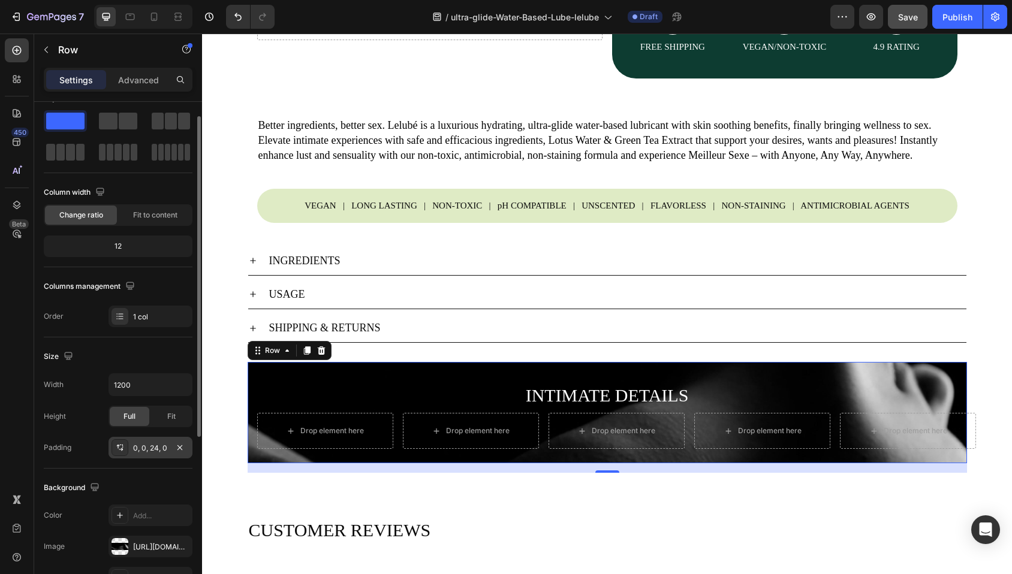
scroll to position [106, 0]
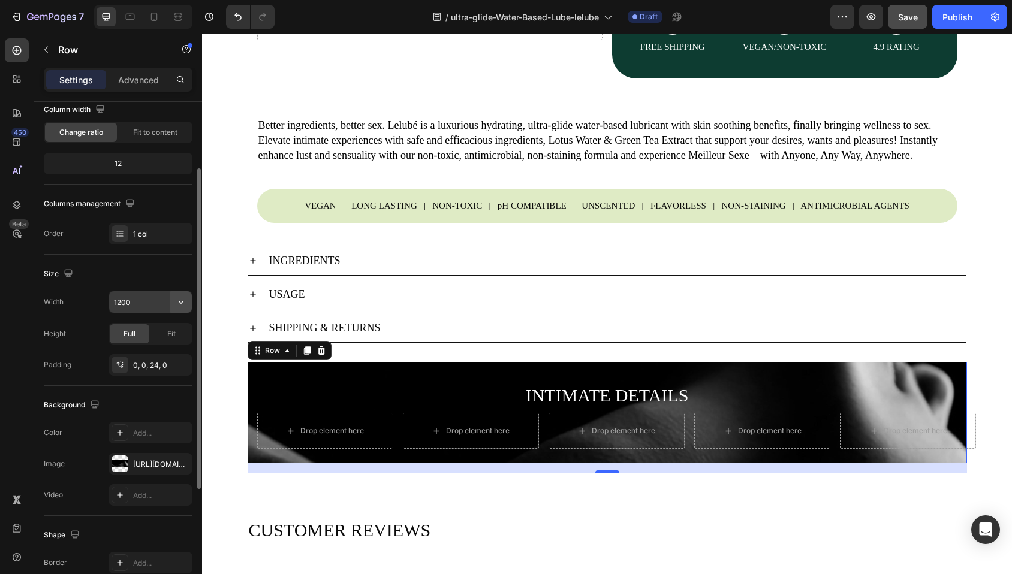
click at [178, 304] on icon "button" at bounding box center [181, 302] width 12 height 12
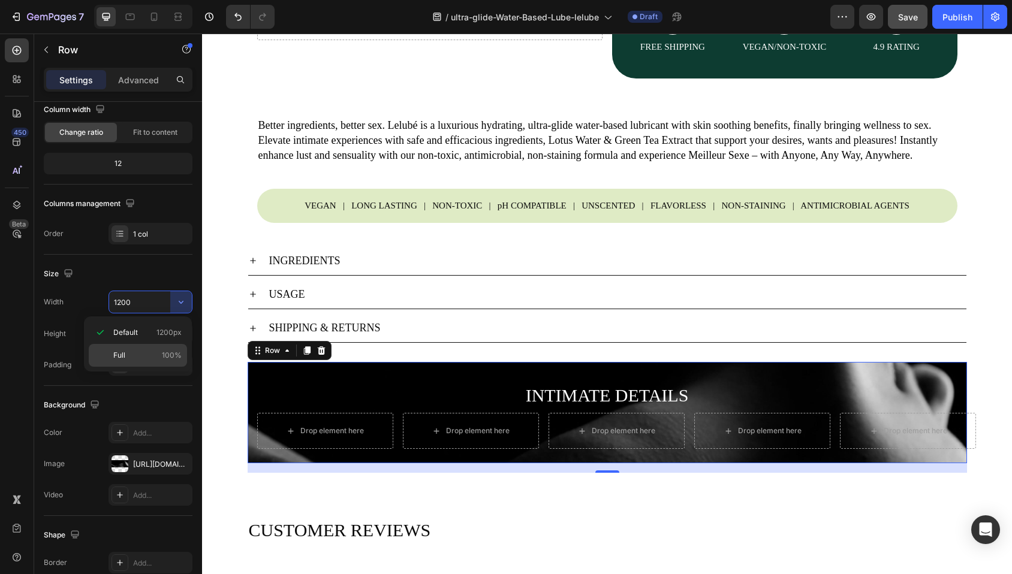
click at [150, 359] on p "Full 100%" at bounding box center [147, 355] width 68 height 11
type input "100%"
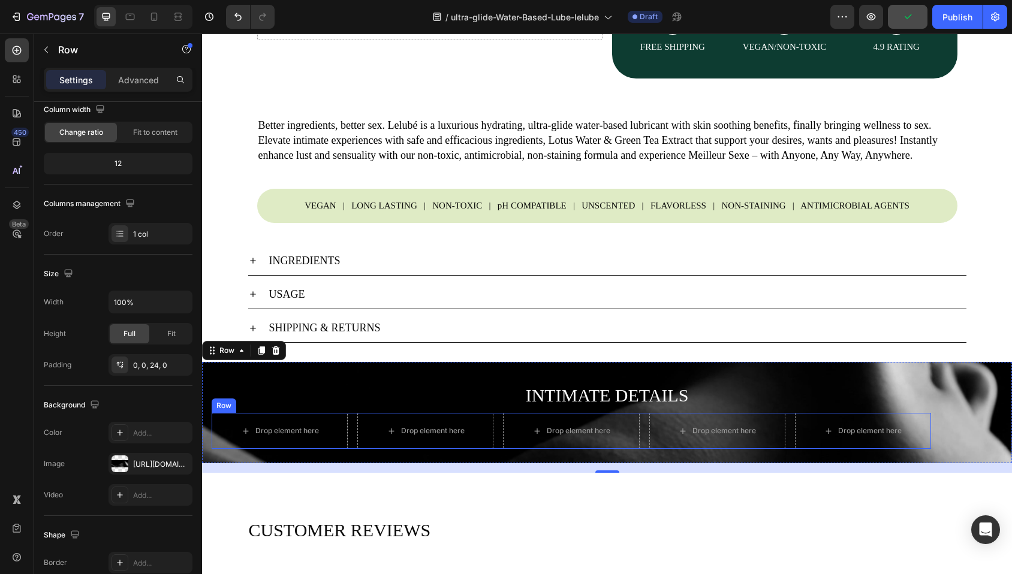
click at [227, 411] on div "Row" at bounding box center [224, 405] width 20 height 11
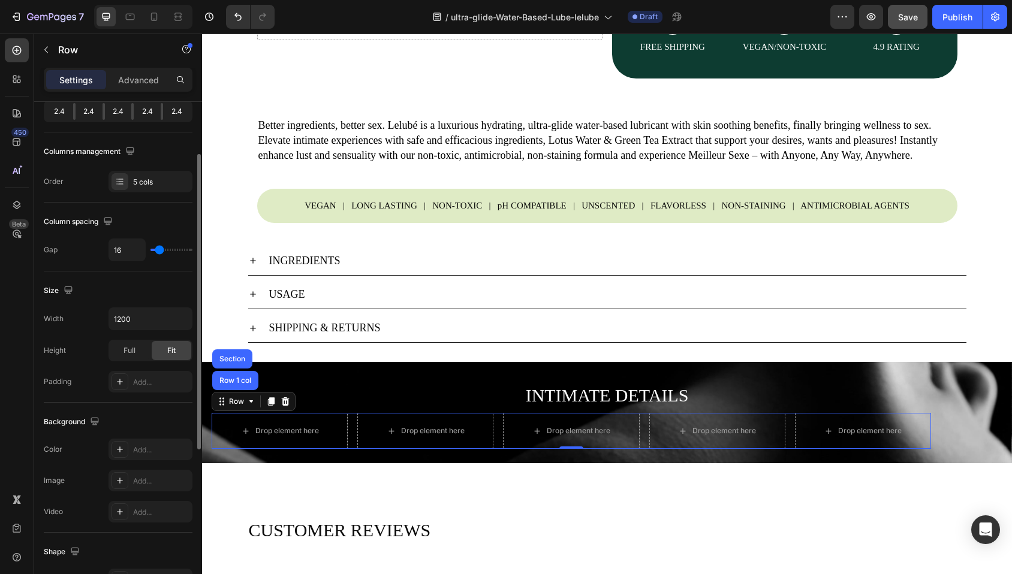
scroll to position [185, 0]
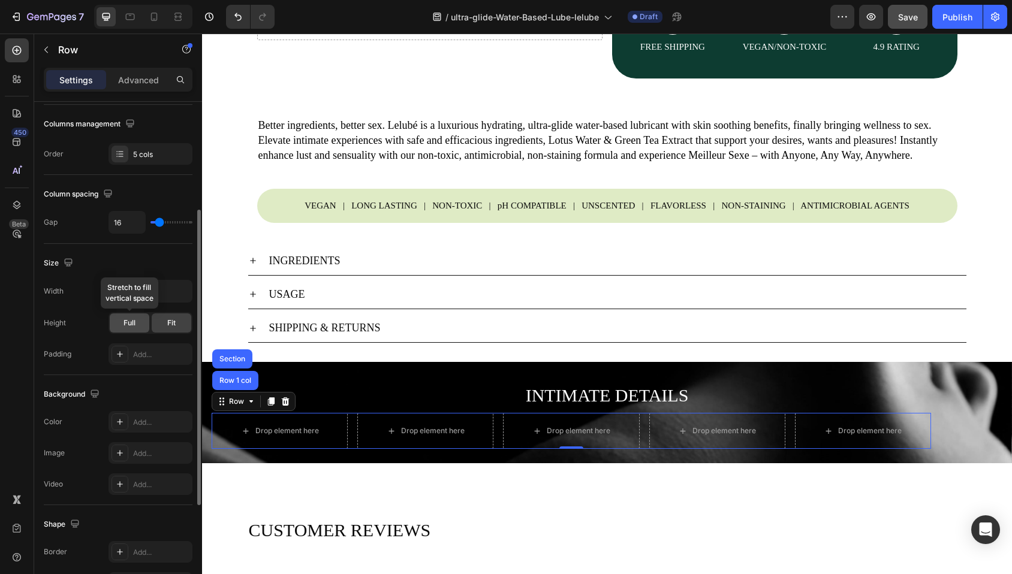
click at [126, 322] on span "Full" at bounding box center [129, 323] width 12 height 11
click at [85, 305] on div "Width 1200 Height Full Fit Padding Add..." at bounding box center [118, 322] width 149 height 85
click at [180, 293] on icon "button" at bounding box center [181, 291] width 12 height 12
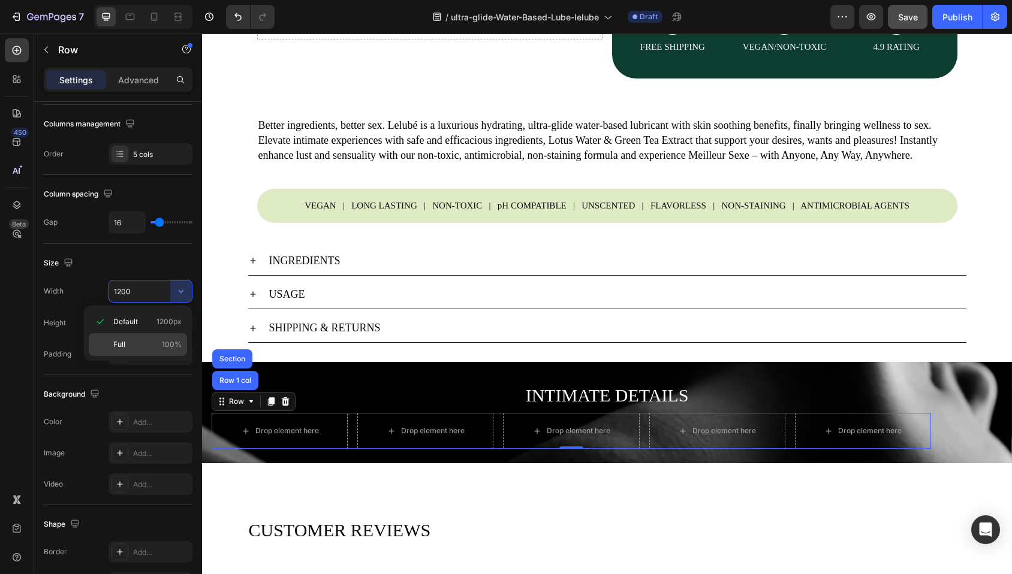
click at [143, 345] on p "Full 100%" at bounding box center [147, 344] width 68 height 11
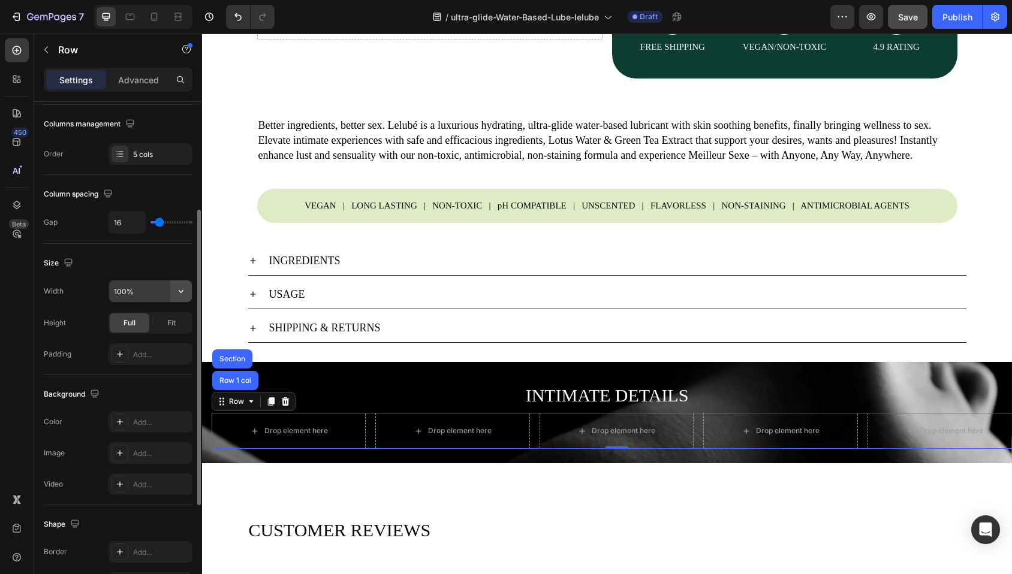
click at [179, 290] on icon "button" at bounding box center [181, 291] width 12 height 12
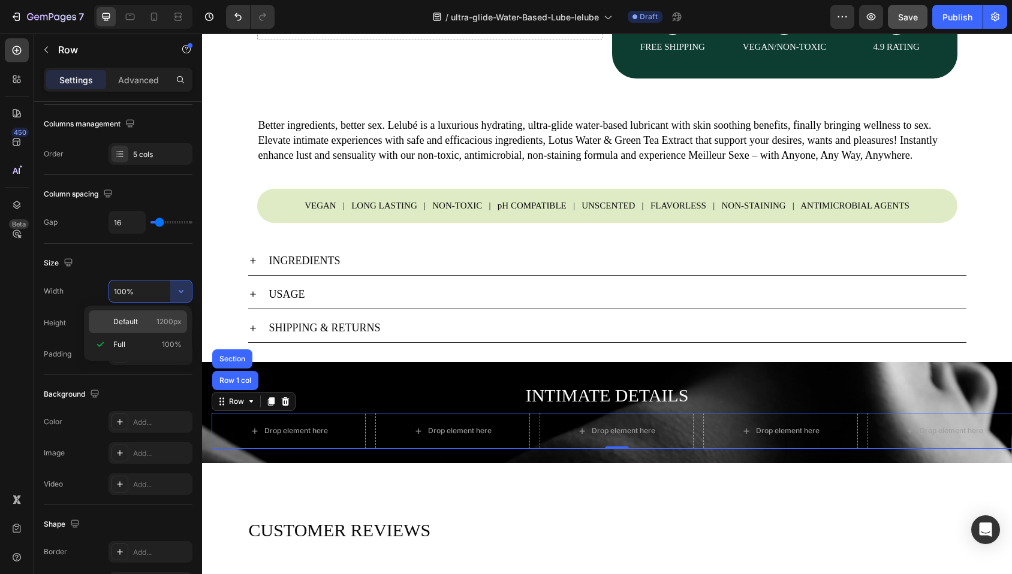
click at [155, 328] on div "Default 1200px" at bounding box center [138, 322] width 98 height 23
type input "1200"
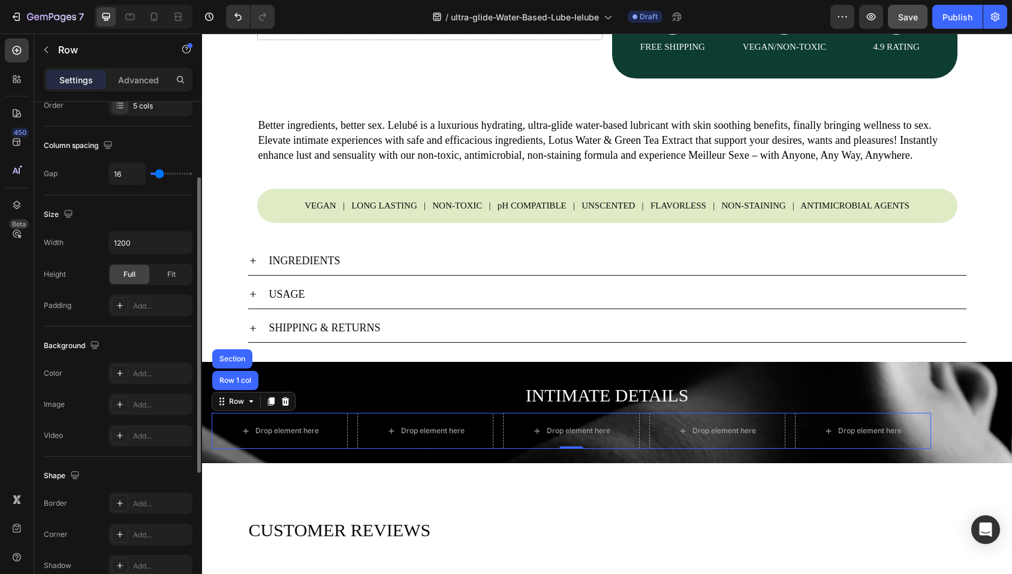
scroll to position [195, 0]
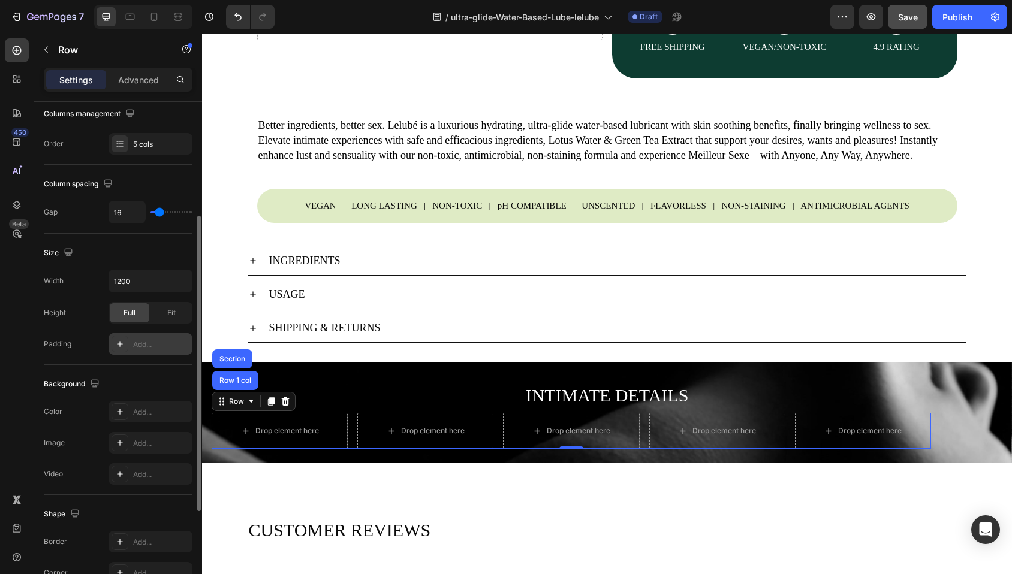
click at [122, 343] on icon at bounding box center [120, 344] width 6 height 6
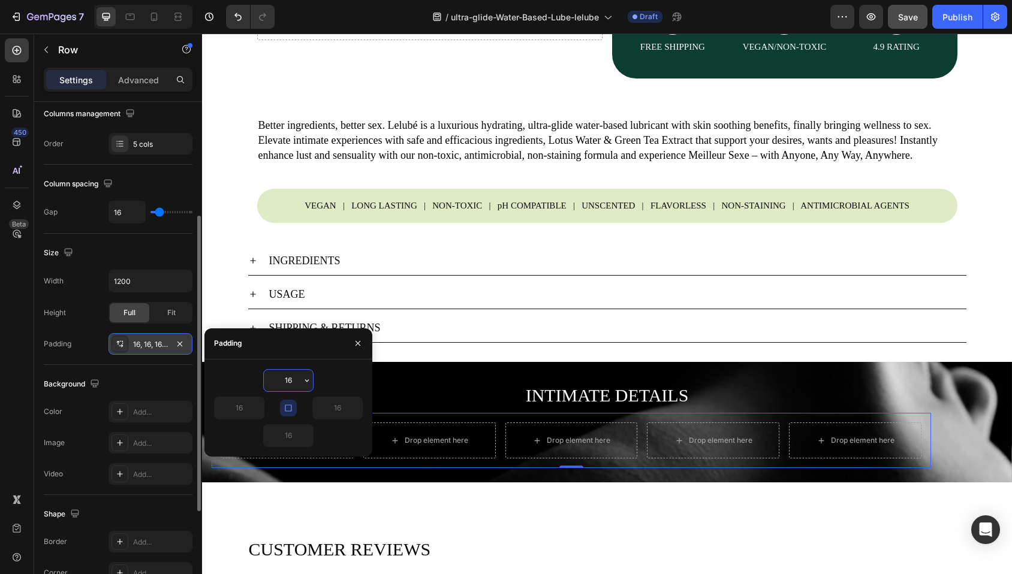
click at [146, 185] on div "Column spacing" at bounding box center [118, 183] width 149 height 19
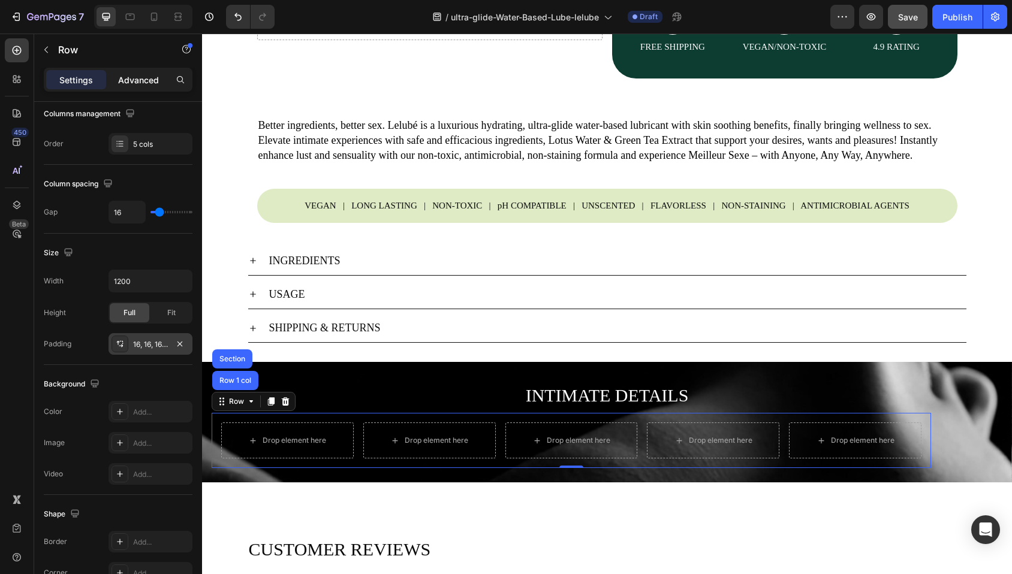
click at [138, 70] on div "Advanced" at bounding box center [138, 79] width 60 height 19
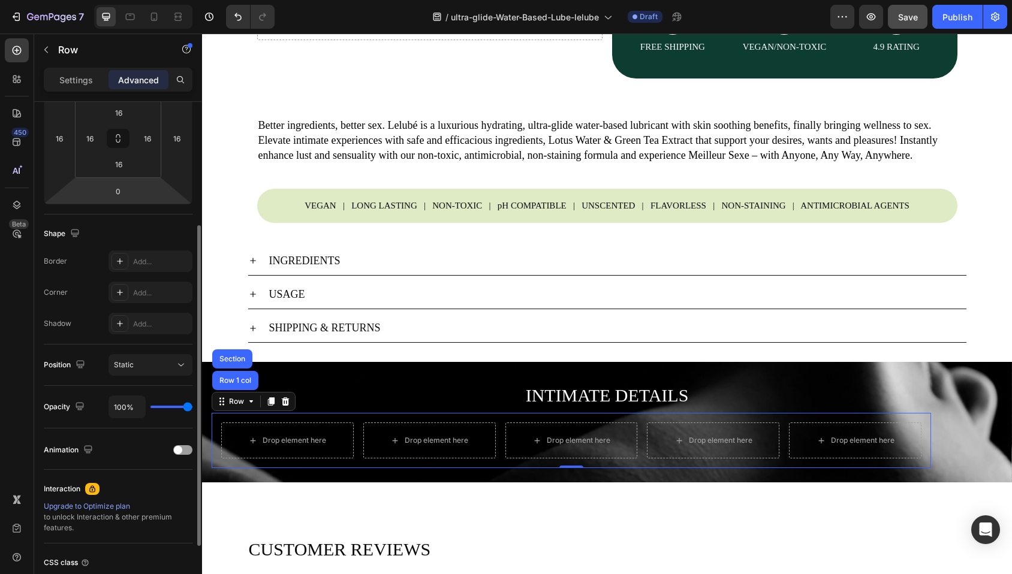
scroll to position [103, 0]
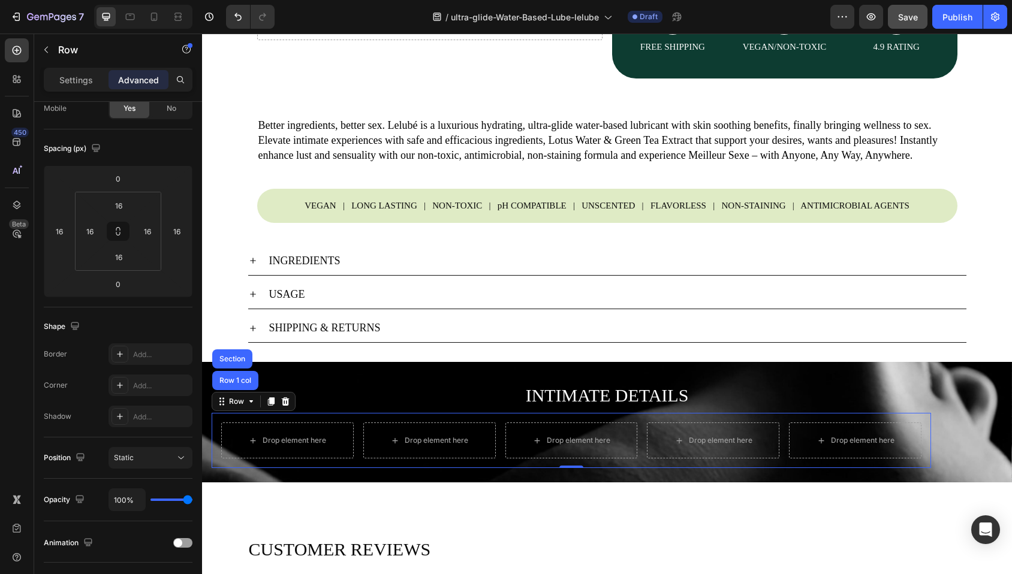
click at [126, 321] on div "Shape" at bounding box center [118, 326] width 149 height 19
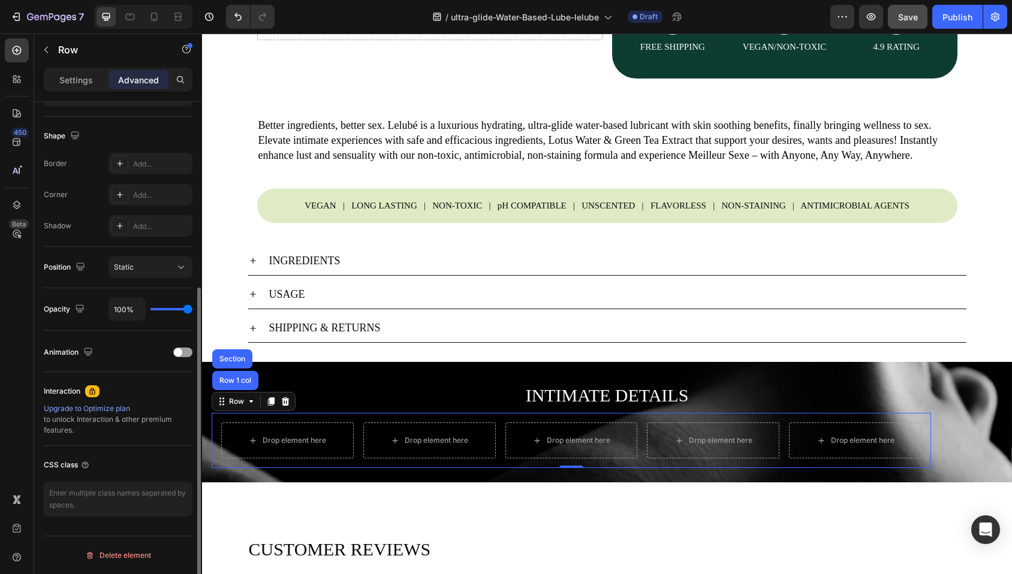
scroll to position [0, 0]
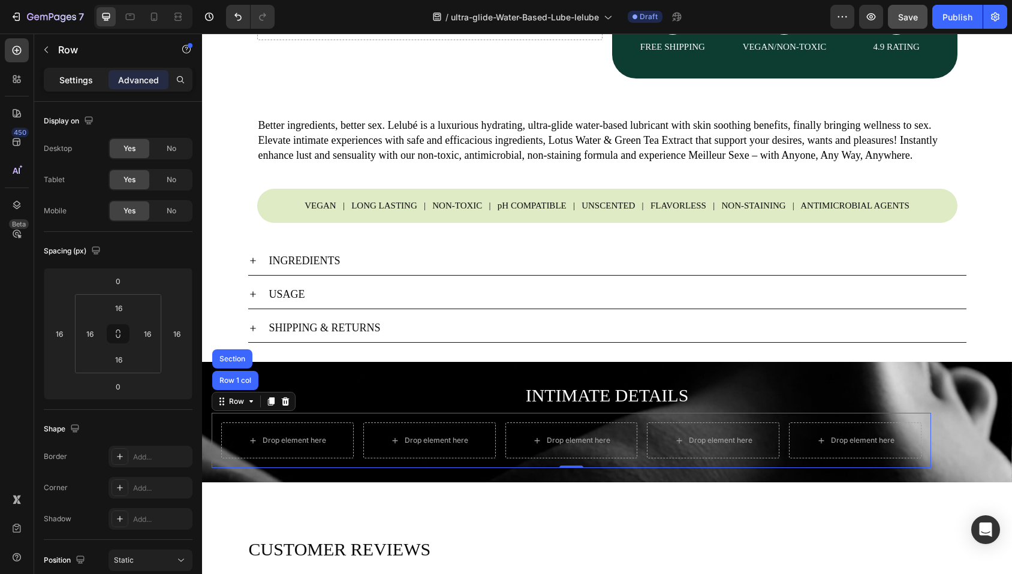
click at [89, 77] on p "Settings" at bounding box center [76, 80] width 34 height 13
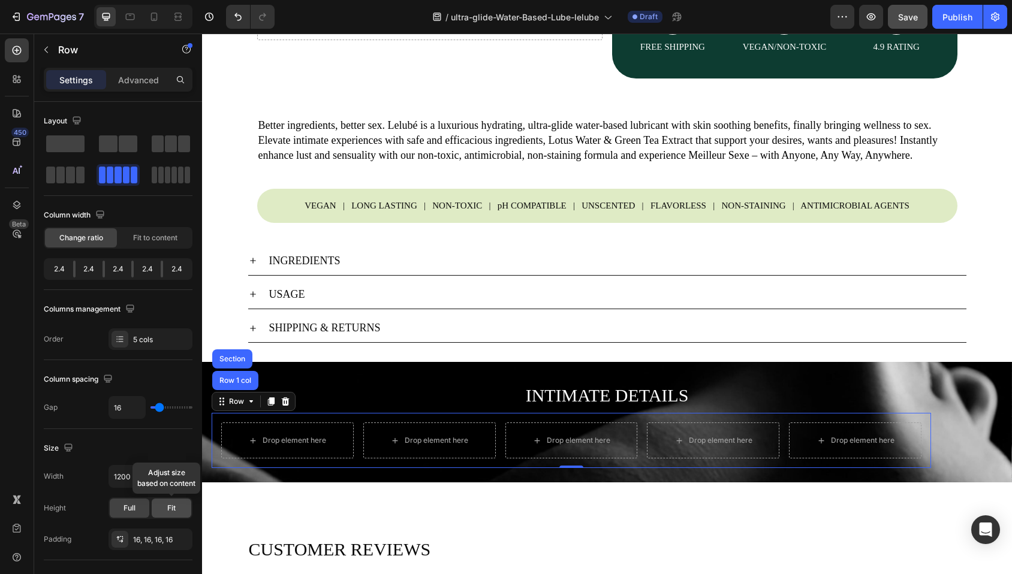
click at [169, 508] on span "Fit" at bounding box center [171, 508] width 8 height 11
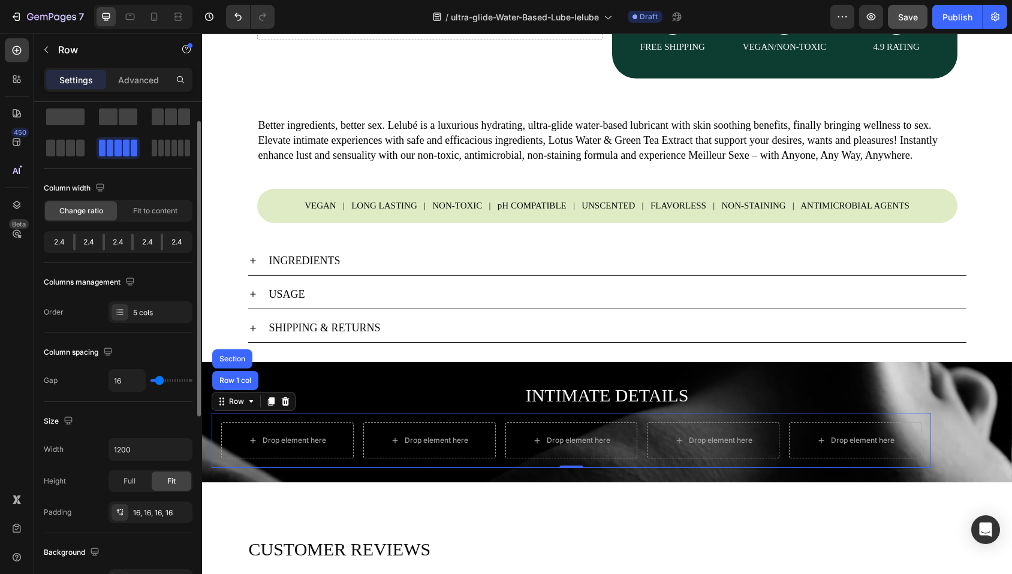
scroll to position [45, 0]
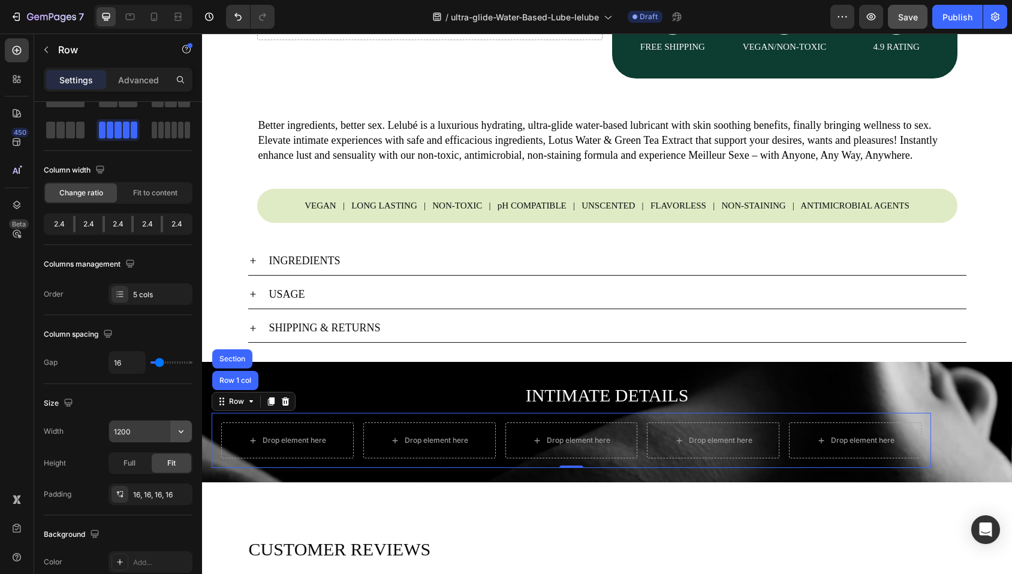
click at [182, 431] on icon "button" at bounding box center [181, 432] width 12 height 12
click at [155, 480] on p "Full 100%" at bounding box center [147, 485] width 68 height 11
type input "100%"
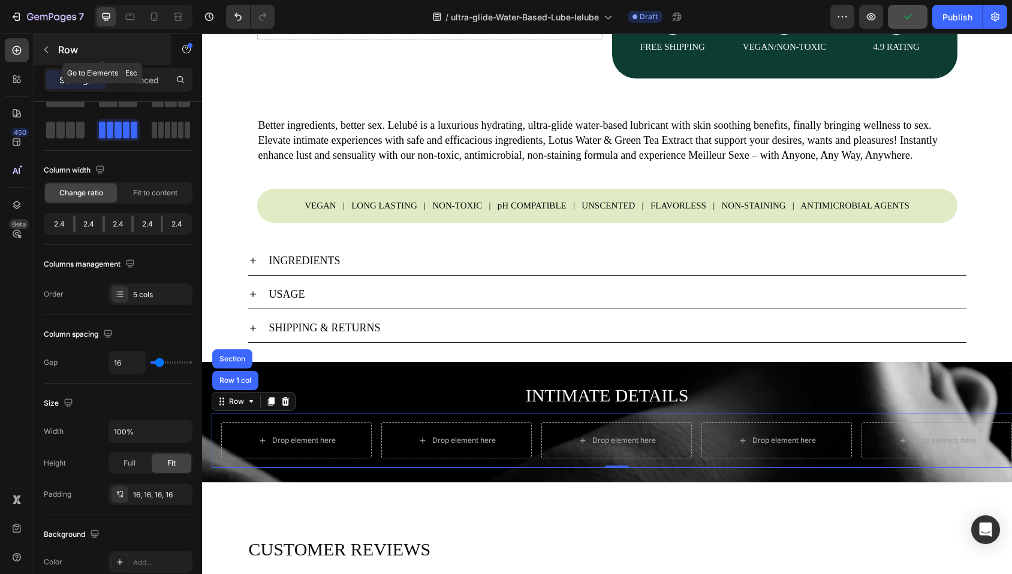
click at [45, 51] on icon "button" at bounding box center [46, 50] width 10 height 10
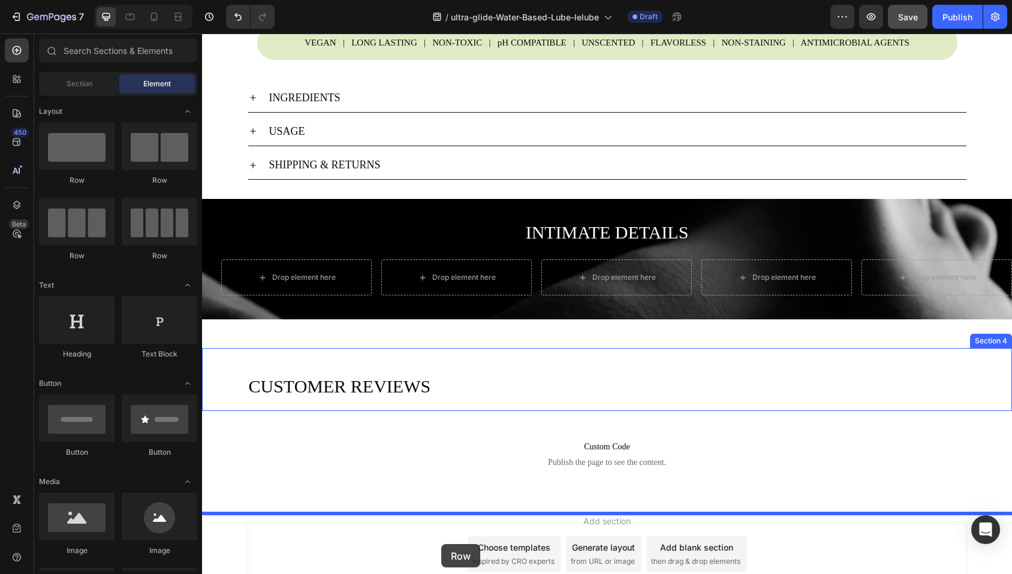
scroll to position [670, 0]
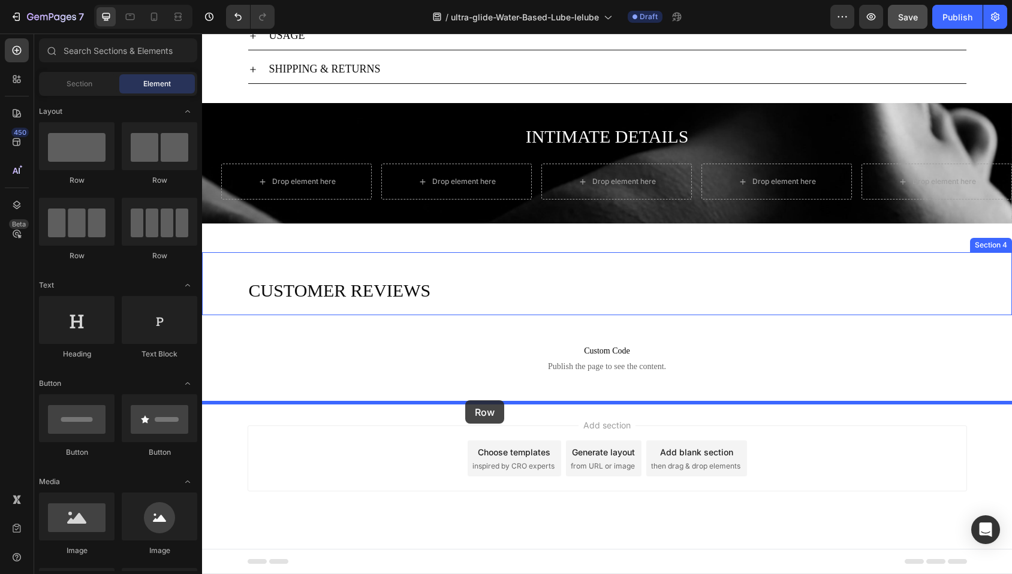
drag, startPoint x: 290, startPoint y: 189, endPoint x: 465, endPoint y: 400, distance: 274.6
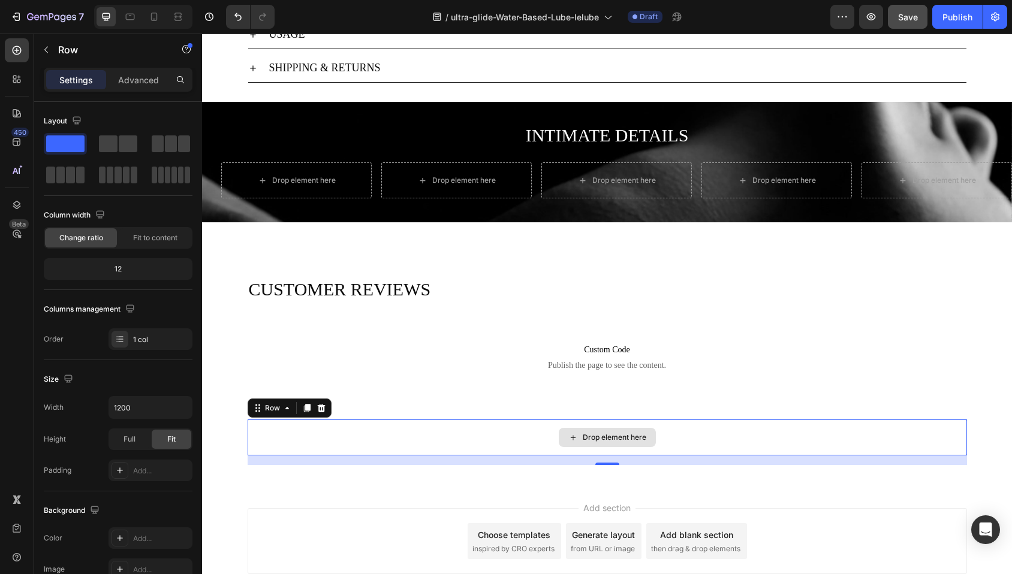
click at [447, 424] on div "Drop element here" at bounding box center [607, 438] width 719 height 36
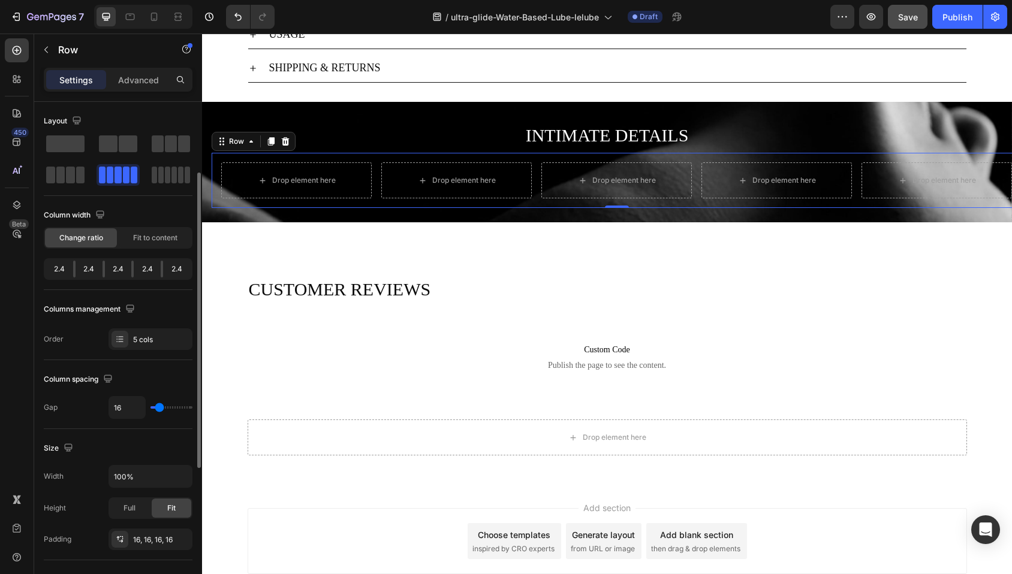
scroll to position [45, 0]
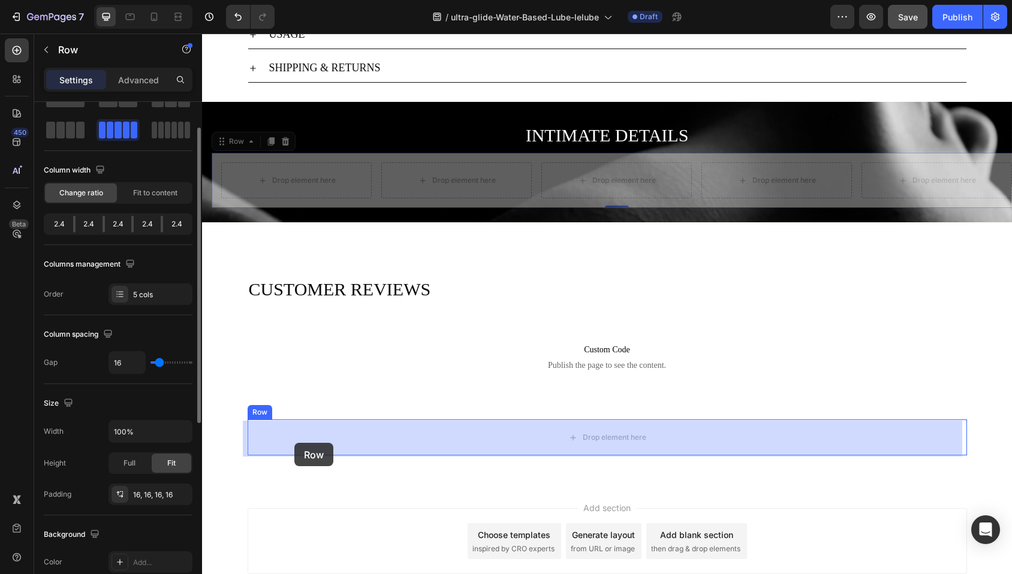
drag, startPoint x: 226, startPoint y: 149, endPoint x: 294, endPoint y: 443, distance: 301.6
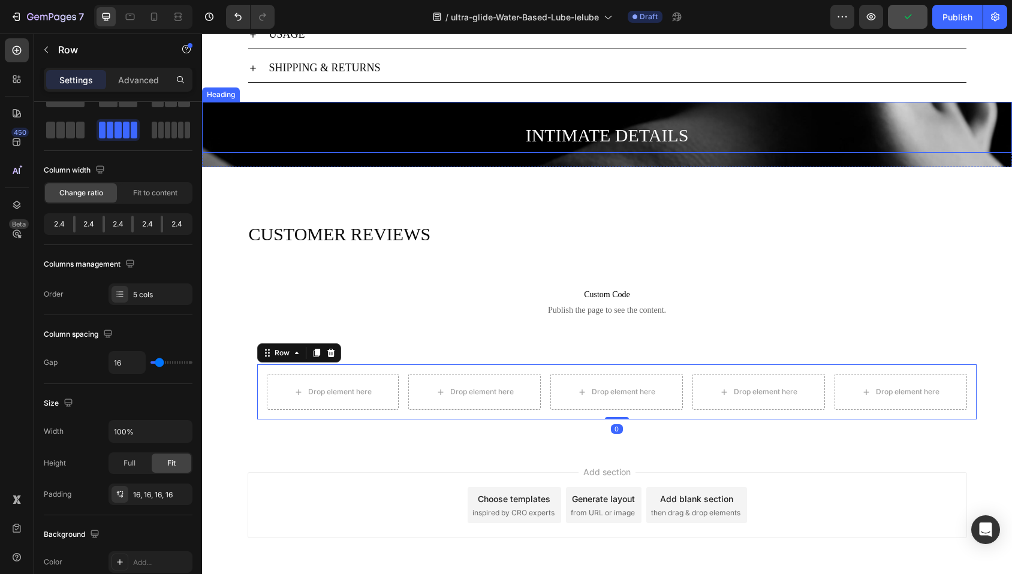
click at [554, 141] on span "INTIMATE DETAILS" at bounding box center [607, 135] width 163 height 20
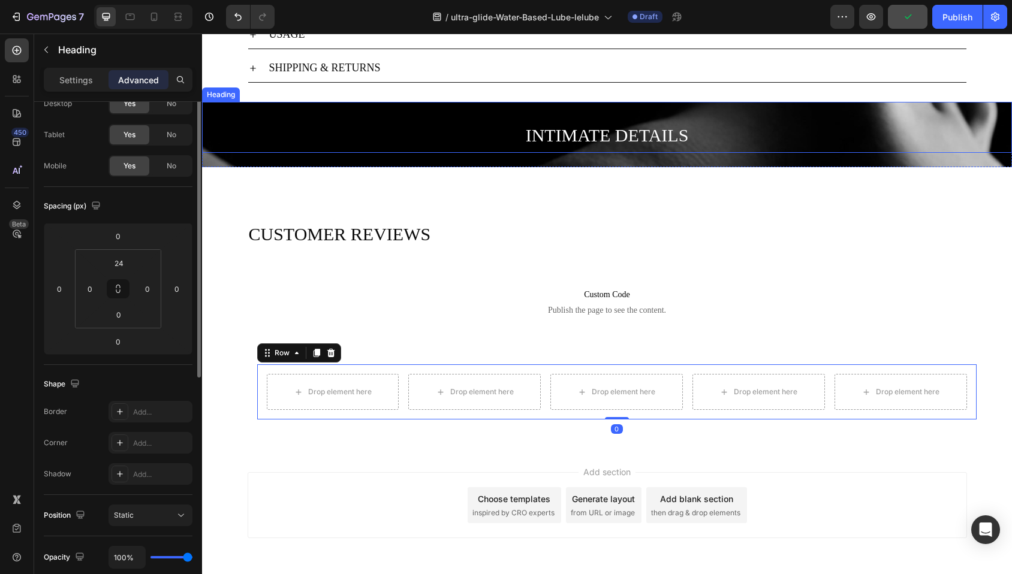
scroll to position [0, 0]
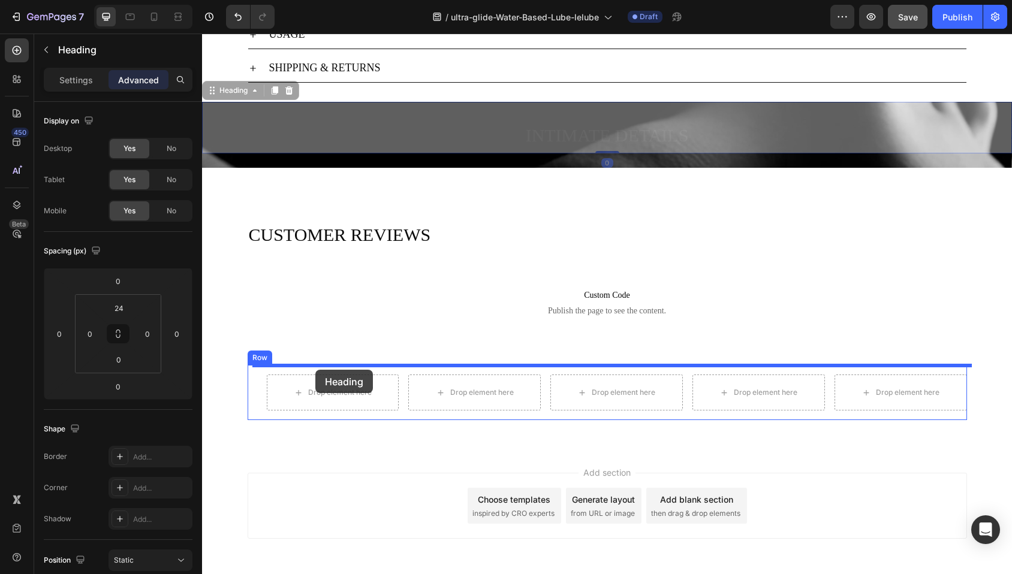
drag, startPoint x: 234, startPoint y: 93, endPoint x: 315, endPoint y: 370, distance: 288.7
type input "16"
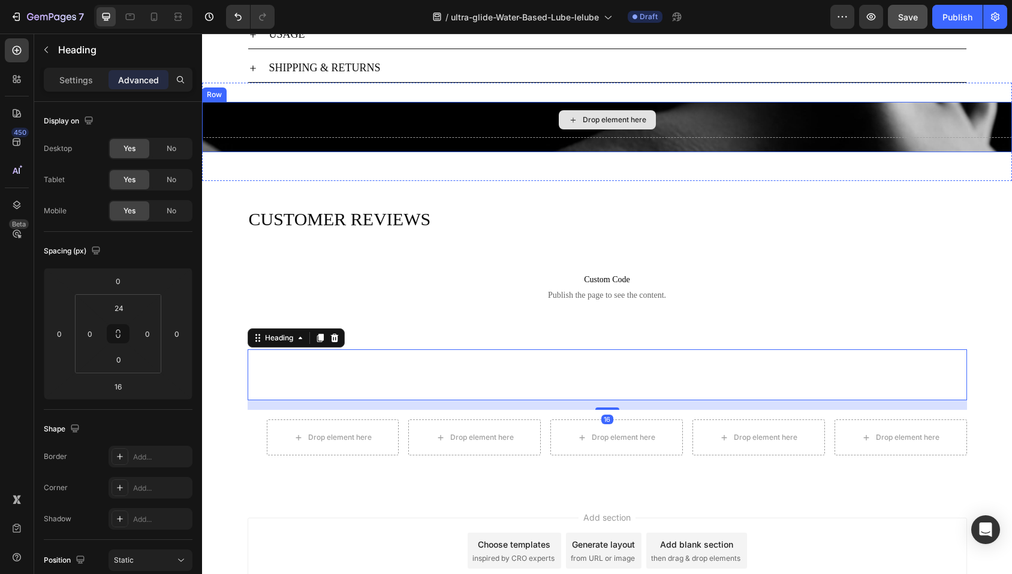
click at [264, 113] on div "Drop element here" at bounding box center [607, 120] width 810 height 36
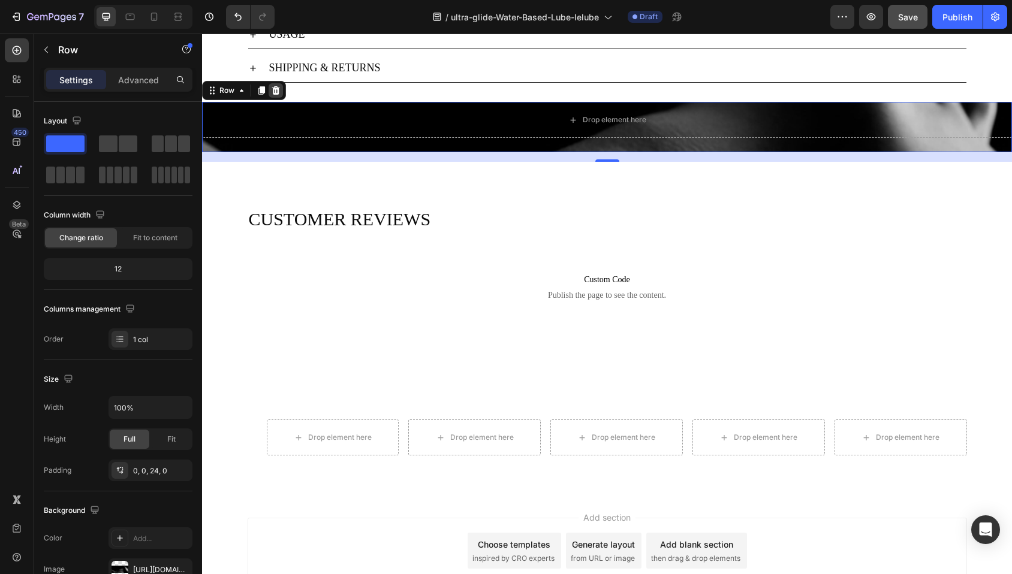
click at [273, 89] on icon at bounding box center [276, 90] width 8 height 8
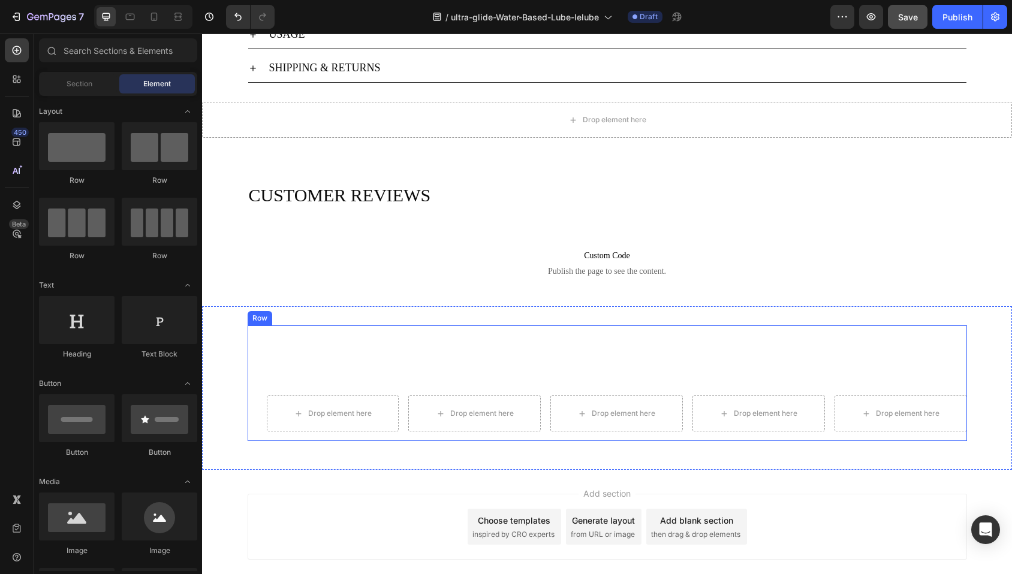
click at [248, 414] on div "INTIMATE DETAILS Heading Drop element here Drop element here Drop element here …" at bounding box center [607, 383] width 719 height 116
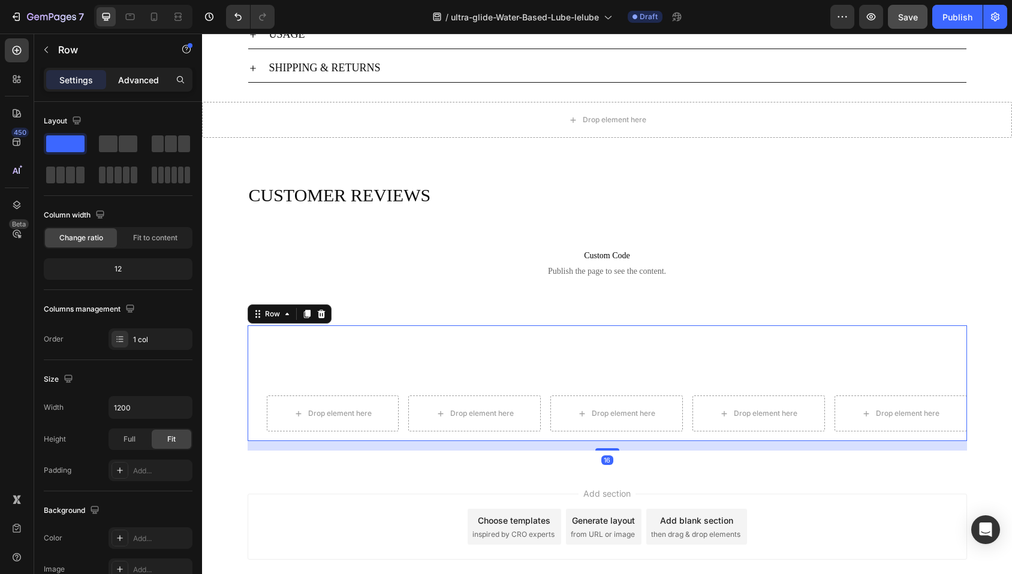
click at [141, 83] on p "Advanced" at bounding box center [138, 80] width 41 height 13
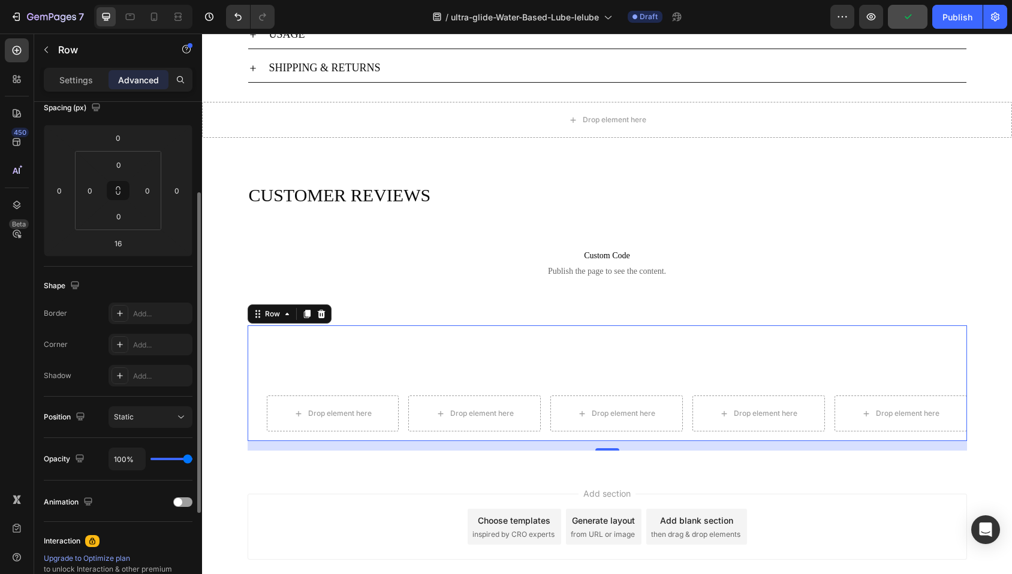
scroll to position [162, 0]
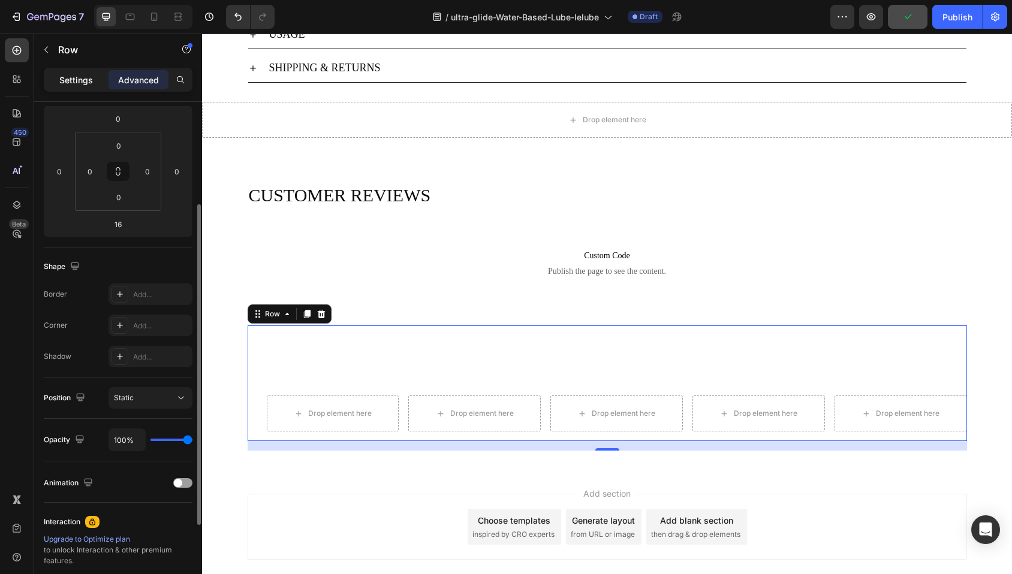
click at [76, 83] on p "Settings" at bounding box center [76, 80] width 34 height 13
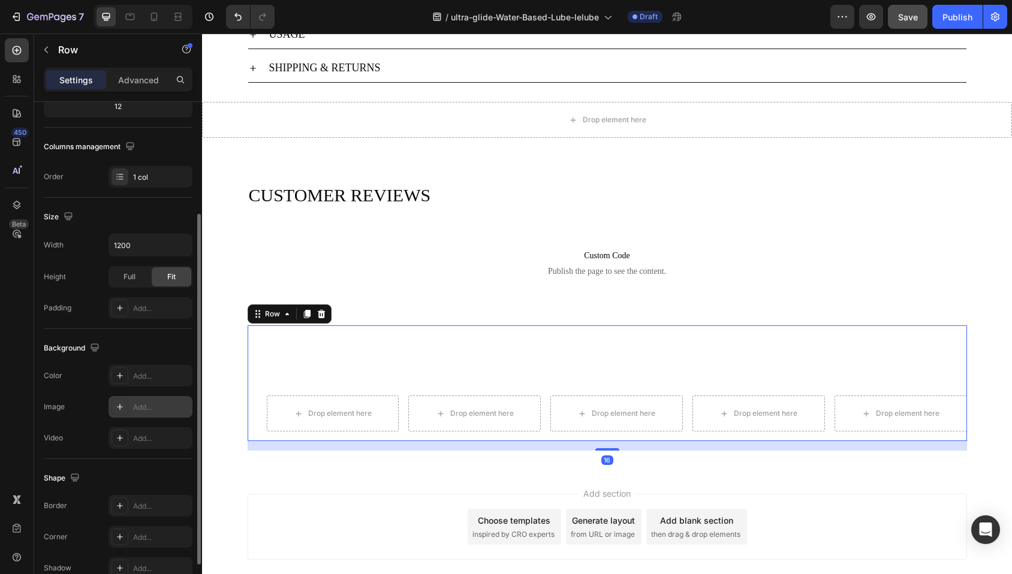
click at [125, 409] on div at bounding box center [119, 407] width 17 height 17
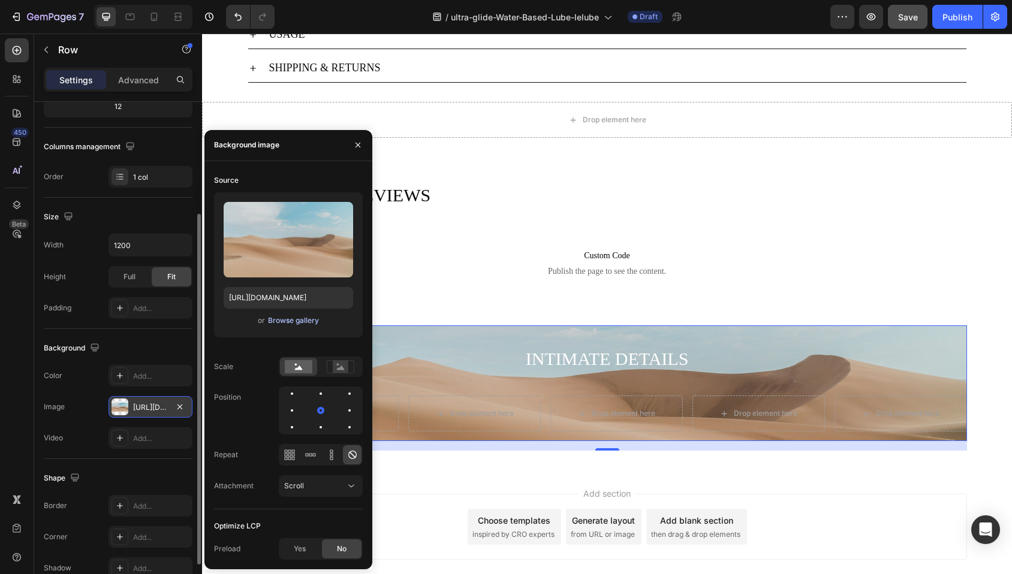
click at [286, 319] on div "Browse gallery" at bounding box center [293, 320] width 51 height 11
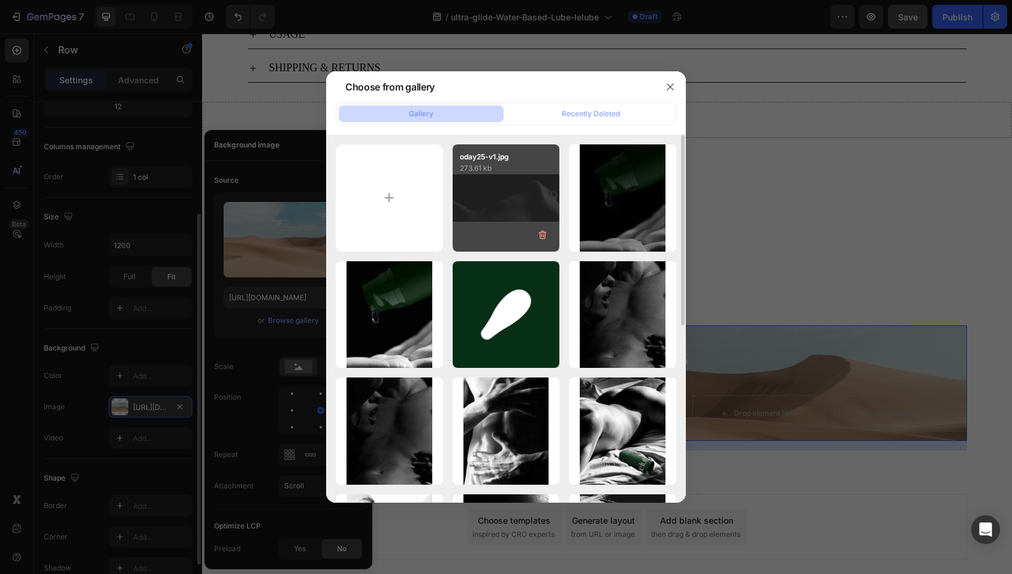
click at [472, 222] on div "oday25-v1.jpg 273.61 kb" at bounding box center [506, 197] width 107 height 107
type input "[URL][DOMAIN_NAME]"
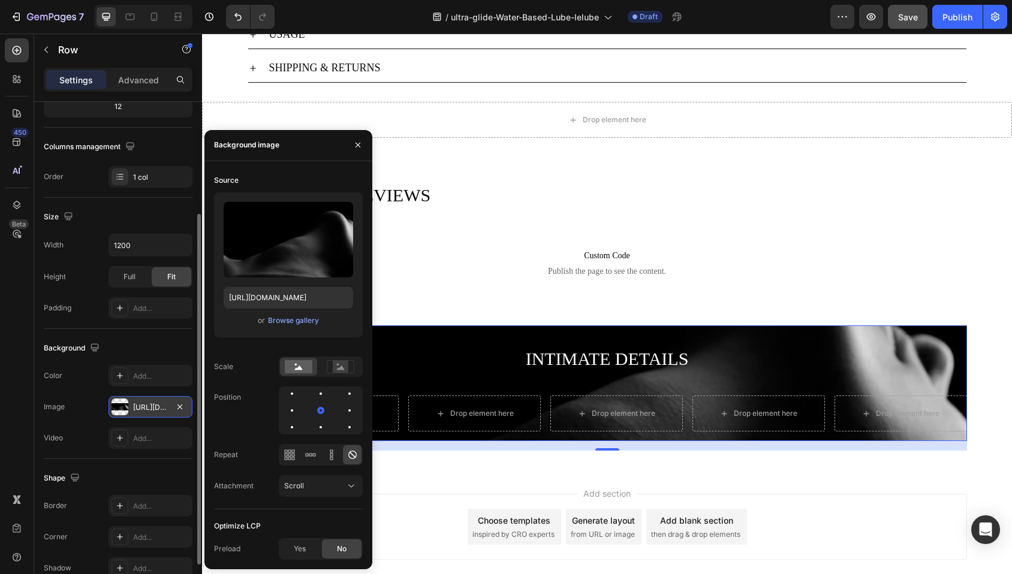
click at [130, 209] on div "Size" at bounding box center [118, 216] width 149 height 19
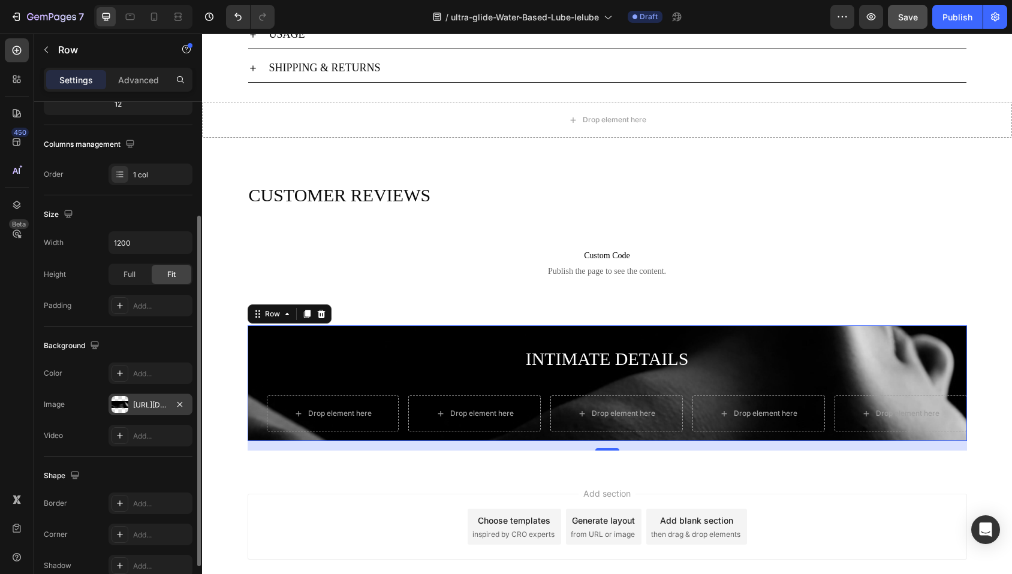
scroll to position [167, 0]
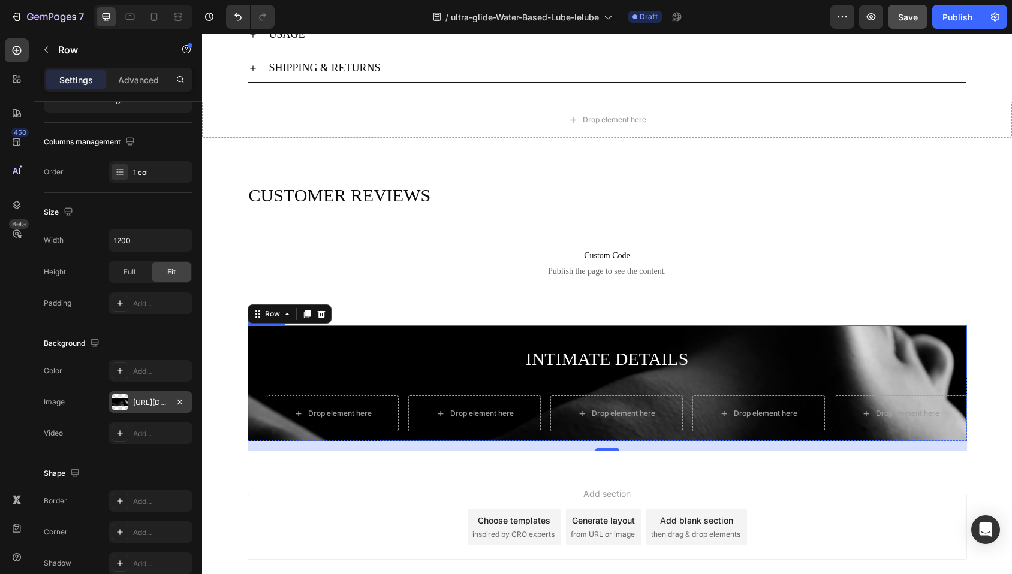
click at [265, 363] on h2 "INTIMATE DETAILS" at bounding box center [607, 358] width 719 height 37
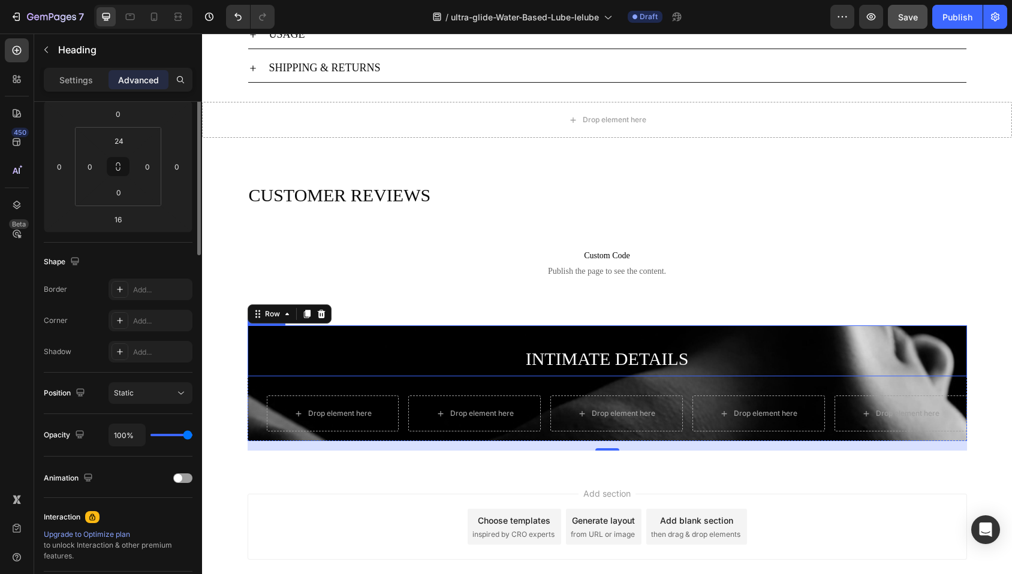
scroll to position [0, 0]
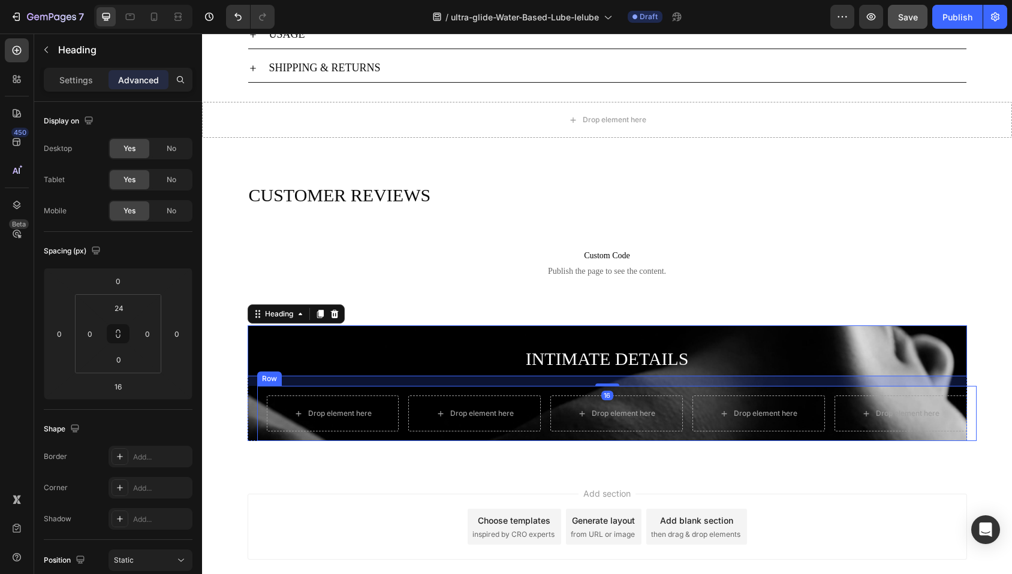
click at [258, 409] on div "Drop element here Drop element here Drop element here Drop element here Drop el…" at bounding box center [616, 413] width 719 height 55
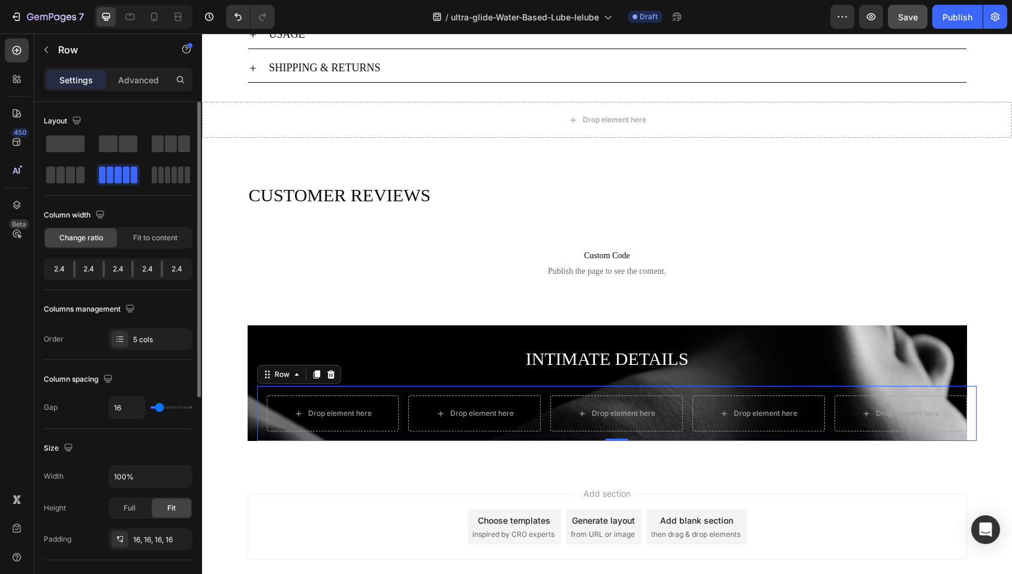
type input "17"
type input "16"
type input "15"
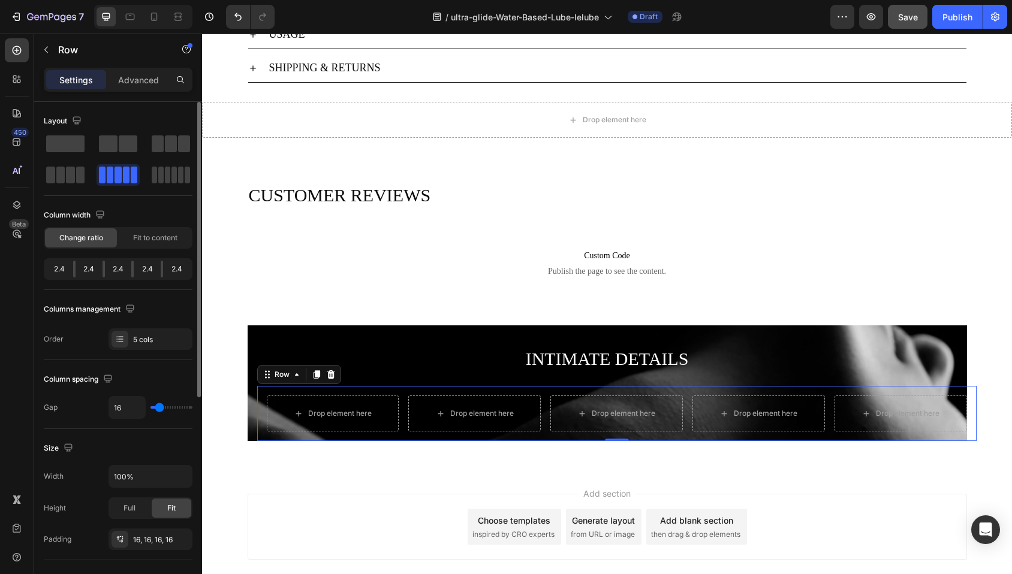
type input "15"
type input "14"
type input "10"
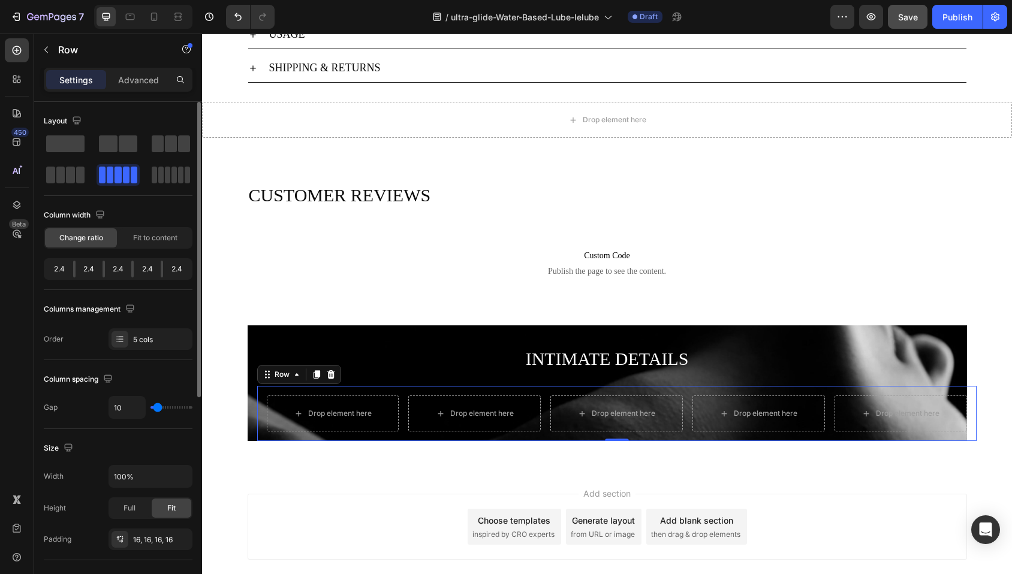
type input "6"
type input "3"
type input "0"
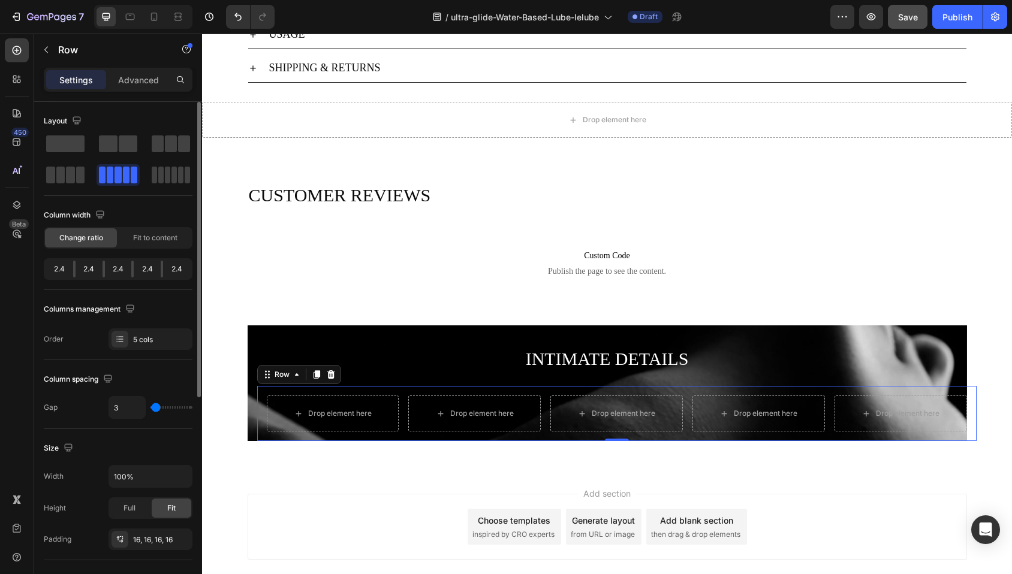
type input "0"
type input "4"
type input "9"
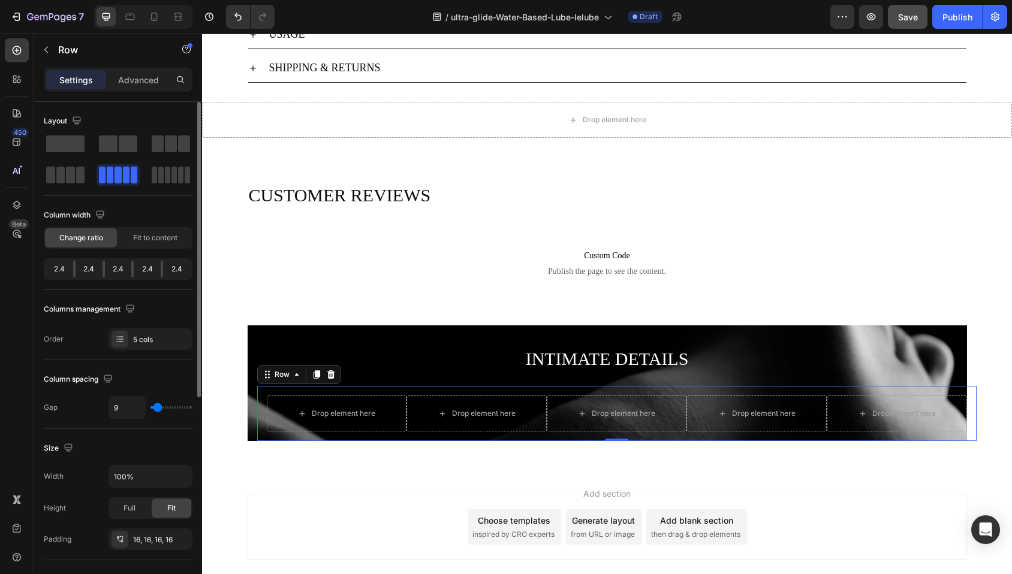
type input "30"
type input "39"
type input "47"
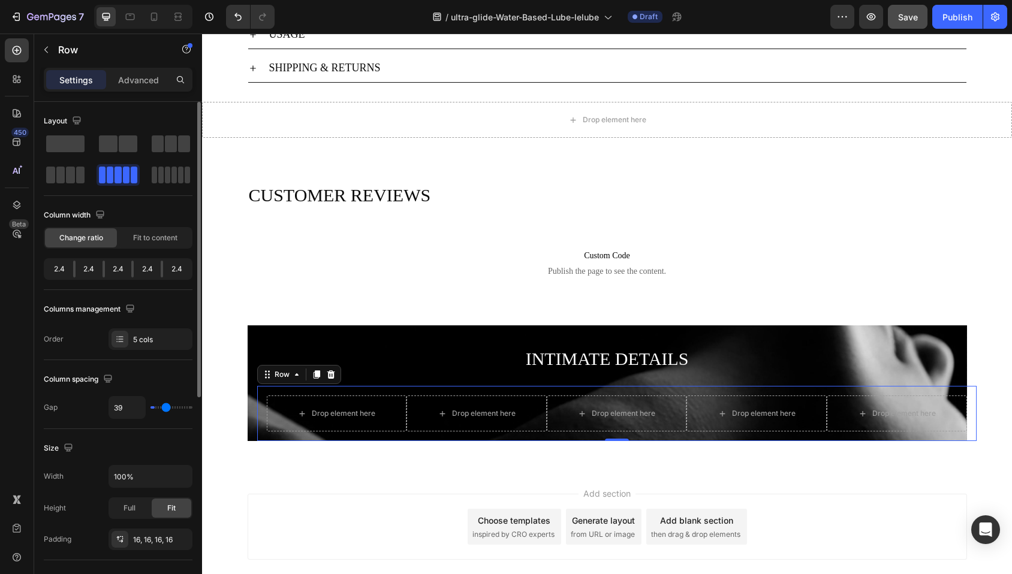
type input "47"
type input "54"
type input "63"
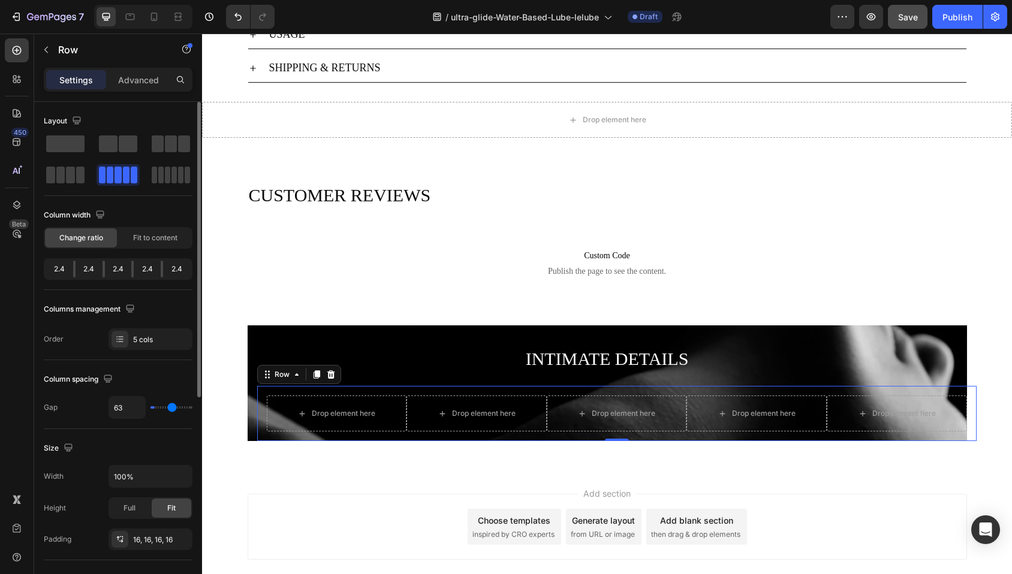
type input "85"
type input "106"
type input "113"
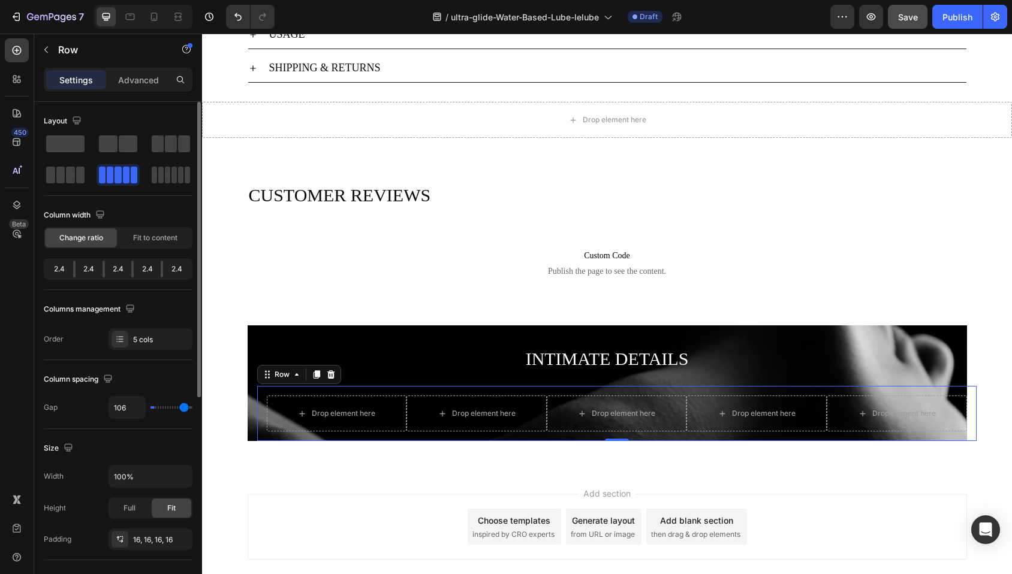
type input "113"
type input "120"
type input "101"
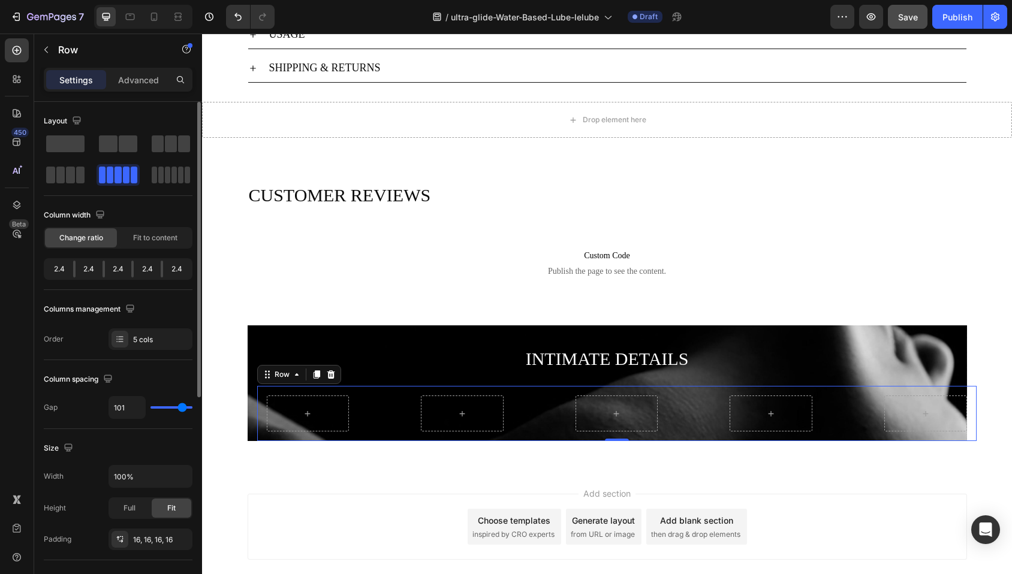
type input "70"
type input "64"
type input "54"
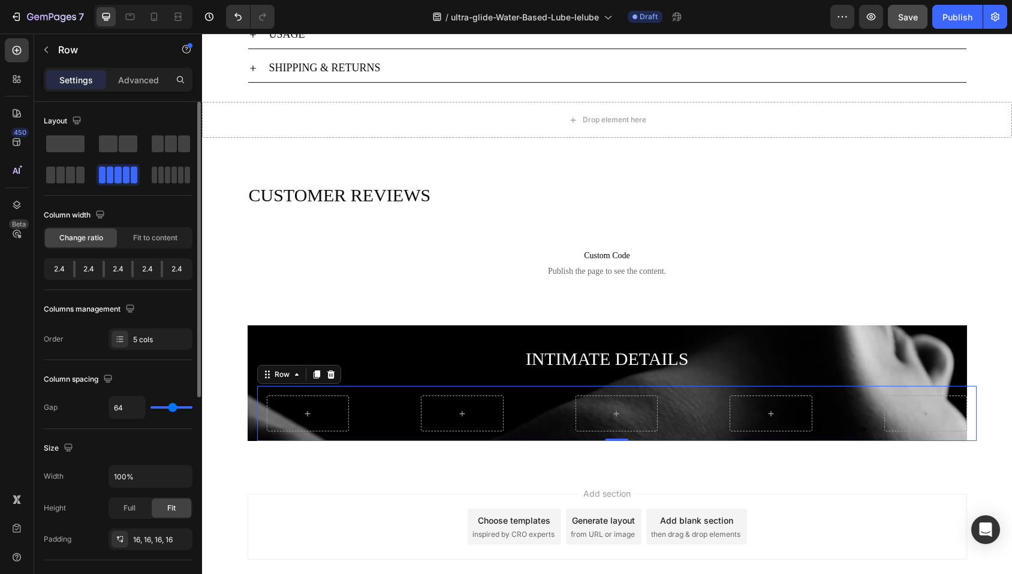
type input "54"
type input "49"
type input "45"
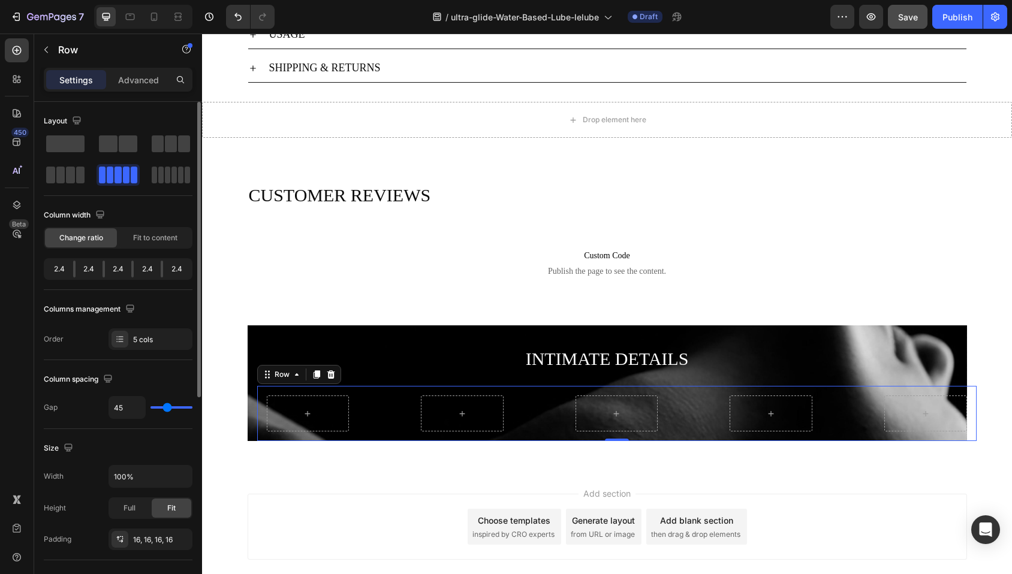
type input "41"
type input "38"
type input "30"
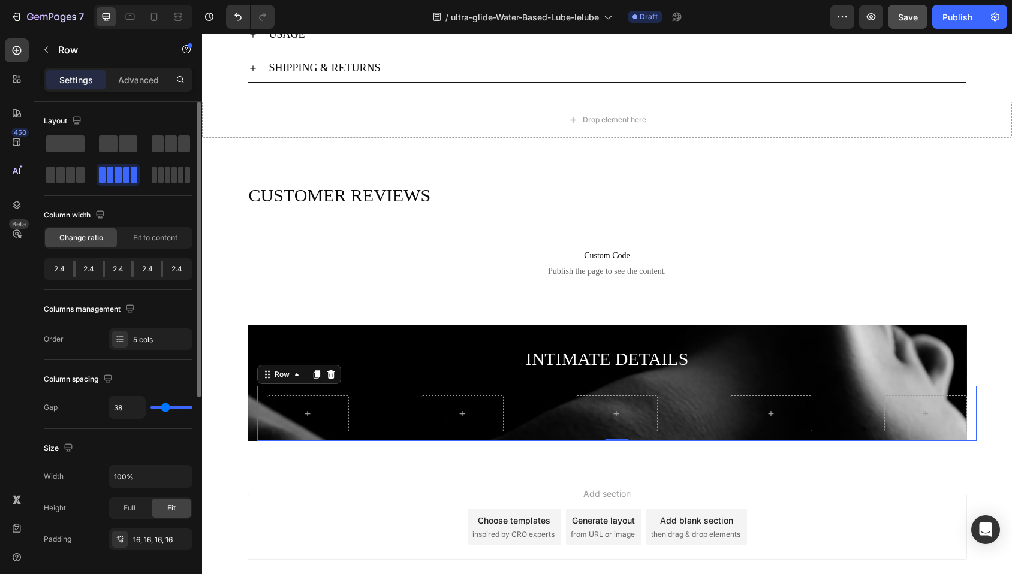
type input "30"
type input "27"
type input "23"
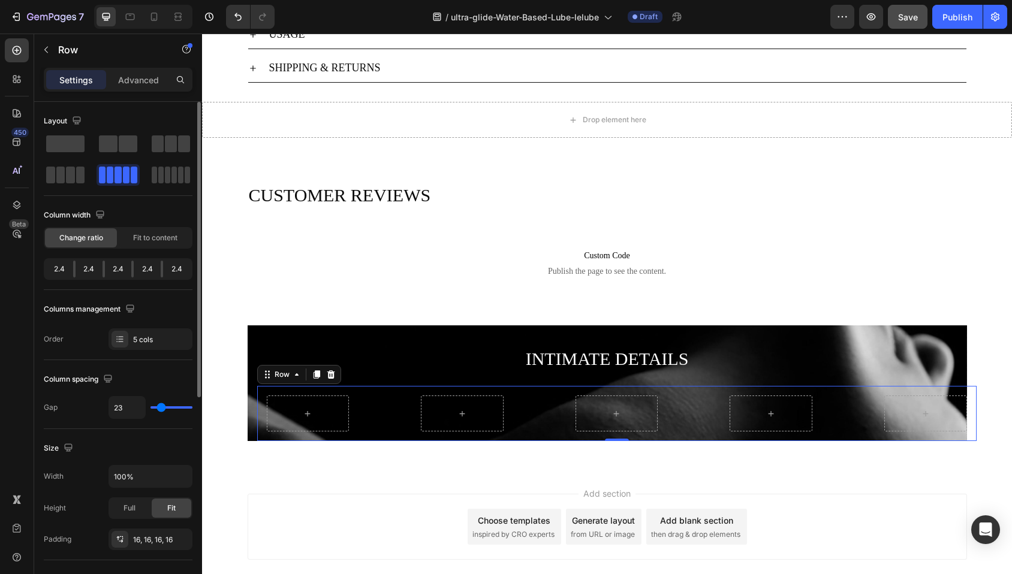
type input "20"
type input "18"
type input "16"
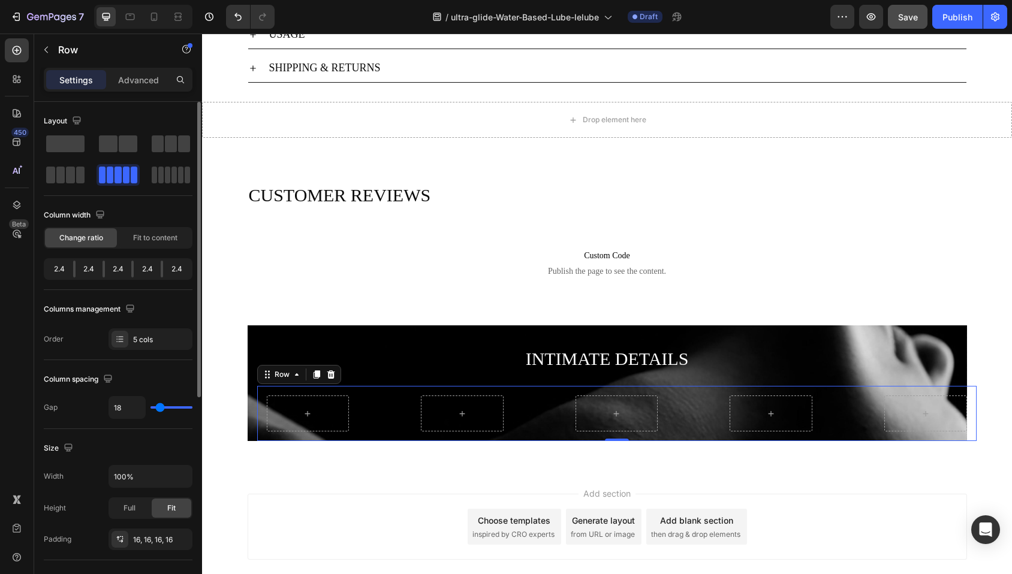
type input "16"
type input "14"
type input "12"
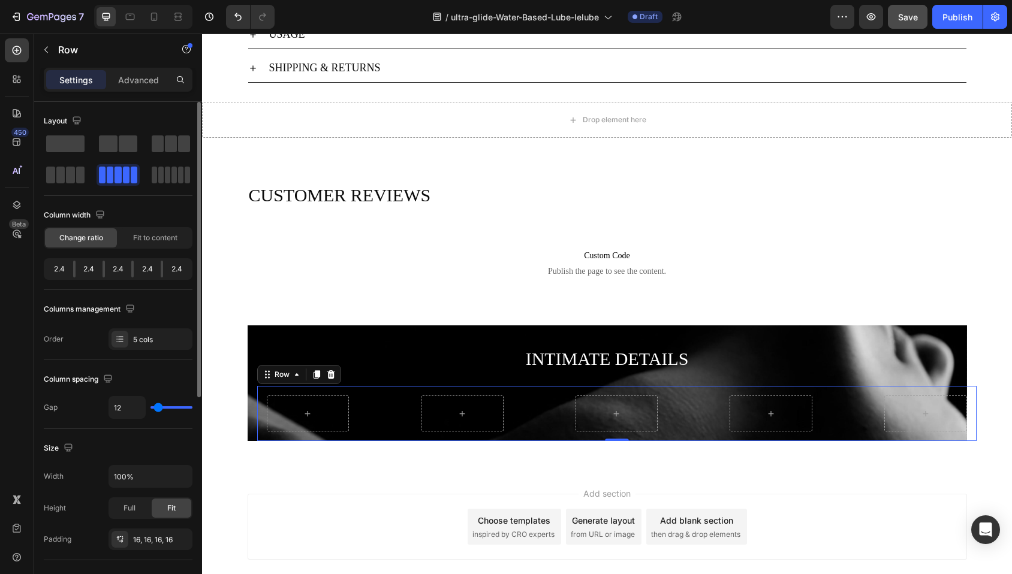
type input "11"
type input "10"
type input "9"
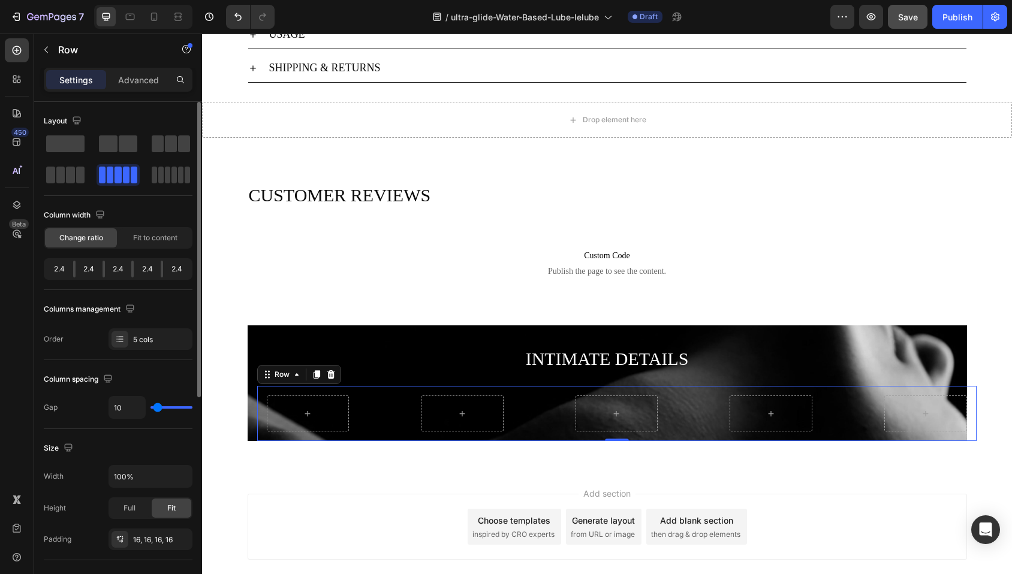
type input "9"
type input "8"
type input "7"
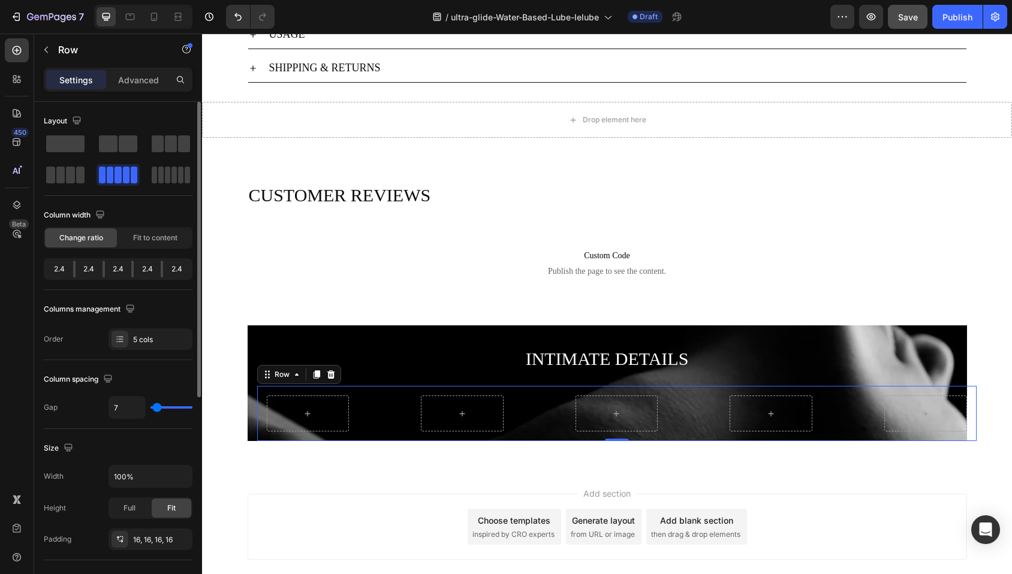
type input "6"
type input "5"
type input "3"
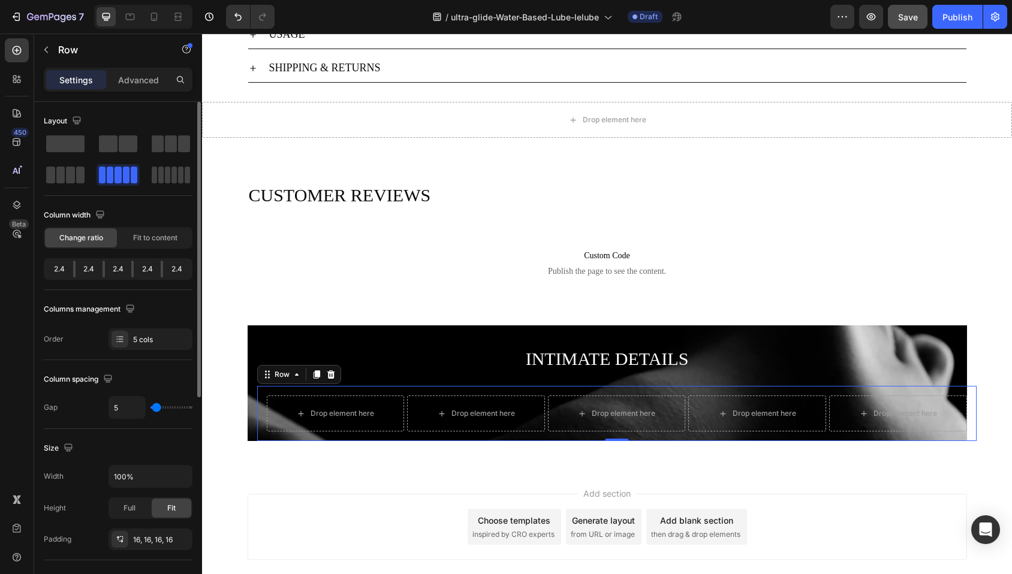
type input "3"
type input "2"
type input "1"
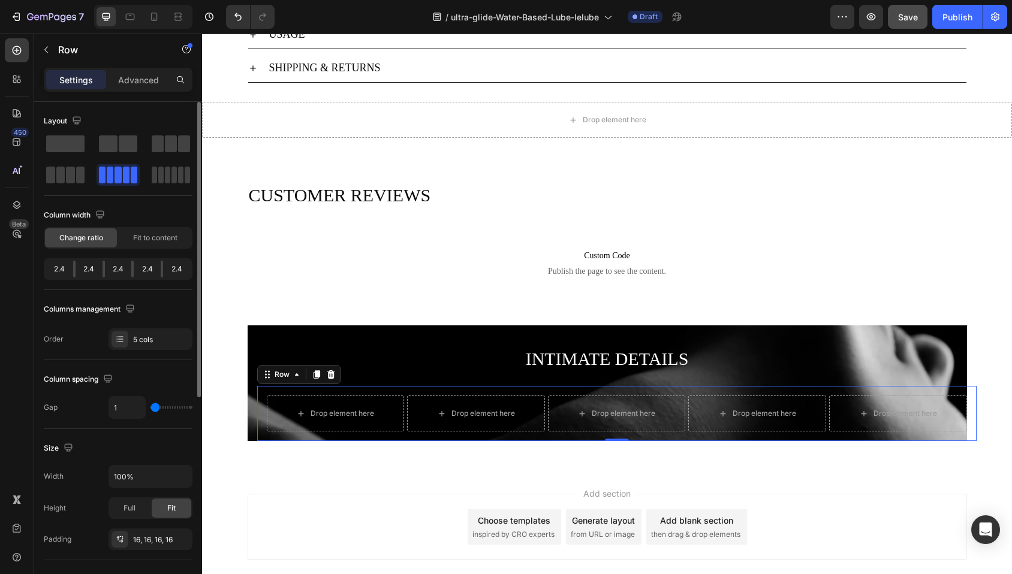
type input "0"
type input "1"
type input "5"
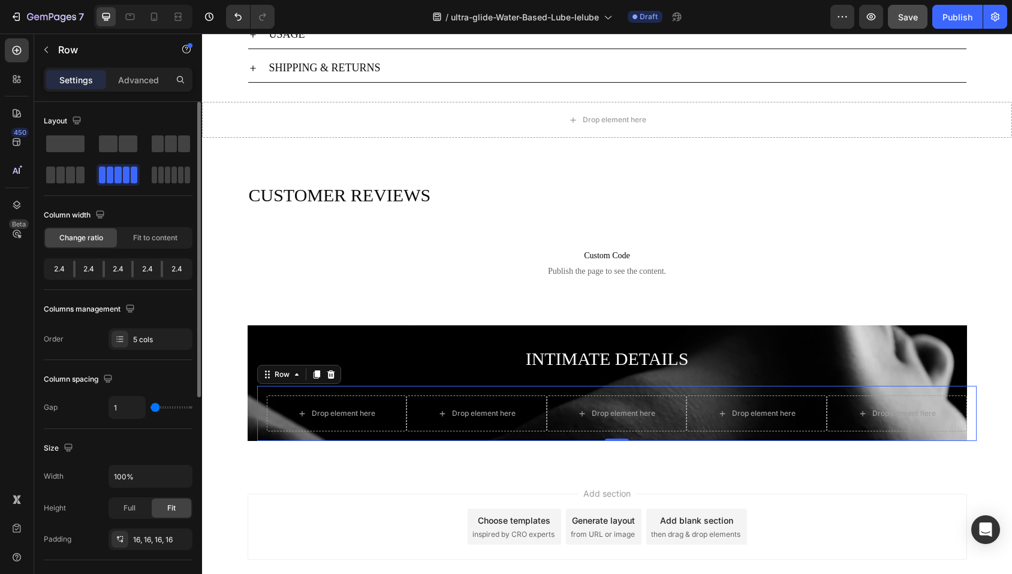
type input "5"
type input "7"
type input "8"
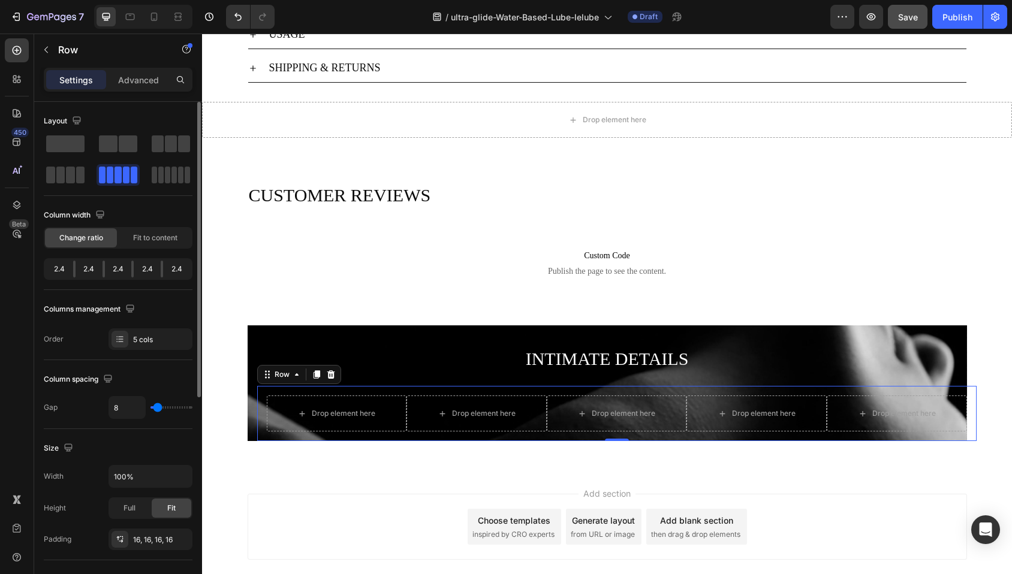
type input "9"
type input "10"
type input "11"
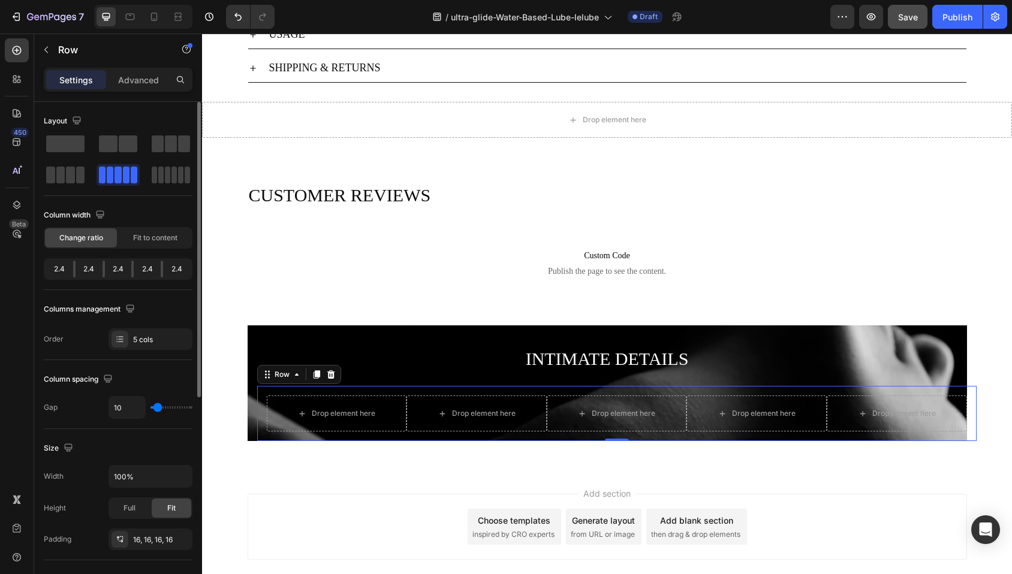
type input "11"
type input "12"
type input "13"
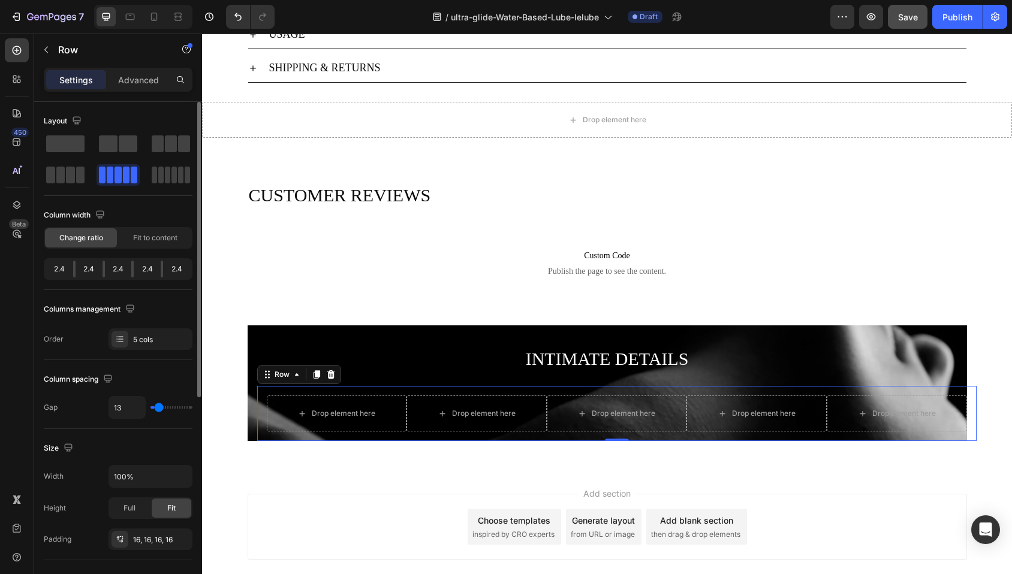
type input "14"
type input "15"
type input "16"
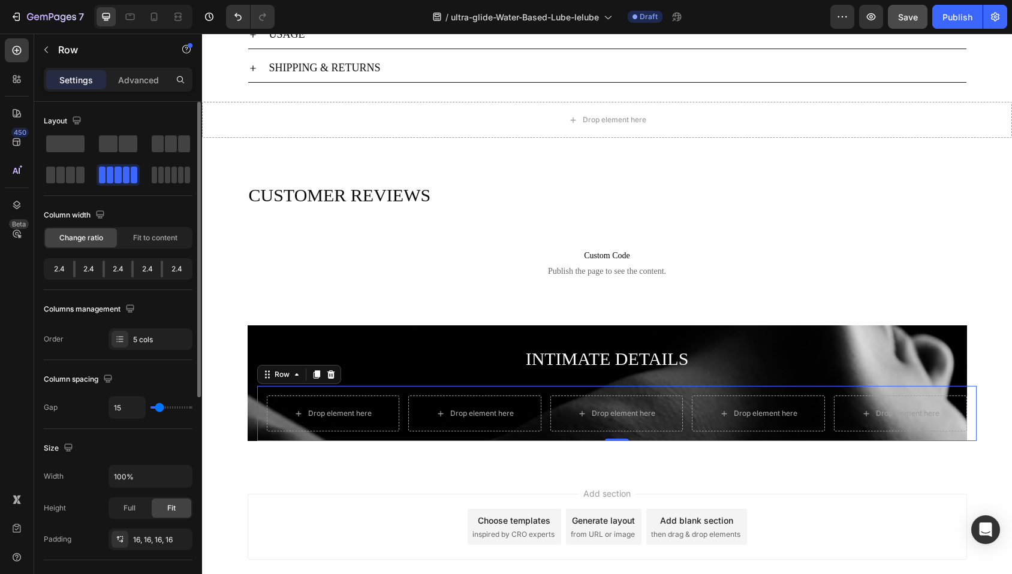
type input "16"
type input "17"
type input "18"
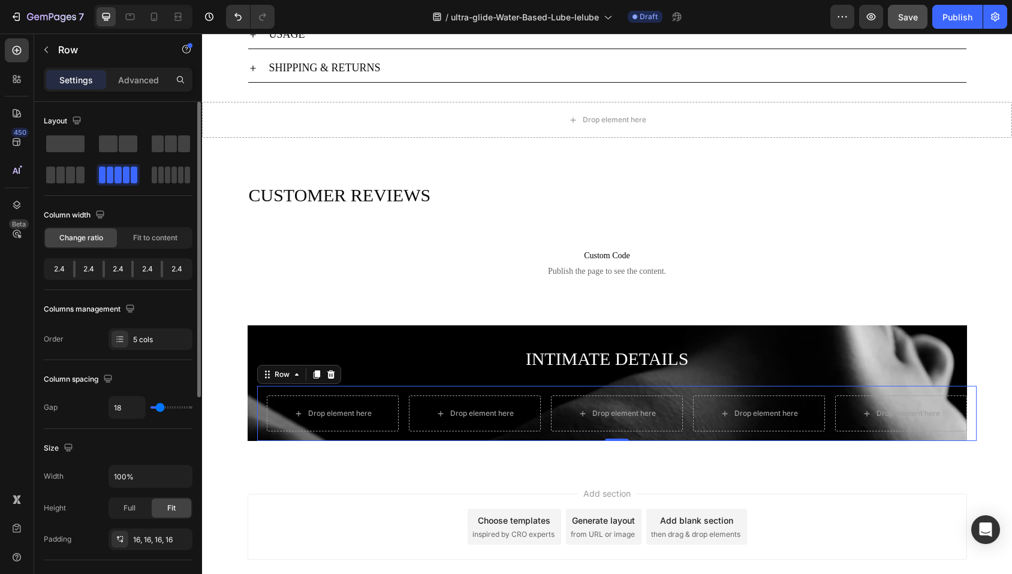
type input "19"
type input "20"
type input "21"
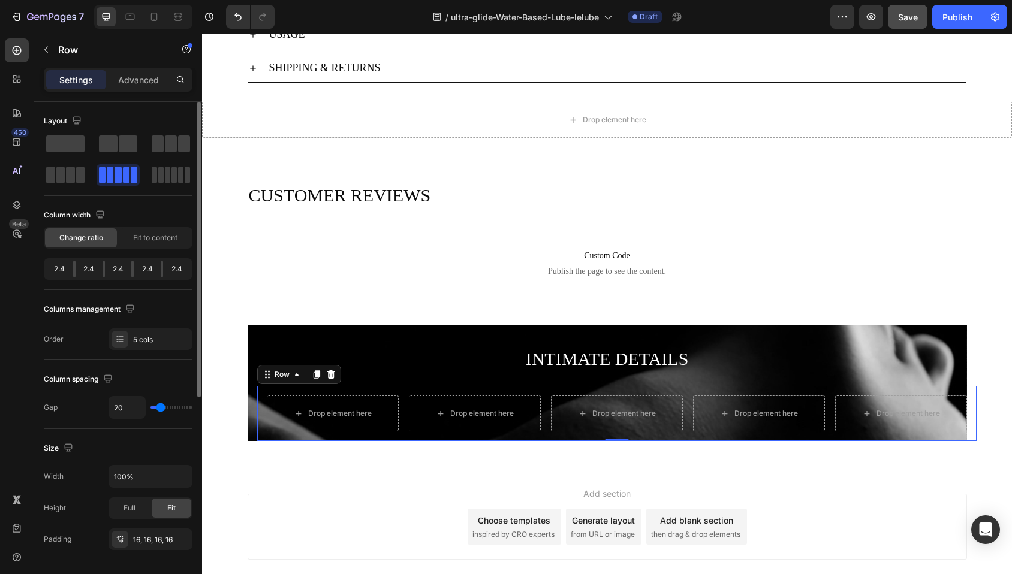
type input "21"
type input "22"
type input "24"
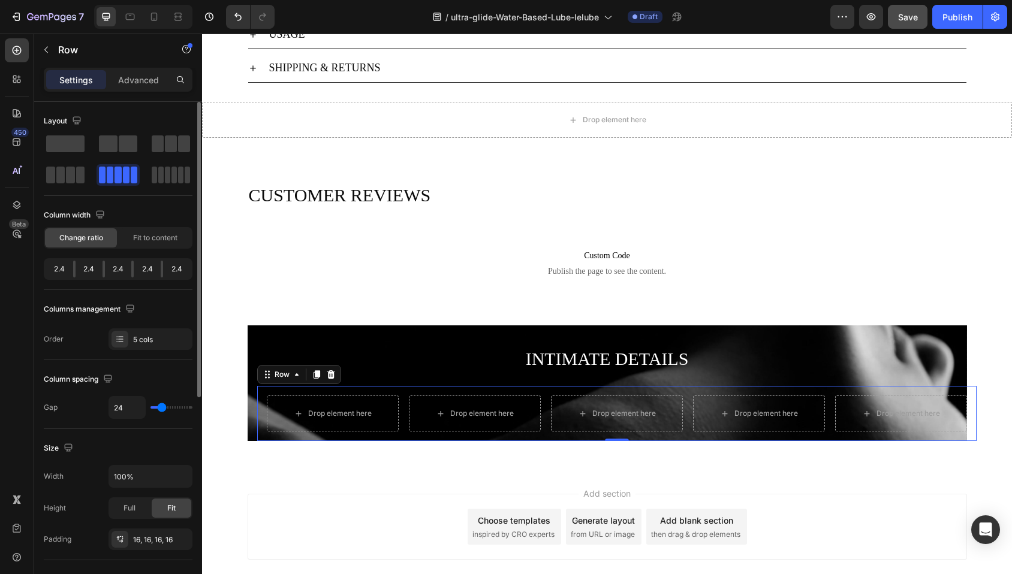
type input "25"
type input "26"
type input "28"
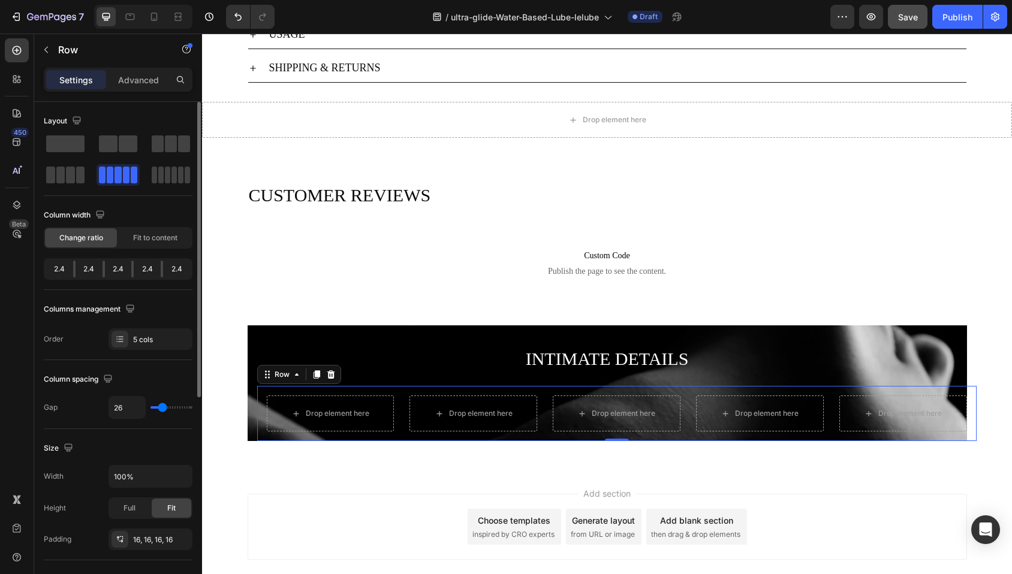
type input "28"
type input "29"
type input "30"
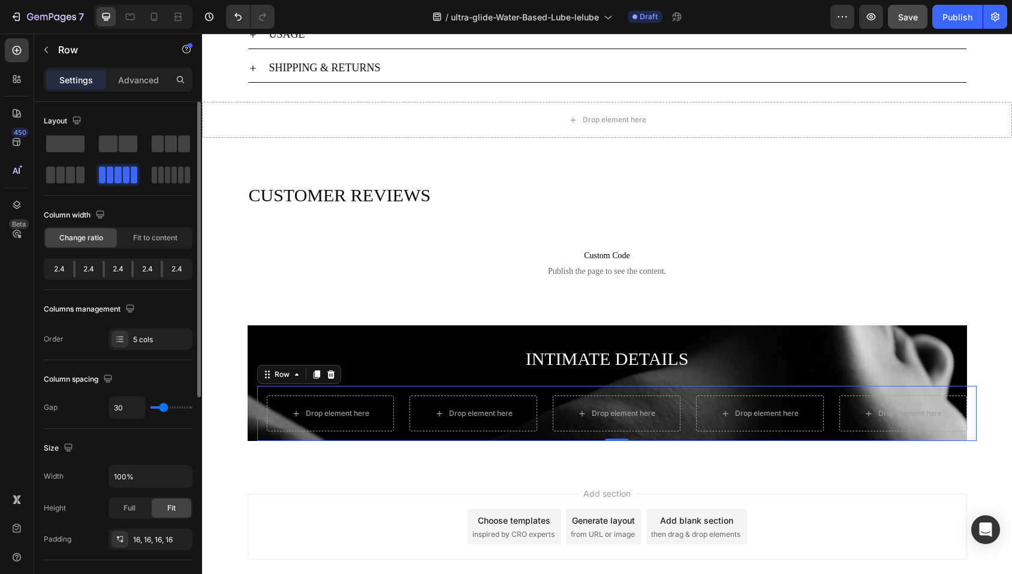
type input "31"
type input "32"
type input "30"
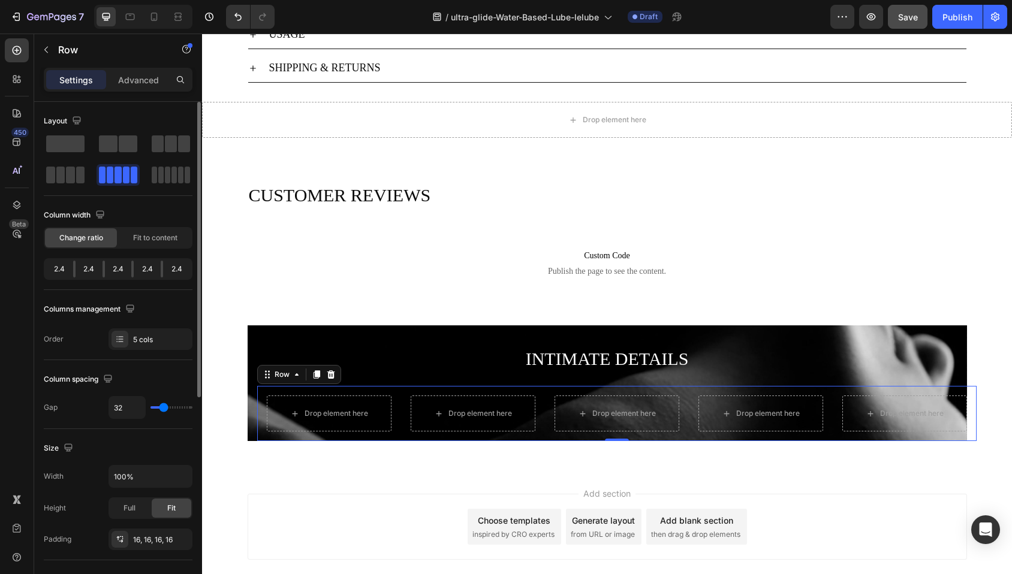
type input "30"
type input "29"
type input "28"
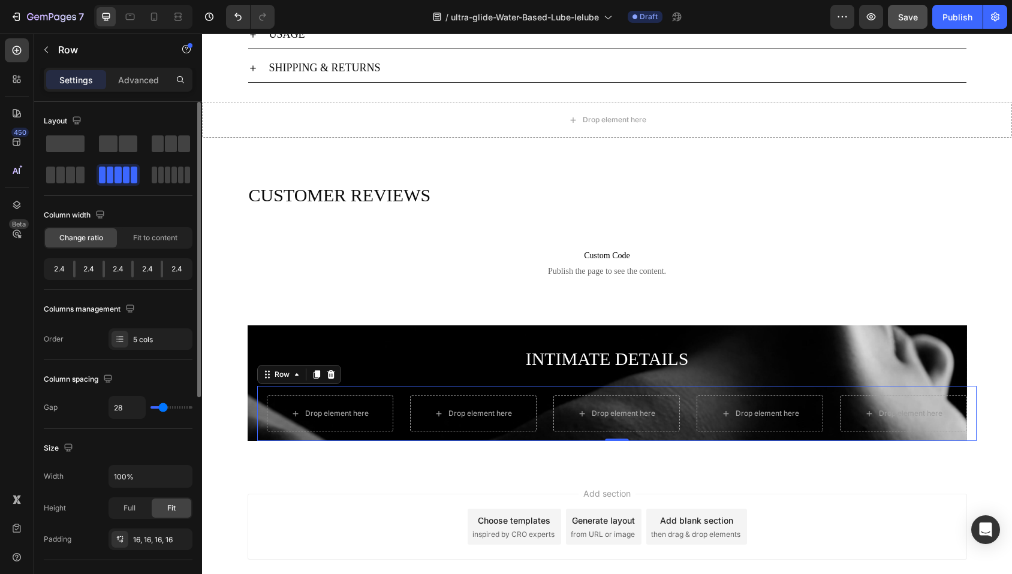
type input "27"
type input "26"
type input "25"
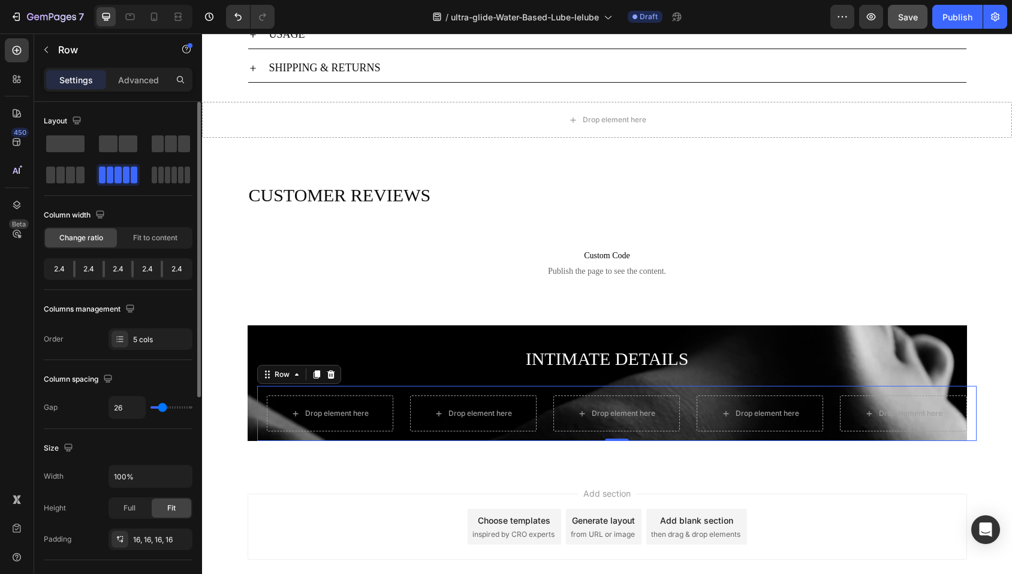
type input "25"
type input "24"
type input "23"
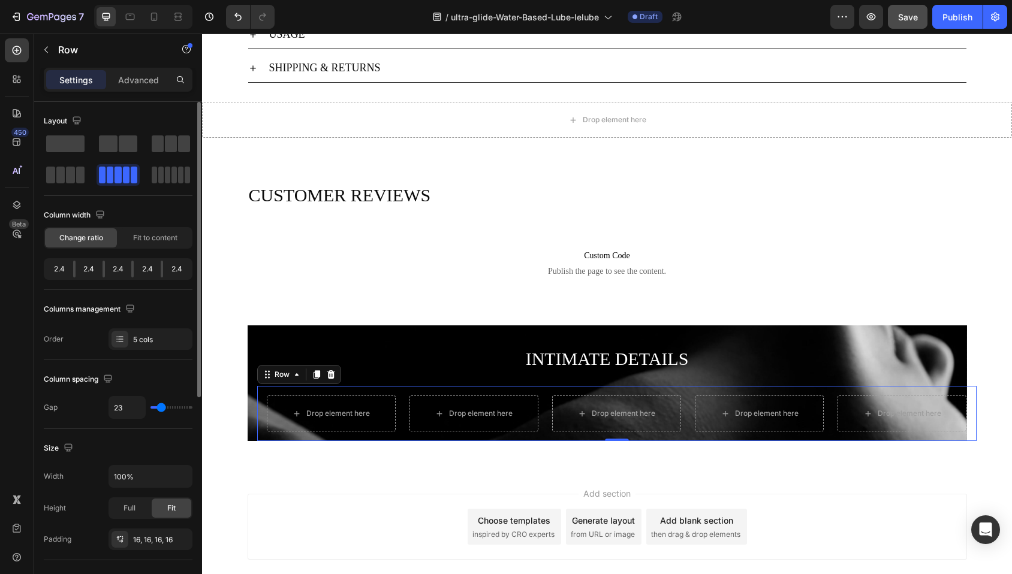
type input "22"
type input "21"
type input "20"
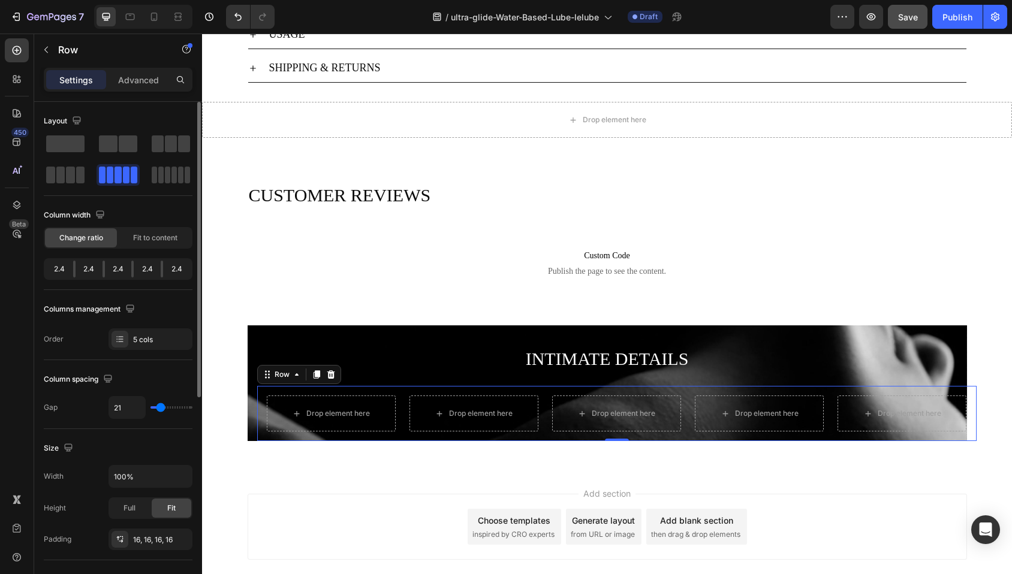
type input "20"
type input "19"
type input "18"
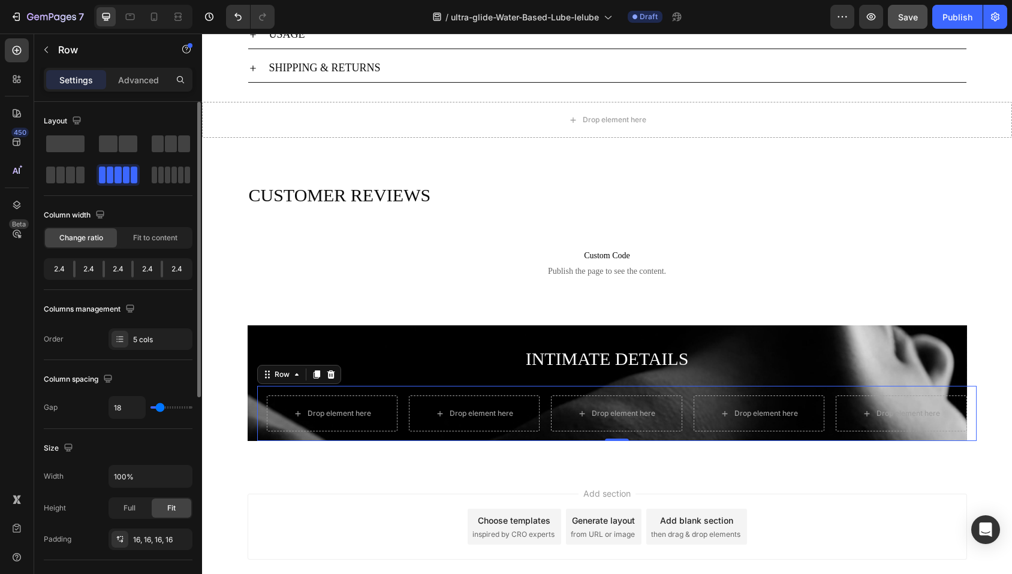
type input "17"
type input "16"
type input "15"
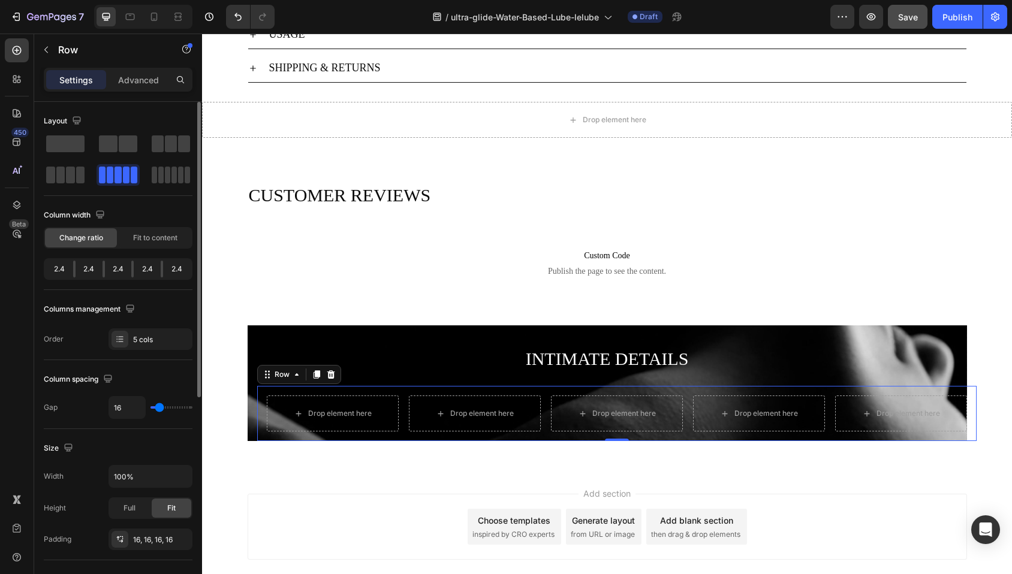
type input "15"
type input "14"
type input "13"
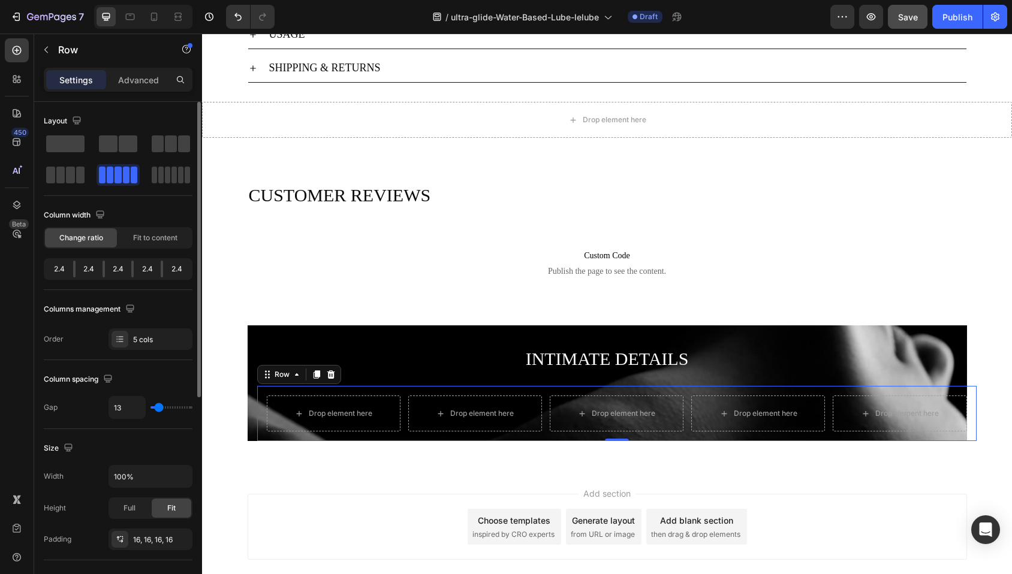
click at [159, 408] on input "range" at bounding box center [171, 407] width 42 height 2
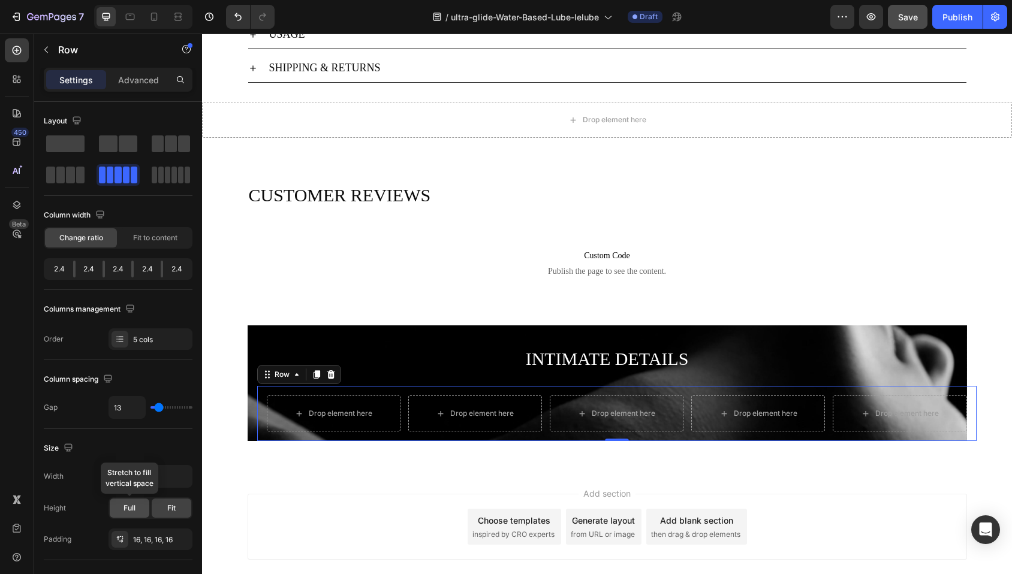
click at [137, 509] on div "Full" at bounding box center [130, 508] width 40 height 19
click at [163, 435] on div "Size Width 100% Height Full Fit Padding 16, 16, 16, 16" at bounding box center [118, 494] width 149 height 131
click at [180, 476] on icon "button" at bounding box center [181, 476] width 5 height 3
click at [164, 505] on span "1200px" at bounding box center [168, 507] width 25 height 11
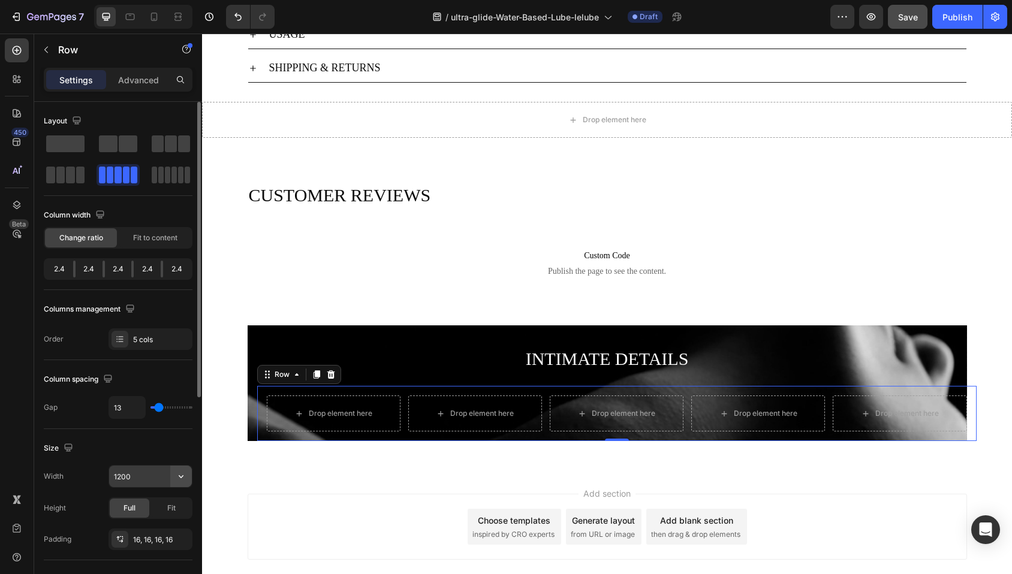
click at [179, 478] on icon "button" at bounding box center [181, 477] width 12 height 12
click at [147, 533] on p "Full 100%" at bounding box center [147, 530] width 68 height 11
type input "100%"
click at [146, 447] on div "Size" at bounding box center [118, 448] width 149 height 19
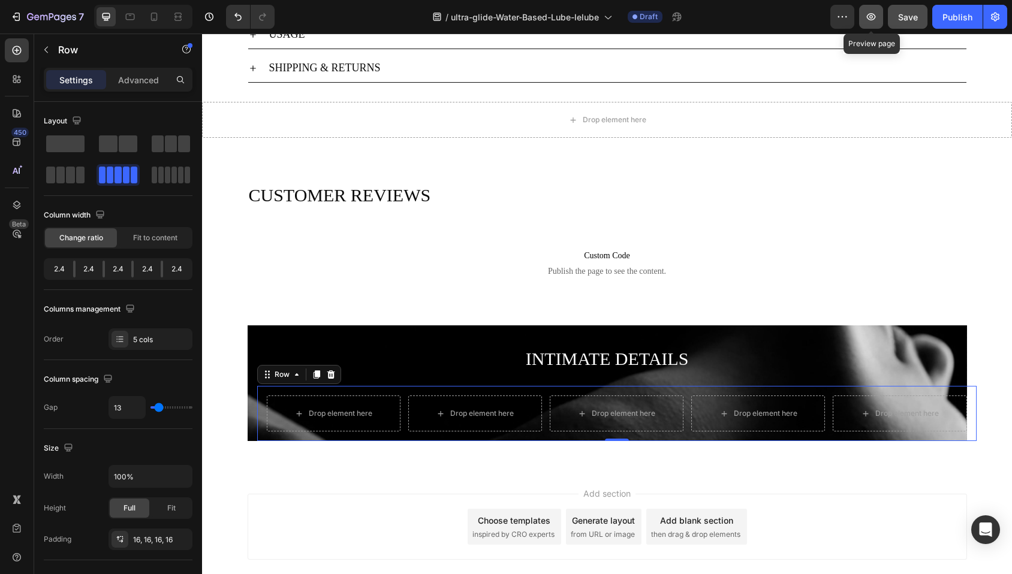
click at [867, 17] on icon "button" at bounding box center [871, 17] width 12 height 12
click at [907, 20] on span "Save" at bounding box center [908, 17] width 20 height 10
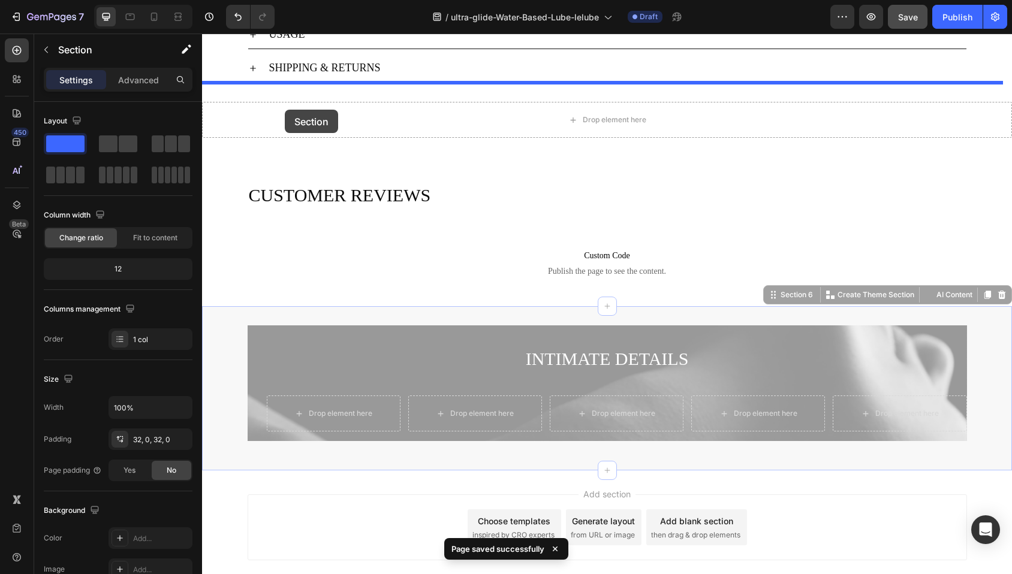
drag, startPoint x: 220, startPoint y: 334, endPoint x: 285, endPoint y: 110, distance: 233.4
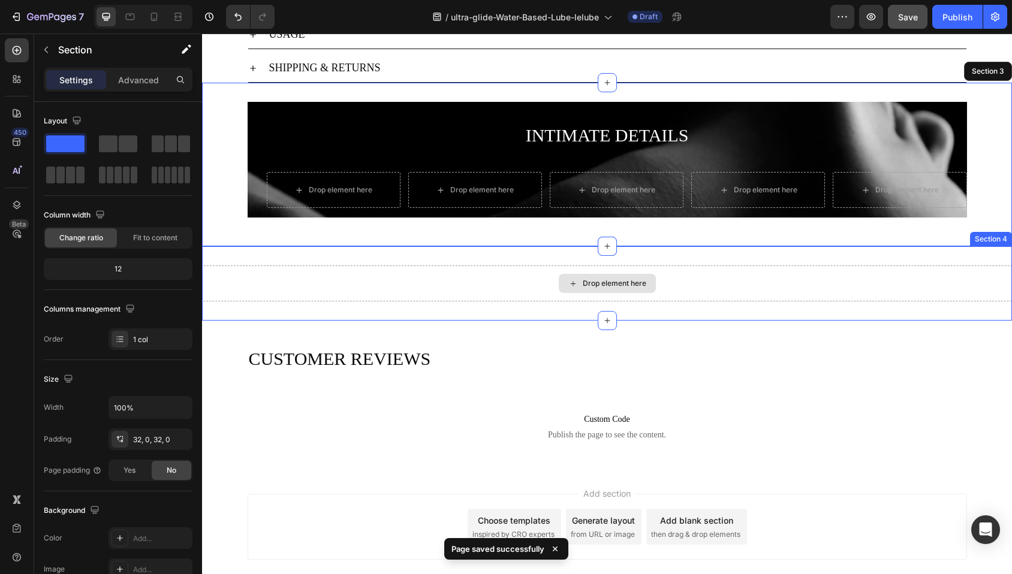
click at [224, 277] on div "Drop element here" at bounding box center [607, 284] width 810 height 36
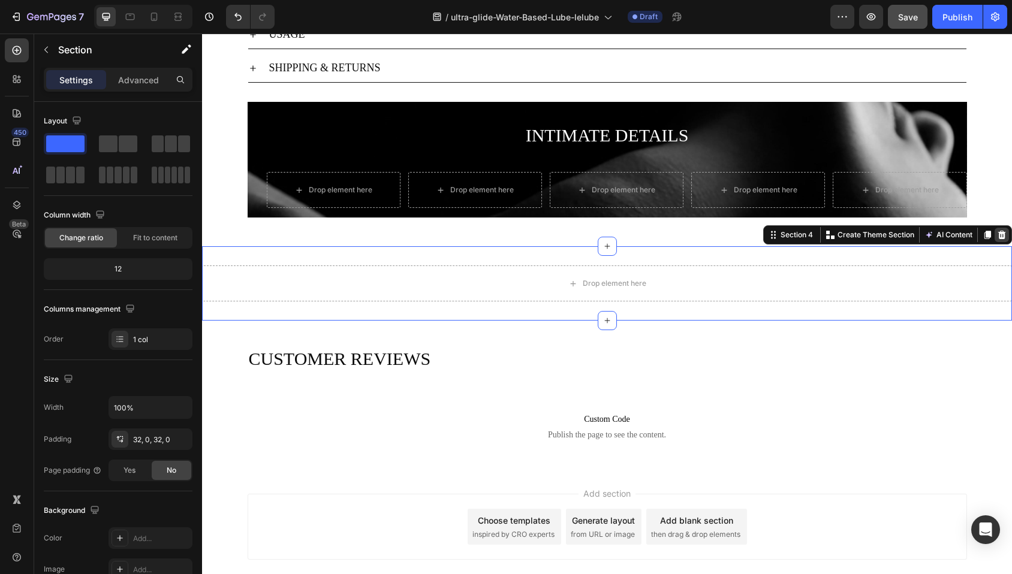
click at [998, 234] on icon at bounding box center [1002, 235] width 8 height 8
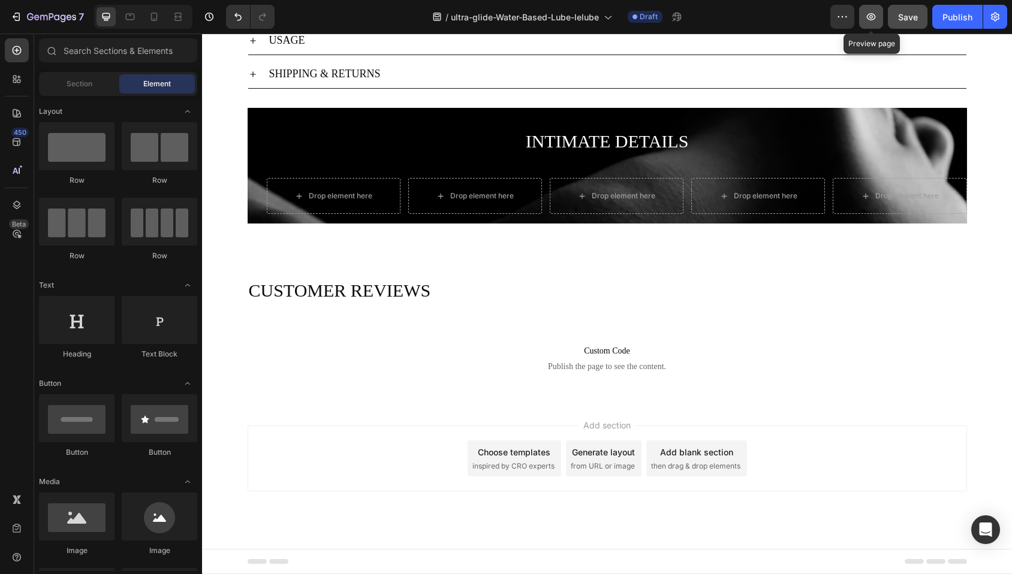
click at [875, 16] on icon "button" at bounding box center [871, 17] width 12 height 12
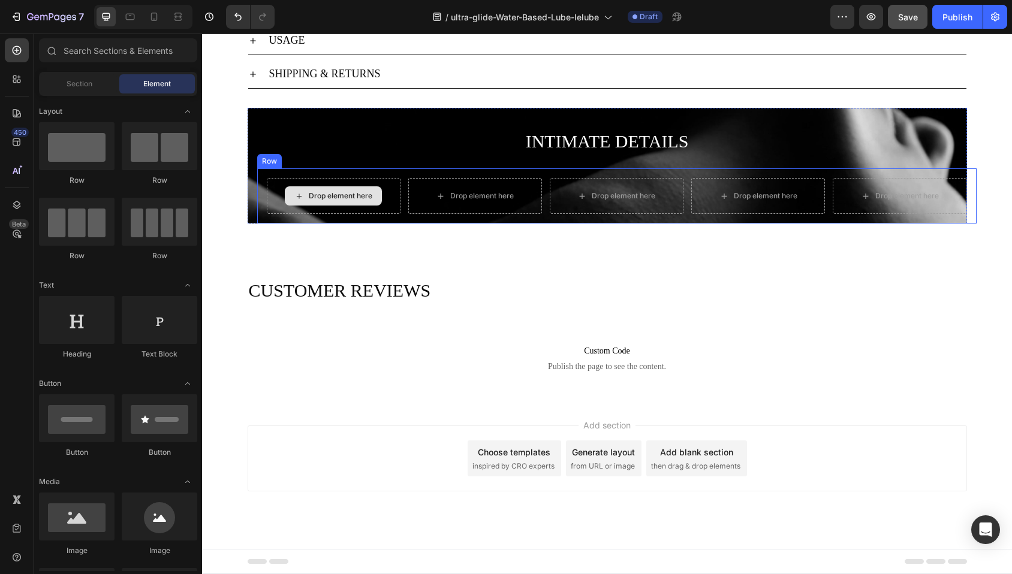
click at [344, 193] on div "Drop element here" at bounding box center [341, 196] width 64 height 10
drag, startPoint x: 280, startPoint y: 192, endPoint x: 313, endPoint y: 196, distance: 33.2
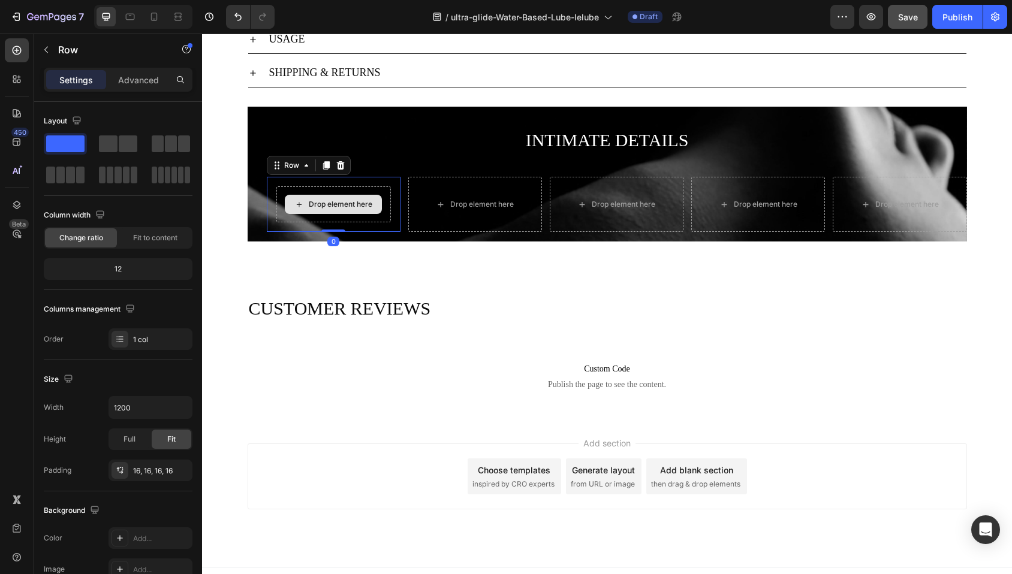
scroll to position [670, 0]
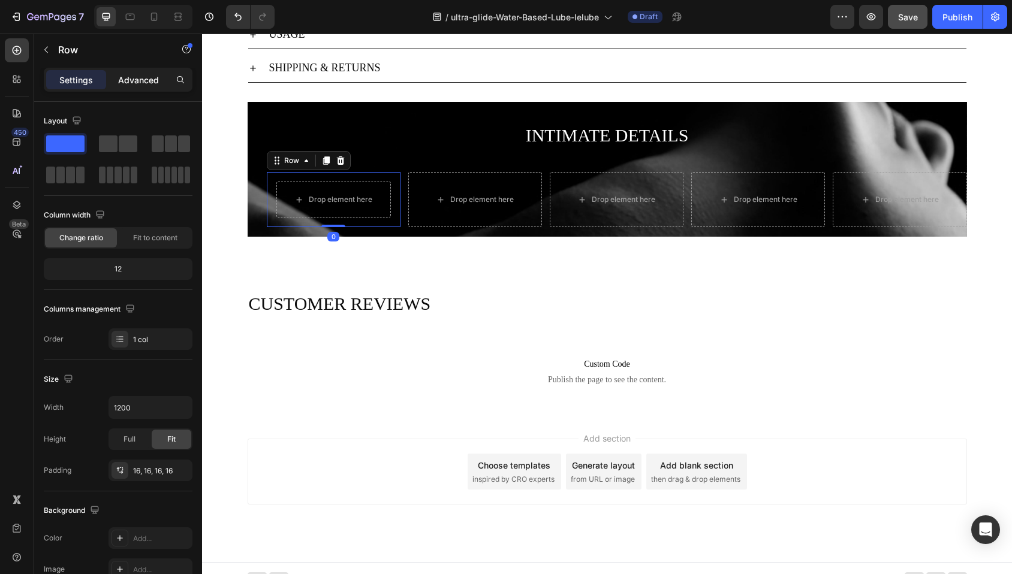
click at [146, 81] on p "Advanced" at bounding box center [138, 80] width 41 height 13
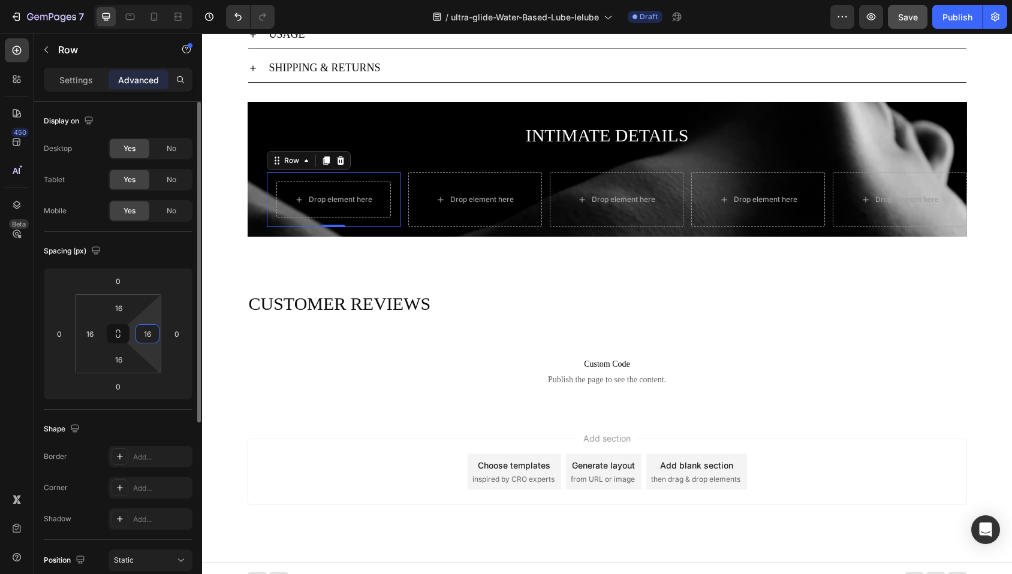
click at [153, 332] on input "16" at bounding box center [147, 334] width 18 height 18
click at [160, 244] on div "Spacing (px)" at bounding box center [118, 251] width 149 height 19
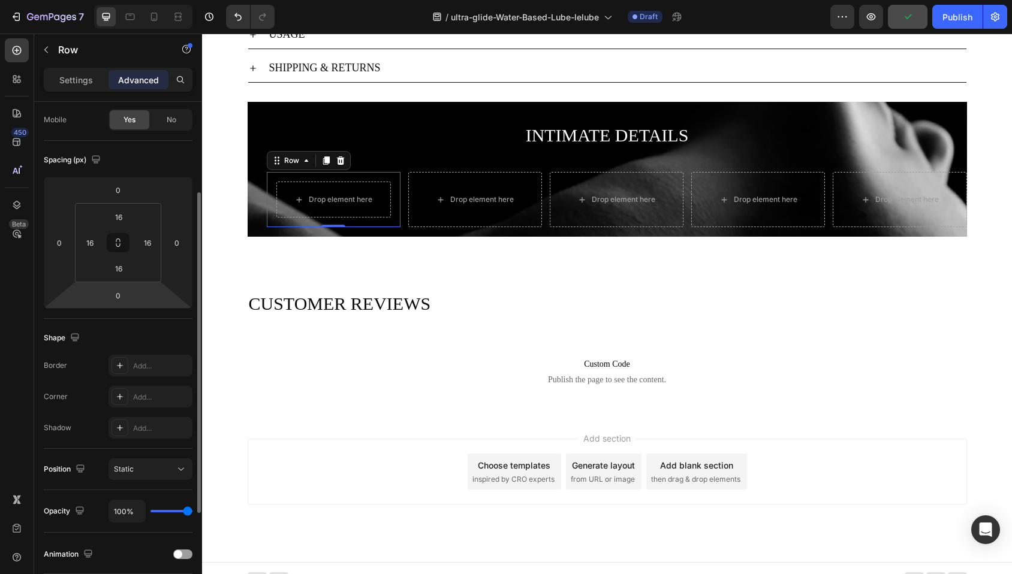
scroll to position [111, 0]
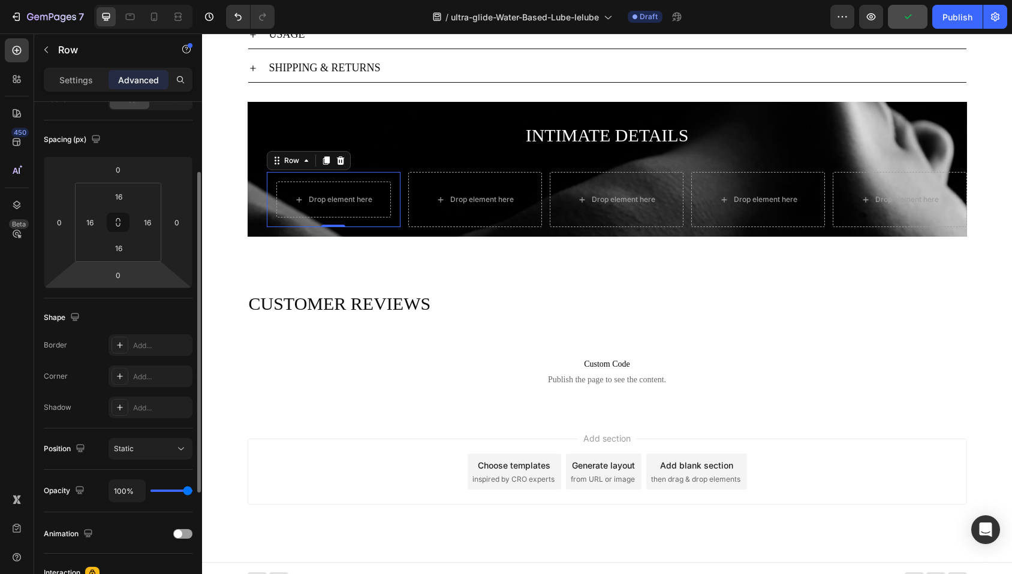
type input "91%"
type input "91"
type input "90%"
drag, startPoint x: 185, startPoint y: 492, endPoint x: 207, endPoint y: 492, distance: 22.2
click at [192, 492] on input "range" at bounding box center [171, 491] width 42 height 2
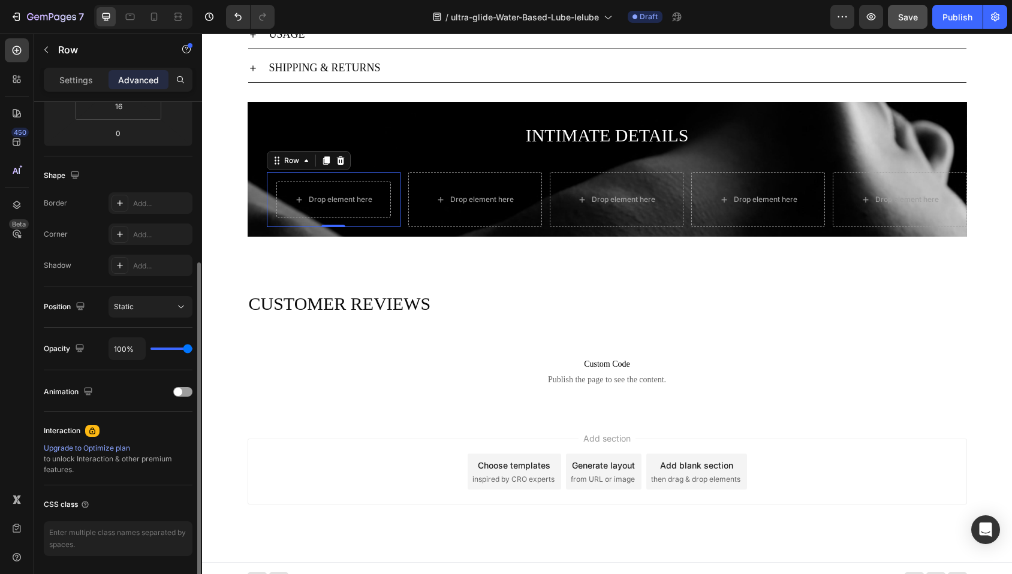
scroll to position [0, 0]
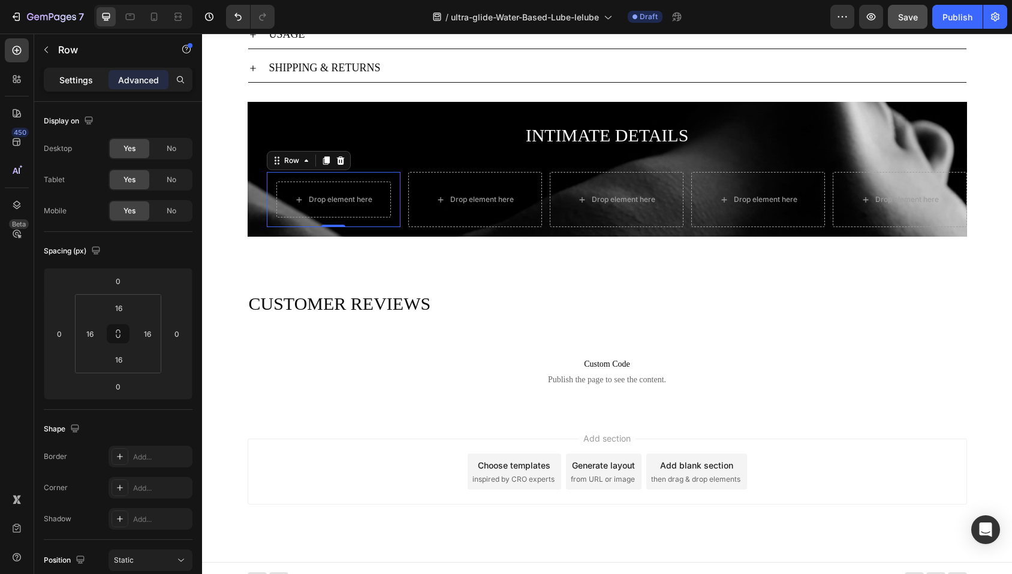
click at [82, 81] on p "Settings" at bounding box center [76, 80] width 34 height 13
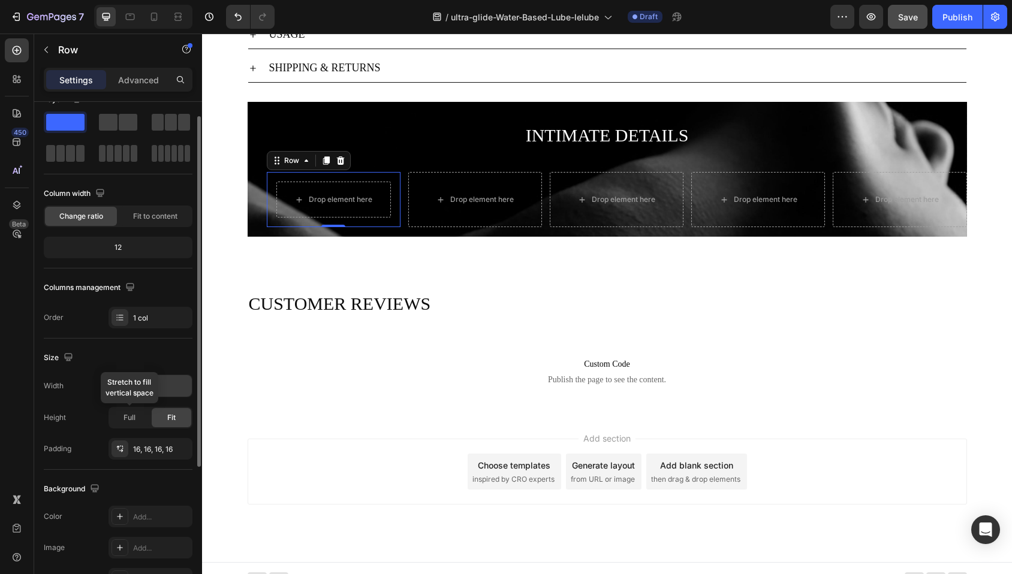
scroll to position [201, 0]
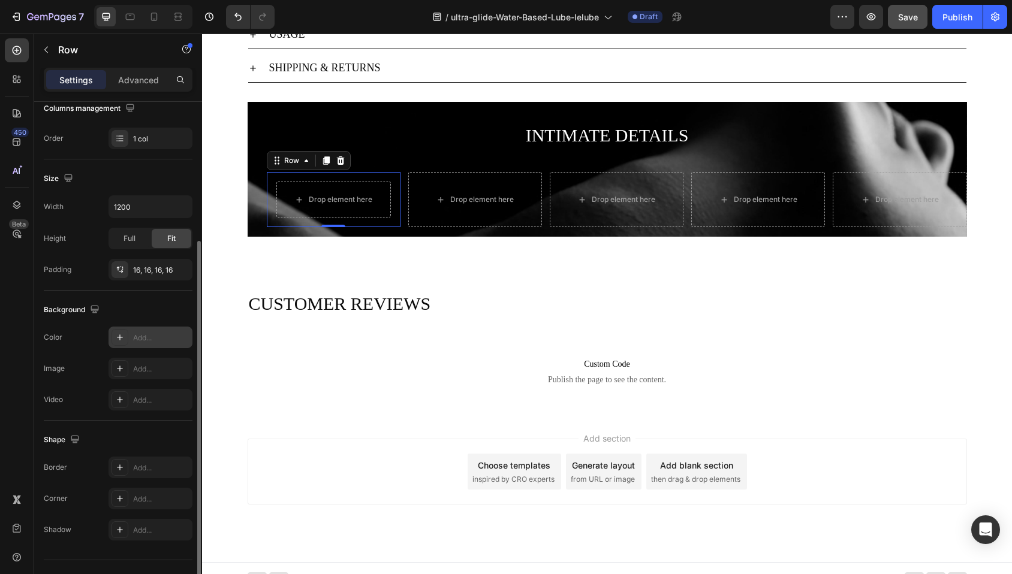
click at [119, 336] on icon at bounding box center [120, 338] width 10 height 10
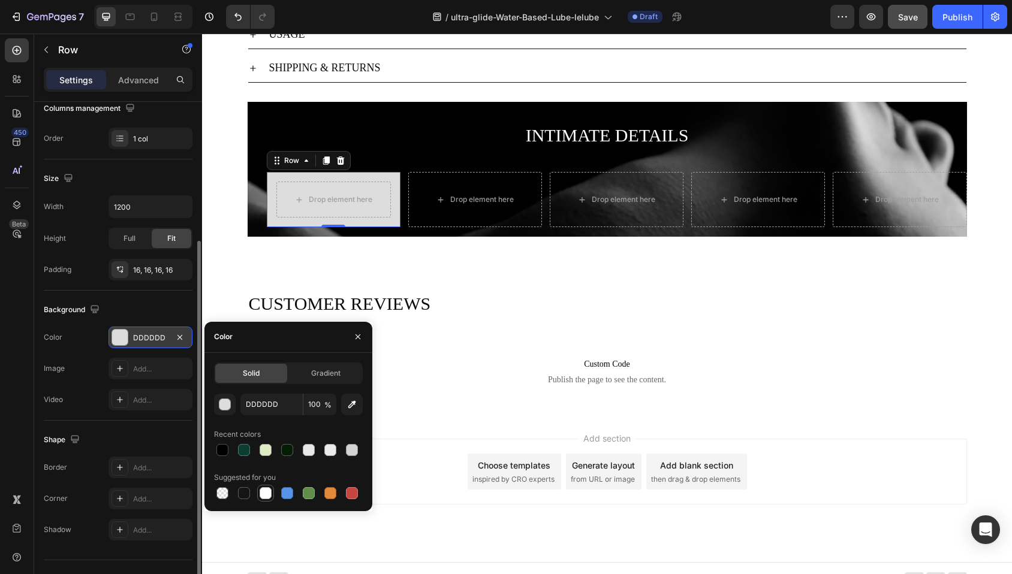
click at [266, 492] on div at bounding box center [266, 493] width 12 height 12
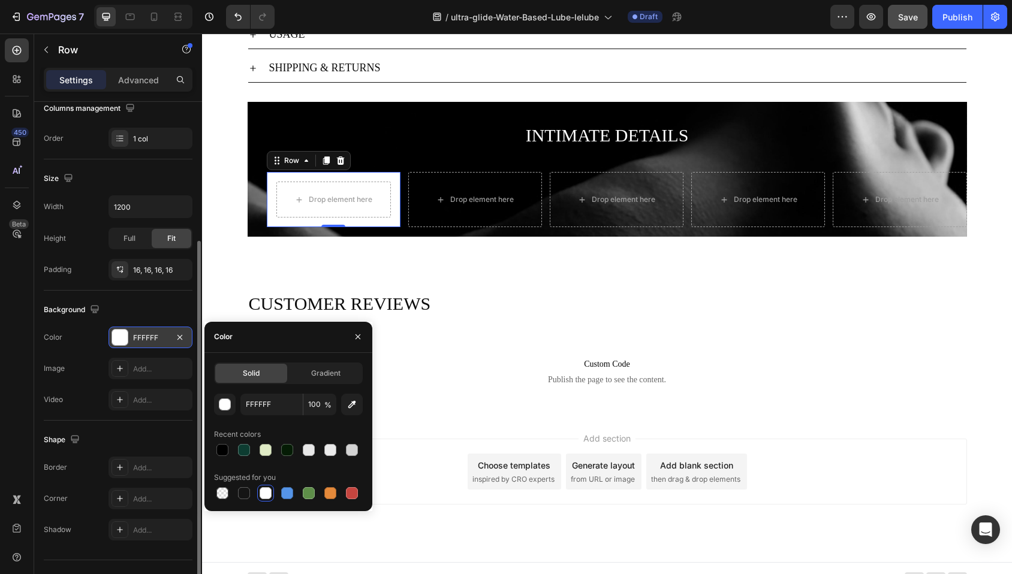
click at [136, 188] on div "Size Width 1200 Height Full Fit Padding 16, 16, 16, 16" at bounding box center [118, 224] width 149 height 131
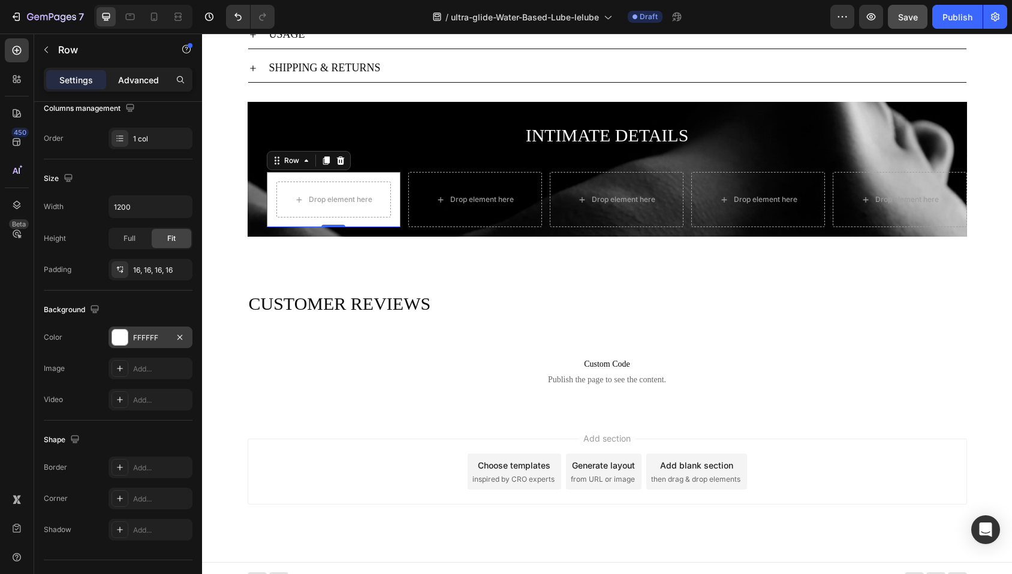
click at [126, 78] on p "Advanced" at bounding box center [138, 80] width 41 height 13
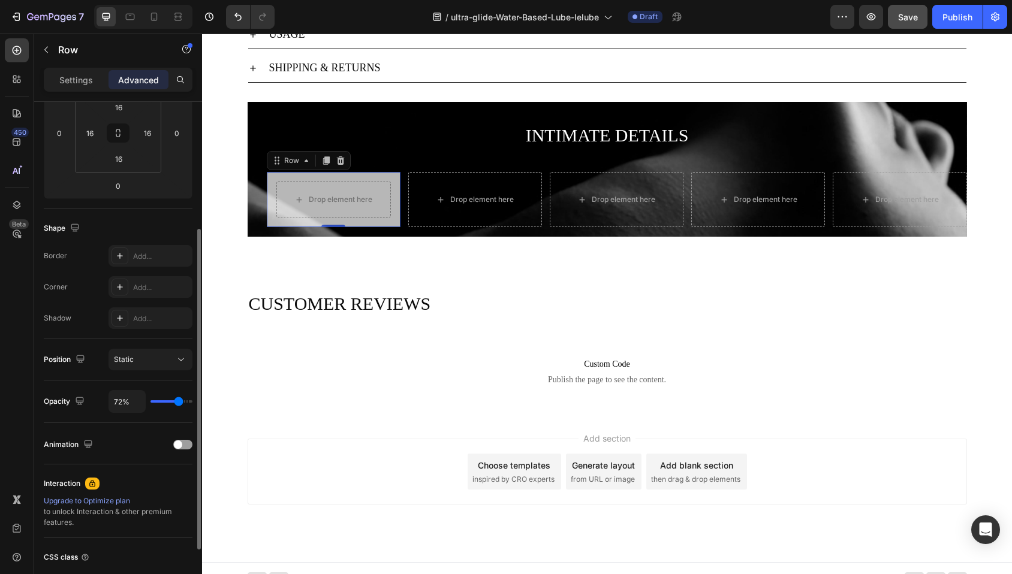
click at [178, 400] on input "range" at bounding box center [171, 401] width 42 height 2
click at [116, 289] on icon at bounding box center [120, 287] width 10 height 10
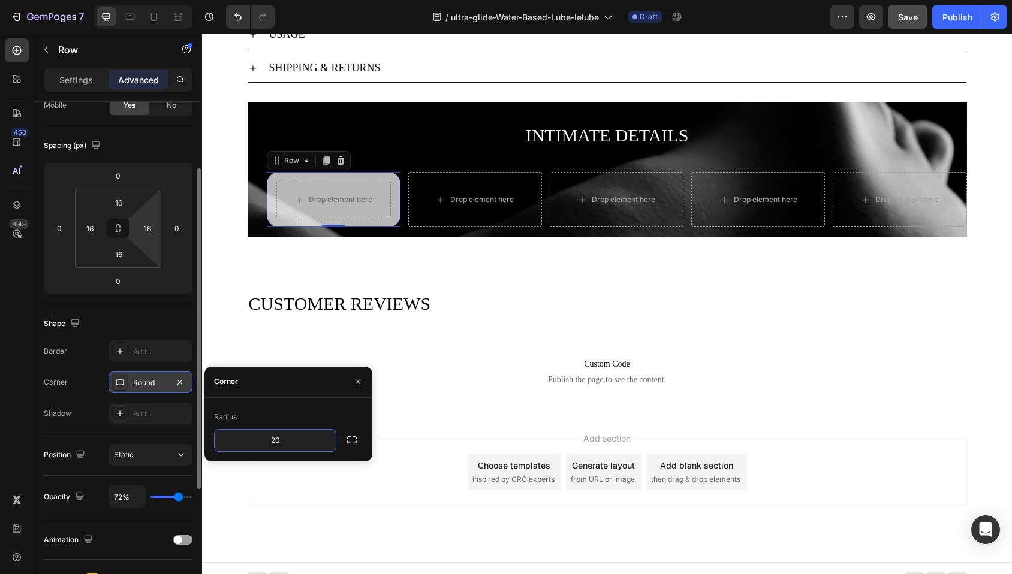
scroll to position [31, 0]
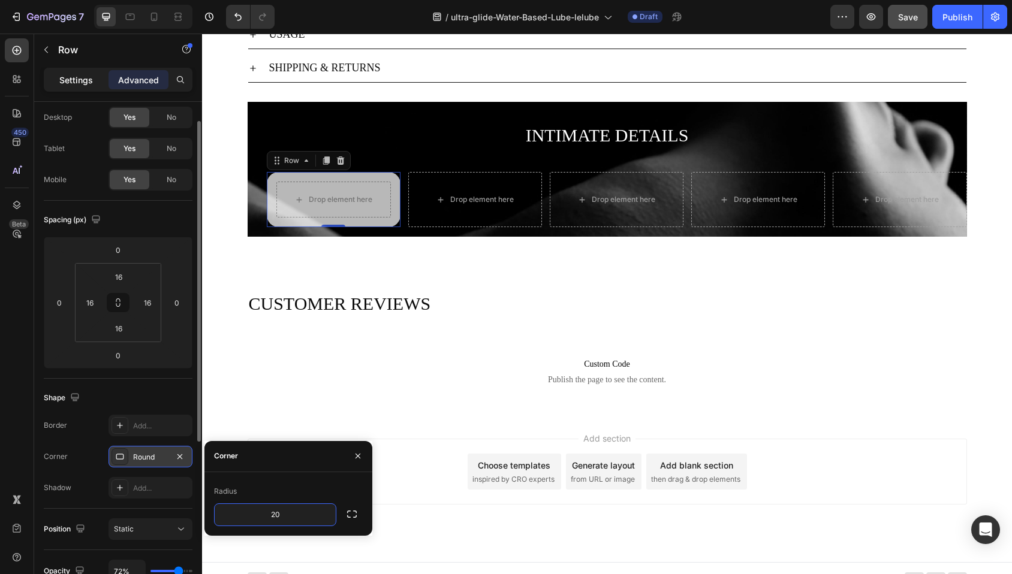
click at [87, 82] on p "Settings" at bounding box center [76, 80] width 34 height 13
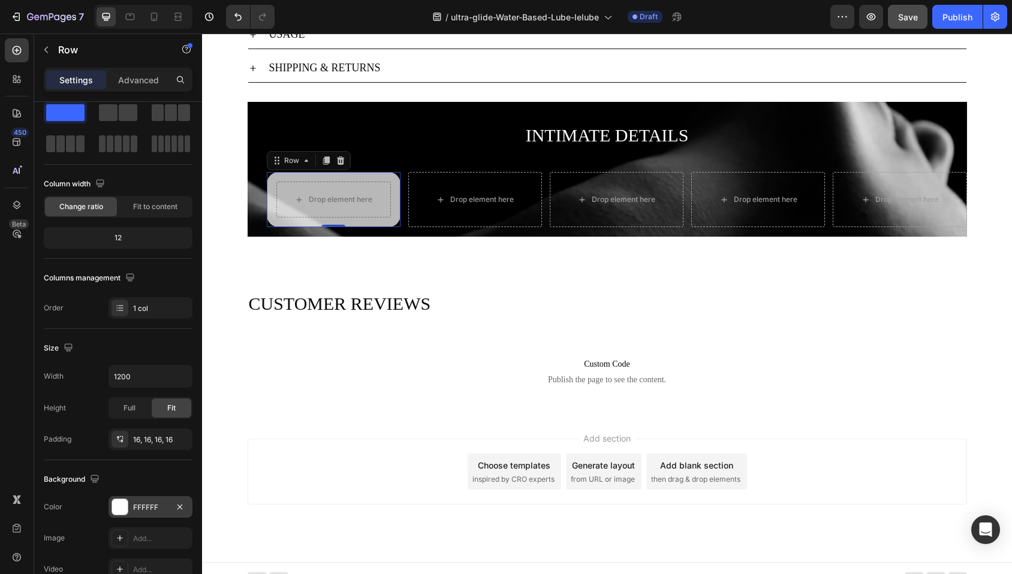
click at [117, 509] on div at bounding box center [120, 507] width 16 height 16
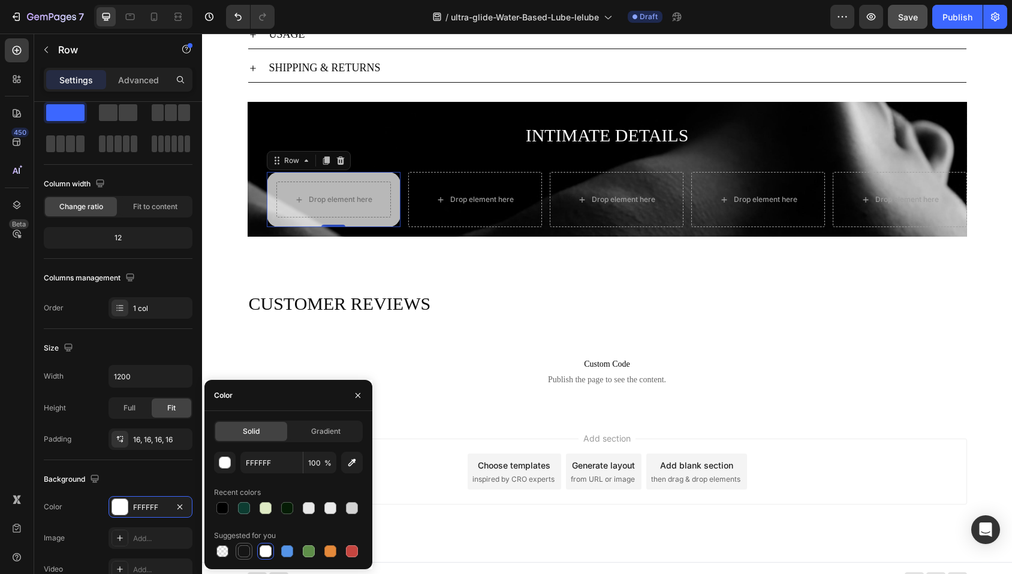
click at [241, 547] on div at bounding box center [244, 551] width 12 height 12
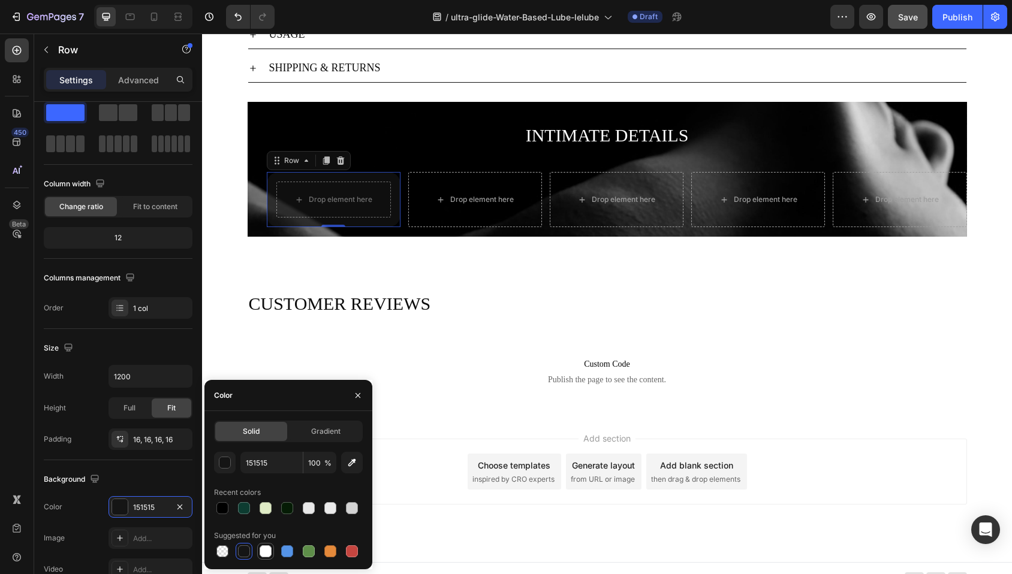
click at [264, 553] on div at bounding box center [266, 551] width 12 height 12
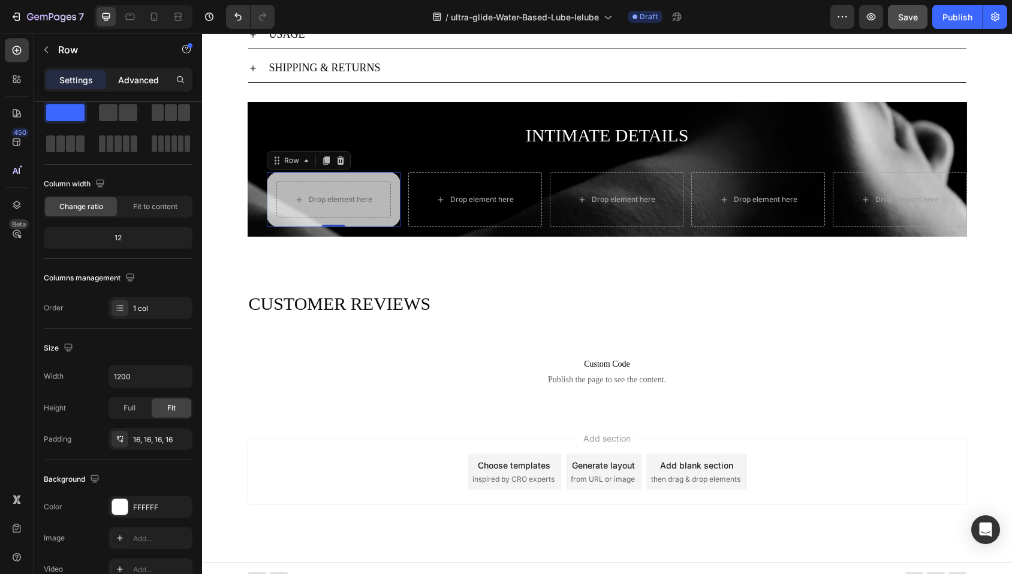
click at [146, 74] on p "Advanced" at bounding box center [138, 80] width 41 height 13
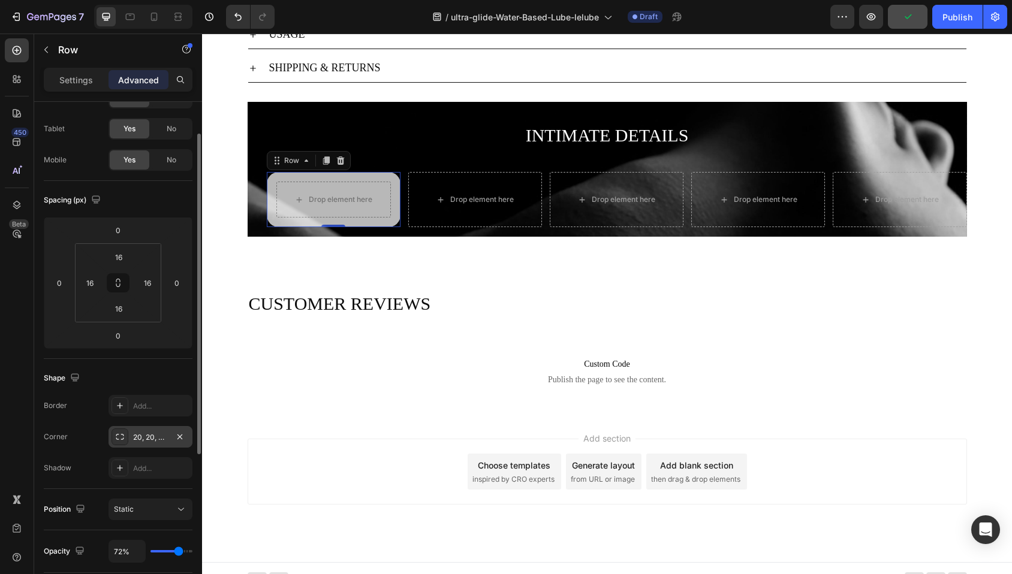
scroll to position [82, 0]
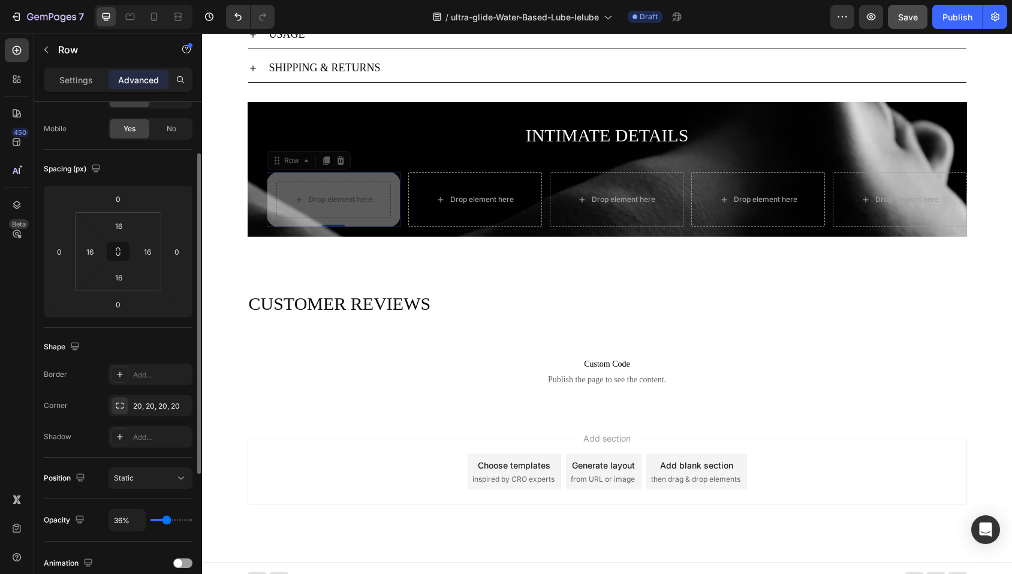
drag, startPoint x: 179, startPoint y: 520, endPoint x: 167, endPoint y: 519, distance: 12.6
click at [167, 519] on input "range" at bounding box center [171, 520] width 42 height 2
click at [150, 164] on div "Spacing (px)" at bounding box center [118, 168] width 149 height 19
click at [81, 77] on p "Settings" at bounding box center [76, 80] width 34 height 13
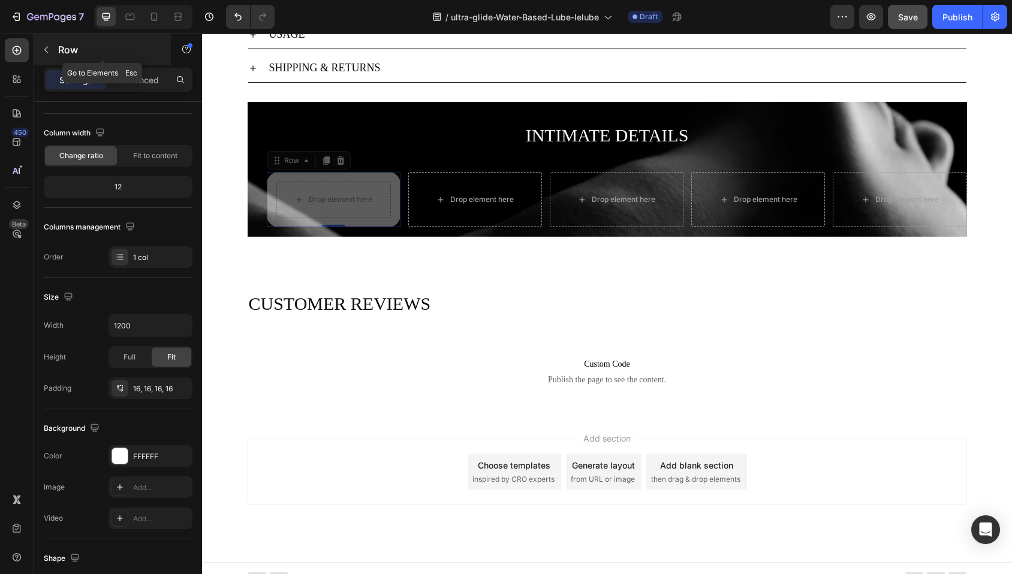
click at [44, 49] on icon "button" at bounding box center [46, 50] width 10 height 10
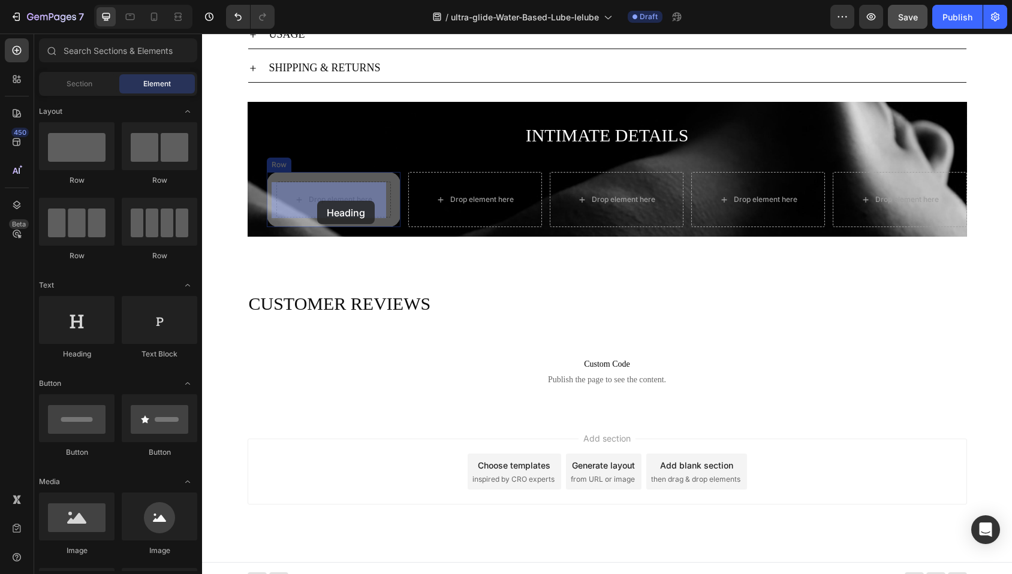
drag, startPoint x: 282, startPoint y: 359, endPoint x: 317, endPoint y: 201, distance: 161.6
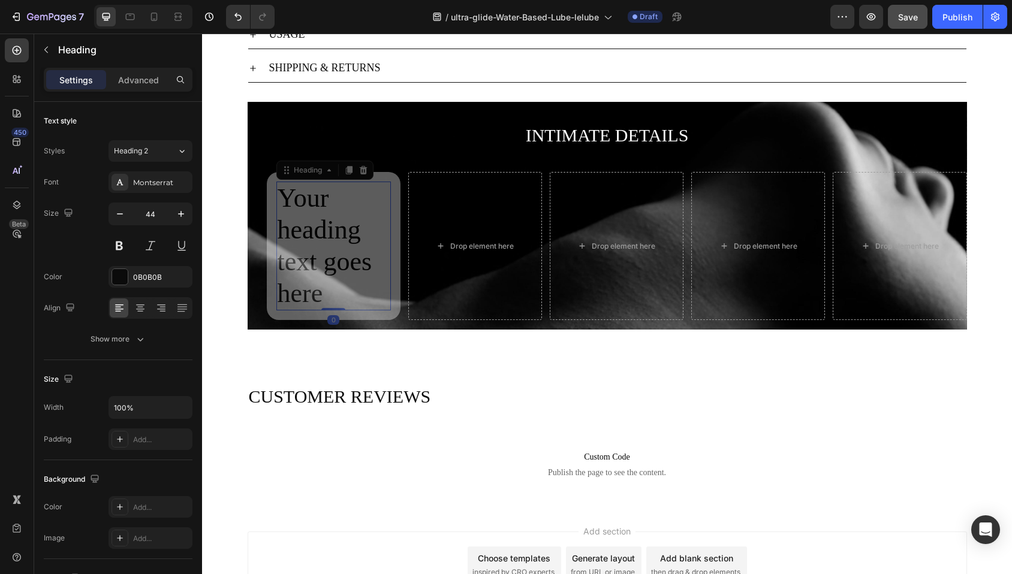
click at [310, 269] on h2 "Your heading text goes here" at bounding box center [333, 246] width 114 height 129
click at [310, 269] on p "Your heading text goes here" at bounding box center [334, 246] width 112 height 126
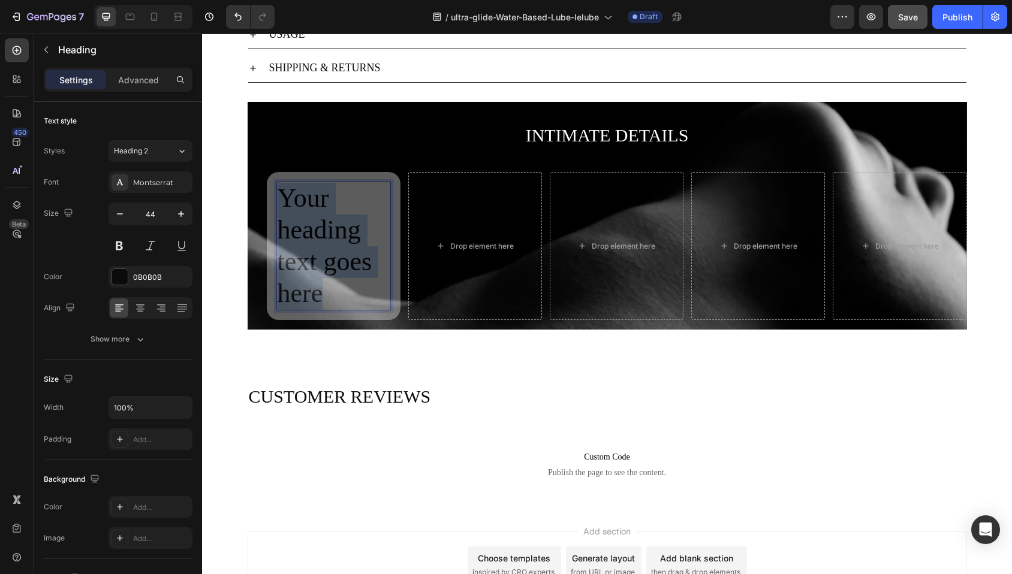
click at [310, 269] on p "Your heading text goes here" at bounding box center [334, 246] width 112 height 126
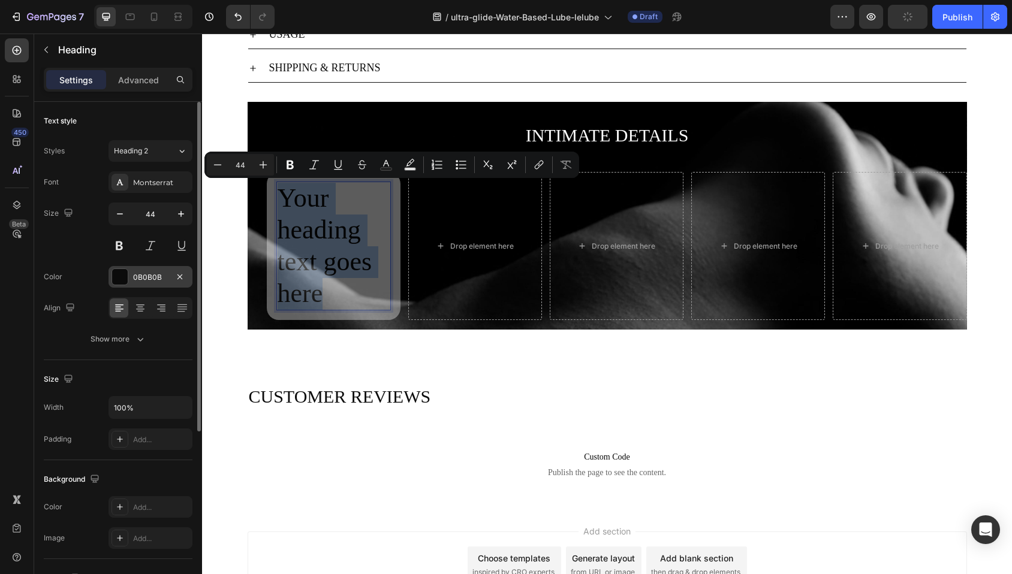
click at [120, 271] on div at bounding box center [120, 277] width 16 height 16
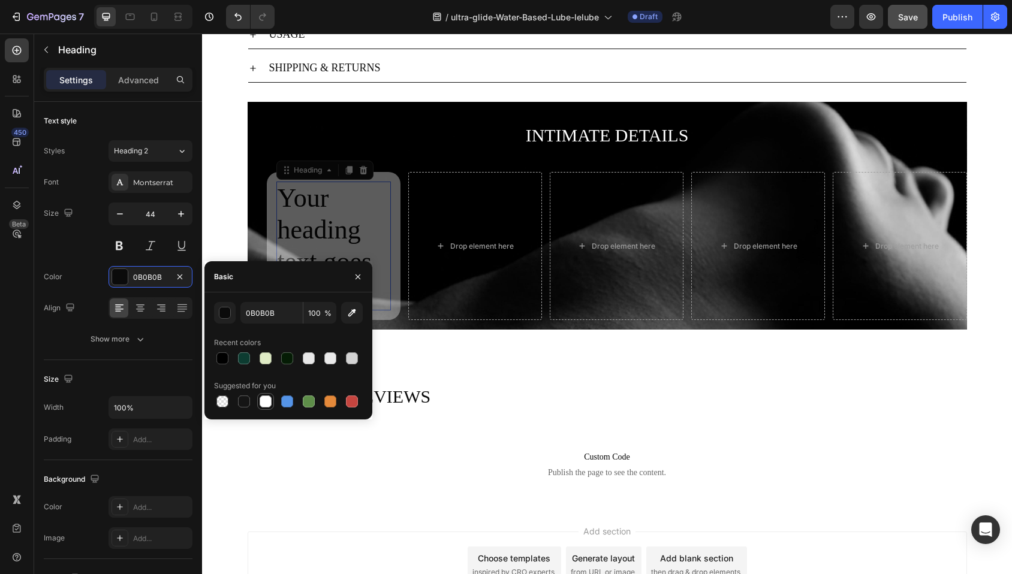
click at [265, 397] on div at bounding box center [266, 402] width 12 height 12
click at [242, 357] on div at bounding box center [244, 358] width 12 height 12
click at [266, 355] on div at bounding box center [266, 358] width 12 height 12
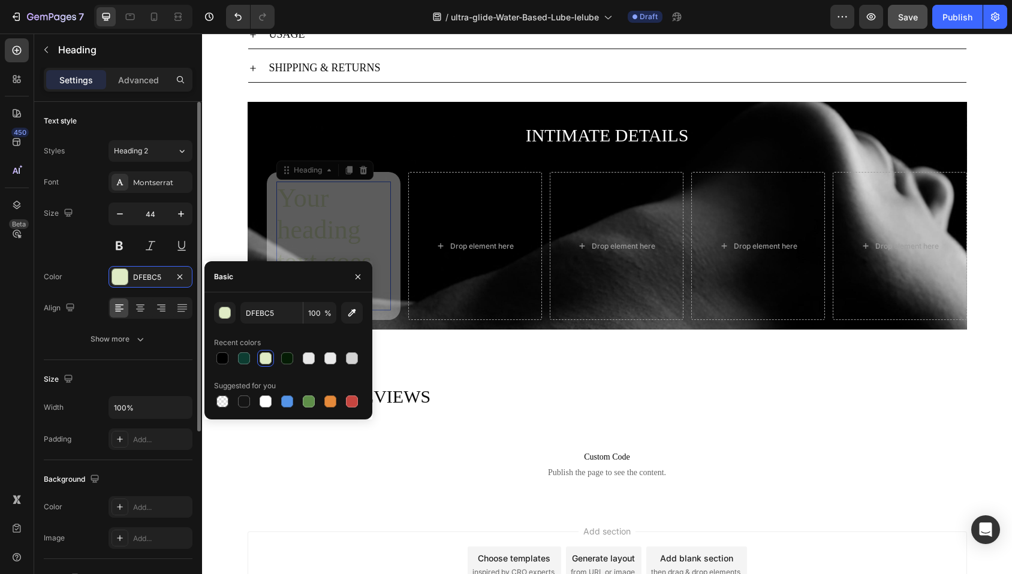
click at [159, 116] on div "Text style" at bounding box center [118, 120] width 149 height 19
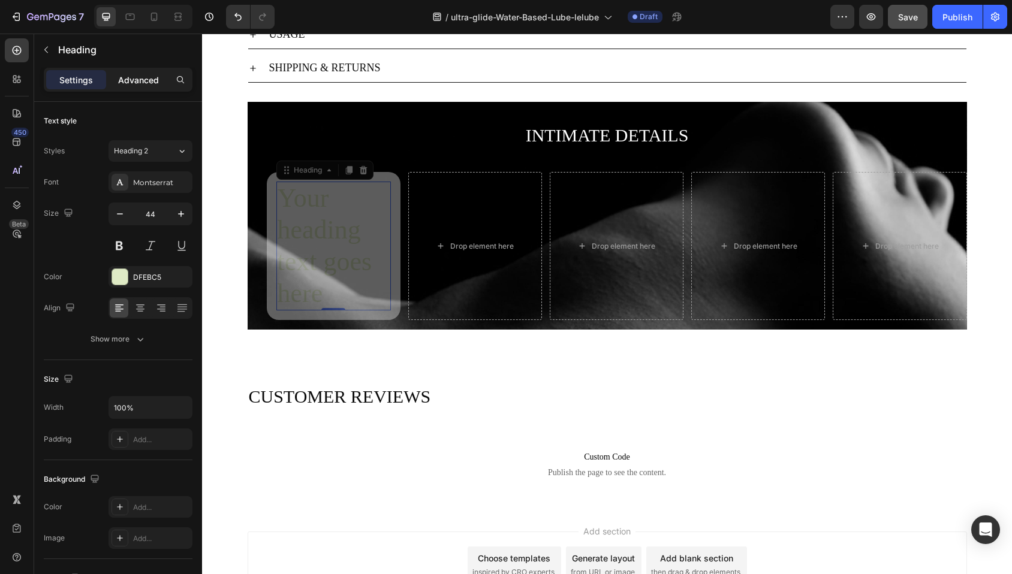
click at [131, 82] on p "Advanced" at bounding box center [138, 80] width 41 height 13
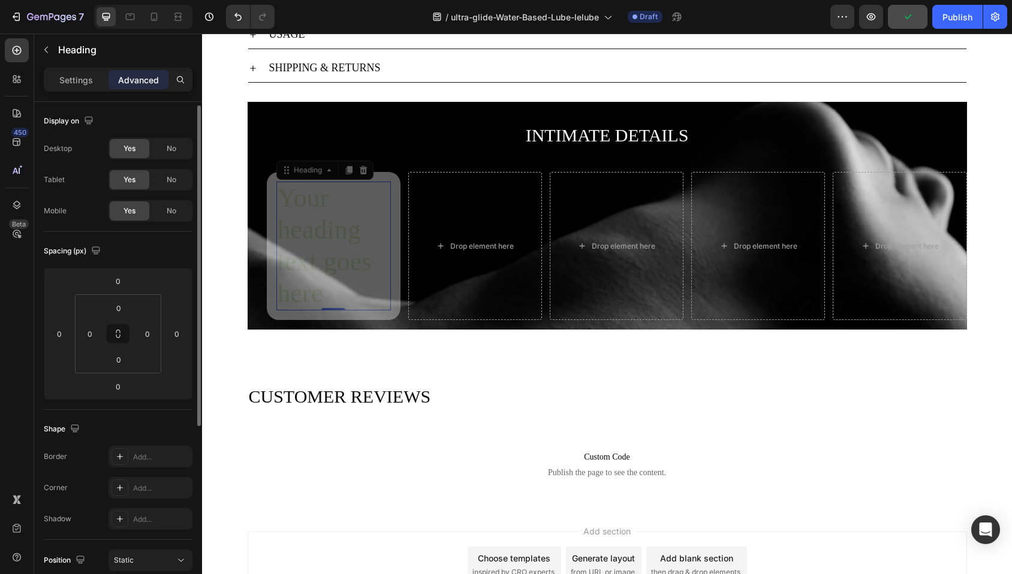
scroll to position [233, 0]
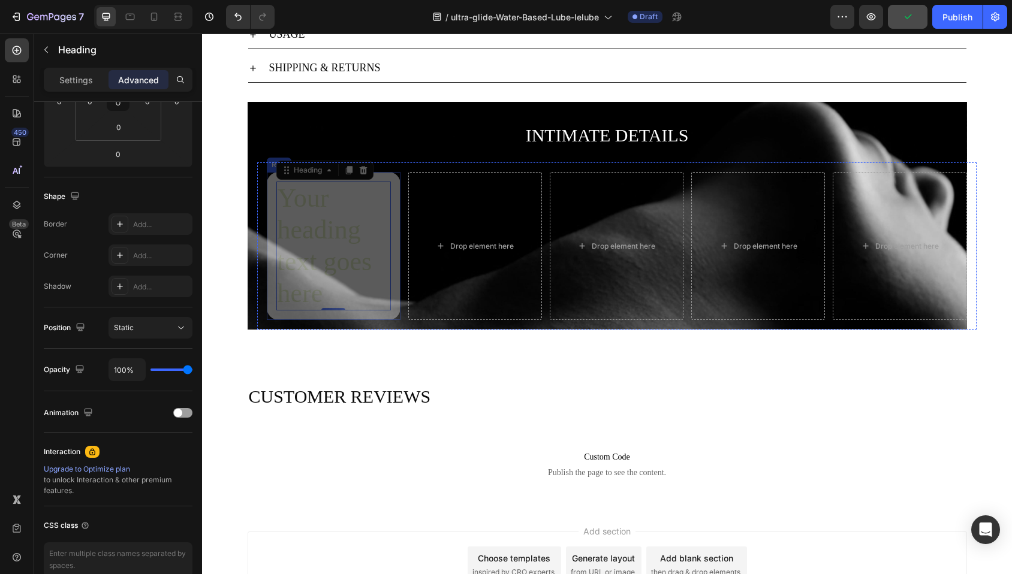
click at [378, 176] on div "Your heading text goes here Heading 0 Row" at bounding box center [334, 246] width 134 height 148
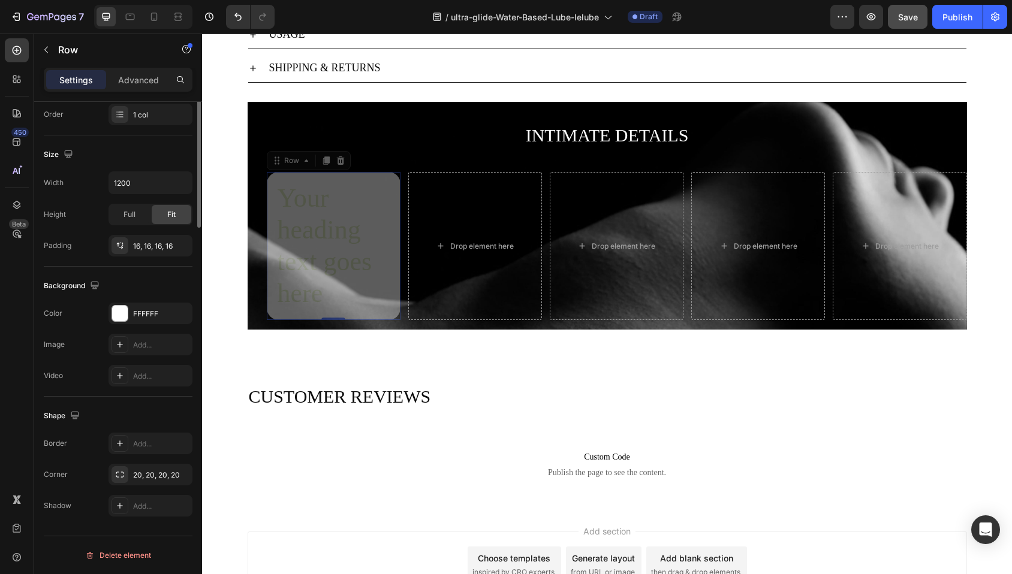
scroll to position [0, 0]
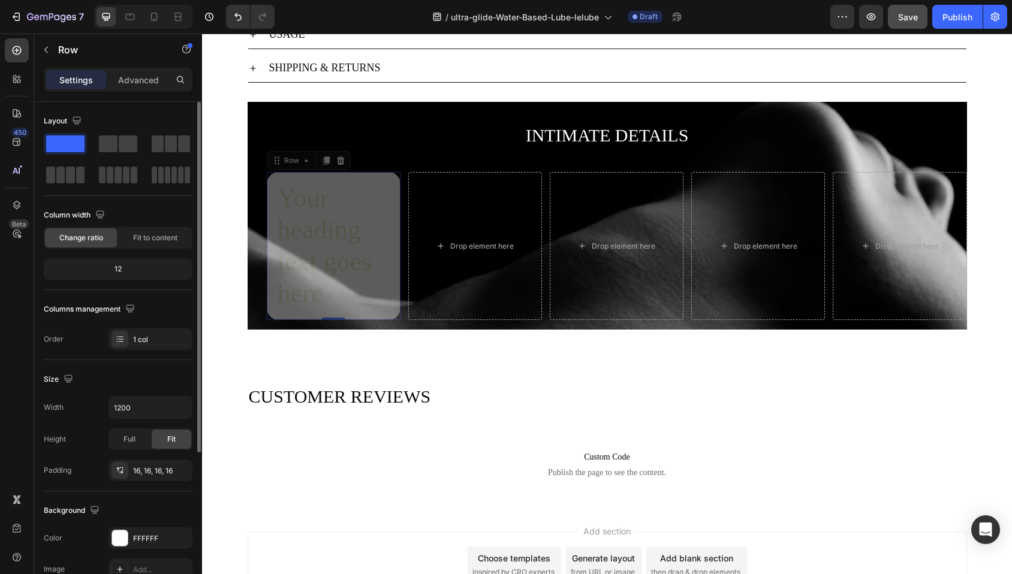
click at [381, 178] on div "Your heading text goes here Heading Row 0" at bounding box center [334, 246] width 134 height 148
click at [147, 76] on p "Advanced" at bounding box center [138, 80] width 41 height 13
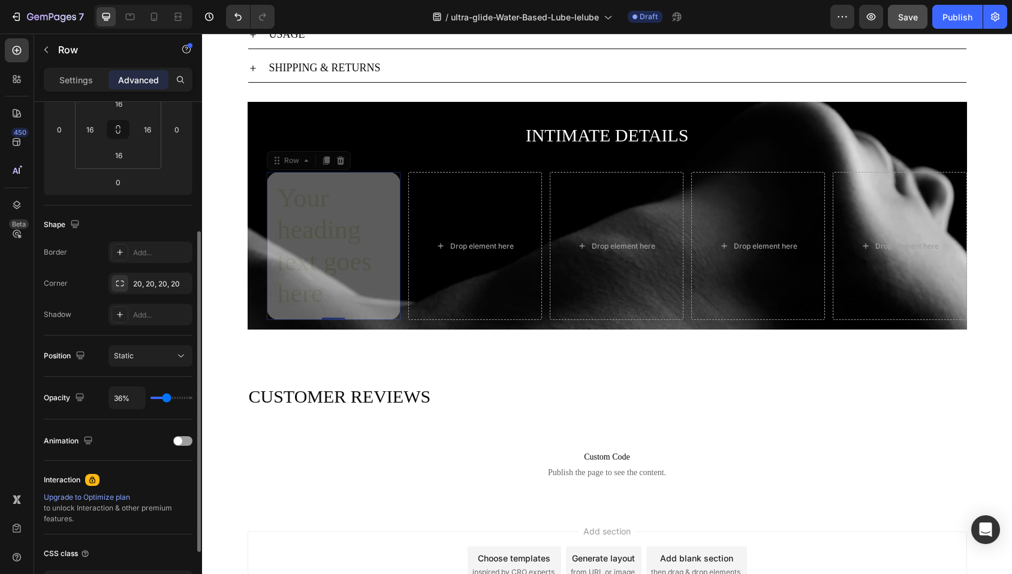
scroll to position [221, 0]
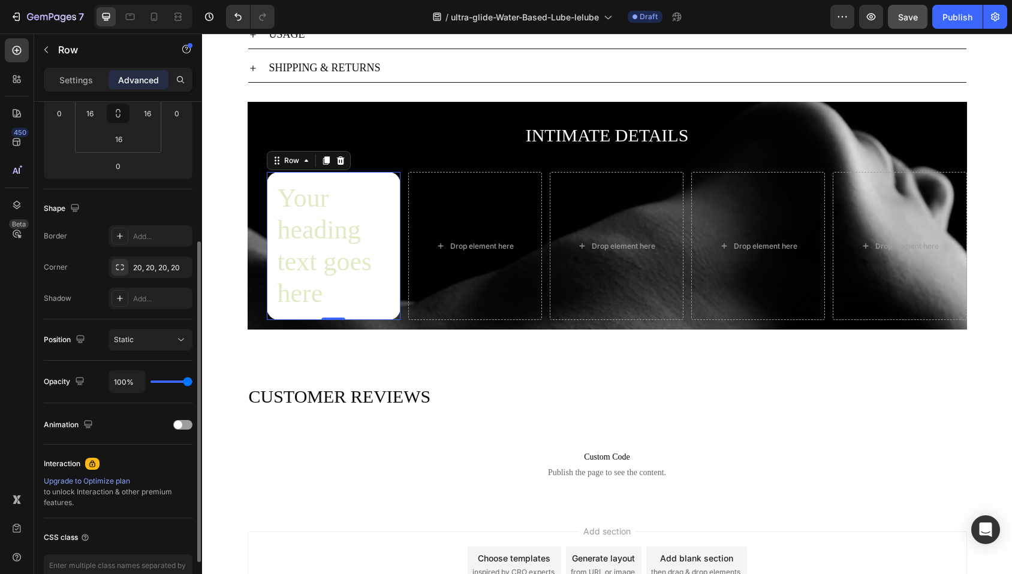
drag, startPoint x: 166, startPoint y: 382, endPoint x: 257, endPoint y: 375, distance: 90.8
click at [192, 381] on input "range" at bounding box center [171, 382] width 42 height 2
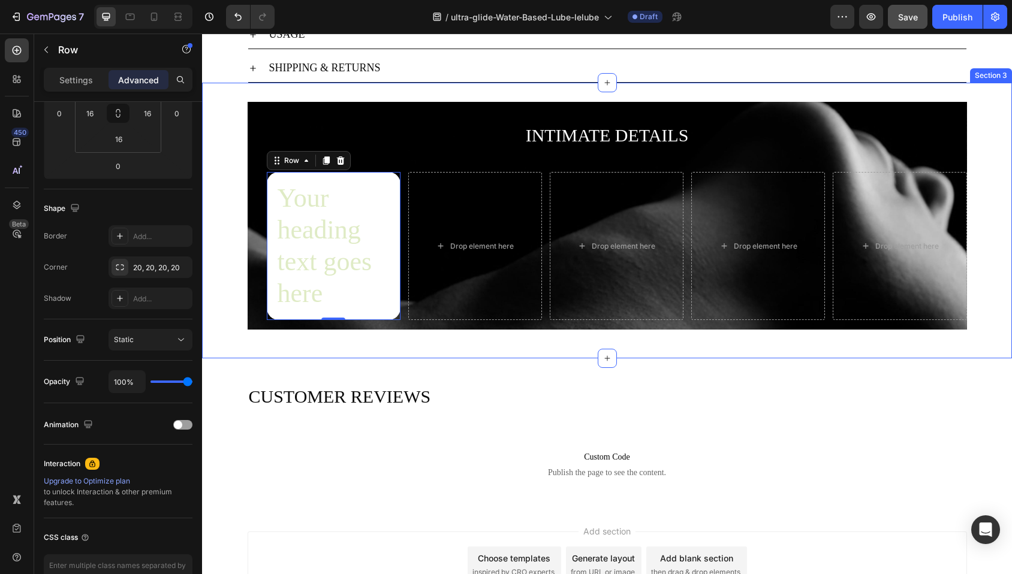
click at [213, 114] on div "INTIMATE DETAILS Heading Your heading text goes here Heading Row 0 Drop element…" at bounding box center [607, 220] width 810 height 237
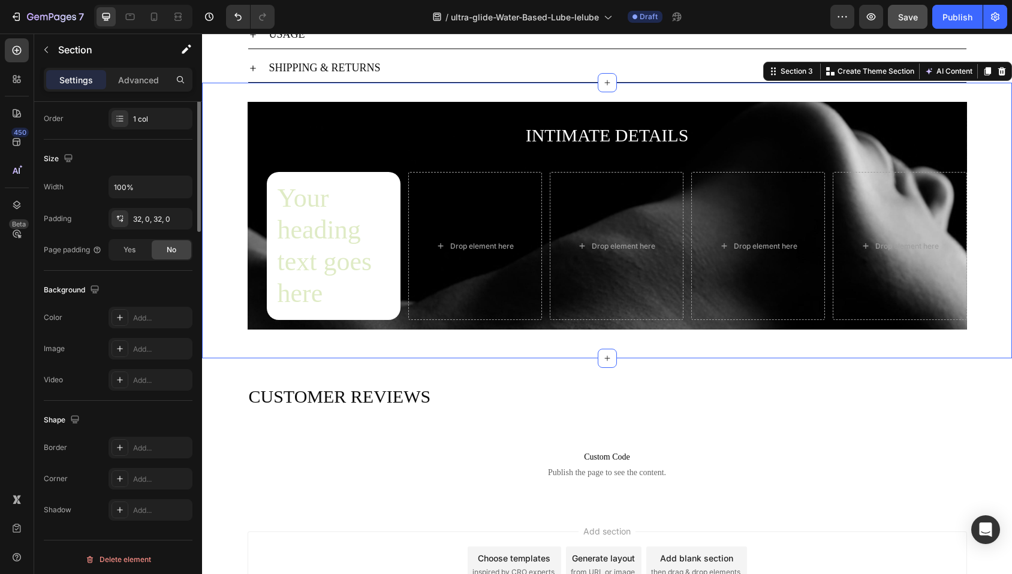
scroll to position [0, 0]
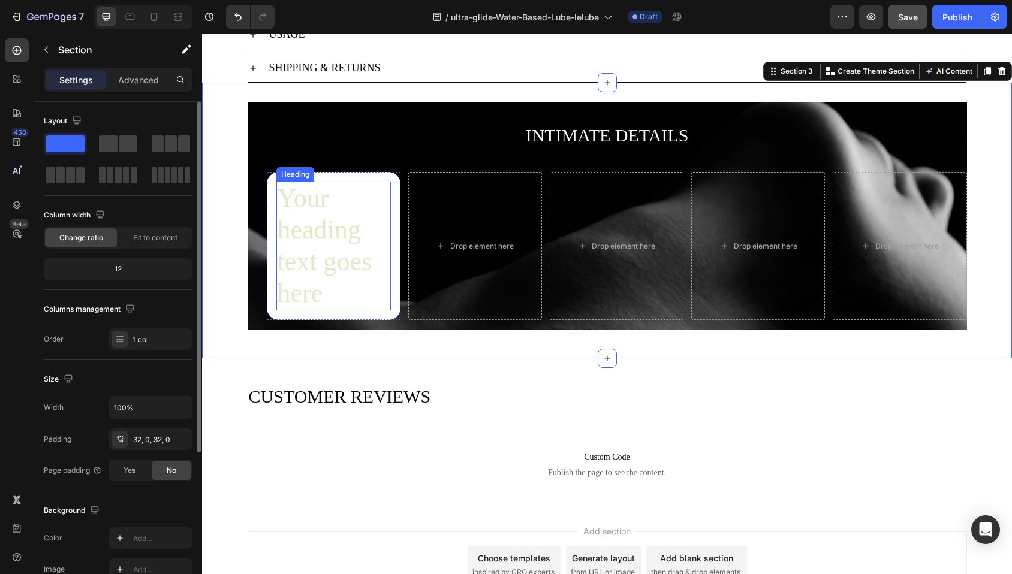
click at [293, 203] on p "Your heading text goes here" at bounding box center [334, 246] width 112 height 126
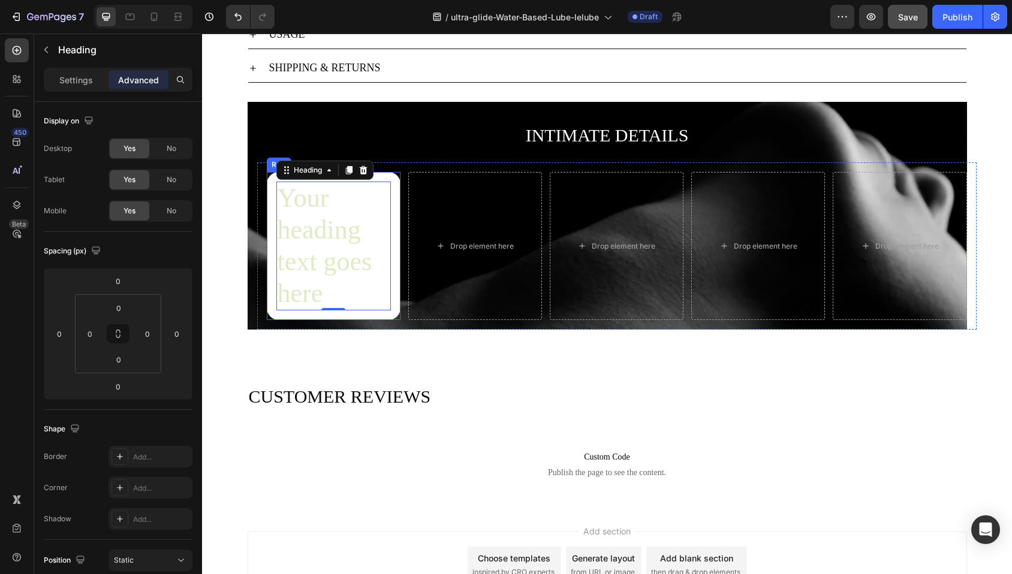
click at [381, 178] on div "Your heading text goes here Heading 0 Row" at bounding box center [334, 246] width 134 height 148
click at [80, 74] on p "Settings" at bounding box center [76, 80] width 34 height 13
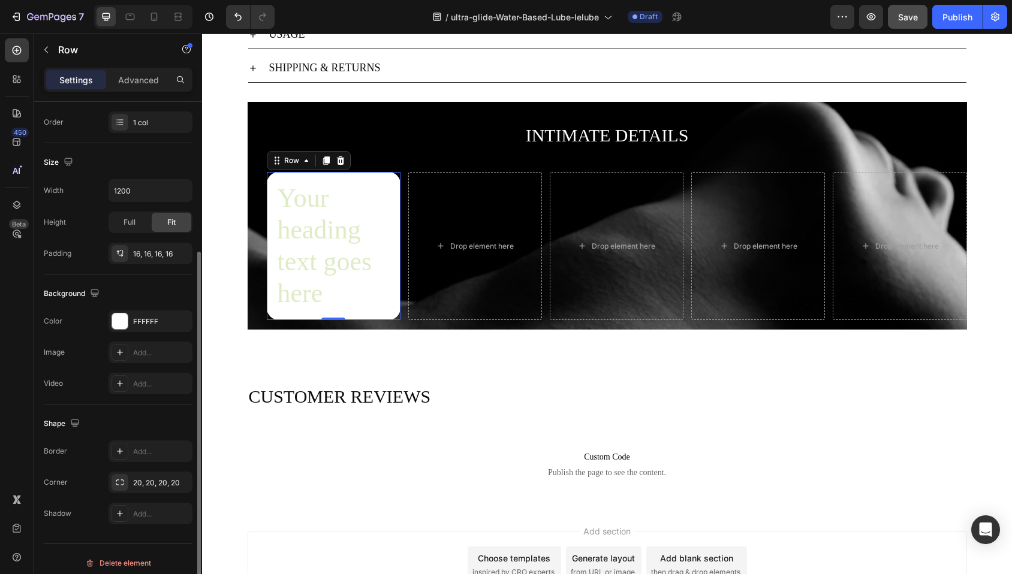
scroll to position [225, 0]
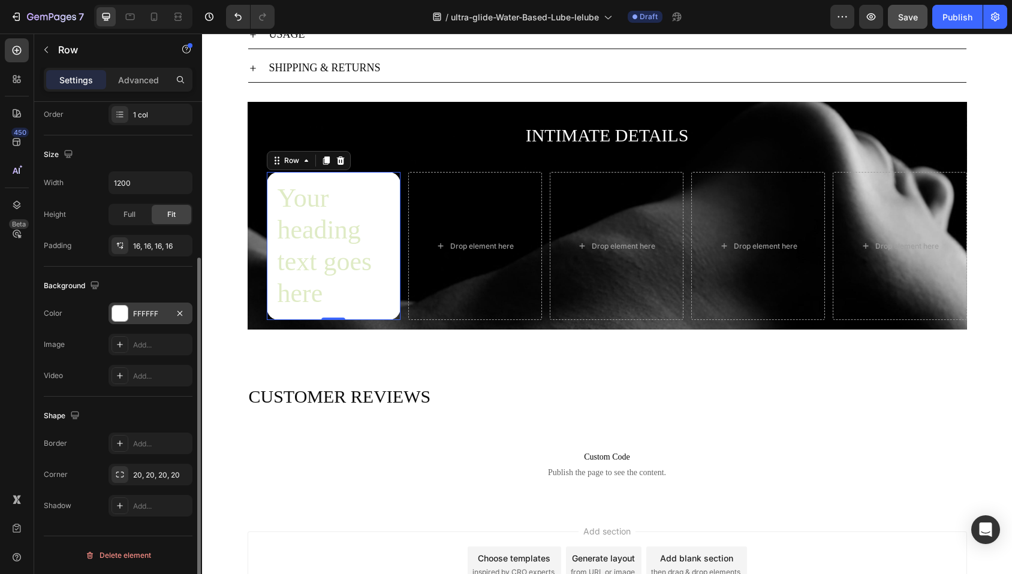
click at [157, 316] on div "FFFFFF" at bounding box center [150, 314] width 35 height 11
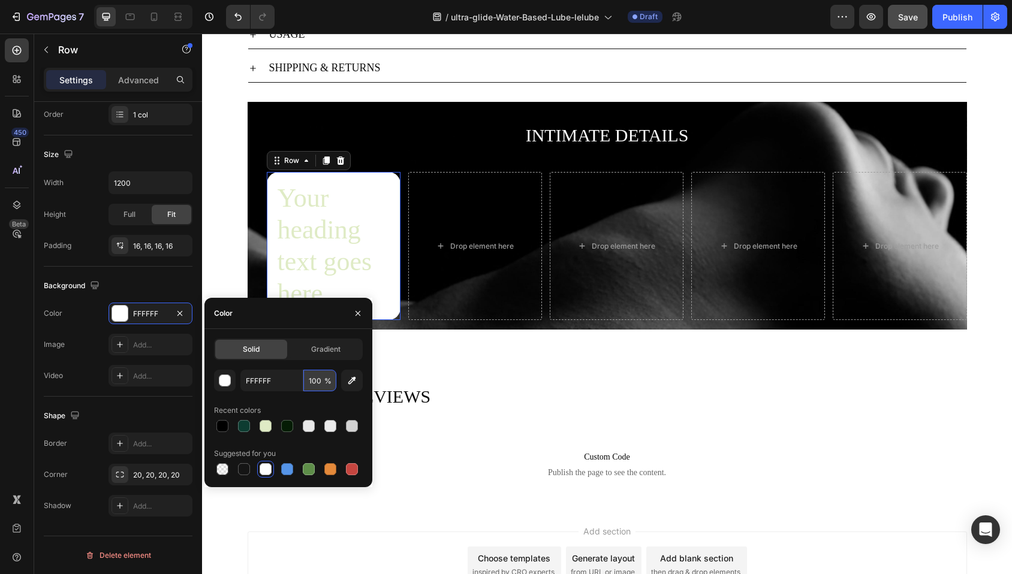
click at [314, 383] on input "100" at bounding box center [319, 381] width 33 height 22
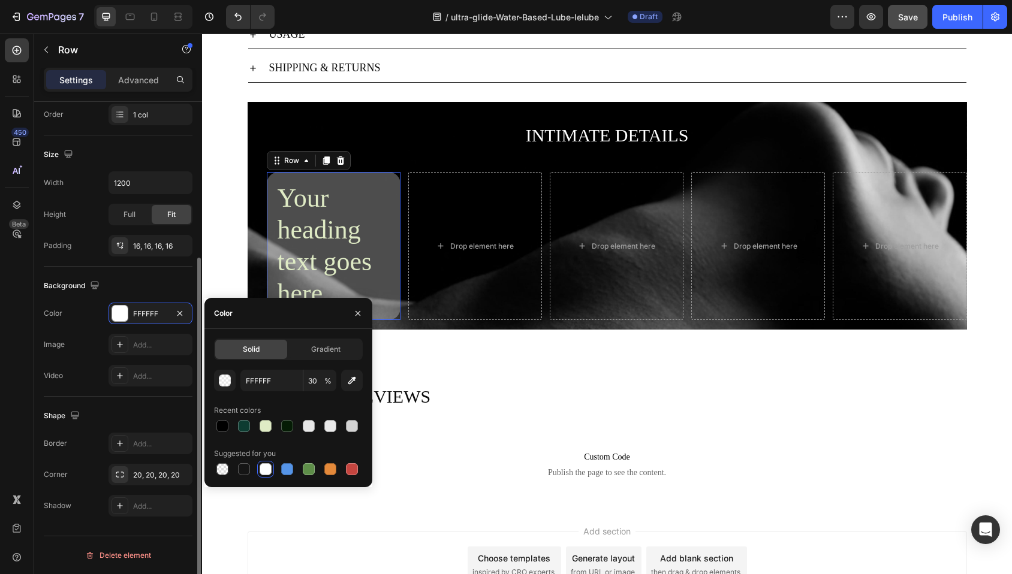
click at [157, 149] on div "Size" at bounding box center [118, 154] width 149 height 19
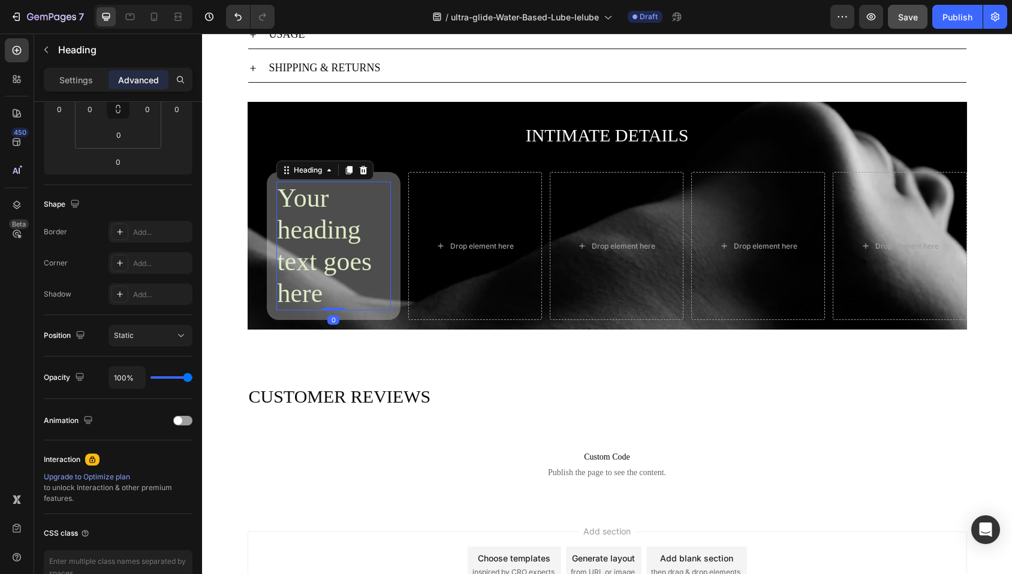
click at [308, 223] on p "Your heading text goes here" at bounding box center [334, 246] width 112 height 126
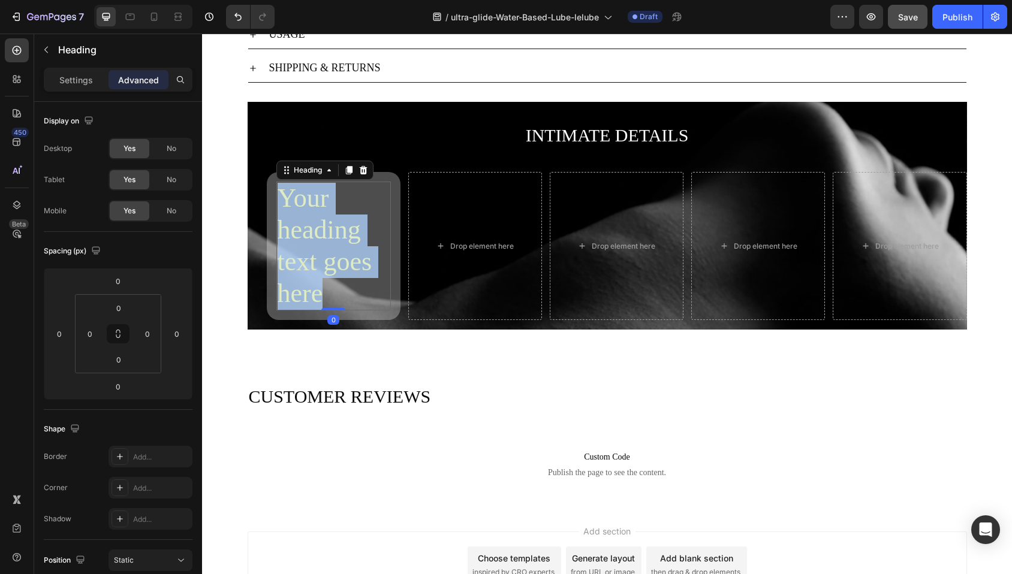
click at [318, 222] on p "Your heading text goes here" at bounding box center [334, 246] width 112 height 126
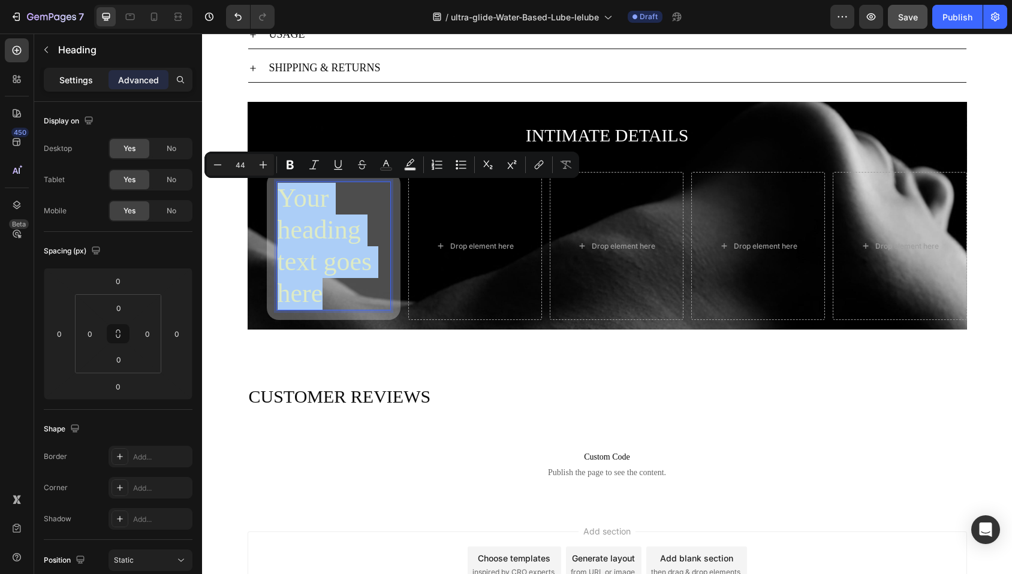
click at [80, 83] on p "Settings" at bounding box center [76, 80] width 34 height 13
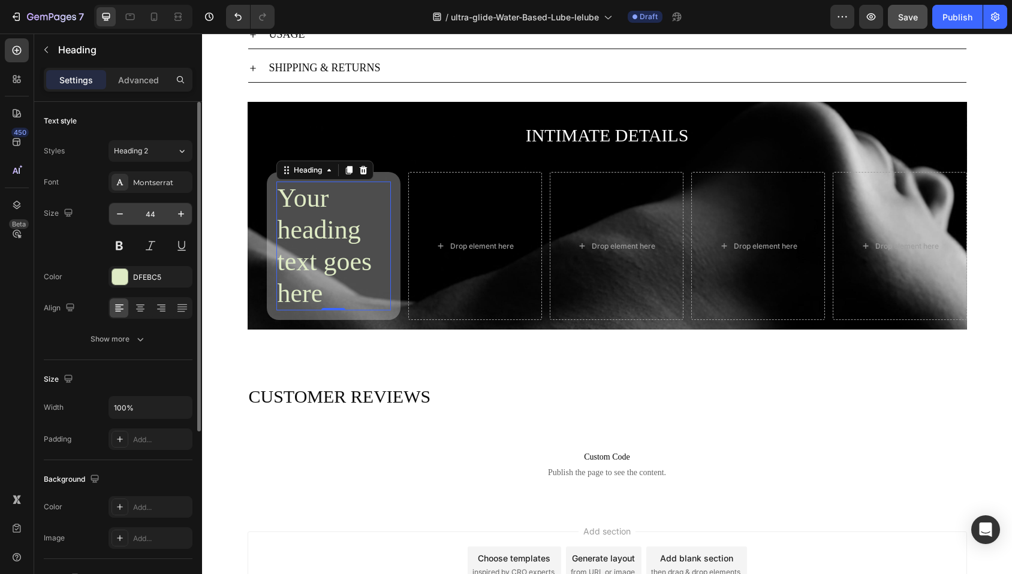
click at [152, 216] on input "44" at bounding box center [151, 214] width 40 height 22
click at [151, 213] on input "44" at bounding box center [151, 214] width 40 height 22
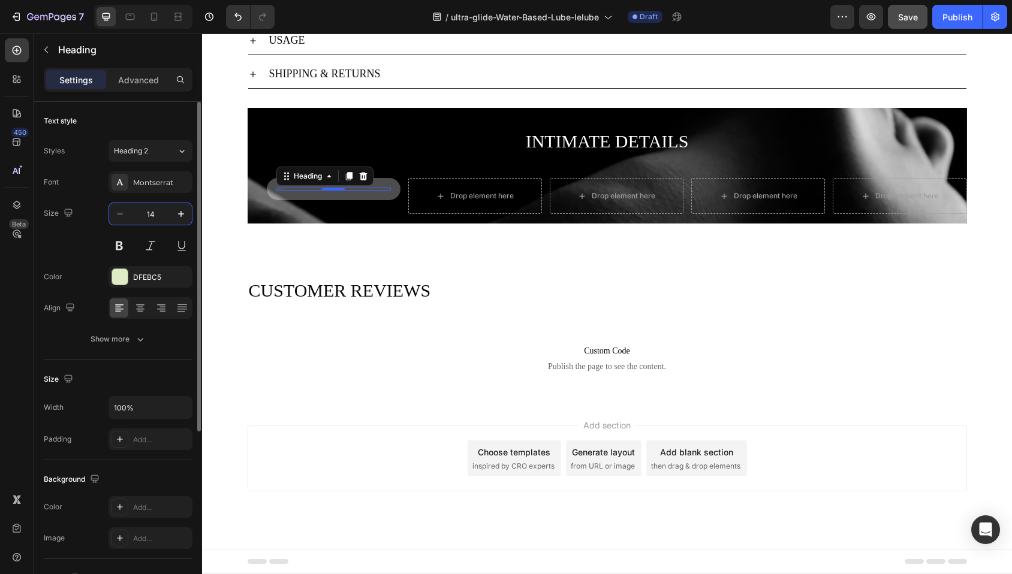
scroll to position [670, 0]
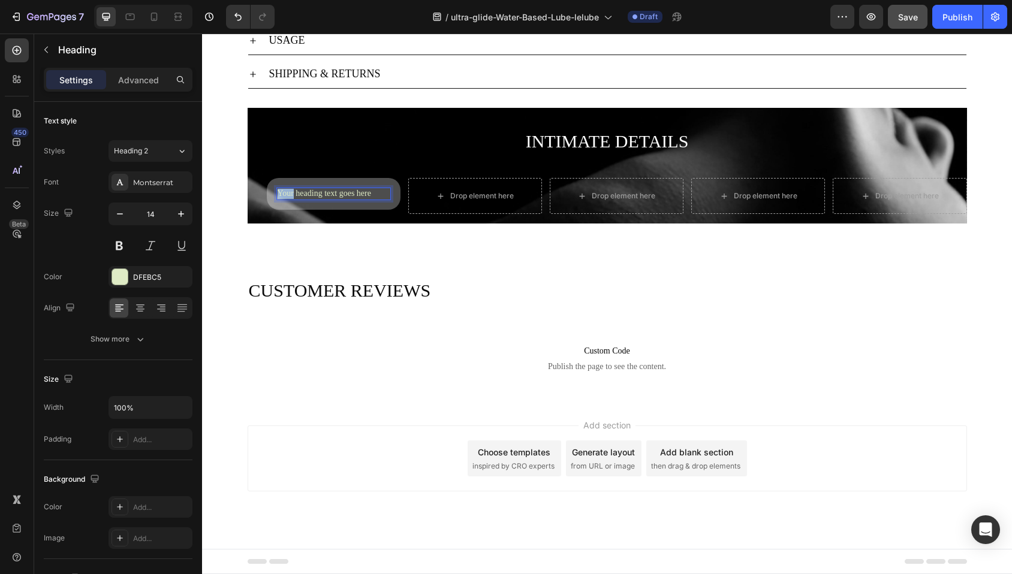
click at [279, 192] on p "Your heading text goes here" at bounding box center [334, 194] width 112 height 10
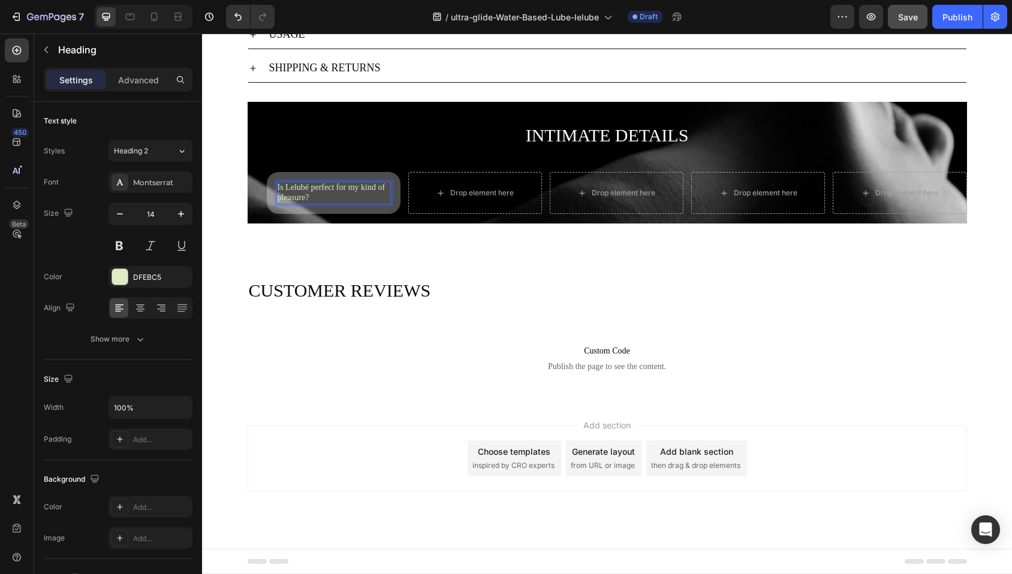
click at [300, 197] on p "Is Lelubé perfect for my kind of pleasure?" at bounding box center [334, 193] width 112 height 20
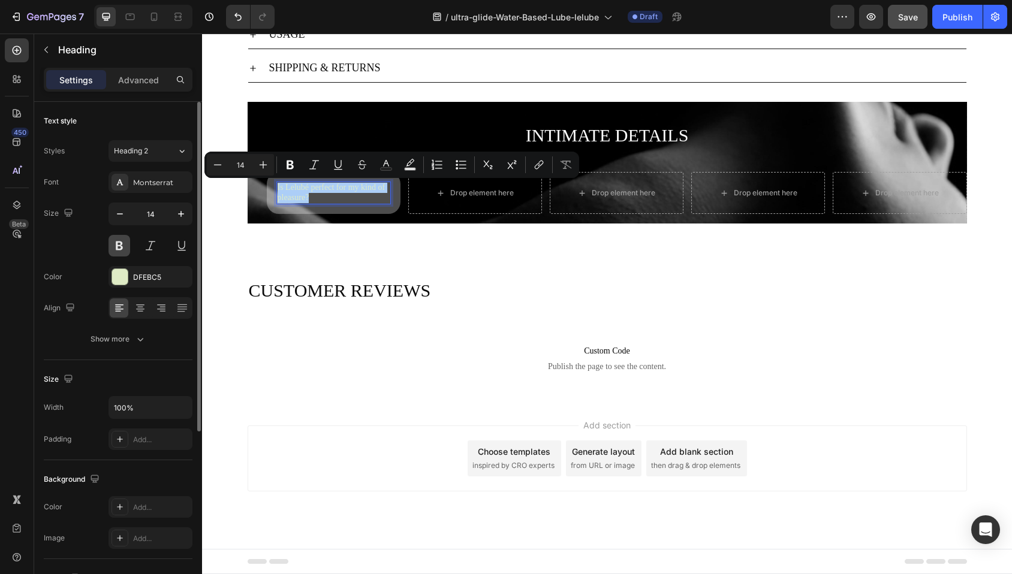
click at [116, 246] on button at bounding box center [119, 246] width 22 height 22
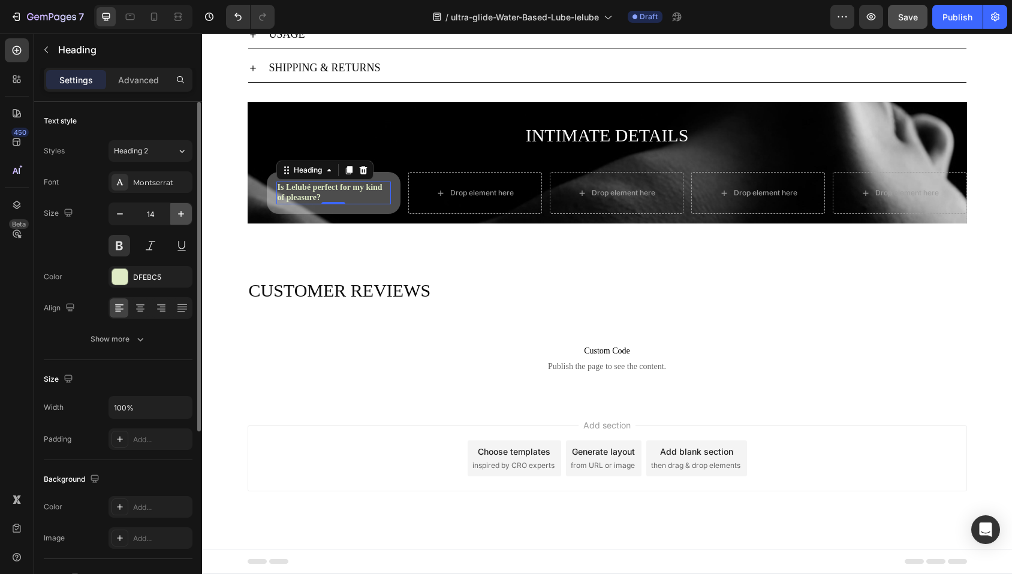
click at [184, 214] on icon "button" at bounding box center [181, 214] width 12 height 12
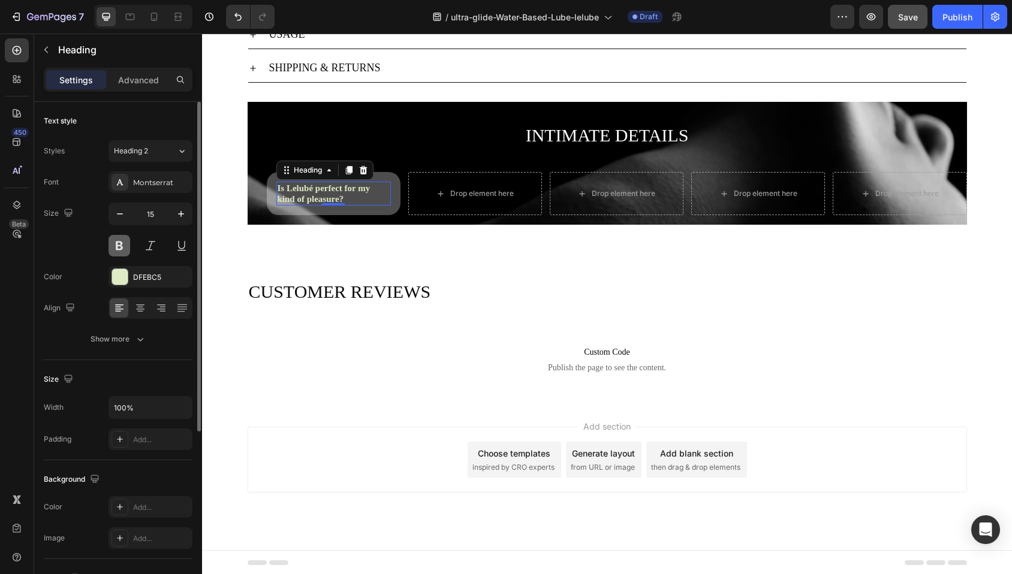
click at [122, 245] on button at bounding box center [119, 246] width 22 height 22
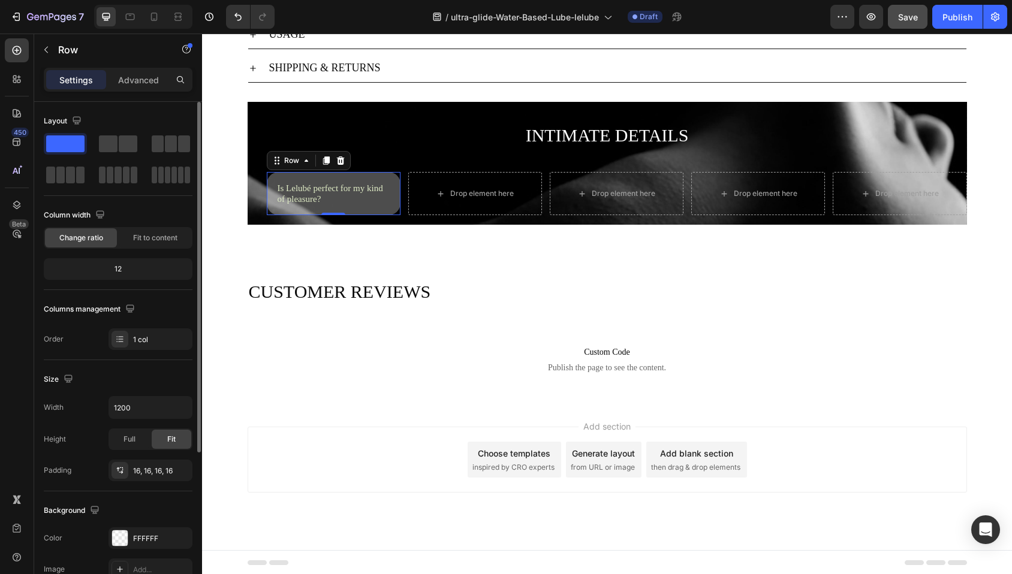
click at [388, 178] on div "Is Lelubé perfect for my kind of pleasure? Heading Row 0" at bounding box center [334, 193] width 134 height 43
click at [123, 535] on div at bounding box center [120, 539] width 16 height 16
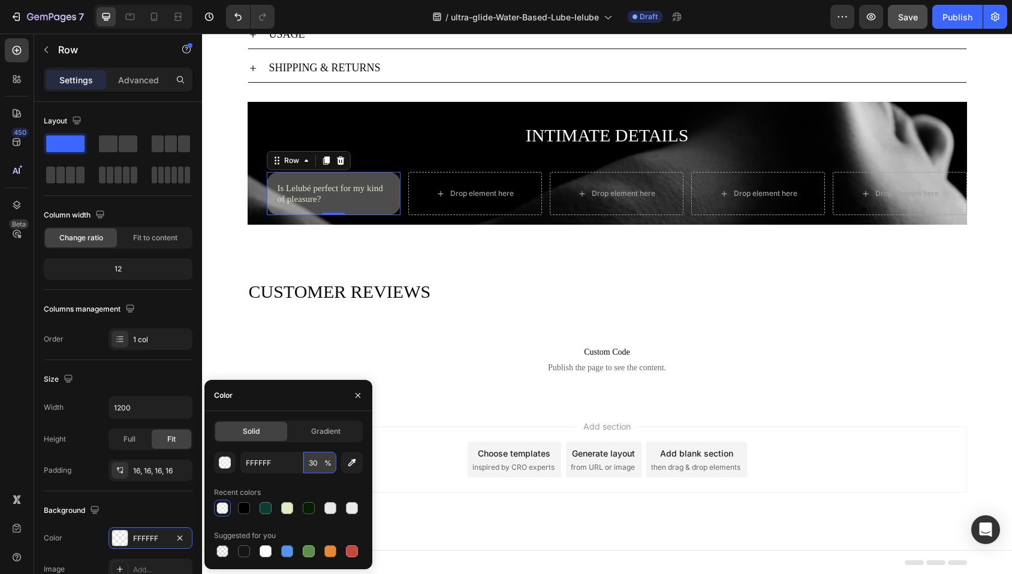
click at [312, 466] on input "30" at bounding box center [319, 463] width 33 height 22
click at [152, 492] on div "Layout Column width Change ratio Fit to content 12 Columns management Order 1 c…" at bounding box center [118, 557] width 149 height 130
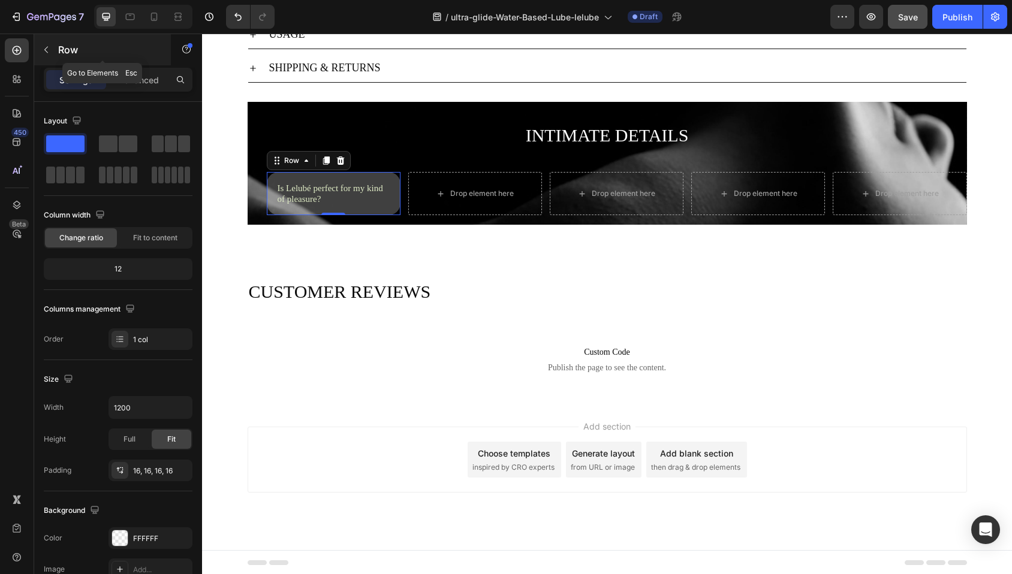
click at [43, 44] on button "button" at bounding box center [46, 49] width 19 height 19
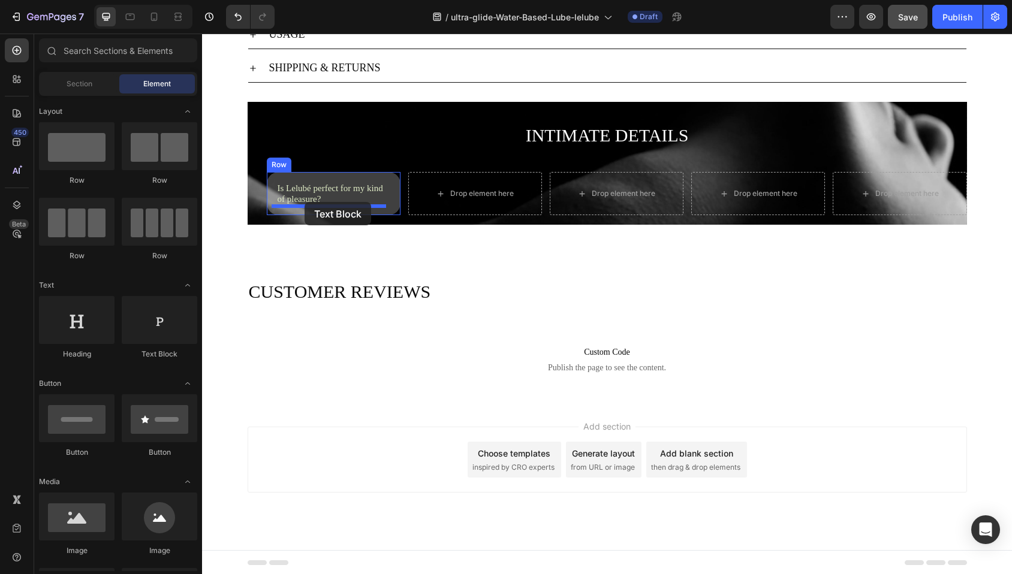
drag, startPoint x: 339, startPoint y: 354, endPoint x: 305, endPoint y: 202, distance: 156.2
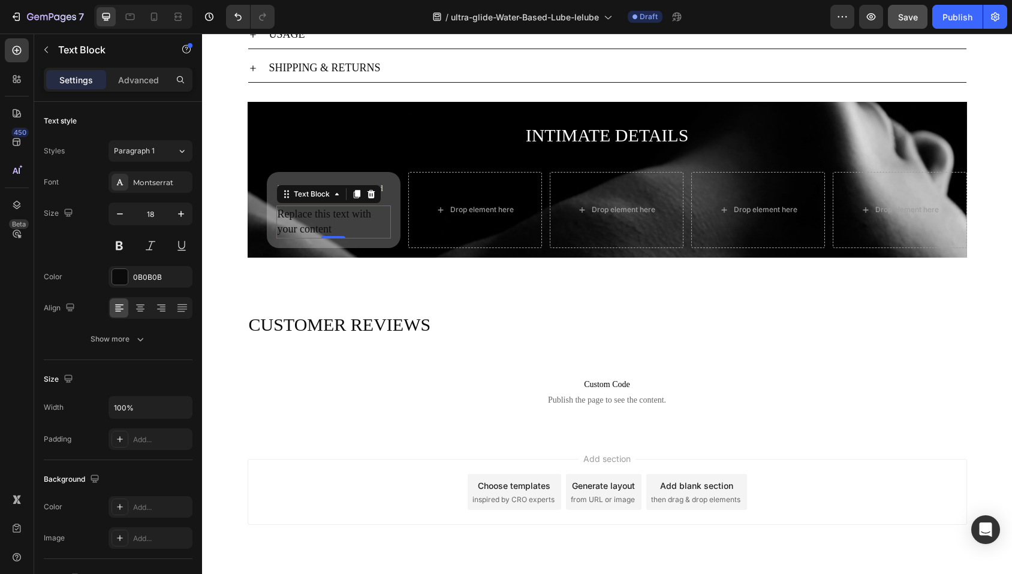
click at [296, 225] on div "Replace this text with your content" at bounding box center [333, 222] width 114 height 32
click at [296, 225] on p "Replace this text with your content" at bounding box center [334, 222] width 112 height 30
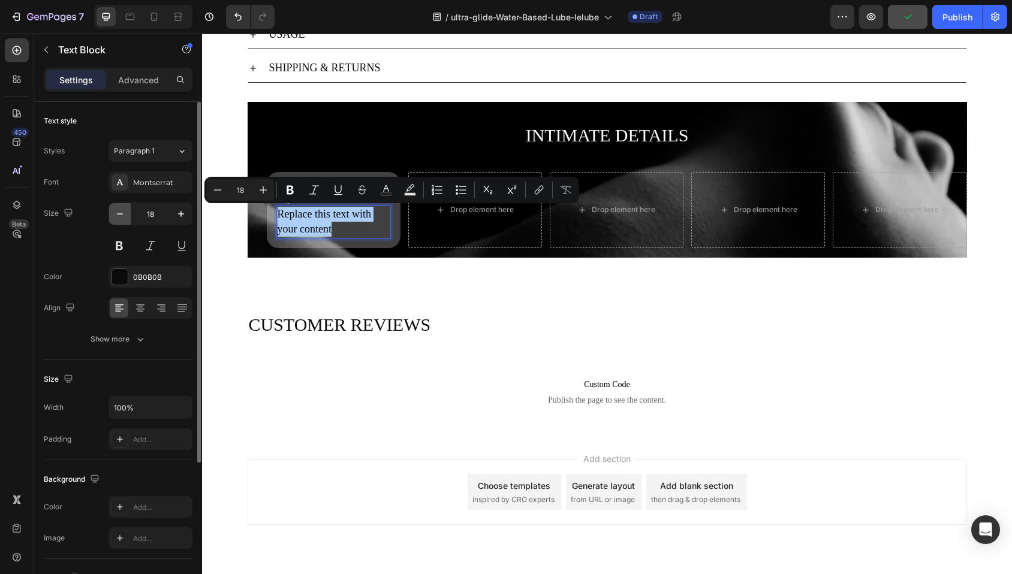
click at [117, 213] on icon "button" at bounding box center [120, 213] width 6 height 1
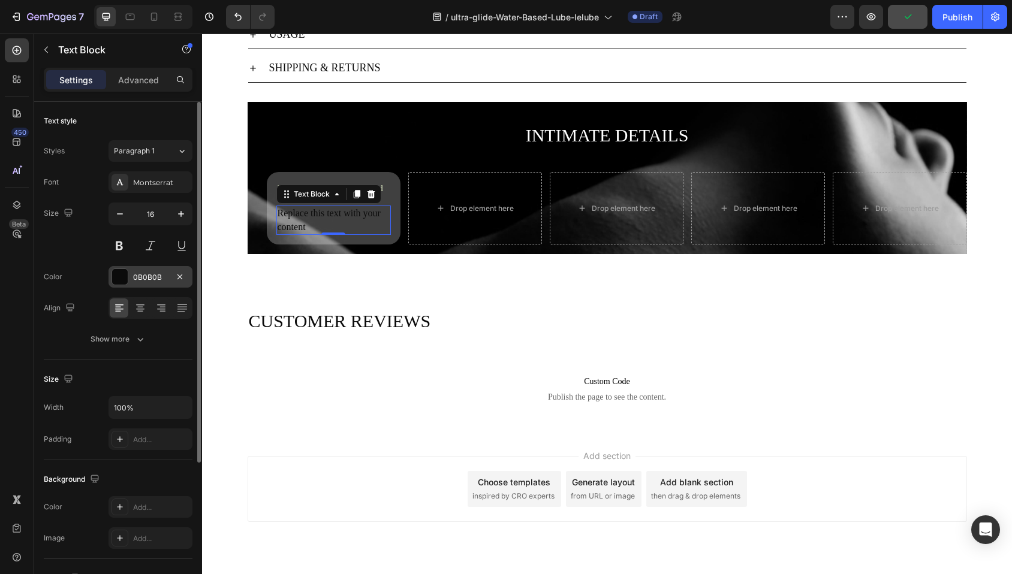
click at [115, 278] on div at bounding box center [120, 277] width 16 height 16
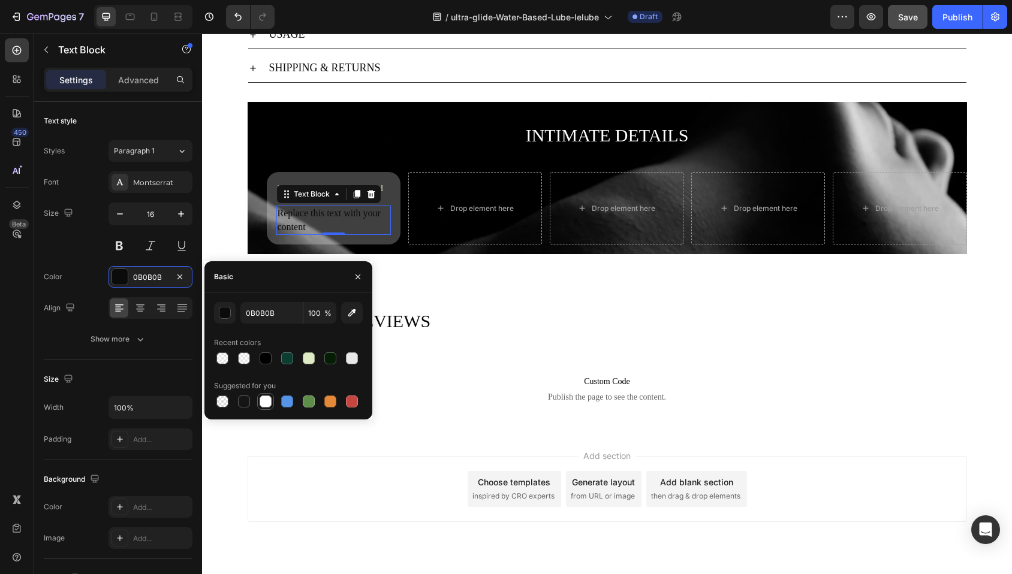
click at [265, 399] on div at bounding box center [266, 402] width 12 height 12
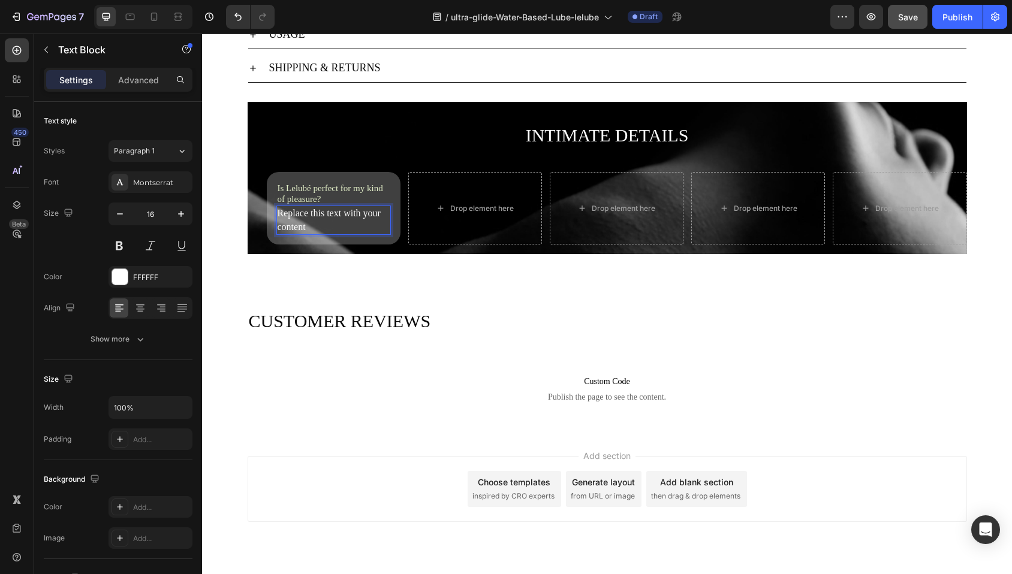
click at [297, 219] on p "Replace this text with your content" at bounding box center [334, 220] width 112 height 27
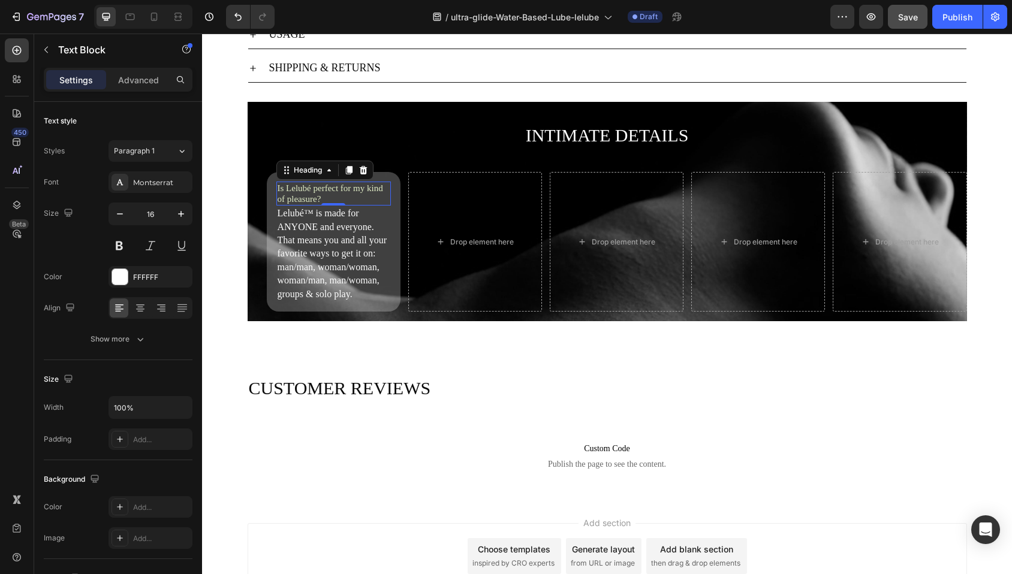
click at [304, 193] on p "Is Lelubé perfect for my kind of pleasure?" at bounding box center [334, 194] width 112 height 22
click at [180, 213] on icon "button" at bounding box center [181, 214] width 6 height 6
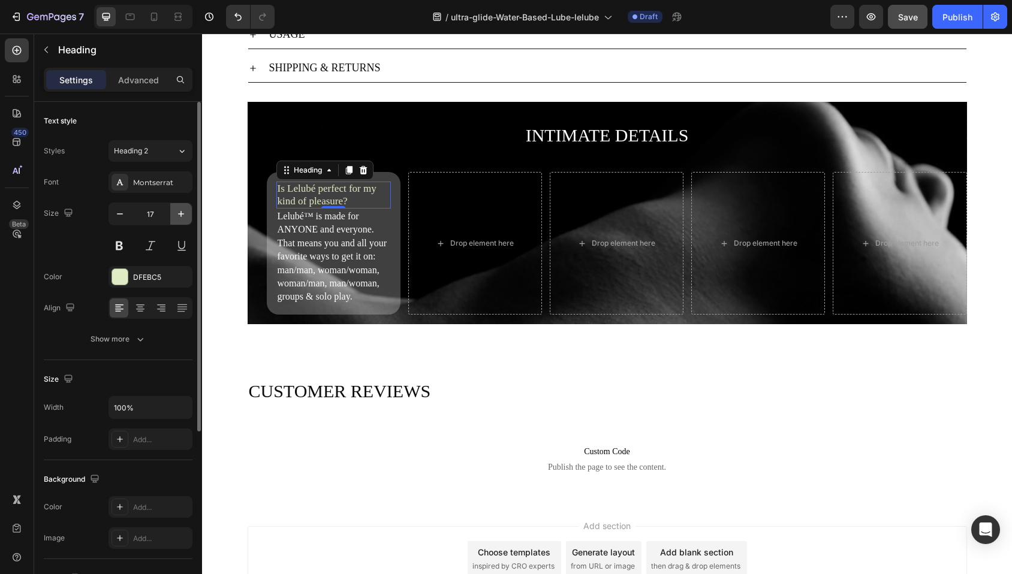
click at [180, 213] on icon "button" at bounding box center [181, 214] width 6 height 6
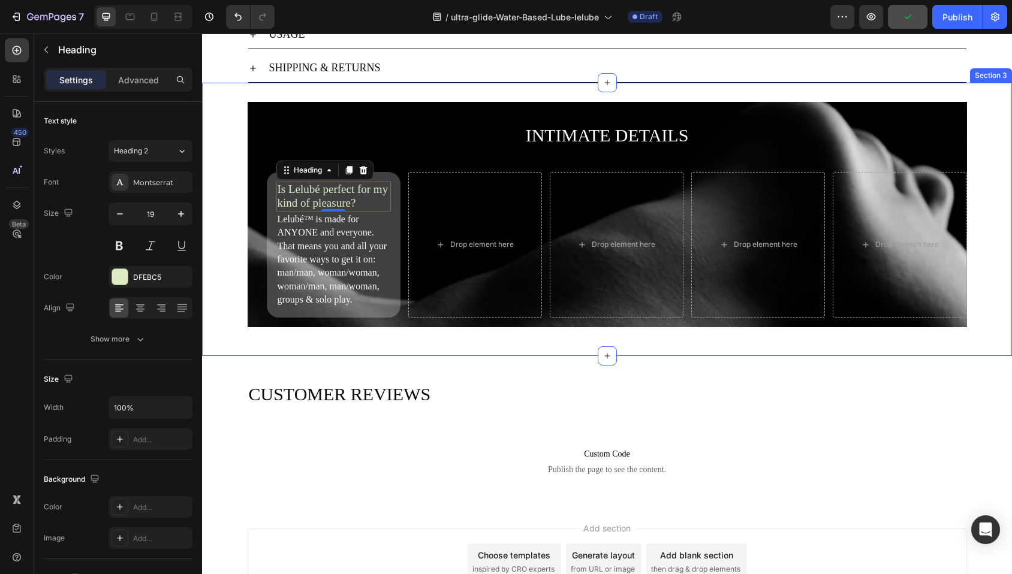
click at [217, 108] on div "INTIMATE DETAILS Heading Is Lelubé perfect for my kind of pleasure? Heading 0 L…" at bounding box center [607, 219] width 810 height 234
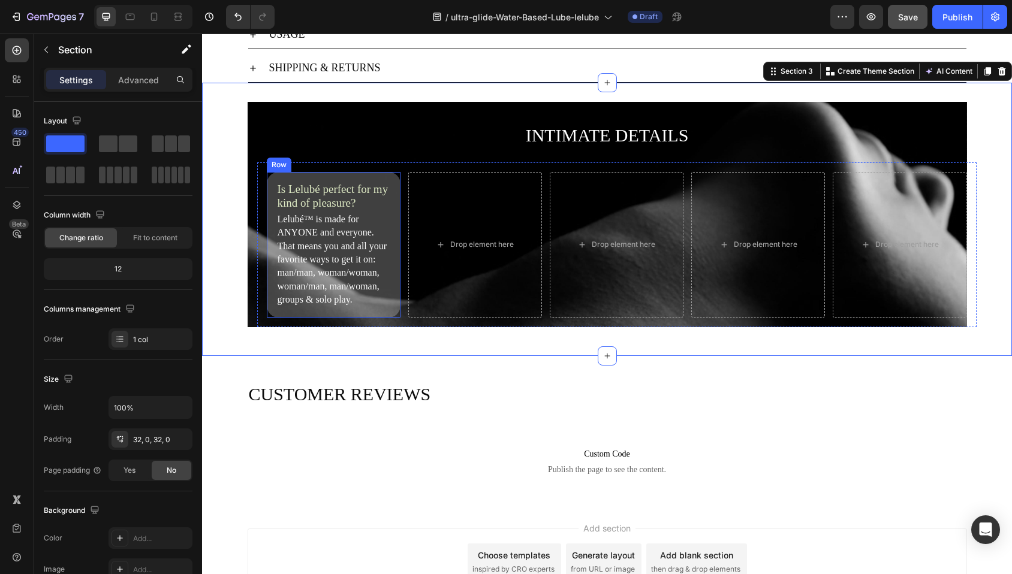
click at [378, 177] on div "Is Lelubé perfect for my kind of pleasure? Heading Lelubé™ is made for ANYONE a…" at bounding box center [334, 244] width 134 height 145
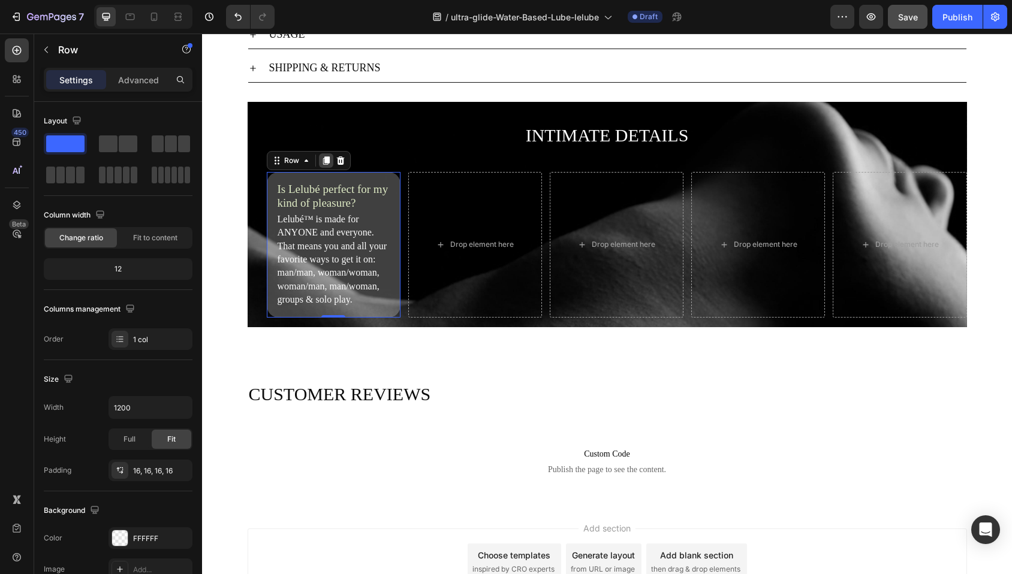
click at [322, 163] on icon at bounding box center [325, 160] width 7 height 8
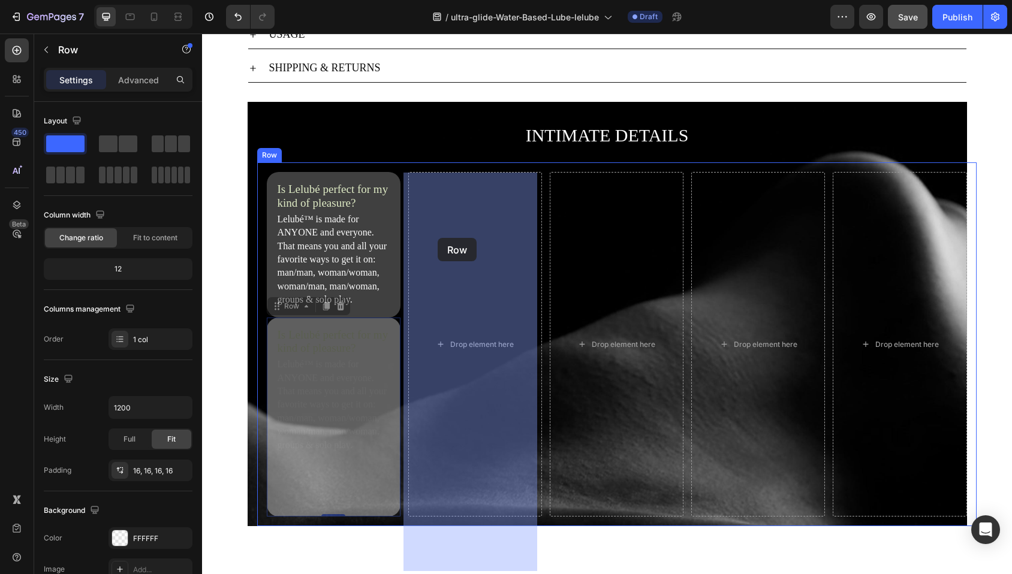
drag, startPoint x: 272, startPoint y: 361, endPoint x: 438, endPoint y: 238, distance: 206.6
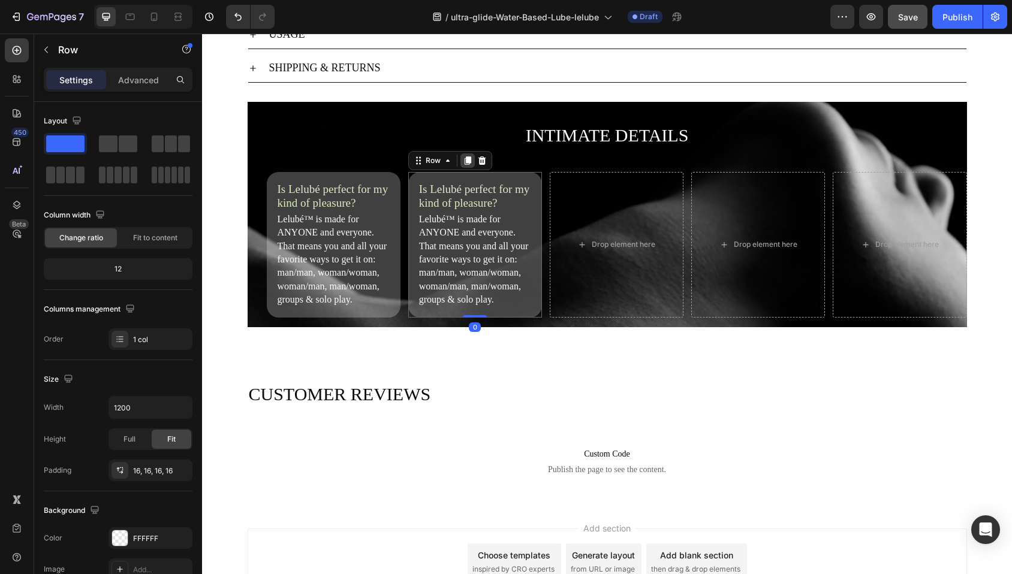
click at [464, 162] on icon at bounding box center [467, 160] width 7 height 8
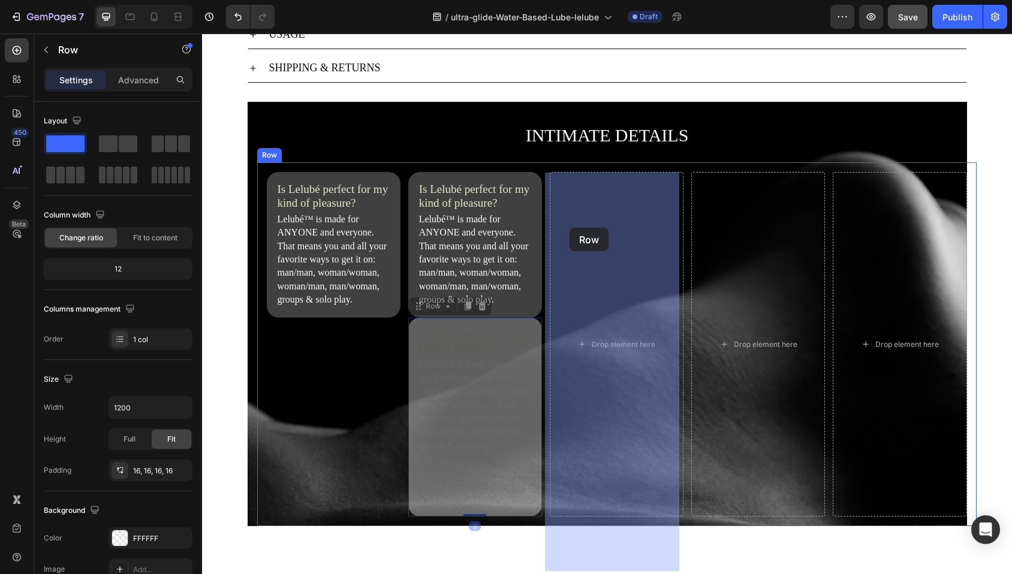
drag, startPoint x: 418, startPoint y: 357, endPoint x: 571, endPoint y: 226, distance: 201.9
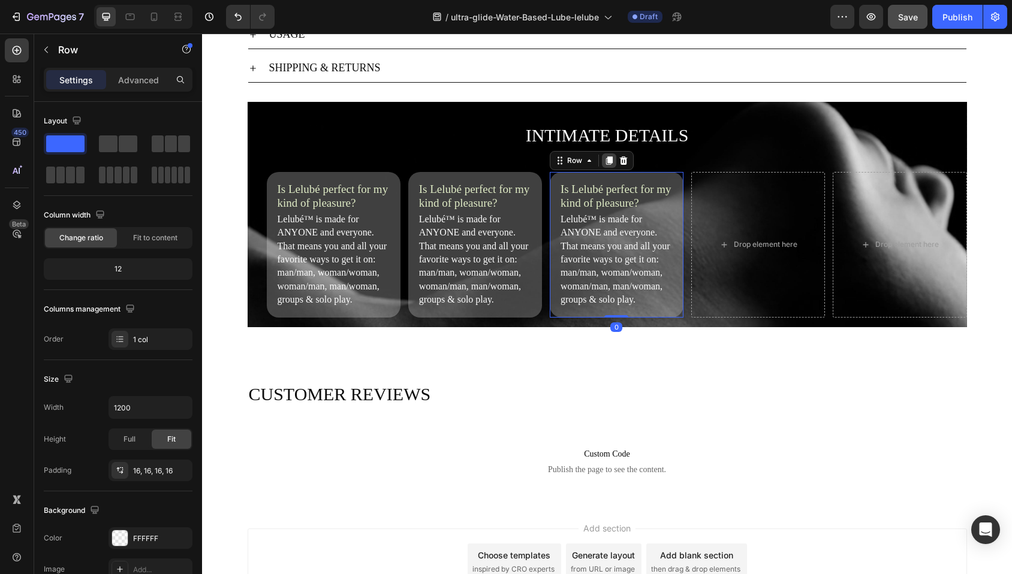
click at [608, 164] on icon at bounding box center [609, 161] width 10 height 10
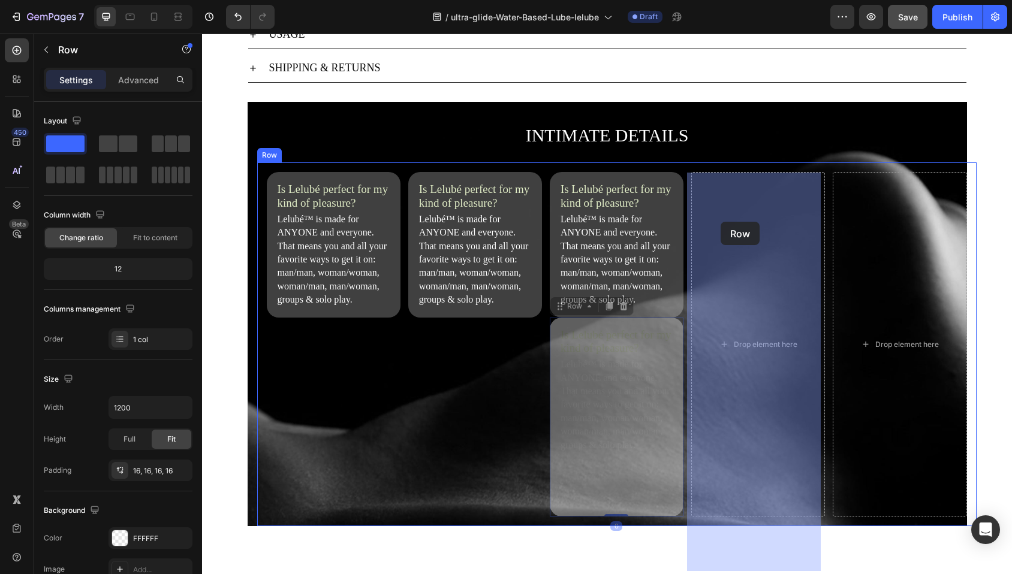
drag, startPoint x: 553, startPoint y: 360, endPoint x: 721, endPoint y: 222, distance: 217.6
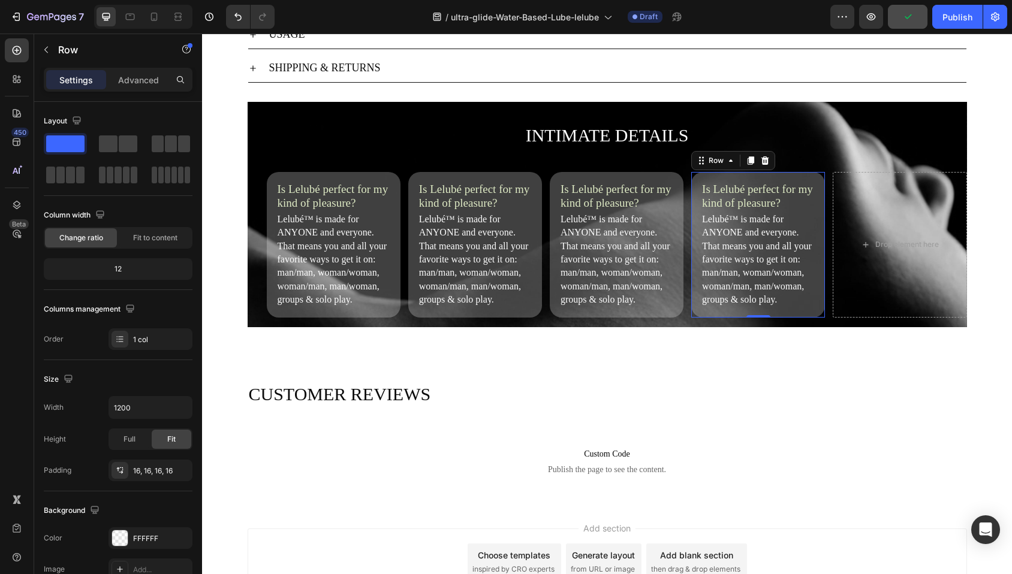
click at [748, 161] on icon at bounding box center [751, 160] width 7 height 8
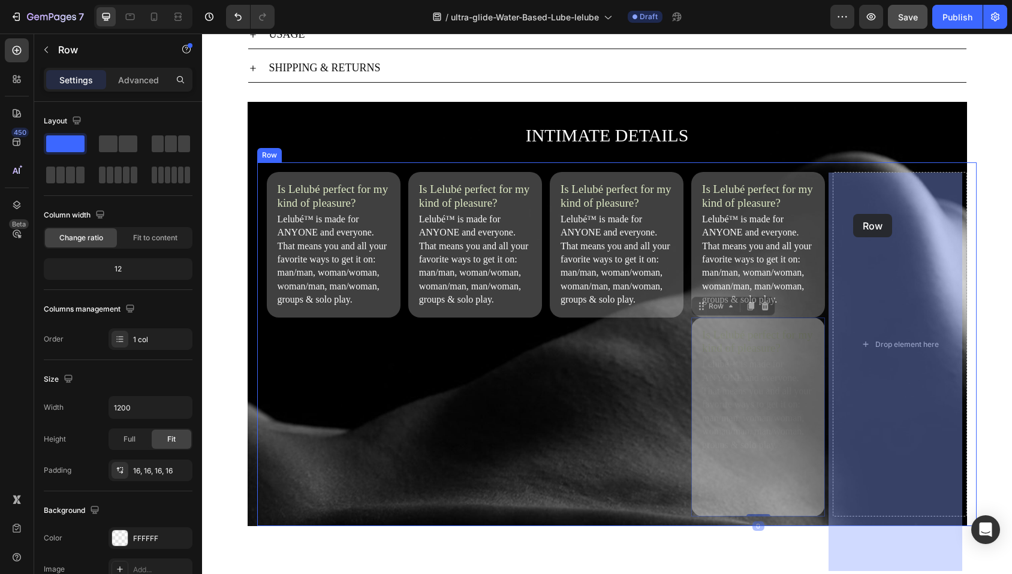
drag, startPoint x: 698, startPoint y: 361, endPoint x: 853, endPoint y: 214, distance: 214.1
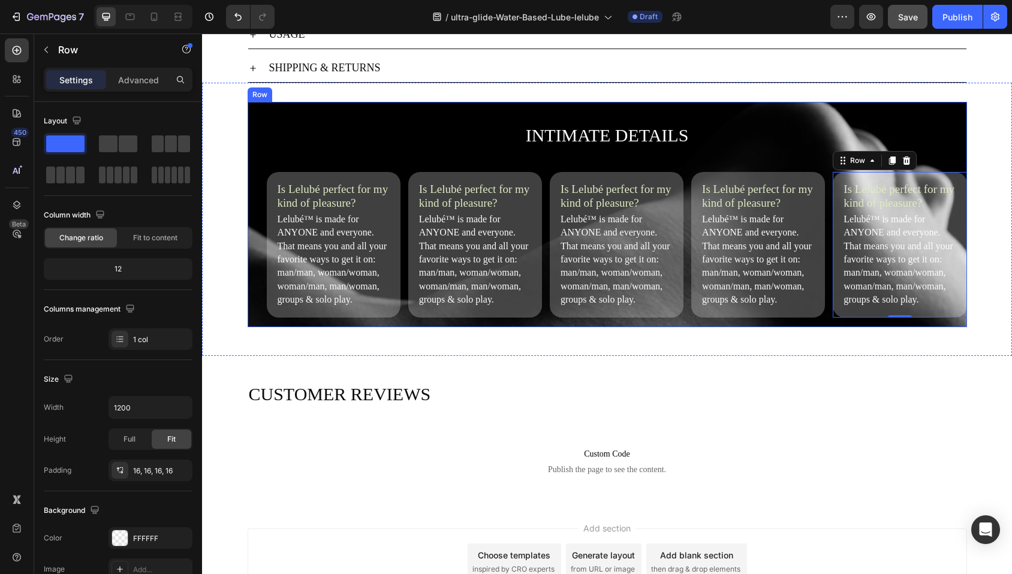
click at [249, 174] on div "INTIMATE DETAILS Heading Is Lelubé perfect for my kind of pleasure? Heading Lel…" at bounding box center [607, 214] width 719 height 225
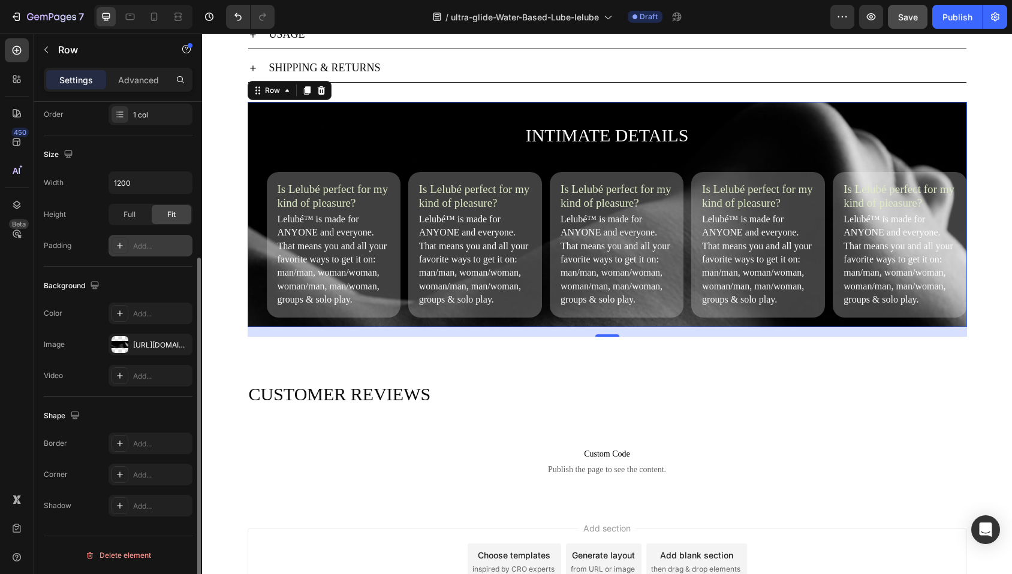
scroll to position [0, 0]
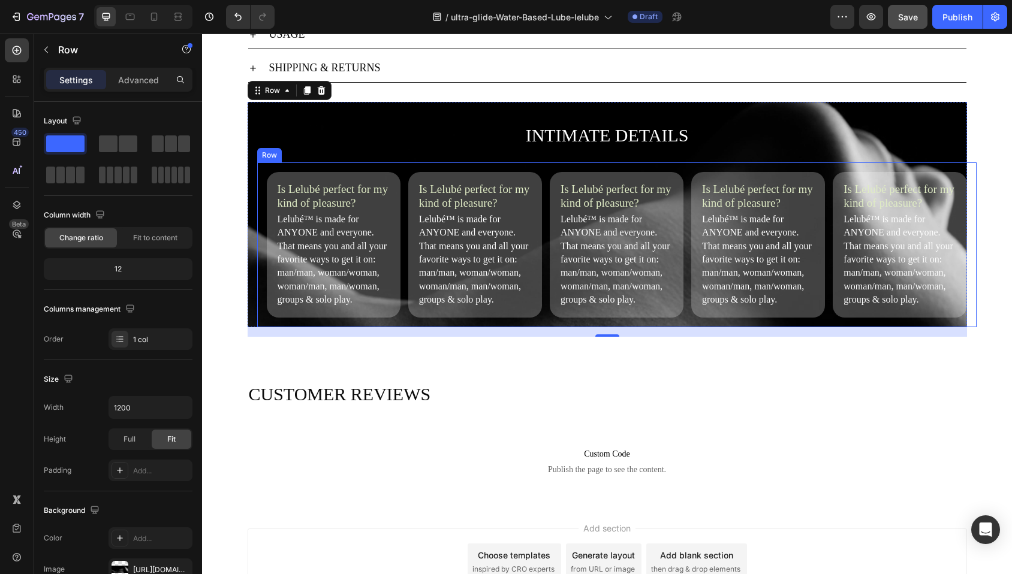
click at [257, 174] on div "Is Lelubé perfect for my kind of pleasure? Heading Lelubé™ is made for ANYONE a…" at bounding box center [616, 244] width 719 height 164
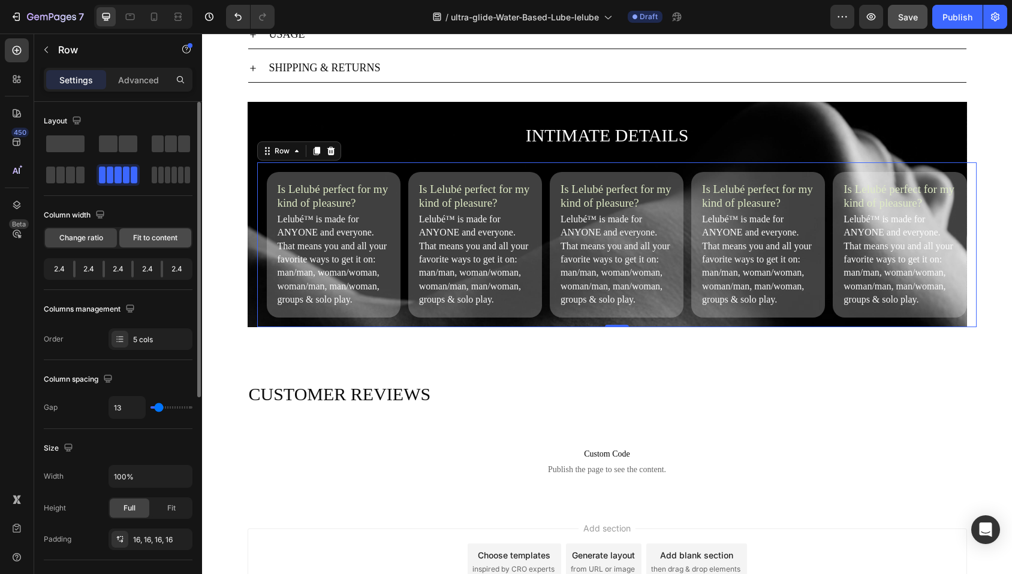
click at [145, 236] on span "Fit to content" at bounding box center [155, 238] width 44 height 11
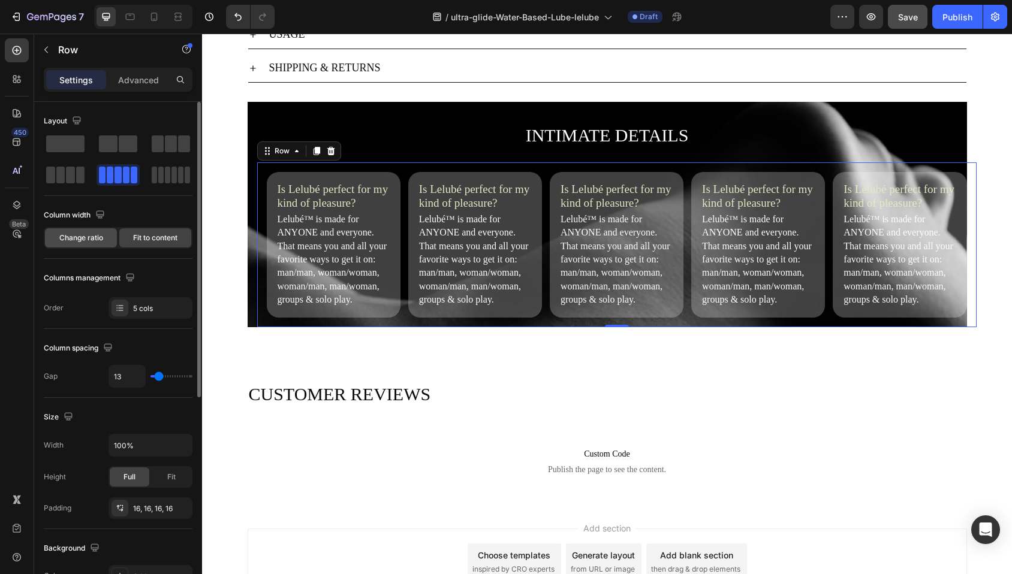
click at [70, 236] on span "Change ratio" at bounding box center [81, 238] width 44 height 11
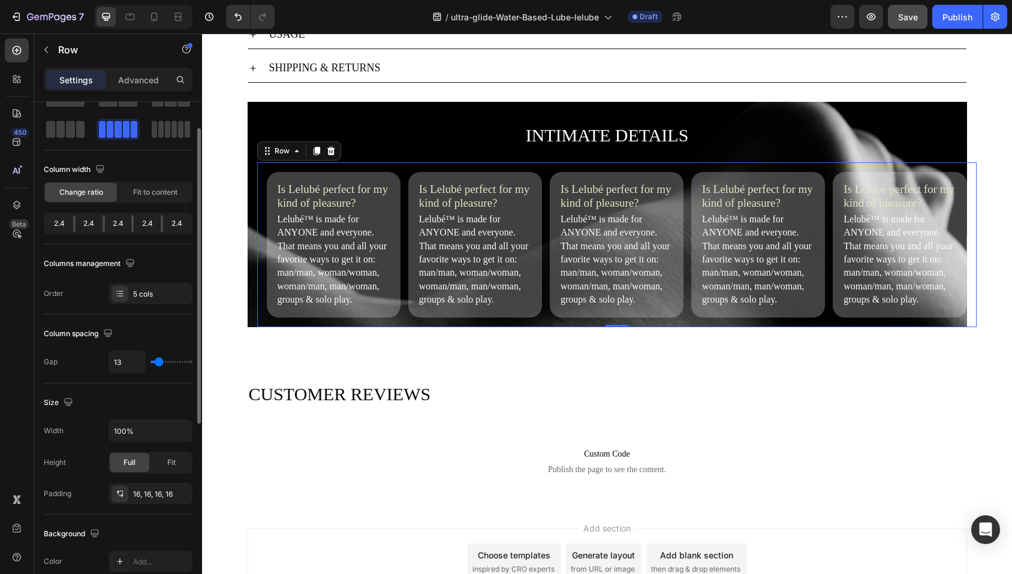
scroll to position [91, 0]
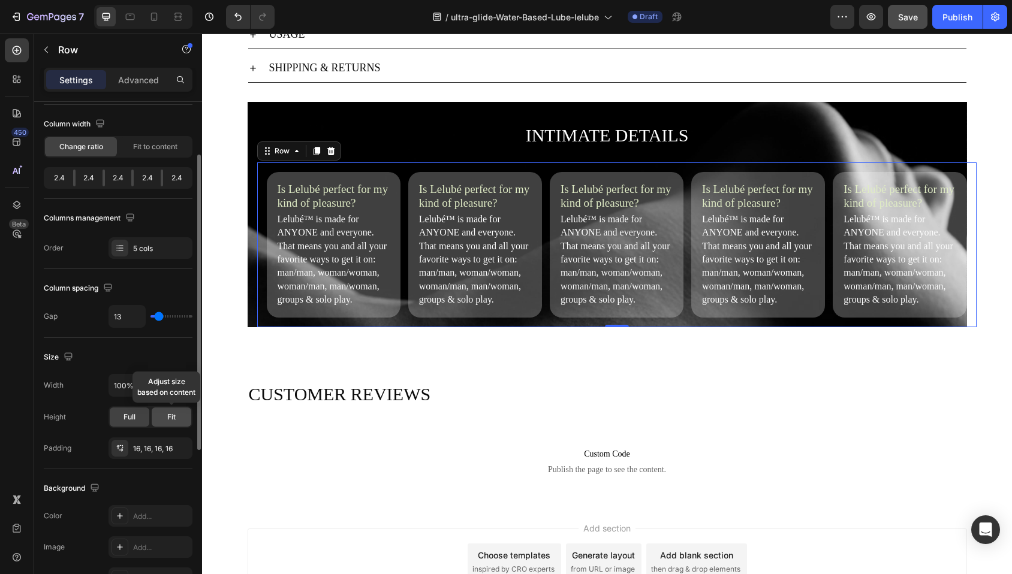
click at [173, 421] on span "Fit" at bounding box center [171, 417] width 8 height 11
click at [173, 287] on div "Column spacing" at bounding box center [118, 288] width 149 height 19
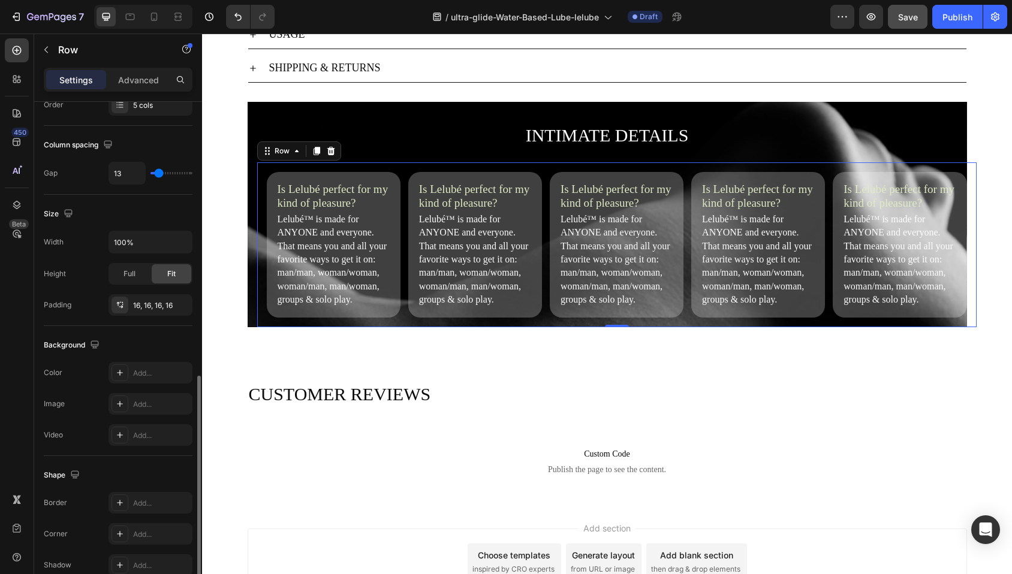
scroll to position [361, 0]
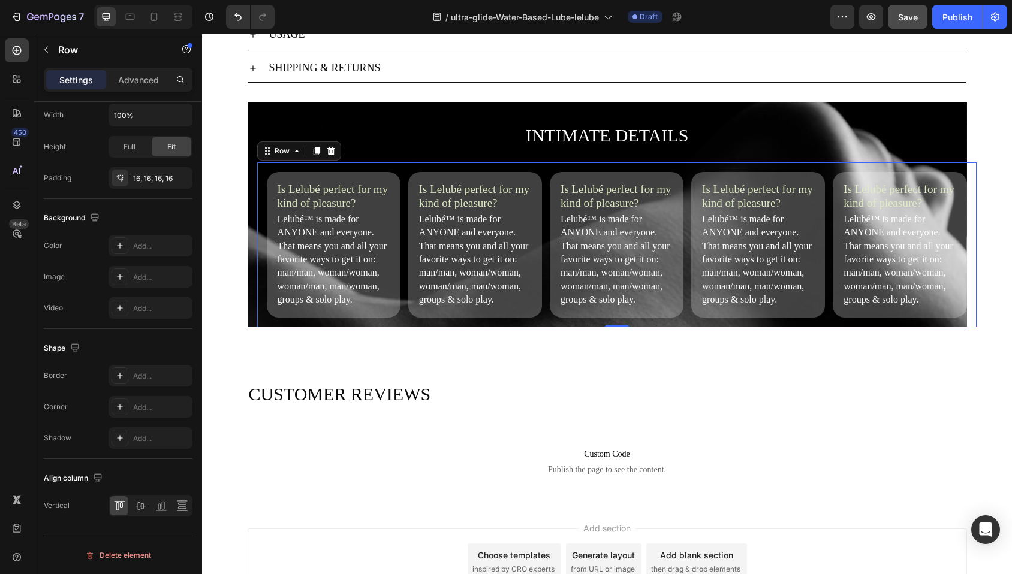
click at [456, 202] on h2 "Is Lelubé perfect for my kind of pleasure?" at bounding box center [475, 197] width 114 height 30
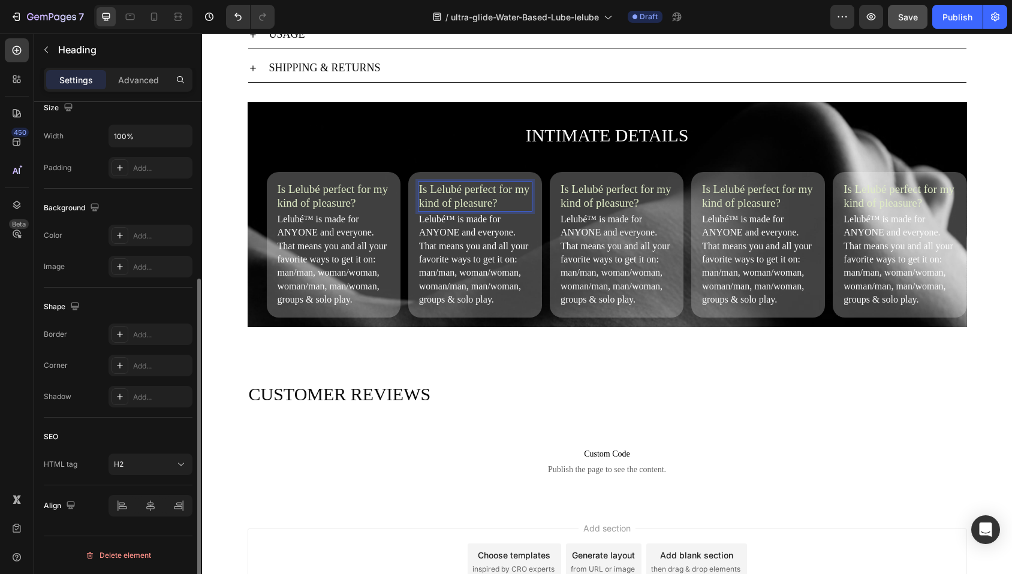
scroll to position [0, 0]
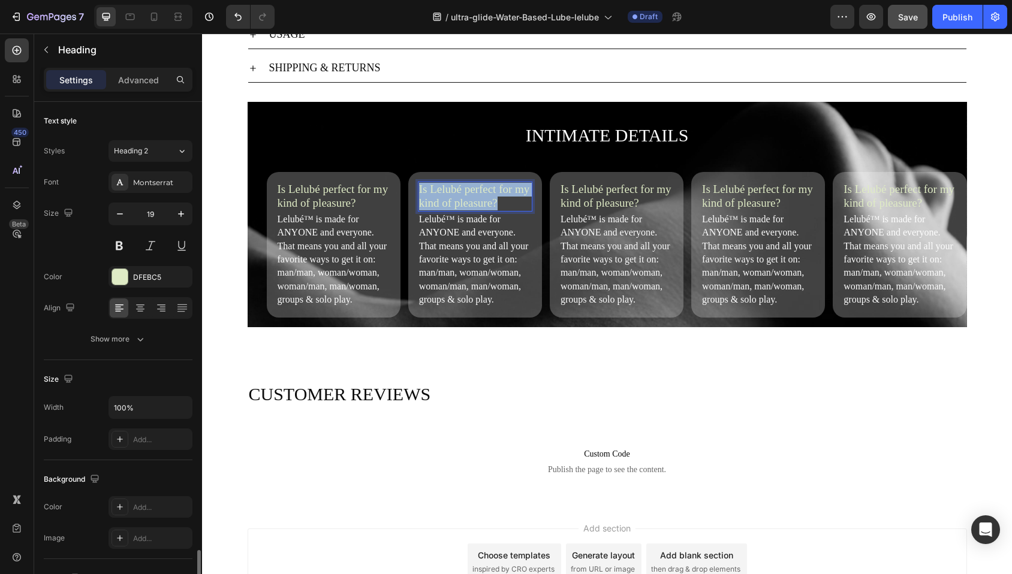
click at [456, 202] on p "Is Lelubé perfect for my kind of pleasure?" at bounding box center [475, 197] width 112 height 28
click at [485, 269] on p "Lelubé™ is made for ANYONE and everyone. That means you and all your favorite w…" at bounding box center [475, 260] width 112 height 94
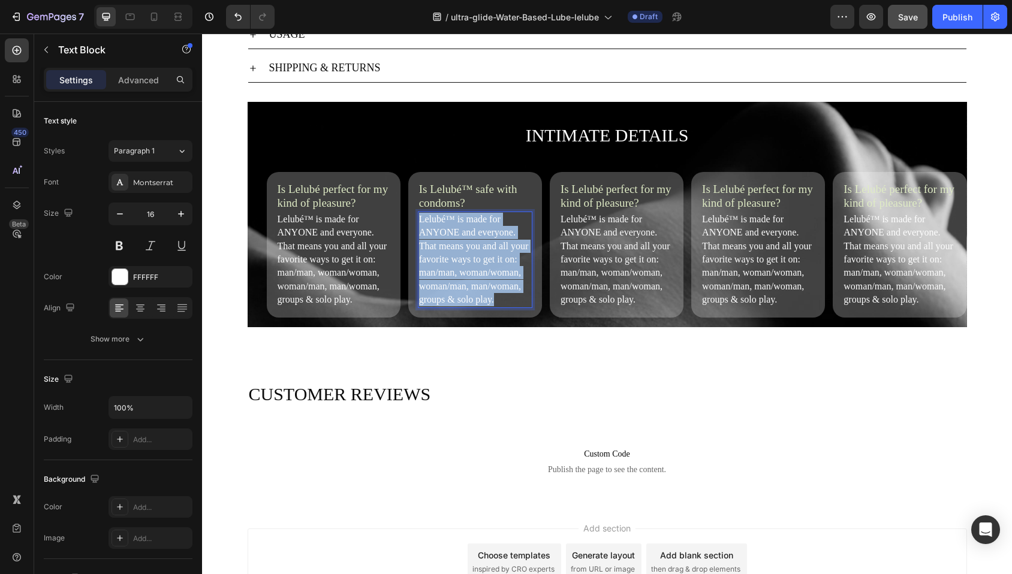
click at [485, 269] on p "Lelubé™ is made for ANYONE and everyone. That means you and all your favorite w…" at bounding box center [475, 260] width 112 height 94
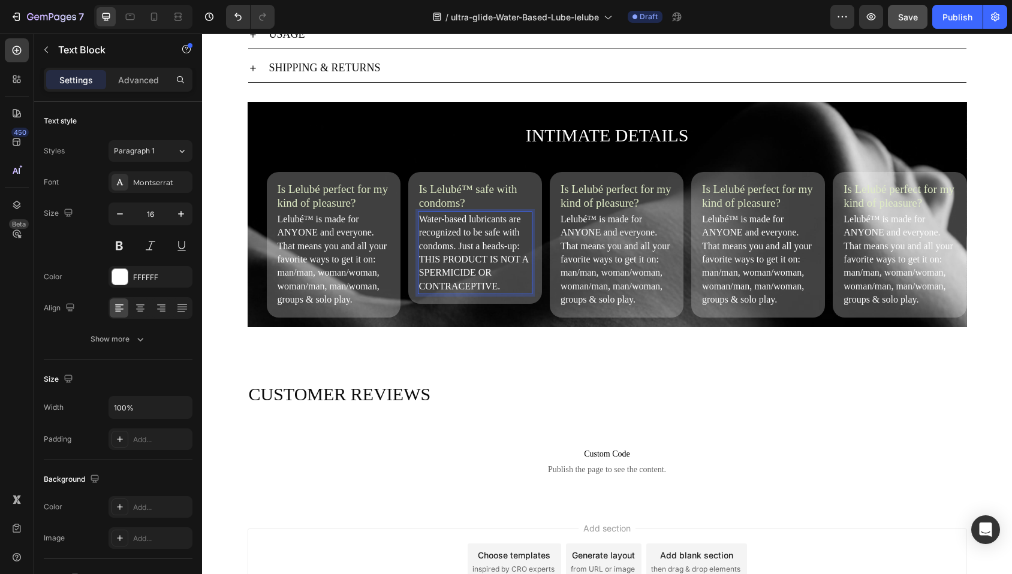
click at [595, 203] on h2 "Is Lelubé perfect for my kind of pleasure?" at bounding box center [616, 197] width 114 height 30
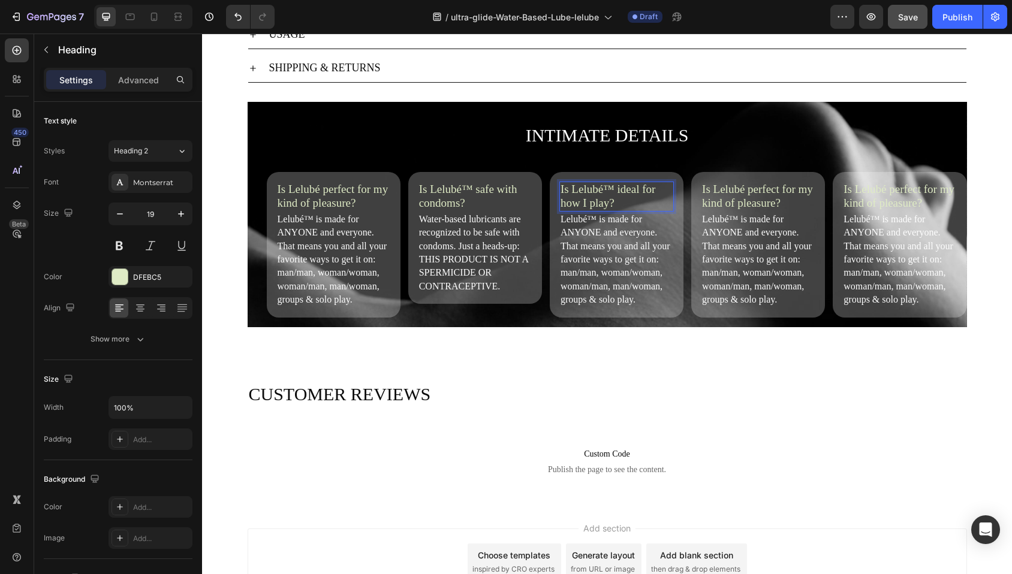
click at [628, 253] on p "Lelubé™ is made for ANYONE and everyone. That means you and all your favorite w…" at bounding box center [616, 260] width 112 height 94
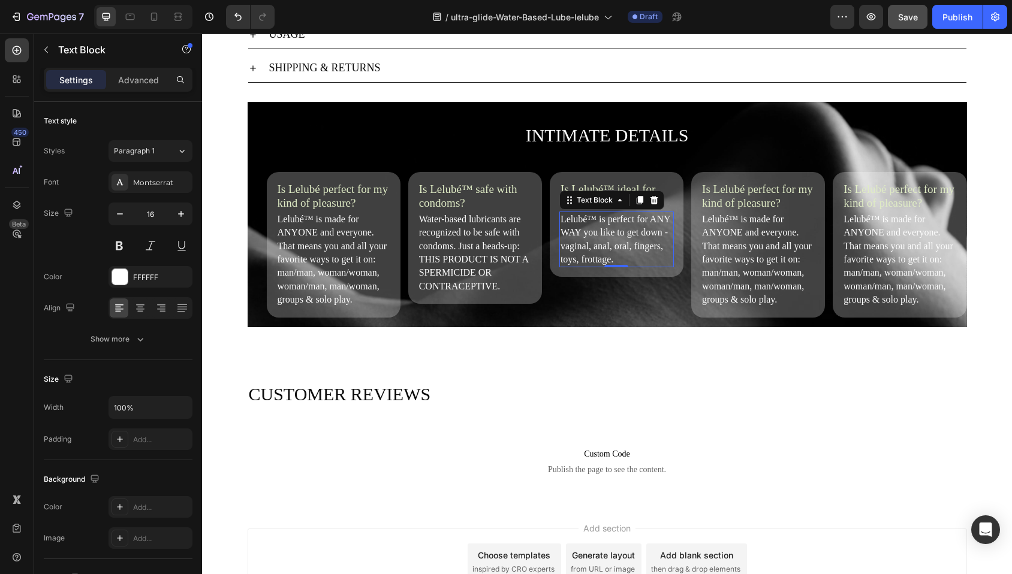
click at [733, 200] on h2 "Is Lelubé perfect for my kind of pleasure?" at bounding box center [758, 197] width 114 height 30
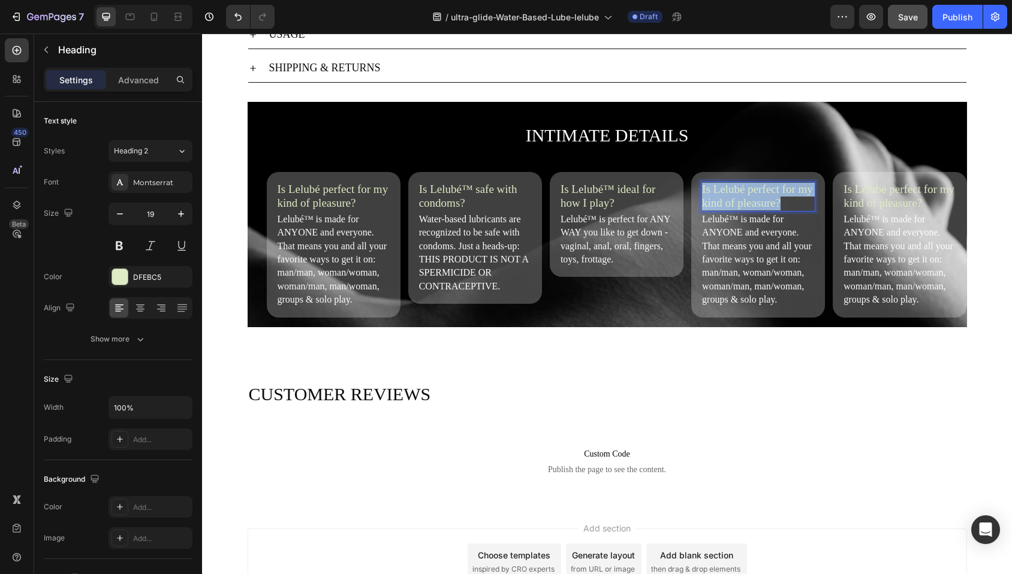
click at [733, 200] on p "Is Lelubé perfect for my kind of pleasure?" at bounding box center [758, 197] width 112 height 28
click at [722, 243] on p "Lelubé™ is made for ANYONE and everyone. That means you and all your favorite w…" at bounding box center [758, 260] width 112 height 94
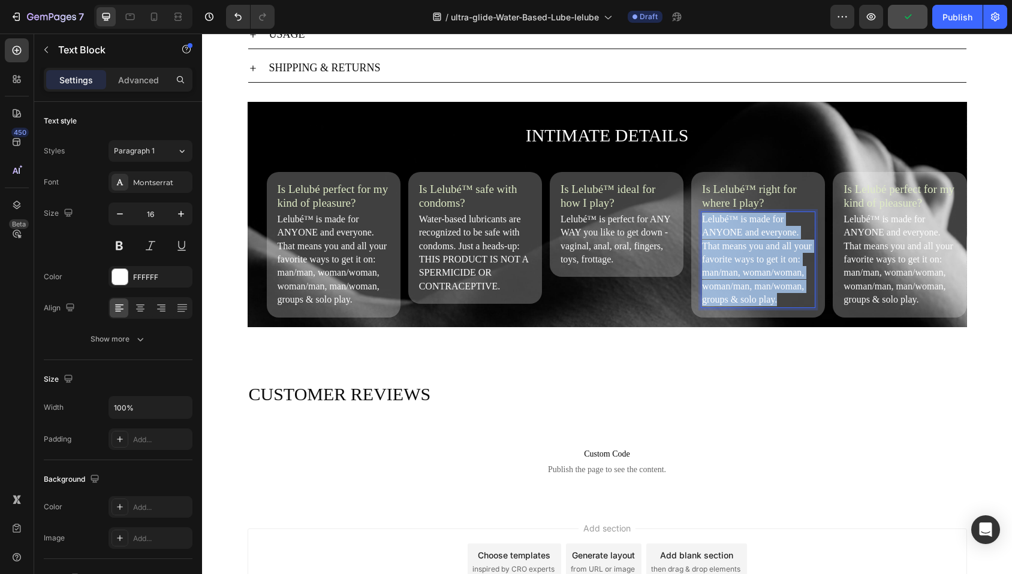
click at [722, 243] on p "Lelubé™ is made for ANYONE and everyone. That means you and all your favorite w…" at bounding box center [758, 260] width 112 height 94
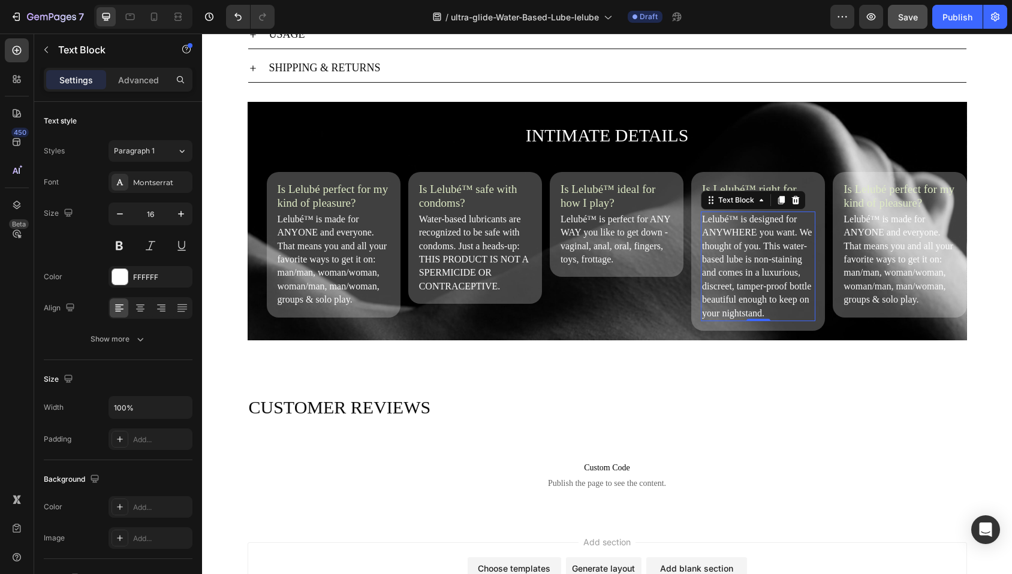
click at [870, 198] on h2 "Is Lelubé perfect for my kind of pleasure?" at bounding box center [899, 197] width 114 height 30
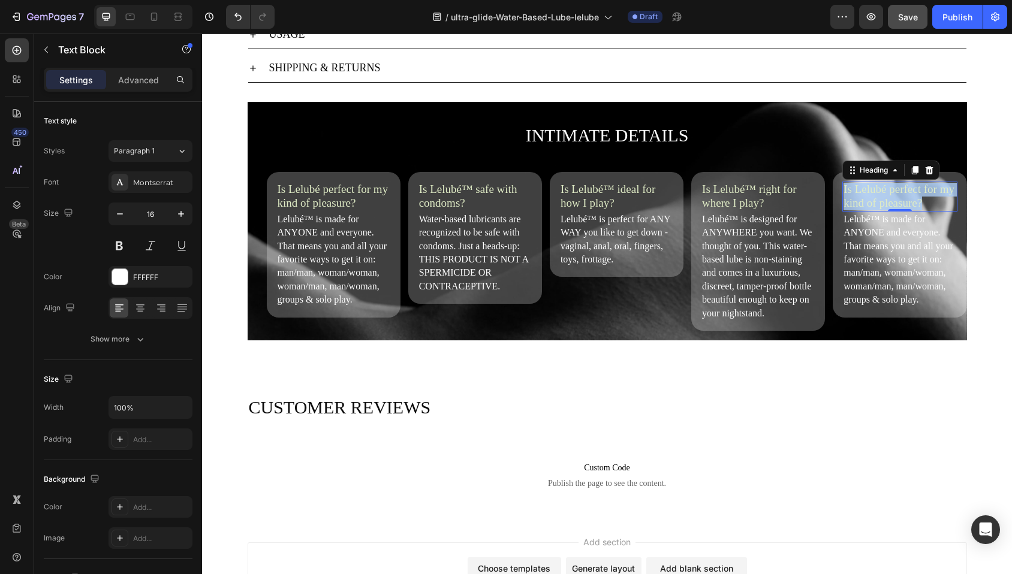
click at [870, 198] on p "Is Lelubé perfect for my kind of pleasure?" at bounding box center [899, 197] width 112 height 28
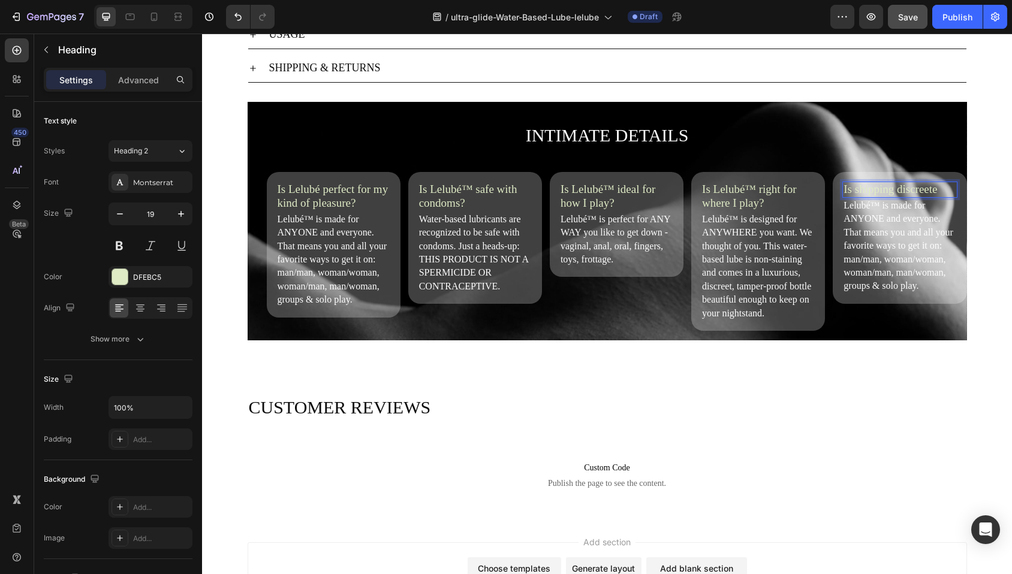
click at [875, 276] on p "Lelubé™ is made for ANYONE and everyone. That means you and all your favorite w…" at bounding box center [899, 246] width 112 height 94
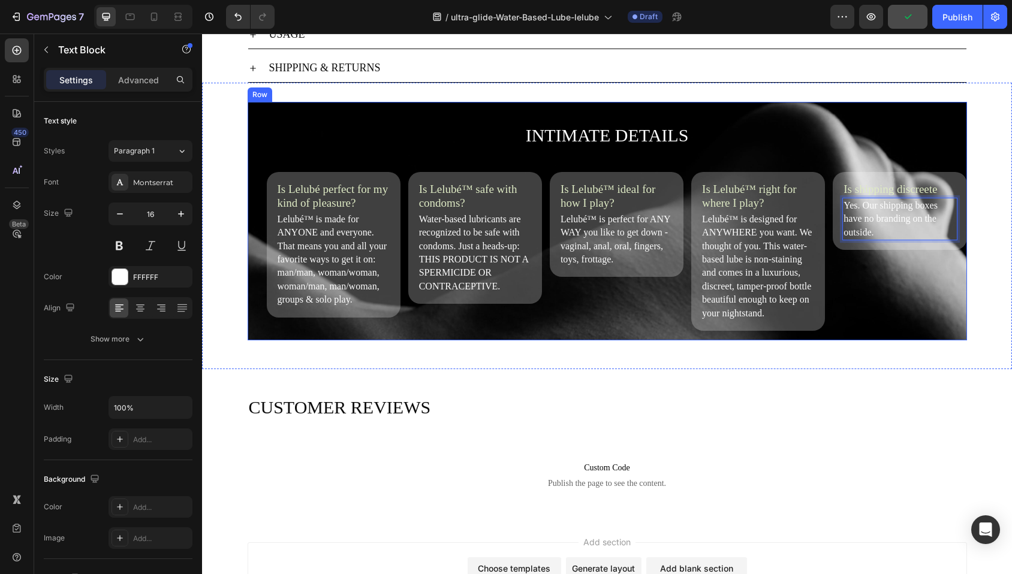
click at [248, 262] on div "INTIMATE DETAILS Heading Is Lelubé perfect for my kind of pleasure? Heading Lel…" at bounding box center [607, 221] width 719 height 239
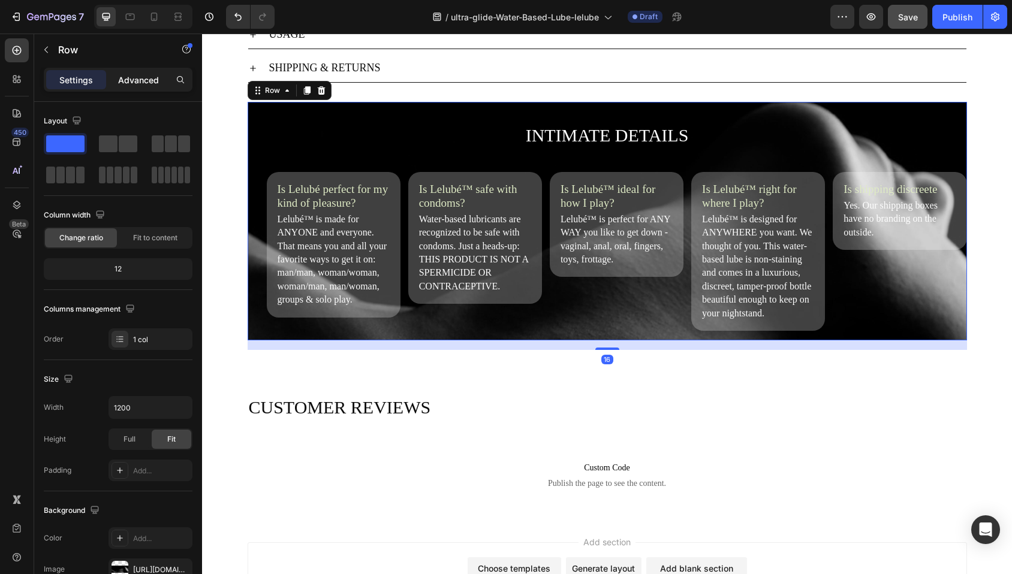
click at [150, 83] on p "Advanced" at bounding box center [138, 80] width 41 height 13
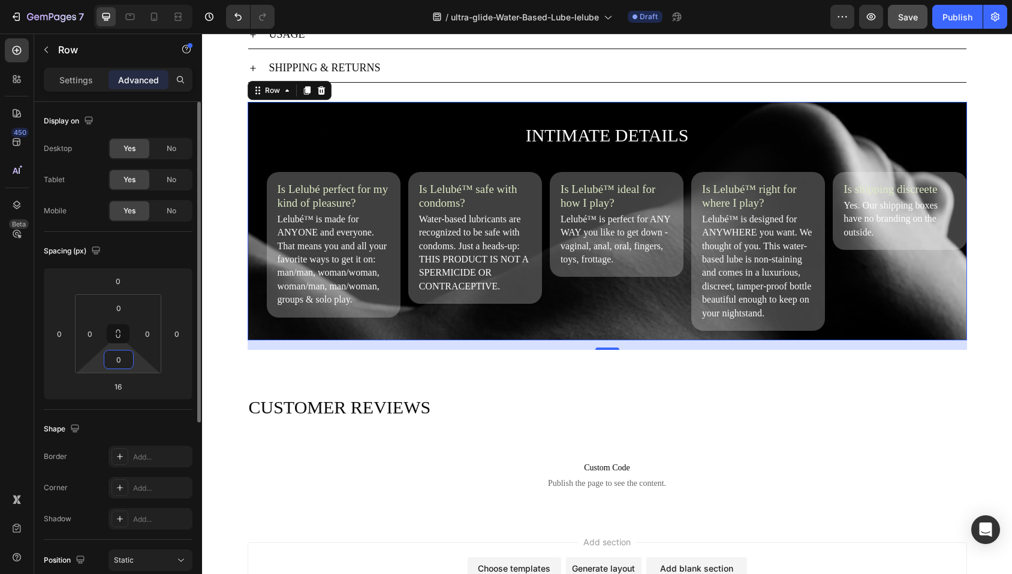
click at [120, 358] on input "0" at bounding box center [119, 360] width 24 height 18
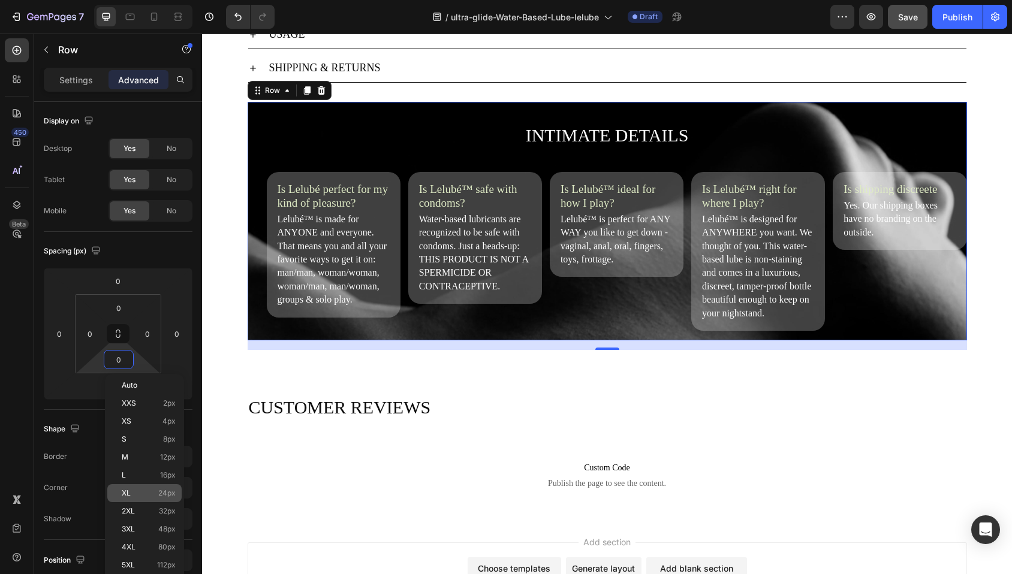
click at [135, 496] on p "XL 24px" at bounding box center [149, 493] width 54 height 8
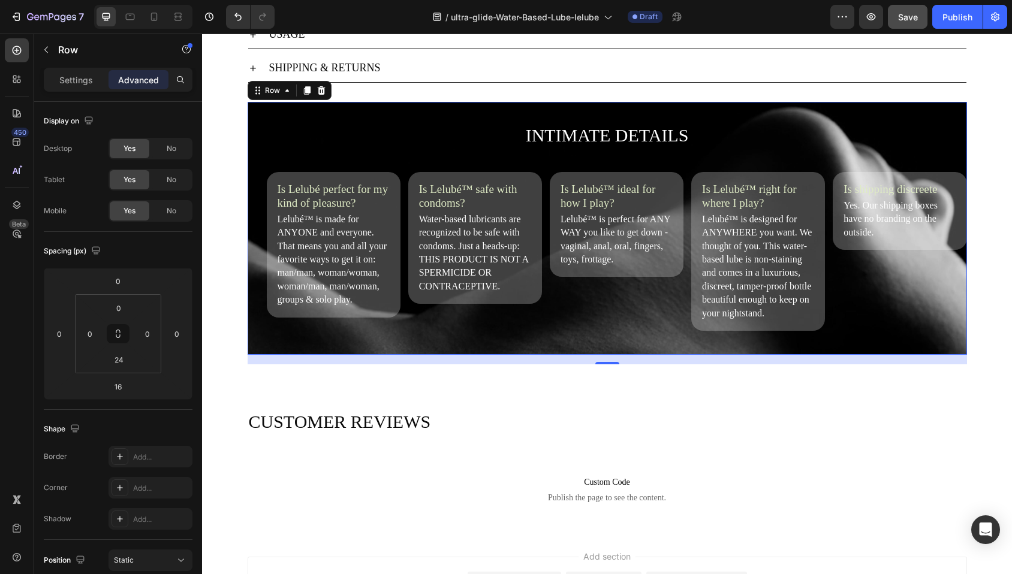
click at [80, 91] on div "Settings Advanced" at bounding box center [118, 80] width 149 height 24
click at [82, 85] on p "Settings" at bounding box center [76, 80] width 34 height 13
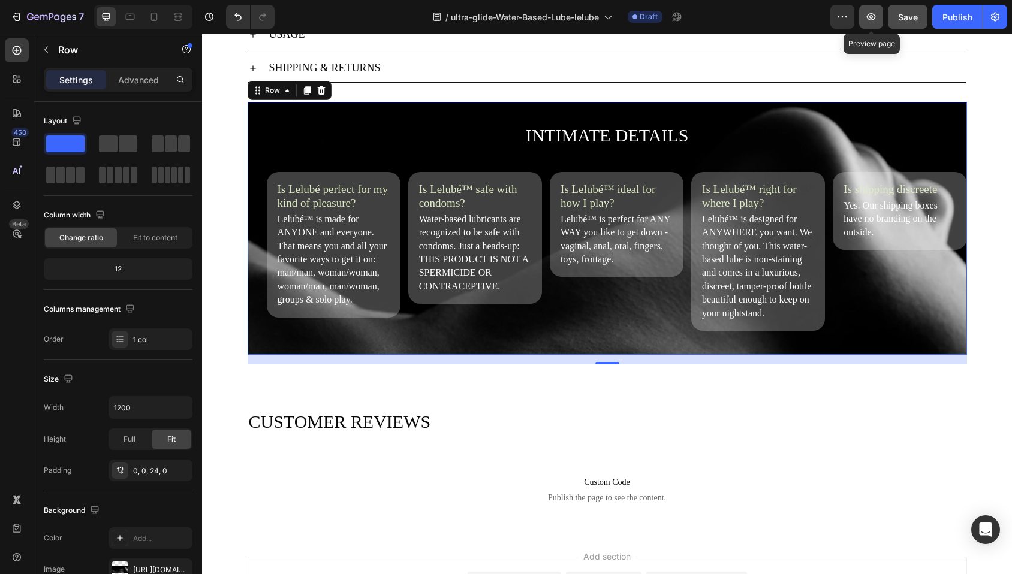
click at [874, 14] on icon "button" at bounding box center [871, 17] width 12 height 12
click at [248, 168] on div "INTIMATE DETAILS Heading Is Lelubé perfect for my kind of pleasure? Heading Lel…" at bounding box center [607, 221] width 719 height 239
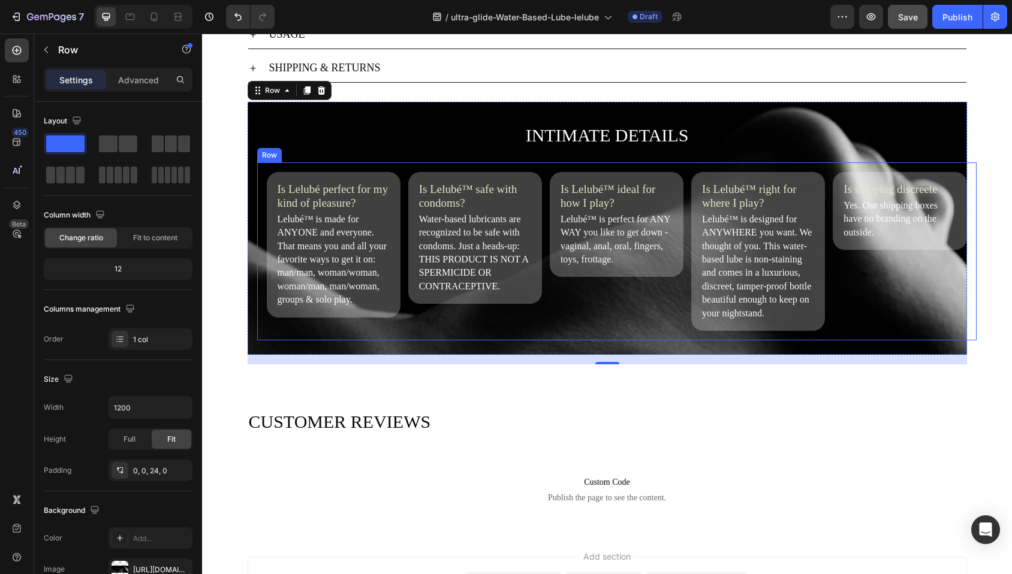
click at [257, 185] on div "Is Lelubé perfect for my kind of pleasure? Heading Lelubé™ is made for ANYONE a…" at bounding box center [616, 251] width 719 height 178
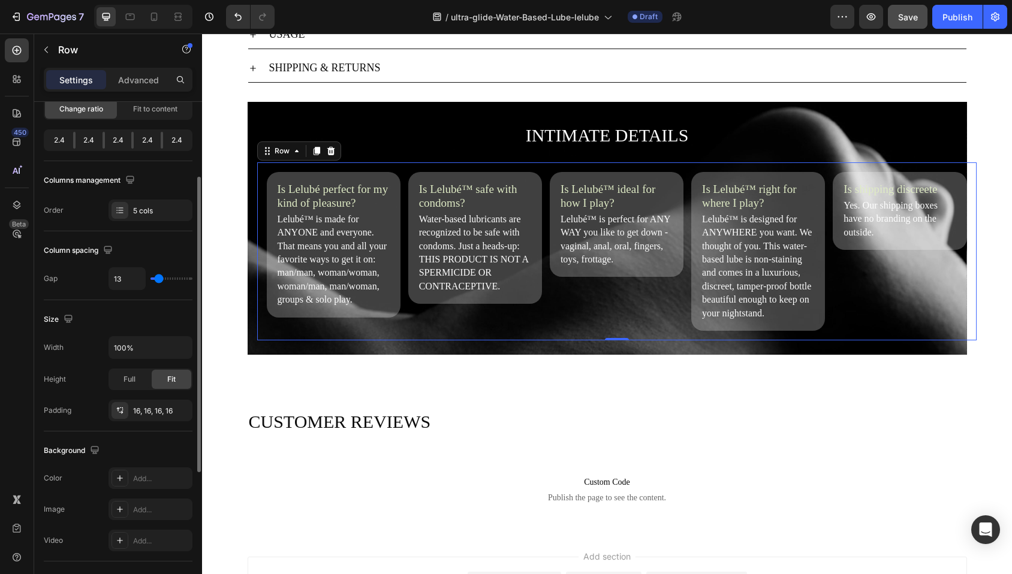
scroll to position [233, 0]
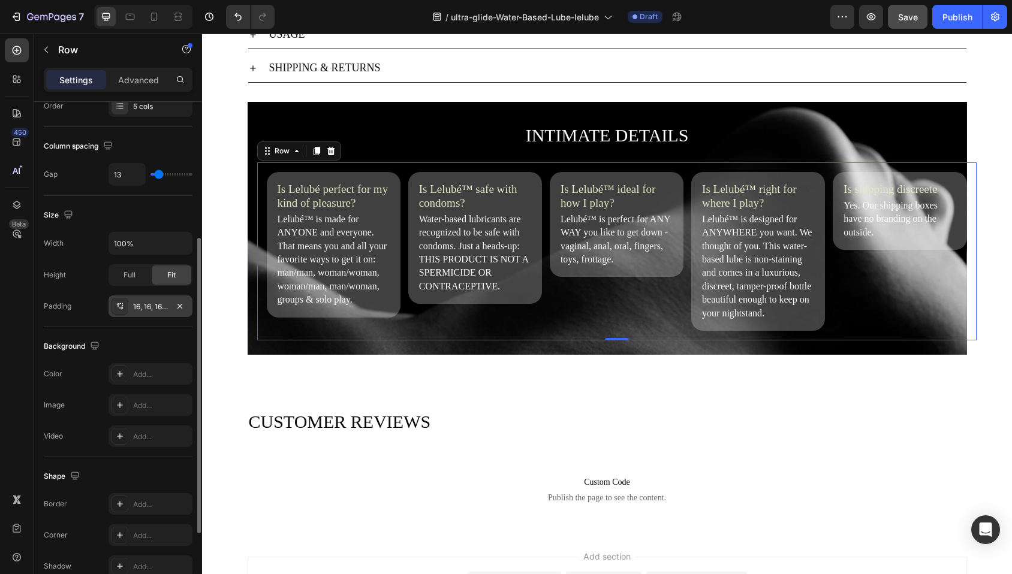
click at [144, 314] on div "16, 16, 16, 16" at bounding box center [150, 307] width 84 height 22
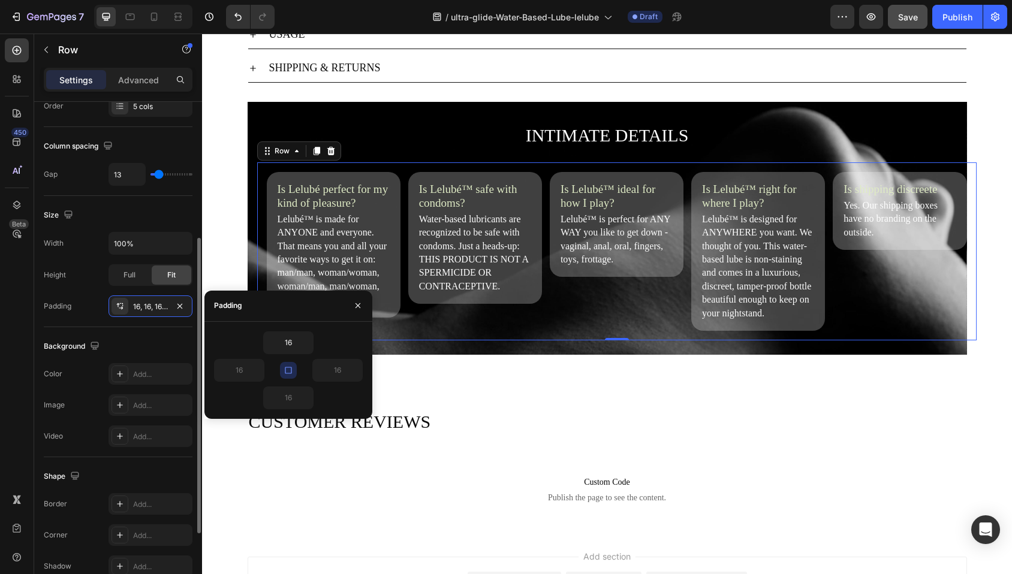
click at [171, 331] on div "Background The changes might be hidden by the video. Color Add... Image Add... …" at bounding box center [118, 392] width 149 height 130
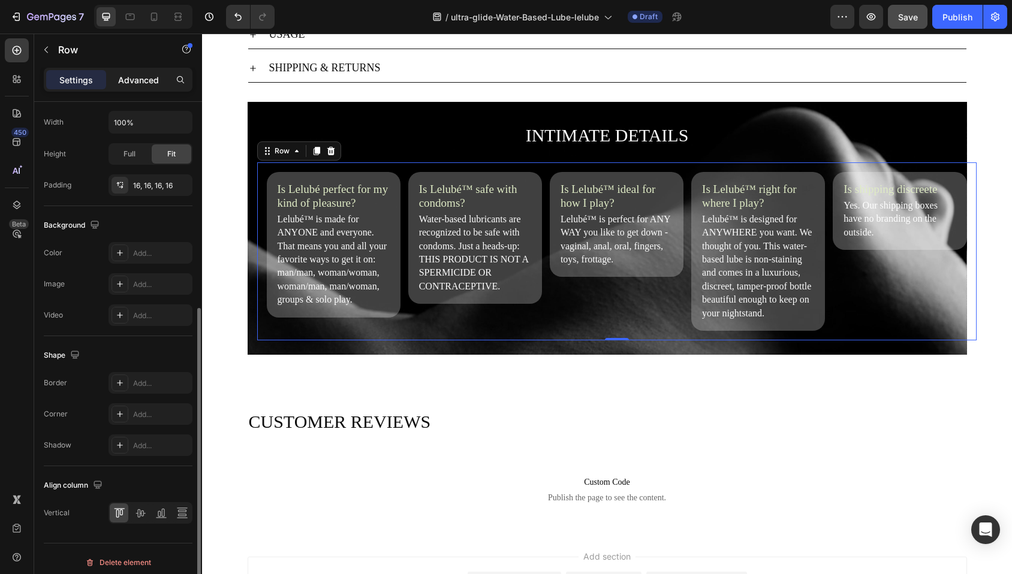
click at [147, 85] on p "Advanced" at bounding box center [138, 80] width 41 height 13
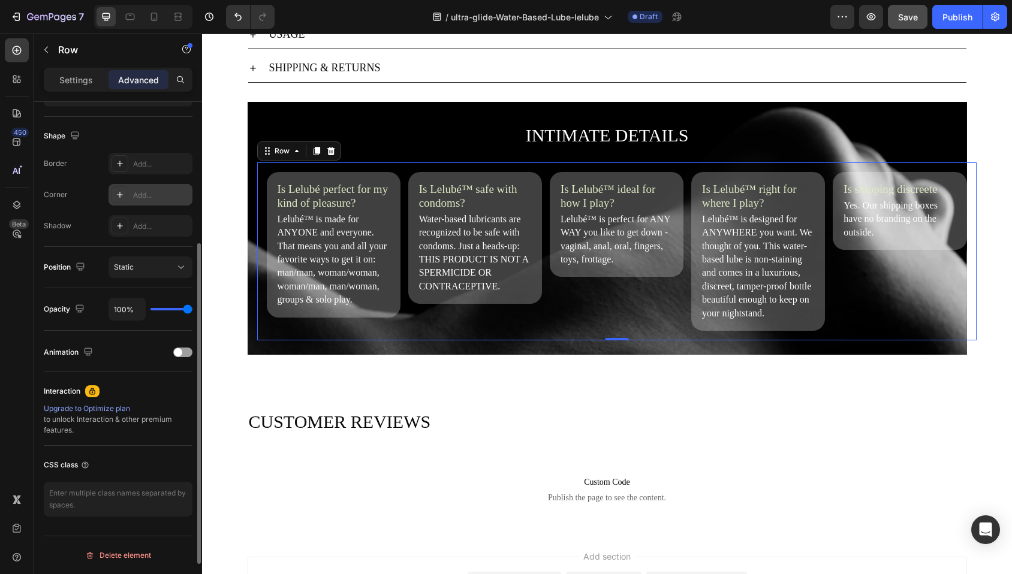
scroll to position [0, 0]
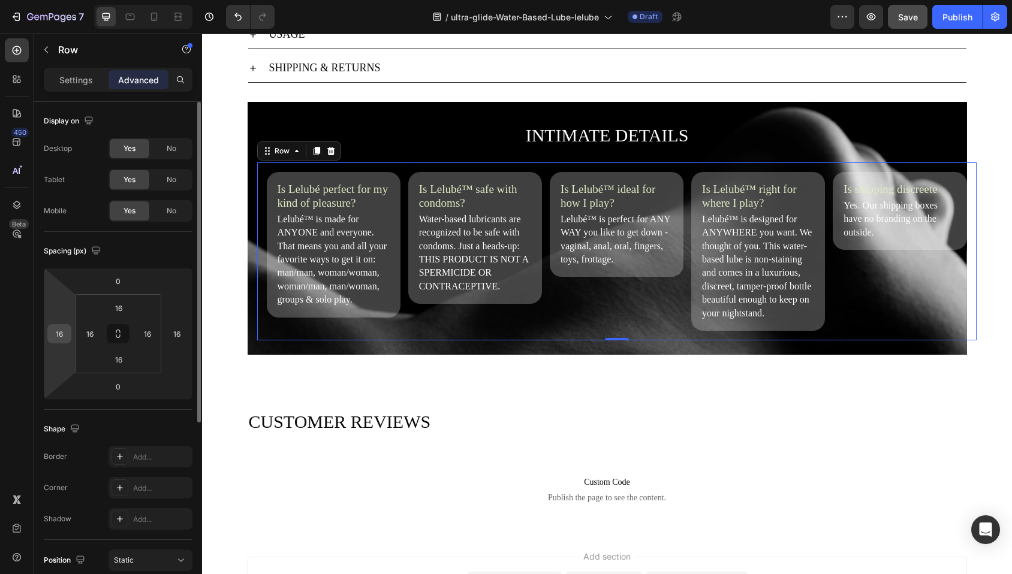
click at [62, 336] on input "16" at bounding box center [59, 334] width 18 height 18
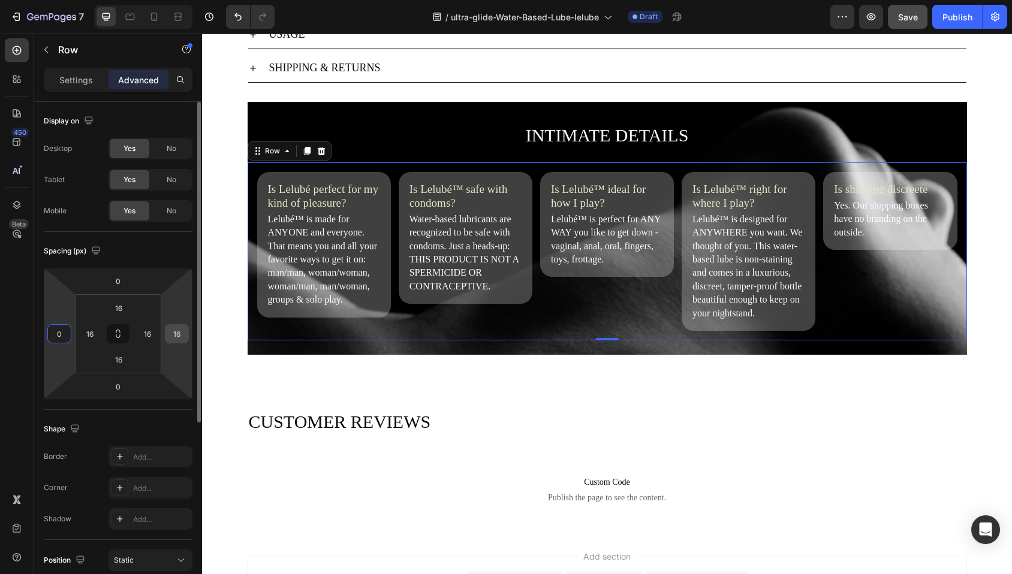
click at [175, 336] on input "16" at bounding box center [177, 334] width 18 height 18
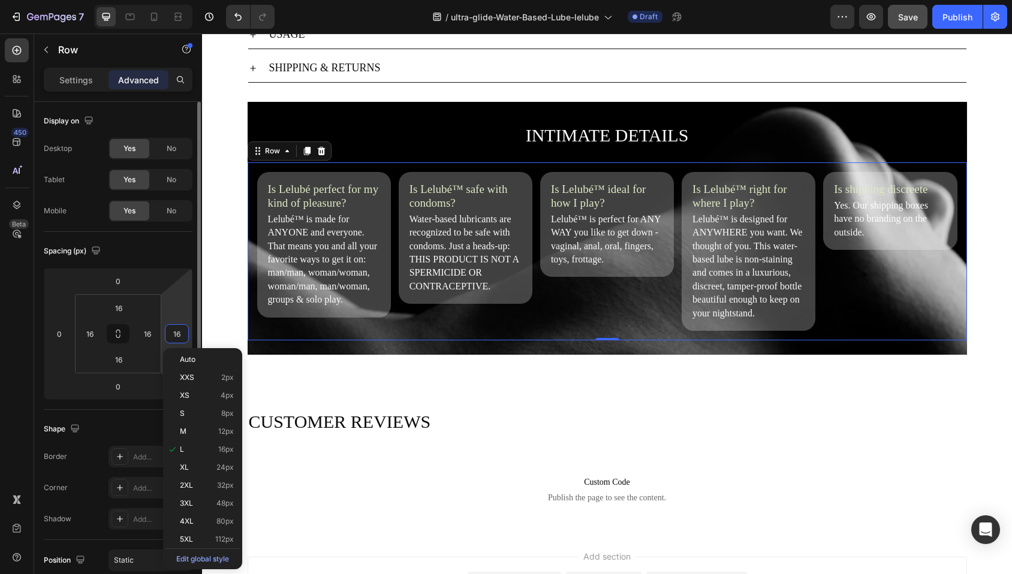
click at [175, 336] on input "16" at bounding box center [177, 334] width 18 height 18
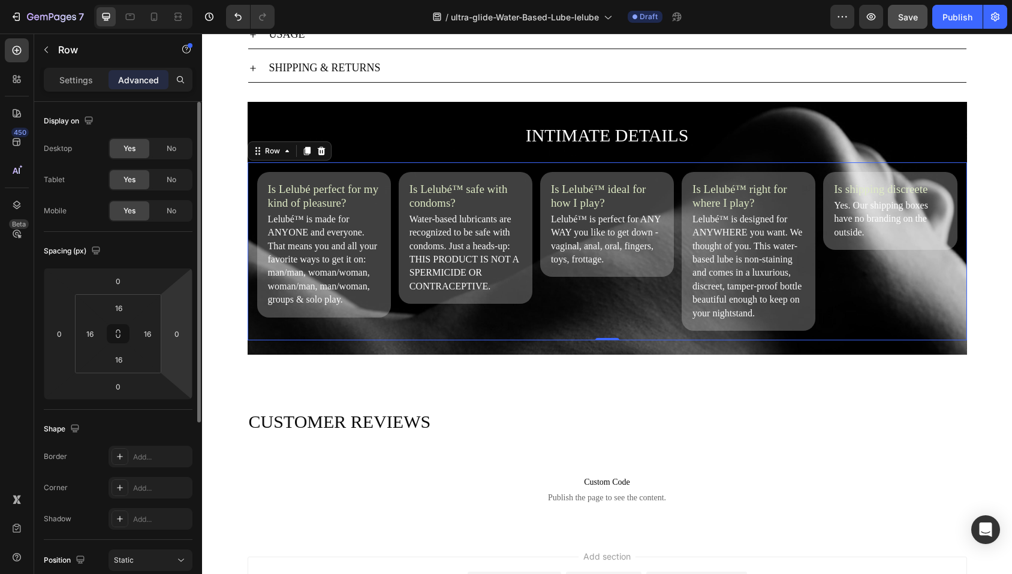
click at [166, 252] on div "Spacing (px)" at bounding box center [118, 251] width 149 height 19
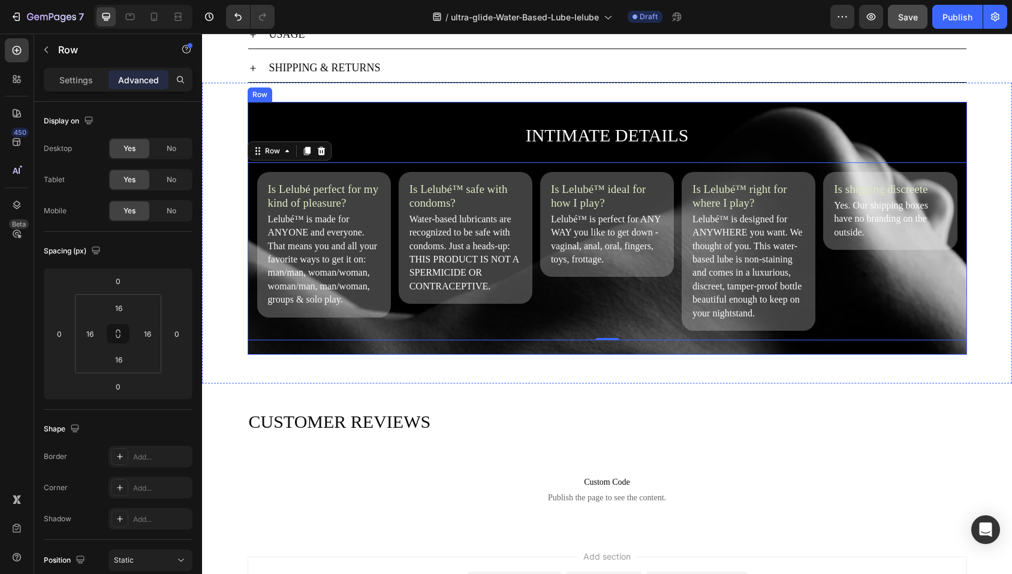
click at [263, 355] on div "INTIMATE DETAILS Heading Is Lelubé perfect for my kind of pleasure? Heading Lel…" at bounding box center [607, 228] width 719 height 253
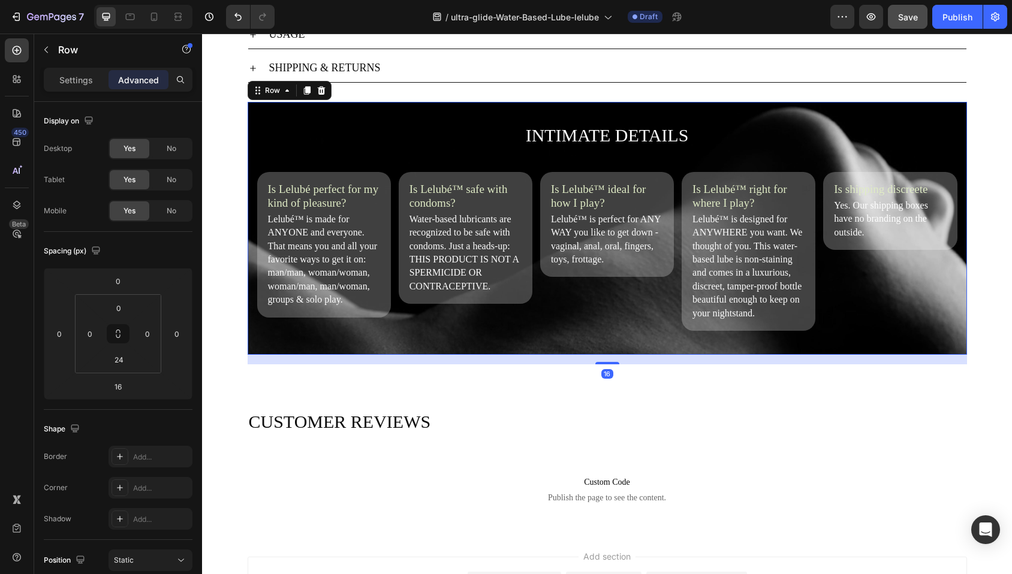
click at [261, 355] on div "INTIMATE DETAILS Heading Is Lelubé perfect for my kind of pleasure? Heading Lel…" at bounding box center [607, 228] width 719 height 253
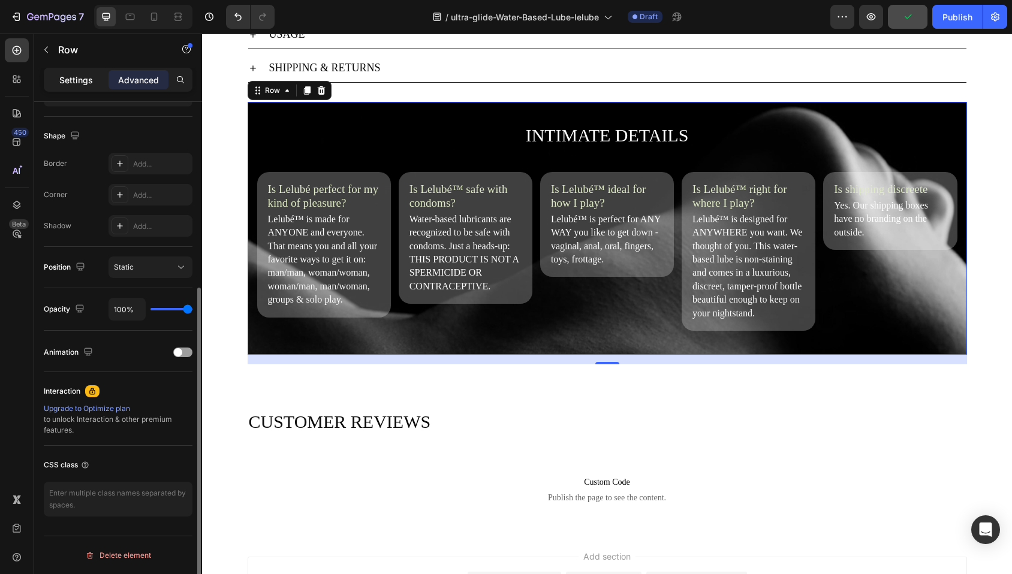
click at [80, 85] on p "Settings" at bounding box center [76, 80] width 34 height 13
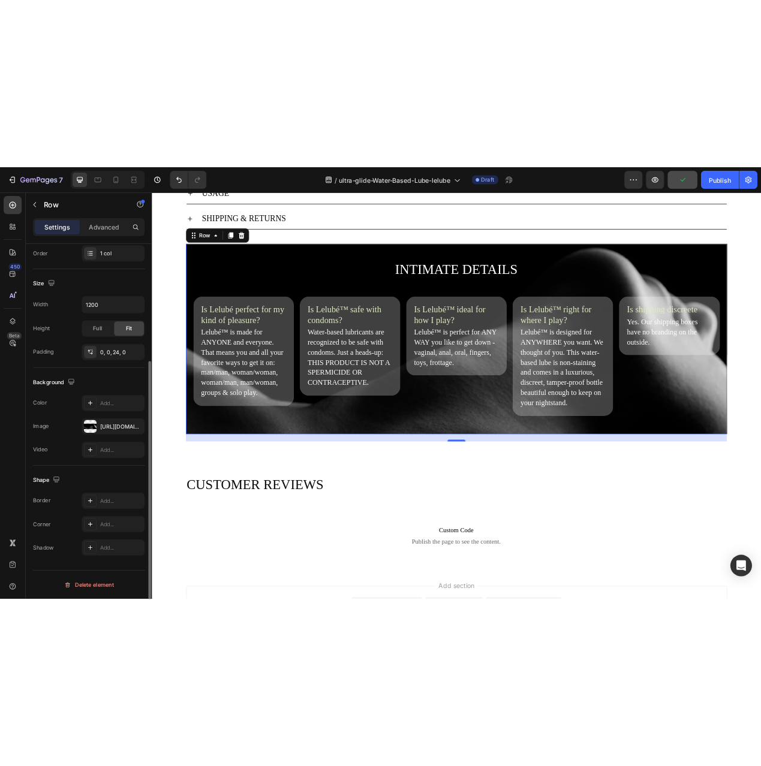
scroll to position [225, 0]
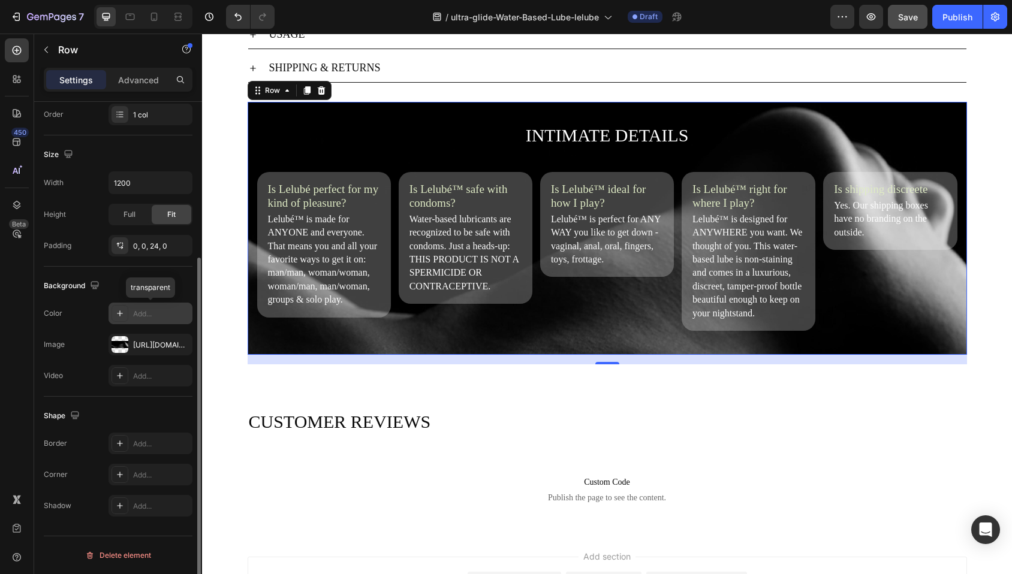
click at [120, 312] on icon at bounding box center [120, 314] width 10 height 10
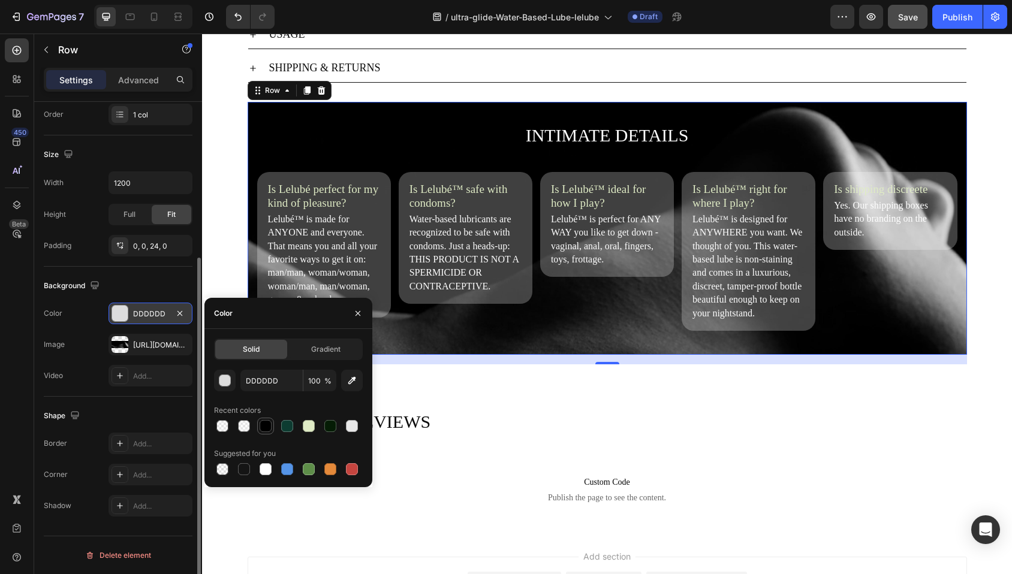
click at [266, 427] on div at bounding box center [266, 426] width 12 height 12
click at [314, 379] on input "100" at bounding box center [319, 381] width 33 height 22
click at [360, 314] on icon "button" at bounding box center [358, 314] width 10 height 10
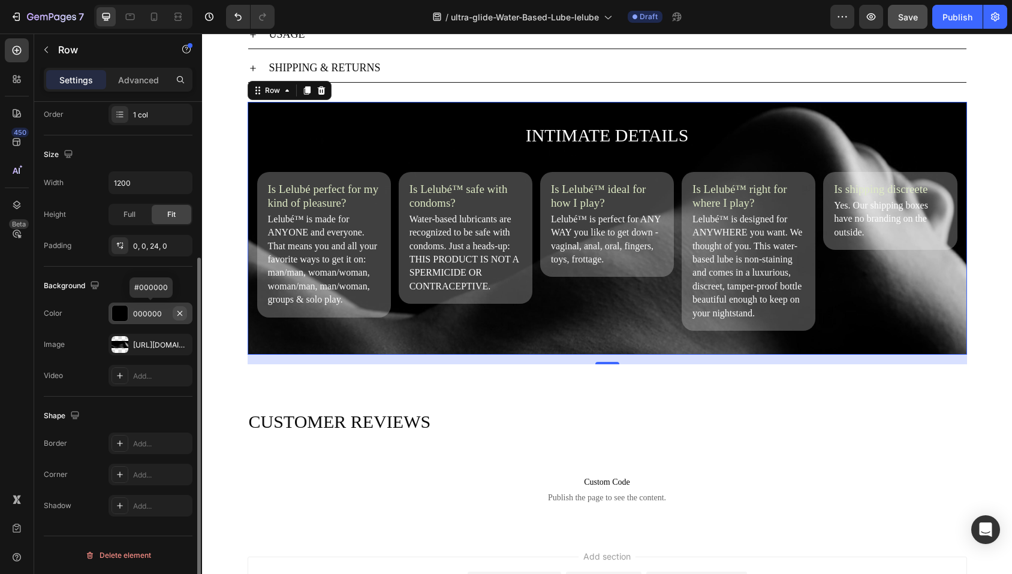
click at [179, 313] on icon "button" at bounding box center [180, 314] width 10 height 10
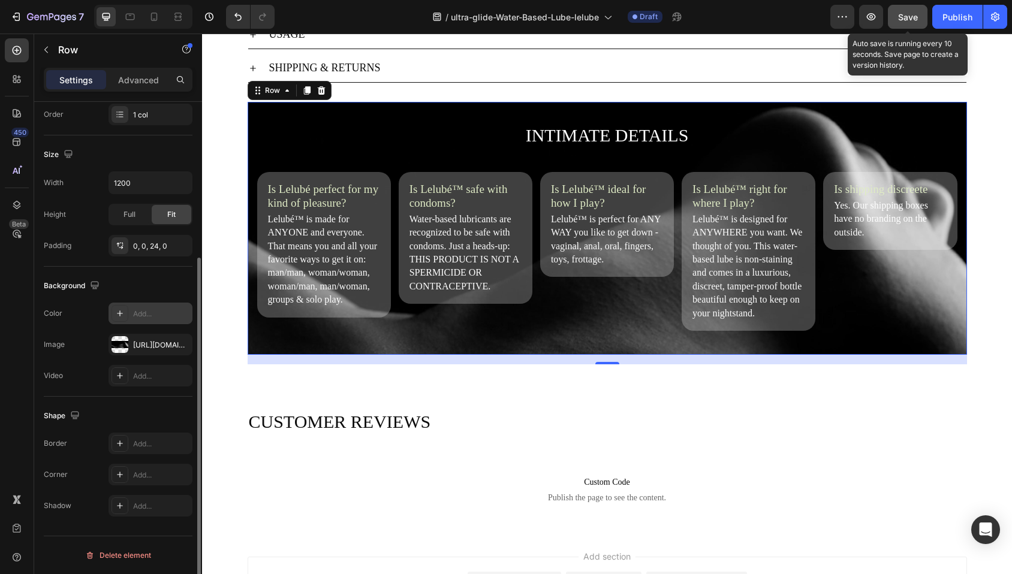
click at [918, 19] on button "Save" at bounding box center [908, 17] width 40 height 24
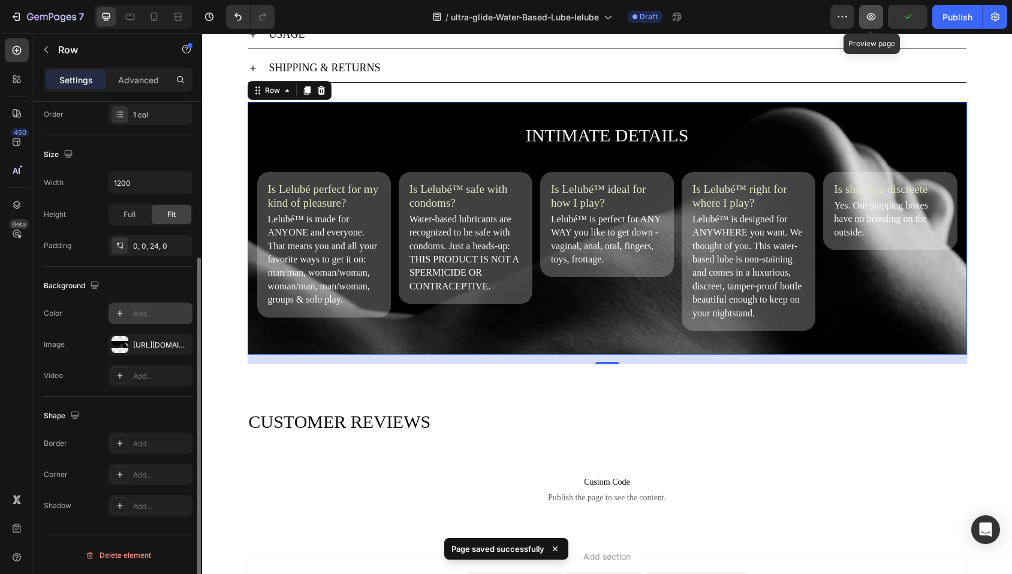
click at [870, 16] on icon "button" at bounding box center [871, 16] width 9 height 7
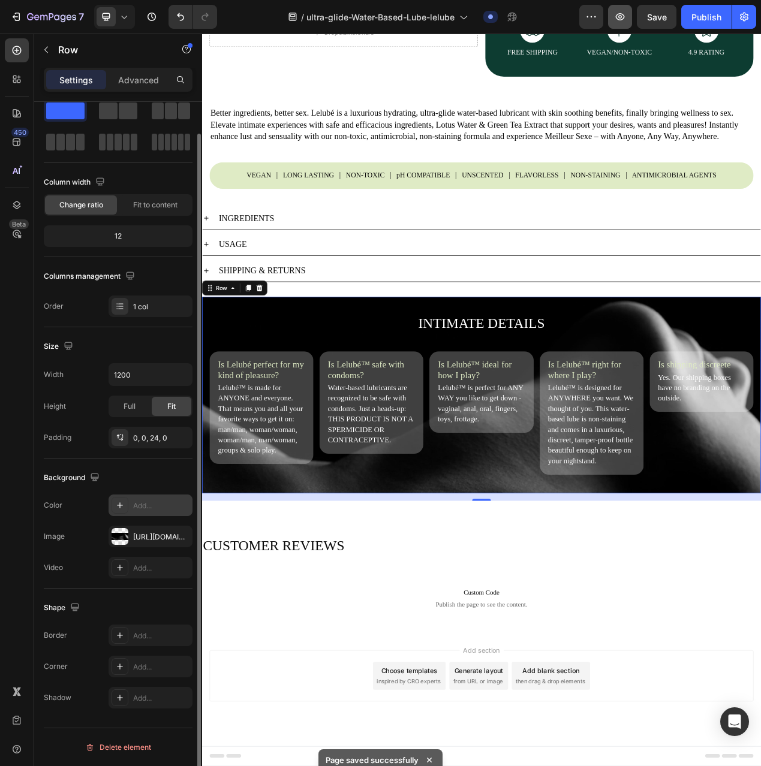
scroll to position [441, 0]
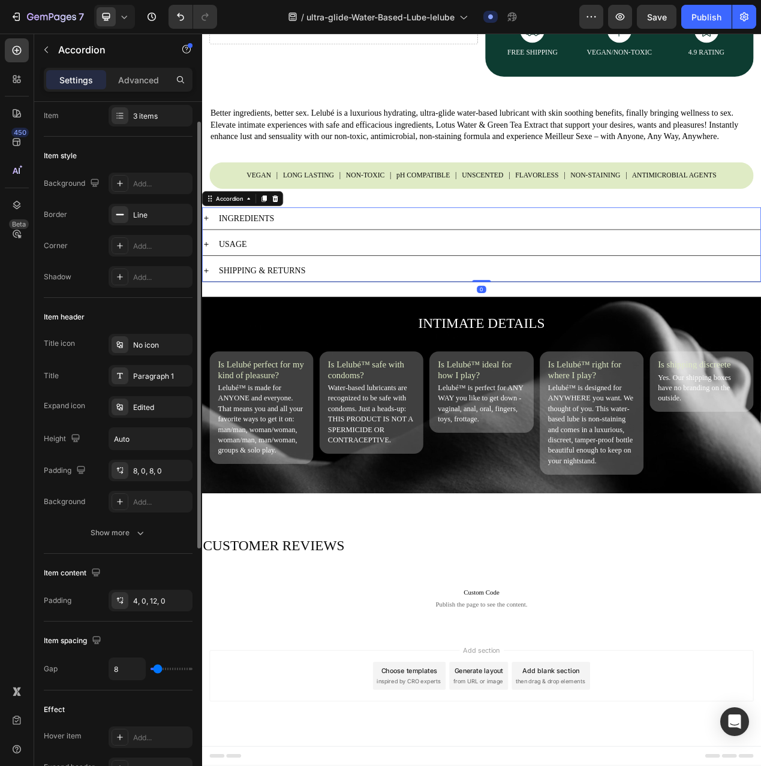
click at [281, 264] on p "INGREDIENTS" at bounding box center [259, 271] width 71 height 15
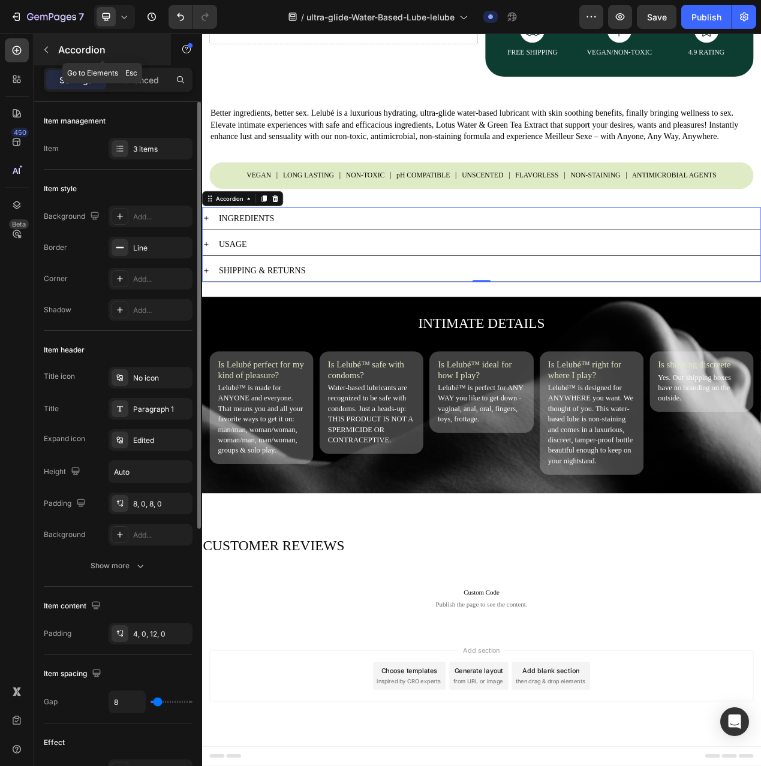
click at [49, 49] on icon "button" at bounding box center [46, 50] width 10 height 10
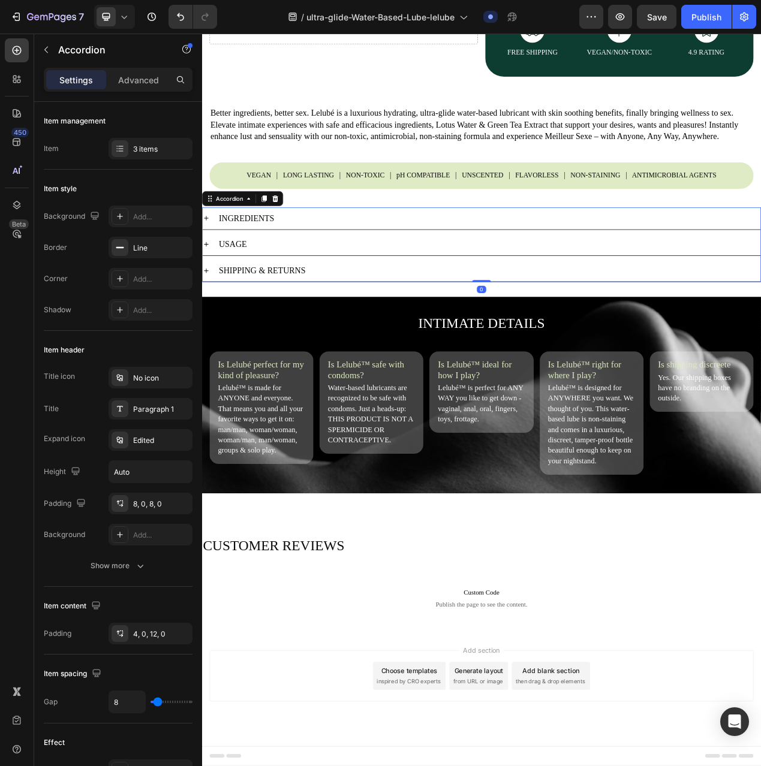
click at [286, 264] on p "INGREDIENTS" at bounding box center [259, 271] width 71 height 15
click at [259, 264] on p "INGREDIENTS" at bounding box center [259, 271] width 71 height 15
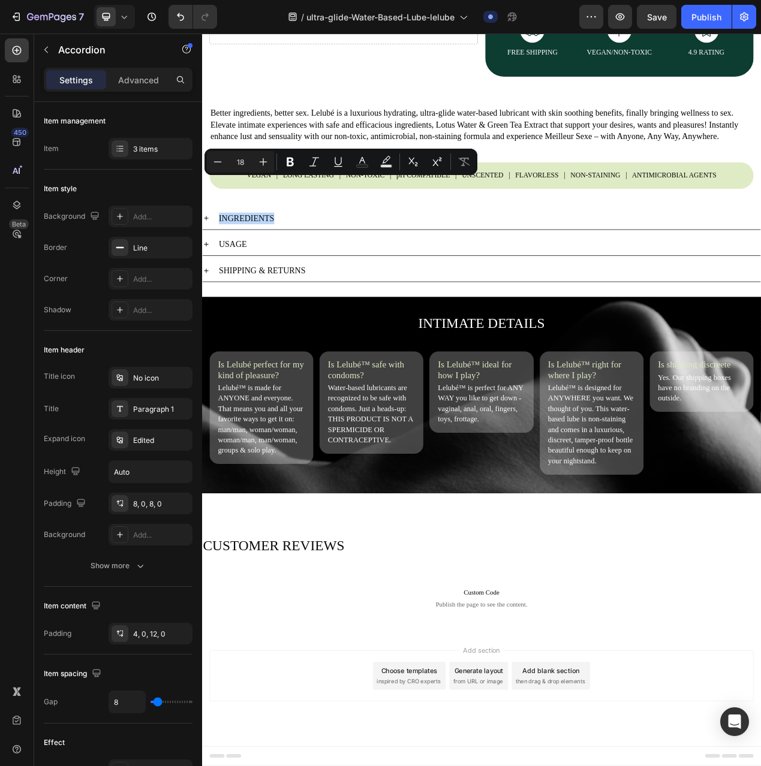
click at [499, 263] on div "INGREDIENTS" at bounding box center [571, 272] width 699 height 19
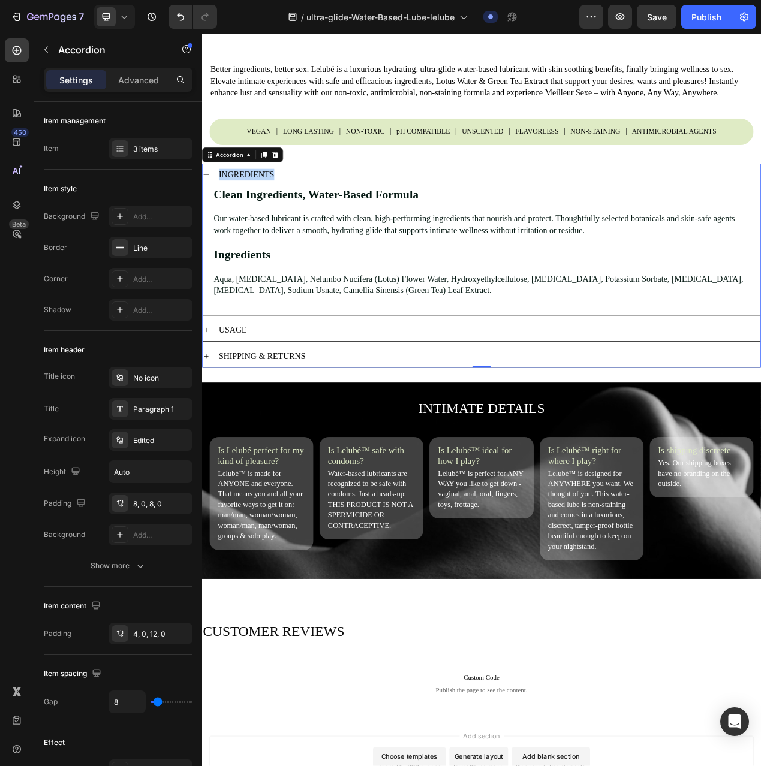
click at [499, 225] on div "INGREDIENTS" at bounding box center [571, 215] width 699 height 19
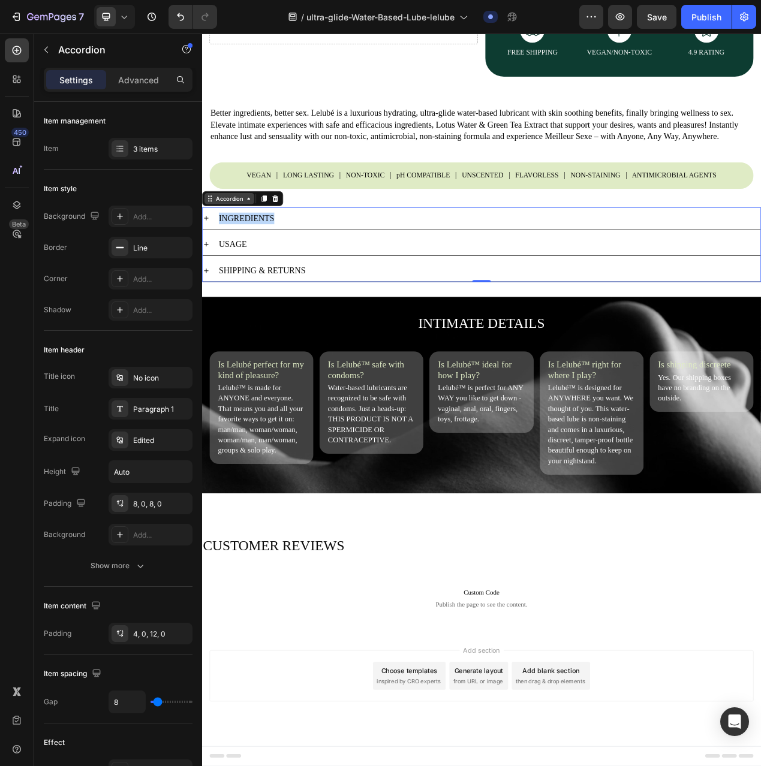
click at [236, 241] on div "Accordion" at bounding box center [237, 246] width 40 height 11
click at [126, 71] on div "Advanced" at bounding box center [138, 79] width 60 height 19
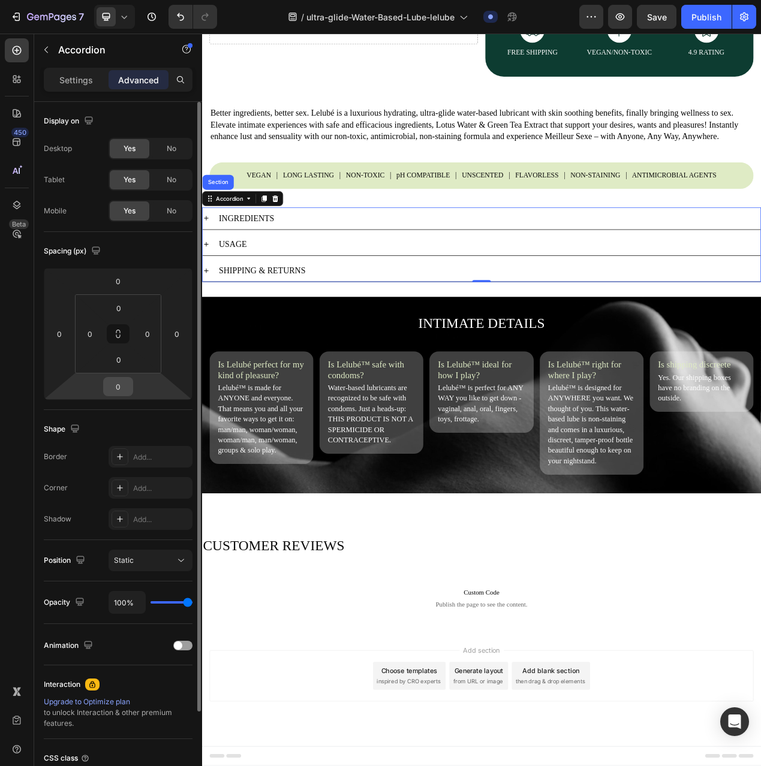
click at [121, 390] on input "0" at bounding box center [118, 387] width 24 height 18
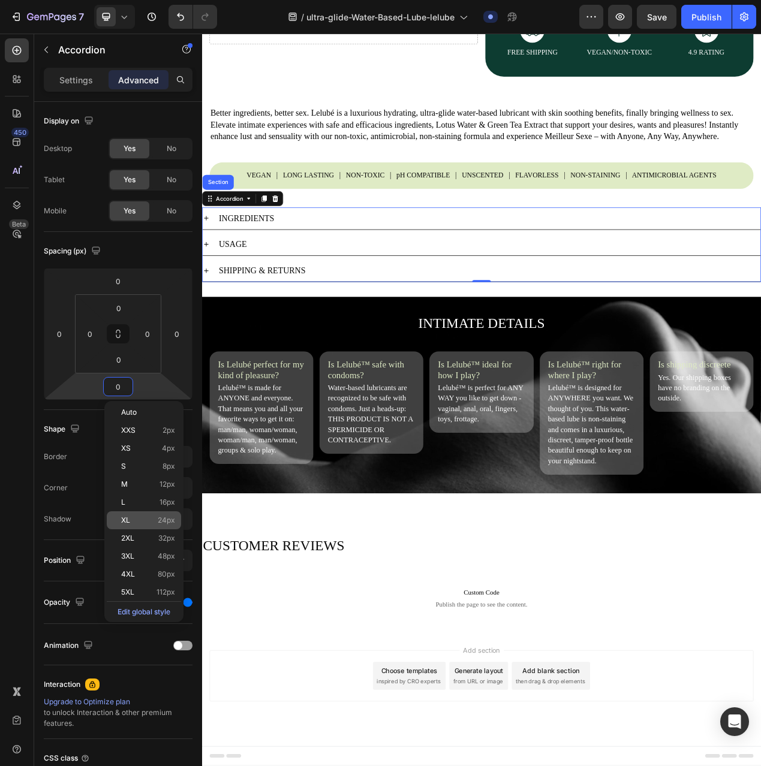
click at [144, 526] on div "XL 24px" at bounding box center [144, 520] width 74 height 18
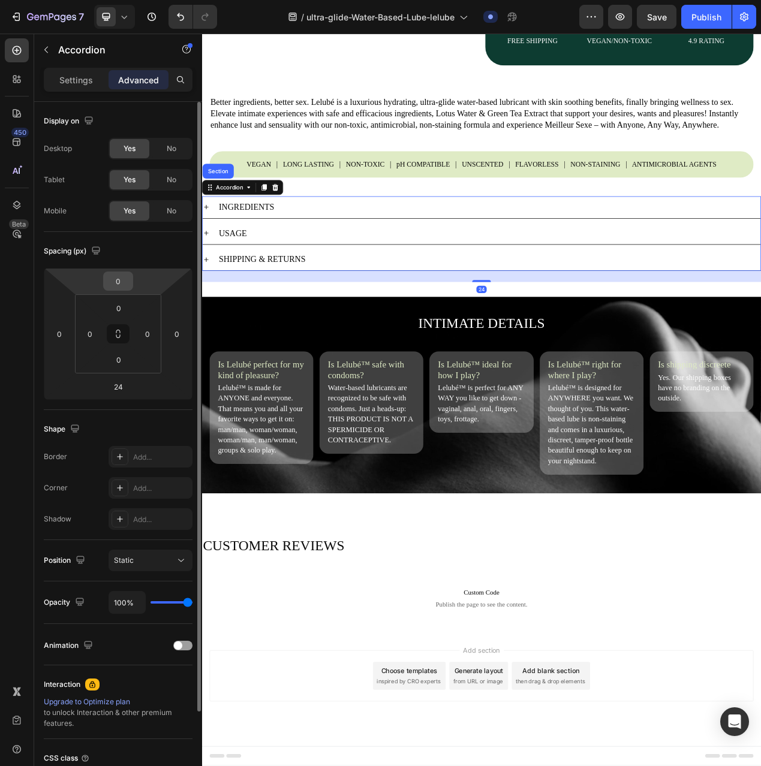
click at [126, 279] on input "0" at bounding box center [118, 281] width 24 height 18
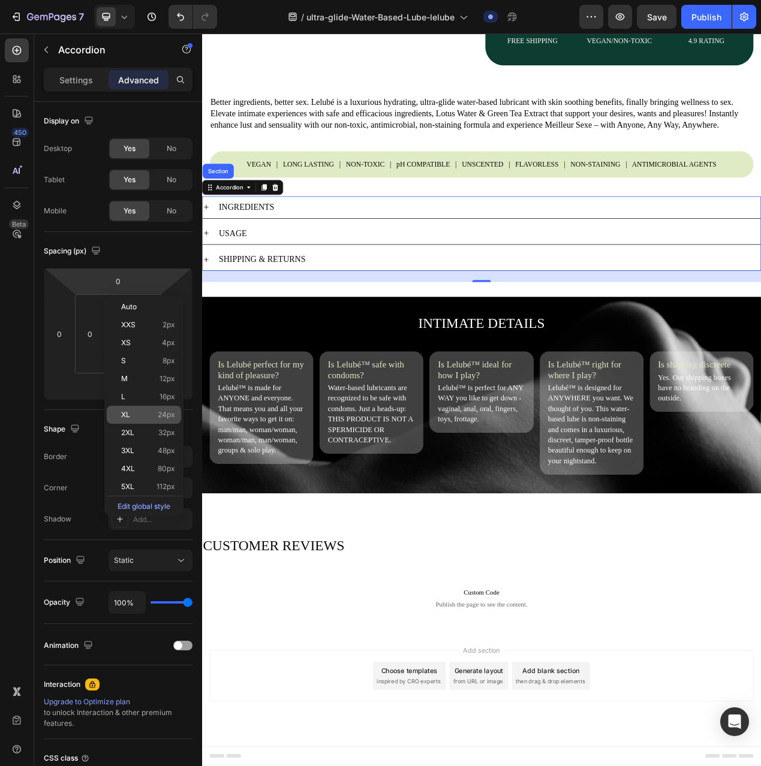
click at [152, 418] on p "XL 24px" at bounding box center [148, 415] width 54 height 8
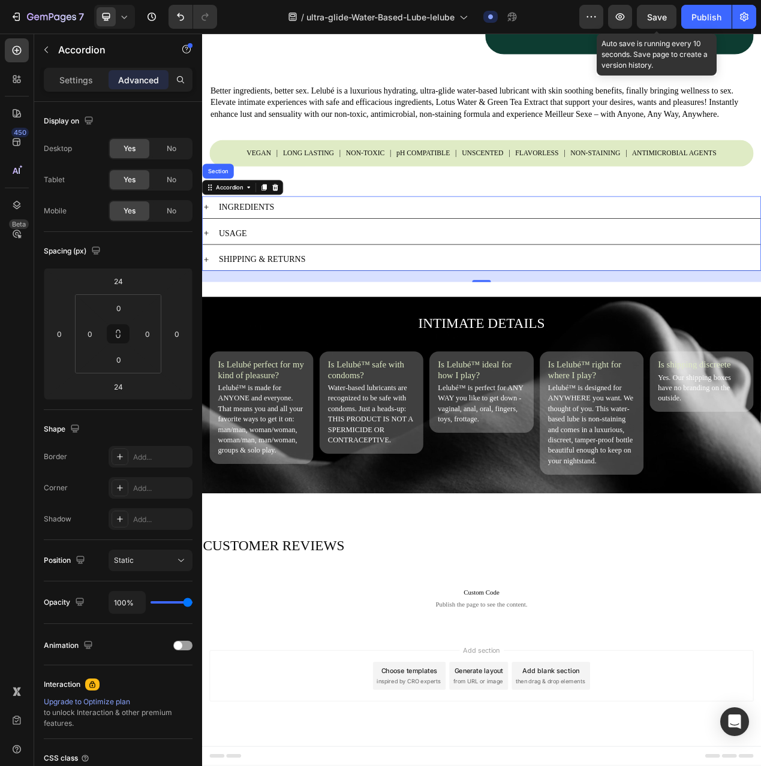
click at [664, 14] on span "Save" at bounding box center [657, 17] width 20 height 10
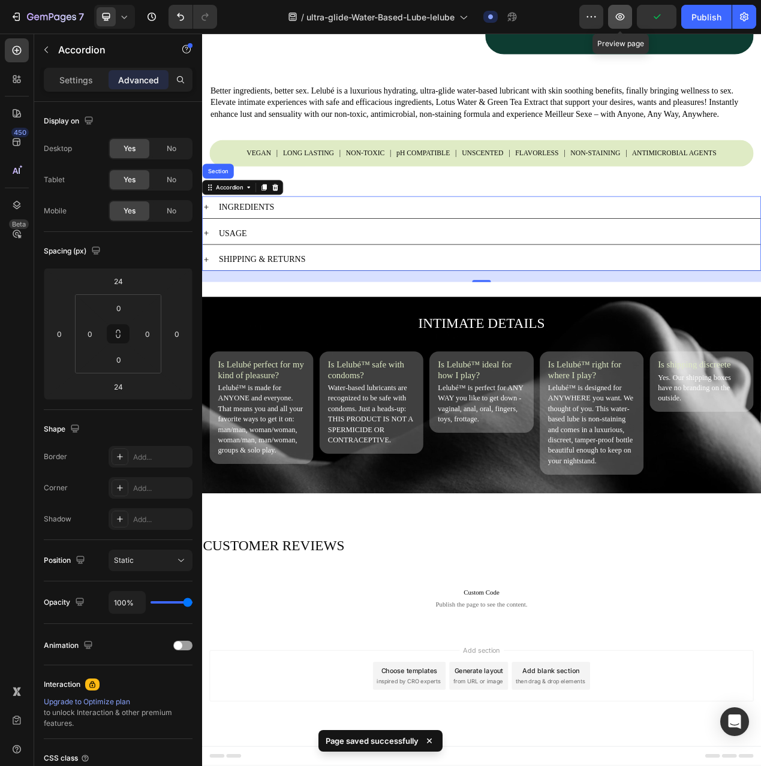
click at [622, 19] on icon "button" at bounding box center [620, 16] width 9 height 7
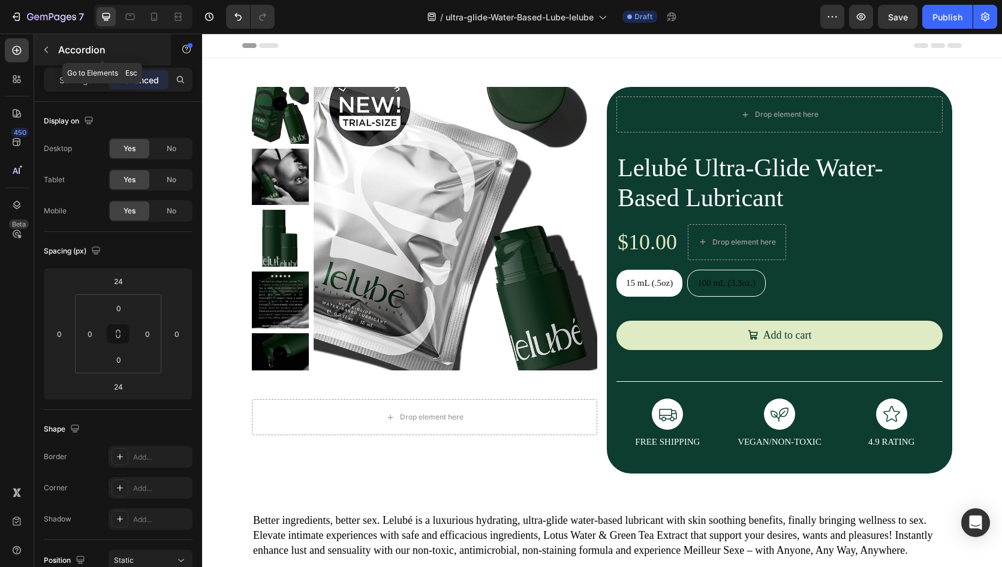
click at [46, 52] on icon "button" at bounding box center [46, 50] width 4 height 7
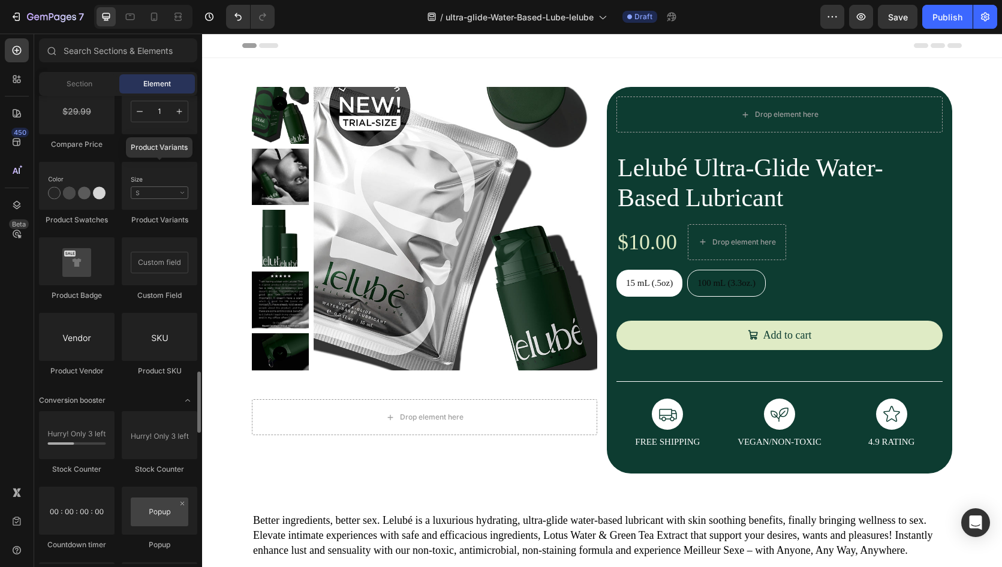
scroll to position [2071, 0]
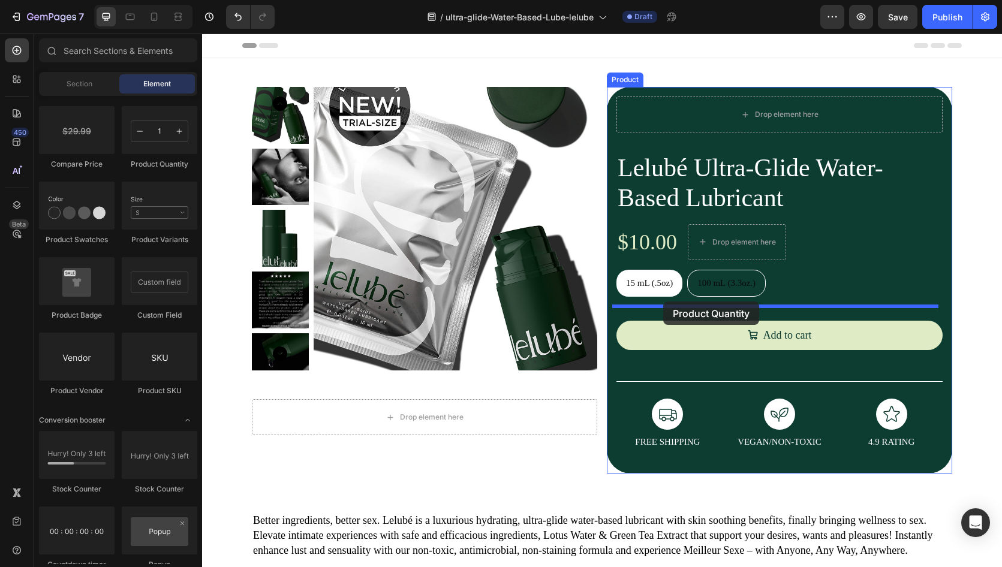
drag, startPoint x: 353, startPoint y: 148, endPoint x: 662, endPoint y: 301, distance: 345.0
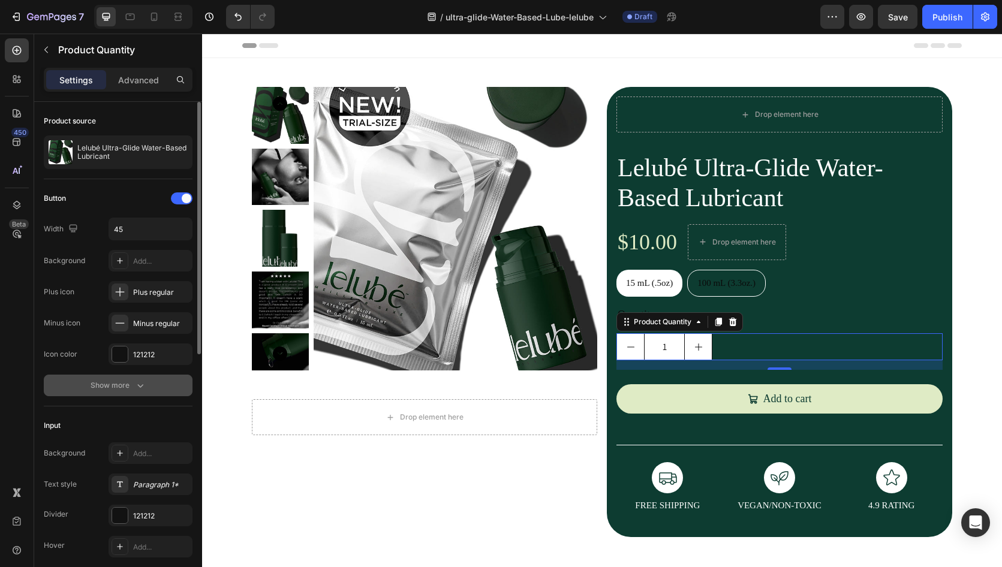
click at [132, 385] on div "Show more" at bounding box center [119, 385] width 56 height 12
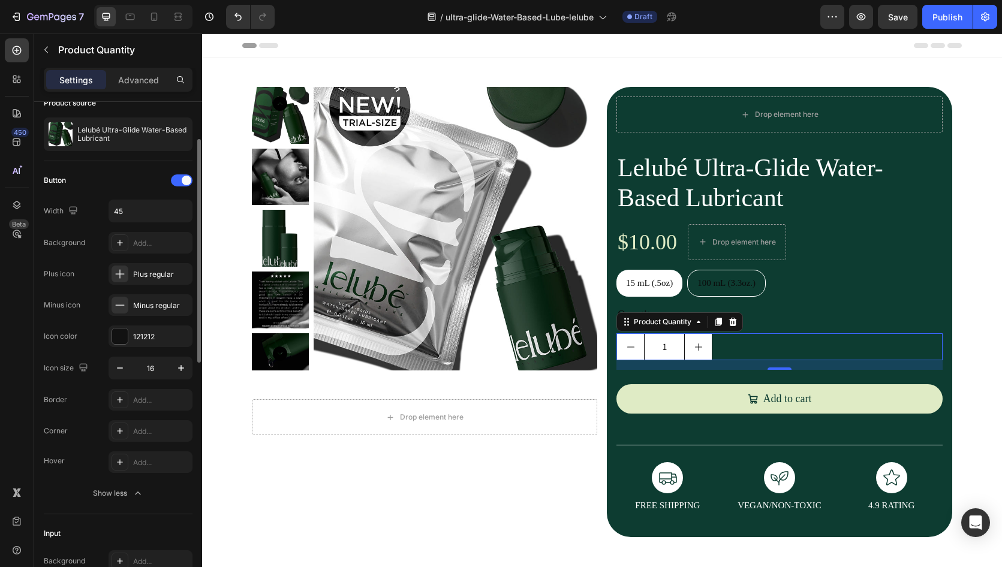
scroll to position [38, 0]
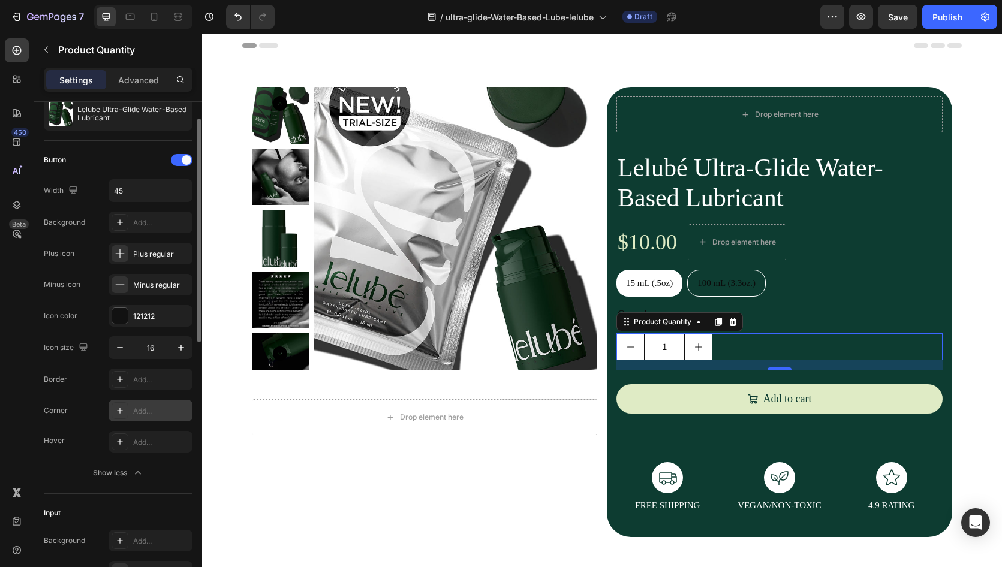
click at [115, 414] on icon at bounding box center [120, 411] width 10 height 10
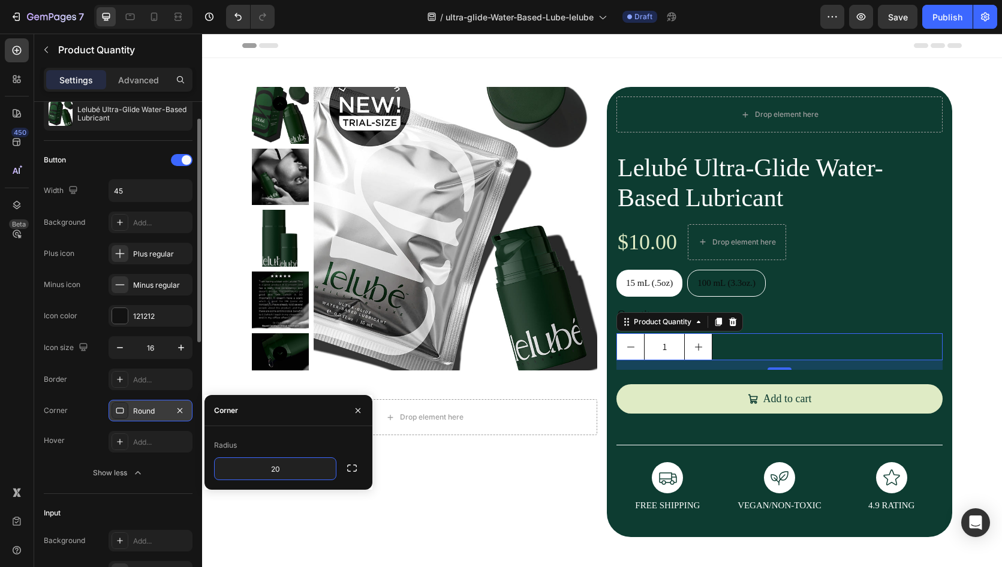
click at [77, 397] on div "Icon size 16 Border Add... Corner Round Hover Add..." at bounding box center [118, 394] width 149 height 116
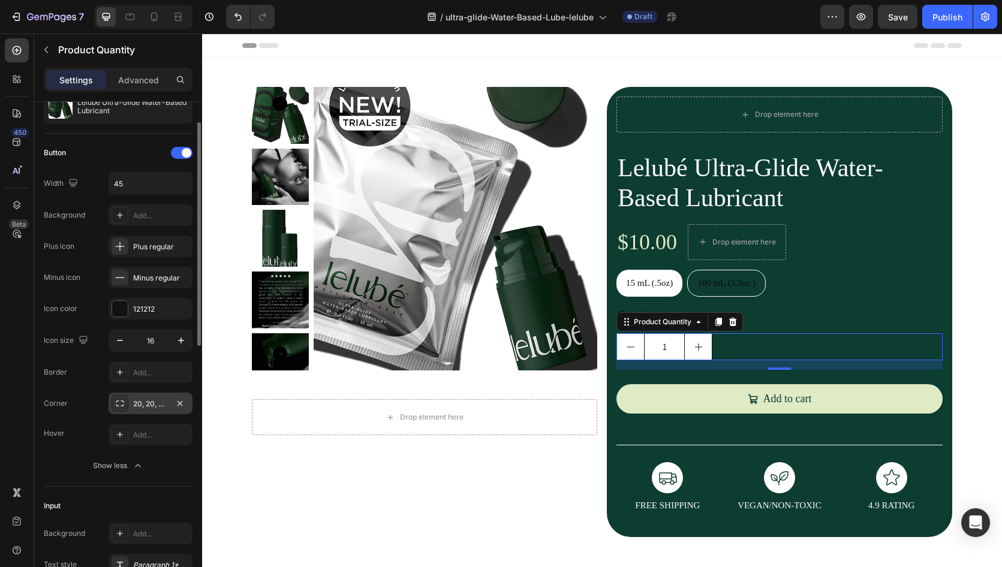
scroll to position [58, 0]
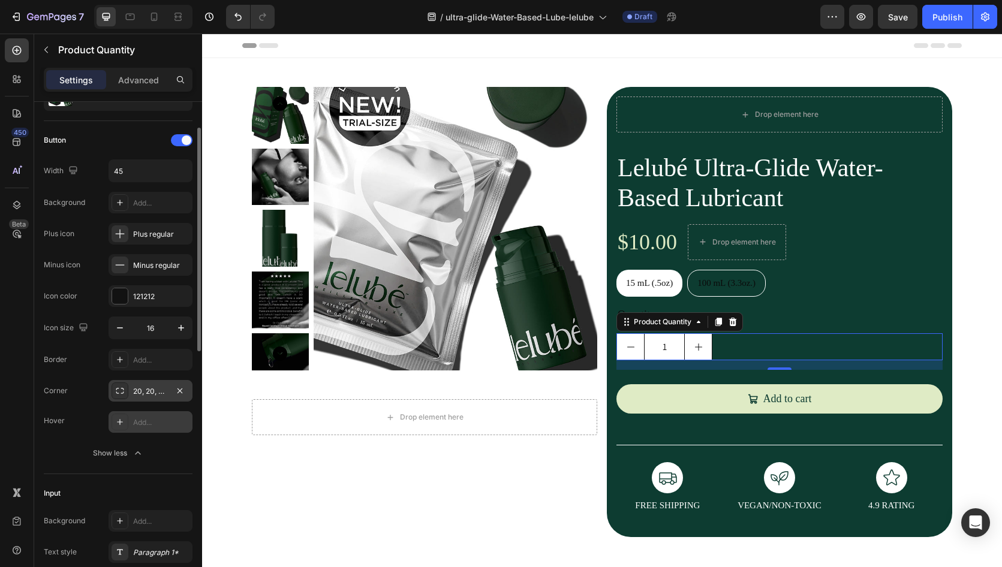
click at [120, 422] on icon at bounding box center [120, 422] width 6 height 6
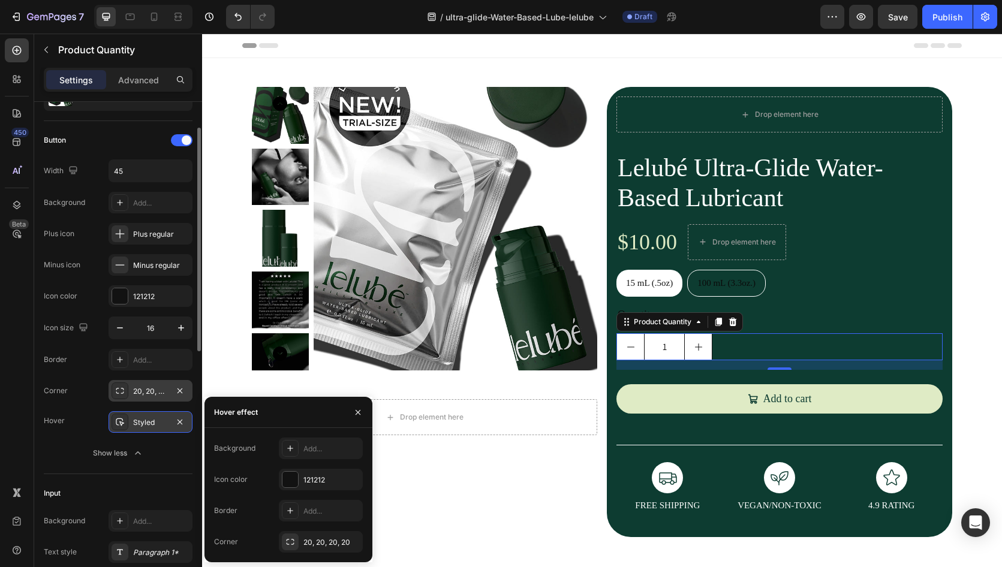
click at [83, 412] on div "Hover Styled" at bounding box center [118, 422] width 149 height 22
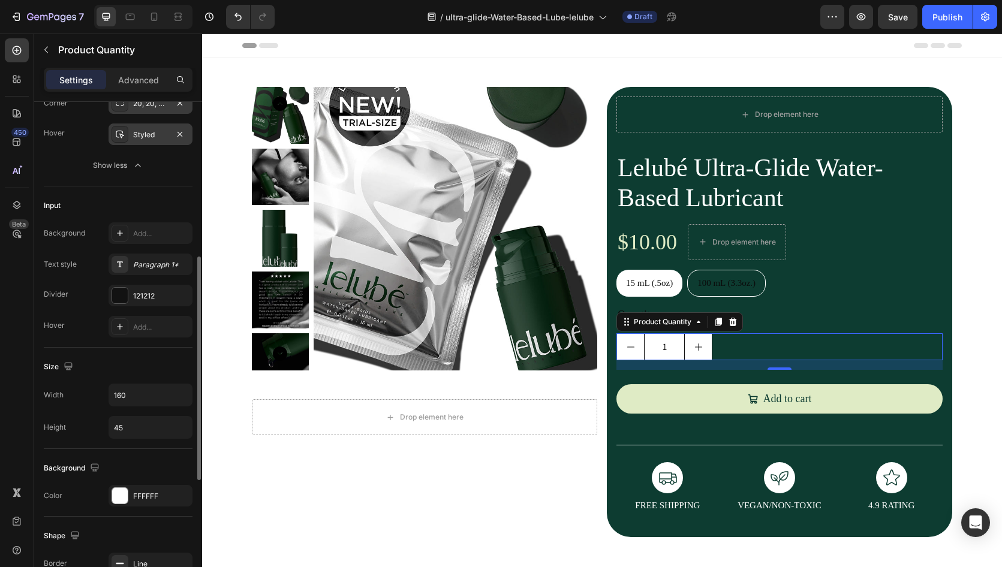
scroll to position [400, 0]
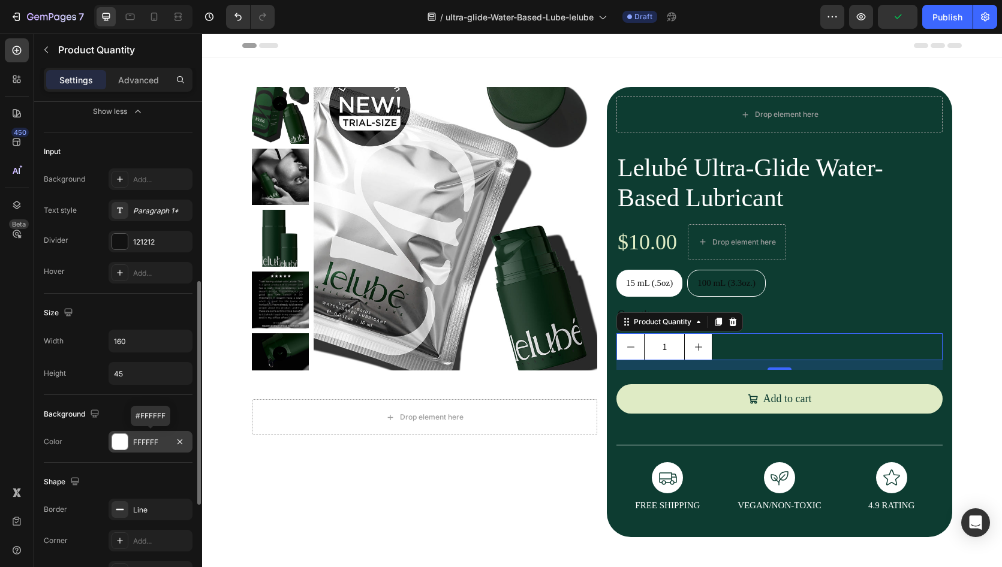
click at [119, 441] on div at bounding box center [120, 442] width 16 height 16
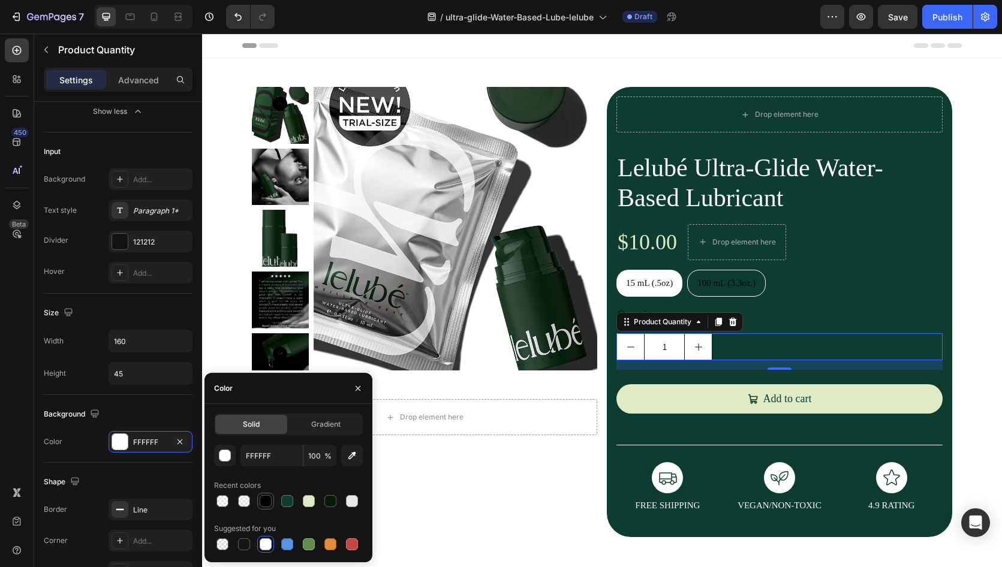
click at [266, 503] on div at bounding box center [266, 501] width 12 height 12
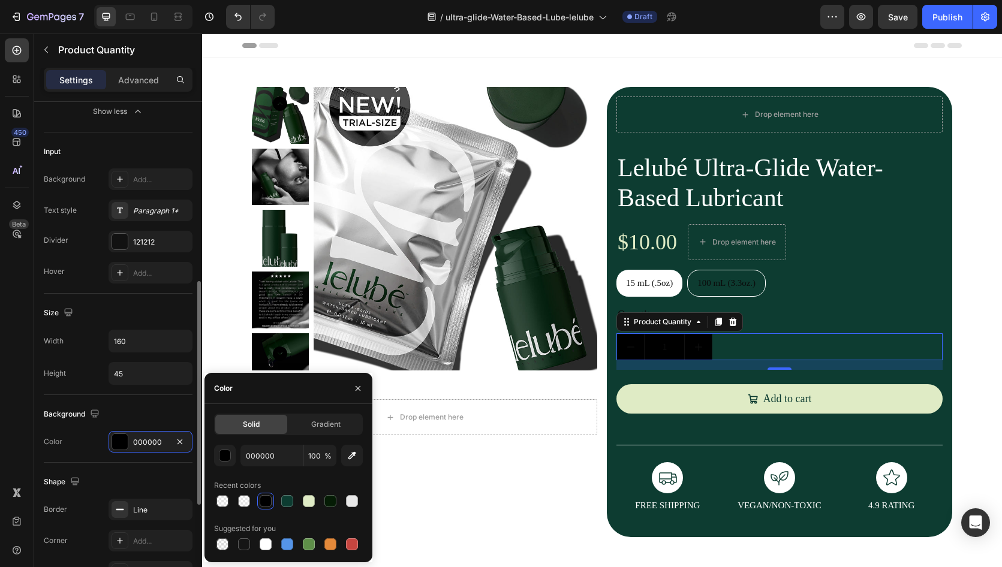
click at [125, 309] on div "Size" at bounding box center [118, 312] width 149 height 19
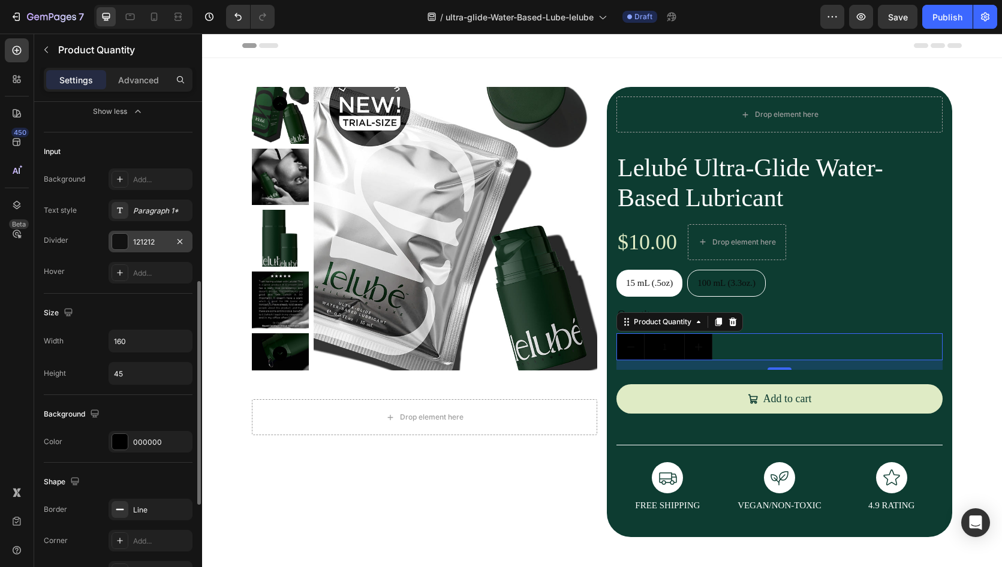
click at [119, 236] on div at bounding box center [120, 242] width 16 height 16
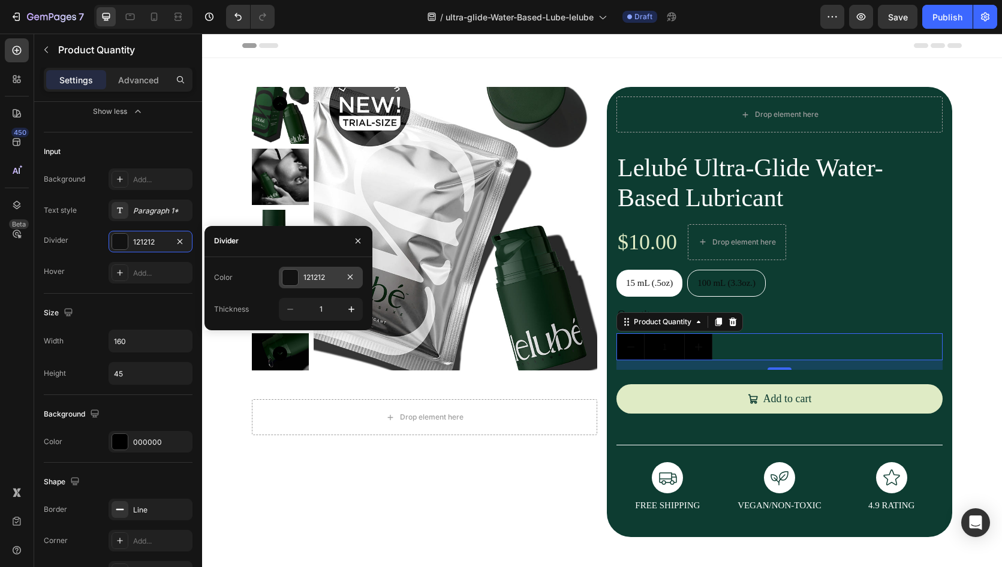
click at [293, 278] on div at bounding box center [290, 278] width 16 height 16
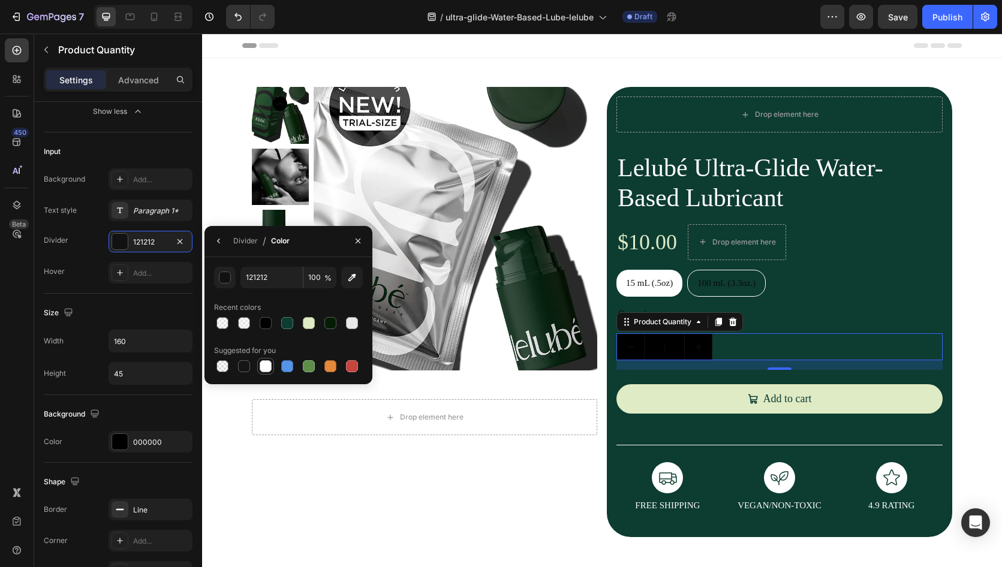
click at [263, 367] on div at bounding box center [266, 366] width 12 height 12
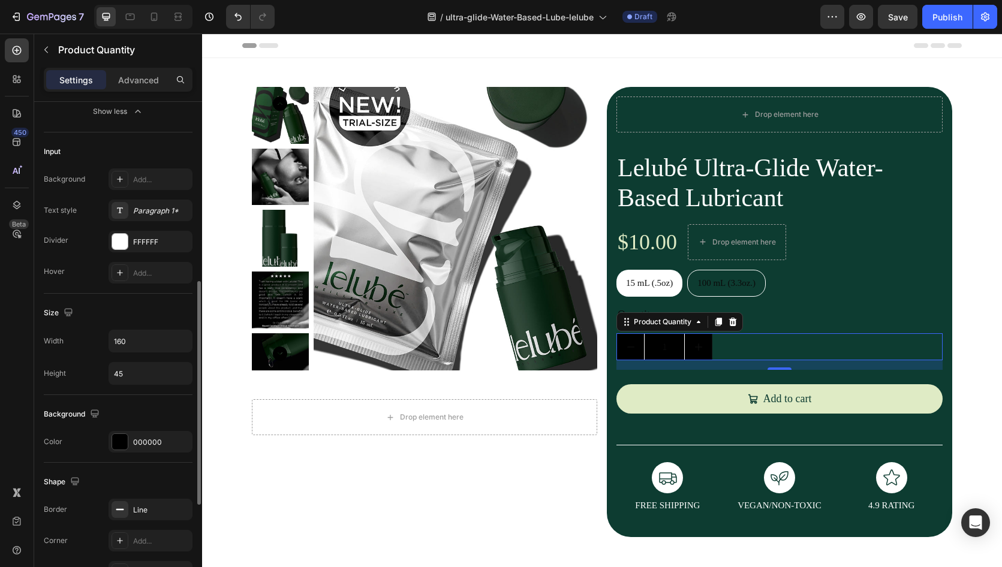
click at [126, 315] on div "Size" at bounding box center [118, 312] width 149 height 19
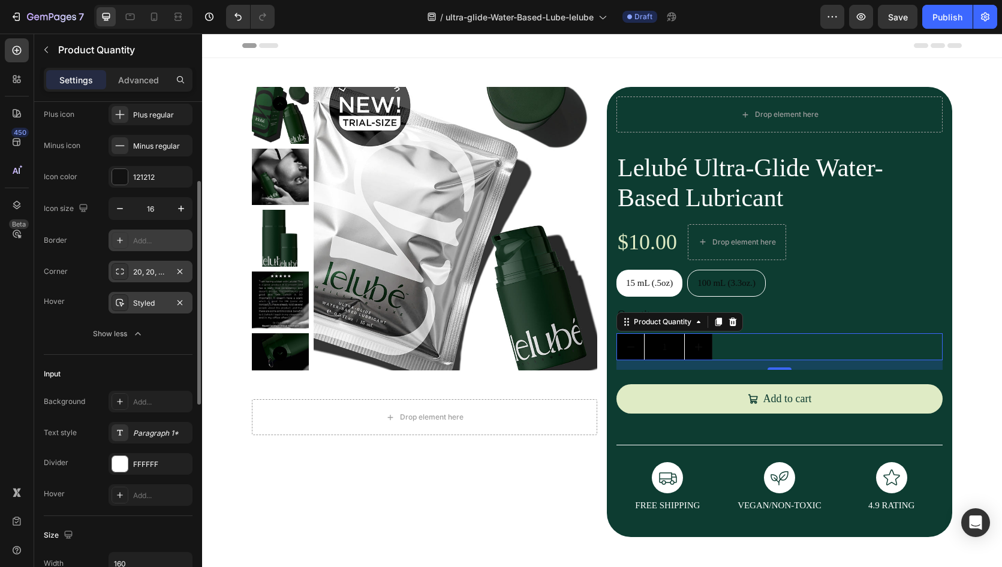
scroll to position [156, 0]
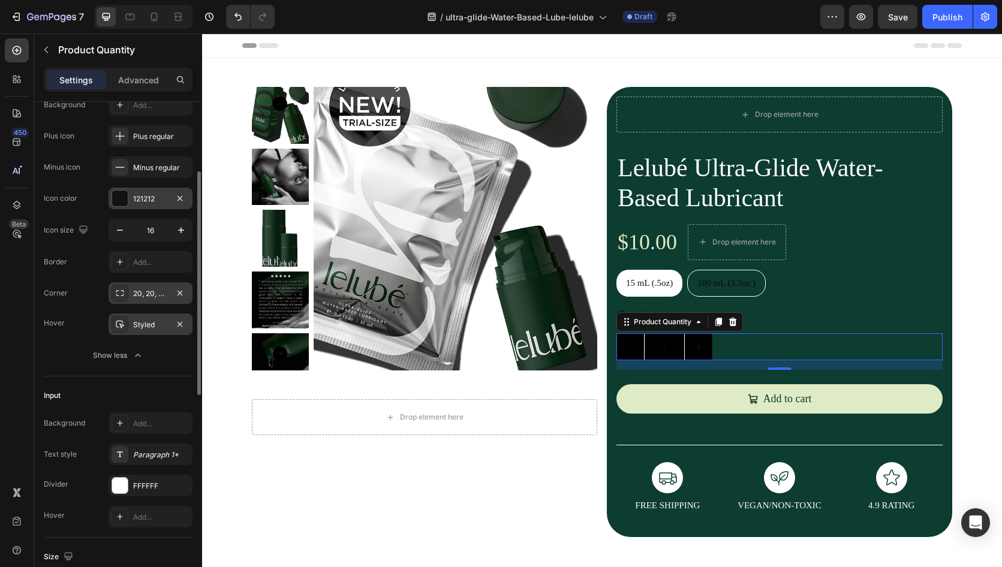
click at [121, 199] on div at bounding box center [120, 199] width 16 height 16
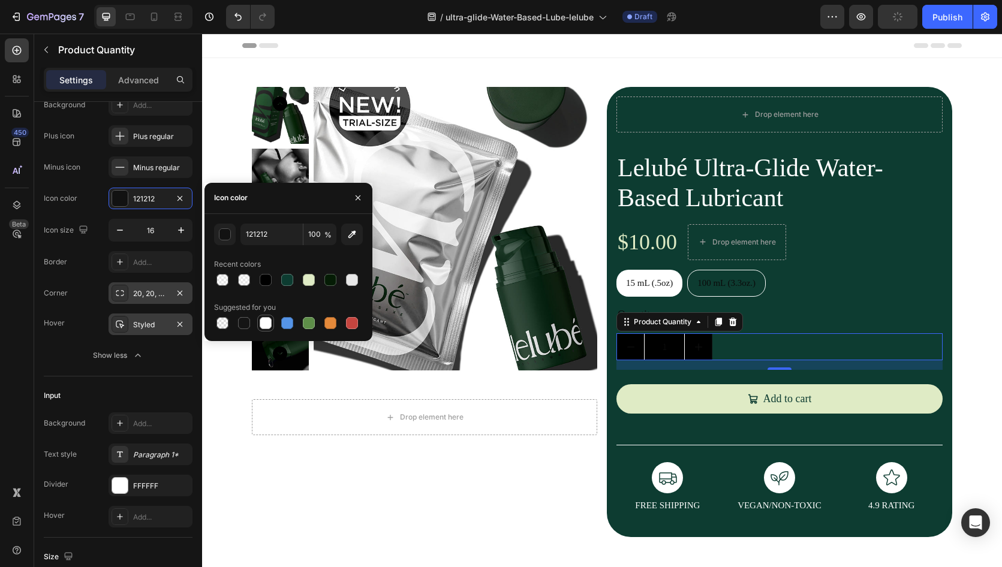
click at [263, 318] on div at bounding box center [266, 323] width 12 height 12
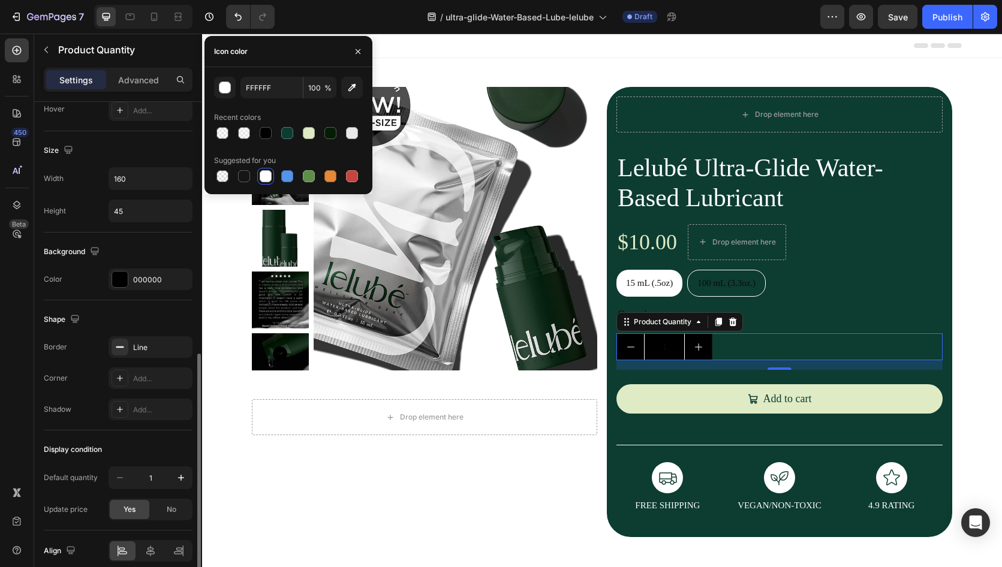
scroll to position [614, 0]
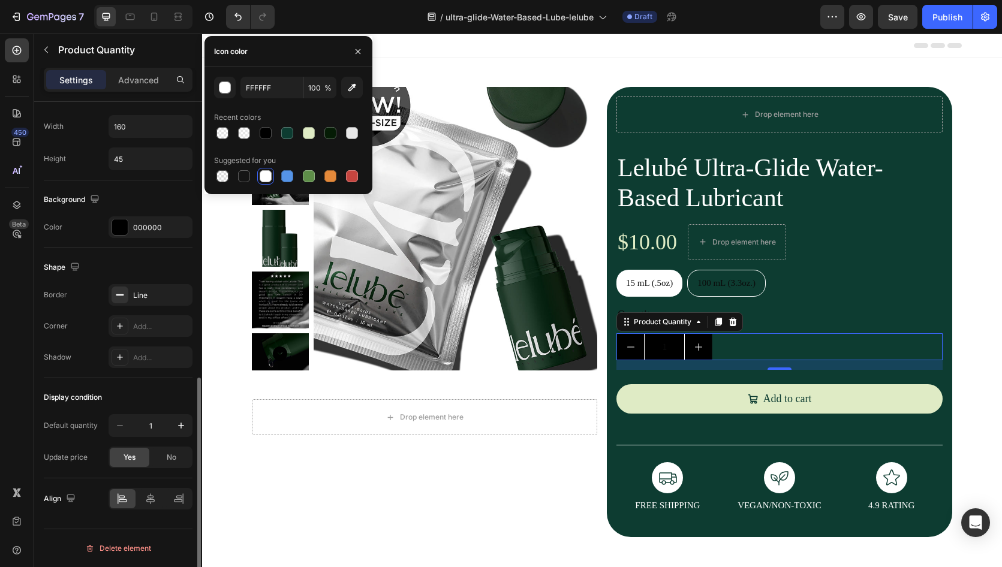
click at [125, 394] on div "Display condition" at bounding box center [118, 397] width 149 height 19
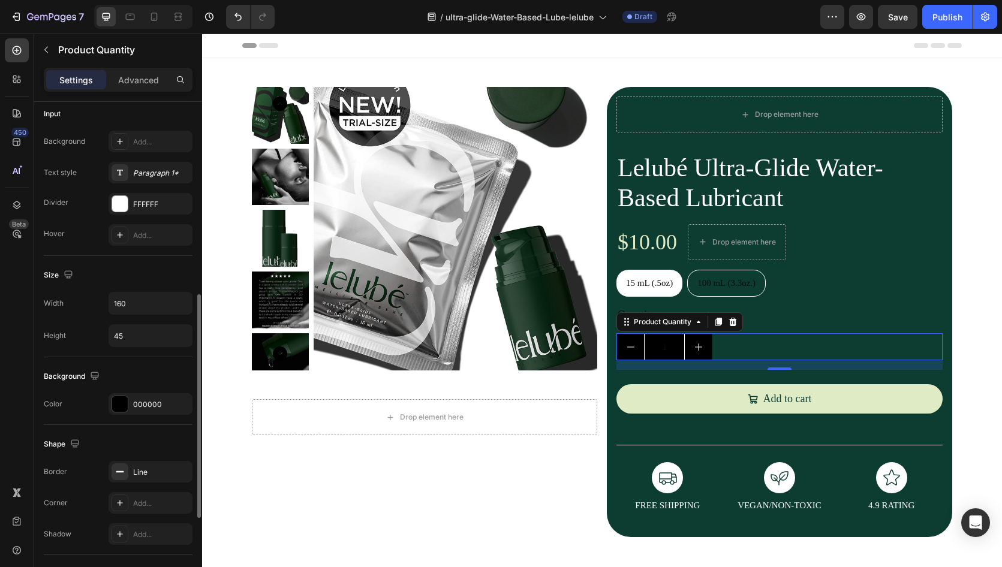
scroll to position [370, 0]
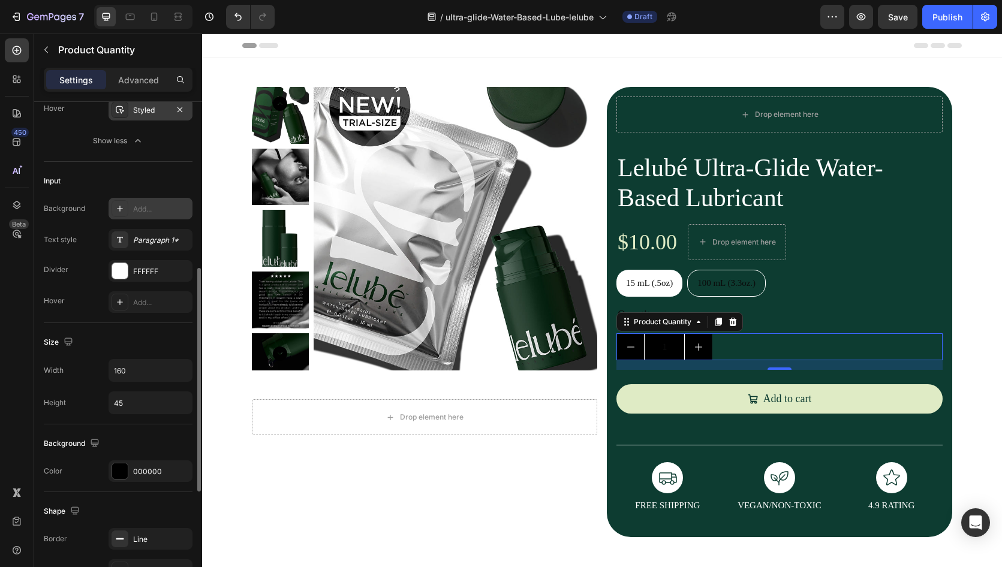
click at [148, 210] on div "Add..." at bounding box center [161, 209] width 56 height 11
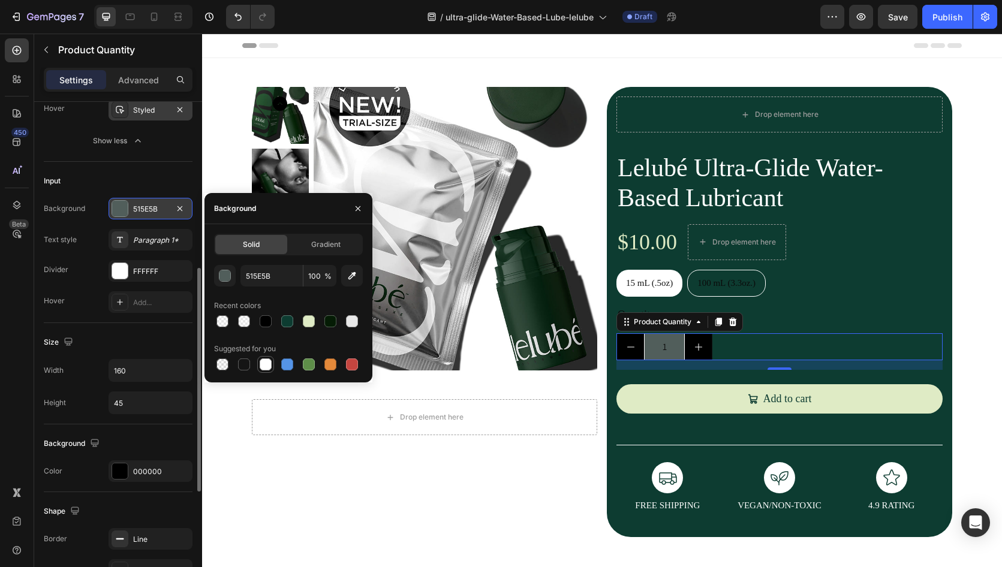
click at [267, 362] on div at bounding box center [266, 364] width 12 height 12
click at [128, 188] on div "Input" at bounding box center [118, 180] width 149 height 19
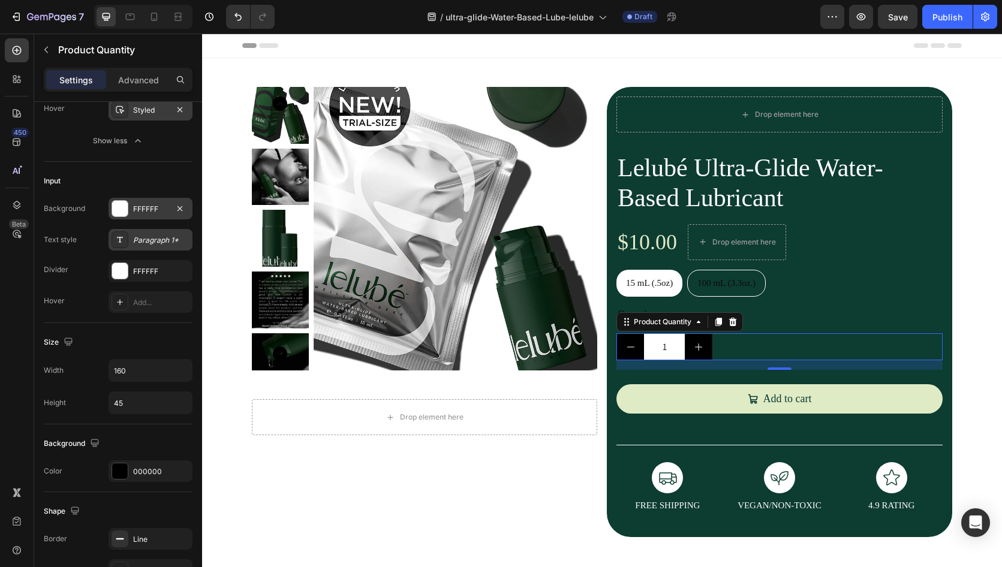
click at [146, 238] on div "Paragraph 1*" at bounding box center [161, 240] width 56 height 11
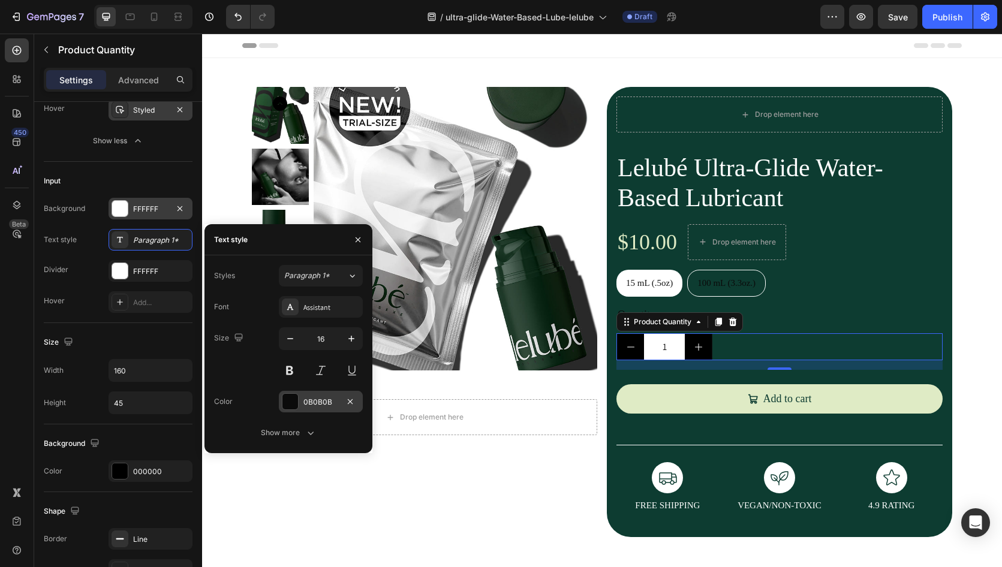
drag, startPoint x: 290, startPoint y: 398, endPoint x: 89, endPoint y: 365, distance: 204.1
click at [290, 398] on div at bounding box center [290, 402] width 16 height 16
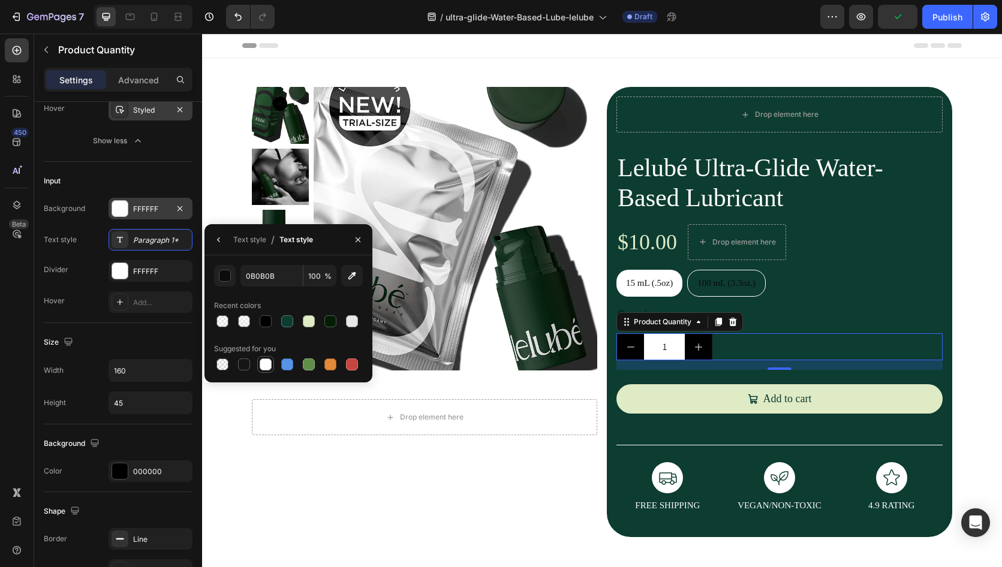
click at [266, 364] on div at bounding box center [266, 364] width 12 height 12
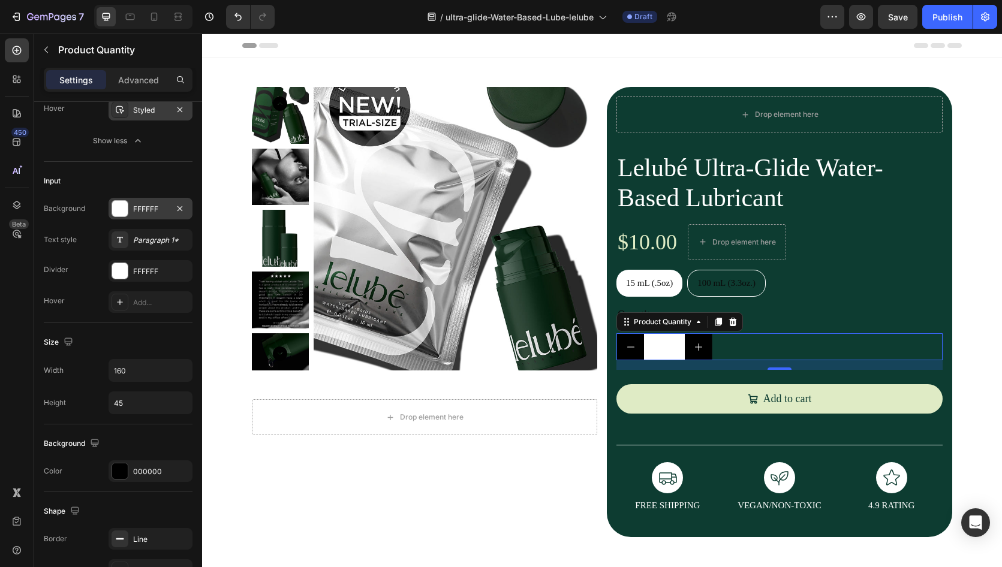
click at [118, 204] on div at bounding box center [120, 209] width 16 height 16
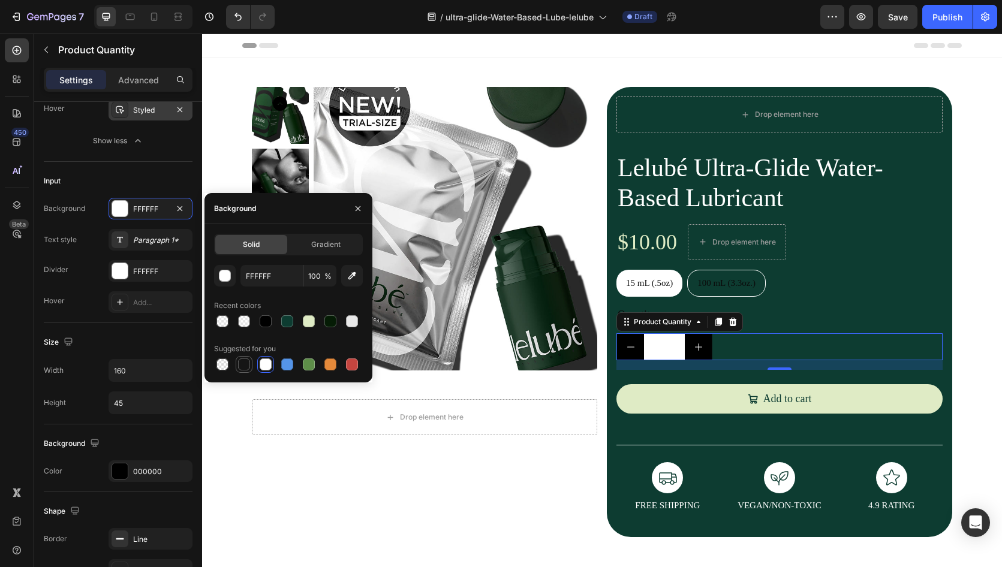
click at [241, 361] on div at bounding box center [244, 364] width 12 height 12
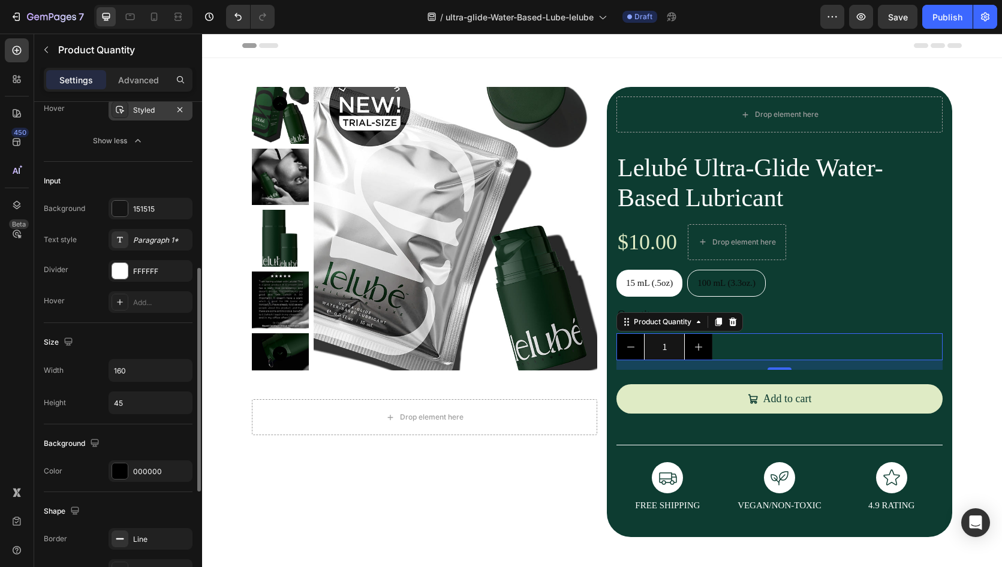
click at [134, 185] on div "Input" at bounding box center [118, 180] width 149 height 19
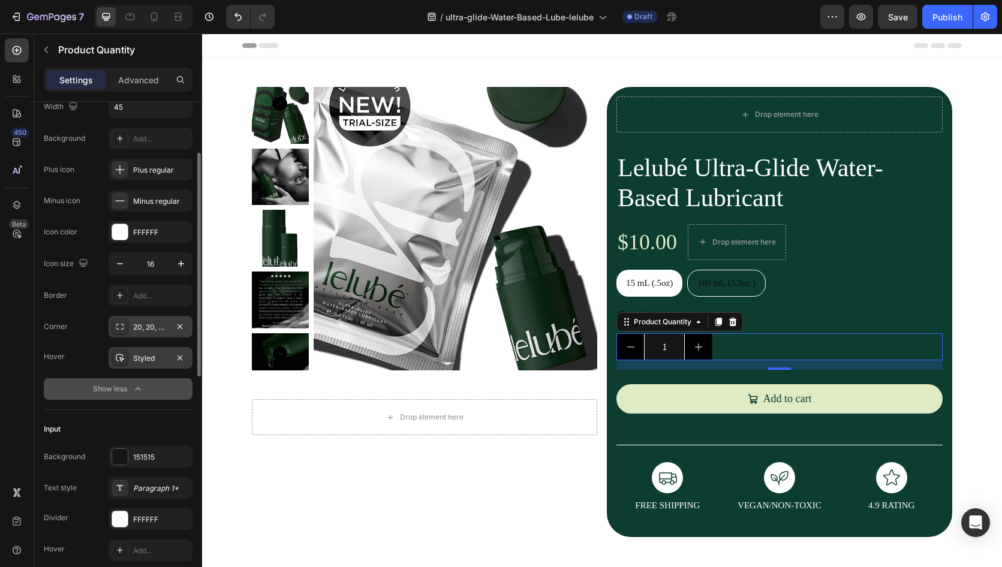
scroll to position [70, 0]
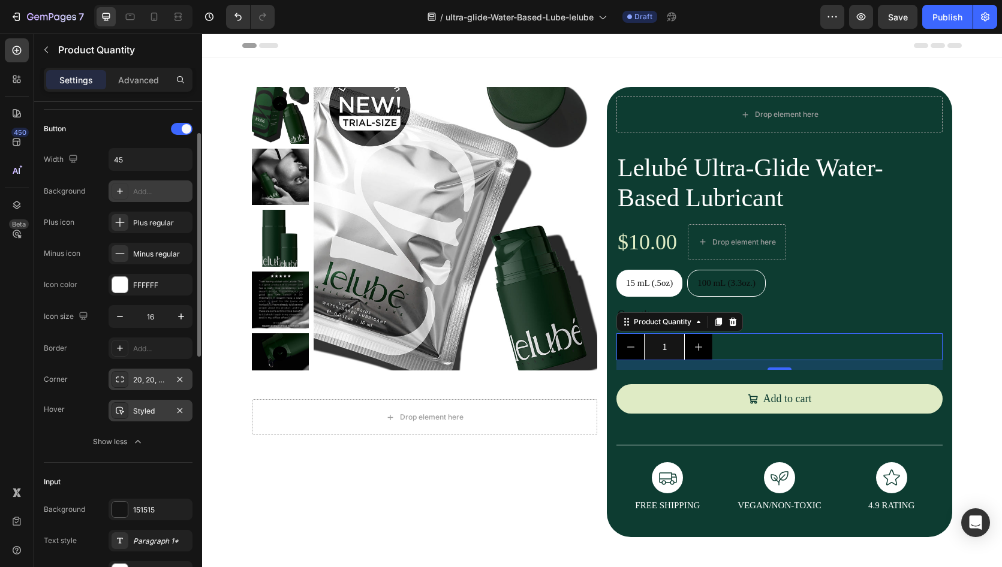
click at [162, 192] on div "Add..." at bounding box center [161, 191] width 56 height 11
click at [97, 177] on div "Button Width 45 Background 071914 Plus icon Plus regular Minus icon Minus regul…" at bounding box center [118, 207] width 149 height 176
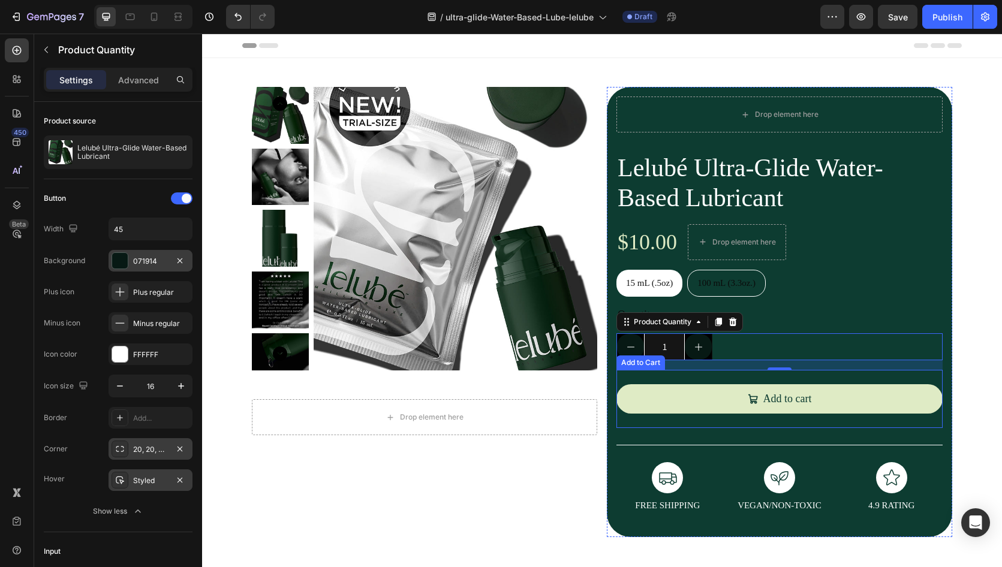
click at [894, 380] on div "Add to cart Add to Cart" at bounding box center [779, 399] width 326 height 58
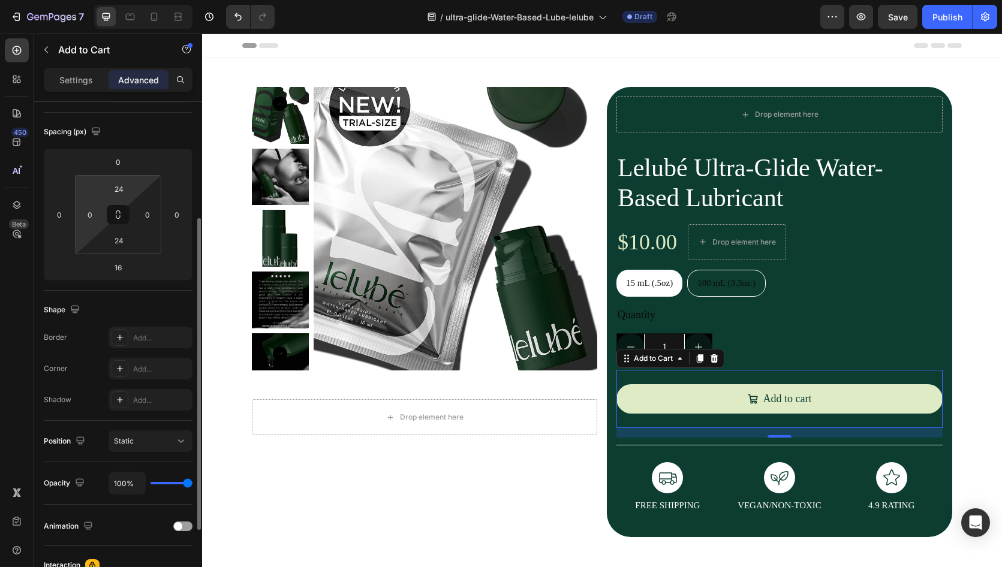
scroll to position [189, 0]
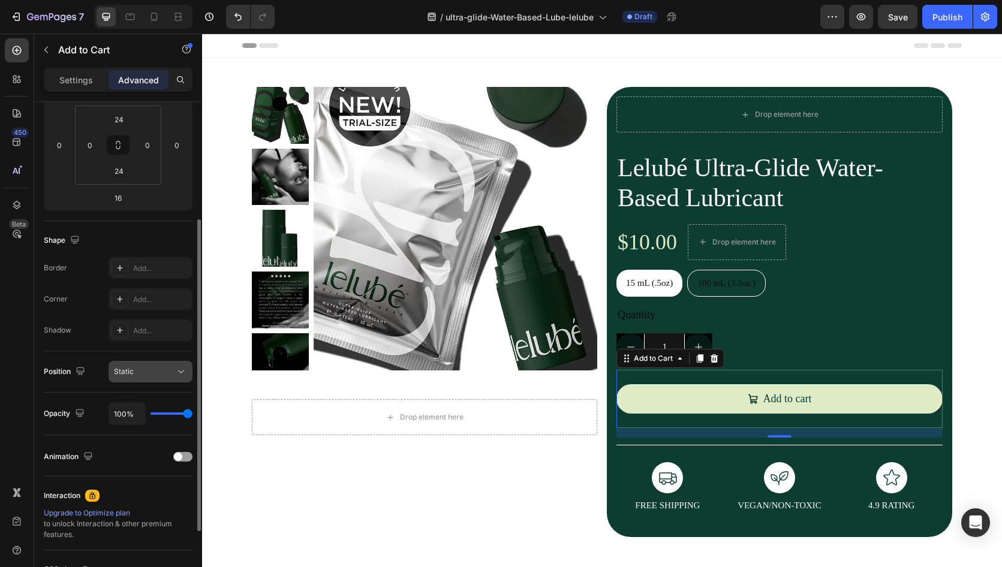
click at [143, 377] on div "Static" at bounding box center [150, 372] width 73 height 12
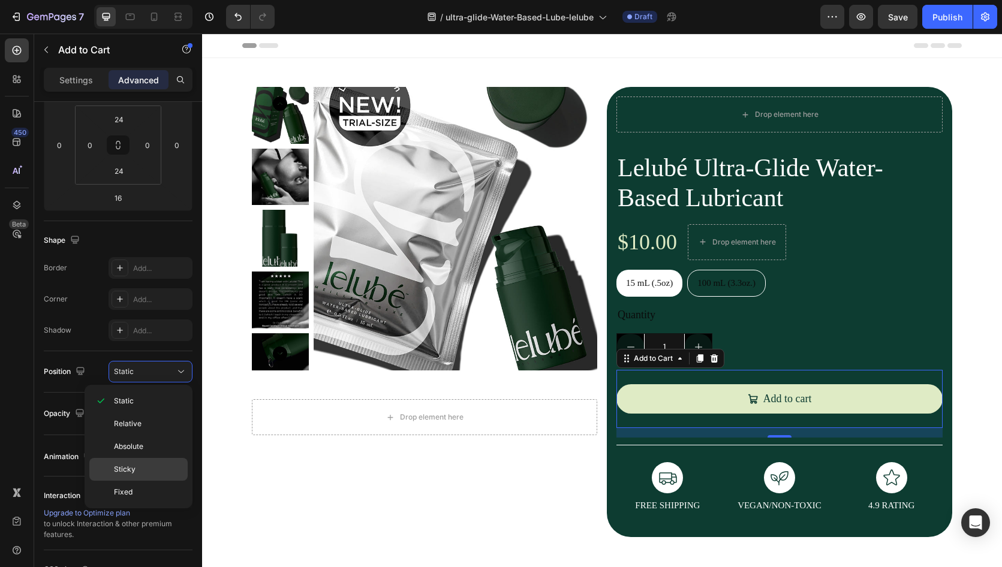
click at [144, 467] on p "Sticky" at bounding box center [148, 469] width 68 height 11
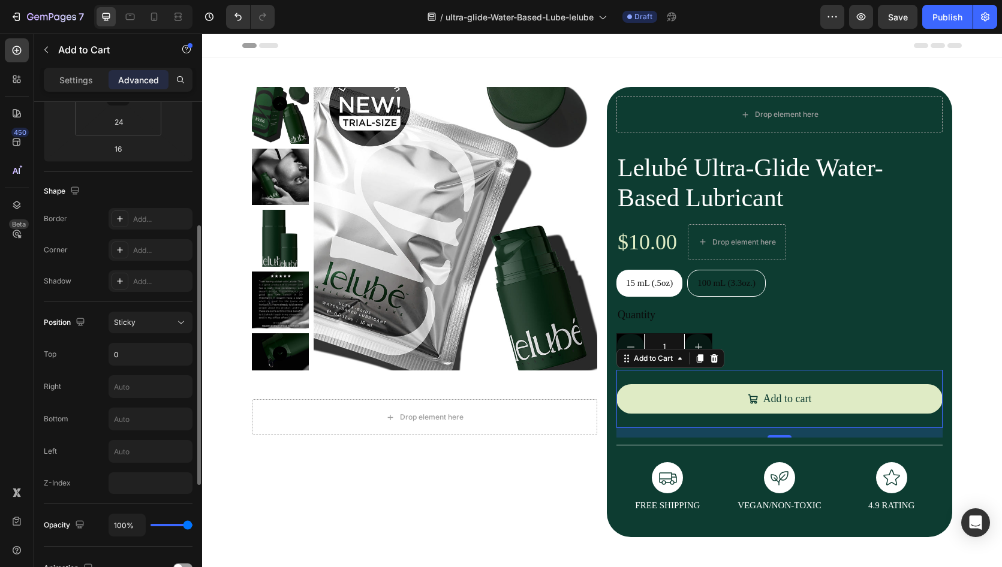
scroll to position [240, 0]
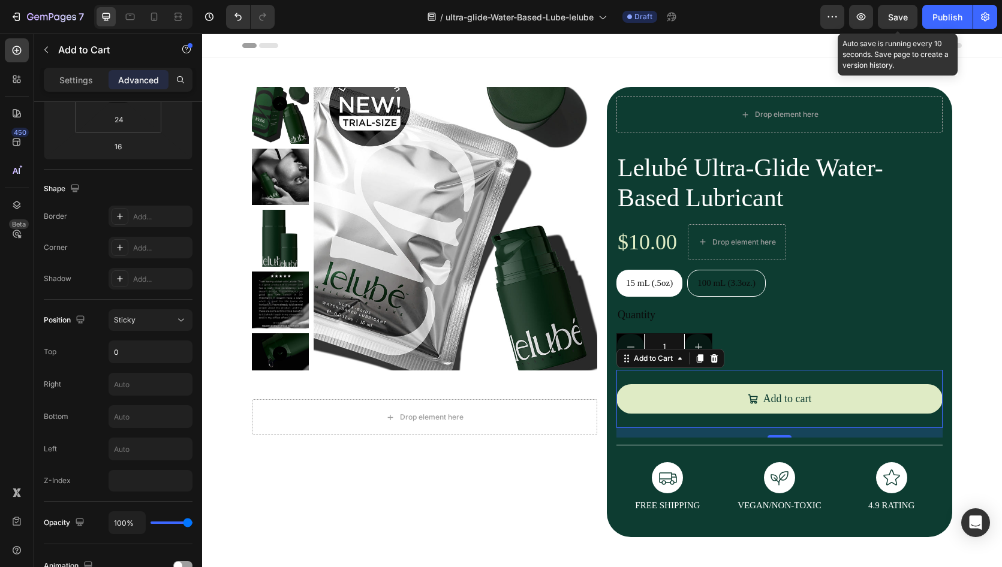
click at [891, 16] on span "Save" at bounding box center [898, 17] width 20 height 10
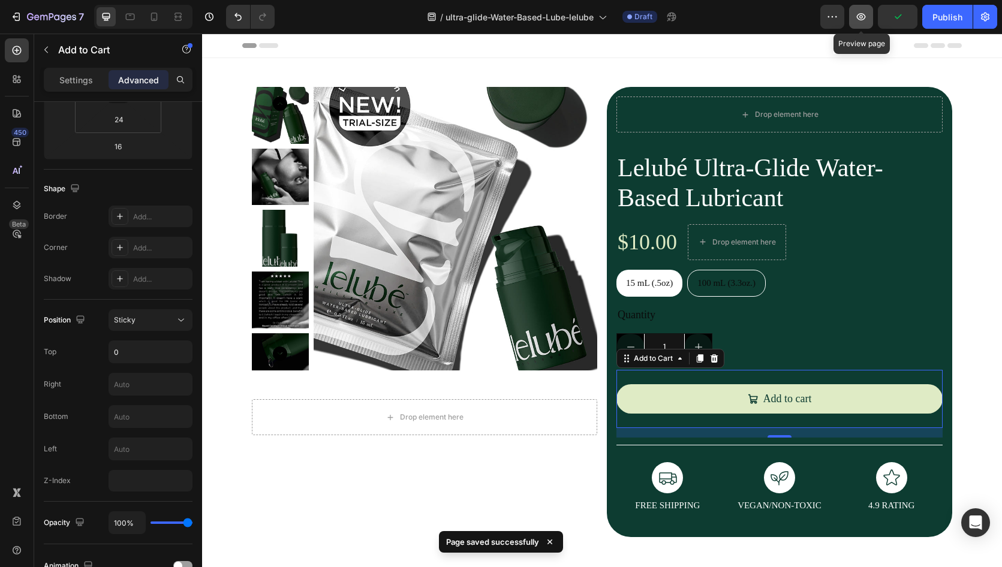
click at [863, 19] on icon "button" at bounding box center [861, 16] width 9 height 7
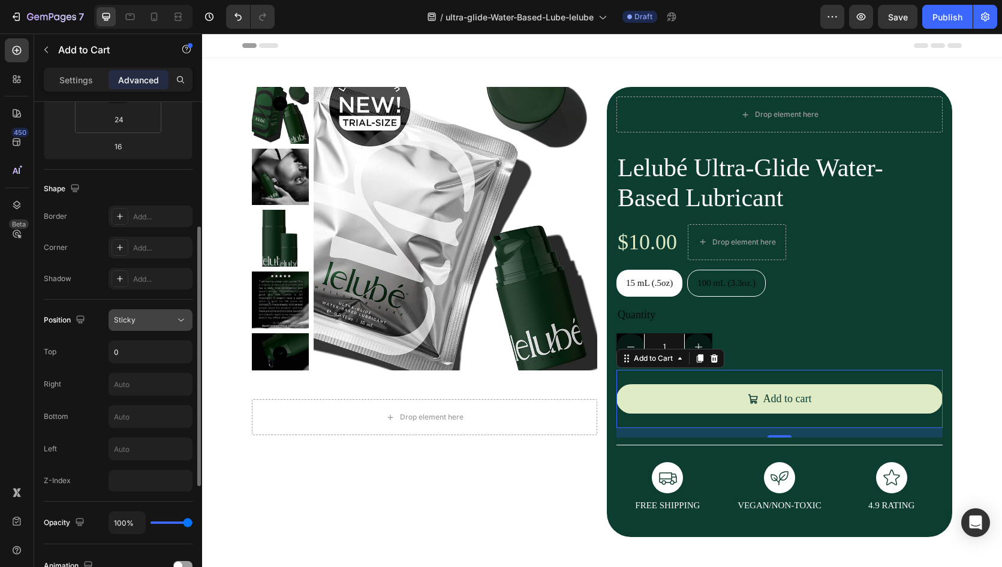
click at [156, 328] on button "Sticky" at bounding box center [150, 320] width 84 height 22
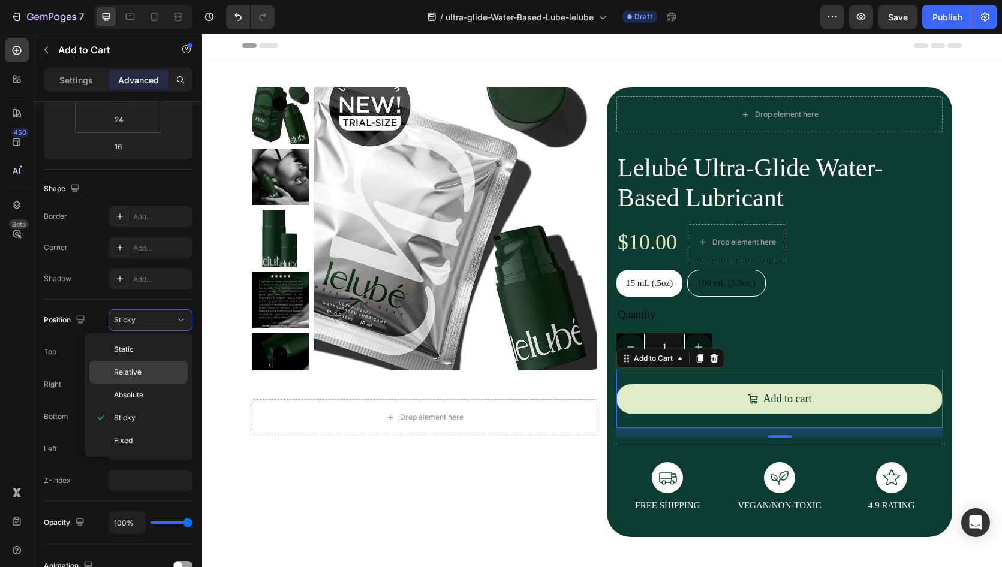
click at [120, 374] on span "Relative" at bounding box center [128, 372] width 28 height 11
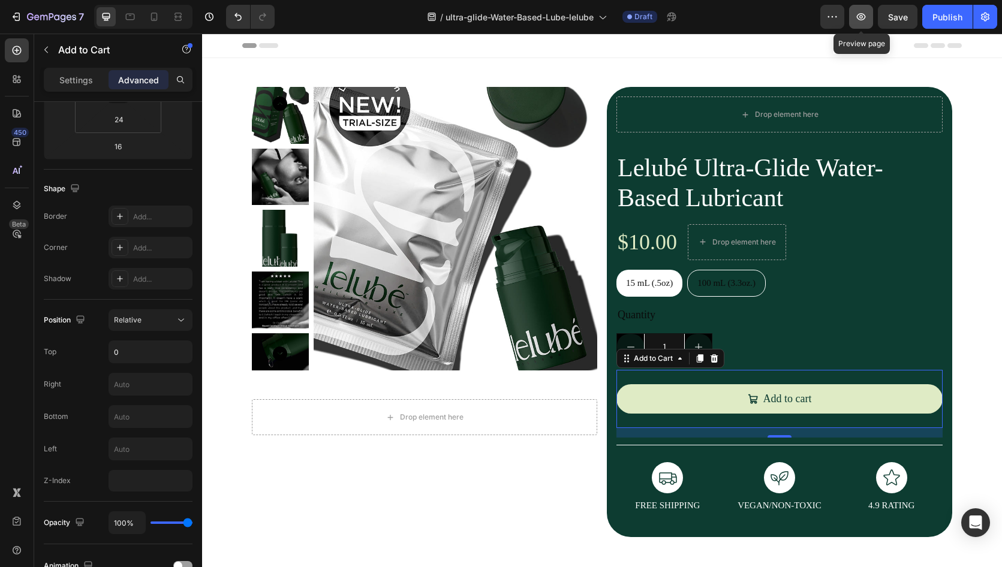
click at [866, 15] on icon "button" at bounding box center [861, 17] width 12 height 12
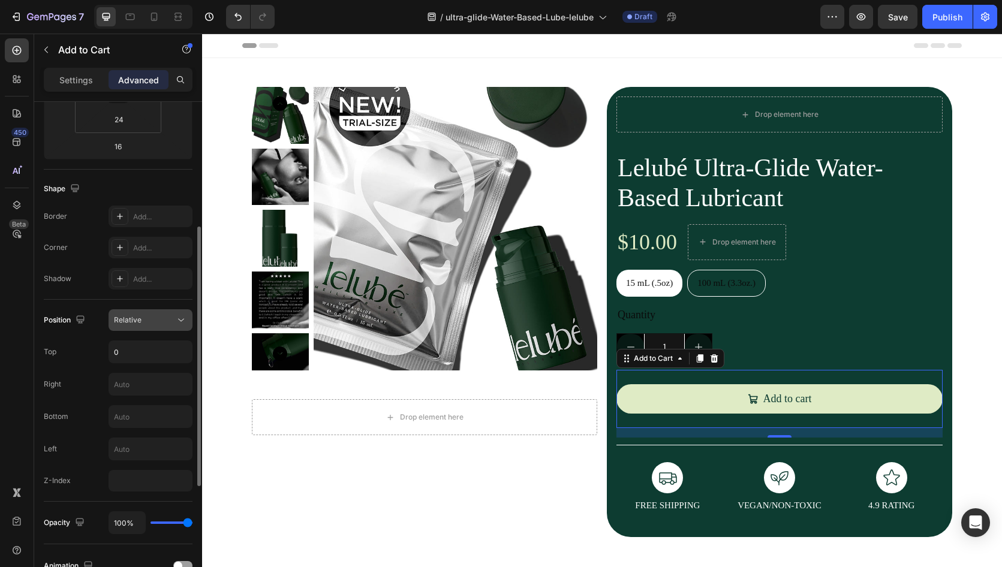
click at [141, 320] on div "Relative" at bounding box center [144, 320] width 61 height 11
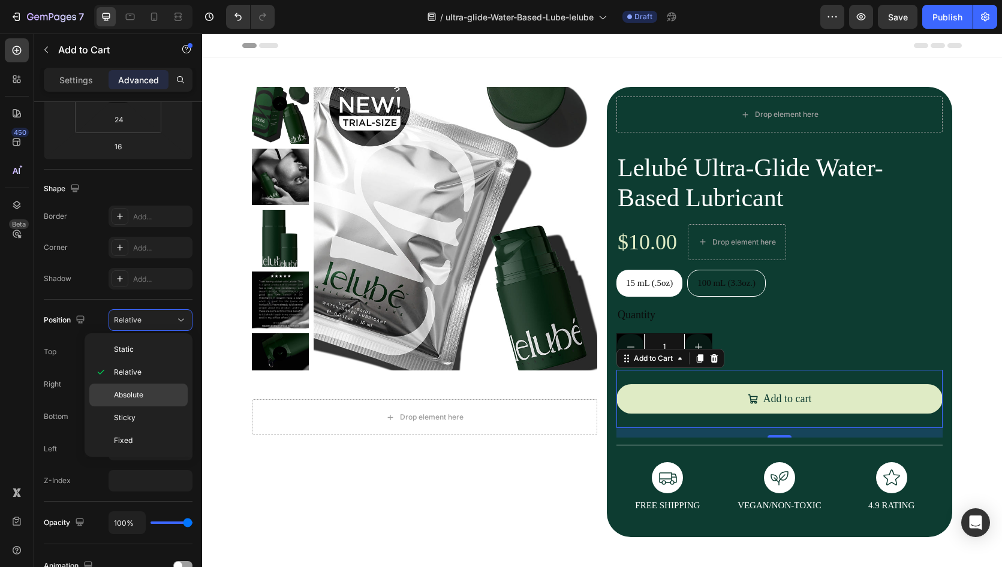
click at [154, 396] on p "Absolute" at bounding box center [148, 395] width 68 height 11
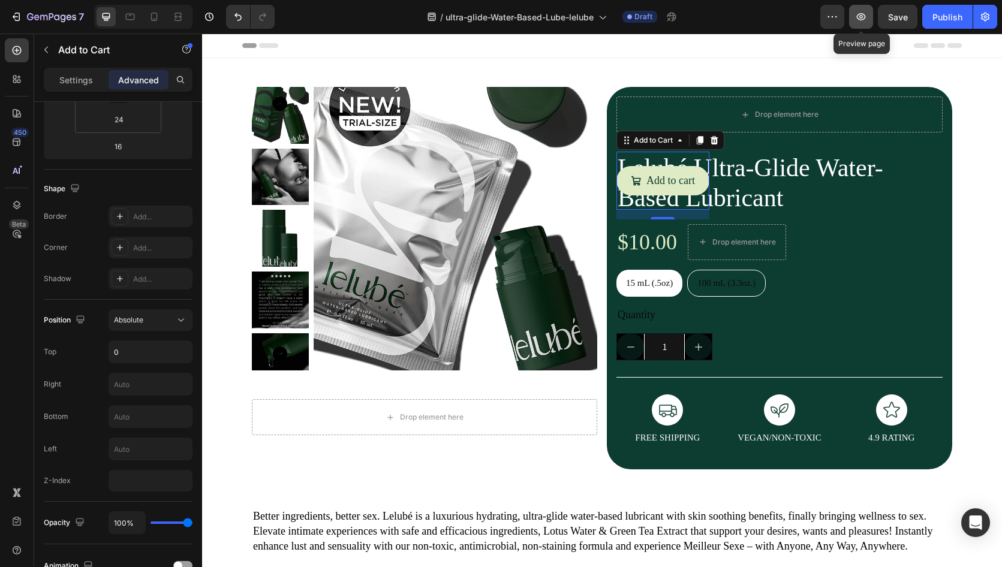
click at [857, 16] on icon "button" at bounding box center [861, 17] width 12 height 12
click at [863, 17] on icon "button" at bounding box center [861, 16] width 9 height 7
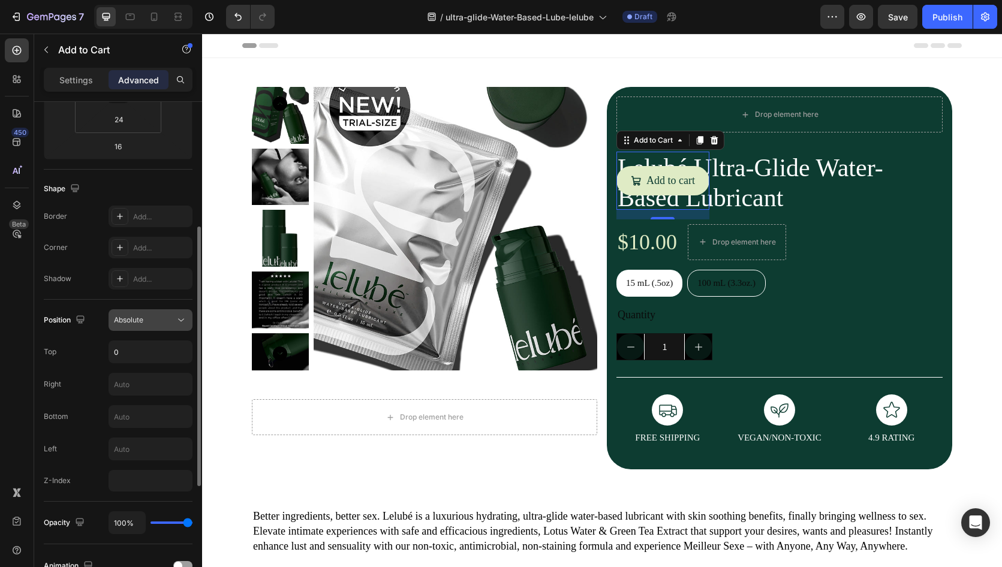
click at [156, 319] on div "Absolute" at bounding box center [144, 320] width 61 height 11
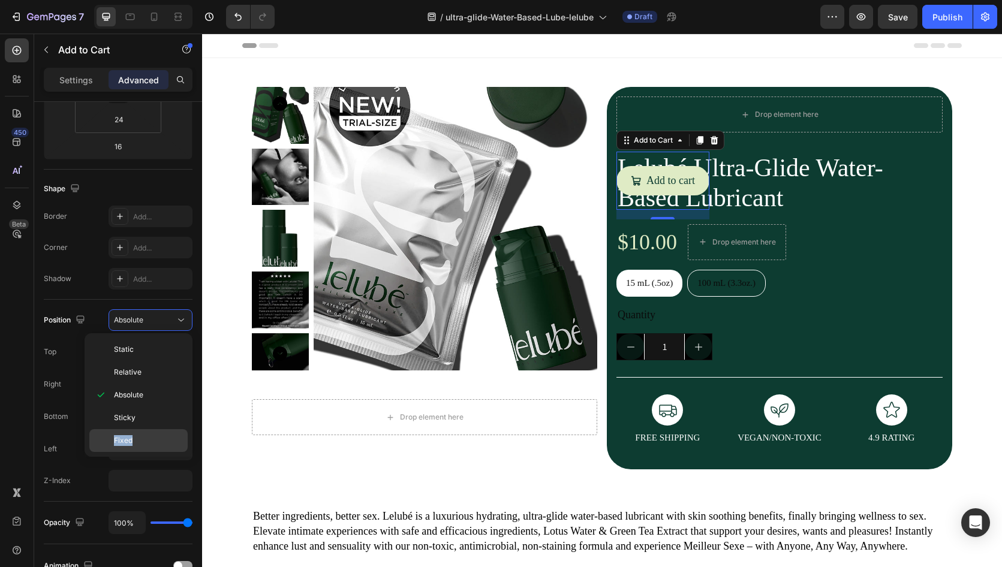
drag, startPoint x: 154, startPoint y: 419, endPoint x: 155, endPoint y: 440, distance: 21.0
click at [155, 440] on div "Static Relative Absolute Sticky Fixed" at bounding box center [138, 395] width 98 height 114
click at [152, 439] on p "Fixed" at bounding box center [148, 440] width 68 height 11
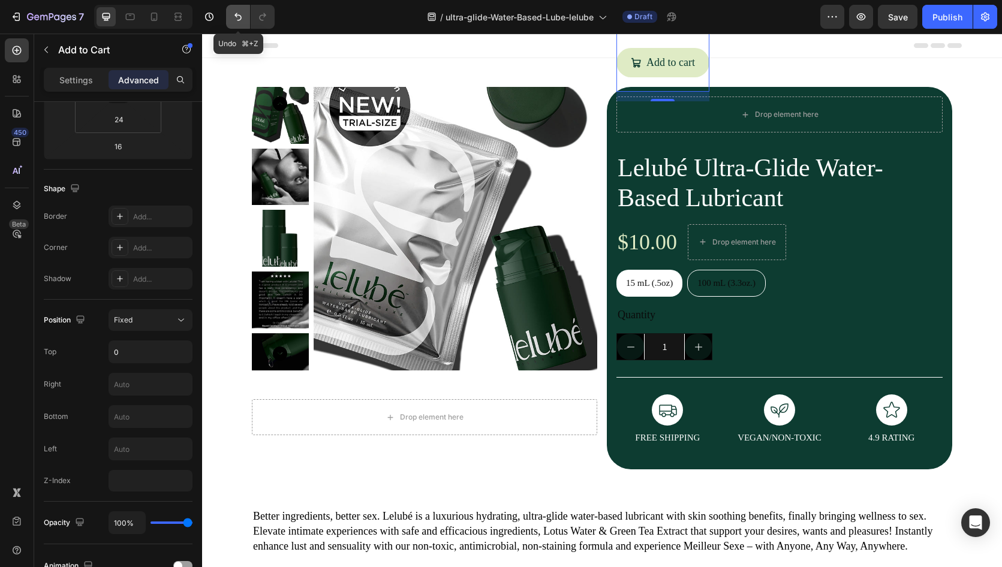
click at [233, 16] on icon "Undo/Redo" at bounding box center [238, 17] width 12 height 12
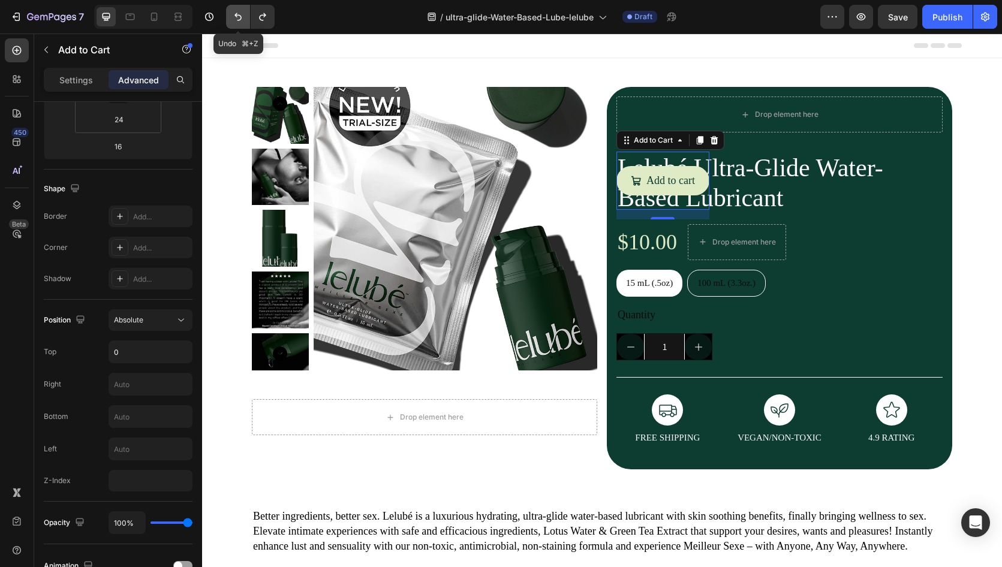
click at [233, 16] on icon "Undo/Redo" at bounding box center [238, 17] width 12 height 12
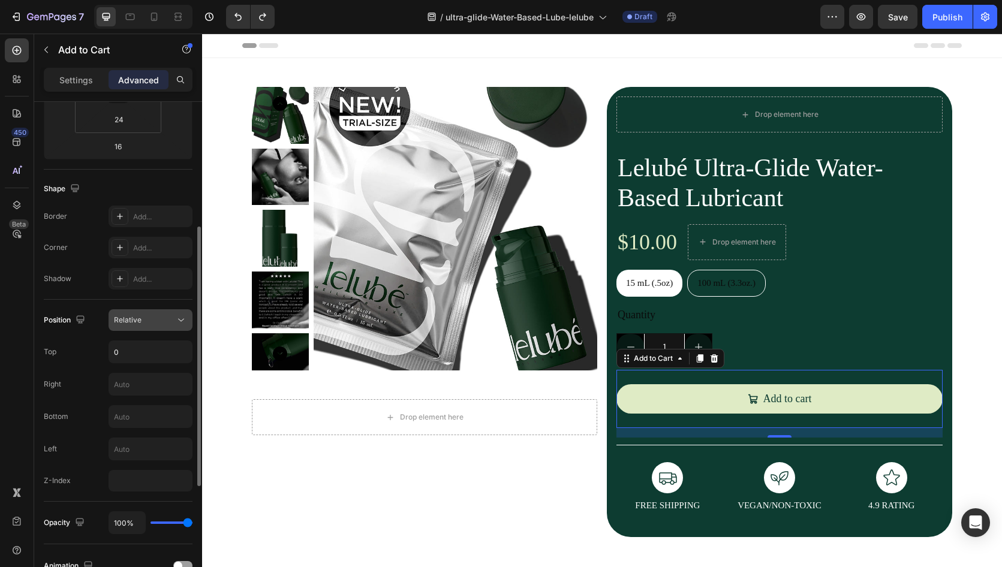
click at [145, 323] on div "Relative" at bounding box center [144, 320] width 61 height 11
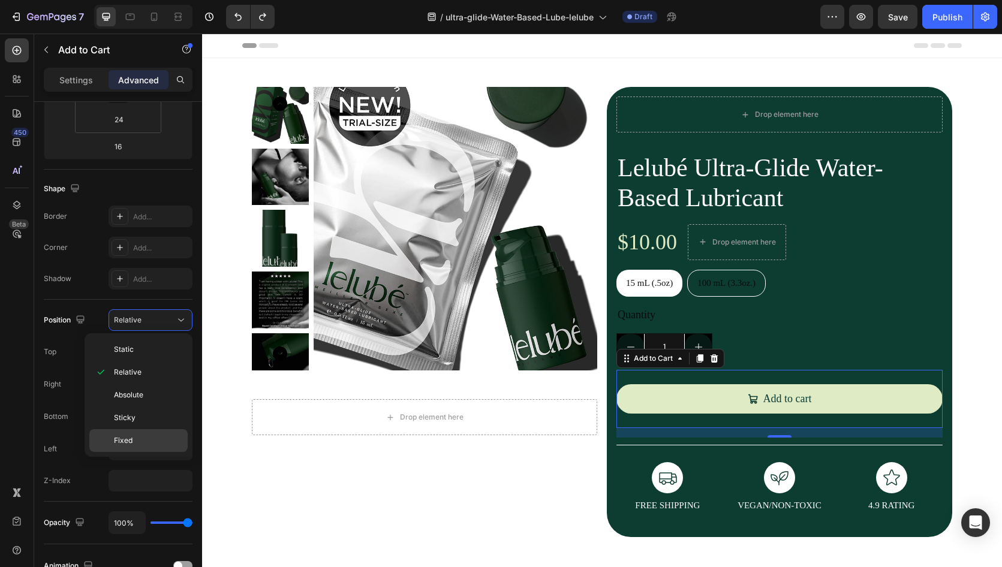
click at [131, 438] on span "Fixed" at bounding box center [123, 440] width 19 height 11
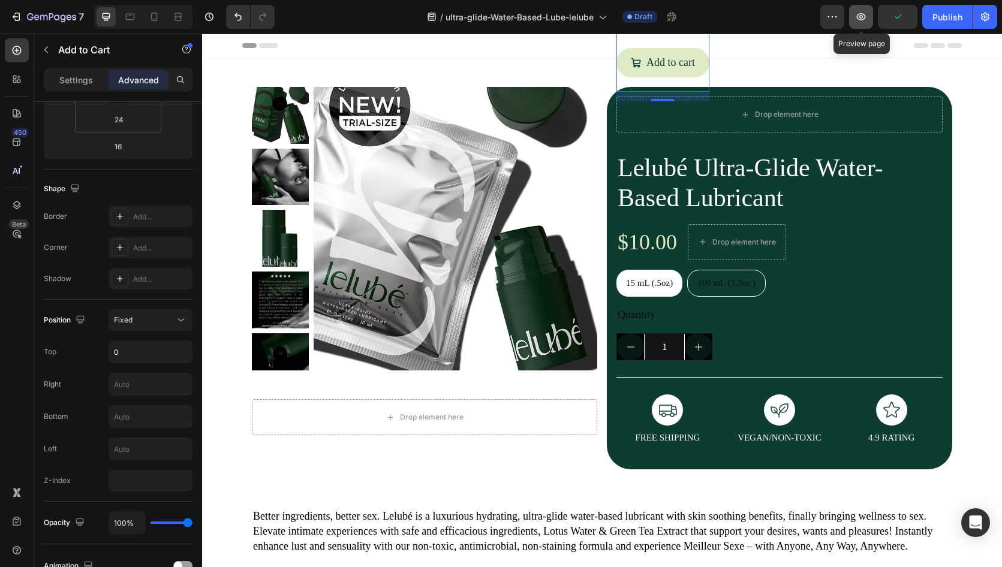
click at [857, 17] on icon "button" at bounding box center [861, 16] width 9 height 7
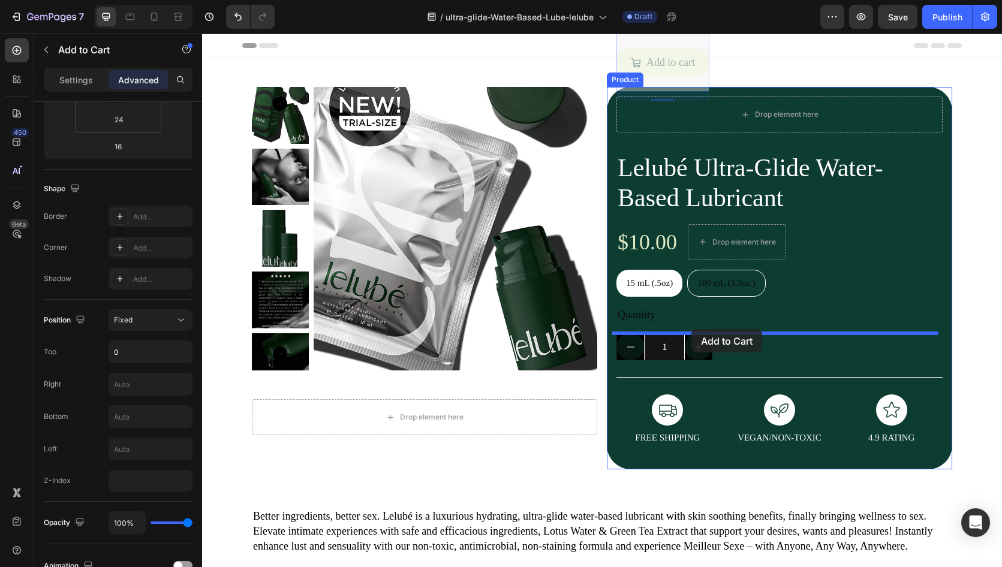
drag, startPoint x: 714, startPoint y: 40, endPoint x: 691, endPoint y: 329, distance: 289.8
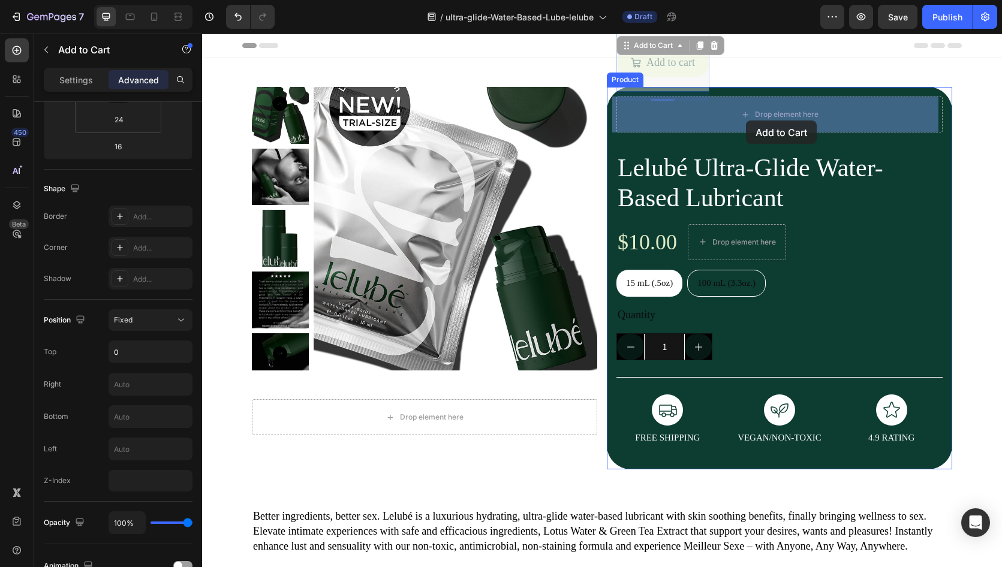
drag, startPoint x: 698, startPoint y: 88, endPoint x: 745, endPoint y: 120, distance: 56.5
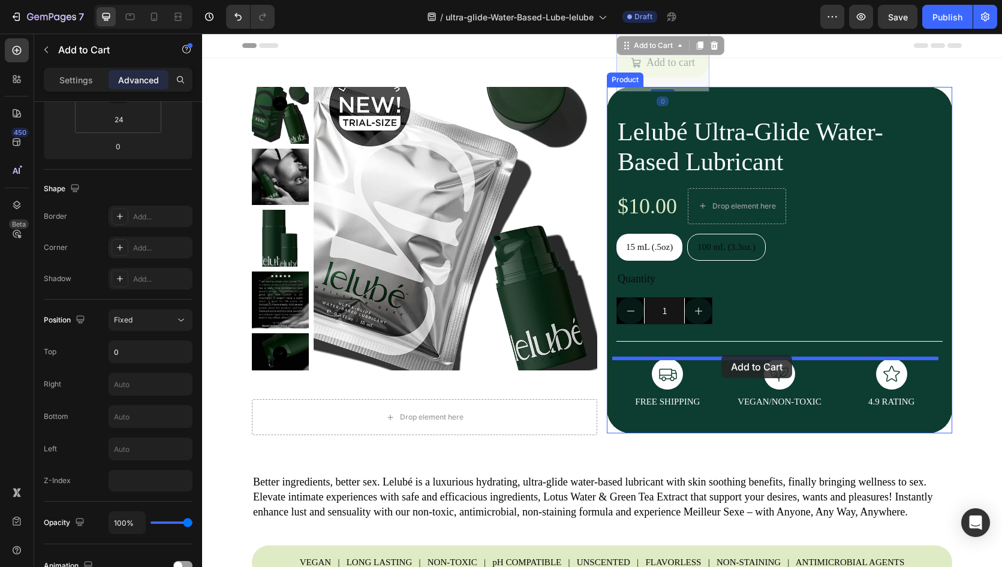
drag, startPoint x: 718, startPoint y: 115, endPoint x: 721, endPoint y: 355, distance: 239.8
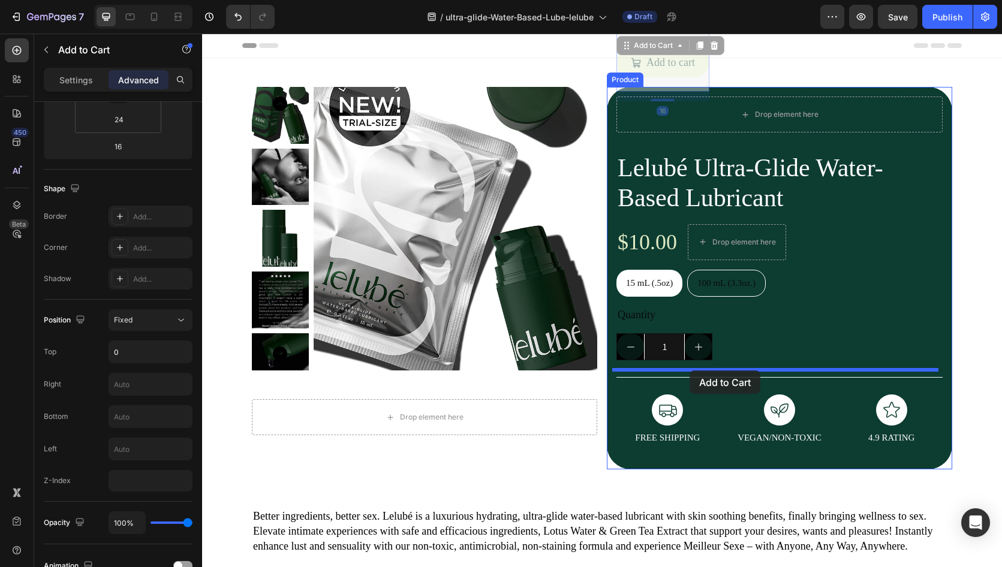
drag, startPoint x: 696, startPoint y: 85, endPoint x: 689, endPoint y: 370, distance: 285.4
drag, startPoint x: 622, startPoint y: 47, endPoint x: 658, endPoint y: 357, distance: 312.6
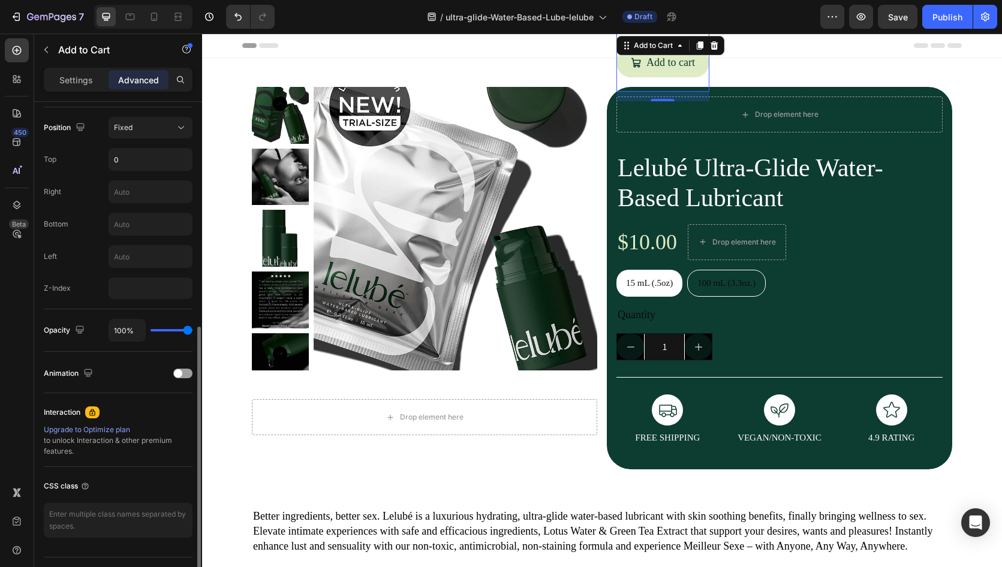
scroll to position [357, 0]
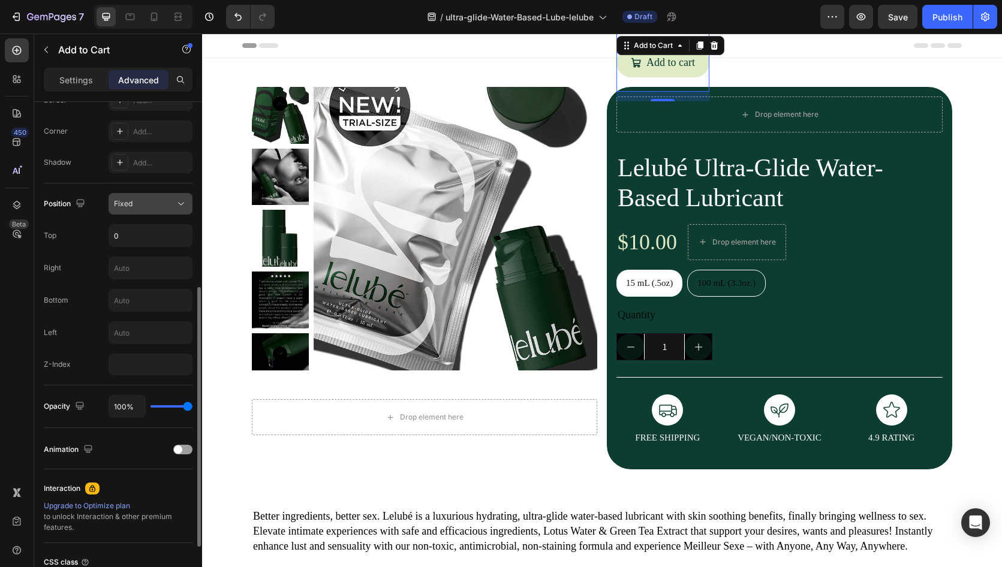
click at [171, 203] on div "Fixed" at bounding box center [144, 203] width 61 height 11
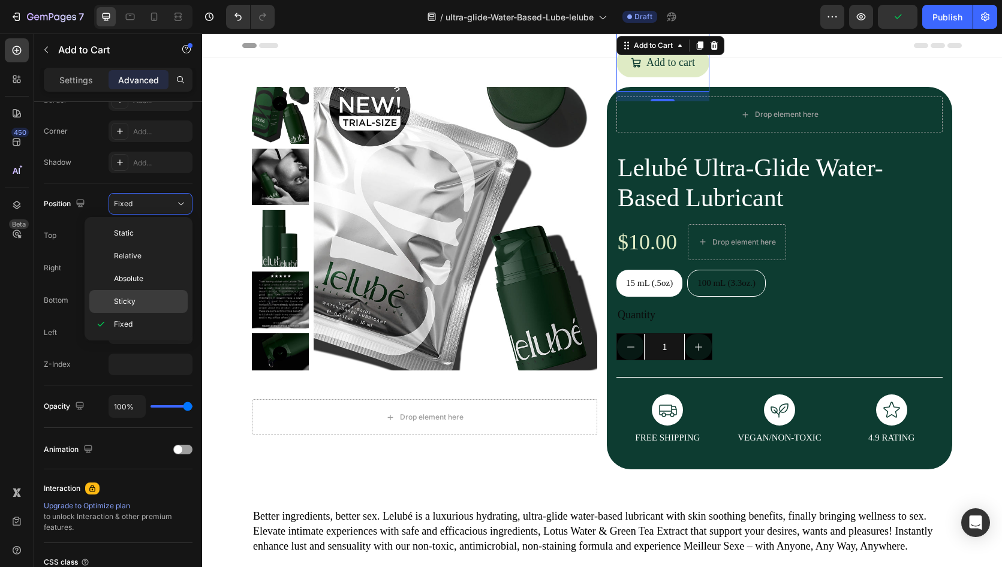
click at [154, 300] on p "Sticky" at bounding box center [148, 301] width 68 height 11
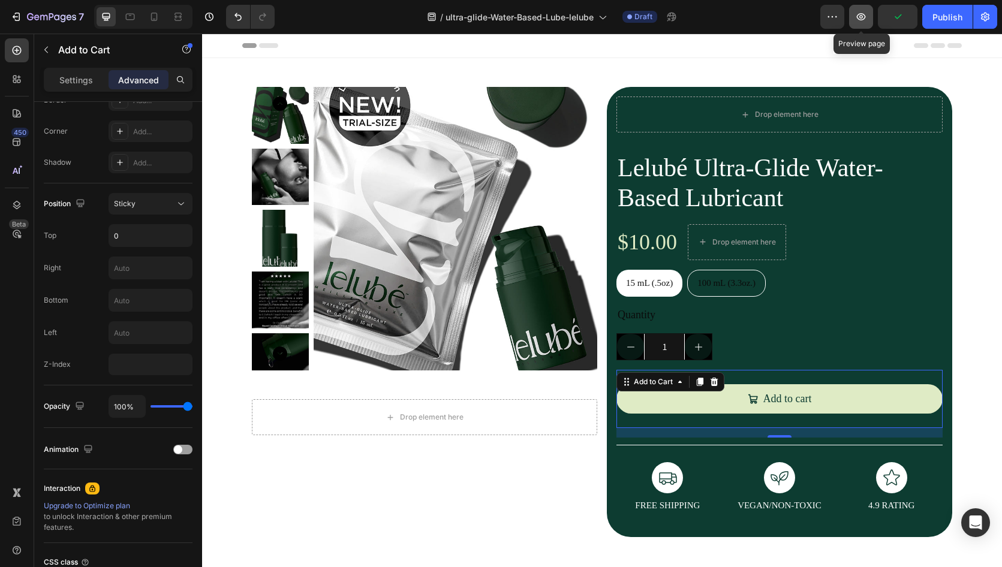
click at [860, 16] on icon "button" at bounding box center [861, 16] width 9 height 7
click at [665, 313] on div "Quantity" at bounding box center [779, 314] width 326 height 17
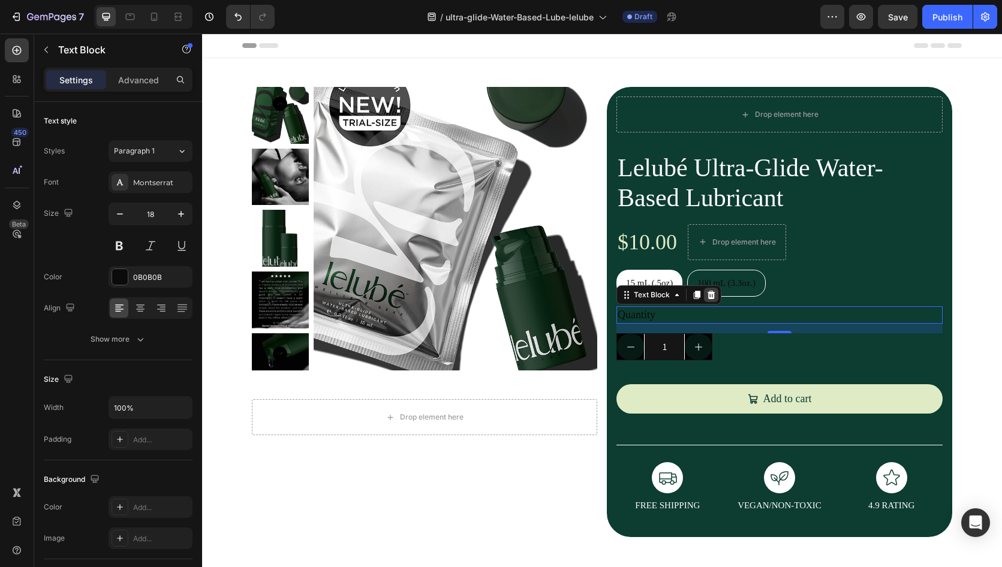
click at [707, 296] on icon at bounding box center [711, 295] width 8 height 8
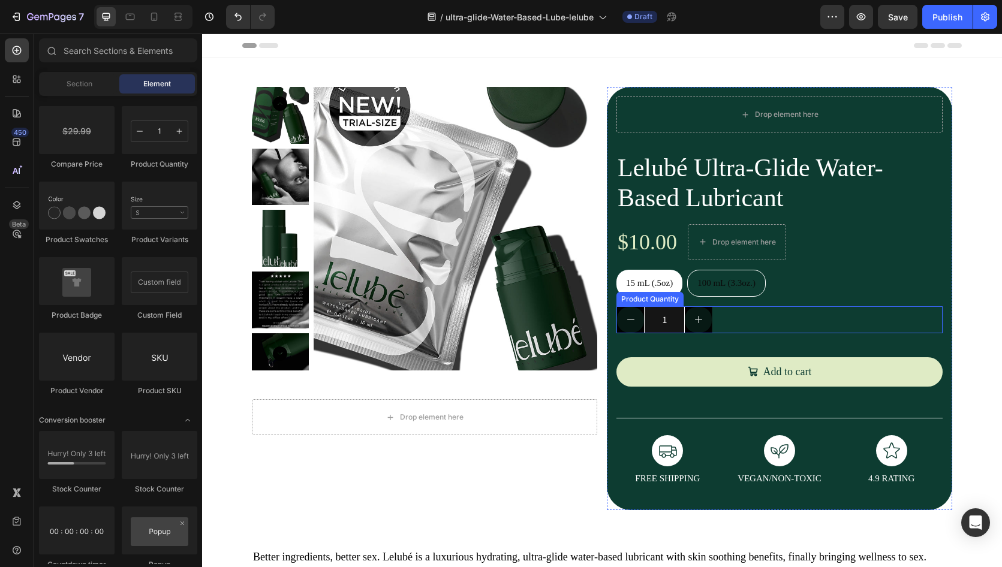
click at [755, 323] on div "1" at bounding box center [779, 319] width 326 height 27
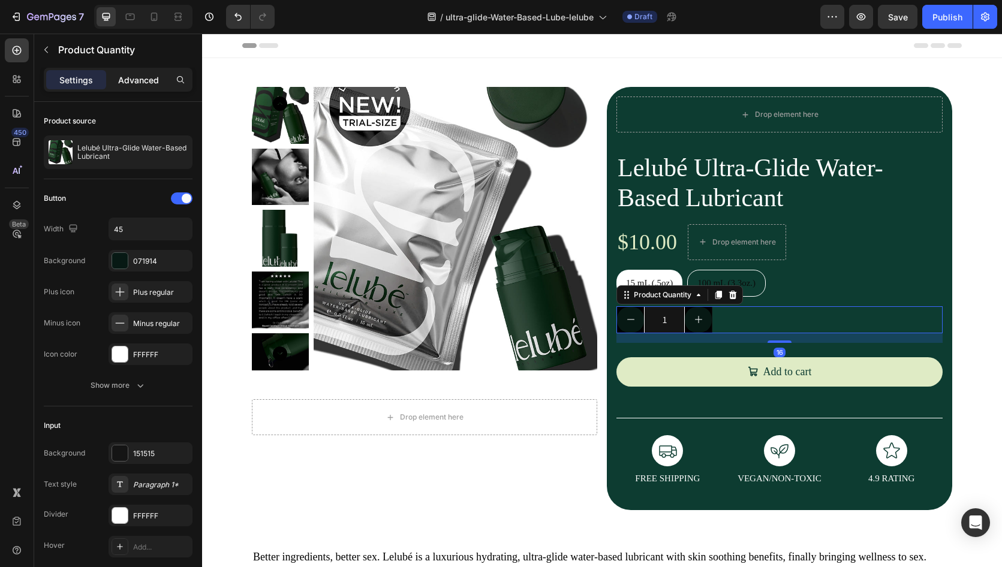
click at [128, 82] on p "Advanced" at bounding box center [138, 80] width 41 height 13
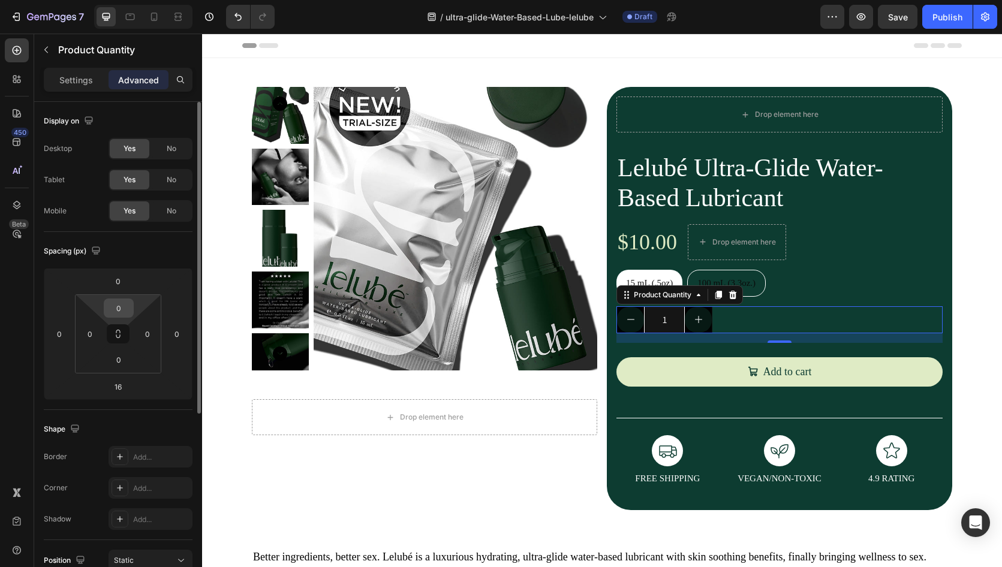
click at [116, 306] on input "0" at bounding box center [119, 308] width 24 height 18
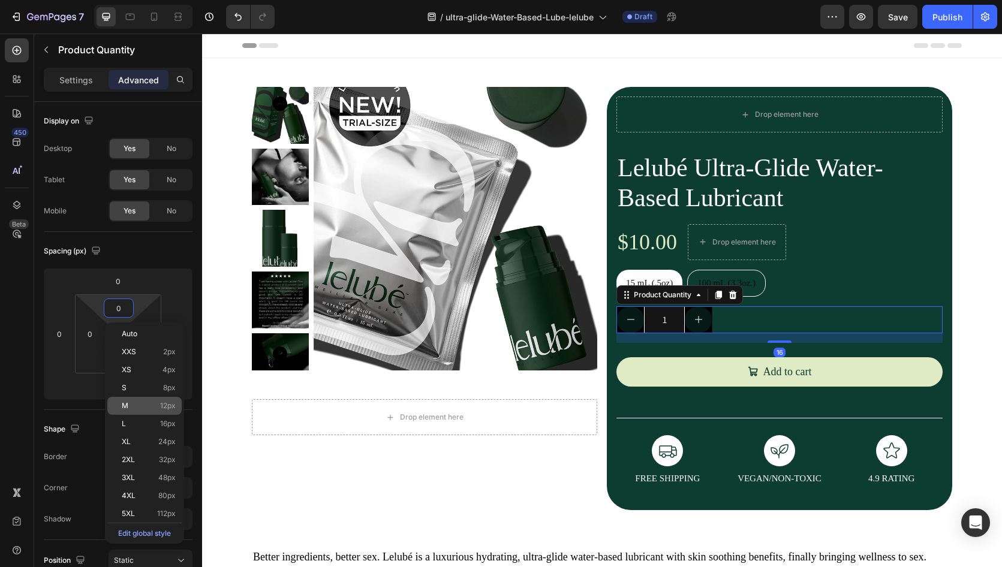
click at [157, 411] on div "M 12px" at bounding box center [144, 406] width 74 height 18
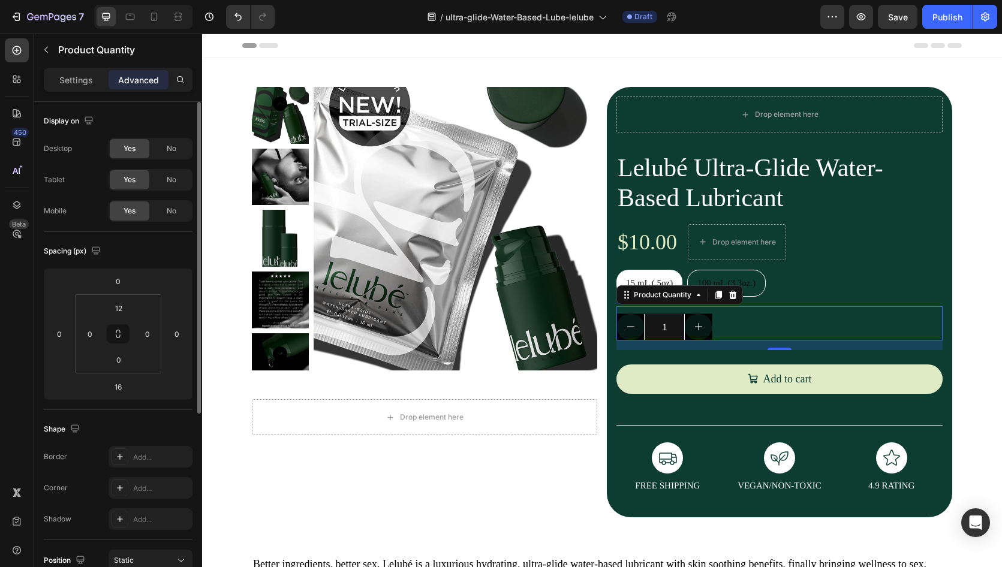
click at [162, 247] on div "Spacing (px)" at bounding box center [118, 251] width 149 height 19
click at [165, 491] on div "Add..." at bounding box center [161, 488] width 56 height 11
click at [157, 428] on div "Shape" at bounding box center [118, 429] width 149 height 19
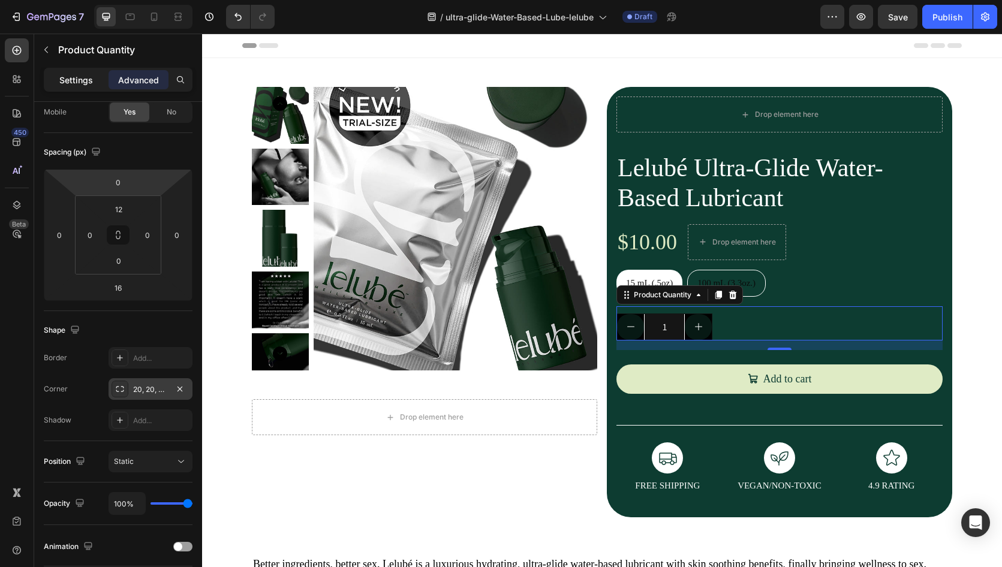
click at [91, 83] on p "Settings" at bounding box center [76, 80] width 34 height 13
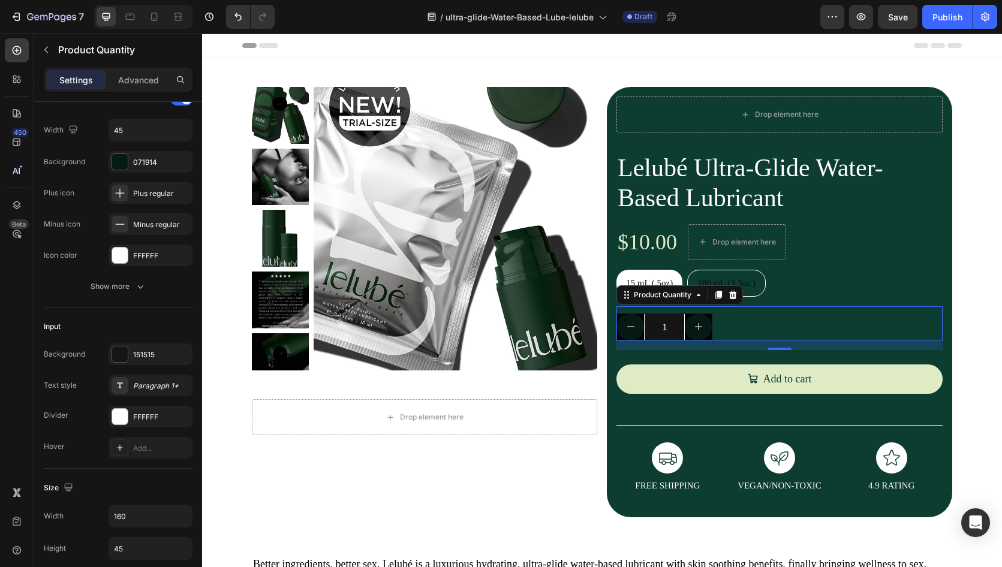
click at [736, 326] on div "1" at bounding box center [779, 327] width 326 height 27
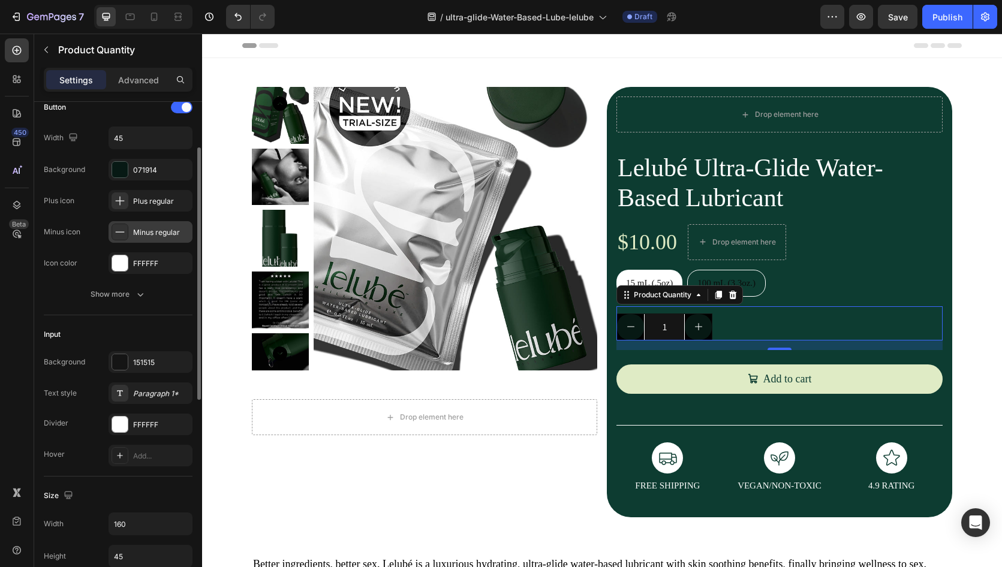
scroll to position [89, 0]
click at [183, 198] on div "Plus regular" at bounding box center [161, 203] width 56 height 11
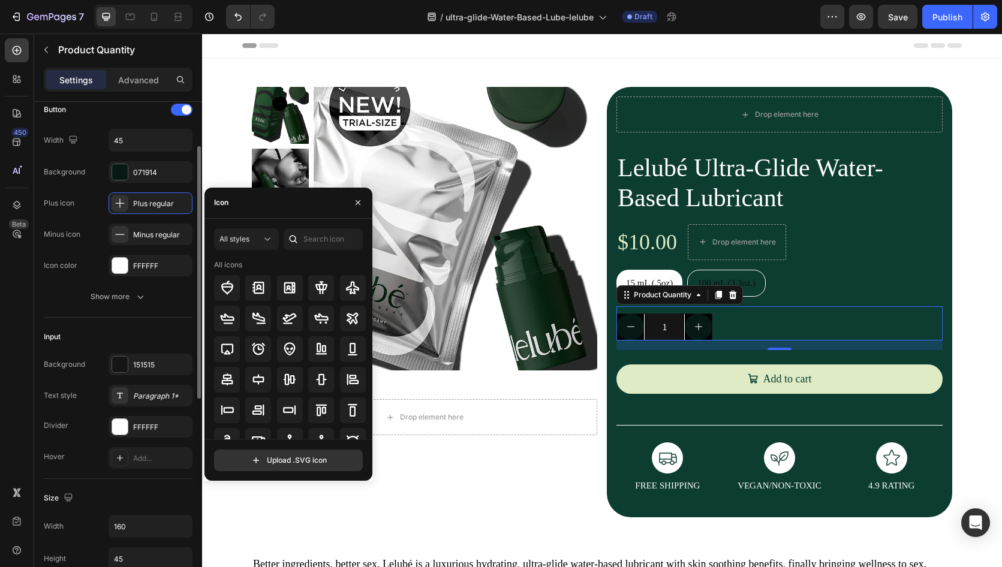
click at [129, 114] on div "Button" at bounding box center [118, 109] width 149 height 19
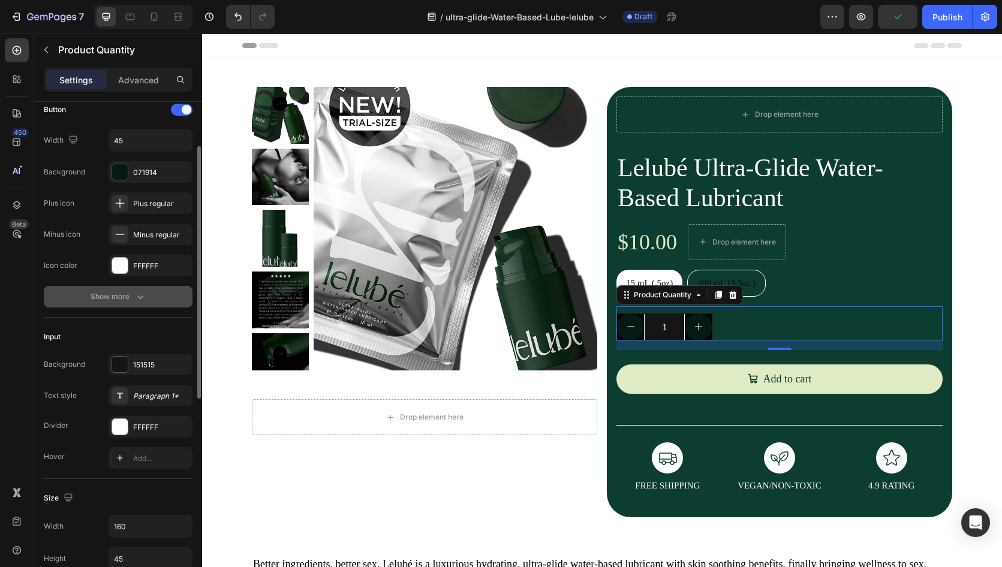
click at [126, 300] on div "Show more" at bounding box center [119, 297] width 56 height 12
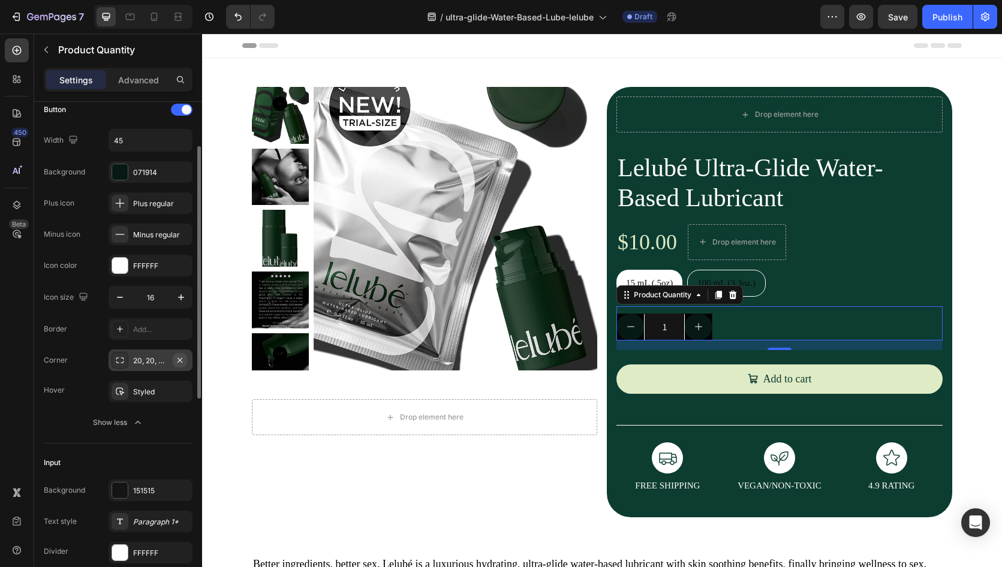
click at [173, 360] on button "button" at bounding box center [180, 360] width 14 height 14
click at [142, 360] on div "Add..." at bounding box center [161, 360] width 56 height 11
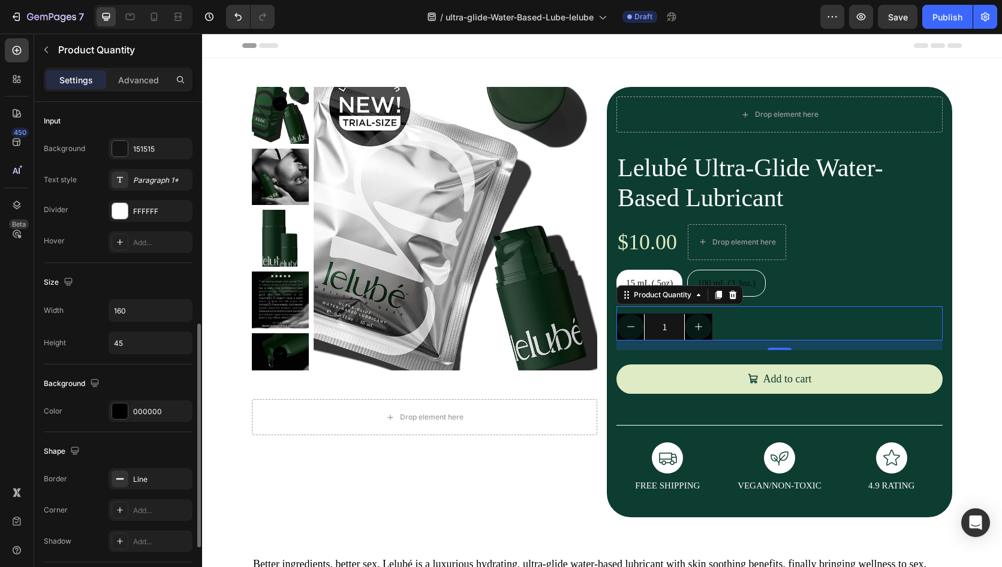
scroll to position [450, 0]
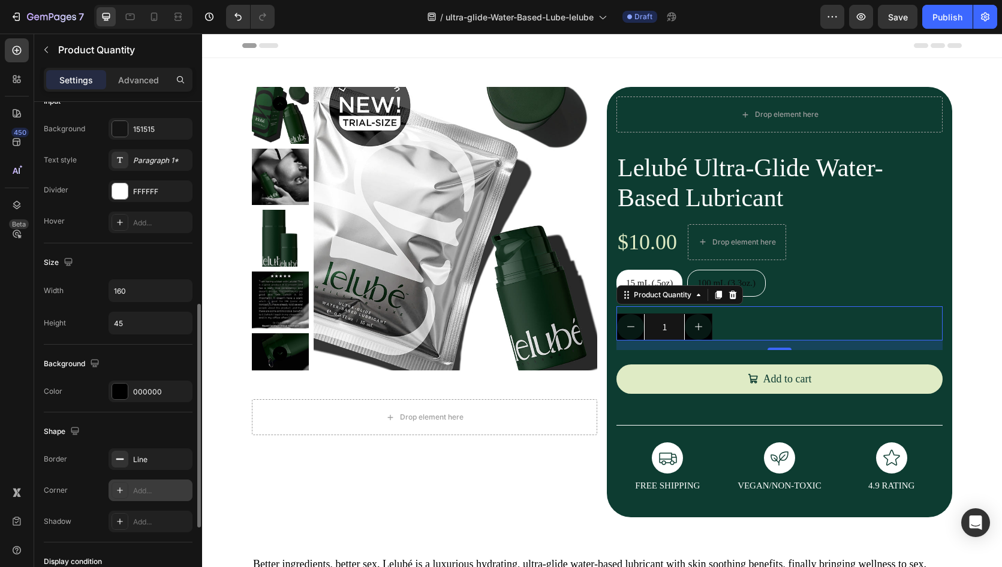
click at [150, 493] on div "Add..." at bounding box center [161, 491] width 56 height 11
click at [904, 21] on button "button" at bounding box center [898, 17] width 40 height 24
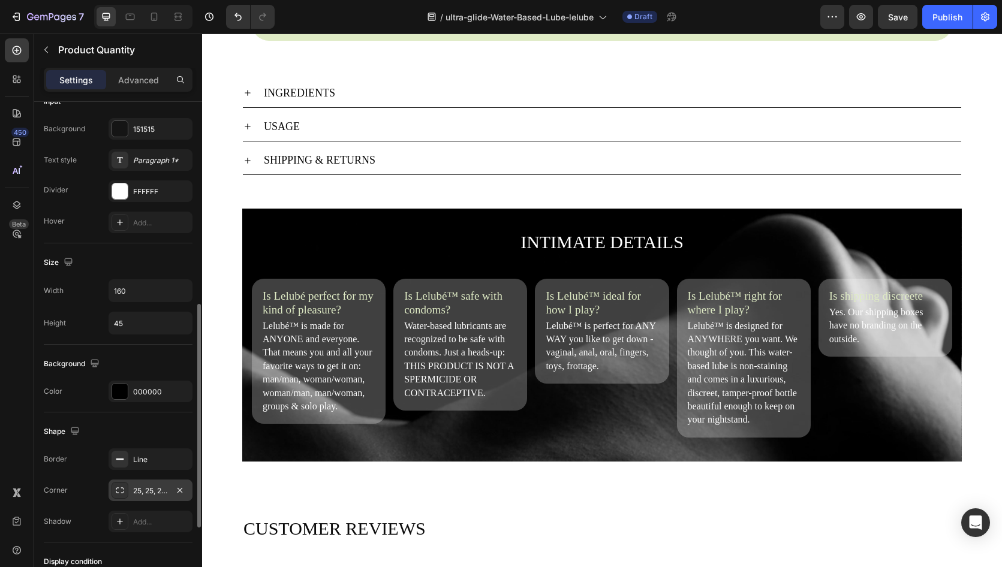
scroll to position [606, 0]
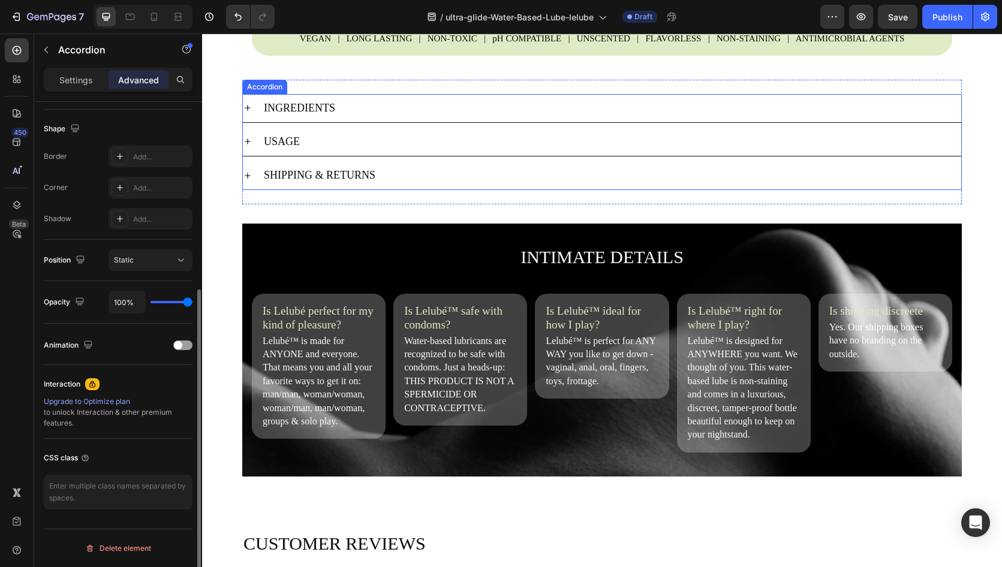
click at [378, 117] on div "INGREDIENTS" at bounding box center [611, 108] width 699 height 19
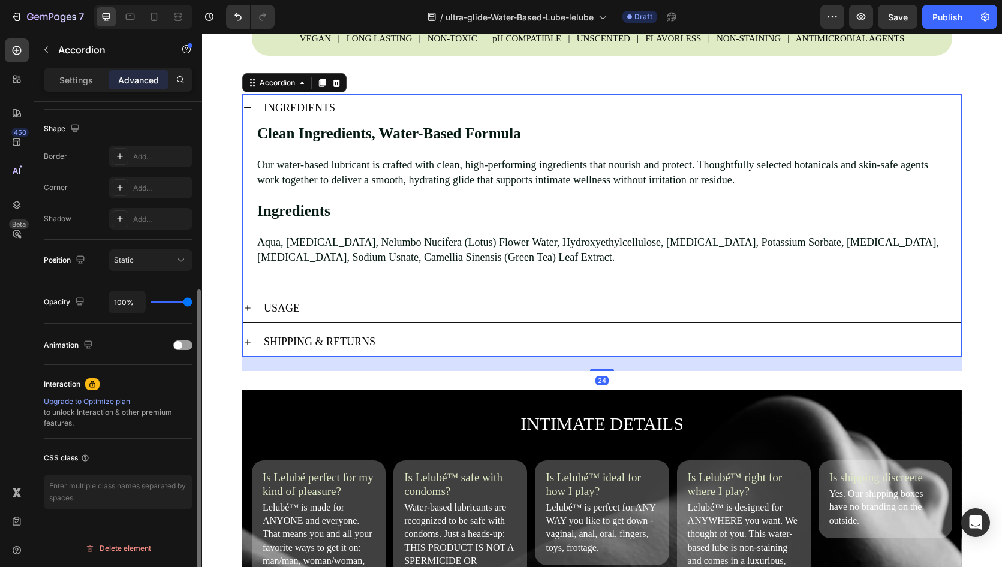
scroll to position [0, 0]
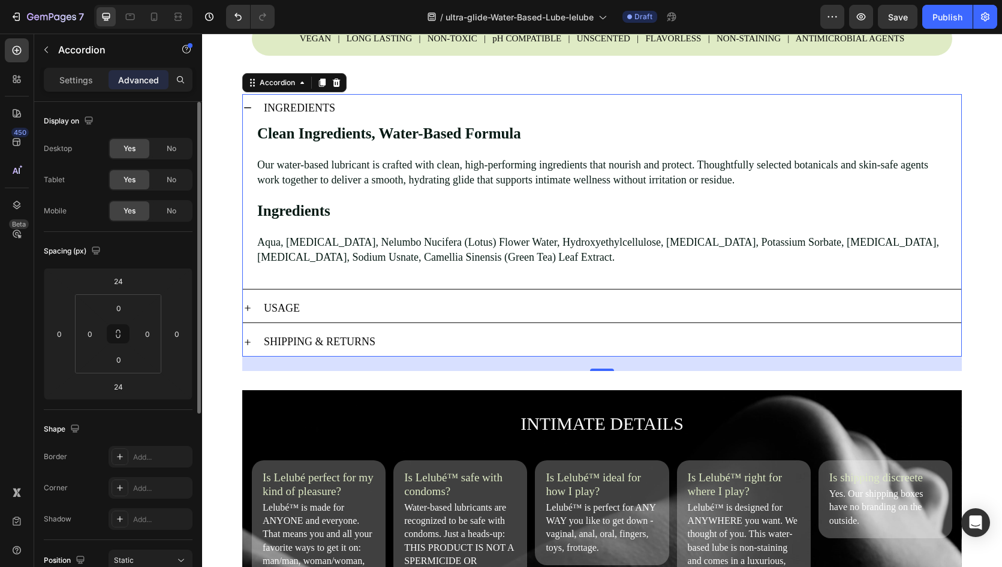
click at [243, 113] on icon at bounding box center [248, 108] width 10 height 10
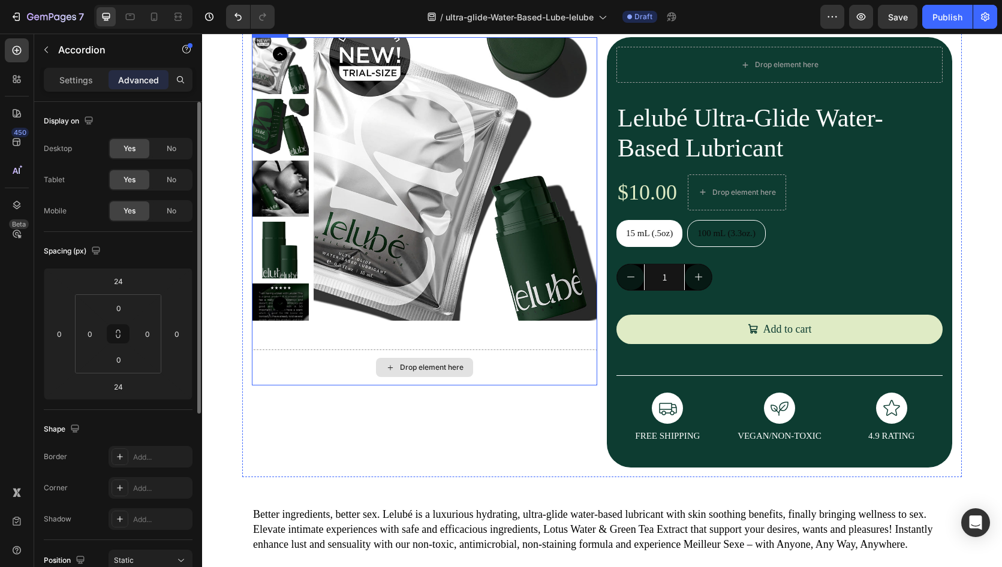
scroll to position [58, 0]
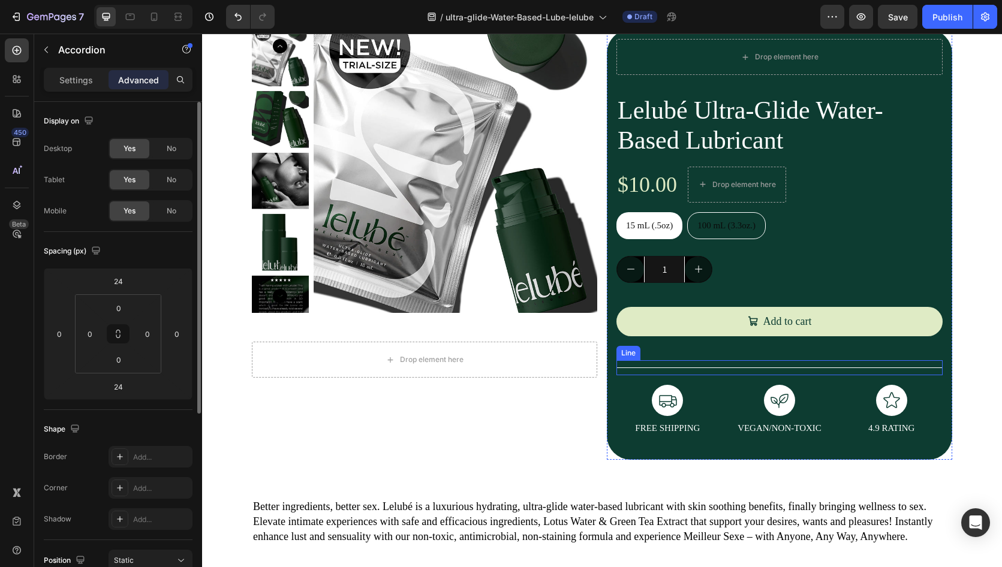
click at [709, 369] on div "Title Line" at bounding box center [779, 367] width 326 height 15
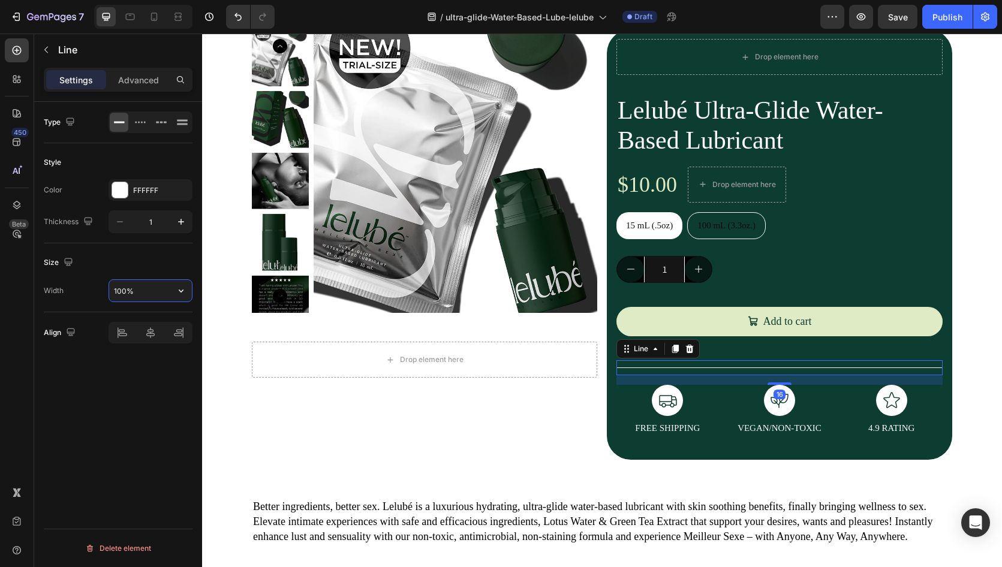
click at [167, 294] on input "100%" at bounding box center [150, 291] width 83 height 22
click at [191, 291] on button "button" at bounding box center [181, 291] width 22 height 22
click at [119, 294] on input "100%" at bounding box center [150, 291] width 83 height 22
click at [176, 381] on div "Type Style Color FFFFFF Thickness 1 Size Width 90% Align Delete element" at bounding box center [118, 351] width 168 height 499
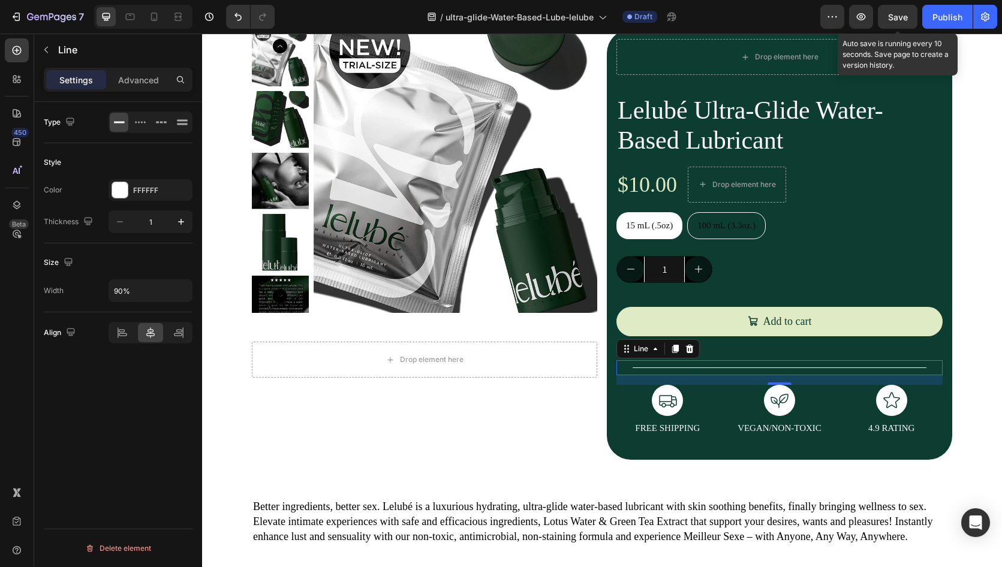
click at [905, 19] on span "Save" at bounding box center [898, 17] width 20 height 10
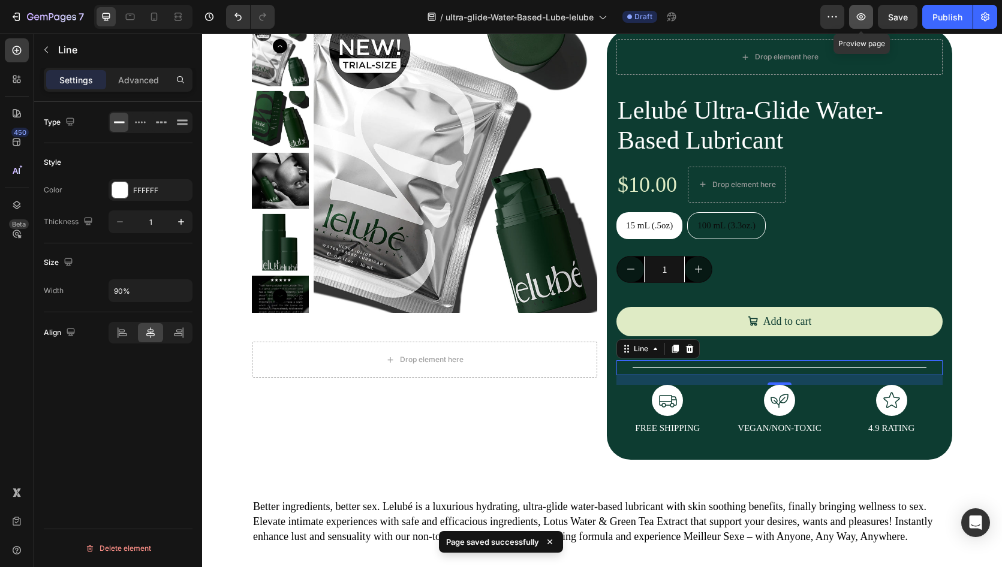
click at [858, 16] on icon "button" at bounding box center [861, 17] width 12 height 12
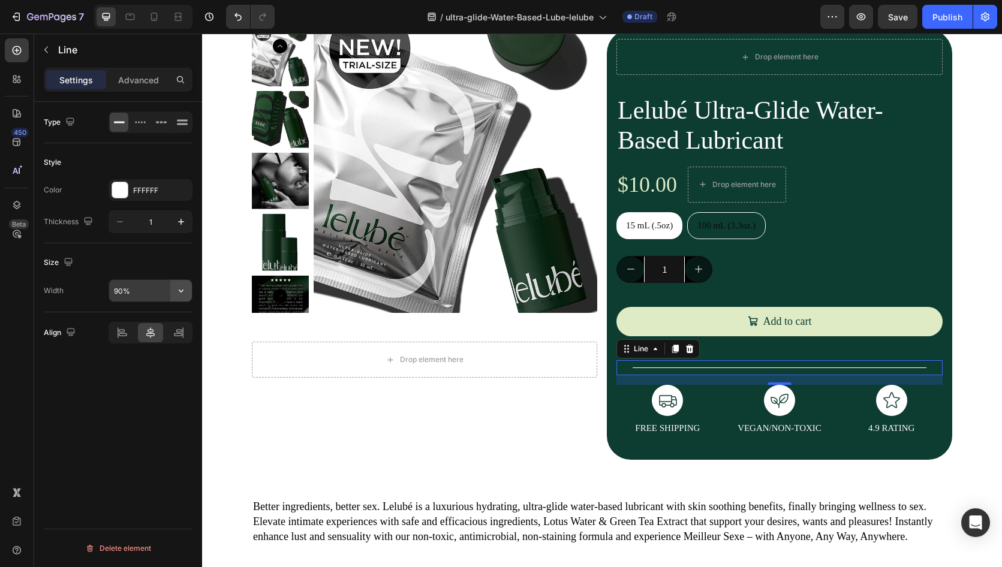
click at [174, 287] on button "button" at bounding box center [181, 291] width 22 height 22
click at [162, 325] on span "100%" at bounding box center [172, 321] width 20 height 11
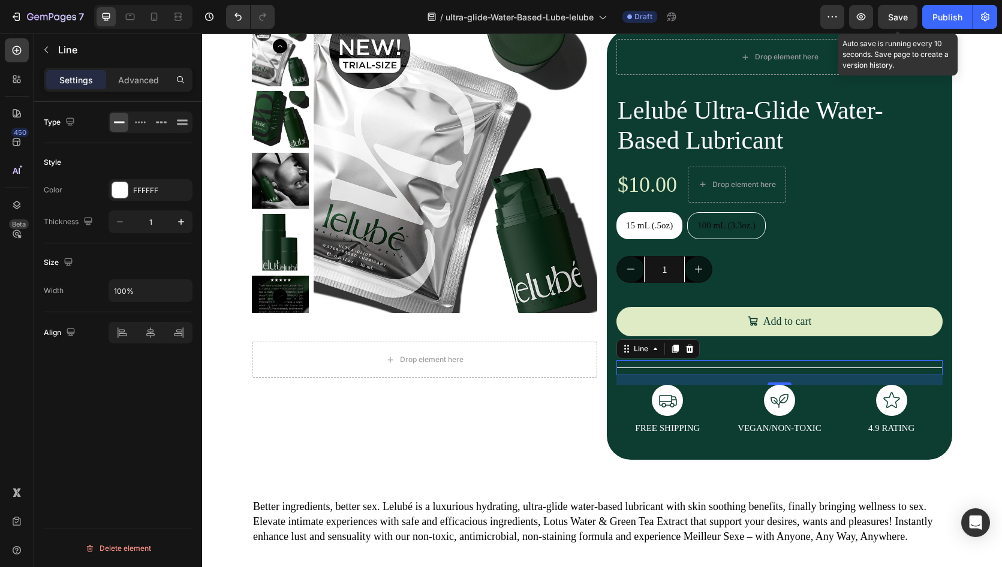
click at [907, 12] on span "Save" at bounding box center [898, 17] width 20 height 10
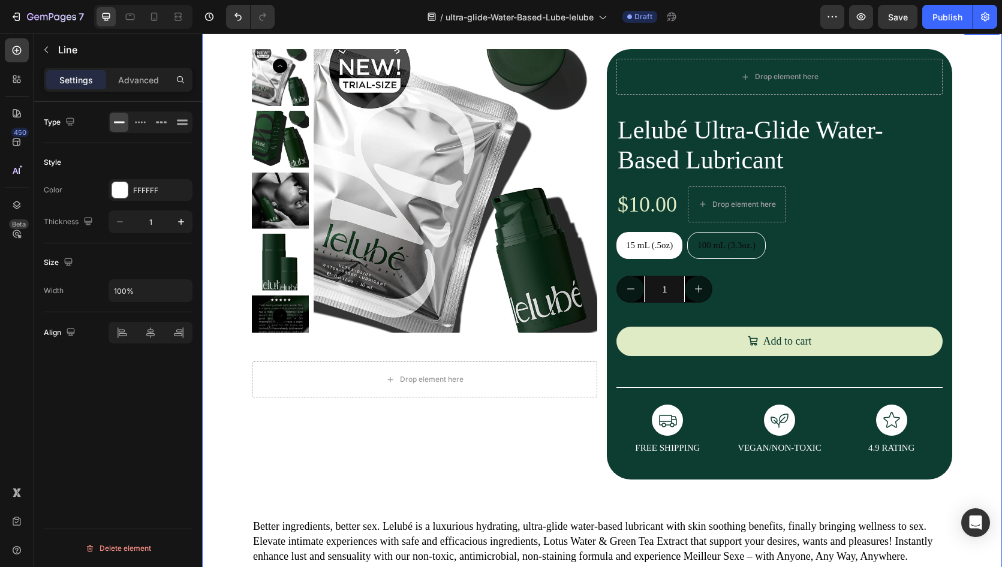
scroll to position [207, 0]
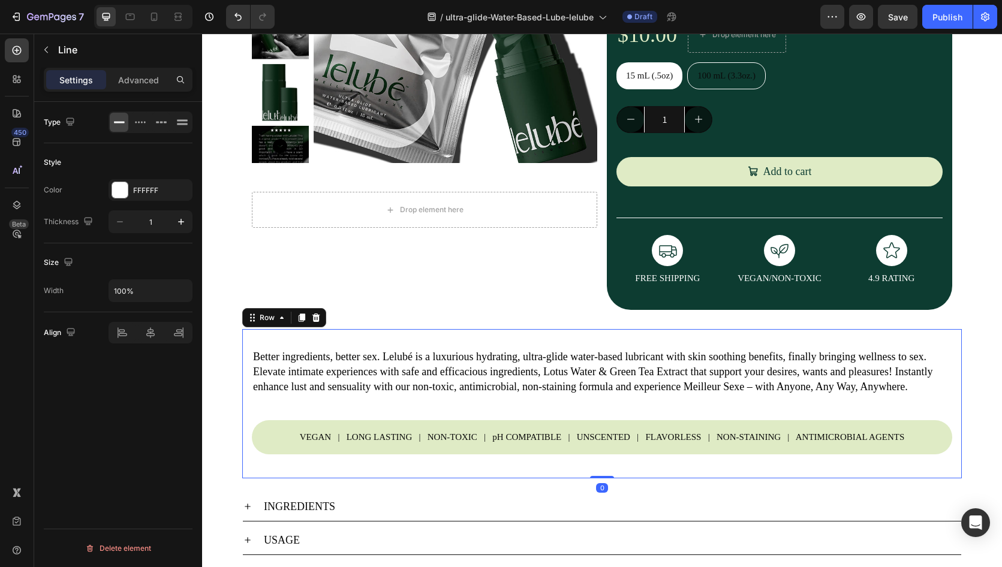
click at [659, 336] on div "Better ingredients, better sex. Lelubé is a luxurious hydrating, ultra-glide wa…" at bounding box center [601, 403] width 719 height 149
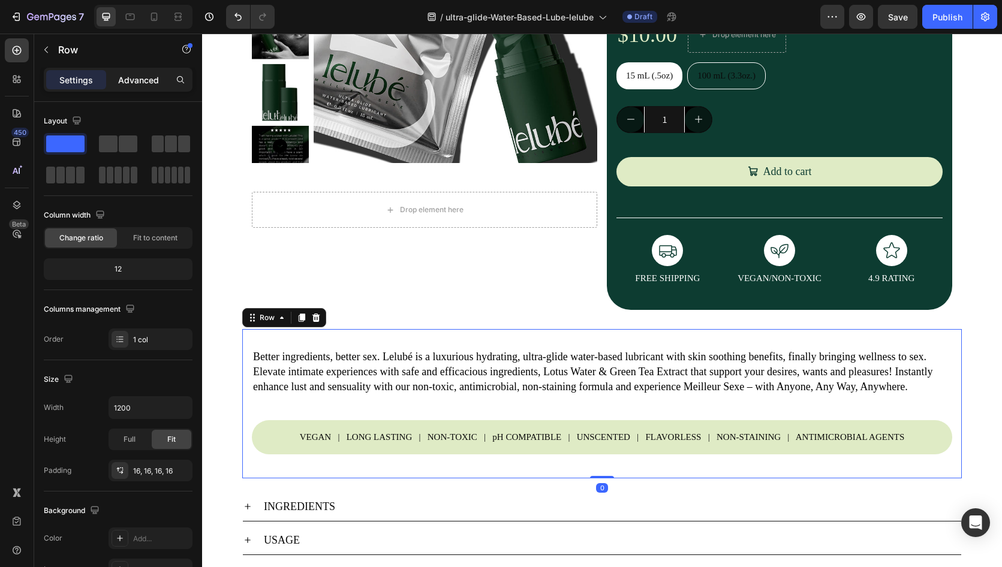
click at [133, 81] on p "Advanced" at bounding box center [138, 80] width 41 height 13
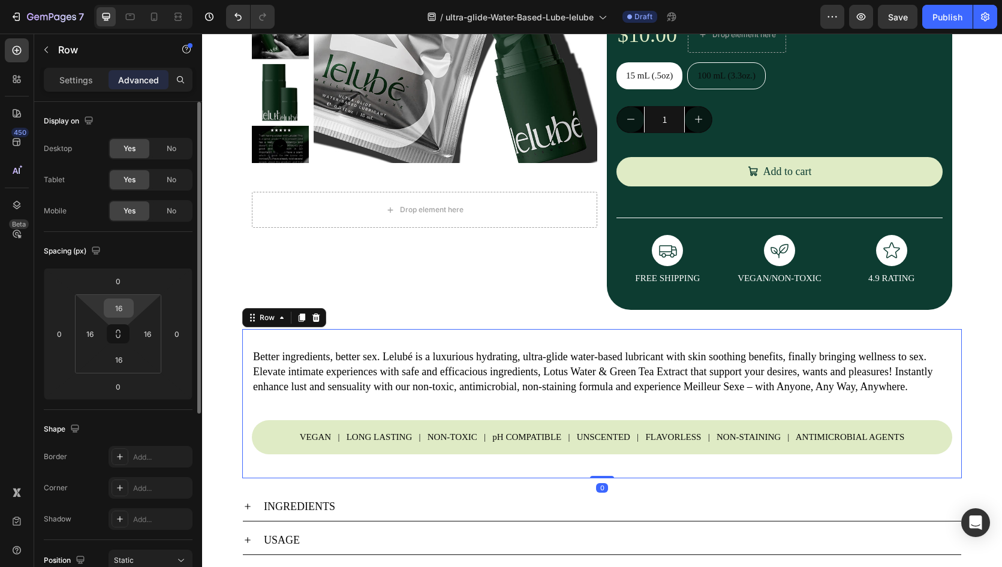
click at [120, 304] on input "16" at bounding box center [119, 308] width 24 height 18
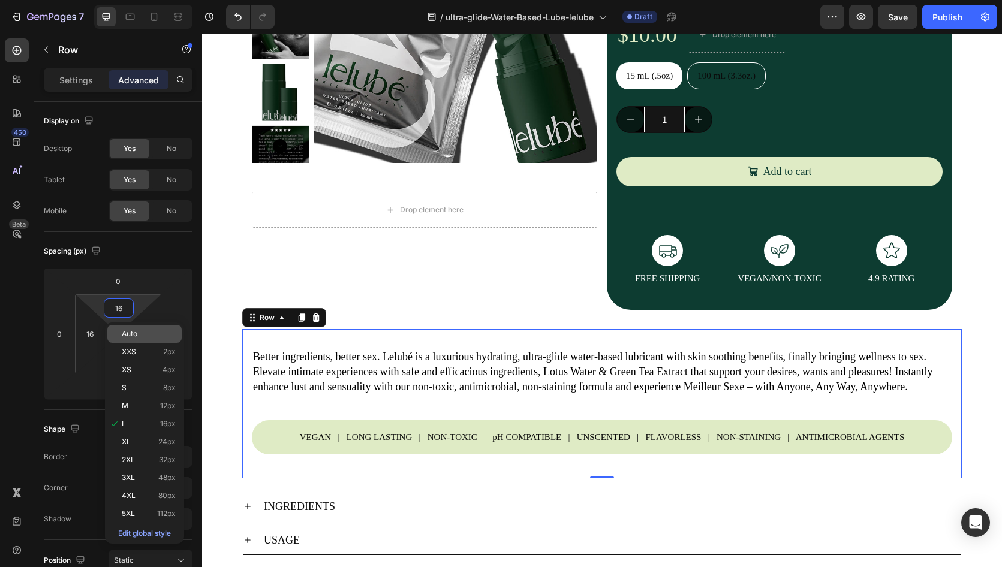
click at [129, 330] on span "Auto" at bounding box center [130, 334] width 16 height 8
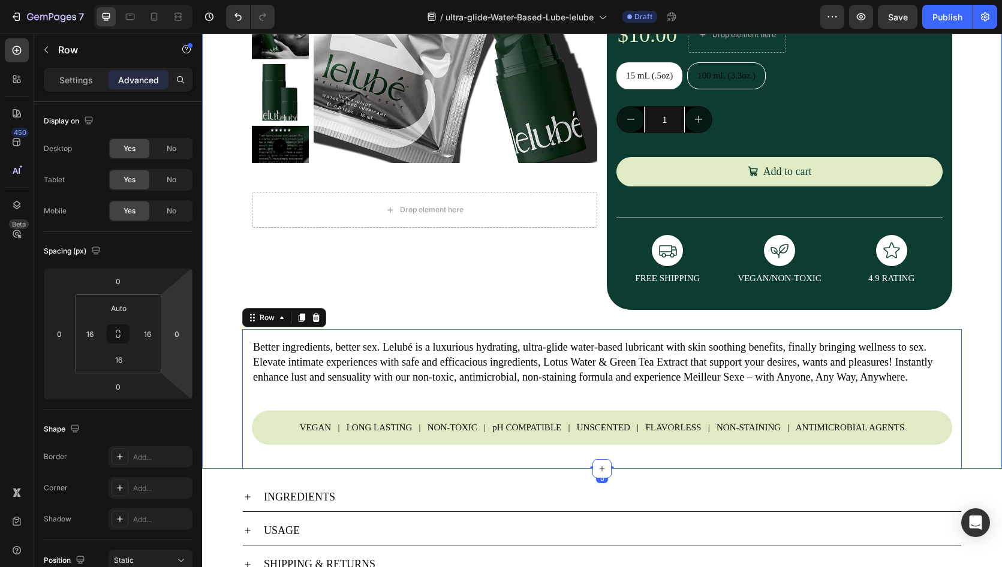
click at [964, 285] on div "Product Images Drop element here Product Drop element here Lelubé Ultra-Glide W…" at bounding box center [602, 169] width 800 height 599
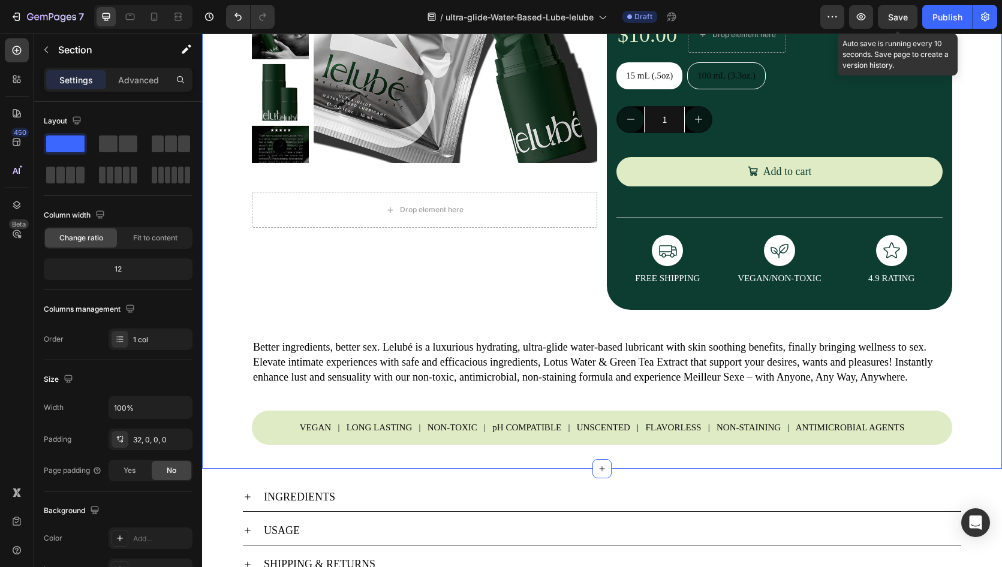
click at [902, 22] on div "Save" at bounding box center [898, 17] width 20 height 13
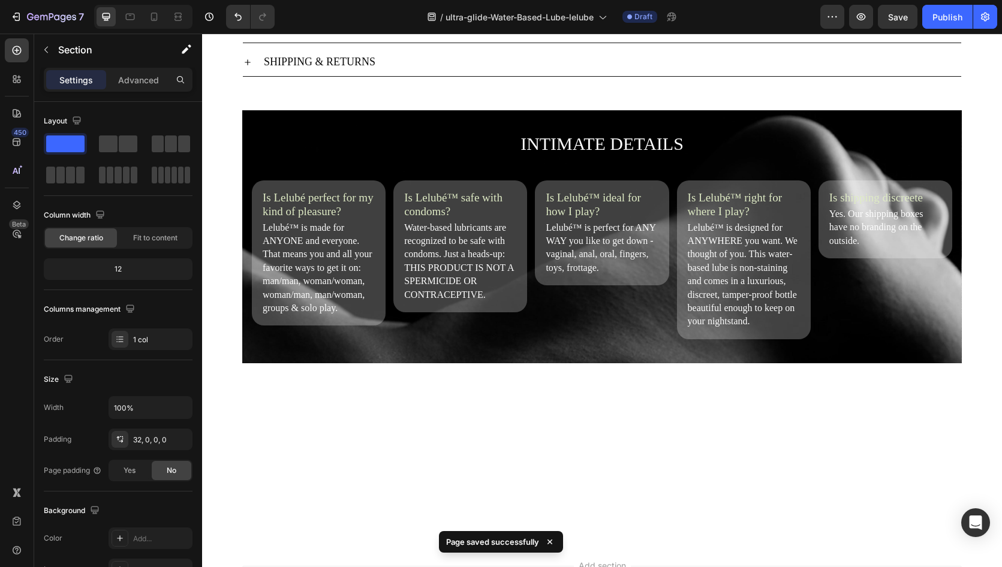
scroll to position [0, 0]
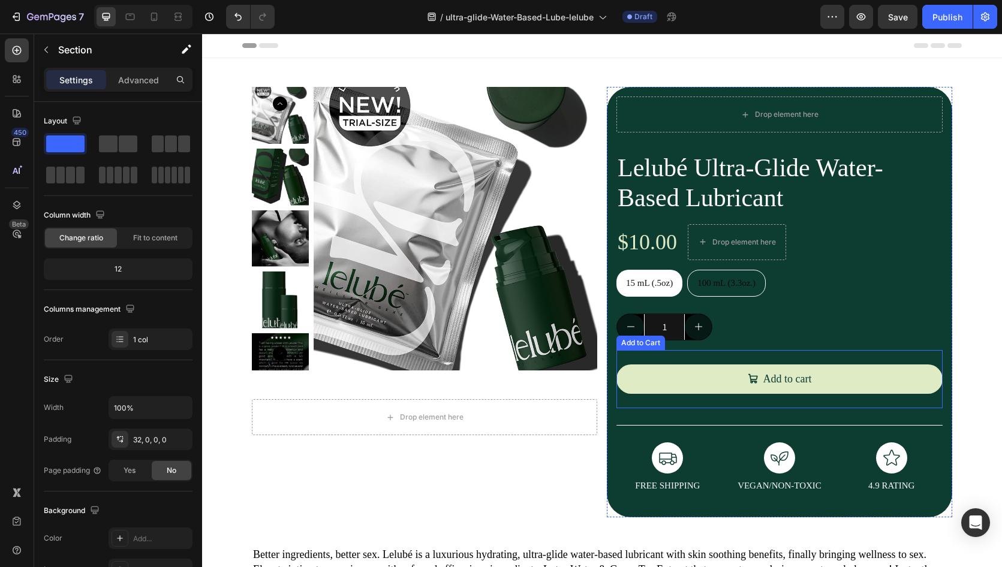
click at [646, 358] on div "Add to cart Add to Cart" at bounding box center [779, 379] width 326 height 58
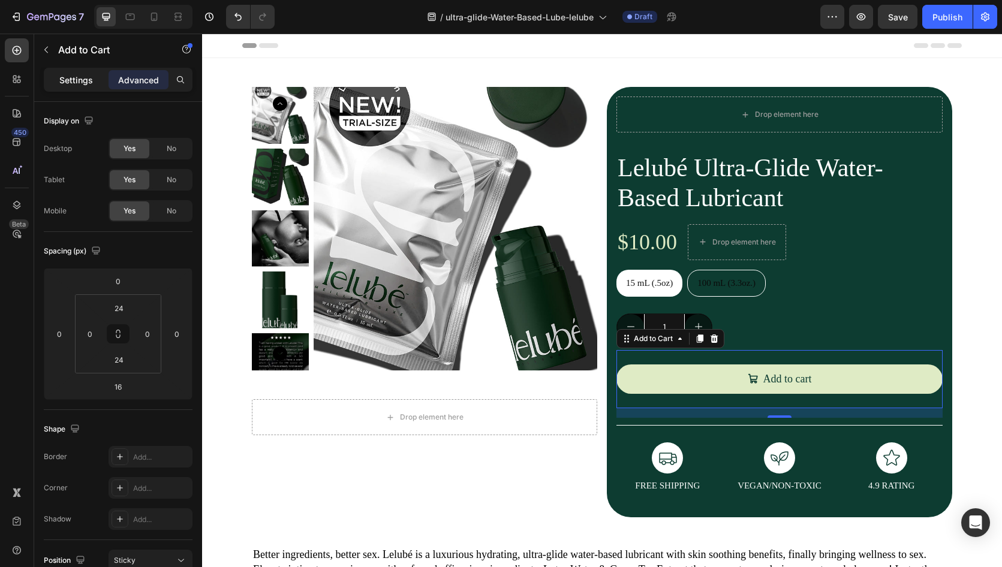
click at [72, 82] on p "Settings" at bounding box center [76, 80] width 34 height 13
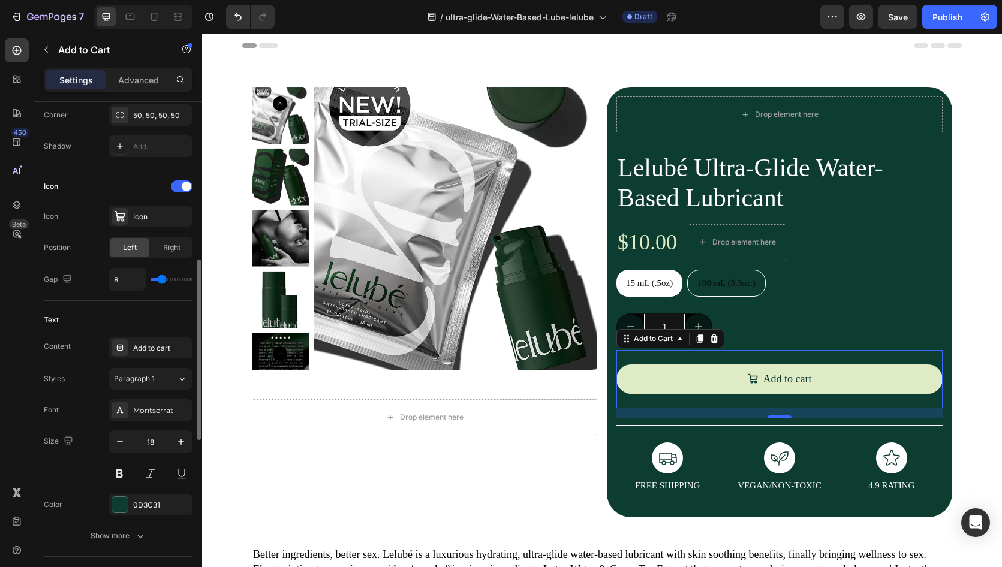
scroll to position [443, 0]
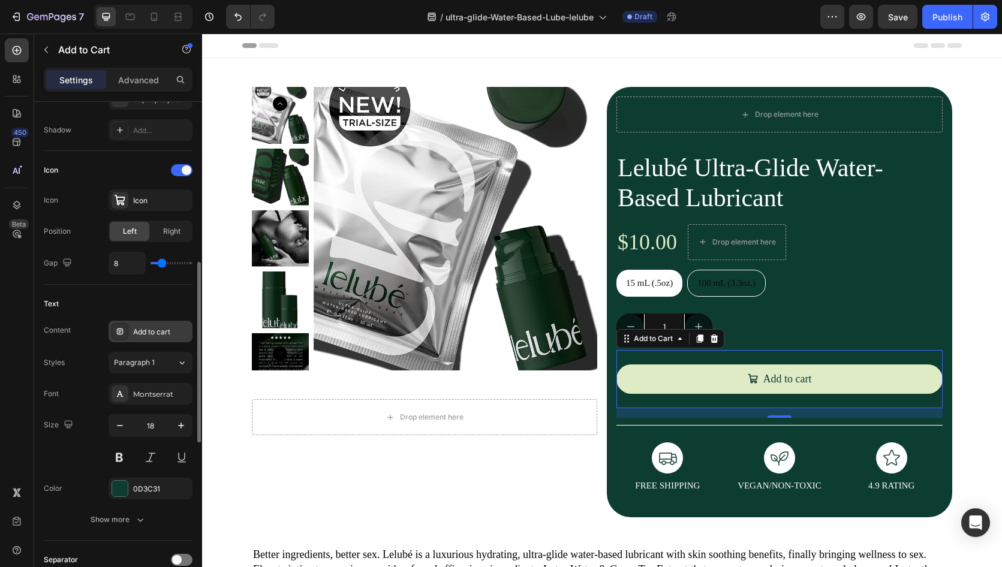
click at [177, 340] on div "Add to cart" at bounding box center [150, 332] width 84 height 22
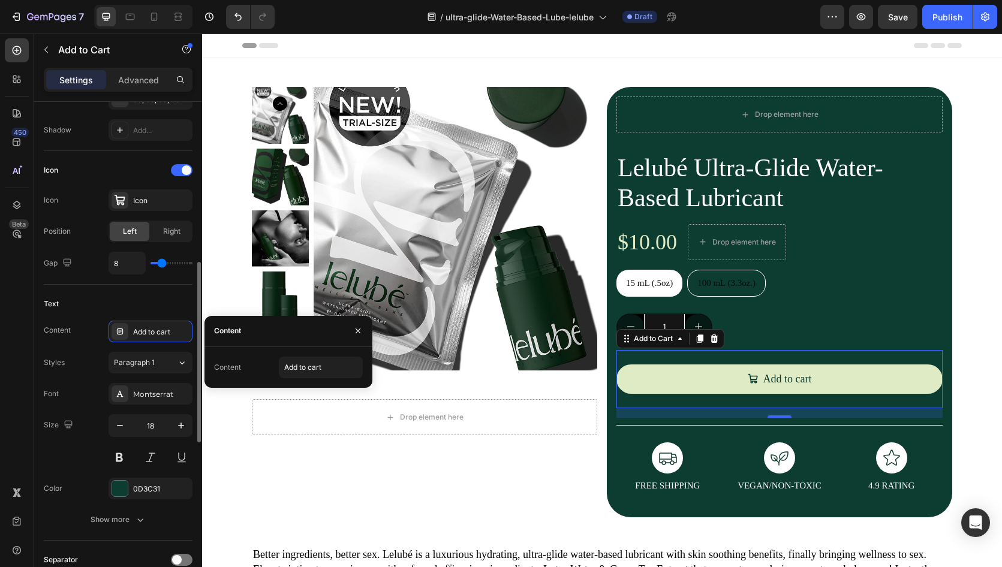
click at [159, 293] on div "Text Content Add to cart Styles Paragraph 1 Font Montserrat Size 18 Color 0D3C3…" at bounding box center [118, 413] width 149 height 256
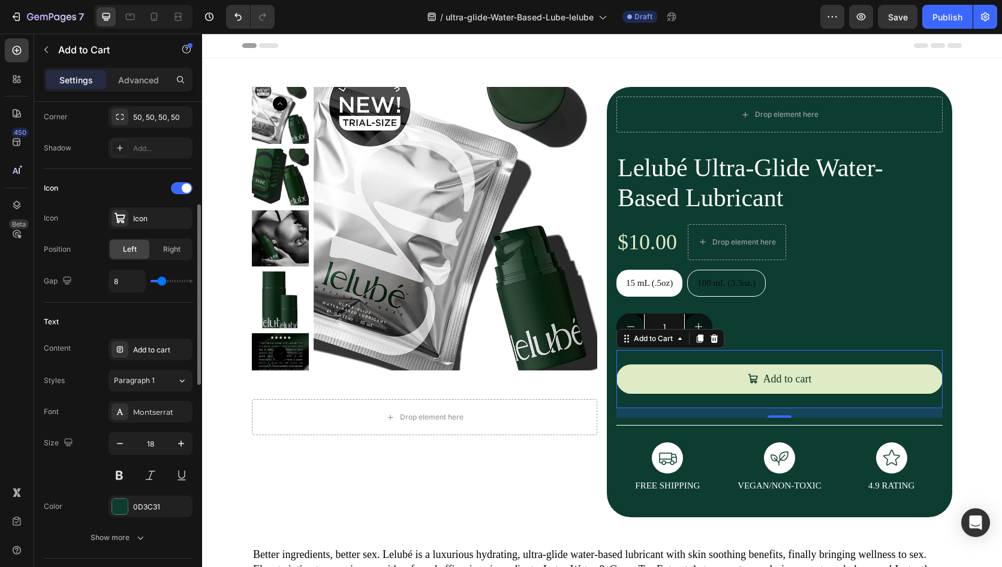
scroll to position [387, 0]
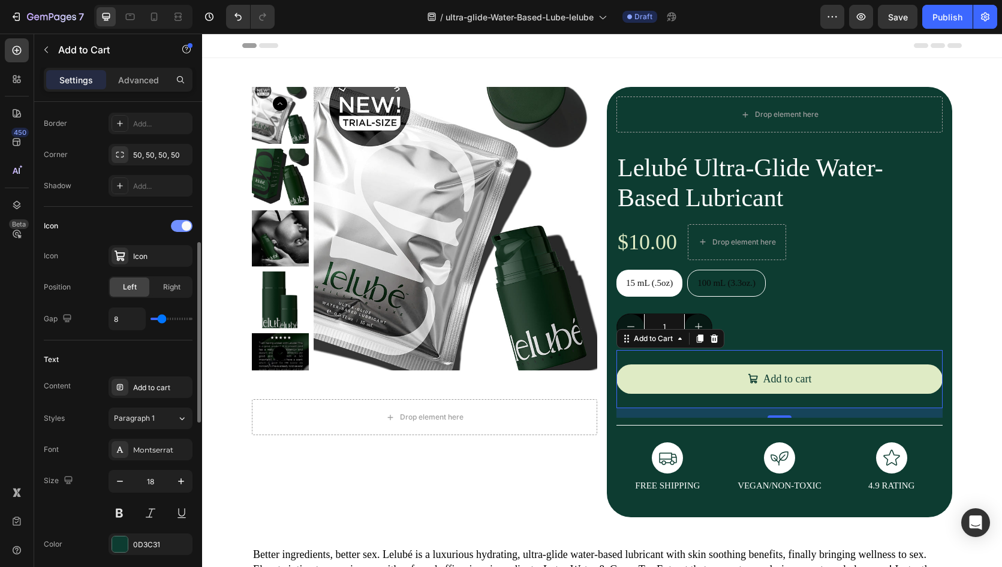
click at [176, 227] on div at bounding box center [182, 226] width 22 height 12
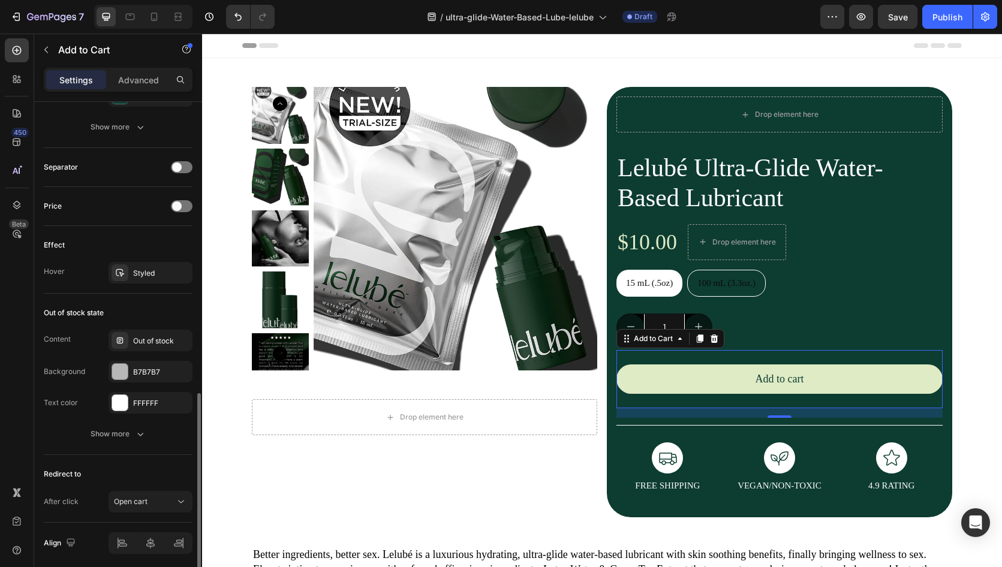
scroll to position [785, 0]
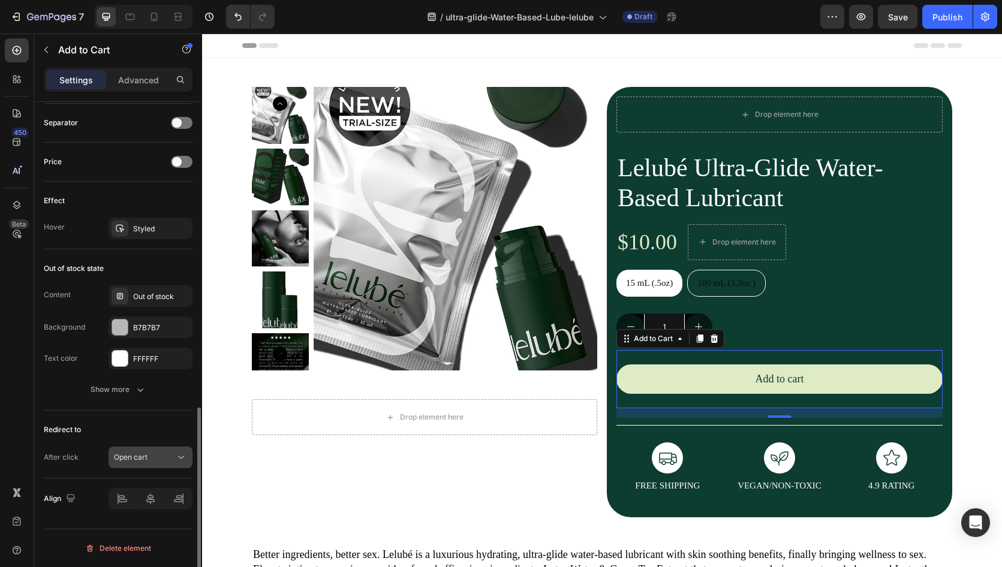
click at [129, 453] on span "Open cart" at bounding box center [131, 457] width 34 height 9
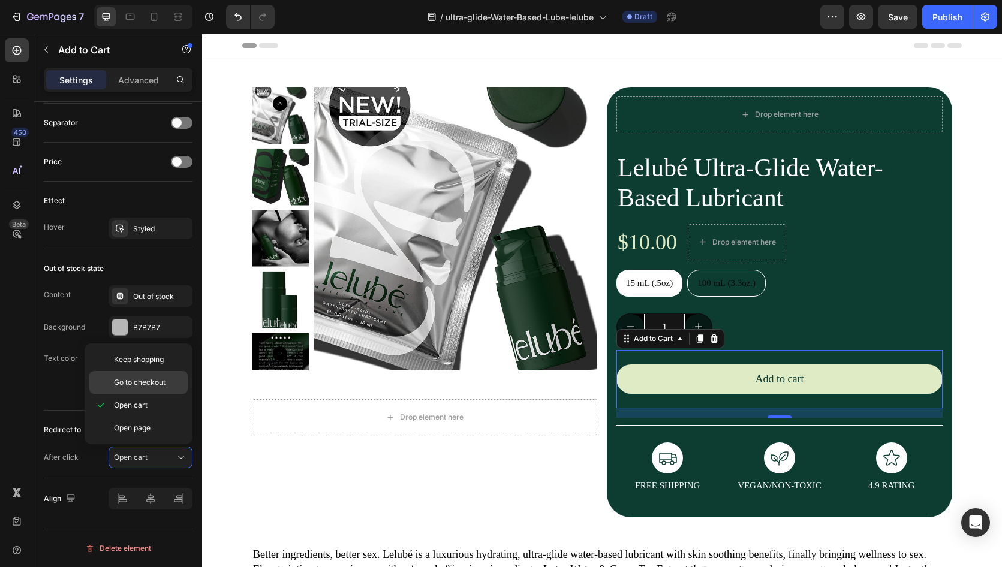
click at [126, 378] on span "Go to checkout" at bounding box center [140, 382] width 52 height 11
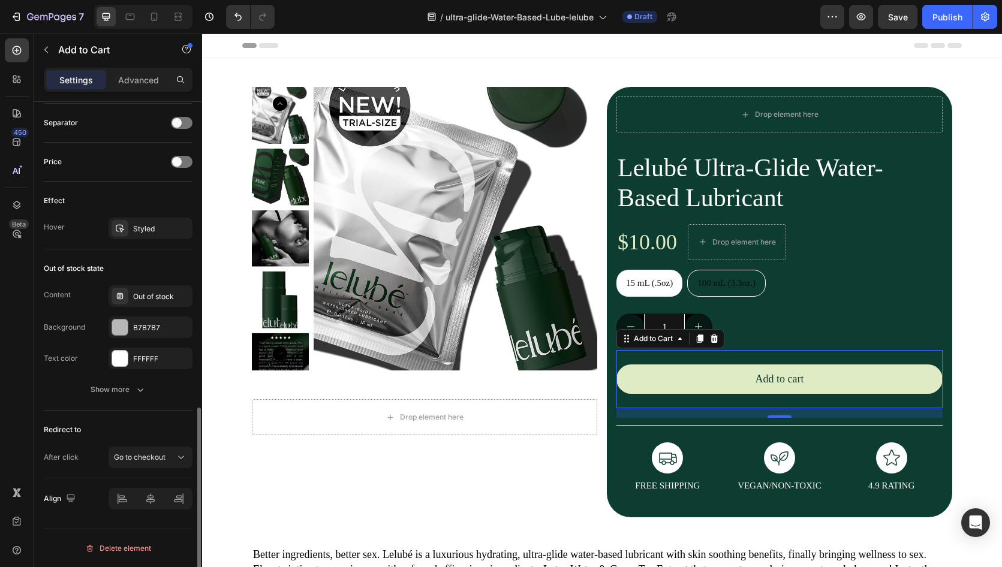
click at [110, 430] on div "Redirect to" at bounding box center [118, 429] width 149 height 19
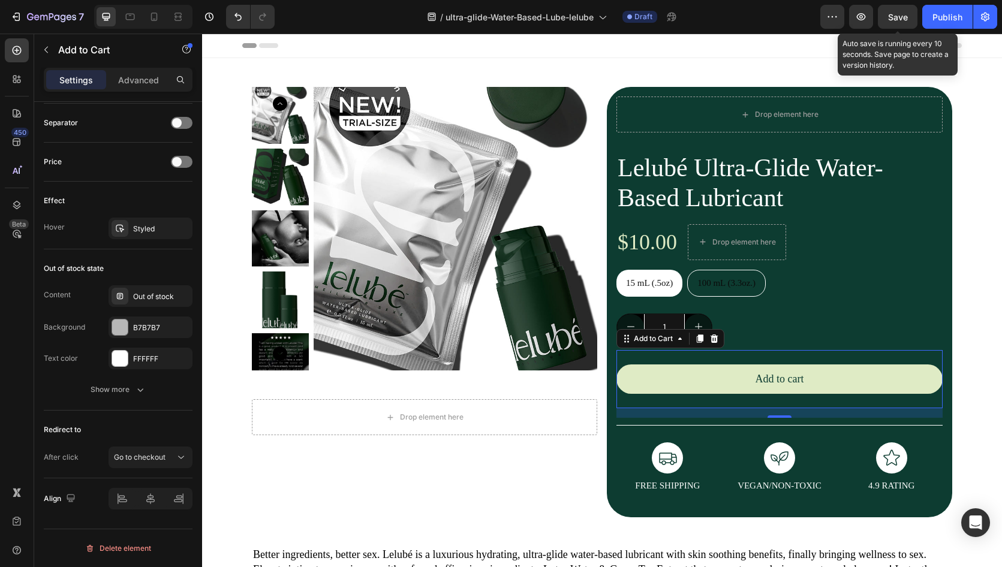
click at [894, 17] on span "Save" at bounding box center [898, 17] width 20 height 10
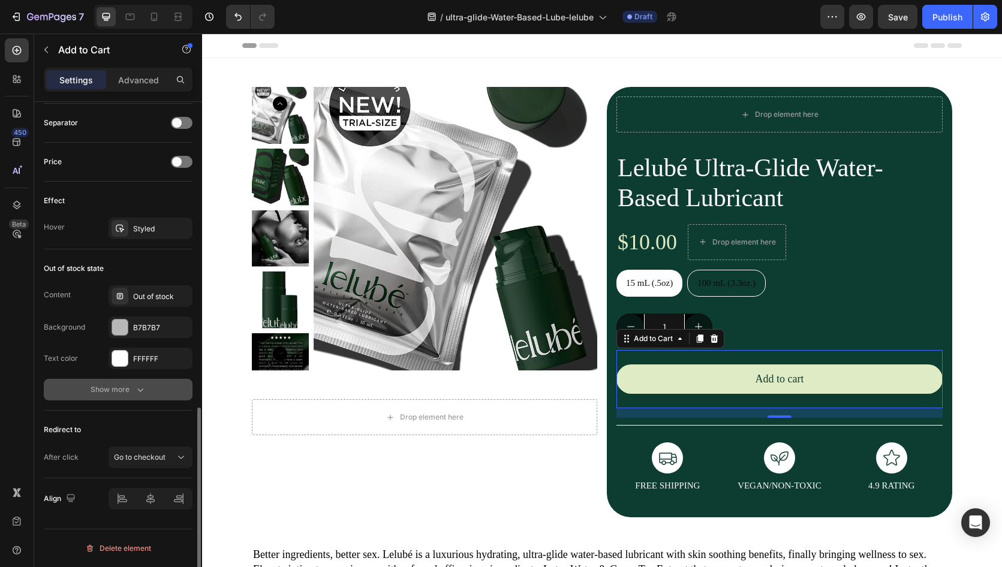
click at [117, 391] on div "Show more" at bounding box center [119, 390] width 56 height 12
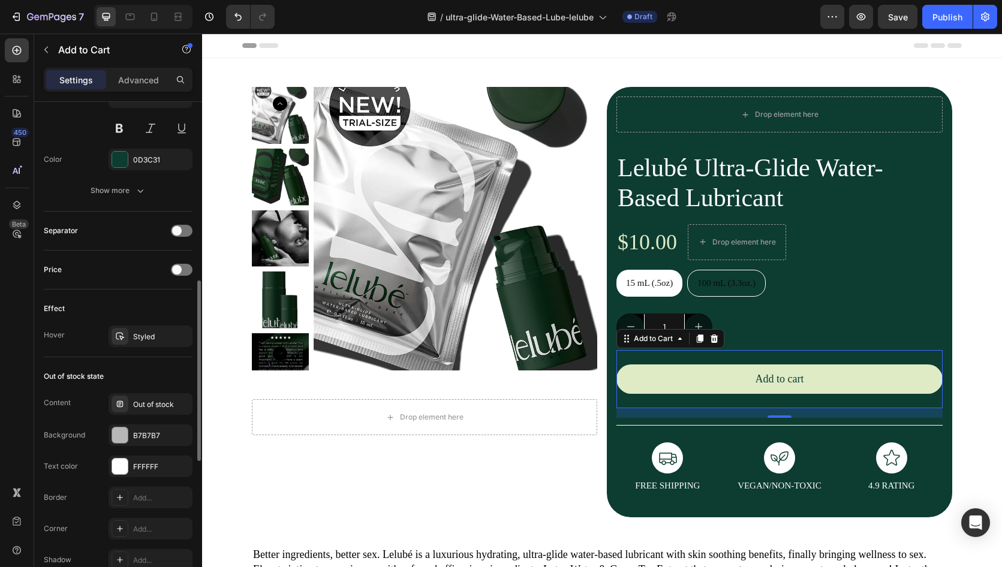
scroll to position [628, 0]
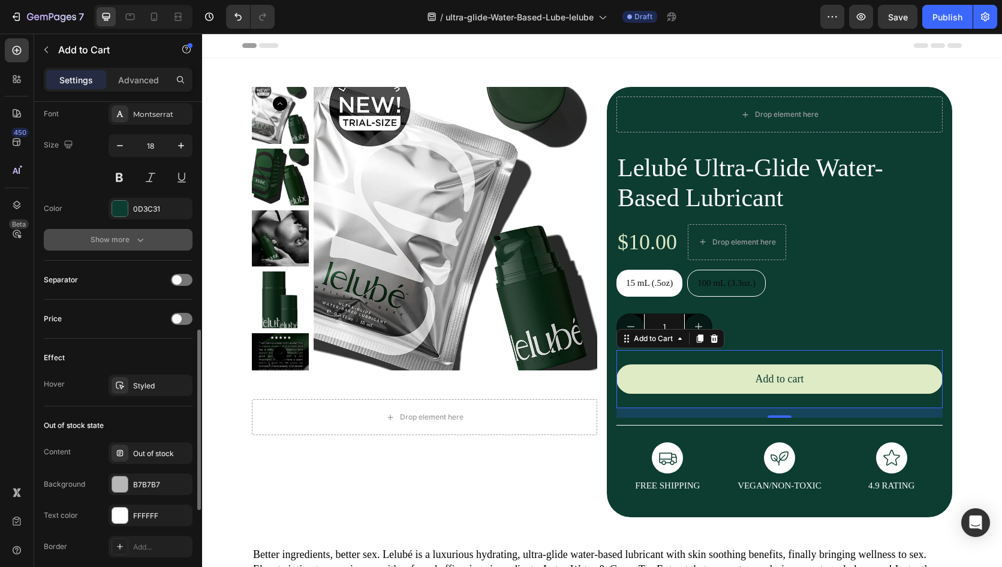
click at [98, 238] on div "Show more" at bounding box center [119, 240] width 56 height 12
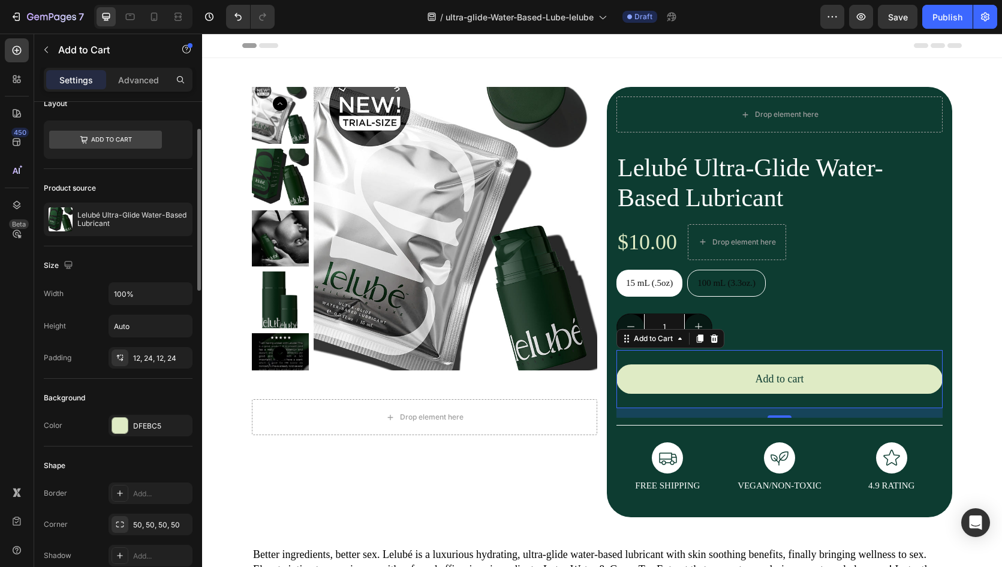
scroll to position [0, 0]
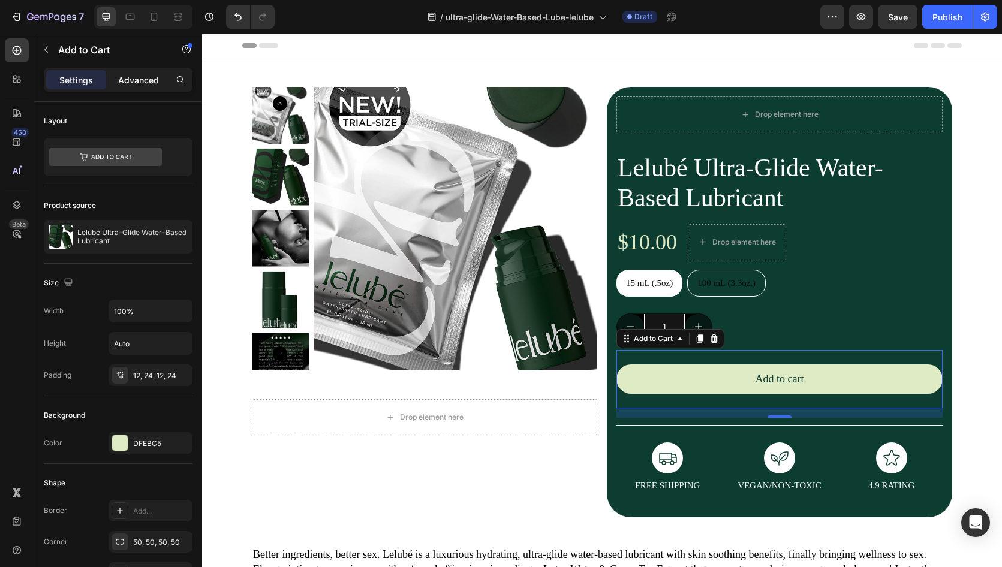
click at [129, 83] on p "Advanced" at bounding box center [138, 80] width 41 height 13
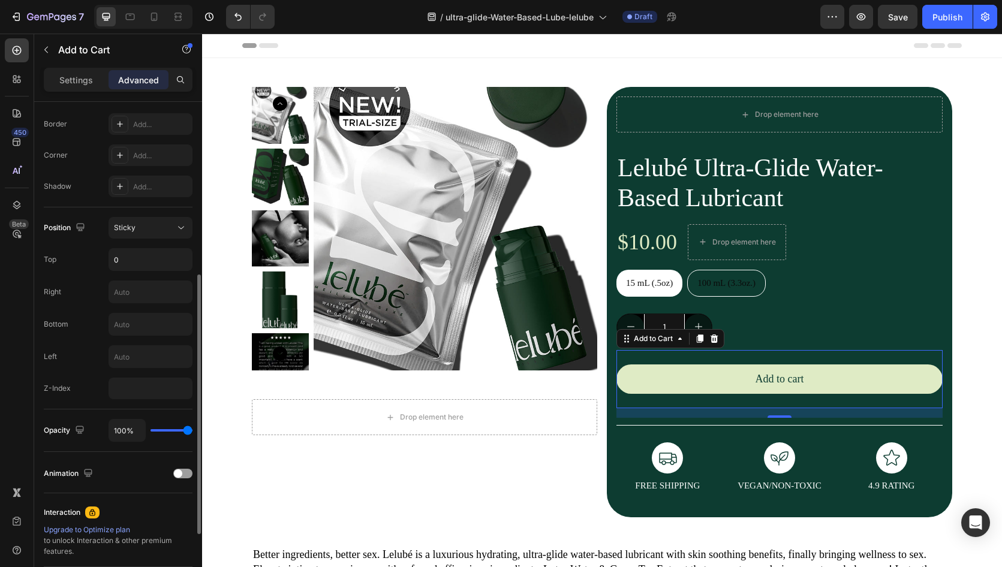
scroll to position [335, 0]
click at [141, 228] on div "Sticky" at bounding box center [144, 225] width 61 height 11
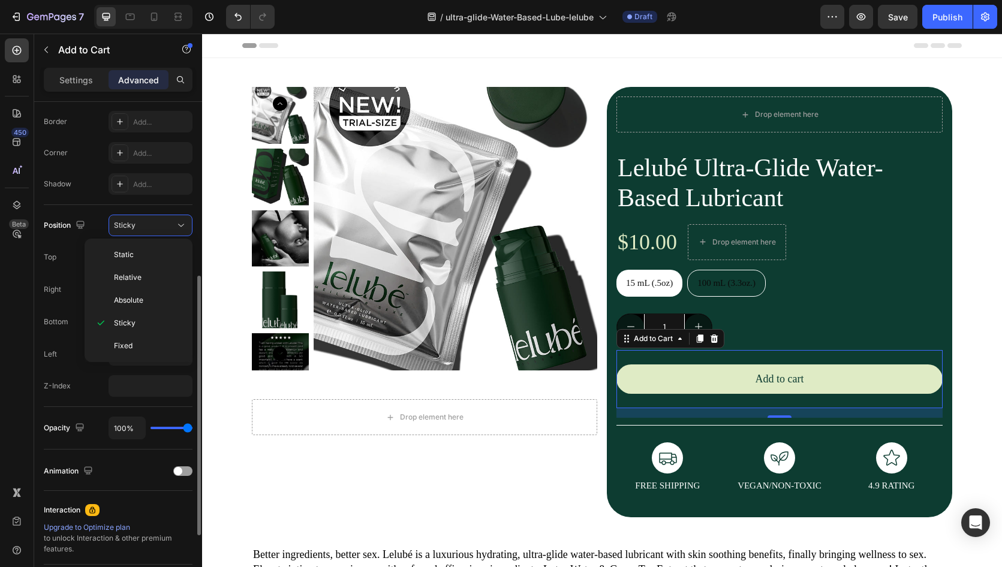
click at [85, 206] on div "Position Sticky Top 0 Right Bottom Left Z-Index" at bounding box center [118, 306] width 149 height 202
click at [132, 252] on input "0" at bounding box center [150, 257] width 83 height 22
click at [80, 247] on div "Top 75" at bounding box center [118, 257] width 149 height 23
click at [161, 320] on input "text" at bounding box center [150, 322] width 83 height 22
click at [81, 402] on div "Position Sticky Top 75 Right Bottom Left Z-Index" at bounding box center [118, 306] width 149 height 202
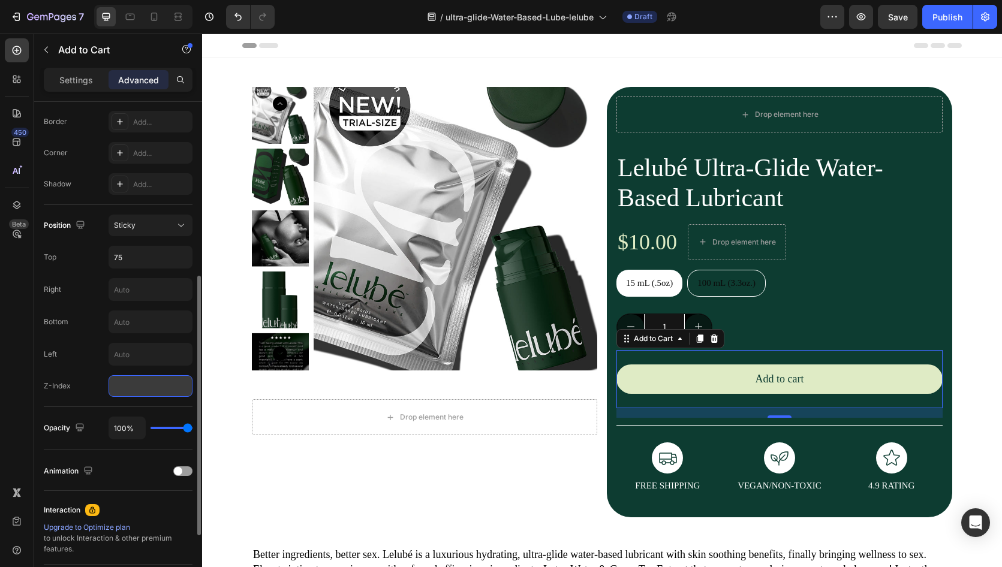
click at [141, 385] on input "number" at bounding box center [150, 386] width 84 height 22
click at [80, 394] on div "Z-Index" at bounding box center [118, 386] width 149 height 22
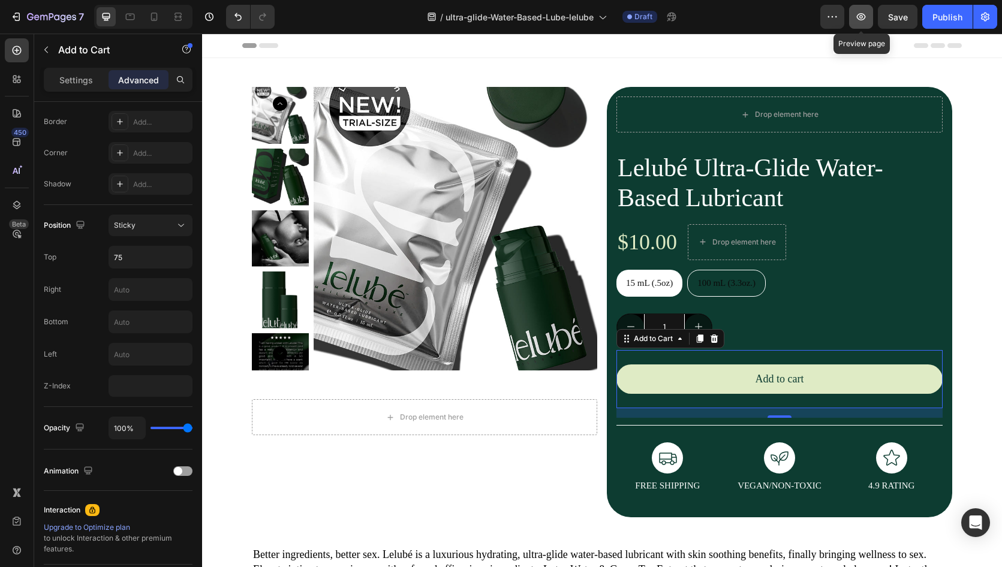
click at [860, 16] on icon "button" at bounding box center [861, 16] width 9 height 7
click at [891, 15] on span "Save" at bounding box center [898, 17] width 20 height 10
click at [864, 17] on icon "button" at bounding box center [861, 17] width 12 height 12
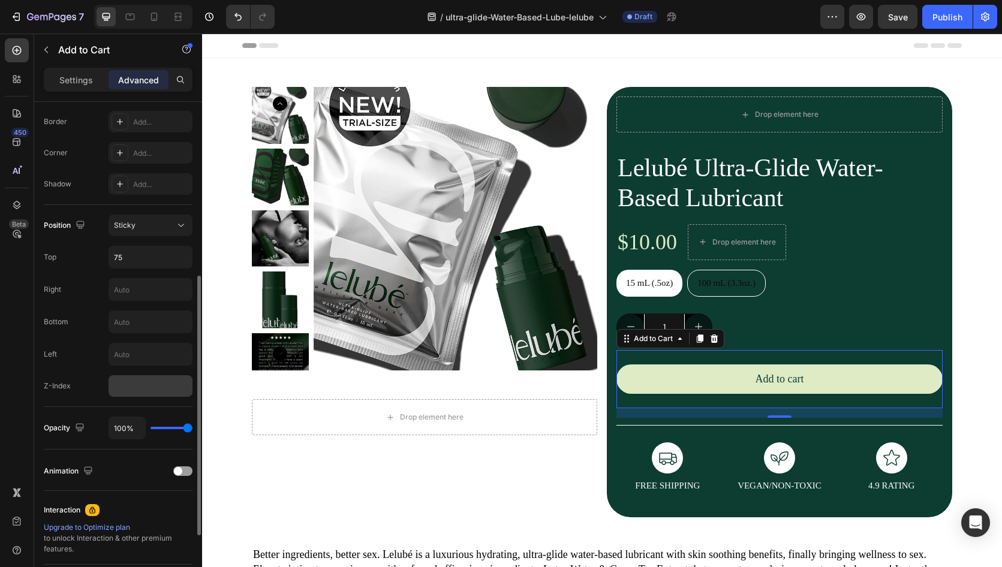
click at [125, 397] on div "Position Sticky Top 75 Right Bottom Left Z-Index" at bounding box center [118, 306] width 149 height 202
click at [129, 384] on input "number" at bounding box center [150, 386] width 84 height 22
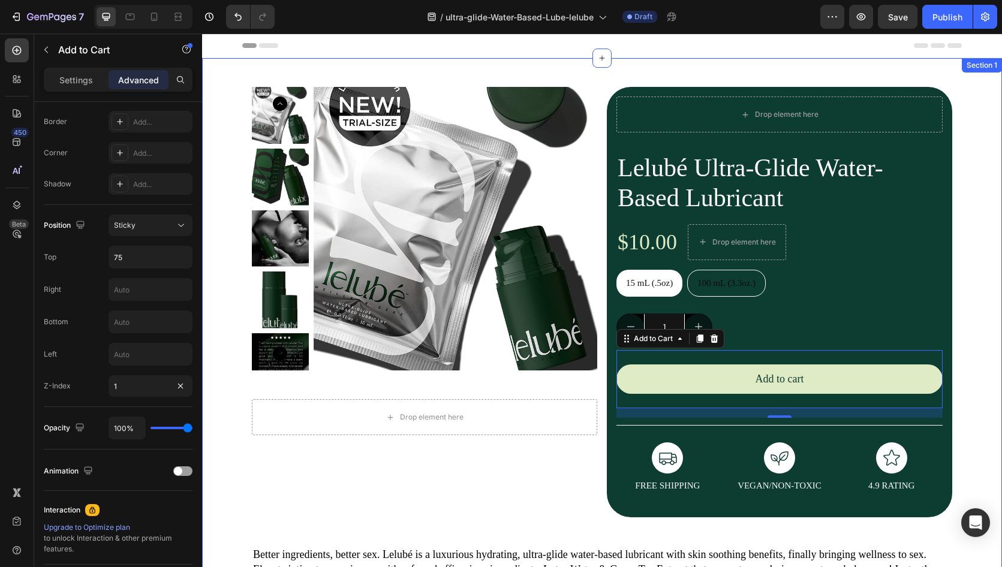
click at [212, 400] on div "Product Images Drop element here Product Drop element here Lelubé Ultra-Glide W…" at bounding box center [602, 376] width 800 height 599
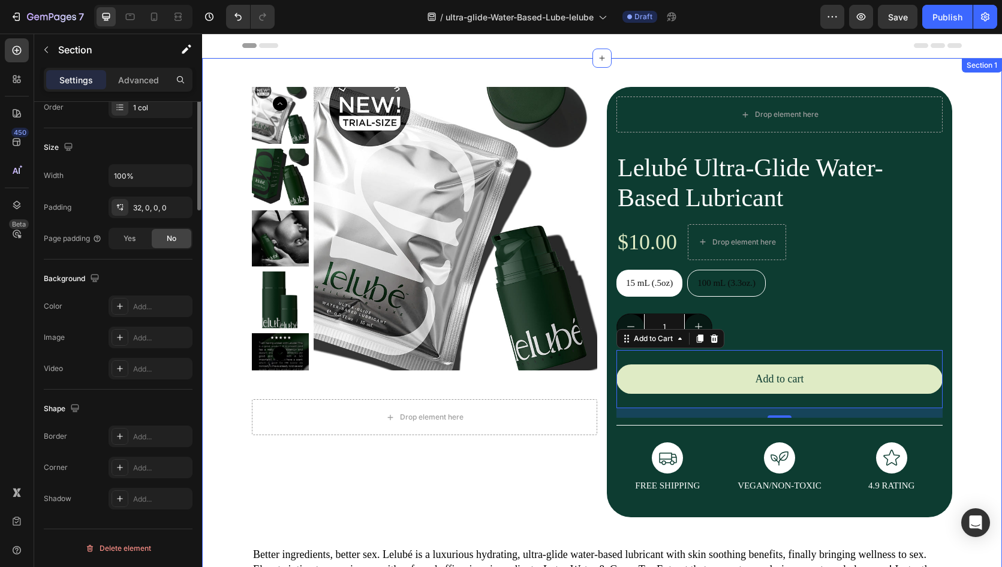
scroll to position [0, 0]
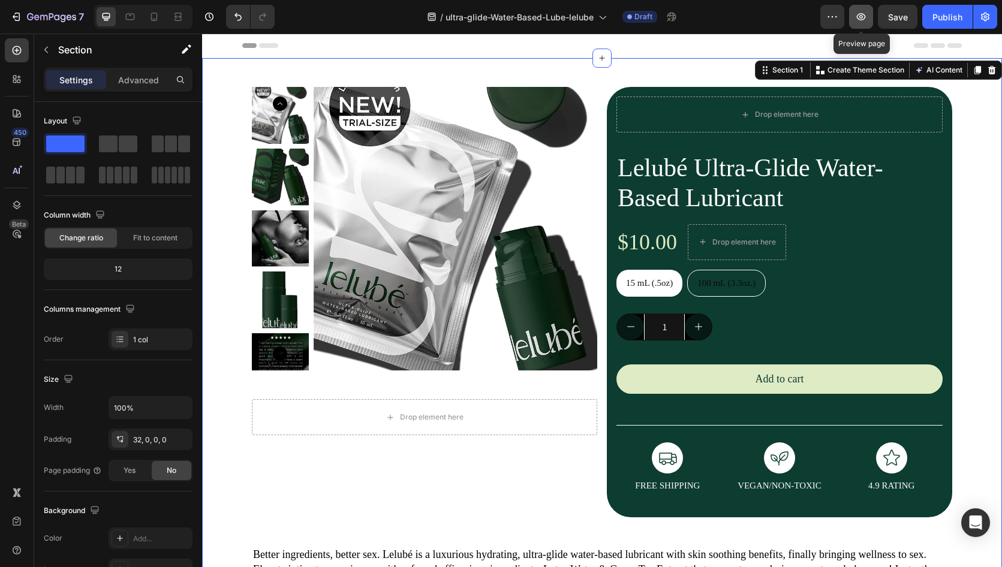
click at [862, 19] on icon "button" at bounding box center [861, 17] width 12 height 12
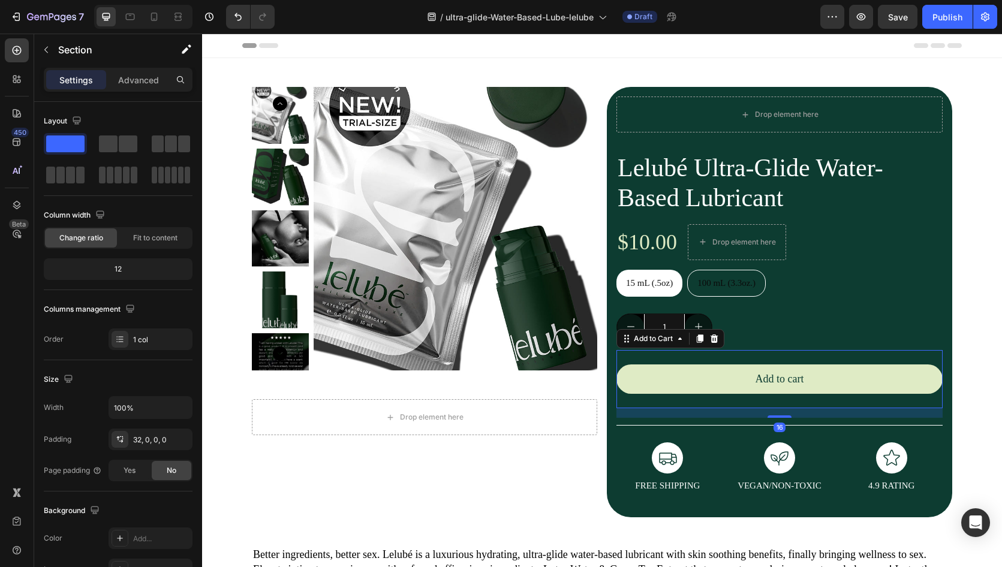
click at [670, 355] on div "Add to cart Add to Cart 16" at bounding box center [779, 379] width 326 height 58
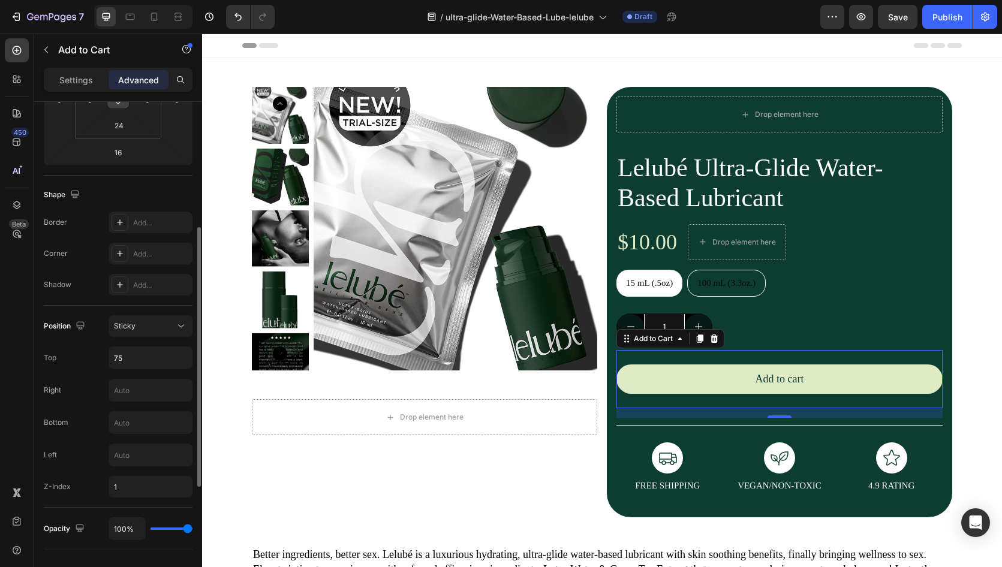
scroll to position [279, 0]
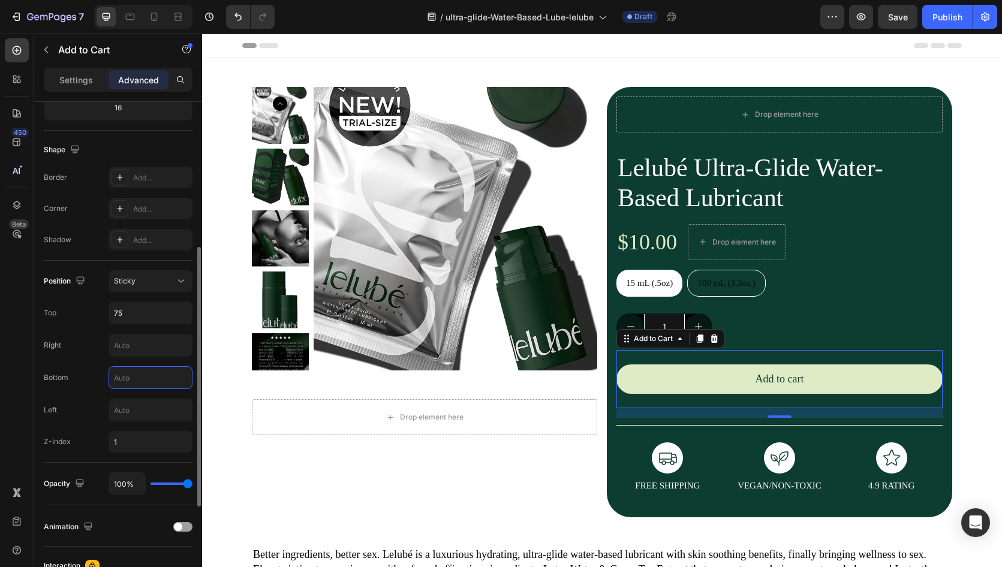
click at [146, 377] on input "text" at bounding box center [150, 378] width 83 height 22
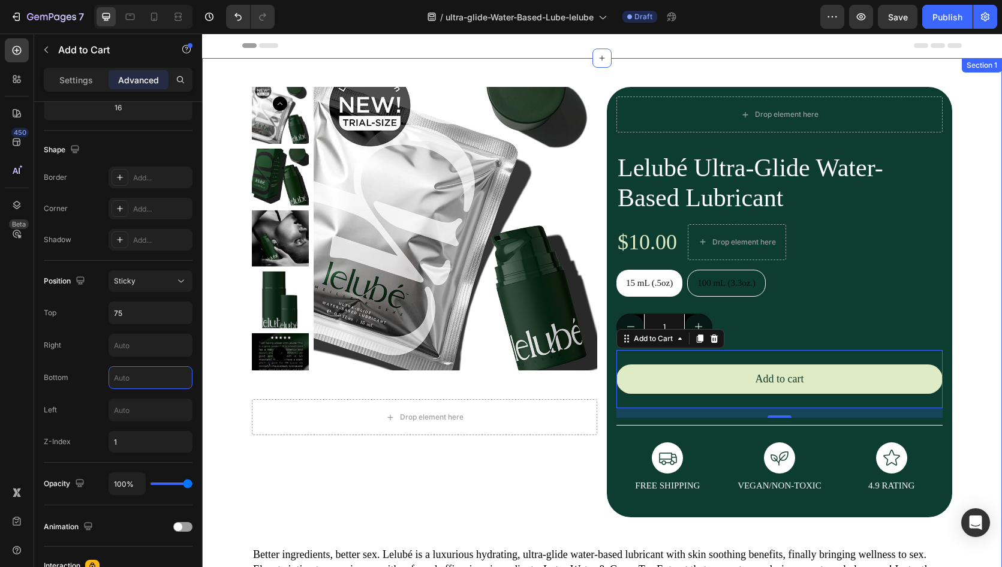
click at [235, 531] on div "Product Images Drop element here Product Drop element here Lelubé Ultra-Glide W…" at bounding box center [602, 376] width 800 height 599
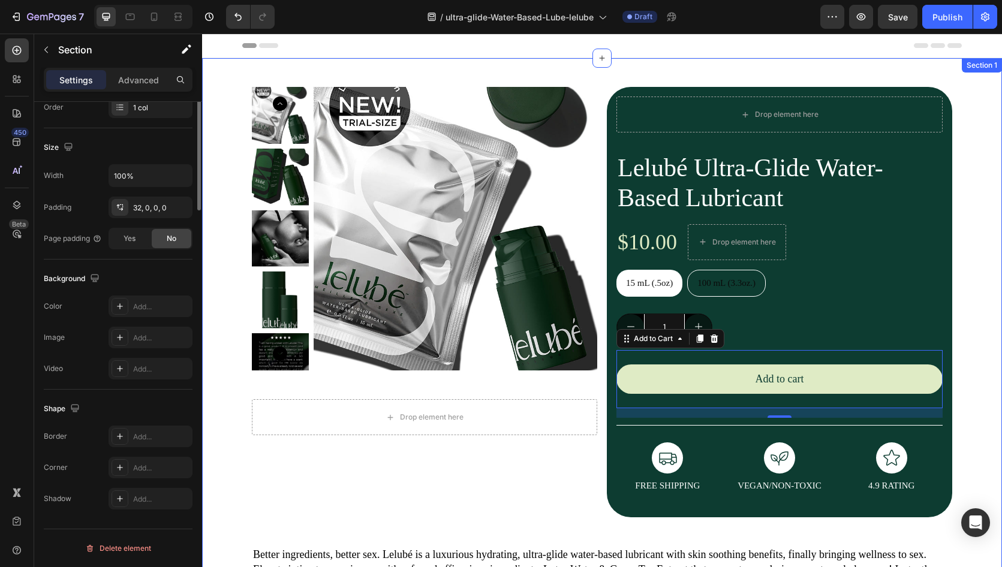
scroll to position [0, 0]
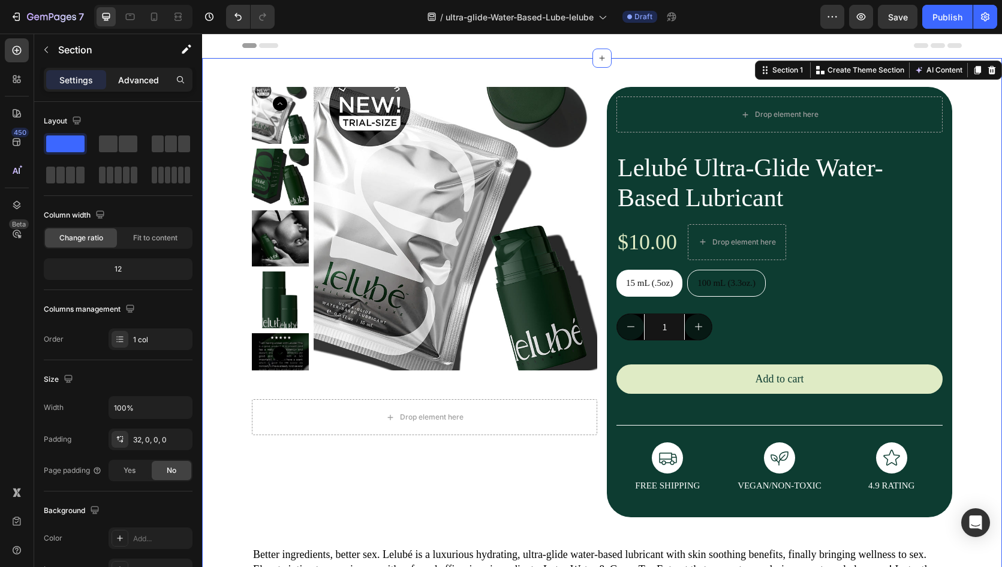
click at [125, 76] on p "Advanced" at bounding box center [138, 80] width 41 height 13
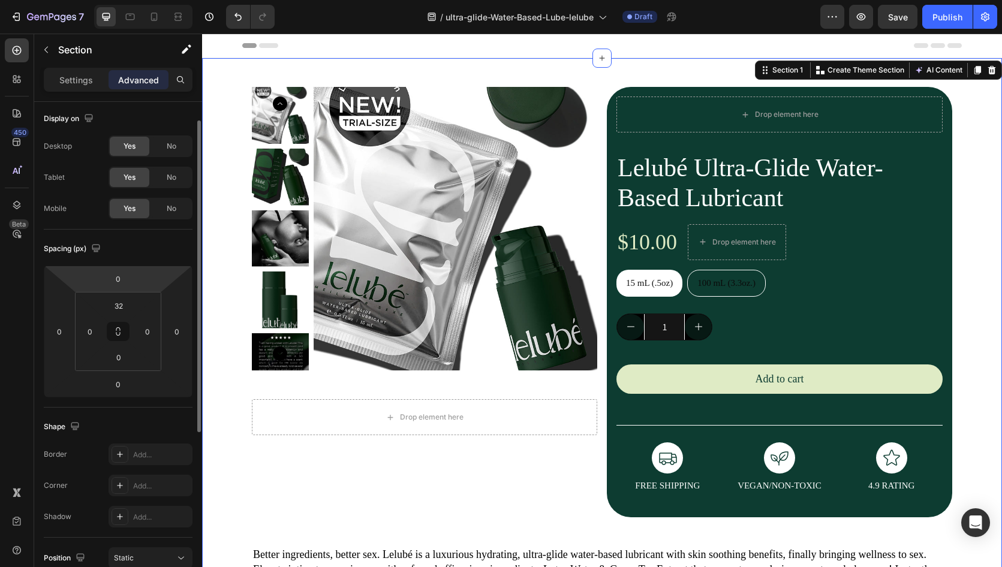
scroll to position [47, 0]
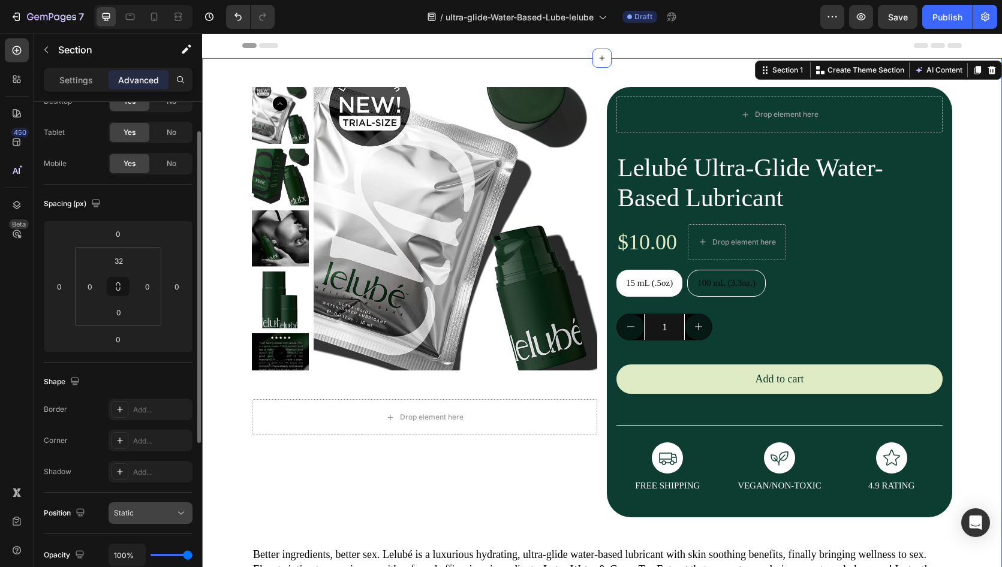
click at [173, 513] on div "Static" at bounding box center [144, 513] width 61 height 11
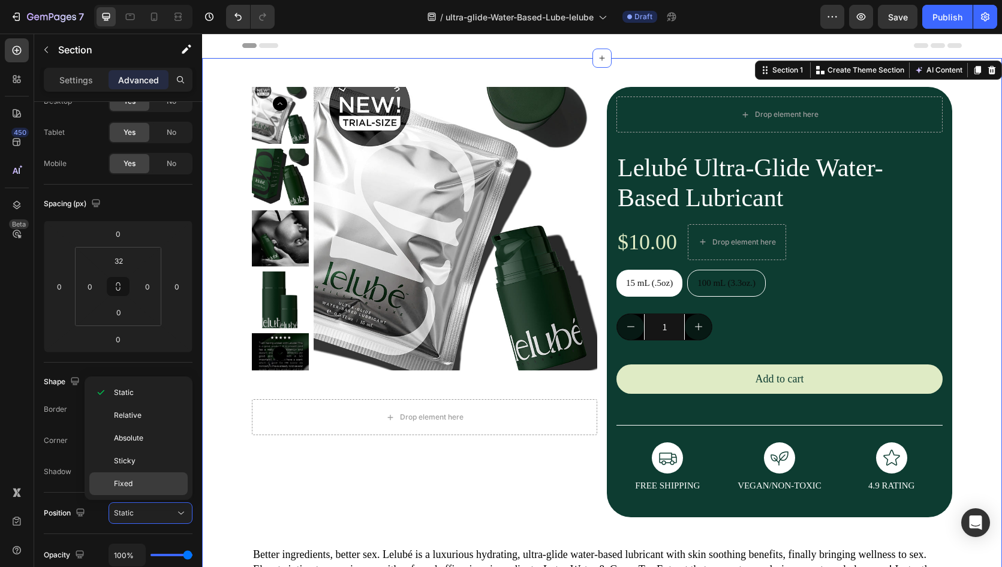
click at [150, 477] on div "Fixed" at bounding box center [138, 483] width 98 height 23
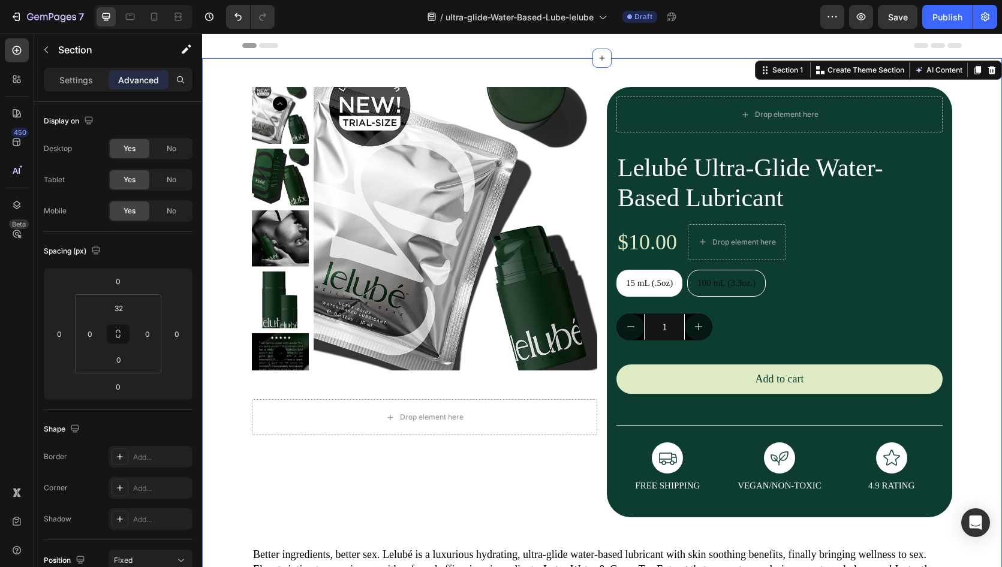
click at [620, 391] on div at bounding box center [602, 354] width 800 height 303
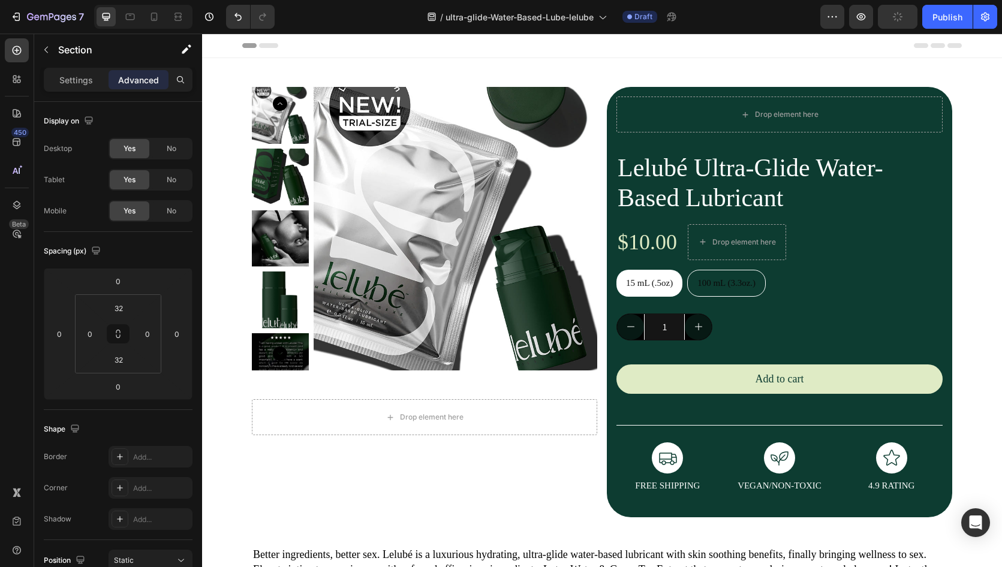
click at [689, 381] on div at bounding box center [602, 354] width 800 height 303
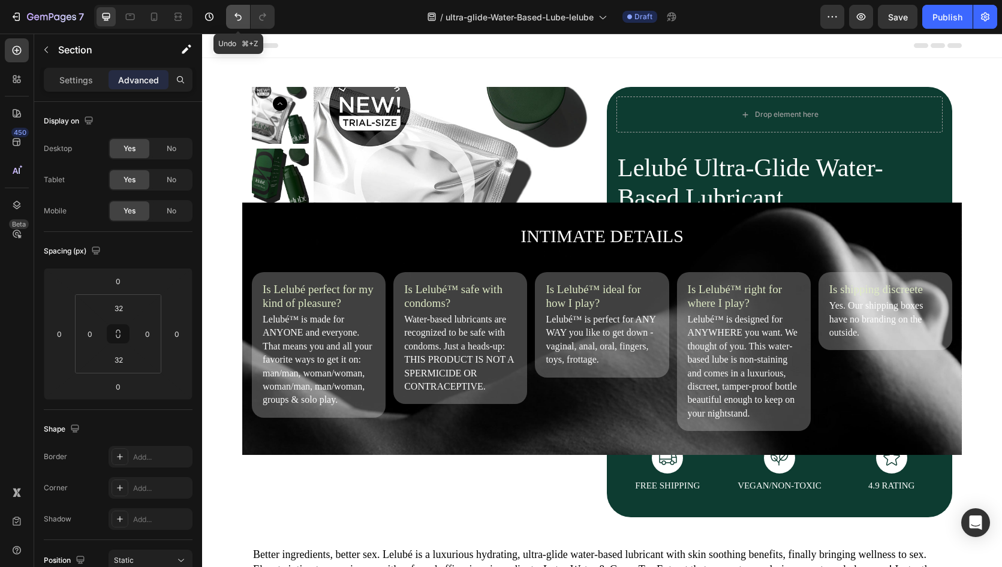
click at [237, 19] on icon "Undo/Redo" at bounding box center [238, 17] width 12 height 12
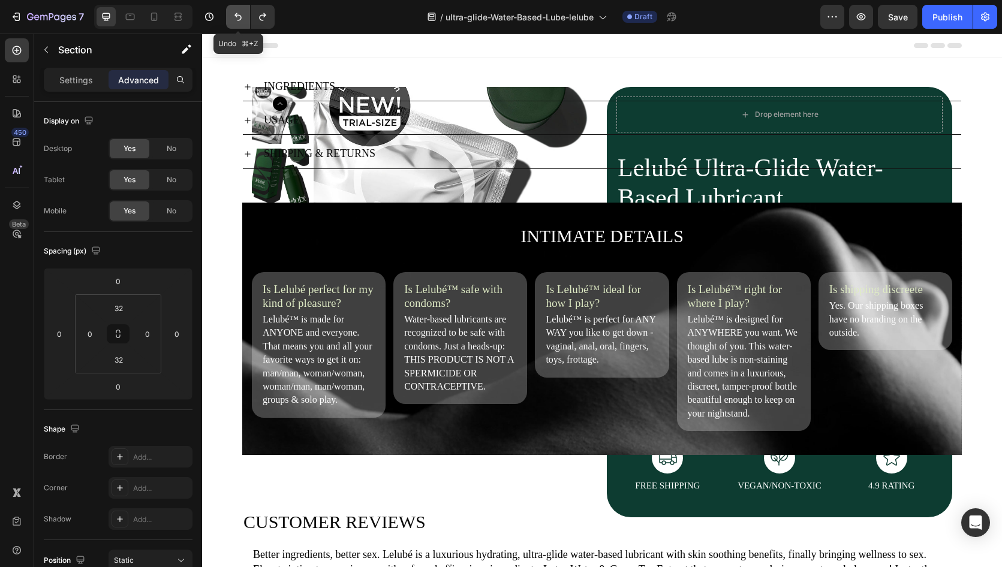
click at [233, 18] on icon "Undo/Redo" at bounding box center [238, 17] width 12 height 12
click at [17, 19] on icon "button" at bounding box center [16, 17] width 12 height 12
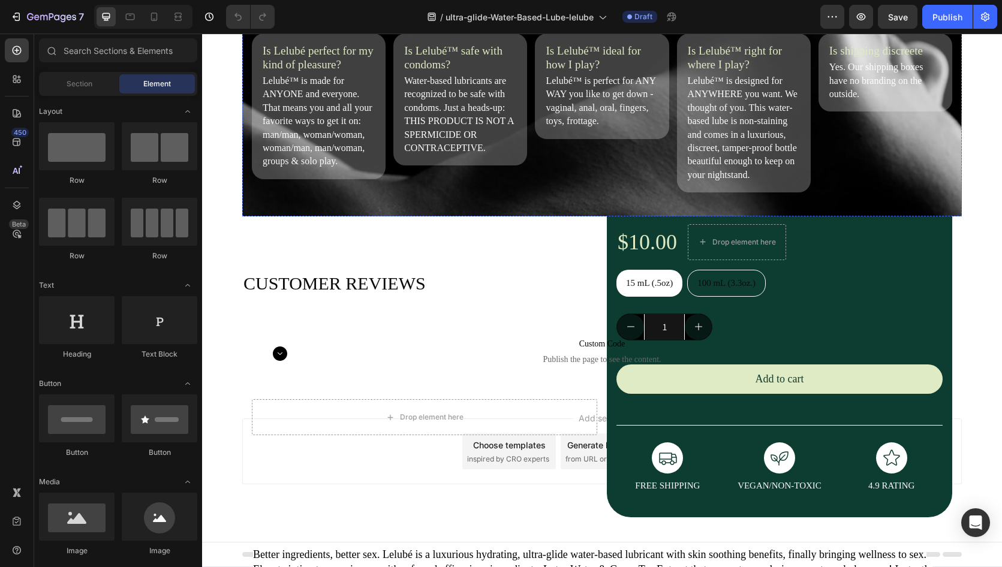
scroll to position [280, 0]
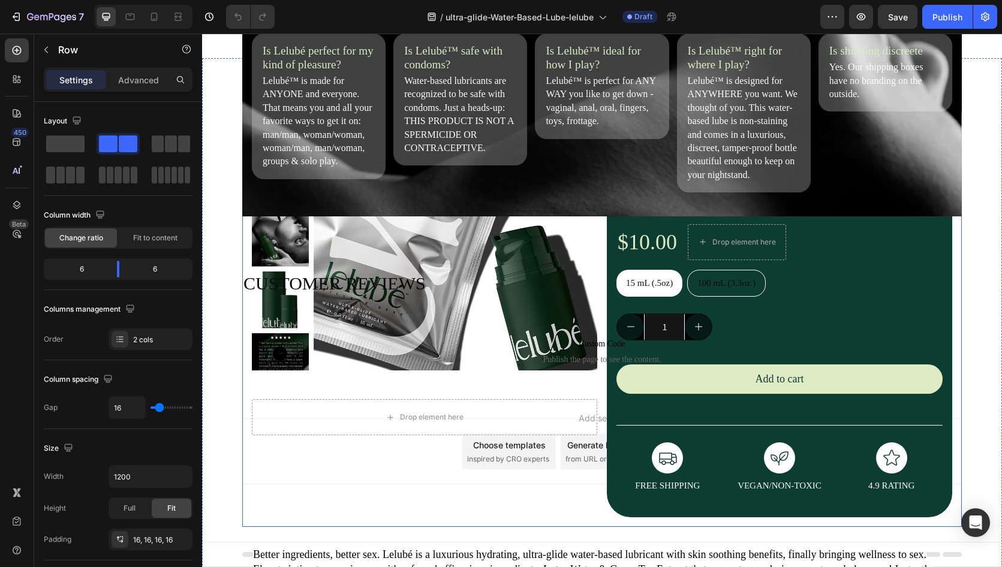
click at [456, 487] on div "Product Images Drop element here Product" at bounding box center [424, 302] width 345 height 430
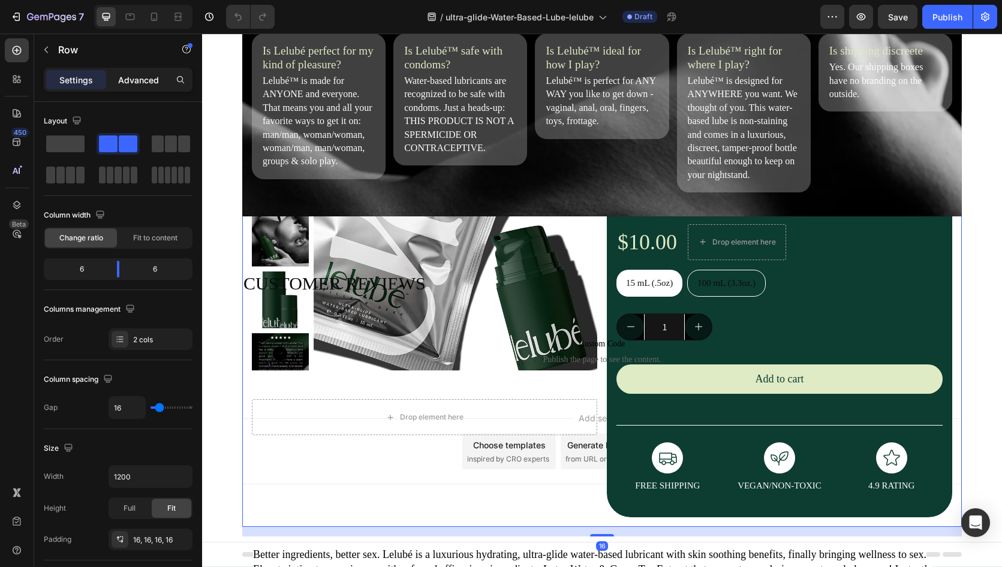
click at [156, 79] on p "Advanced" at bounding box center [138, 80] width 41 height 13
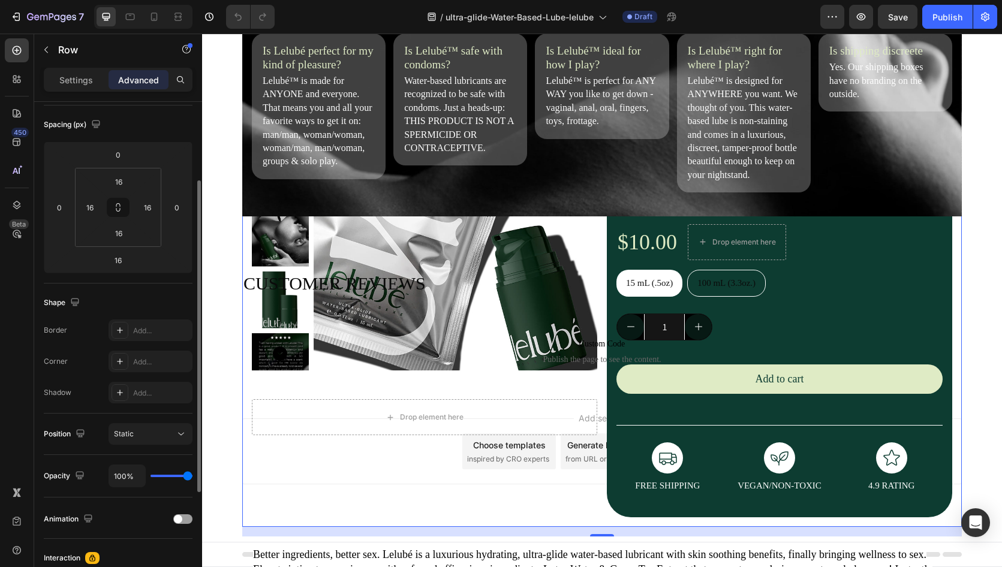
scroll to position [129, 0]
click at [172, 433] on div "Static" at bounding box center [144, 431] width 61 height 11
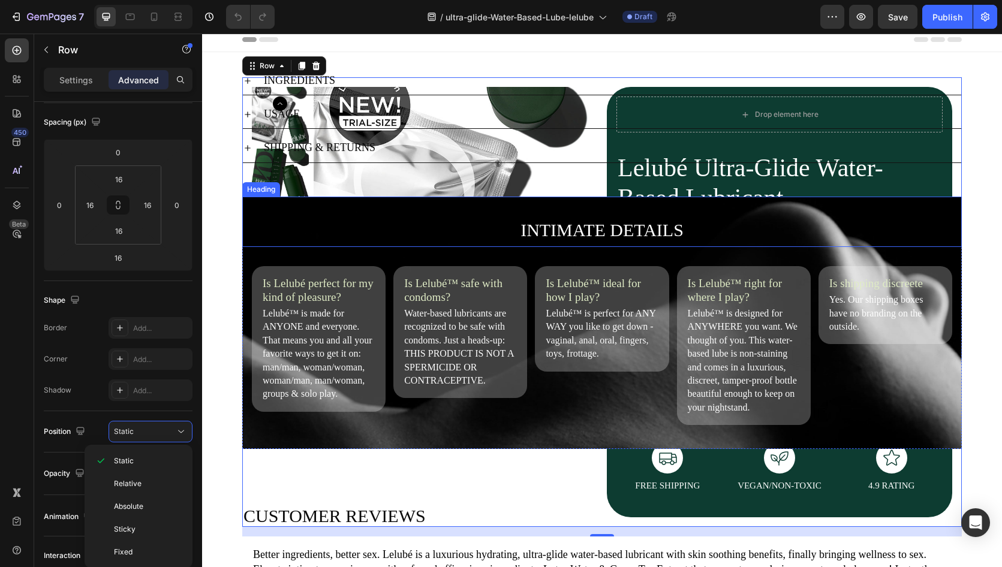
scroll to position [0, 0]
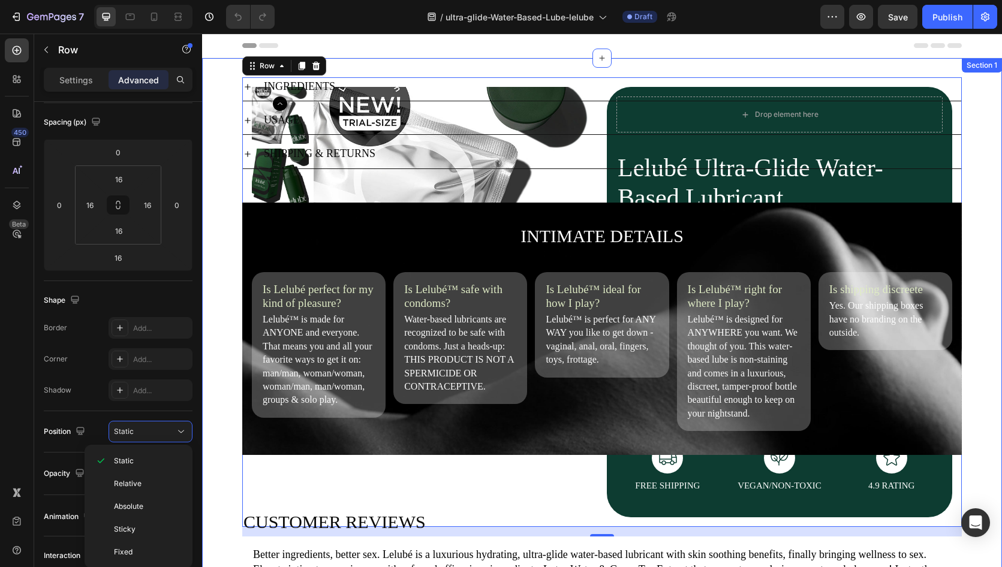
click at [983, 85] on div "Product Images Drop element here Product Drop element here Lelubé Ultra-Glide W…" at bounding box center [602, 376] width 800 height 599
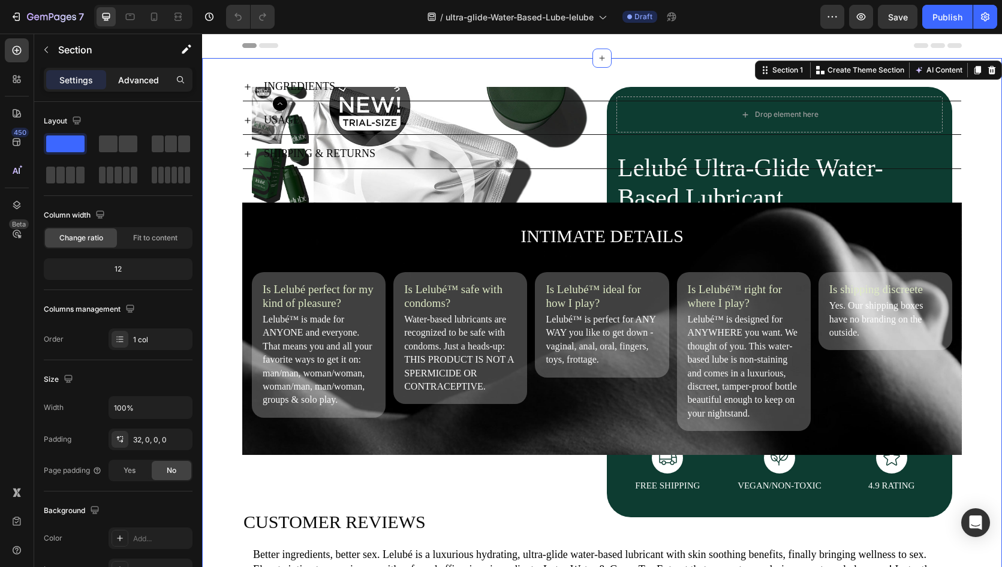
click at [131, 83] on p "Advanced" at bounding box center [138, 80] width 41 height 13
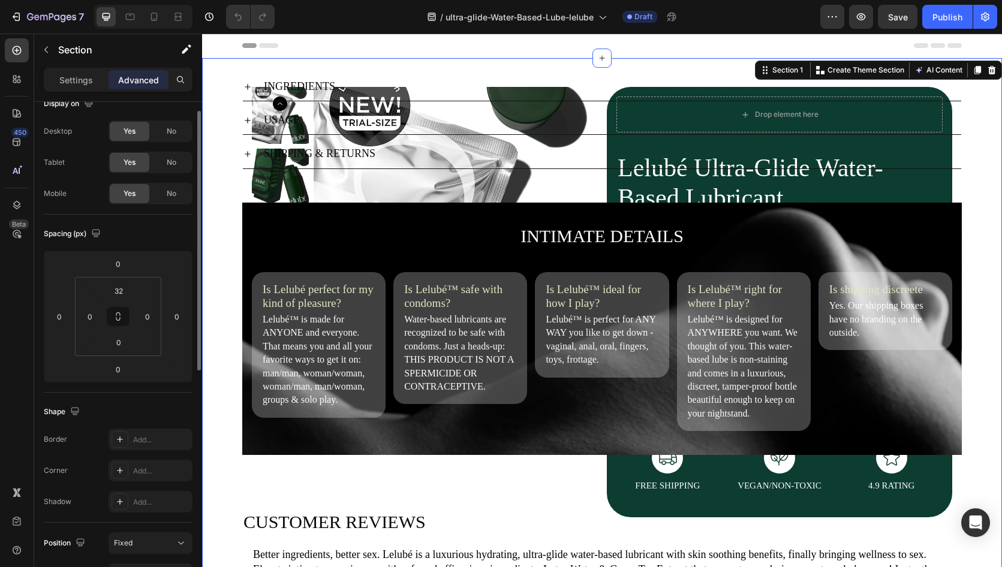
scroll to position [83, 0]
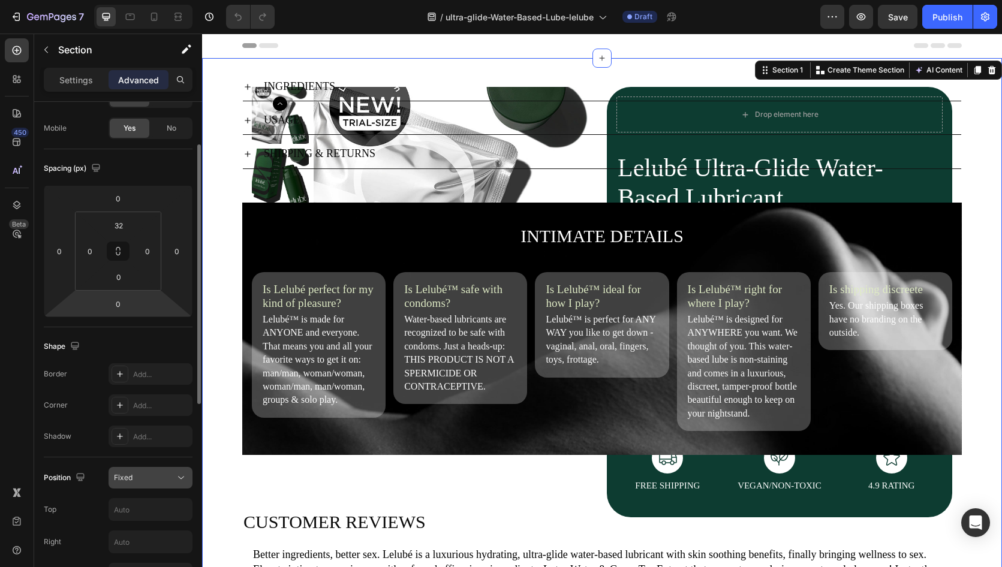
click at [140, 479] on div "Fixed" at bounding box center [144, 477] width 61 height 11
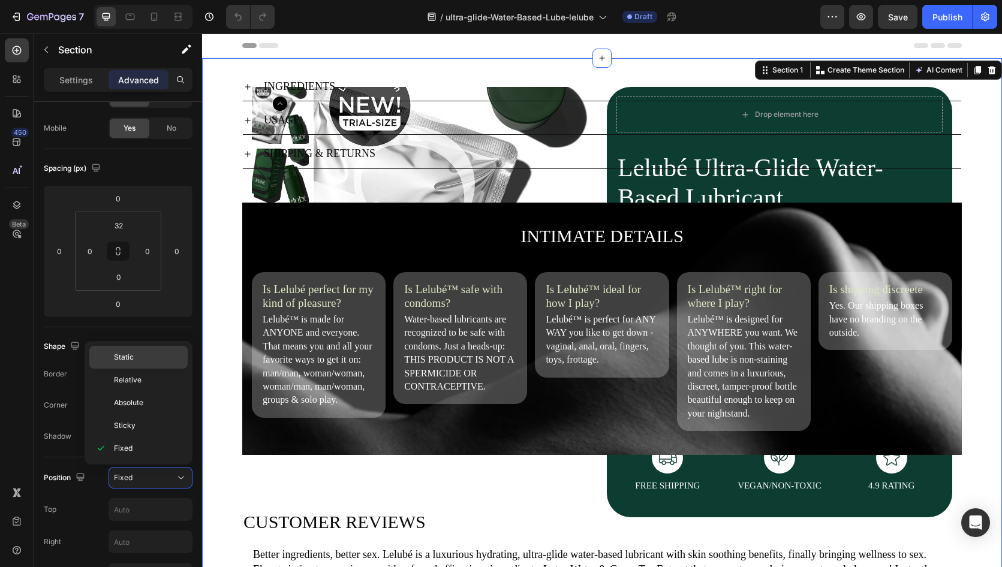
click at [140, 355] on p "Static" at bounding box center [148, 357] width 68 height 11
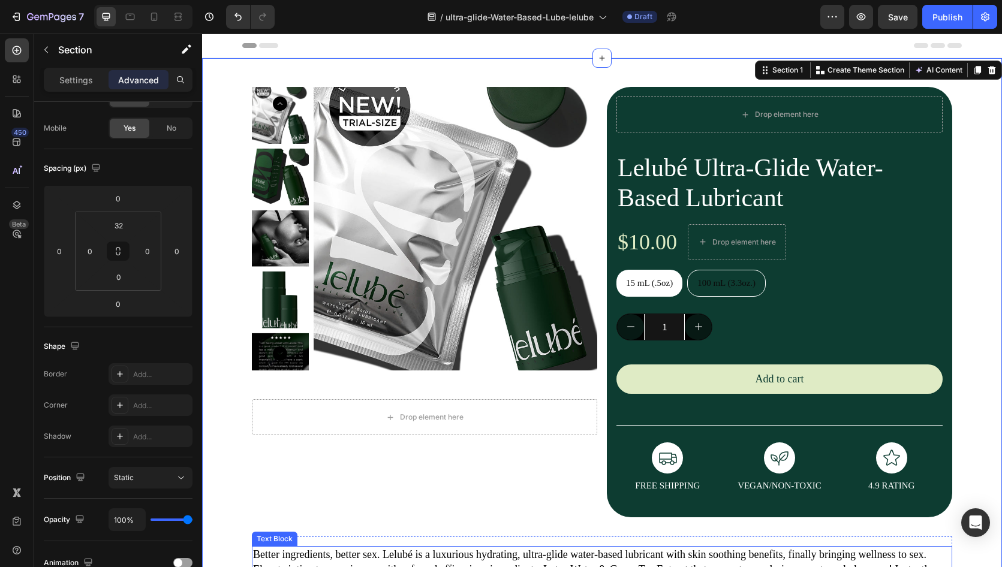
scroll to position [0, 0]
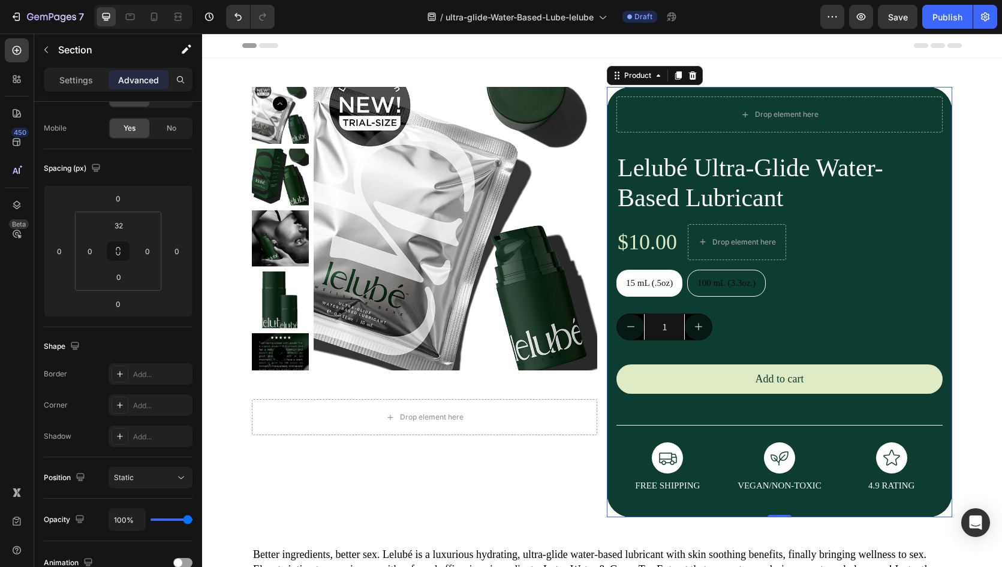
click at [646, 91] on div "Drop element here Lelubé Ultra-Glide Water-Based Lubricant Product Title $10.00…" at bounding box center [779, 302] width 345 height 430
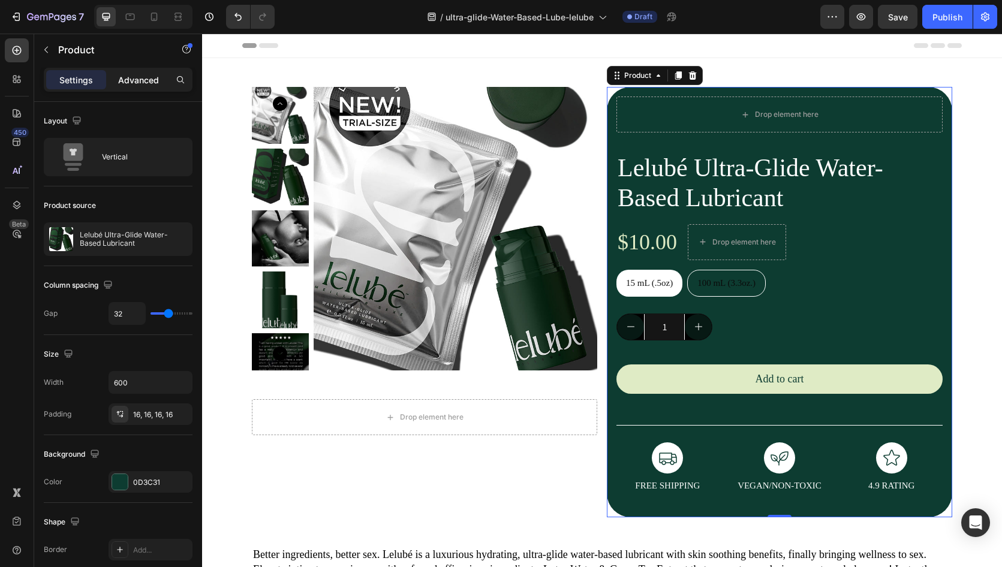
click at [148, 81] on p "Advanced" at bounding box center [138, 80] width 41 height 13
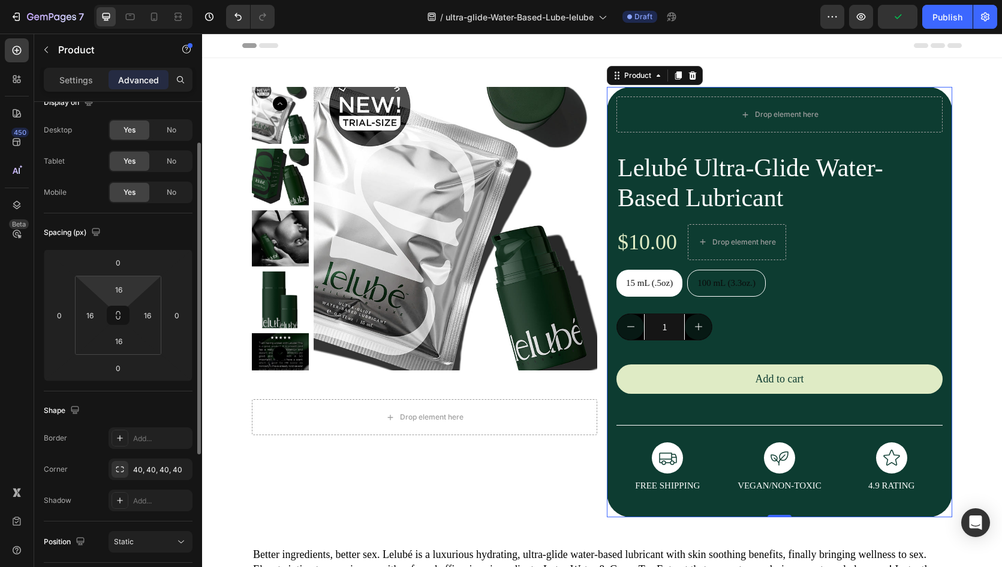
scroll to position [94, 0]
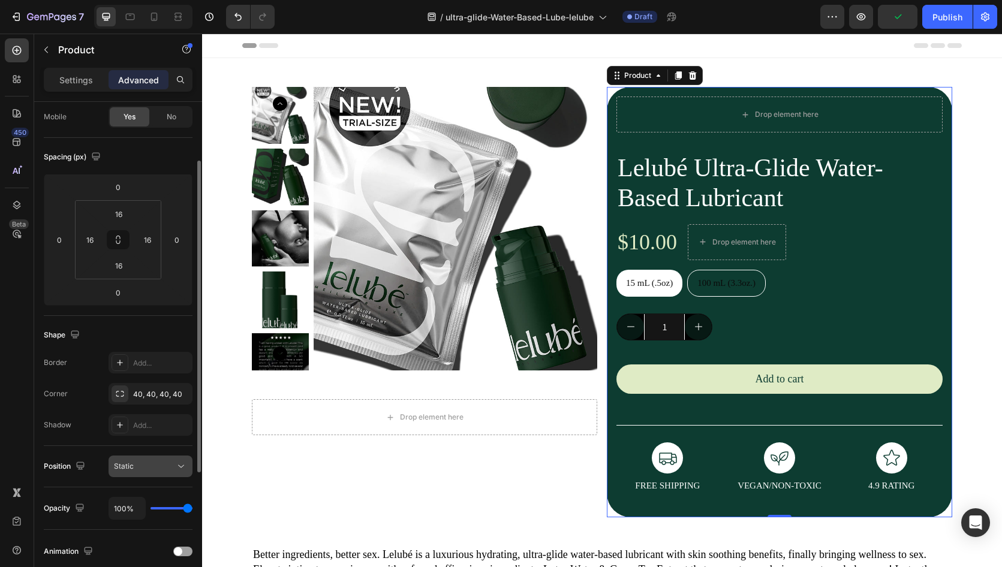
click at [153, 463] on div "Static" at bounding box center [144, 466] width 61 height 11
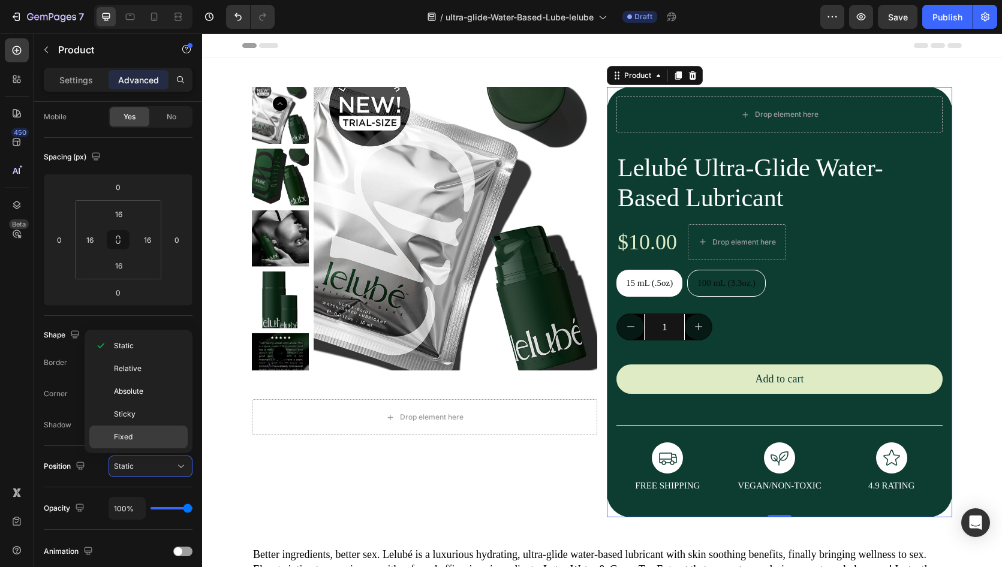
click at [147, 431] on div "Fixed" at bounding box center [138, 437] width 98 height 23
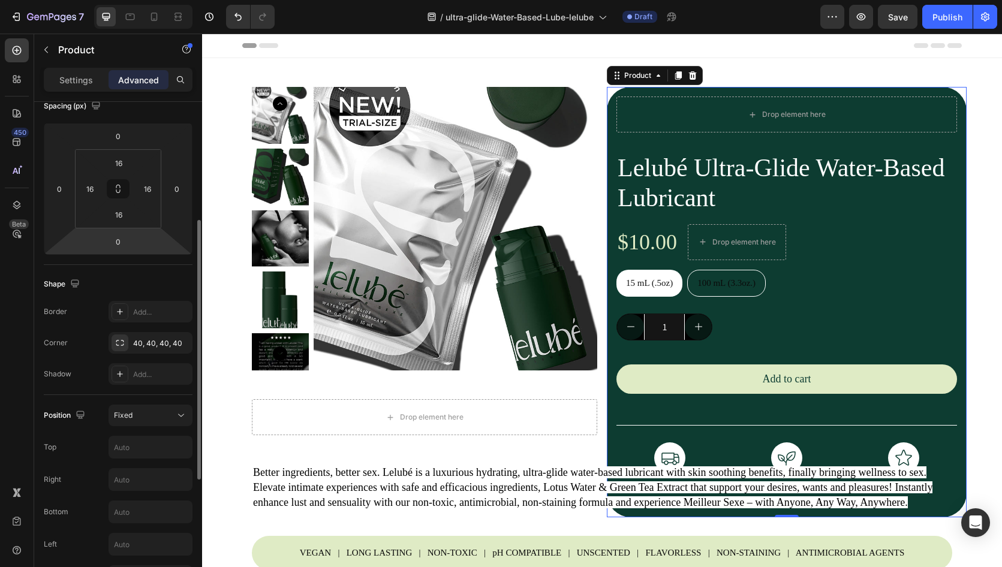
scroll to position [243, 0]
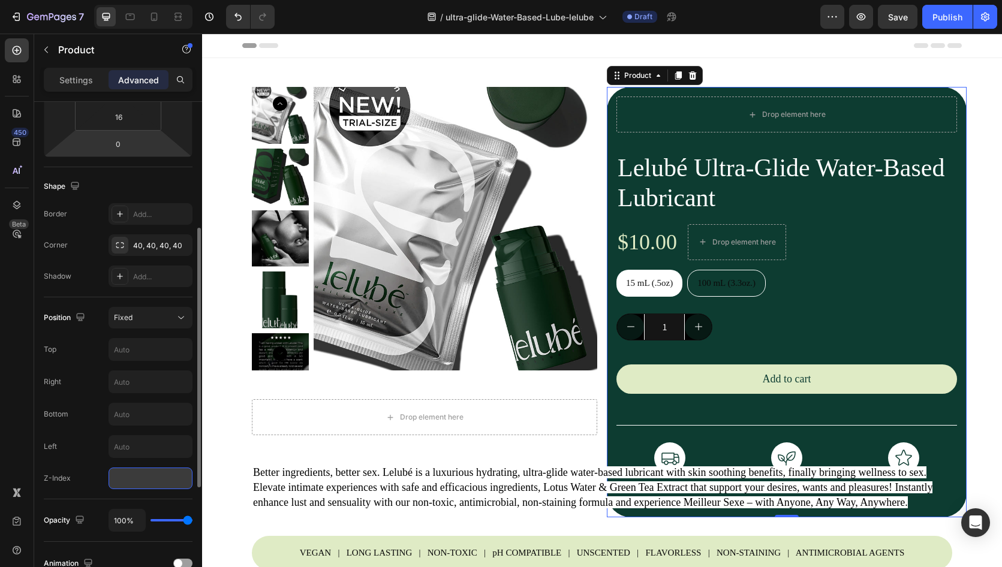
click at [128, 487] on input "number" at bounding box center [150, 479] width 84 height 22
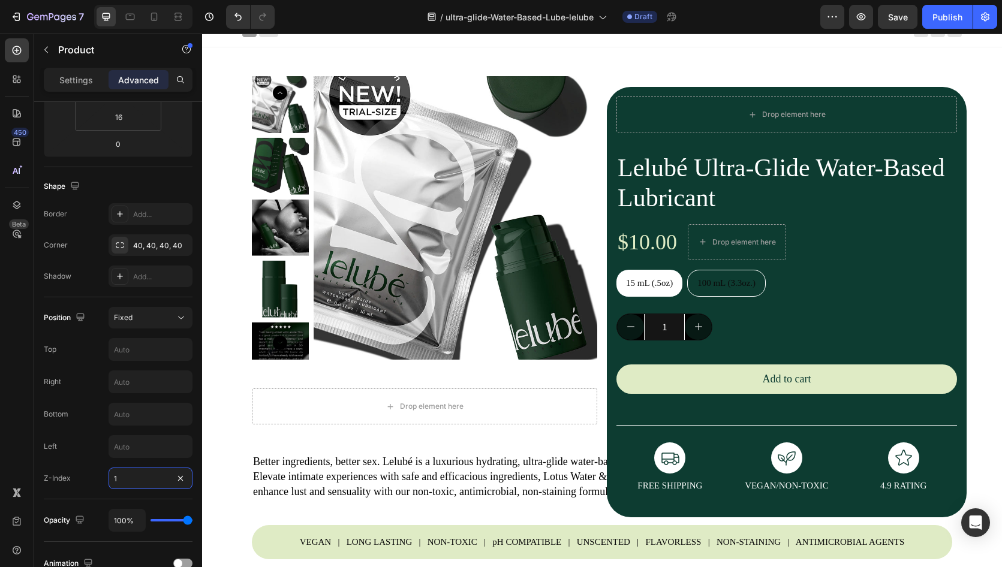
scroll to position [0, 0]
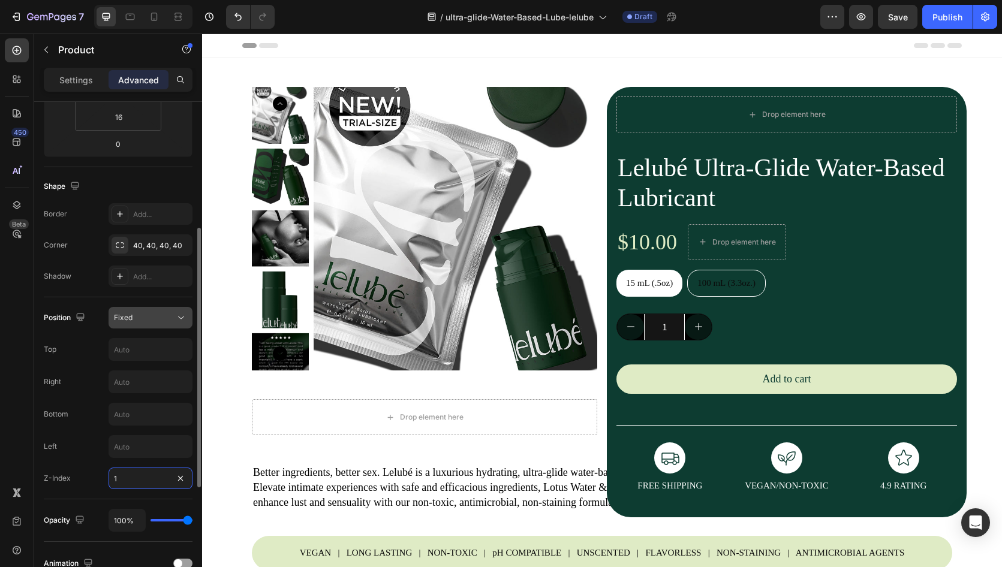
type input "1"
click at [178, 317] on icon at bounding box center [181, 318] width 6 height 3
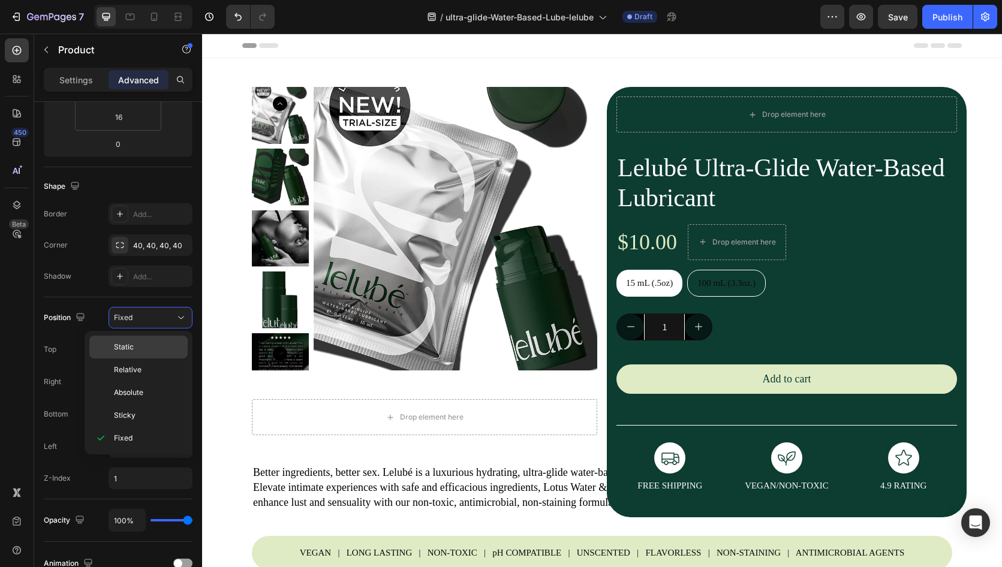
click at [125, 345] on span "Static" at bounding box center [124, 347] width 20 height 11
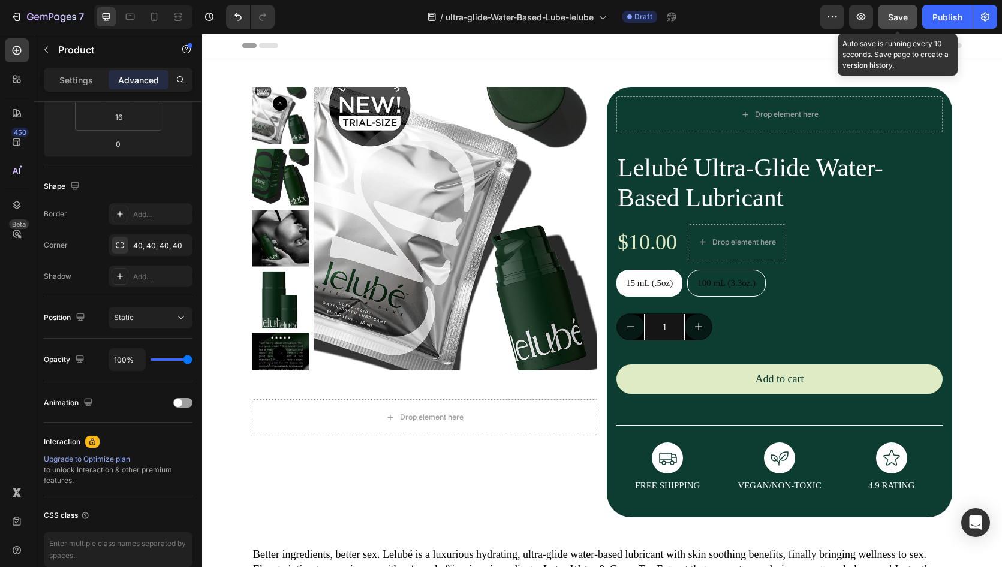
click at [900, 16] on span "Save" at bounding box center [898, 17] width 20 height 10
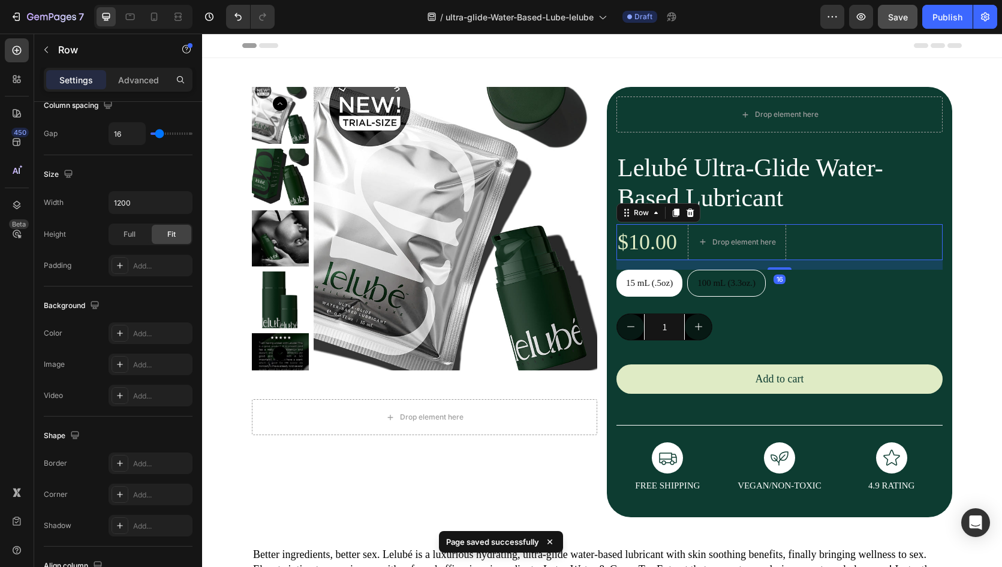
click at [802, 233] on div "$10.00 Product Price Product Price Drop element here Row 16" at bounding box center [779, 242] width 326 height 36
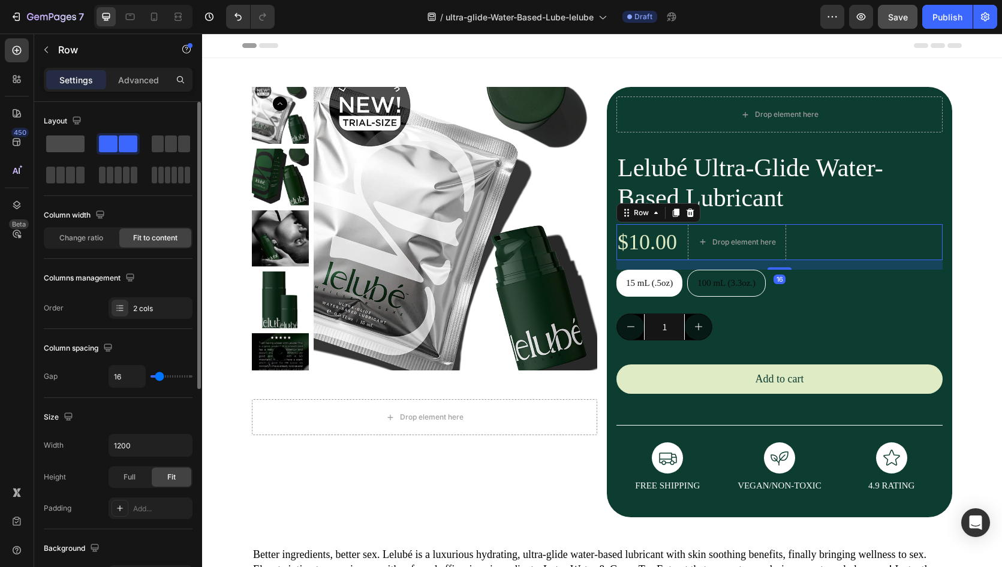
click at [71, 144] on span at bounding box center [65, 143] width 38 height 17
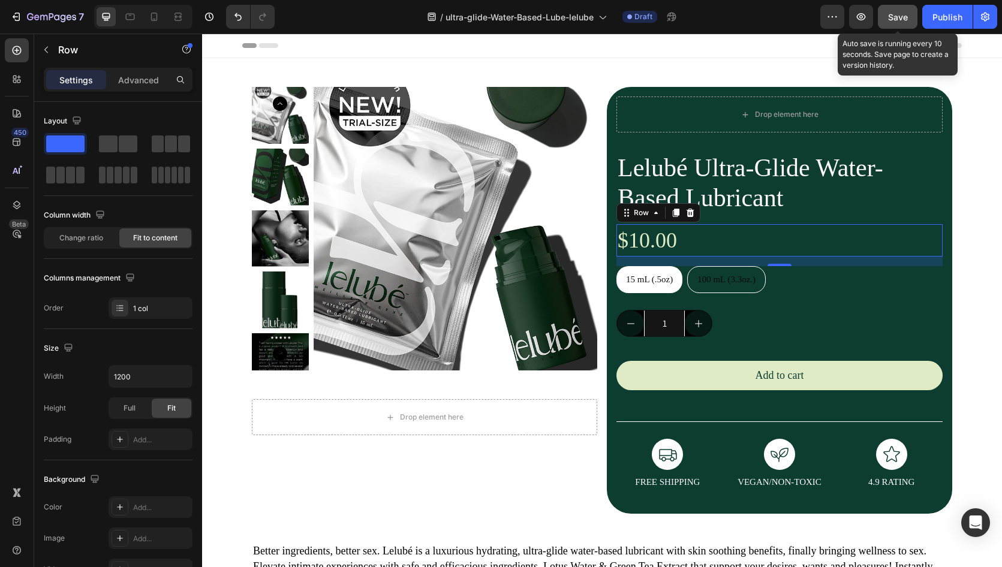
click at [909, 15] on button "Save" at bounding box center [898, 17] width 40 height 24
